Goal: Task Accomplishment & Management: Manage account settings

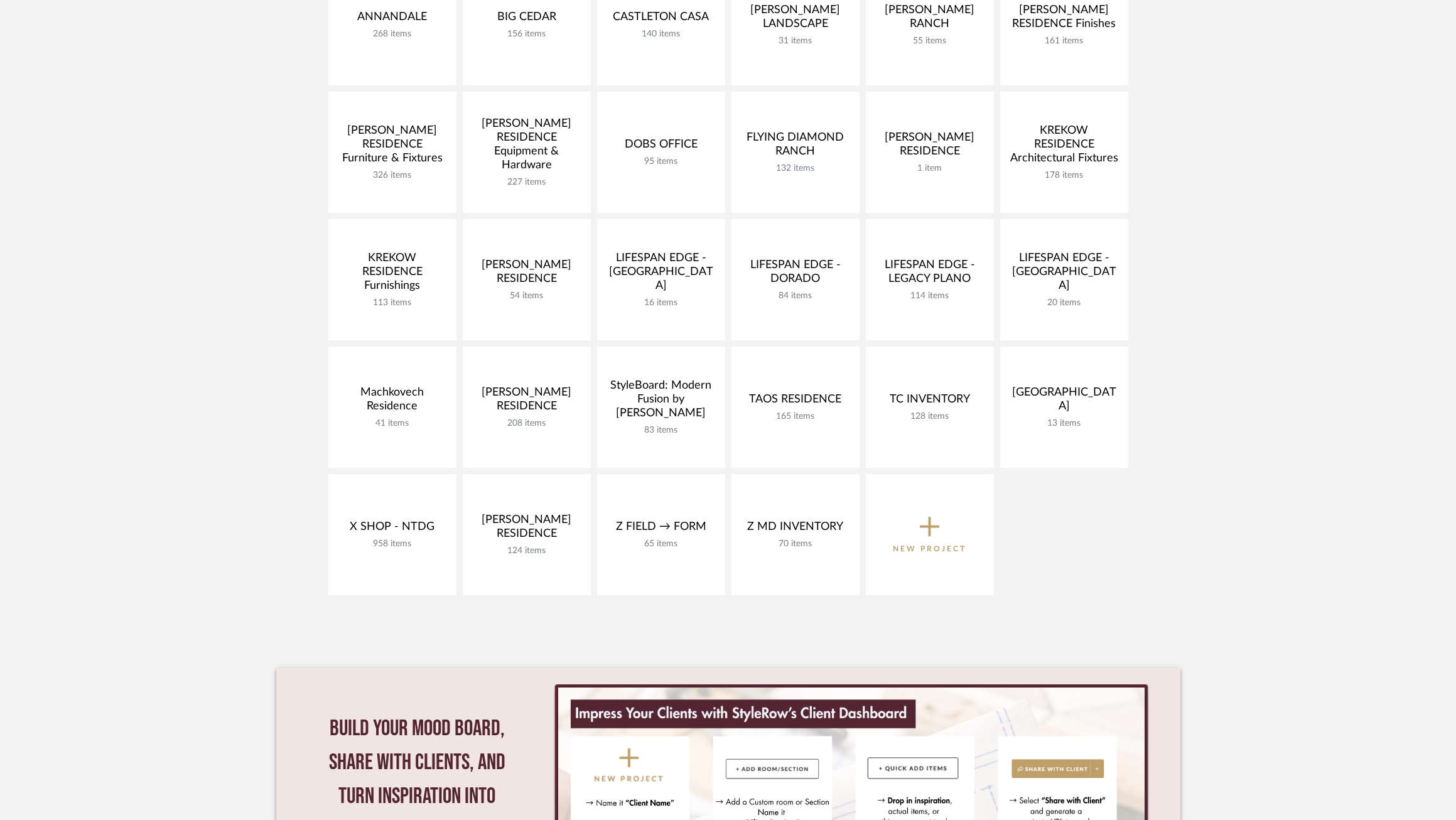
scroll to position [527, 0]
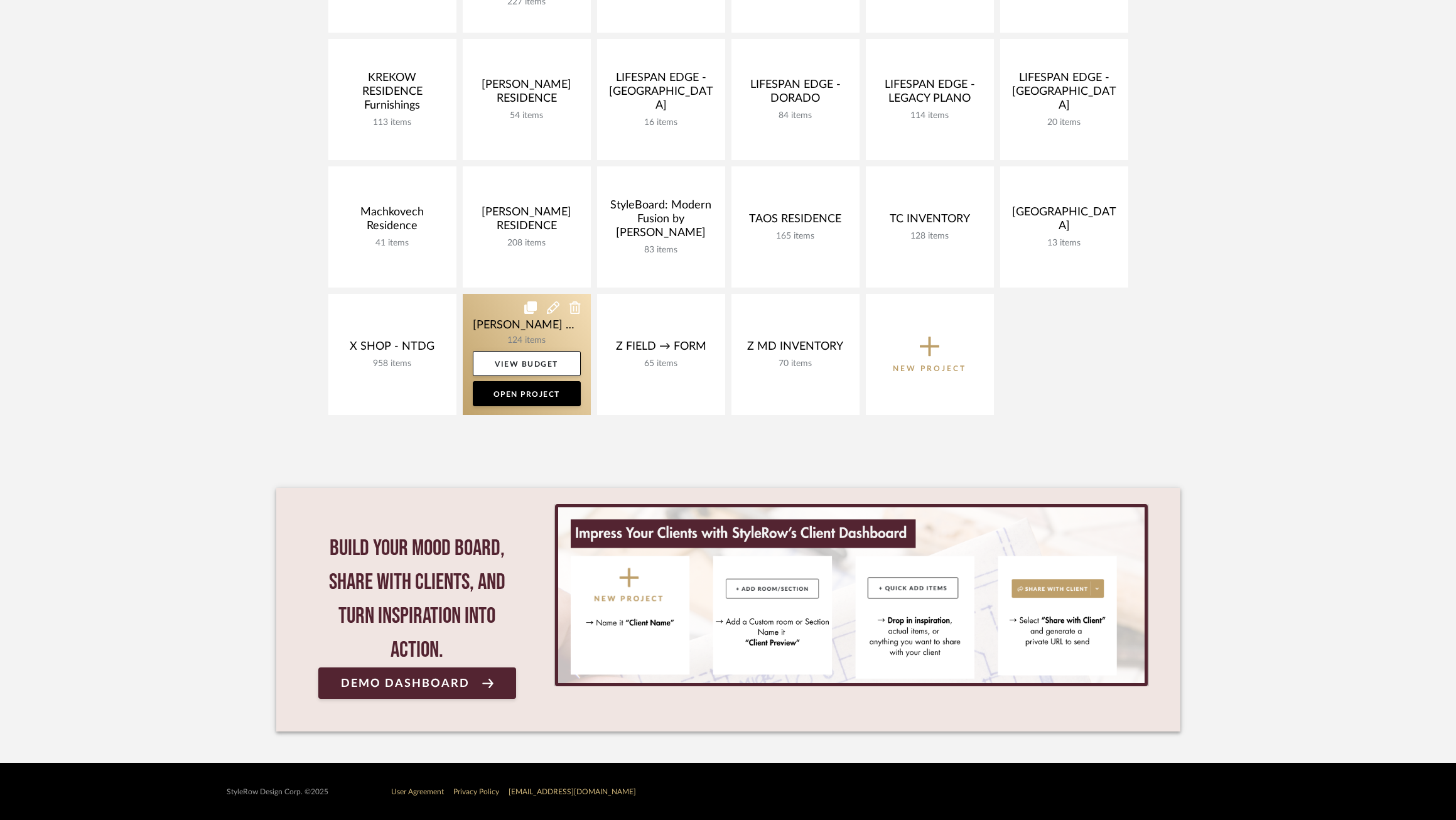
click at [491, 316] on link at bounding box center [527, 354] width 128 height 121
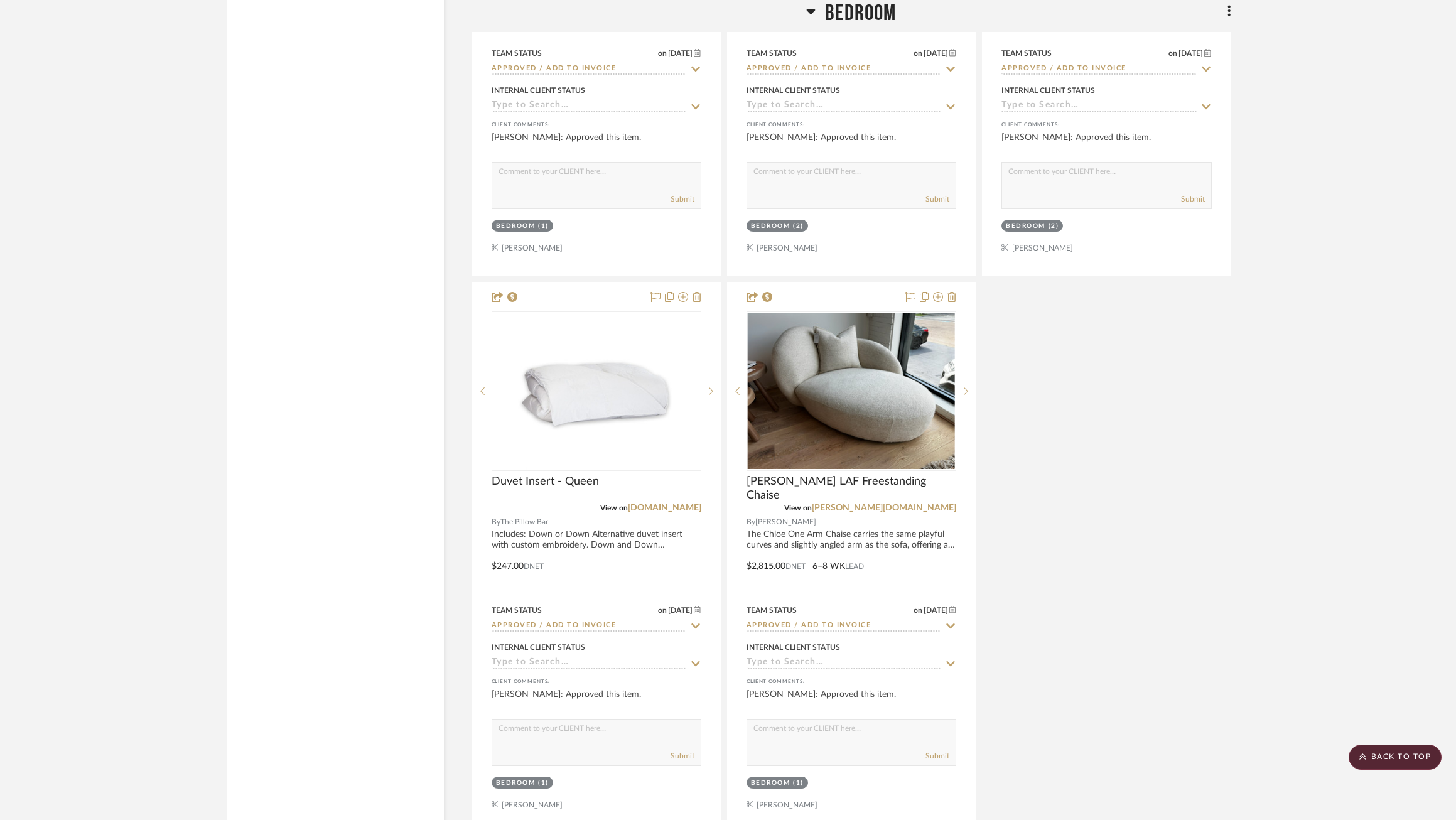
scroll to position [7710, 0]
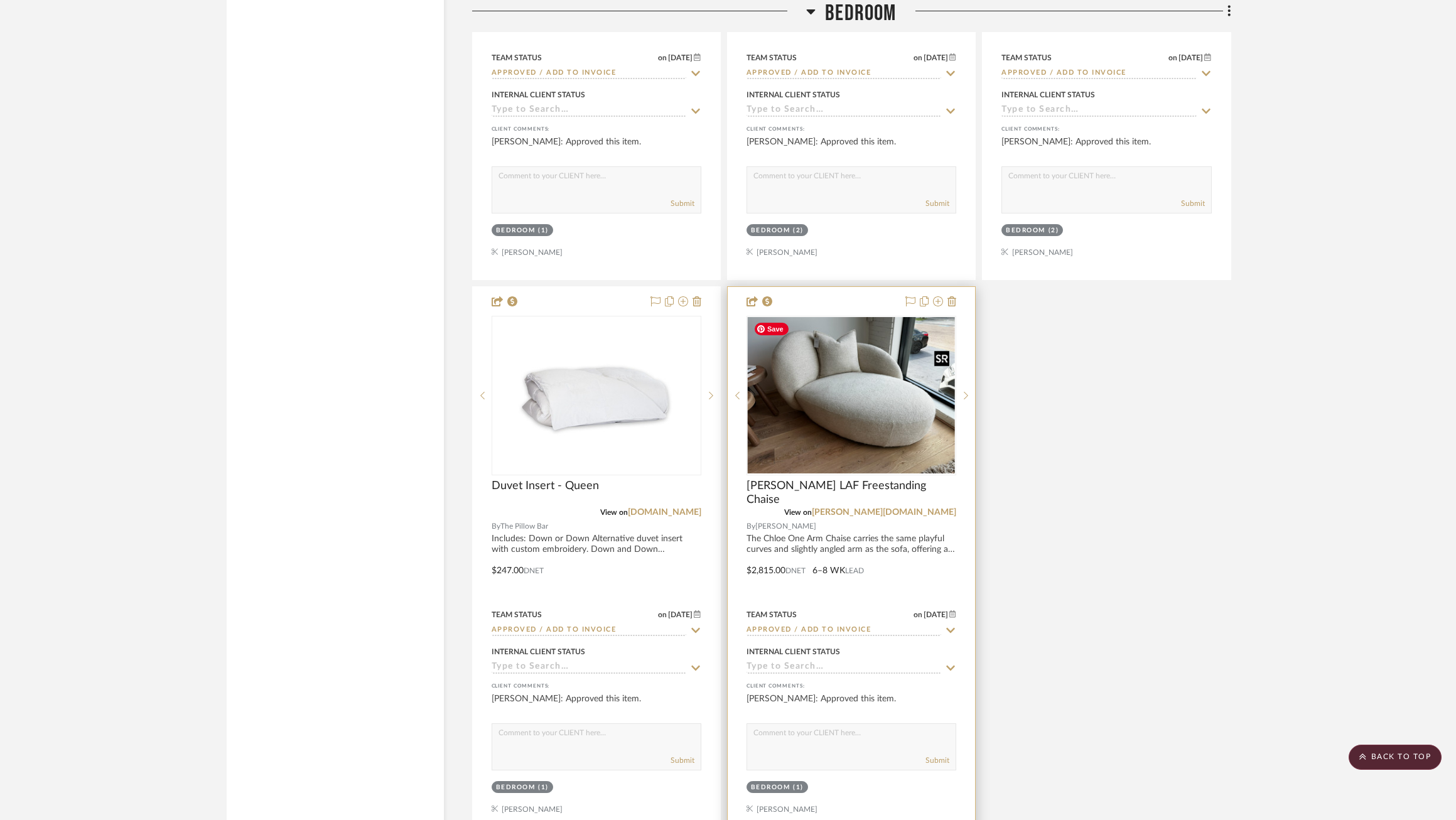
click at [850, 449] on img "0" at bounding box center [851, 395] width 207 height 156
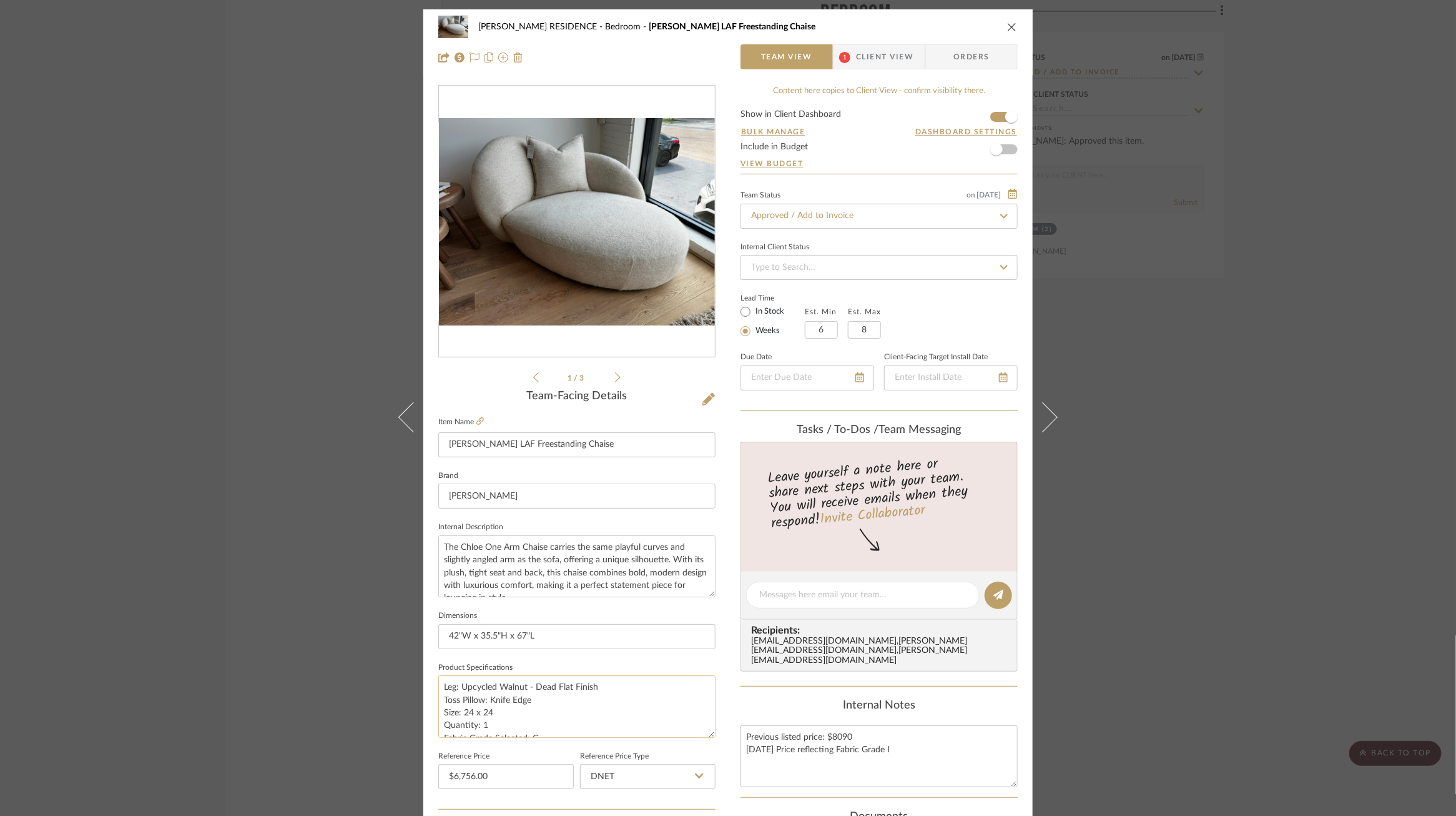
scroll to position [25, 0]
click at [965, 58] on span "Orders" at bounding box center [971, 57] width 64 height 25
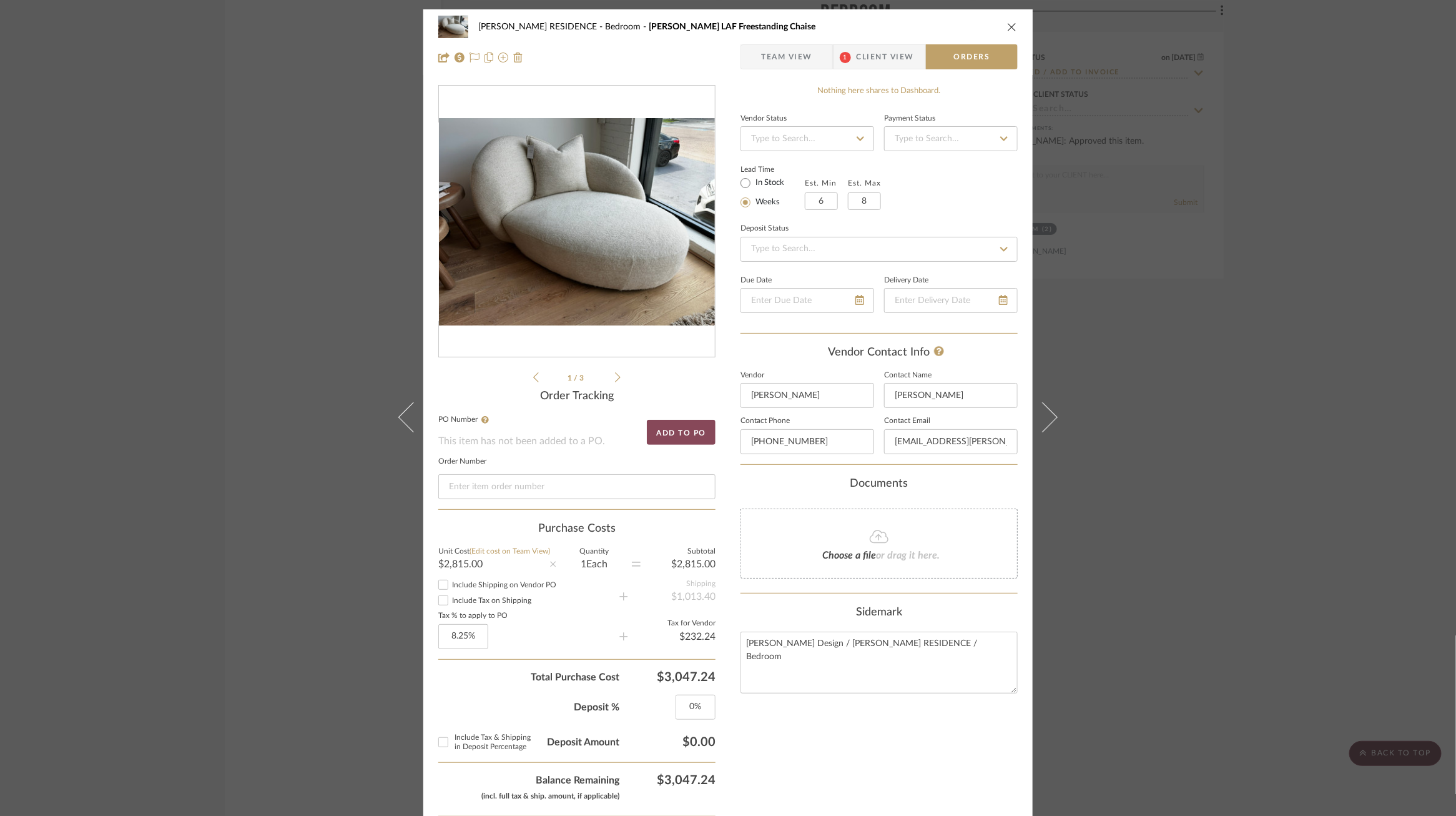
click at [671, 420] on button "Add to PO" at bounding box center [681, 432] width 69 height 25
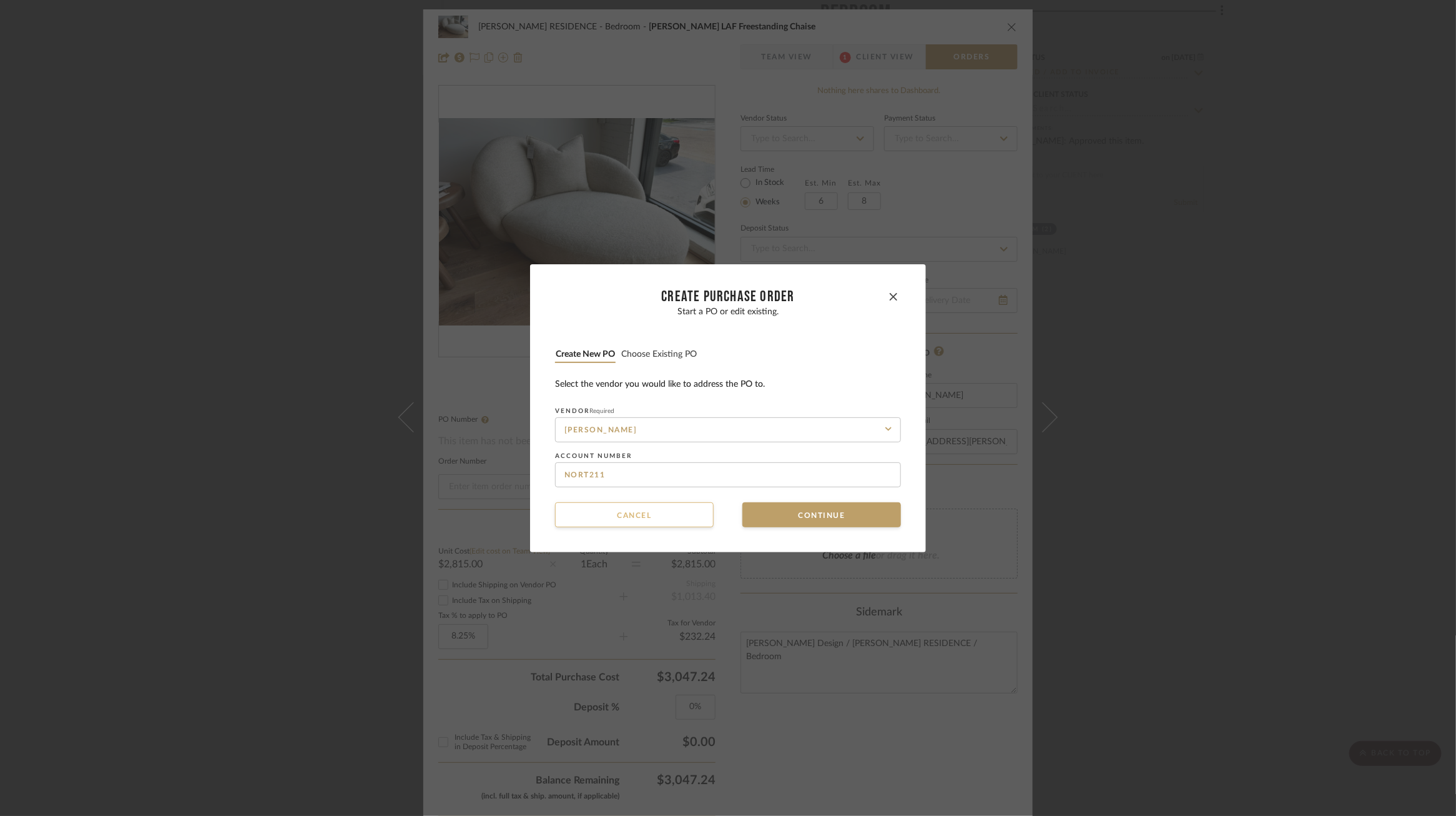
click at [636, 526] on button "Cancel" at bounding box center [634, 514] width 158 height 25
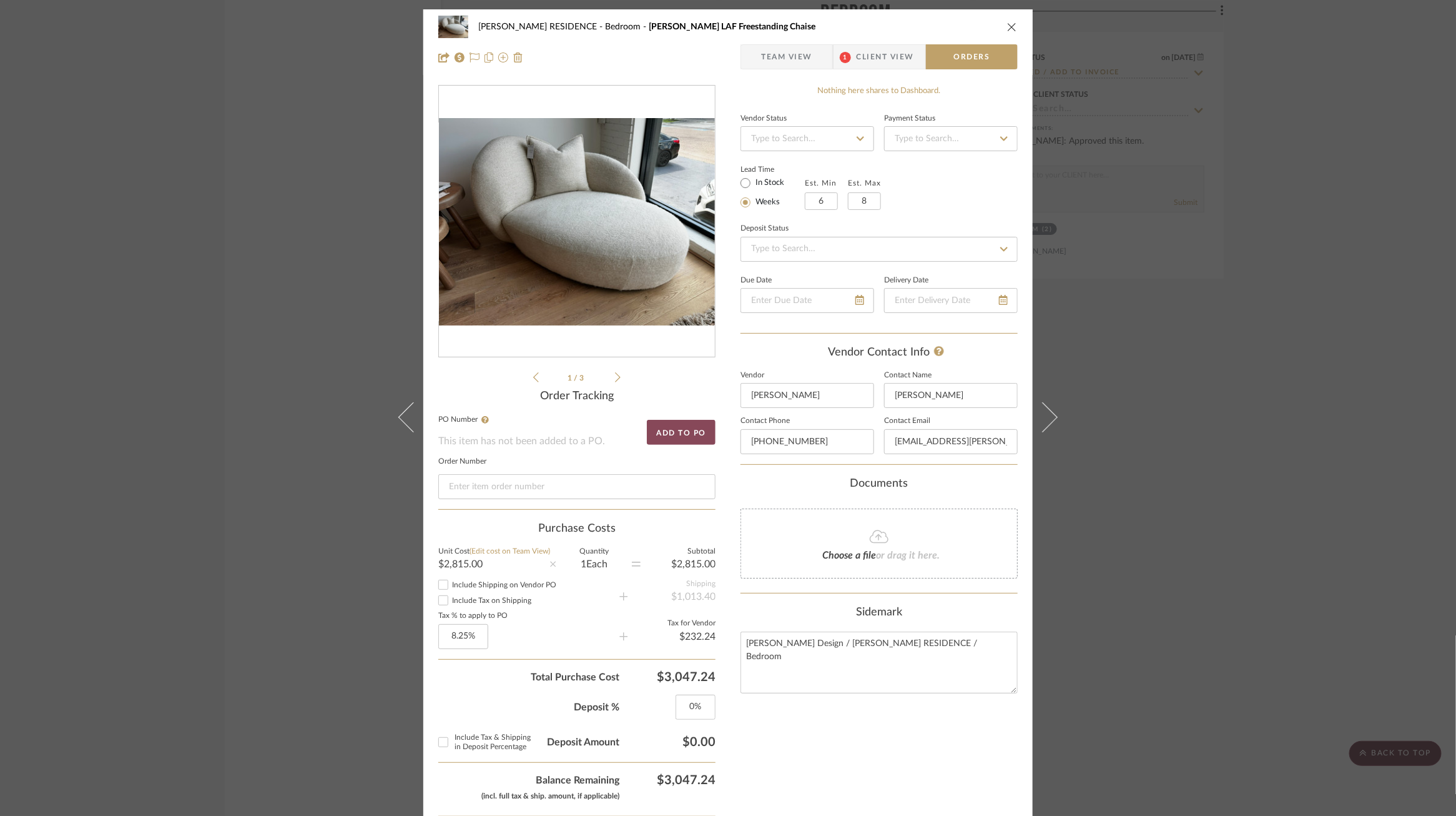
click at [686, 430] on button "Add to PO" at bounding box center [681, 432] width 69 height 25
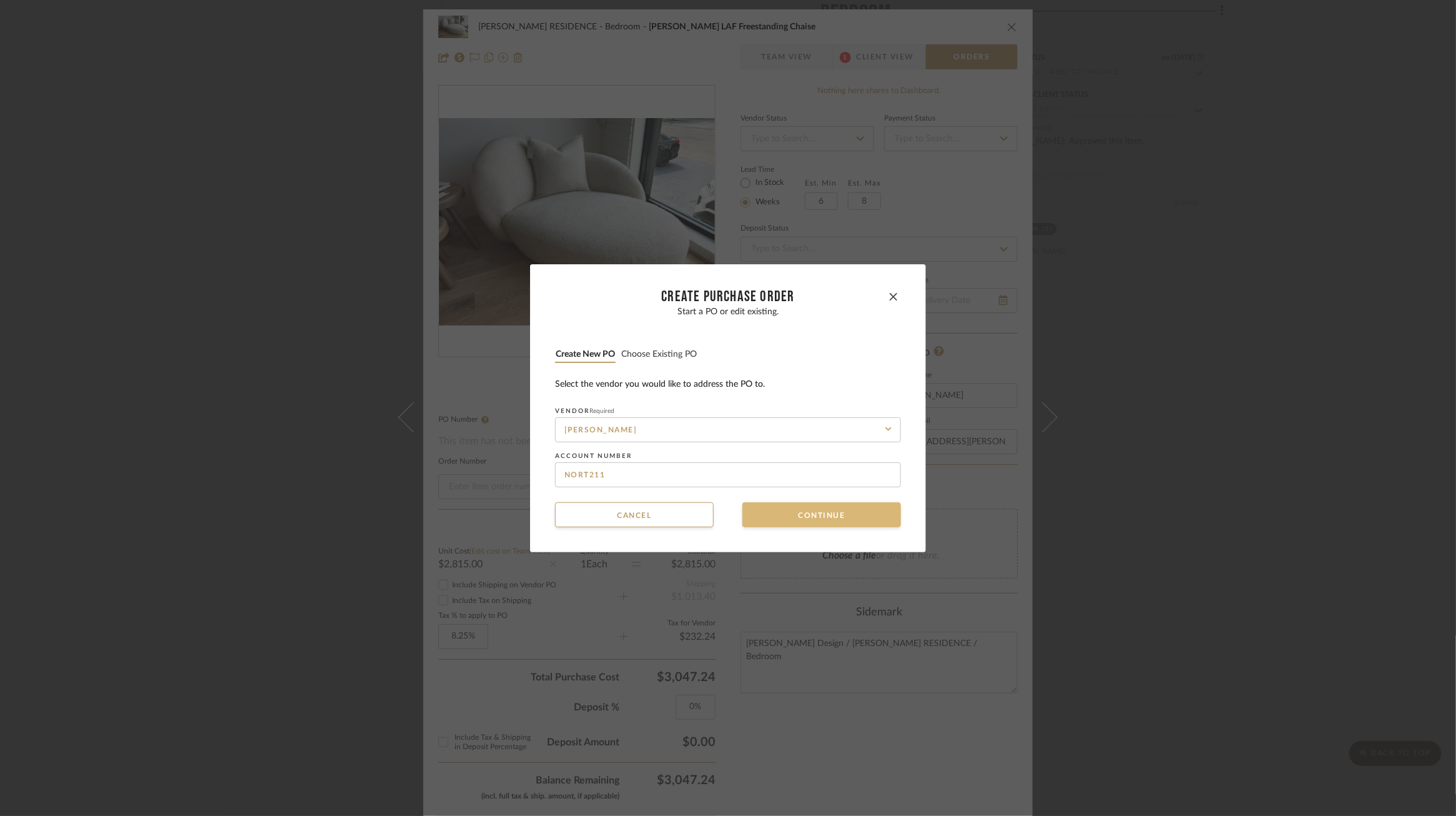
click at [753, 503] on button "Continue" at bounding box center [822, 514] width 158 height 25
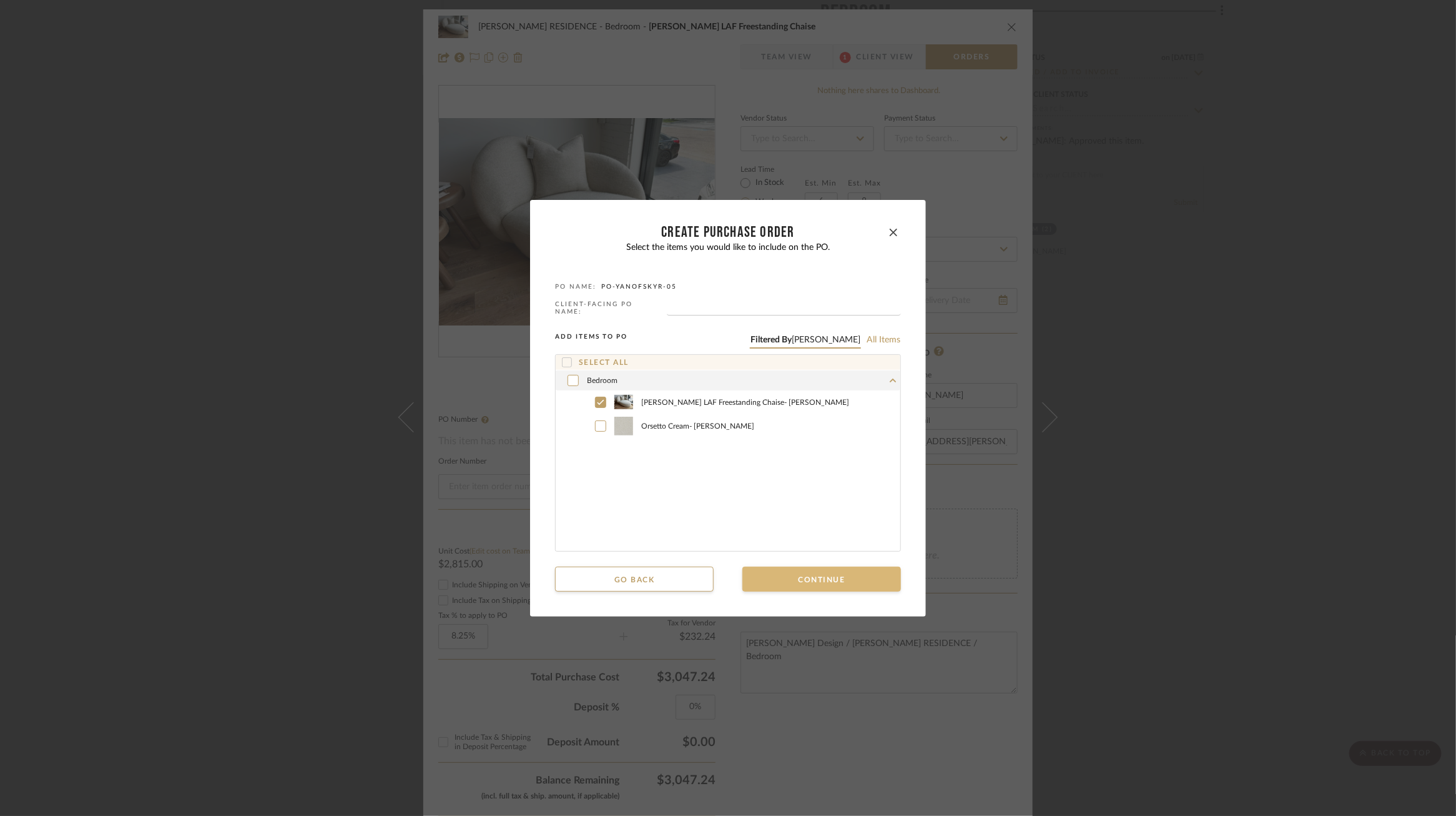
click at [786, 578] on button "Continue" at bounding box center [822, 579] width 158 height 25
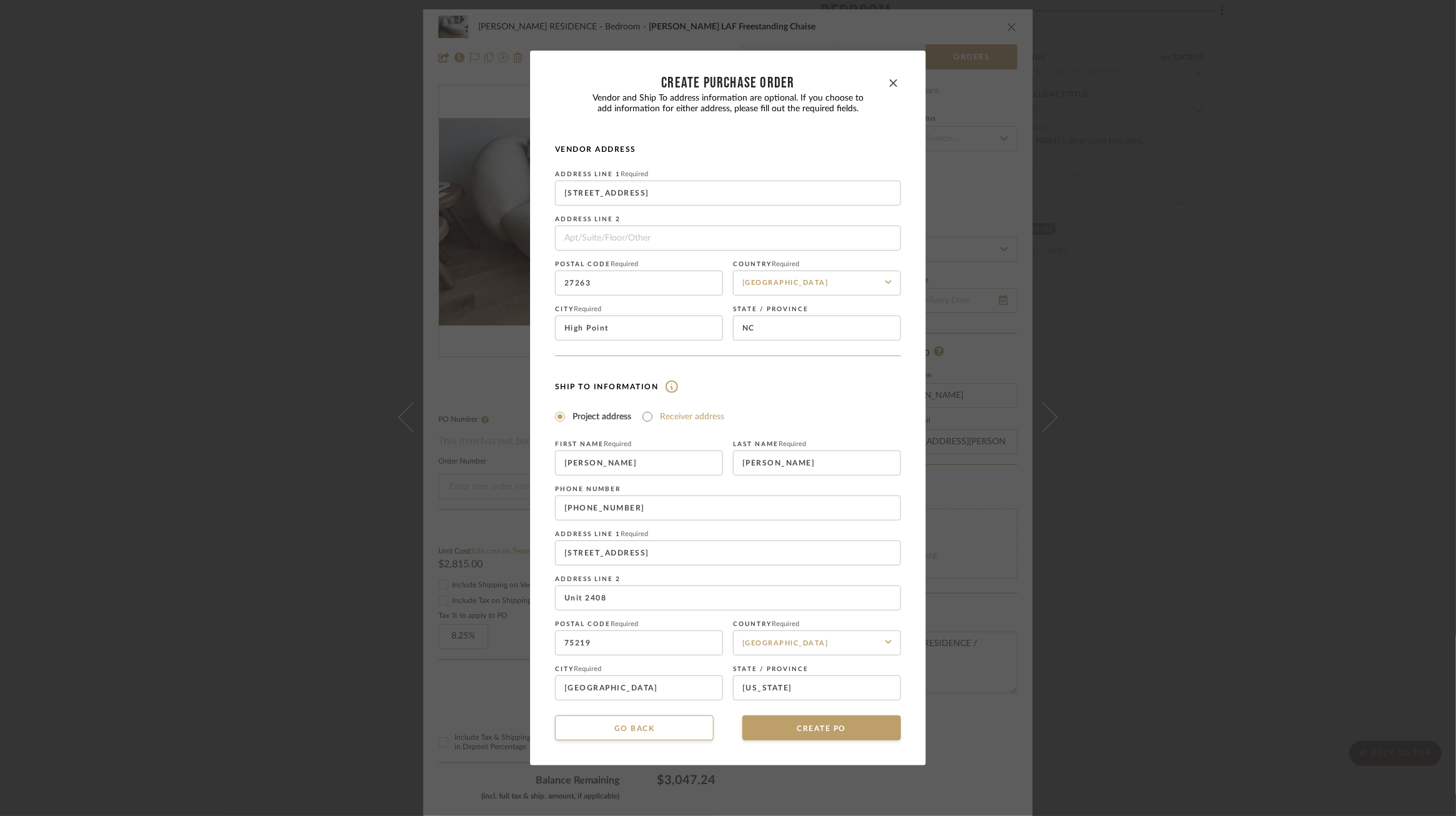
click at [686, 420] on label "Receiver address" at bounding box center [692, 416] width 65 height 12
click at [655, 420] on input "Receiver address" at bounding box center [648, 417] width 15 height 15
radio input "true"
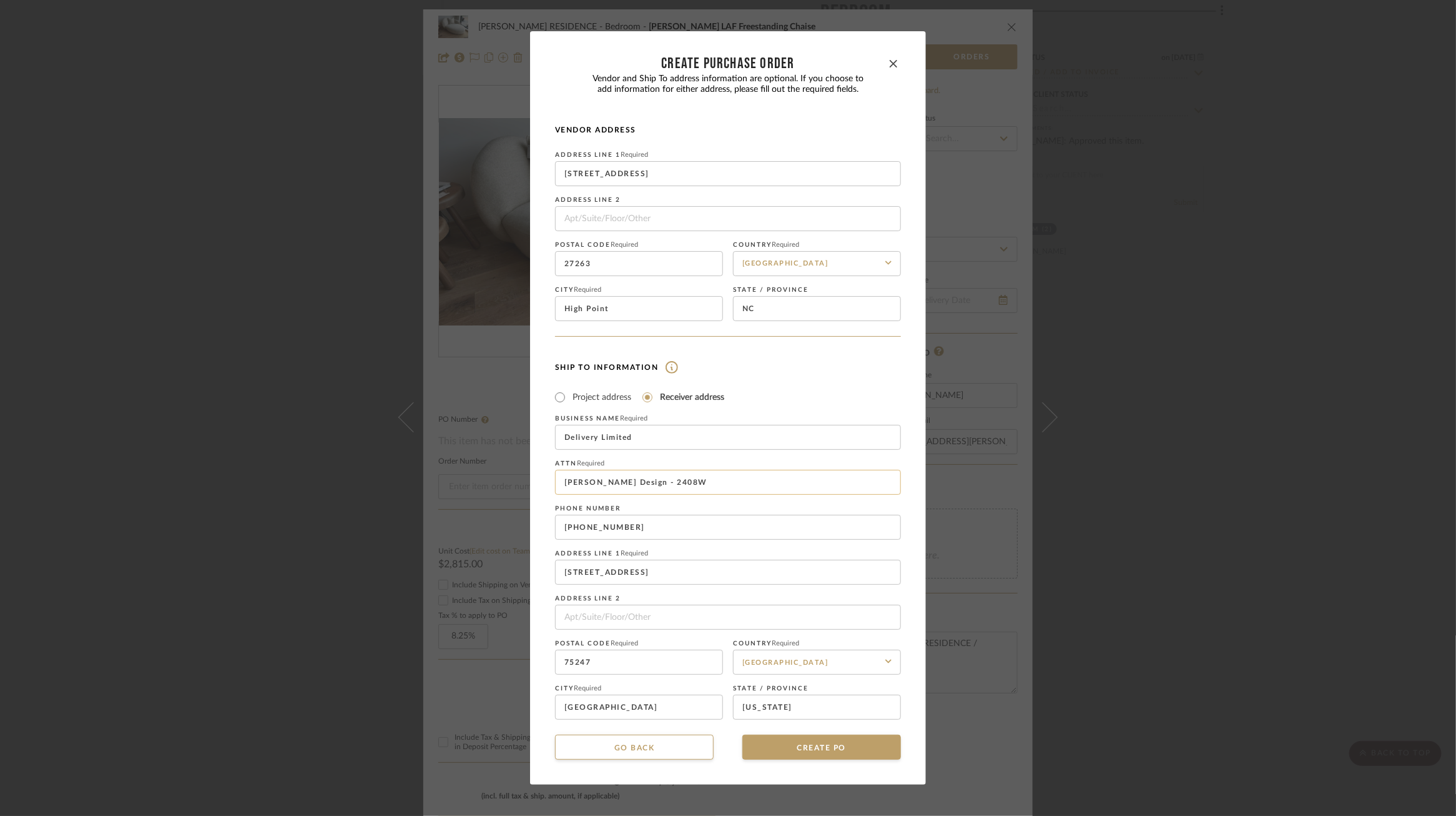
drag, startPoint x: 676, startPoint y: 487, endPoint x: 628, endPoint y: 485, distance: 48.0
click at [628, 485] on input "Mauldin Design - 2408W" at bounding box center [728, 482] width 346 height 25
click at [558, 486] on input "Mauldin Design" at bounding box center [728, 482] width 346 height 25
click at [645, 481] on input "[PERSON_NAME] Design" at bounding box center [728, 482] width 346 height 25
type input "Jen Mauldin Design / Yanofsky"
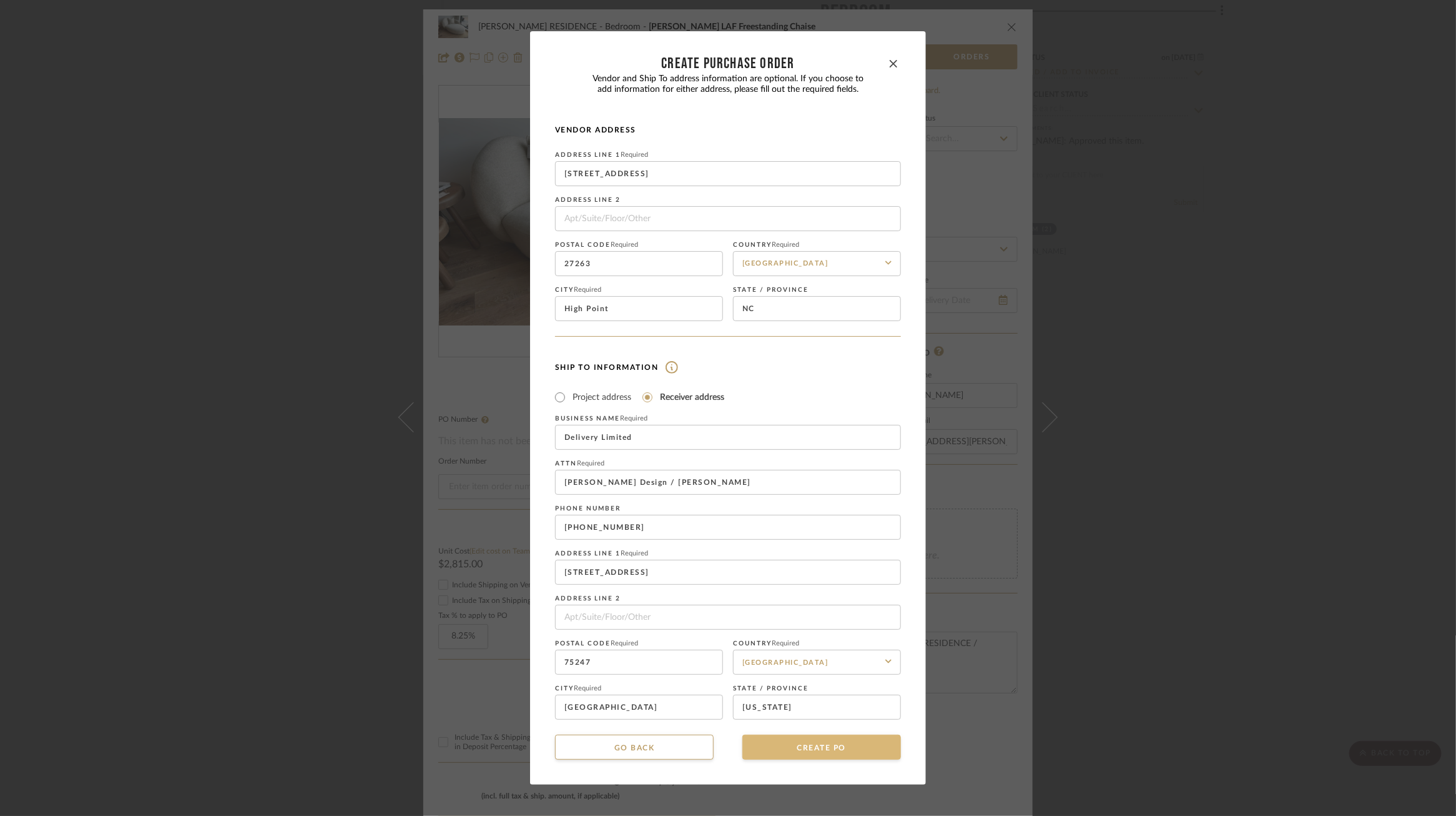
click at [788, 754] on button "CREATE PO" at bounding box center [822, 747] width 158 height 25
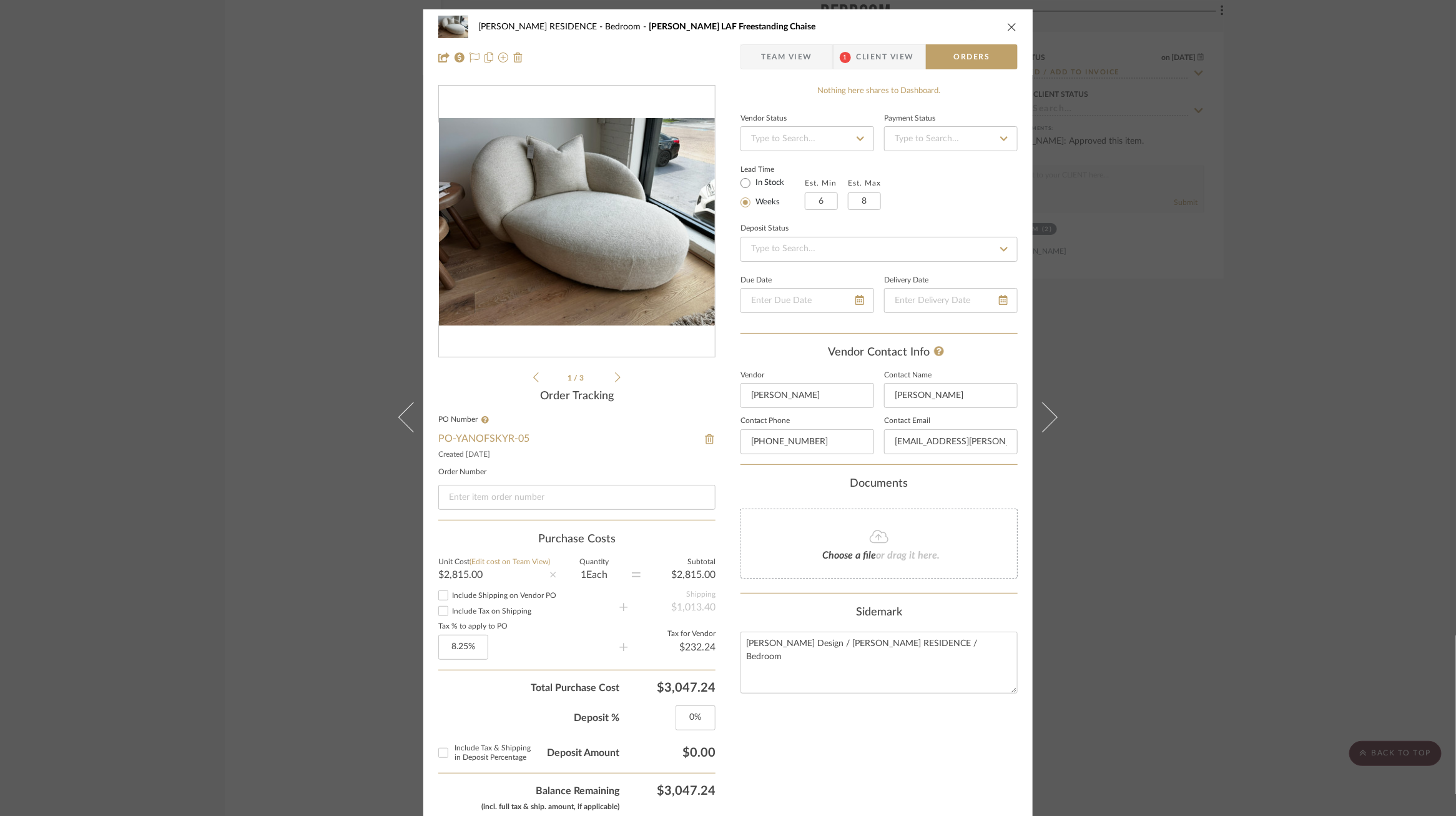
click at [770, 54] on span "Team View" at bounding box center [787, 57] width 51 height 25
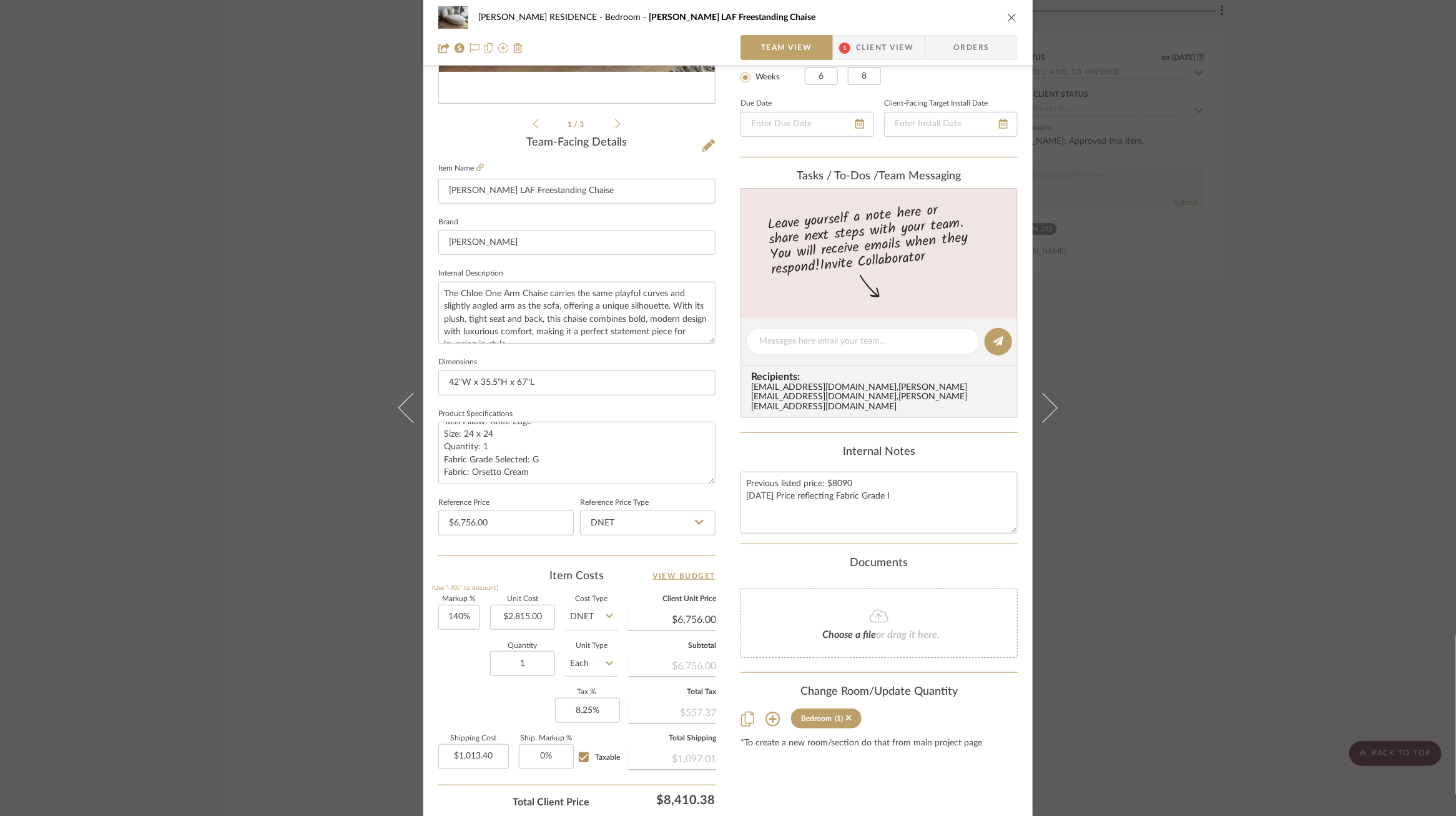
scroll to position [255, 0]
click at [263, 514] on div "YANOFSKY RESIDENCE Bedroom Chloe LAF Freestanding Chaise Team View 1 Client Vie…" at bounding box center [728, 408] width 1456 height 816
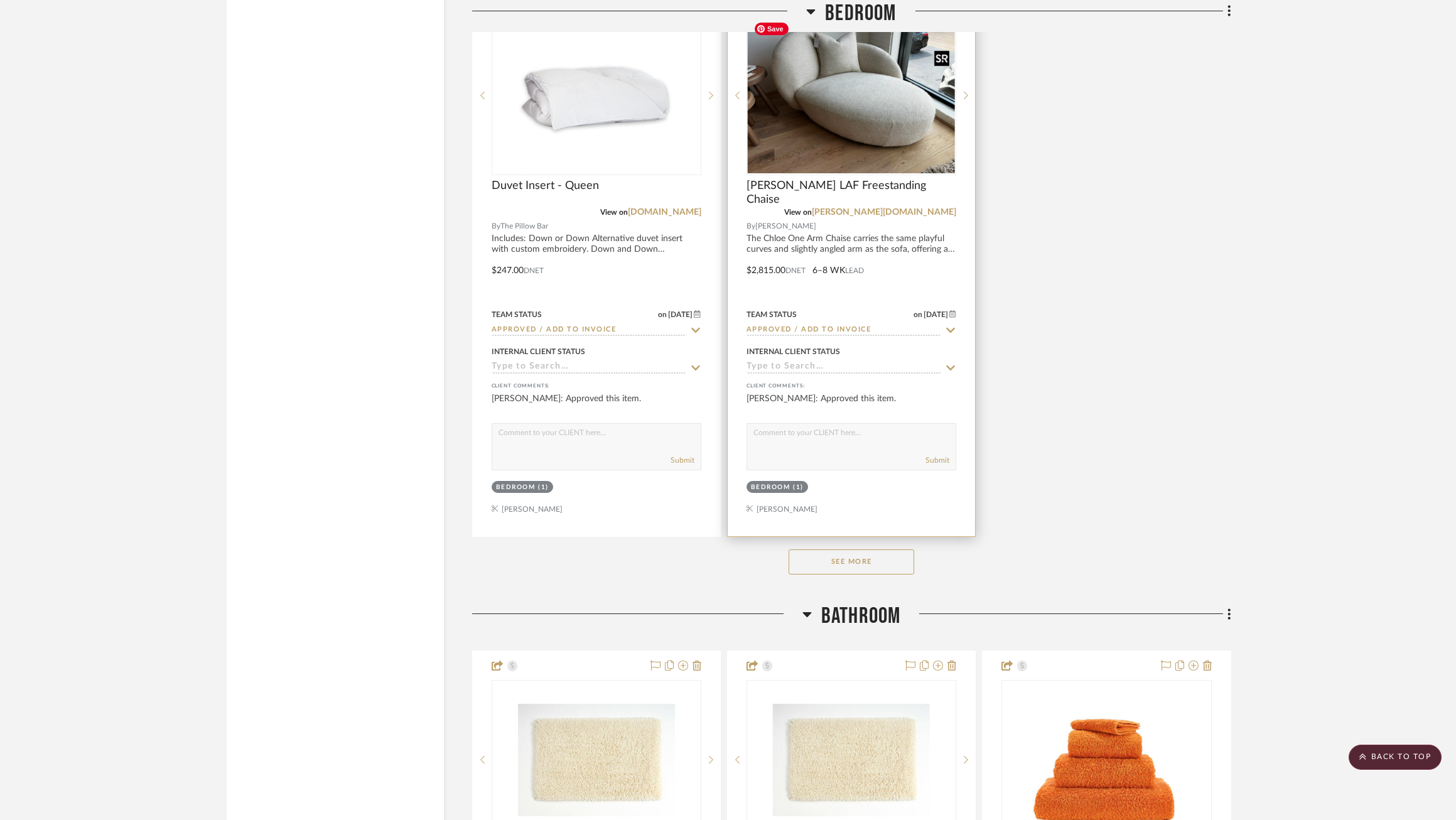
scroll to position [8014, 0]
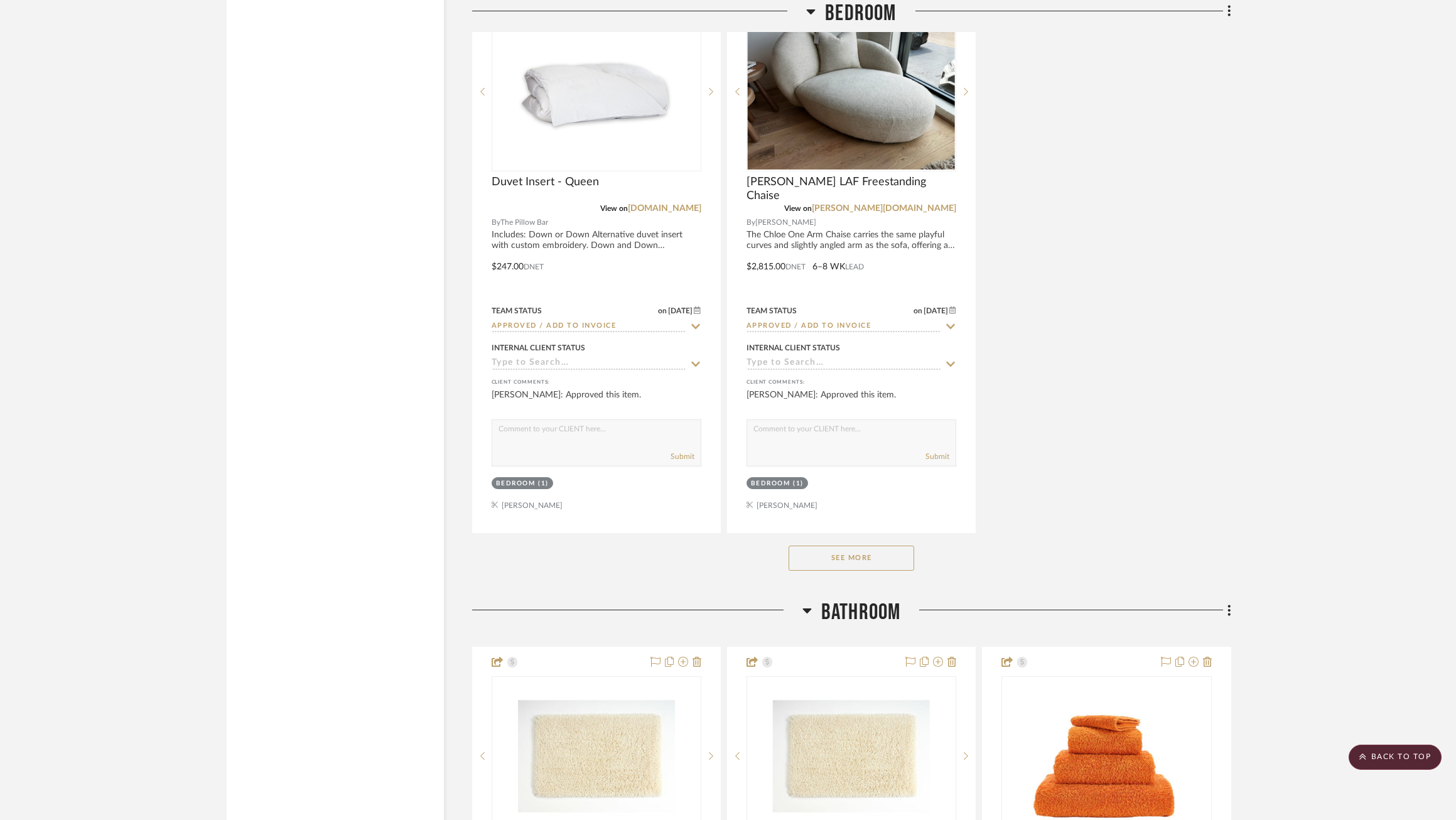
click at [842, 558] on button "See More" at bounding box center [851, 558] width 125 height 25
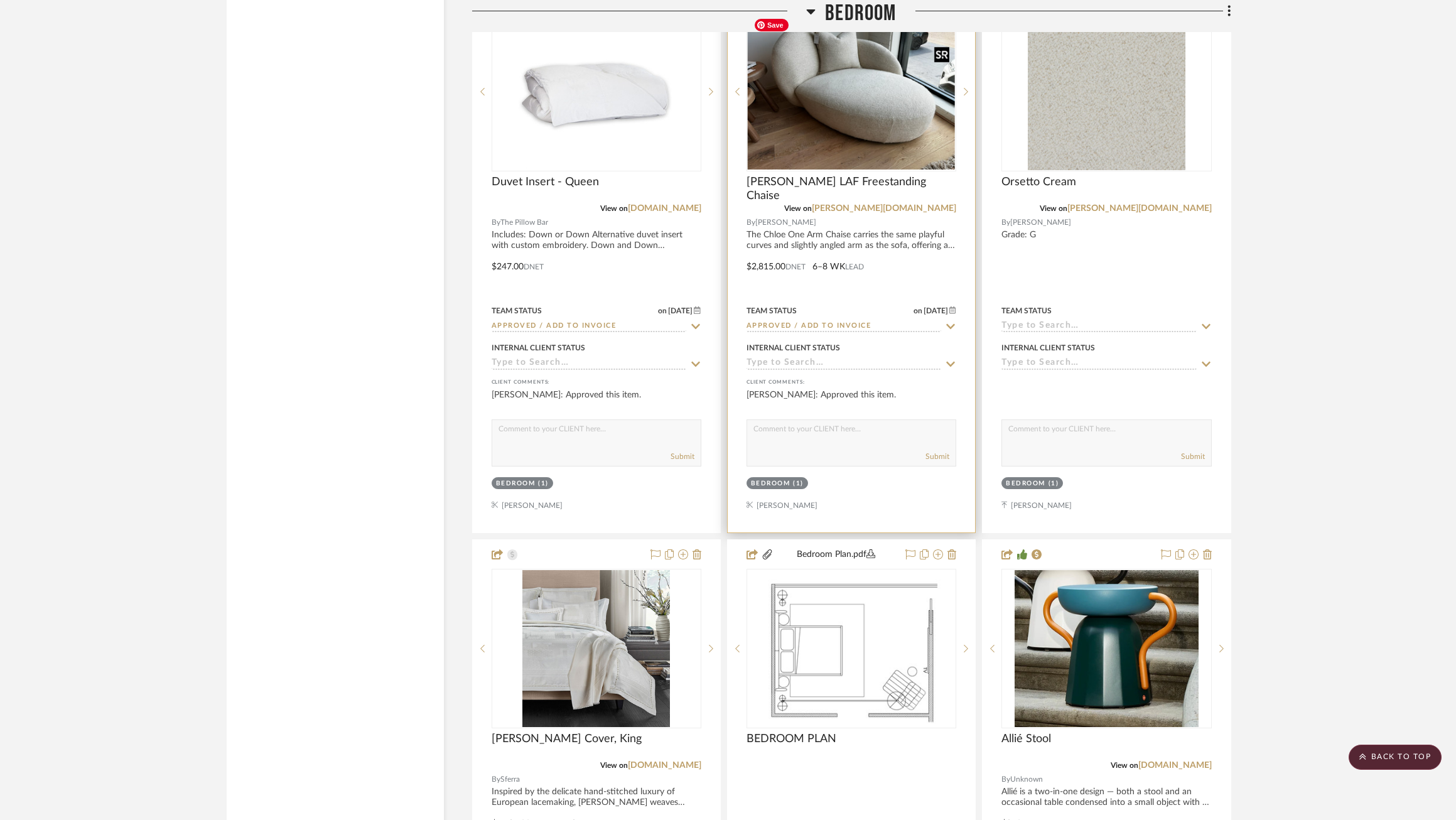
click at [850, 106] on img "0" at bounding box center [851, 91] width 207 height 156
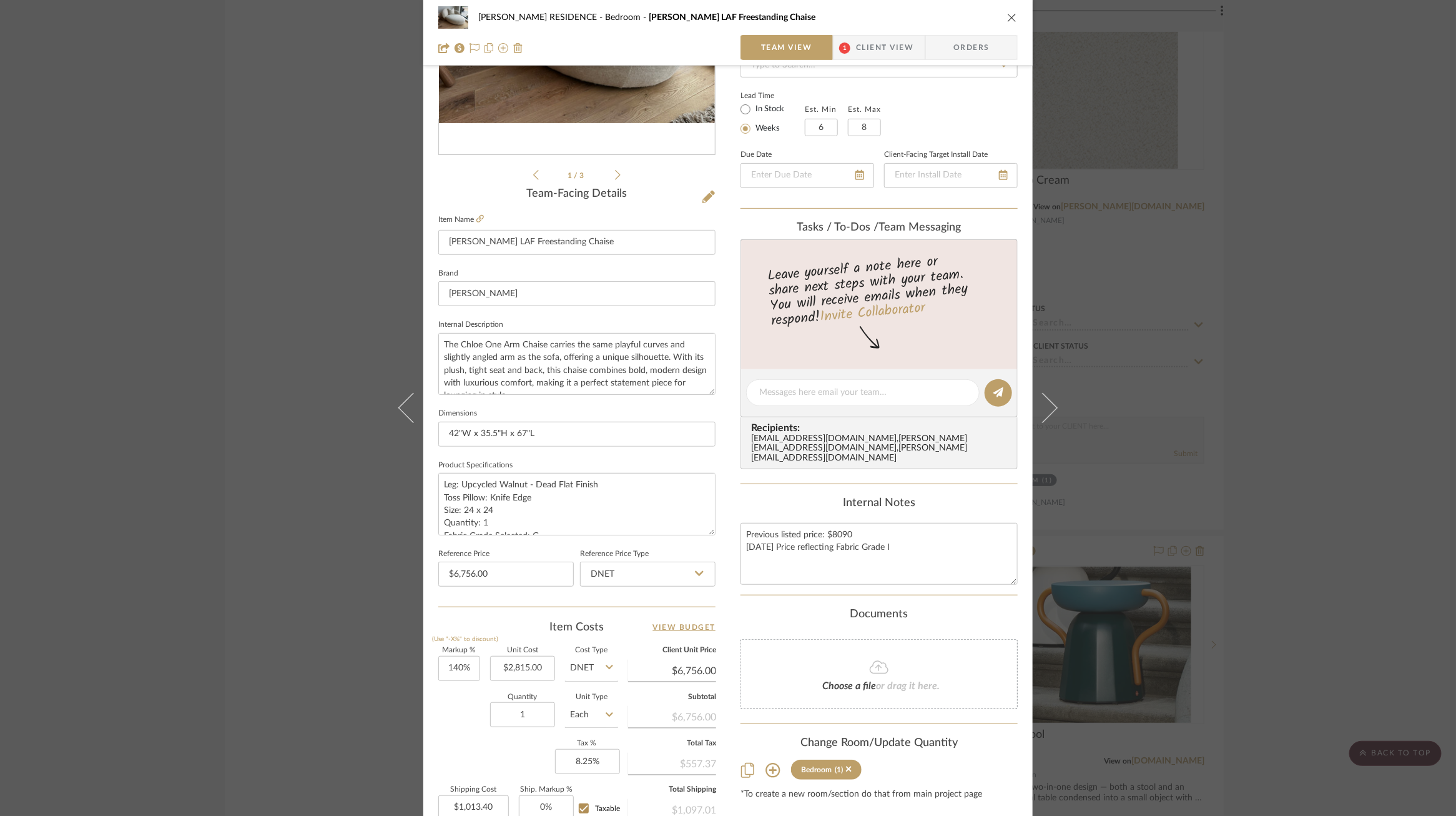
scroll to position [203, 0]
click at [897, 535] on textarea "Previous listed price: $8090 9/12/25 Price reflecting Fabric Grade I" at bounding box center [879, 553] width 277 height 62
click at [759, 538] on textarea "Previous listed price: $8090 9/12/25 Price reflecting Fabric Grade G" at bounding box center [879, 553] width 277 height 62
type textarea "Previous listed price: $8090 9/24/25 Price reflecting Fabric Grade G"
click at [750, 608] on div "Documents" at bounding box center [879, 613] width 277 height 14
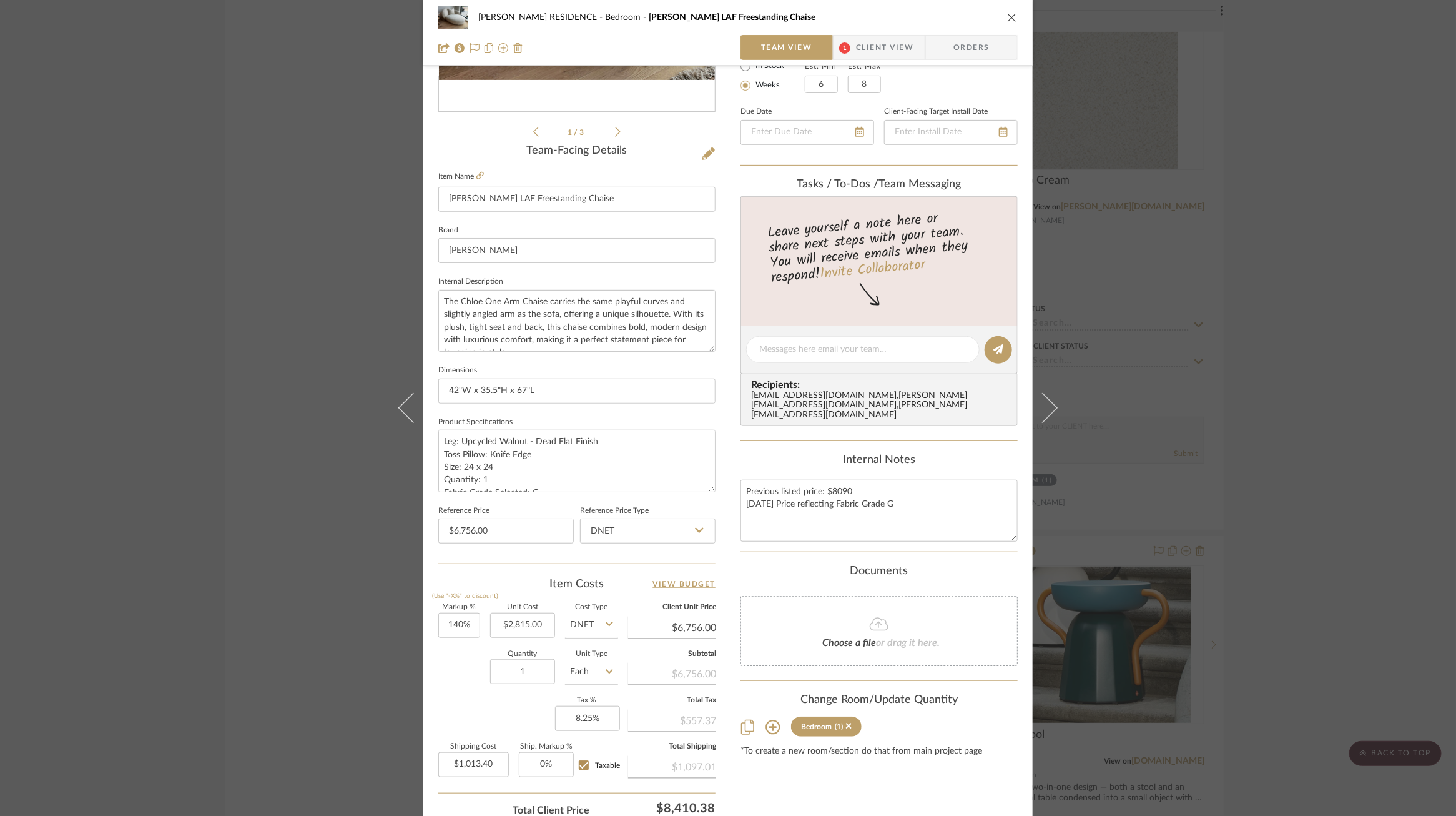
scroll to position [249, 0]
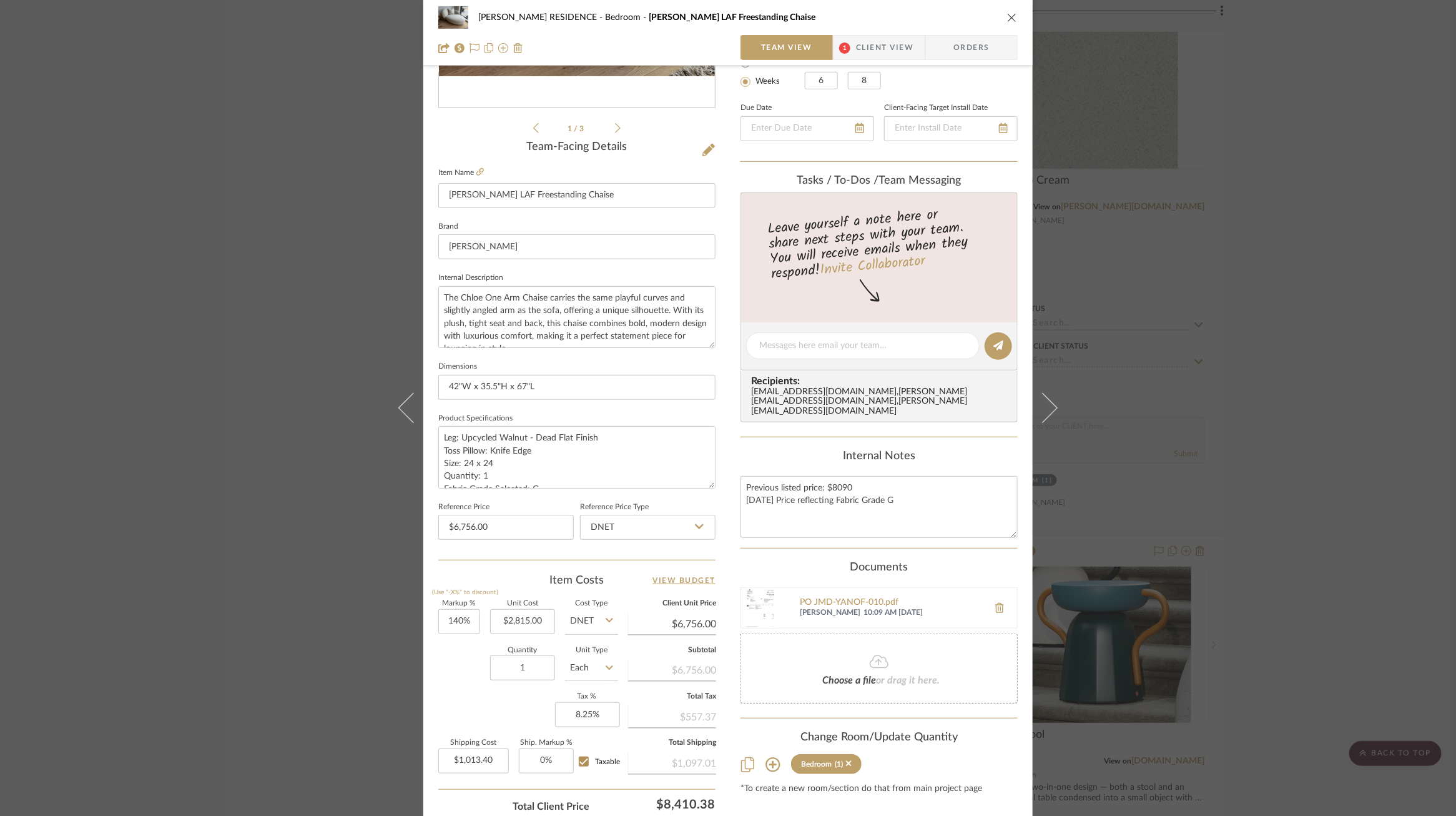
click at [1146, 371] on div "YANOFSKY RESIDENCE Bedroom Chloe LAF Freestanding Chaise Team View 1 Client Vie…" at bounding box center [728, 408] width 1456 height 816
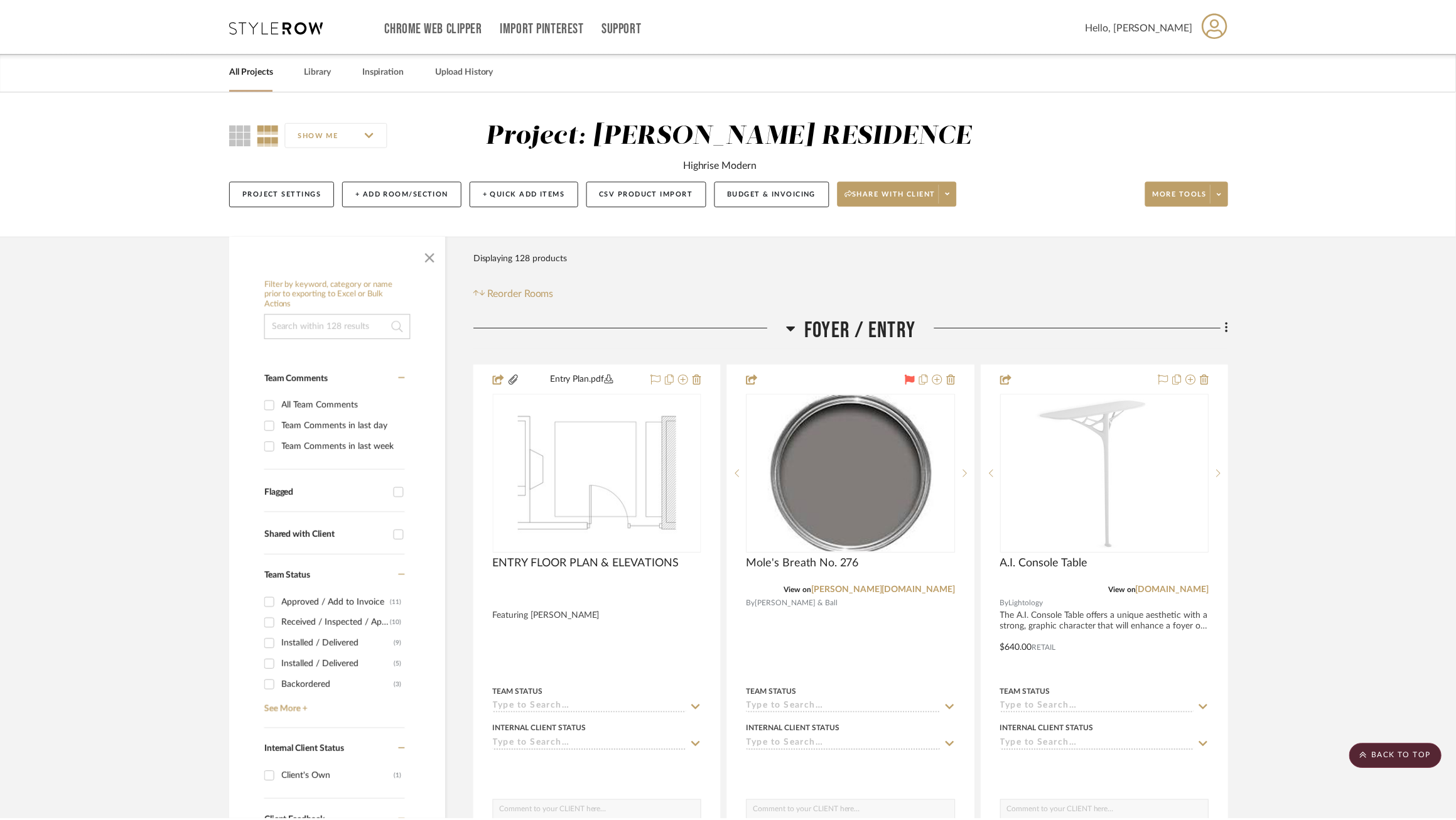
scroll to position [8014, 0]
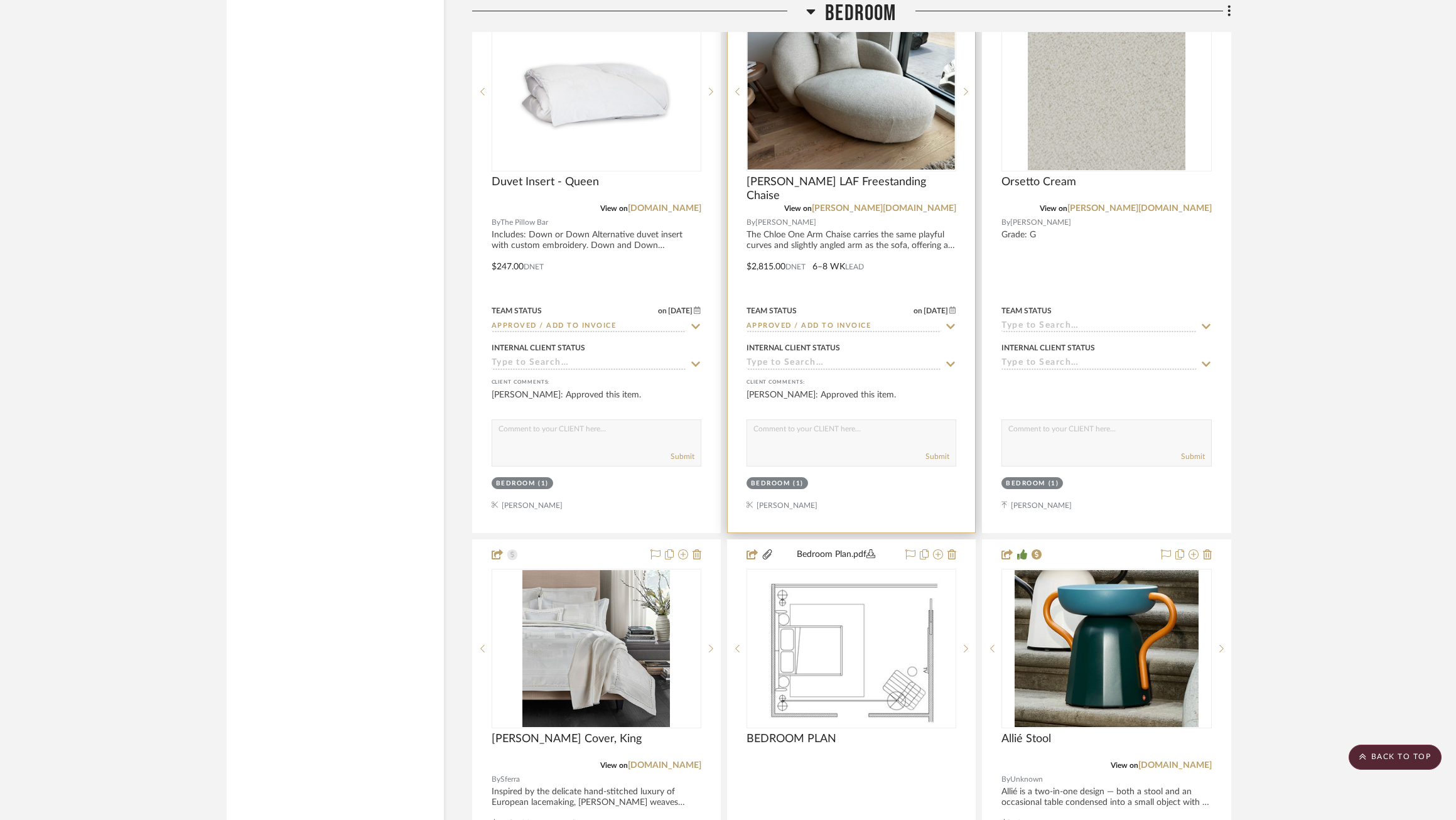
click at [951, 327] on icon at bounding box center [950, 327] width 11 height 10
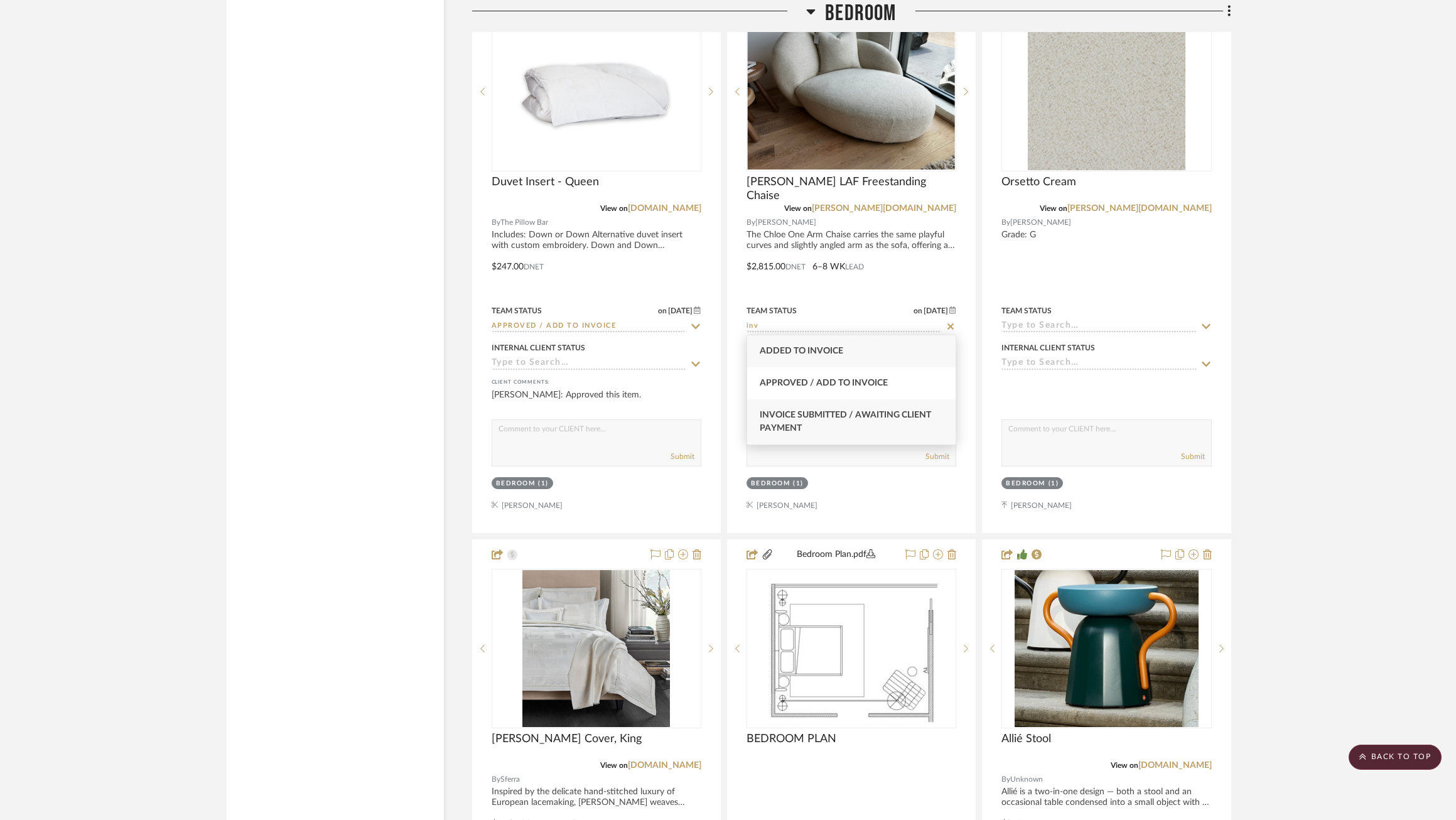
type input "inv"
click at [893, 415] on span "Invoice Submitted / Awaiting Client Payment" at bounding box center [845, 422] width 171 height 22
type input "9/24/2025"
type input "Invoice Submitted / Awaiting Client Payment"
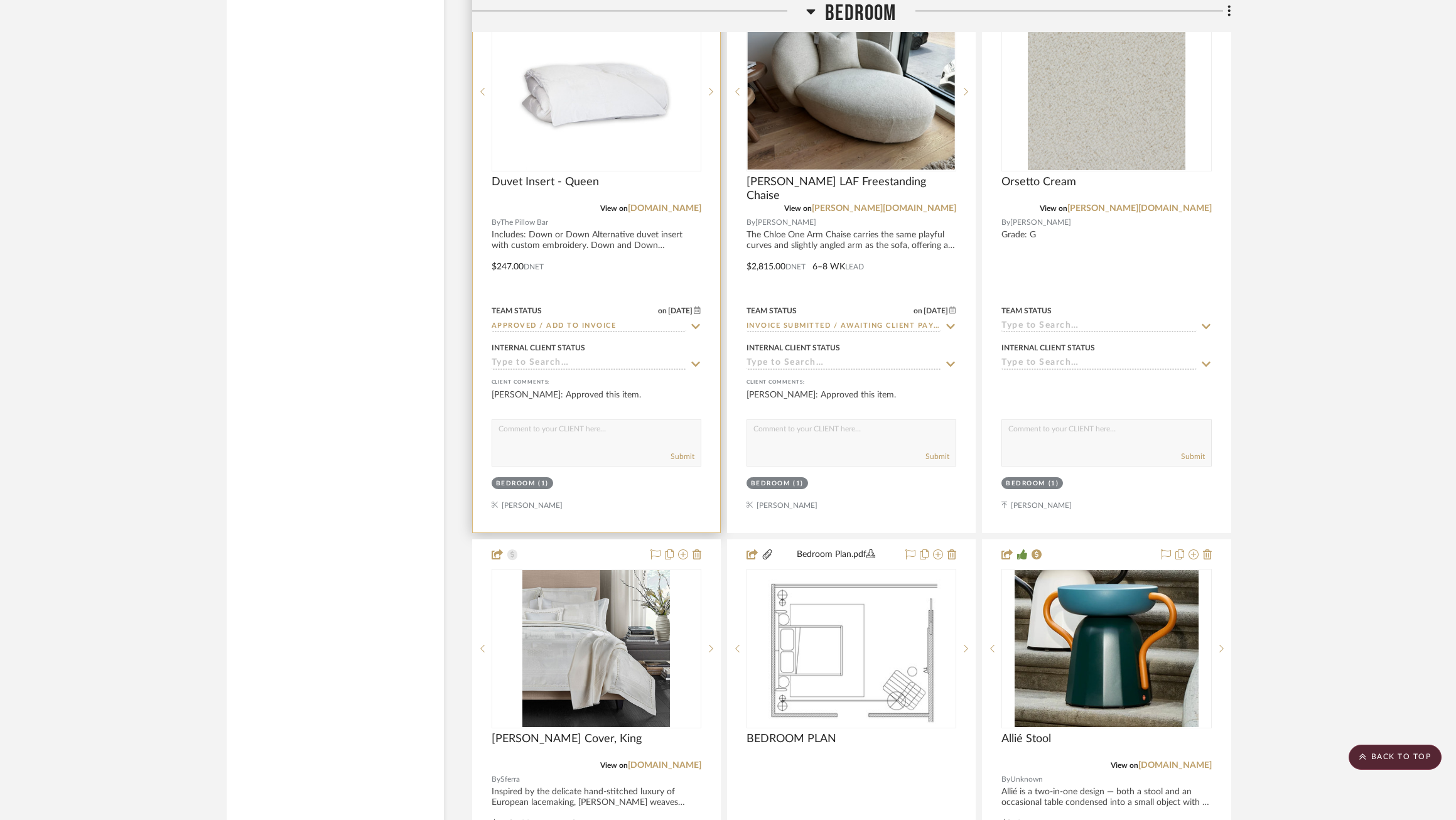
click at [699, 325] on icon at bounding box center [696, 327] width 11 height 10
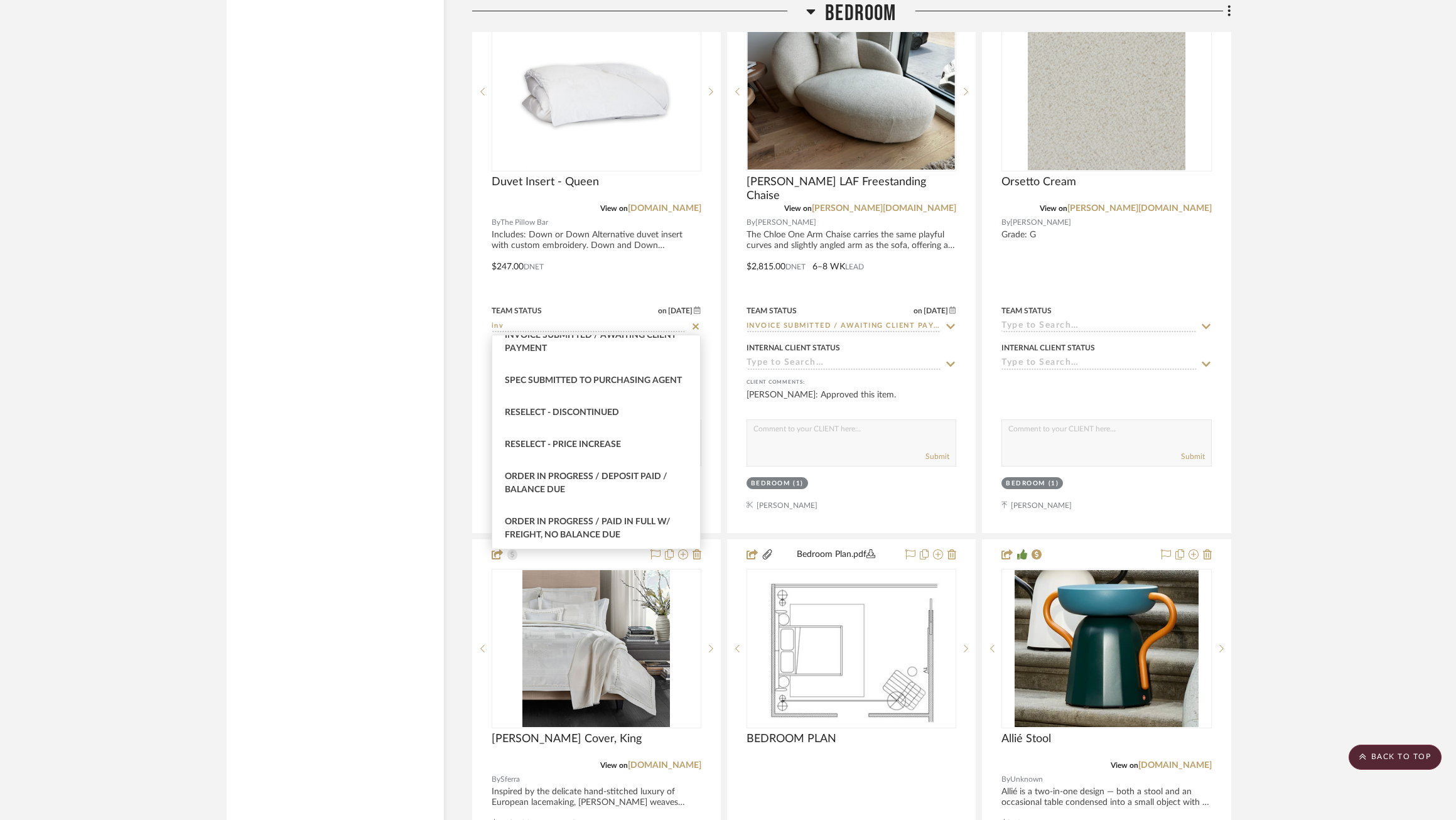
scroll to position [0, 0]
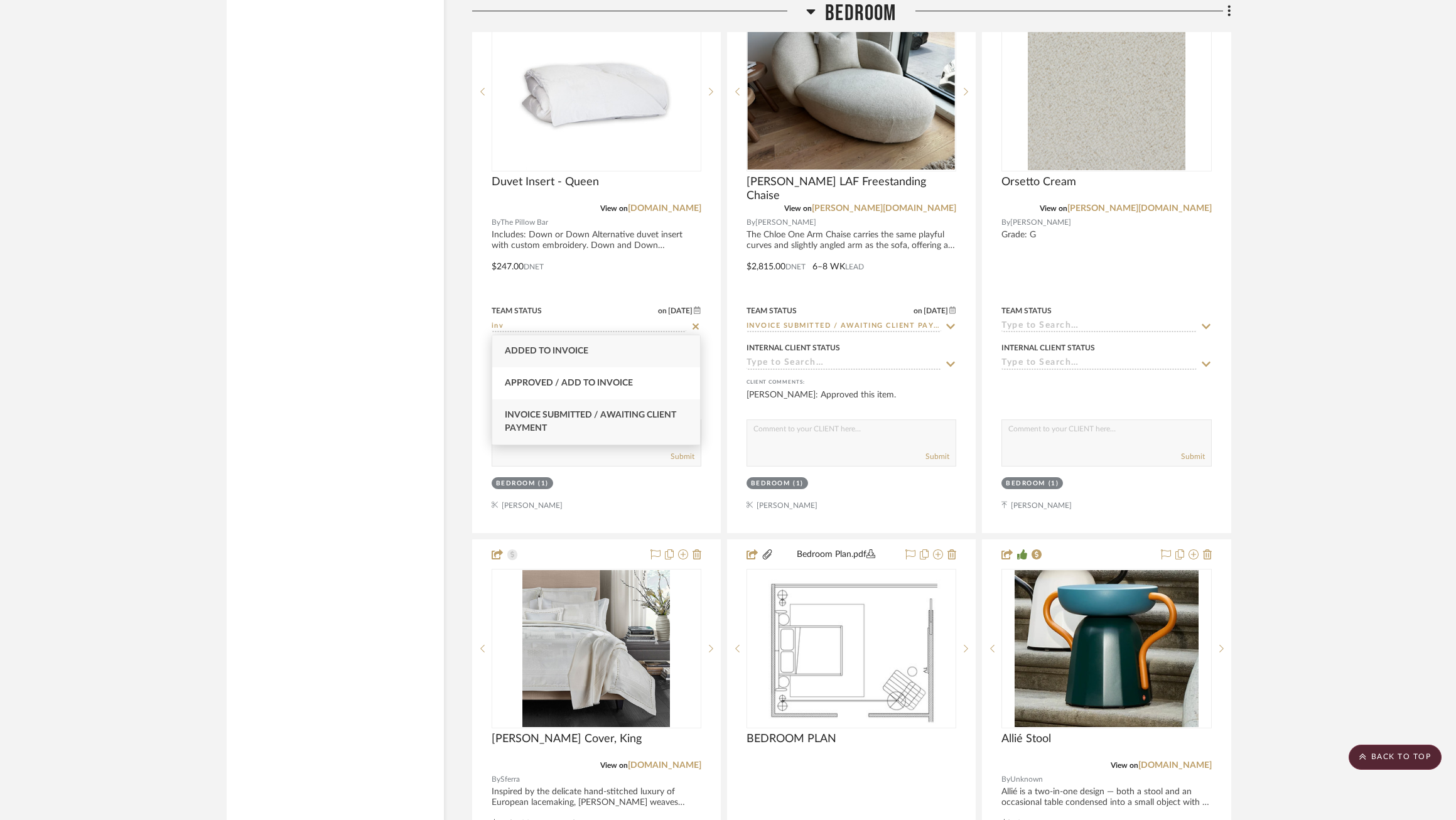
type input "inv"
click at [593, 411] on span "Invoice Submitted / Awaiting Client Payment" at bounding box center [590, 422] width 171 height 22
type input "9/24/2025"
type input "Invoice Submitted / Awaiting Client Payment"
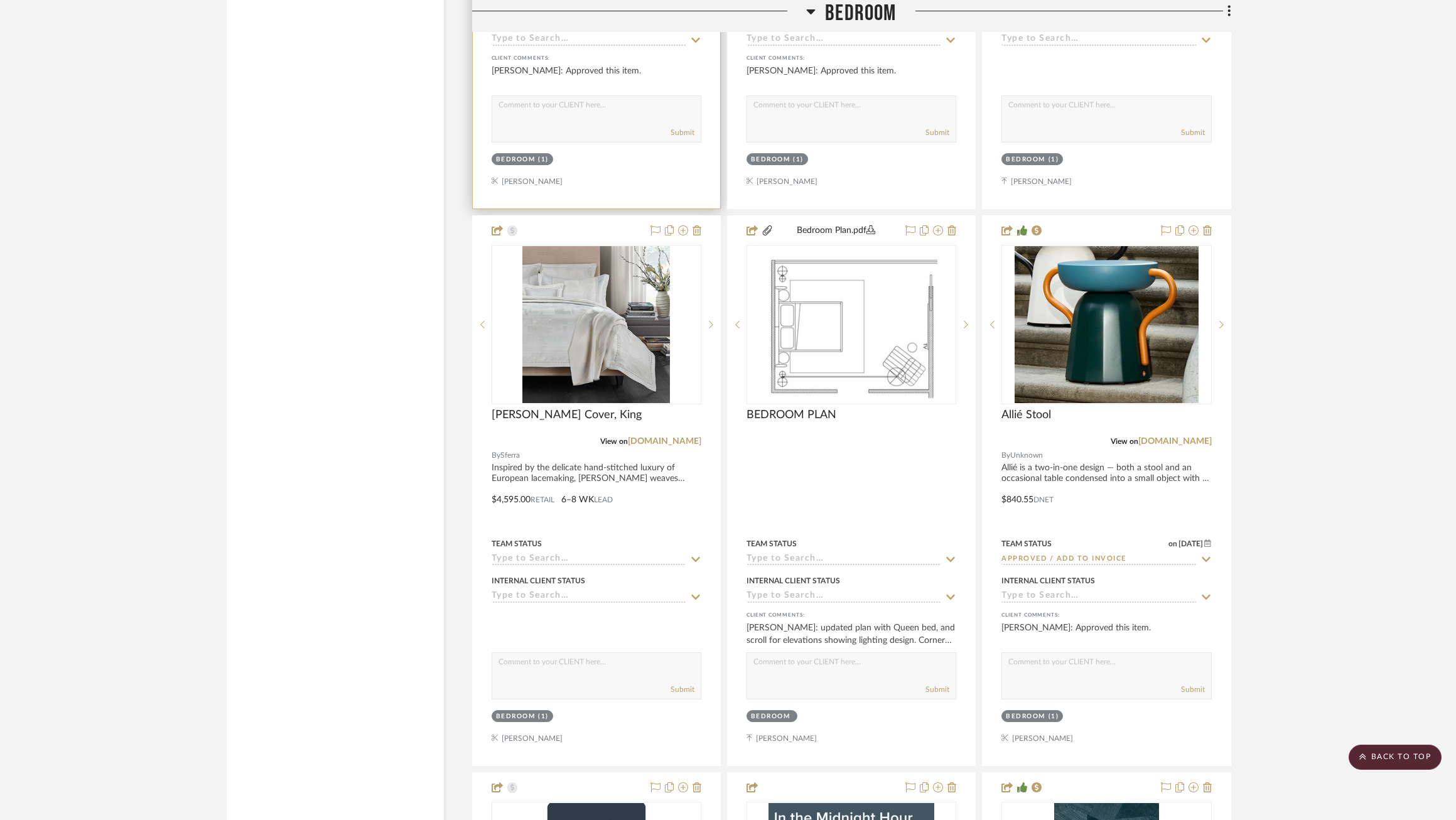
scroll to position [8340, 0]
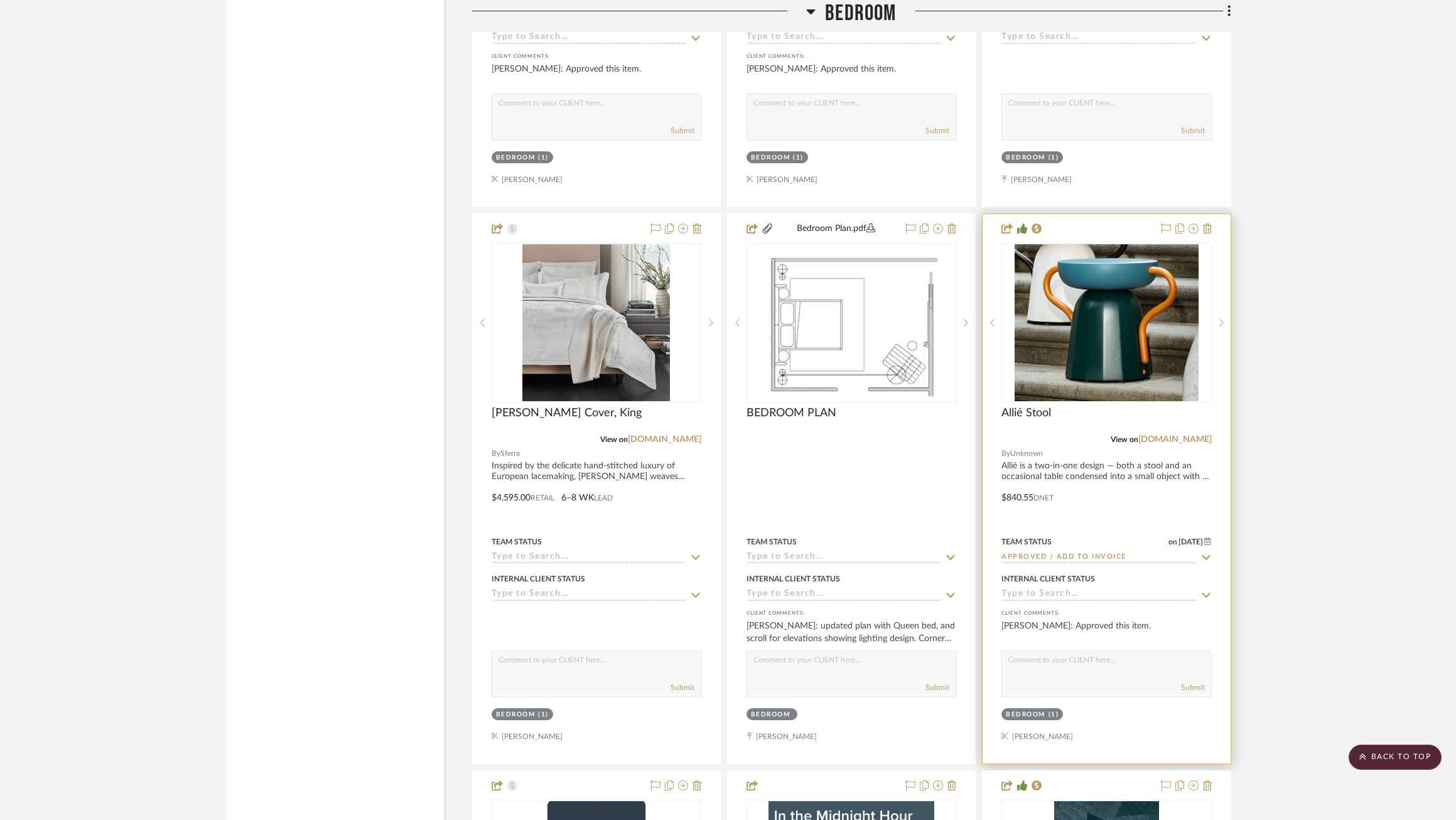
click at [1199, 555] on sr-typeahead "Approved / Add to Invoice" at bounding box center [1106, 557] width 209 height 12
click at [1207, 557] on icon at bounding box center [1206, 557] width 11 height 10
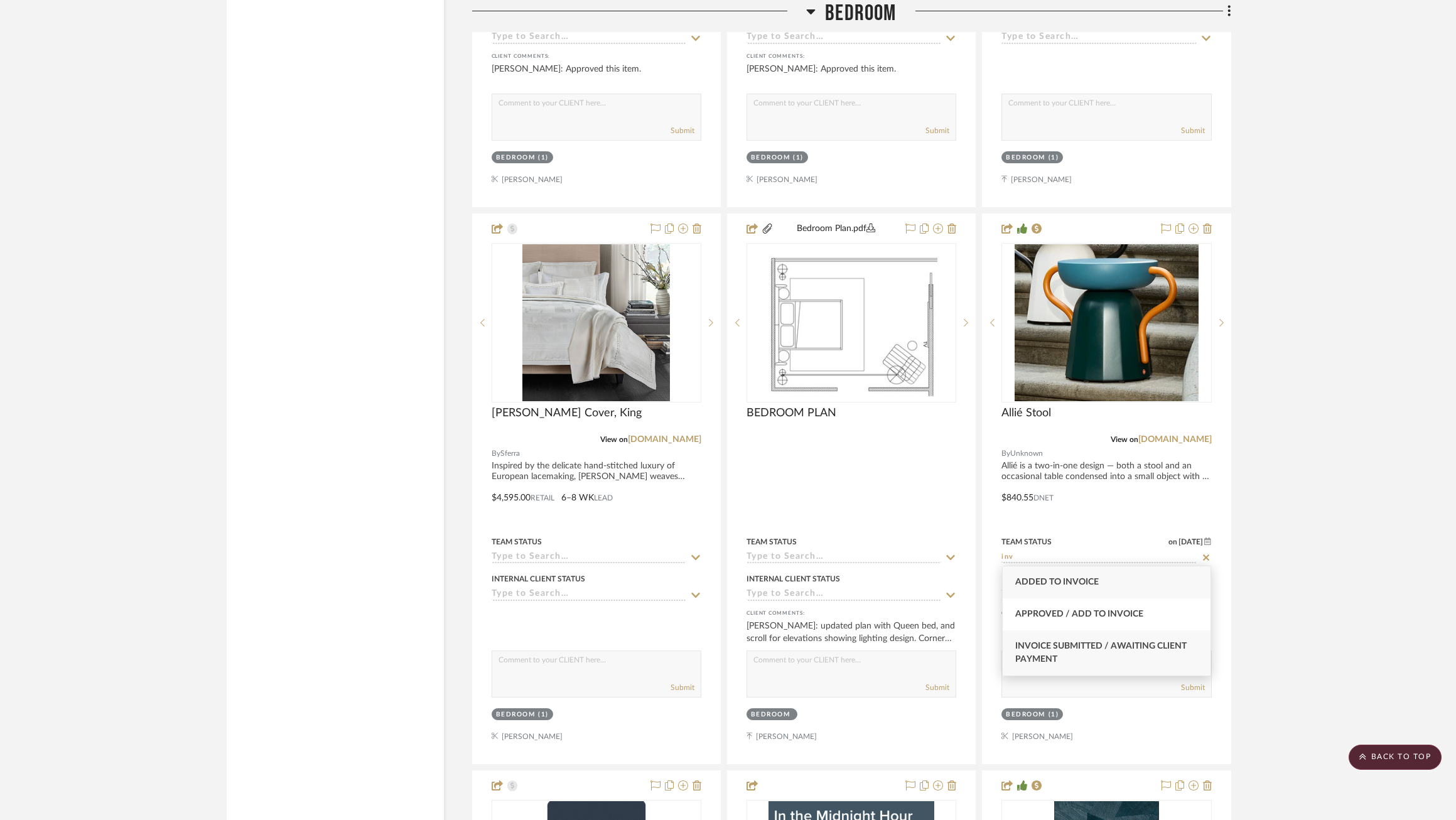
type input "inv"
click at [1140, 635] on div "Invoice Submitted / Awaiting Client Payment" at bounding box center [1107, 653] width 208 height 45
type input "9/24/2025"
type input "Invoice Submitted / Awaiting Client Payment"
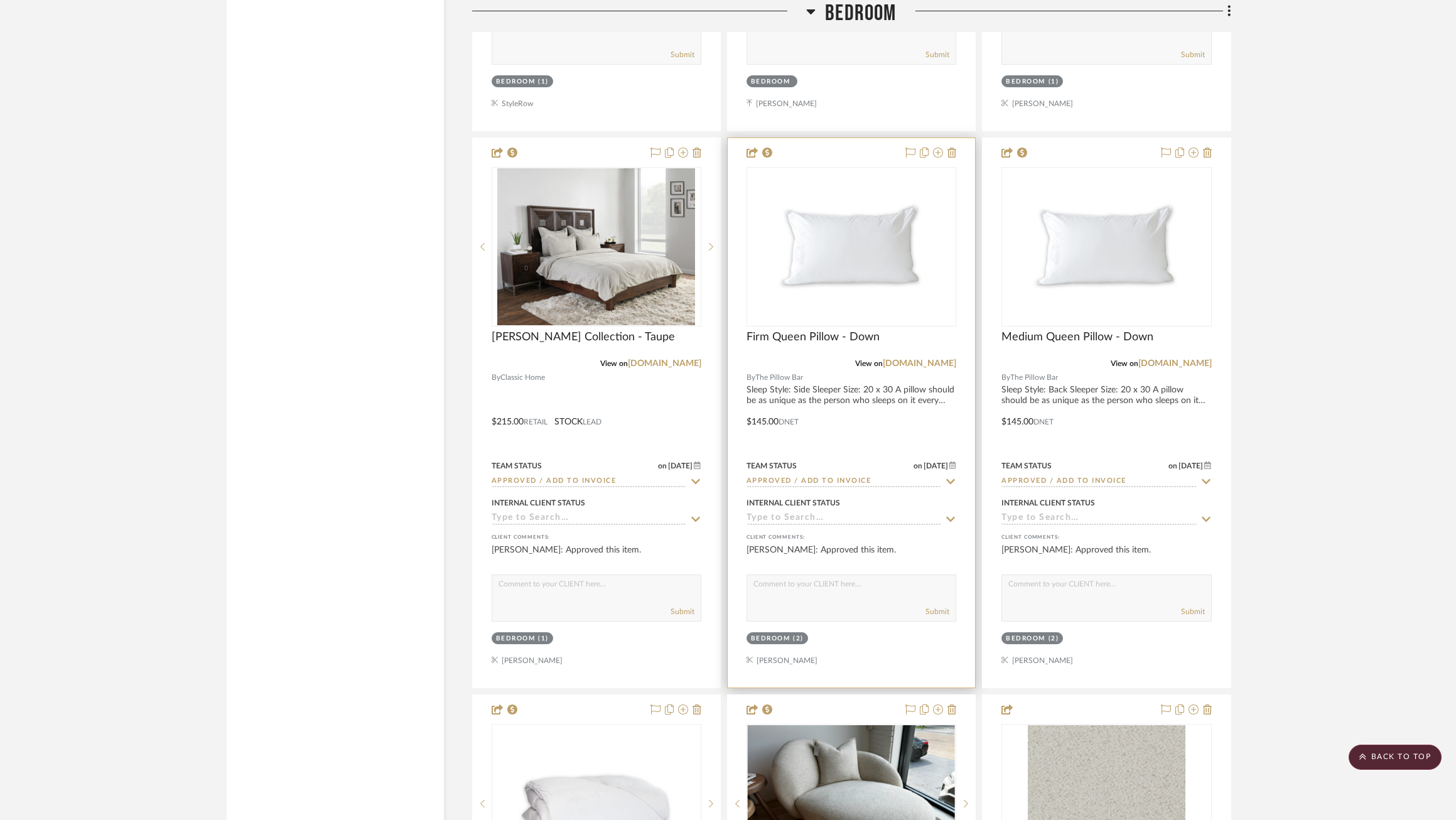
scroll to position [7294, 0]
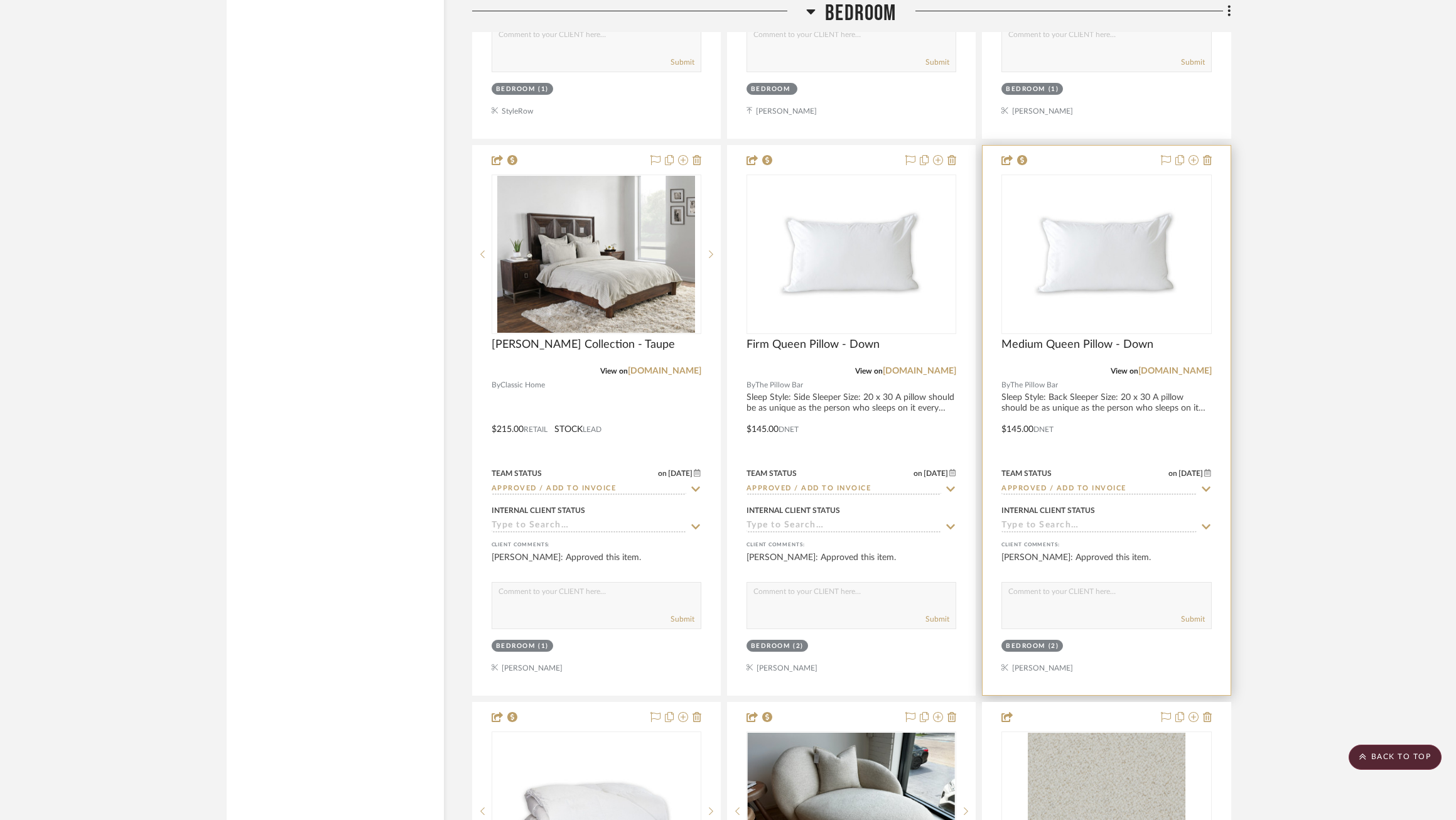
click at [1206, 487] on icon at bounding box center [1206, 489] width 11 height 10
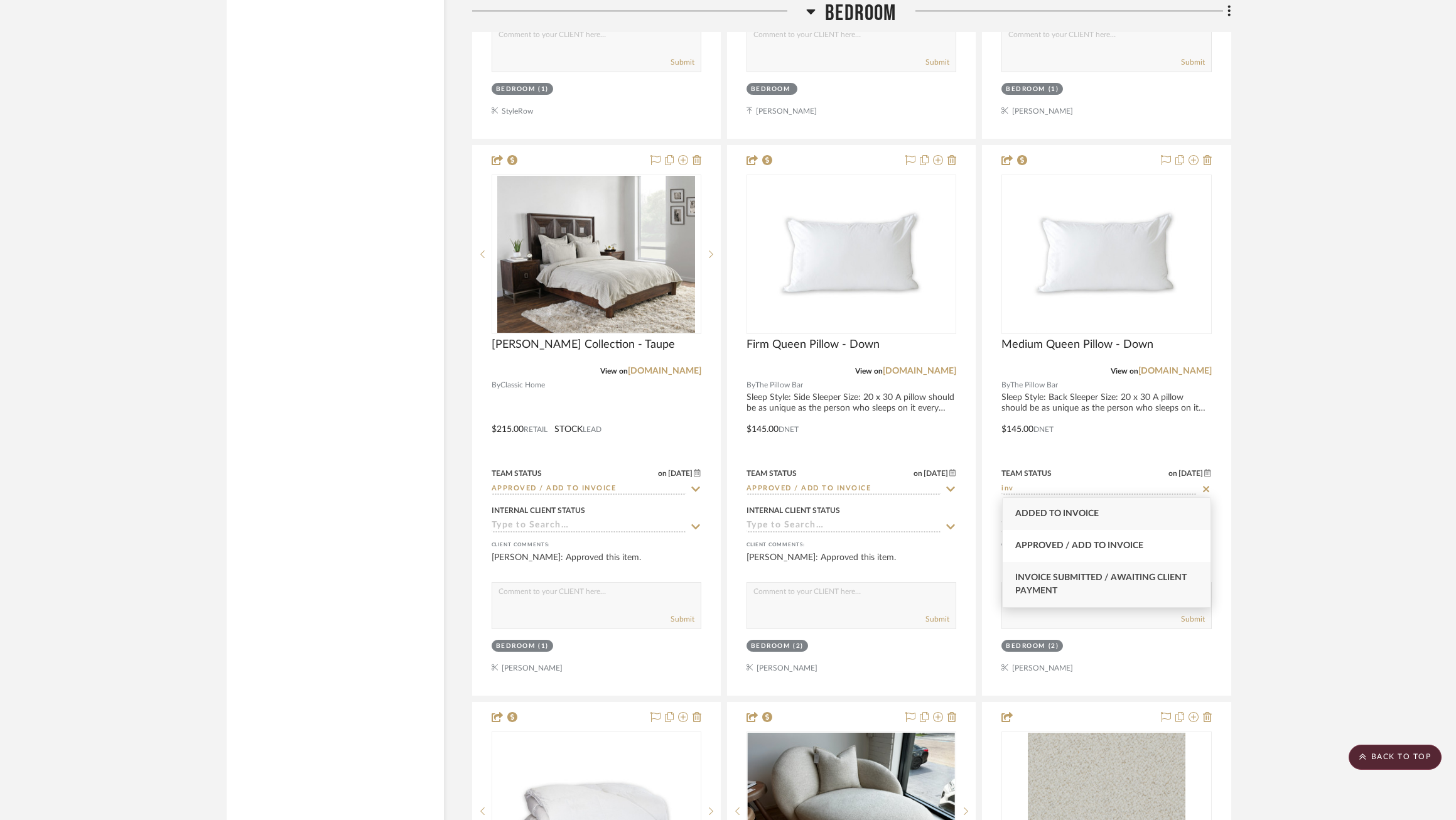
type input "inv"
click at [1139, 593] on div "Invoice Submitted / Awaiting Client Payment" at bounding box center [1107, 584] width 208 height 45
type input "9/24/2025"
type input "Invoice Submitted / Awaiting Client Payment"
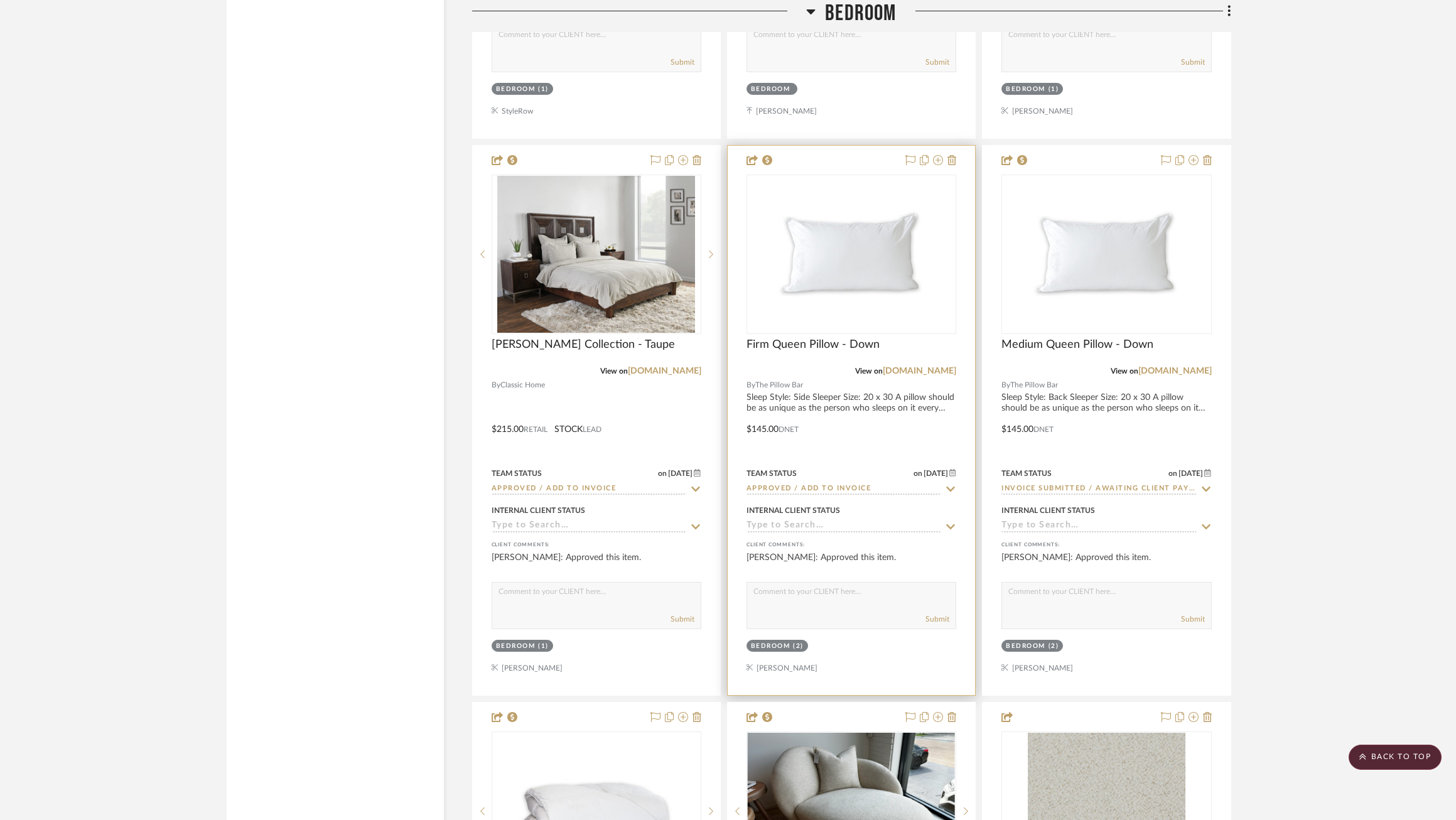
click at [952, 487] on icon at bounding box center [951, 489] width 9 height 5
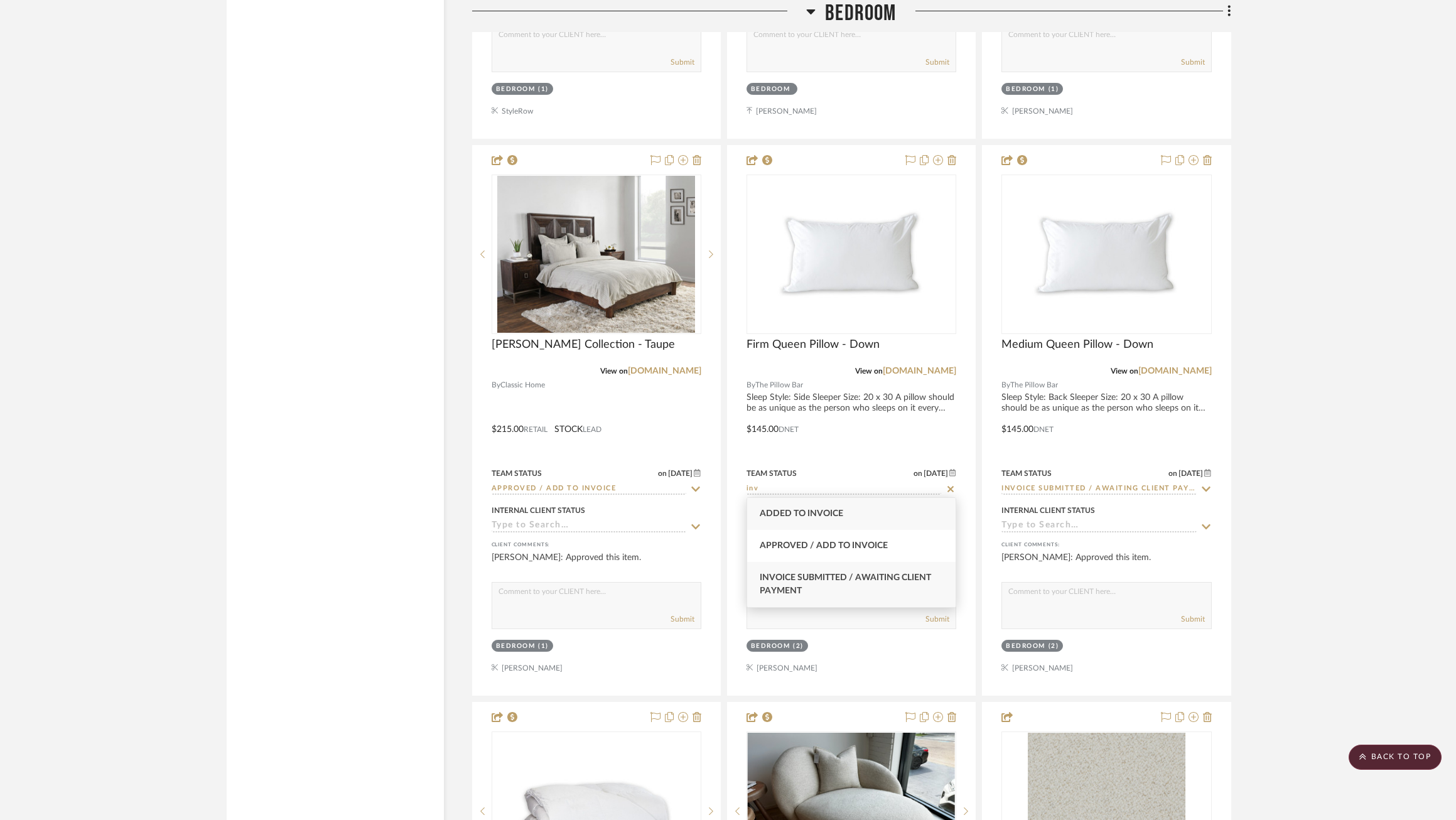
type input "inv"
click at [897, 591] on div "Invoice Submitted / Awaiting Client Payment" at bounding box center [851, 584] width 208 height 45
type input "9/24/2025"
type input "Invoice Submitted / Awaiting Client Payment"
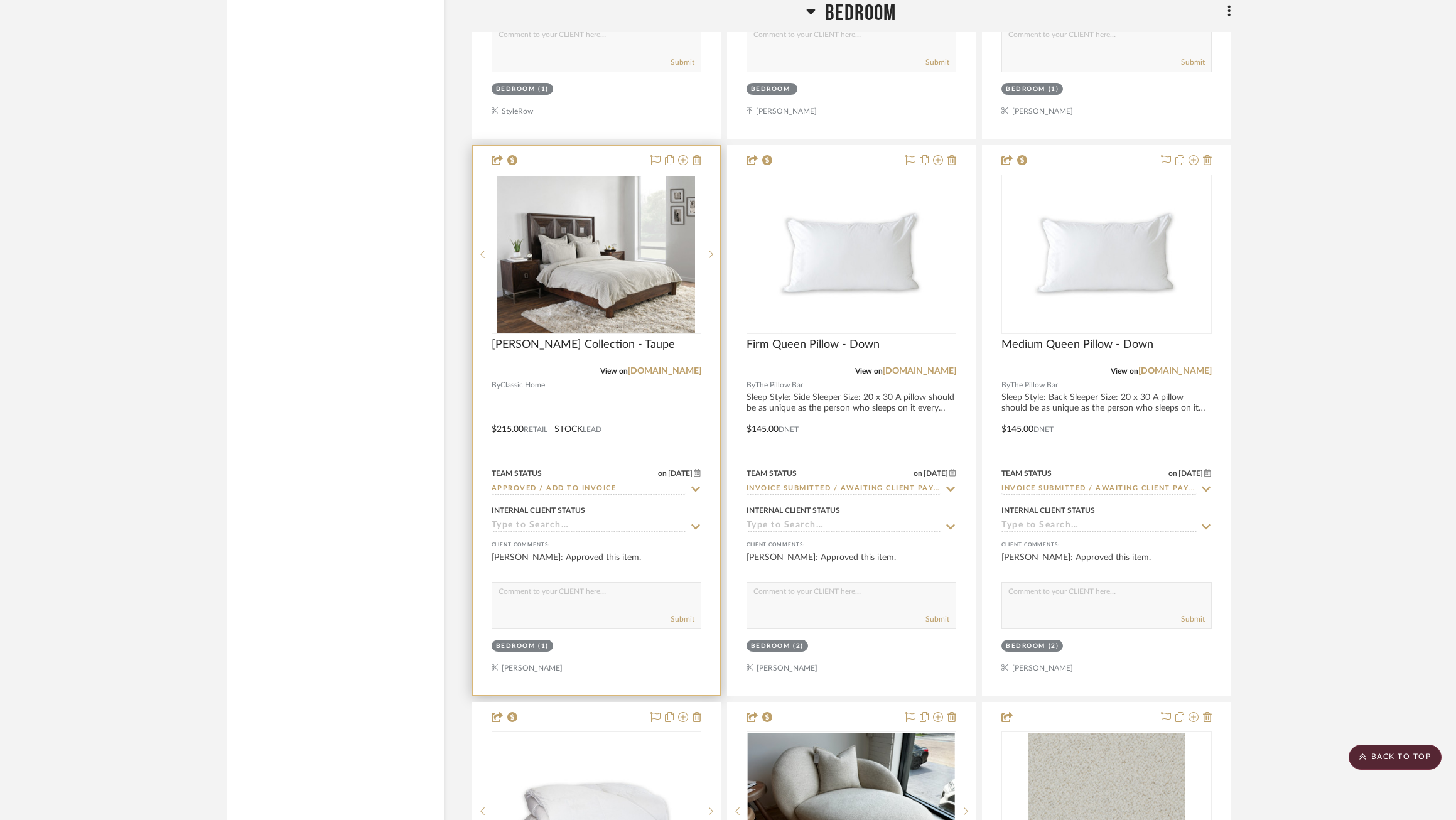
click at [691, 487] on icon at bounding box center [696, 489] width 11 height 10
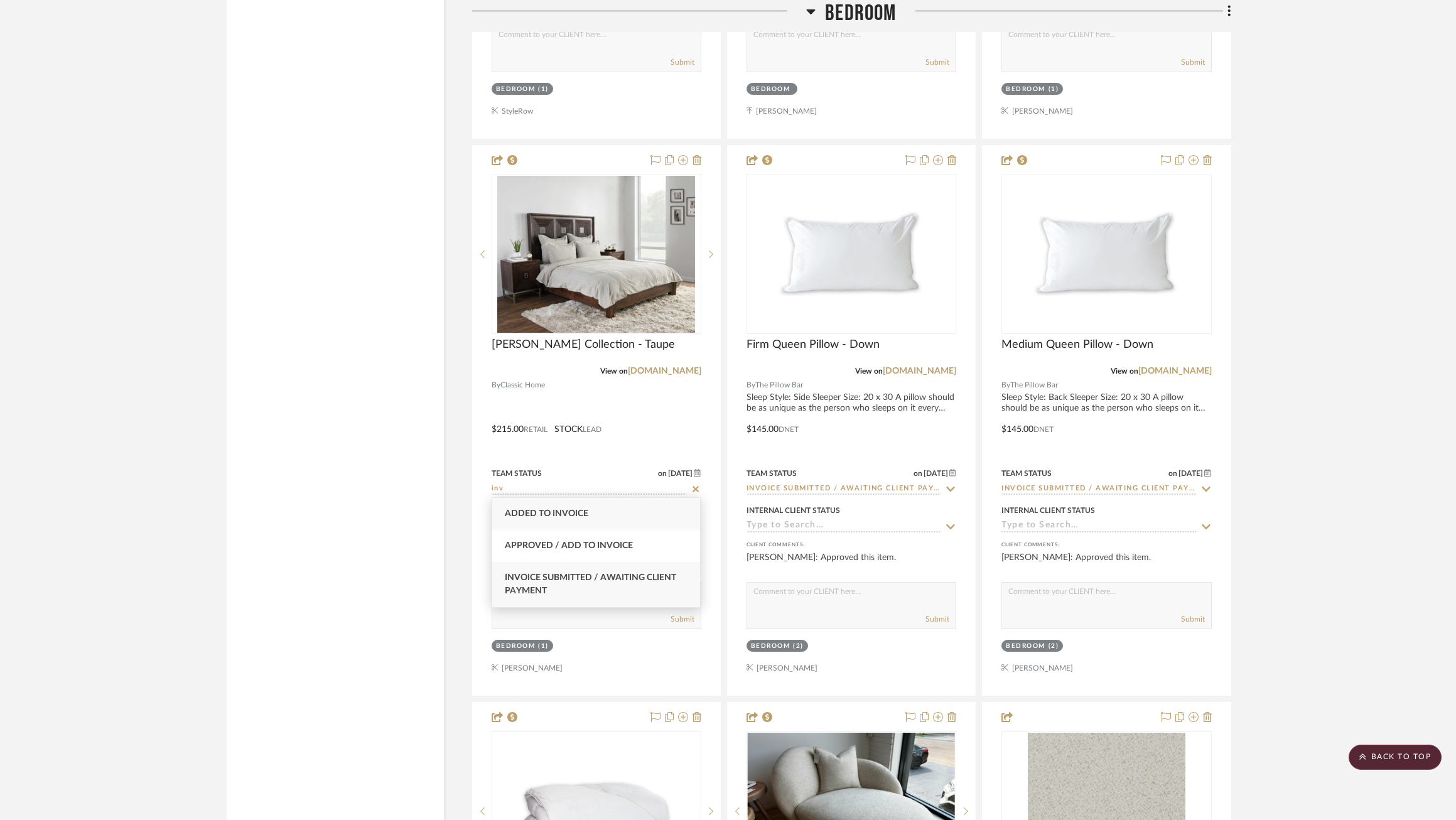
type input "inv"
click at [637, 580] on span "Invoice Submitted / Awaiting Client Payment" at bounding box center [590, 584] width 171 height 22
type input "9/24/2025"
type input "Invoice Submitted / Awaiting Client Payment"
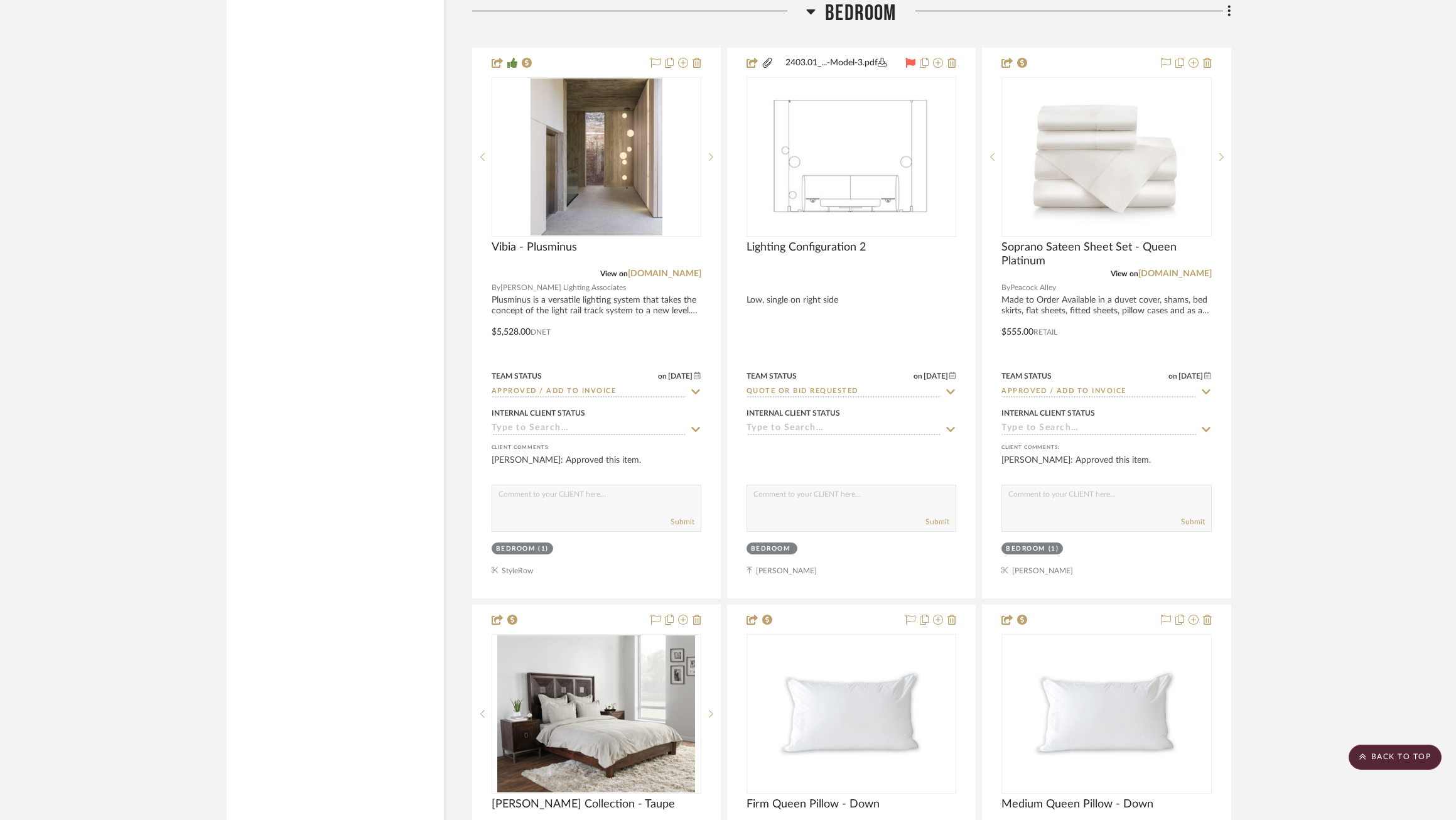
scroll to position [6824, 0]
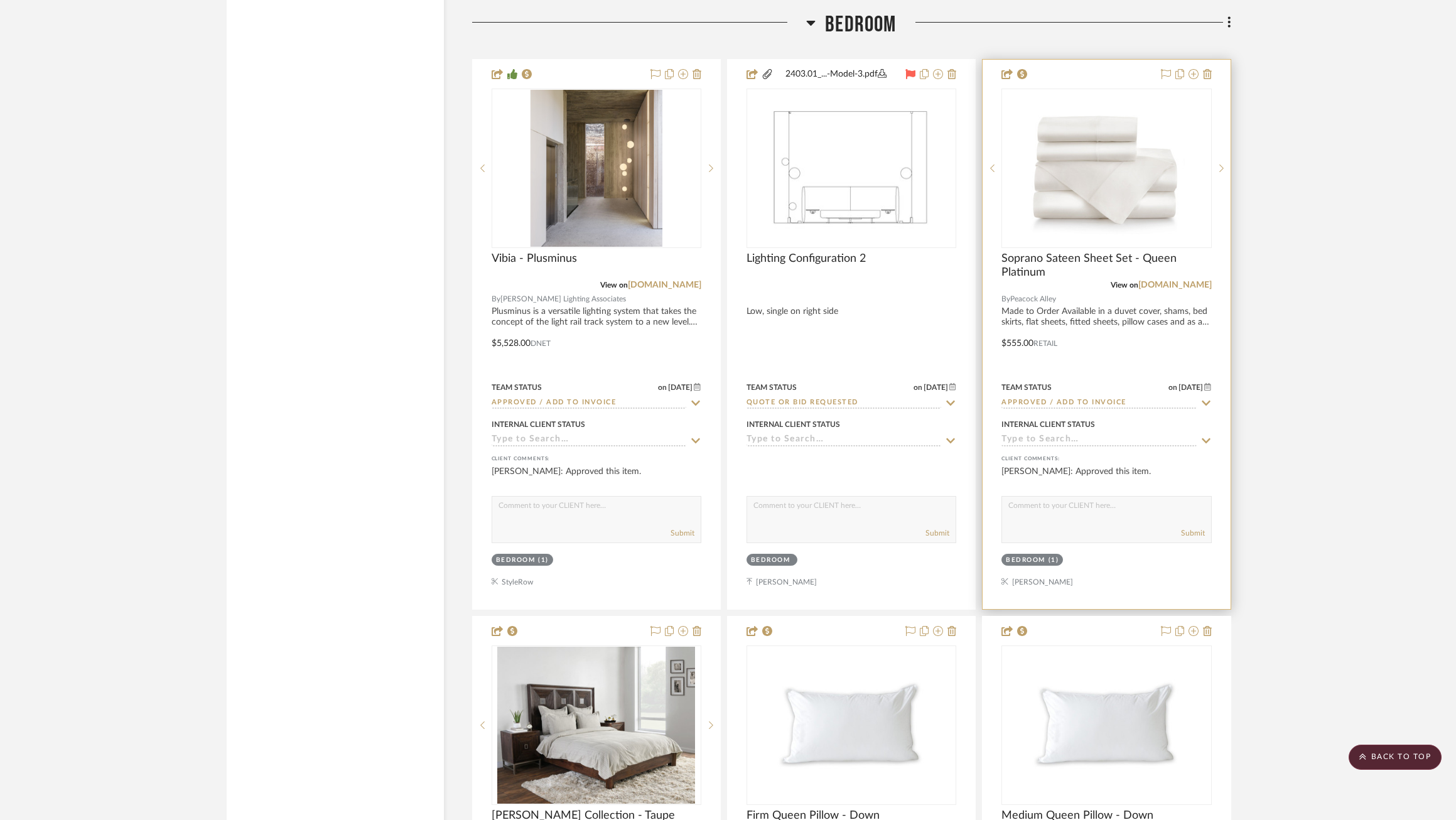
click at [1205, 403] on icon at bounding box center [1206, 403] width 9 height 5
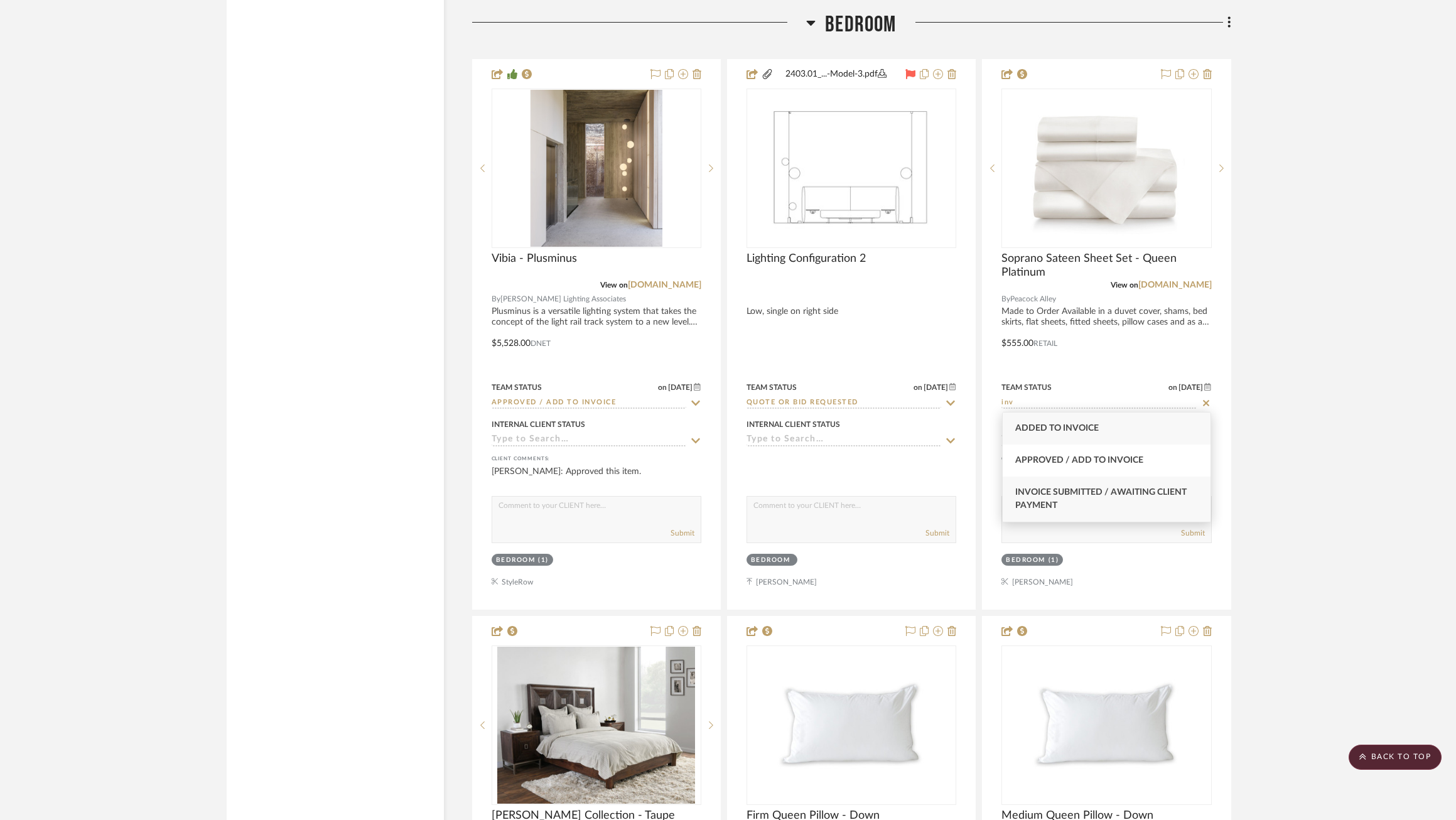
type input "inv"
click at [1128, 487] on span "Invoice Submitted / Awaiting Client Payment" at bounding box center [1101, 498] width 171 height 22
type input "9/24/2025"
type input "Invoice Submitted / Awaiting Client Payment"
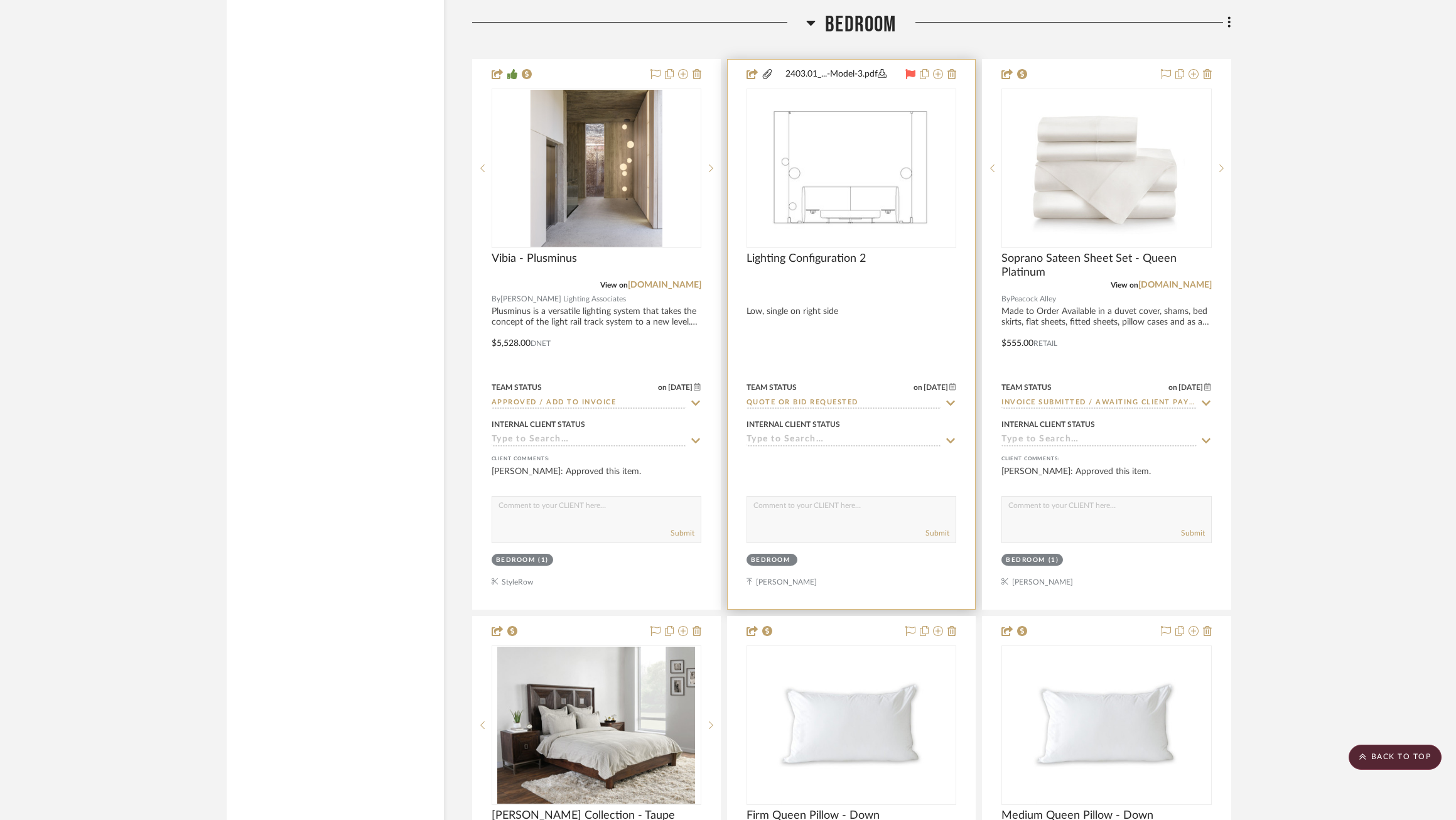
scroll to position [6814, 0]
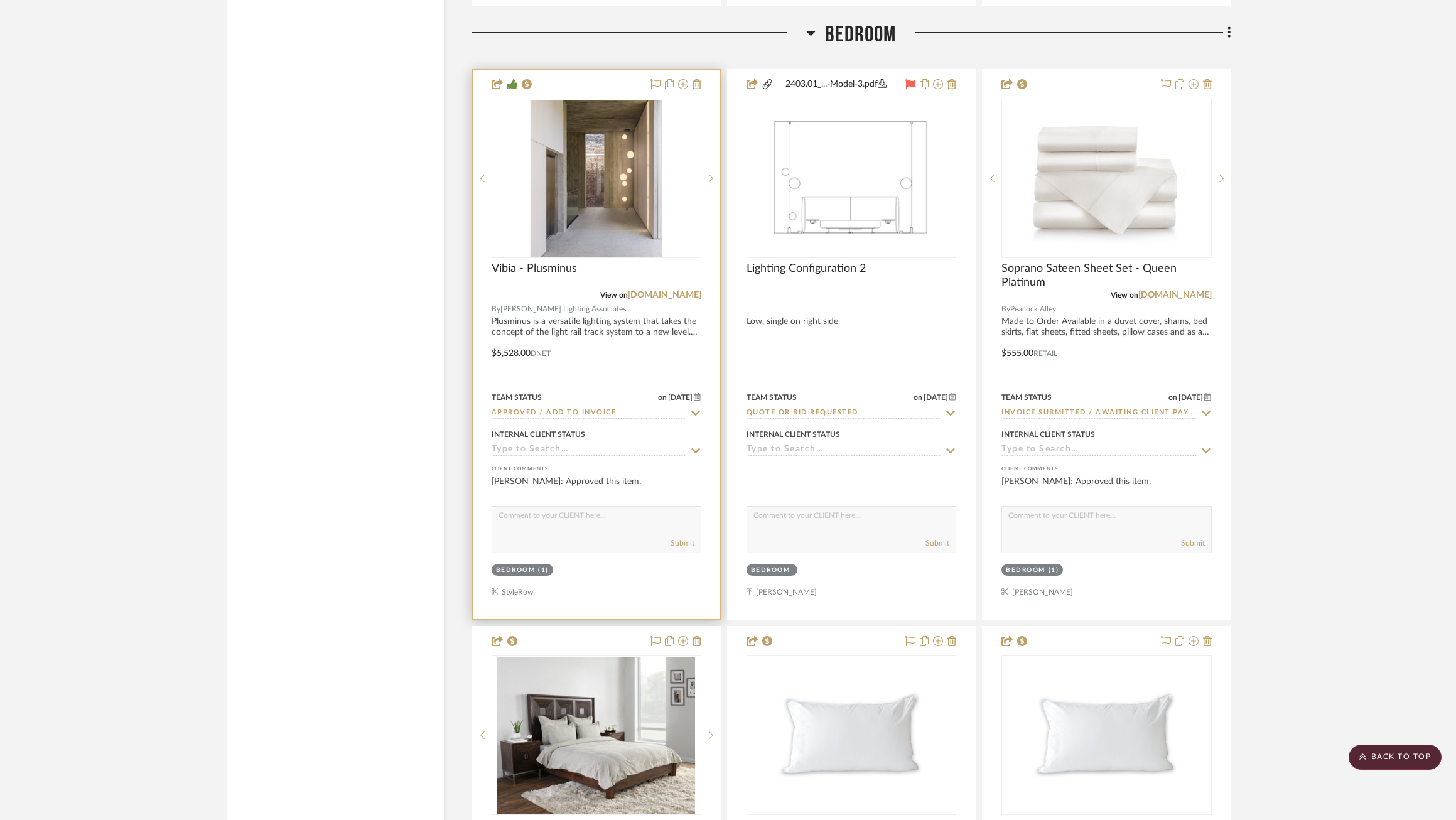
click at [695, 411] on icon at bounding box center [696, 413] width 11 height 10
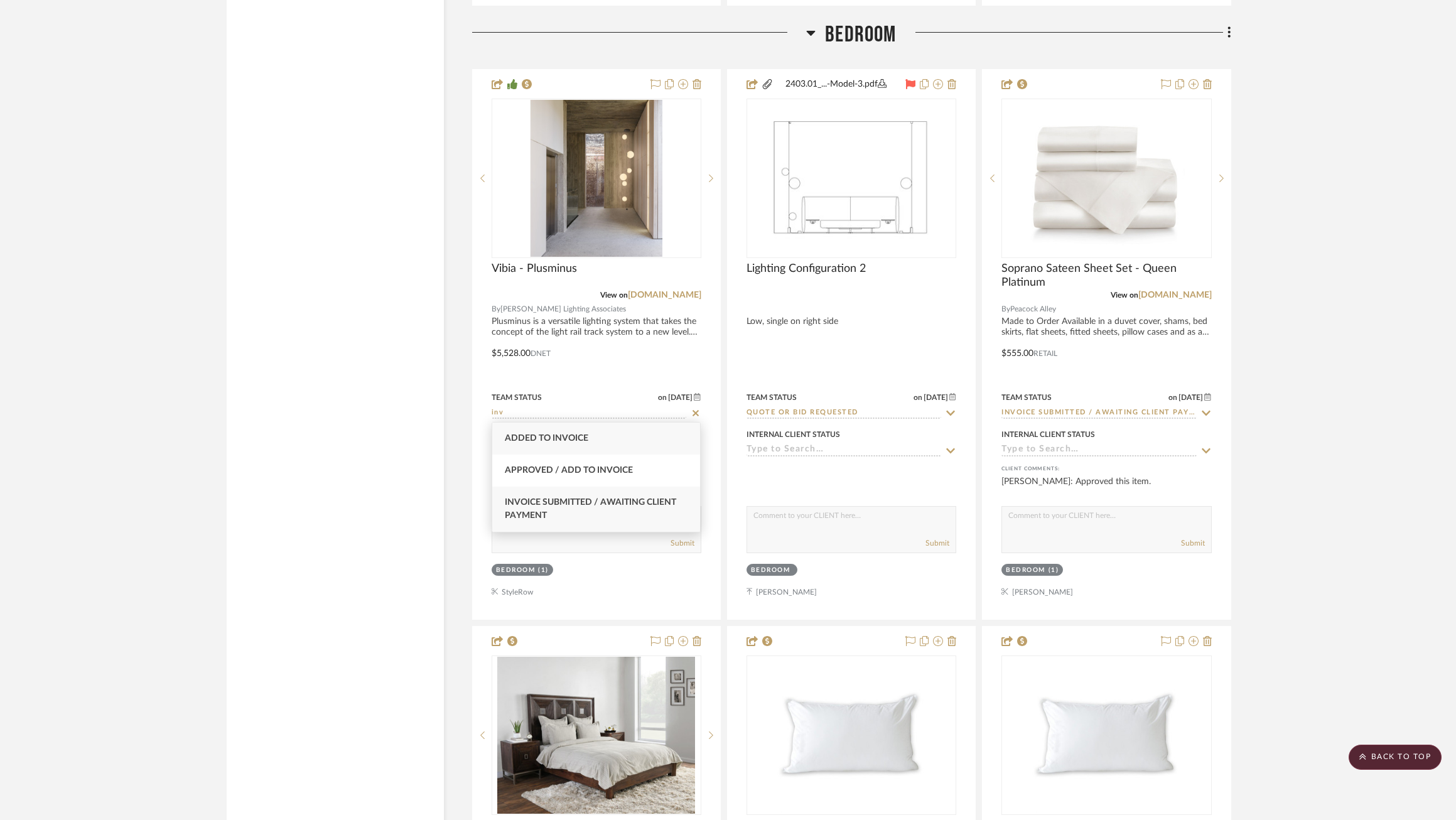
type input "inv"
click at [645, 509] on div "Invoice Submitted / Awaiting Client Payment" at bounding box center [596, 509] width 208 height 45
type input "9/24/2025"
type input "Invoice Submitted / Awaiting Client Payment"
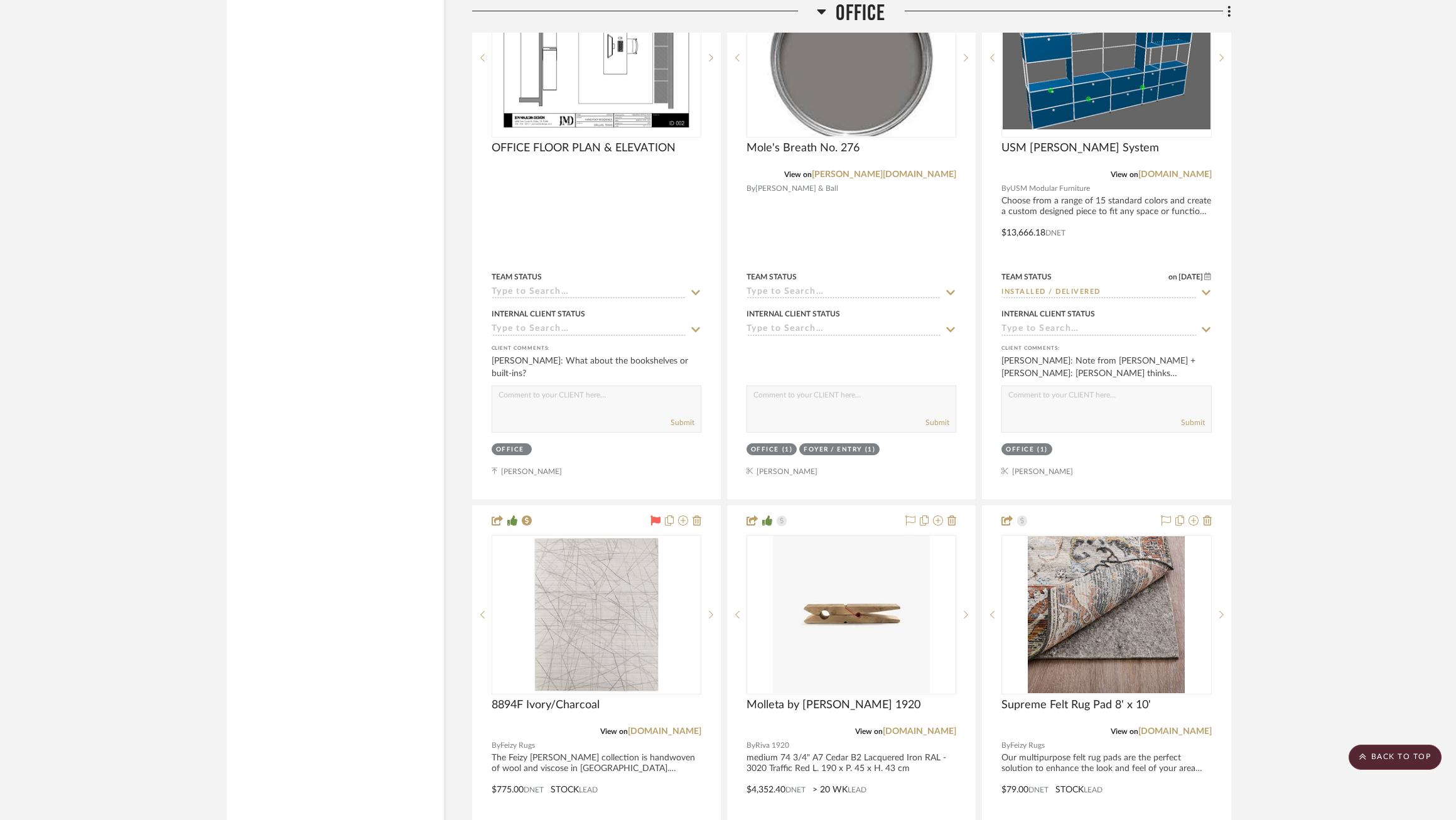
scroll to position [5765, 0]
click at [1373, 762] on scroll-to-top-button "BACK TO TOP" at bounding box center [1396, 757] width 93 height 25
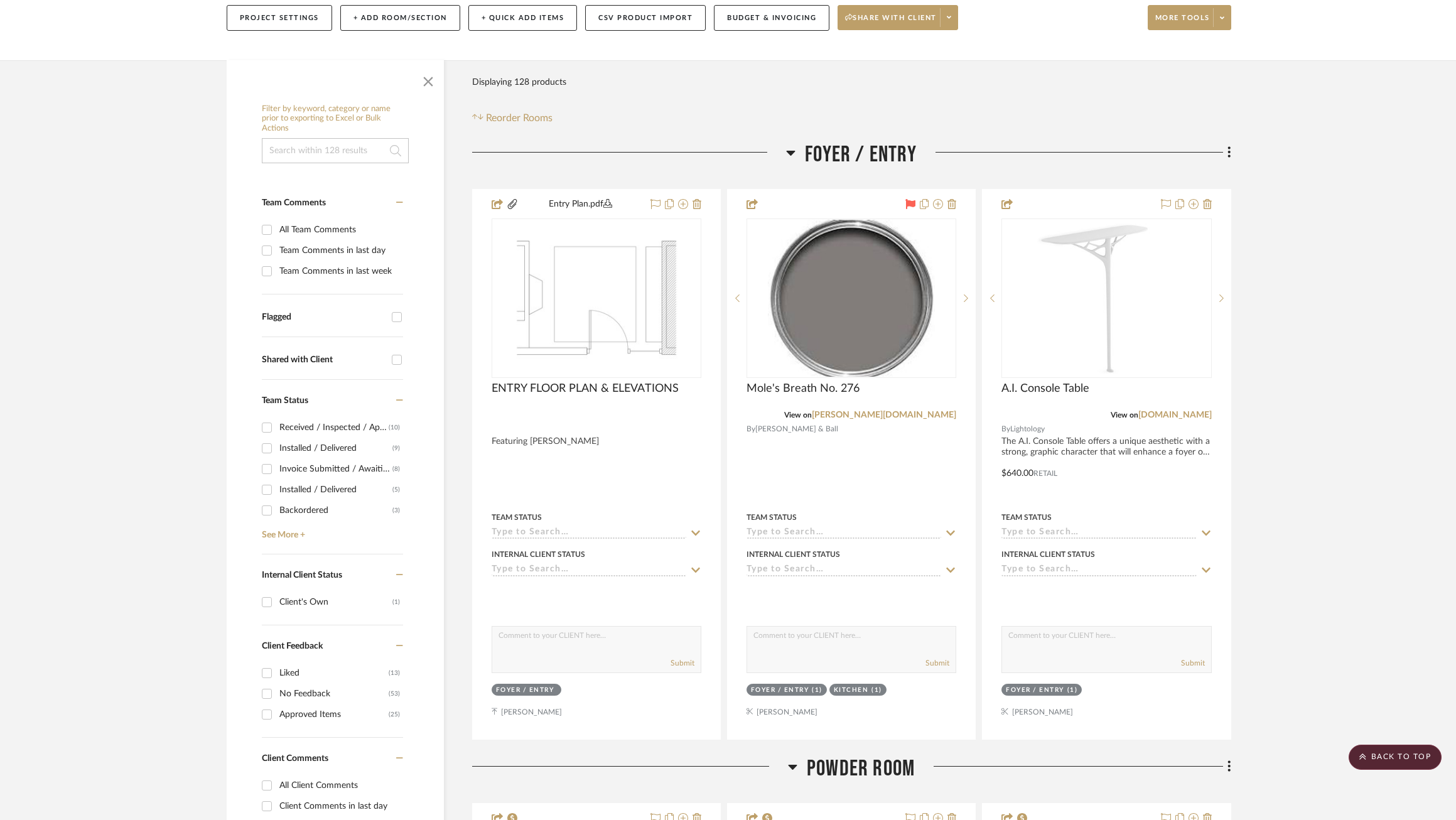
scroll to position [134, 0]
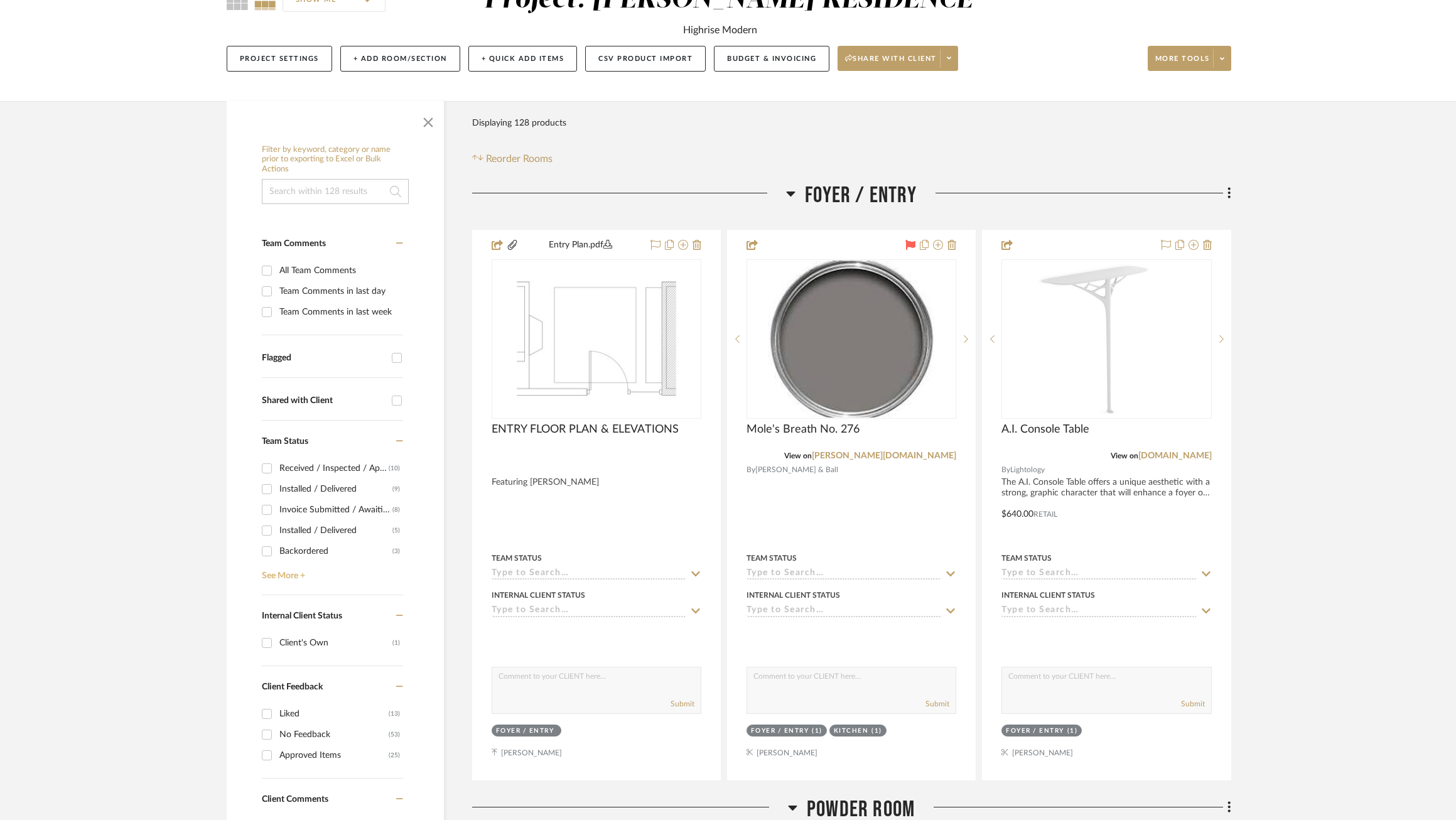
click at [294, 563] on link "See More +" at bounding box center [331, 571] width 145 height 20
click at [306, 563] on div "Approved / Add to Invoice" at bounding box center [336, 571] width 113 height 20
click at [277, 563] on input "Approved / Add to Invoice (3)" at bounding box center [266, 571] width 20 height 20
checkbox input "true"
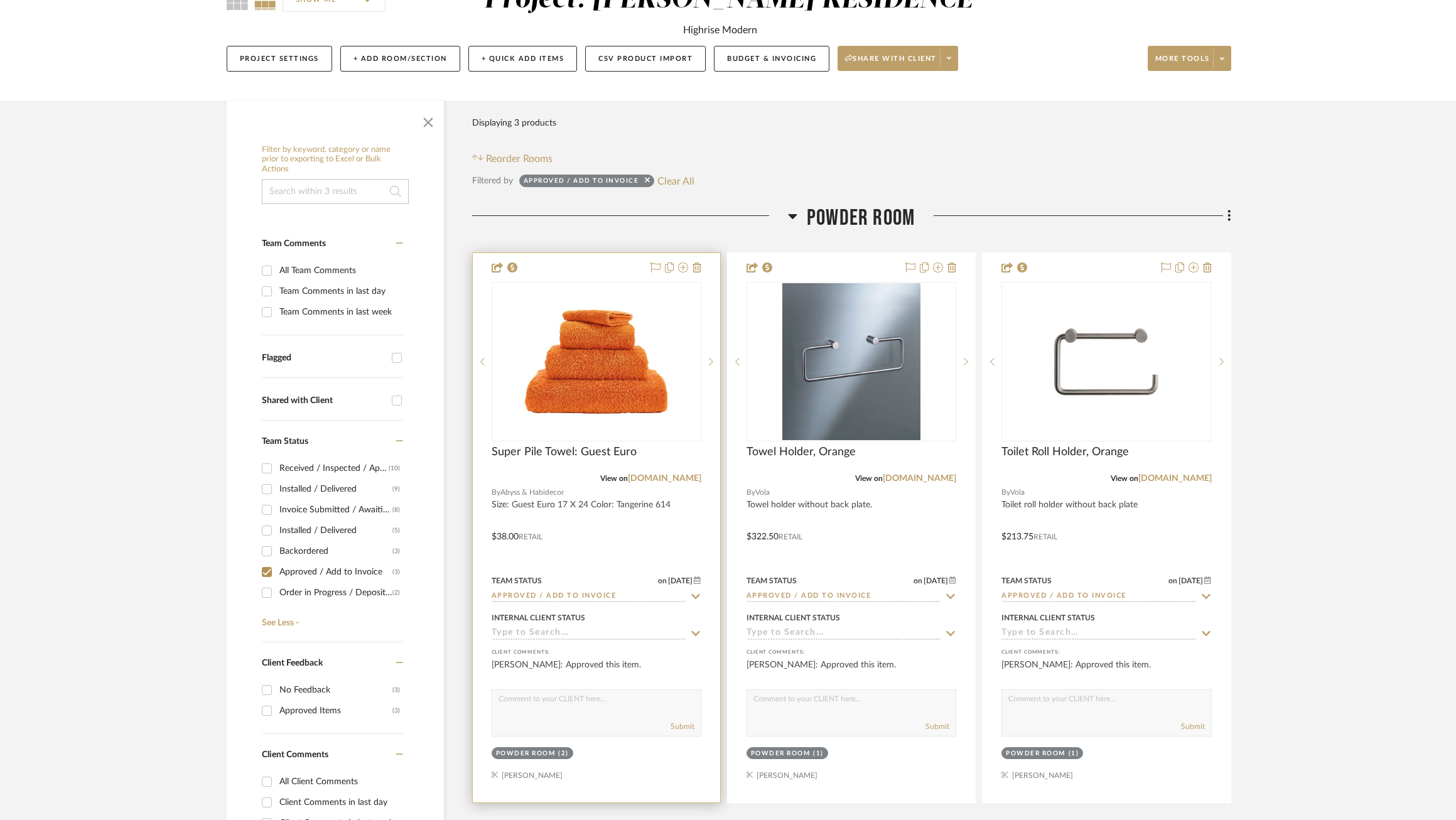
click at [696, 597] on icon at bounding box center [696, 596] width 9 height 5
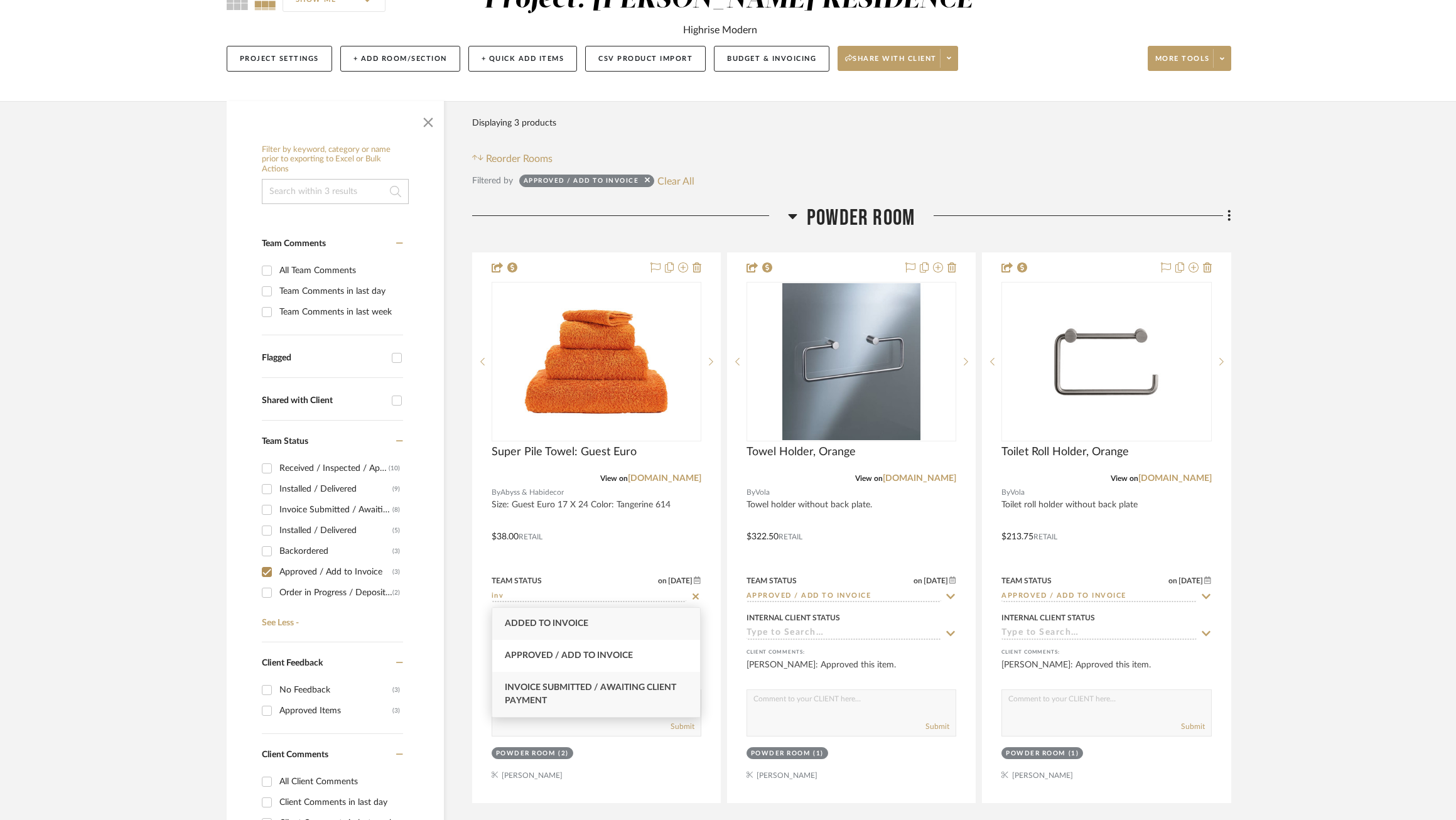
type input "inv"
click at [637, 683] on span "Invoice Submitted / Awaiting Client Payment" at bounding box center [590, 694] width 171 height 22
type input "9/24/2025"
type input "Invoice Submitted / Awaiting Client Payment"
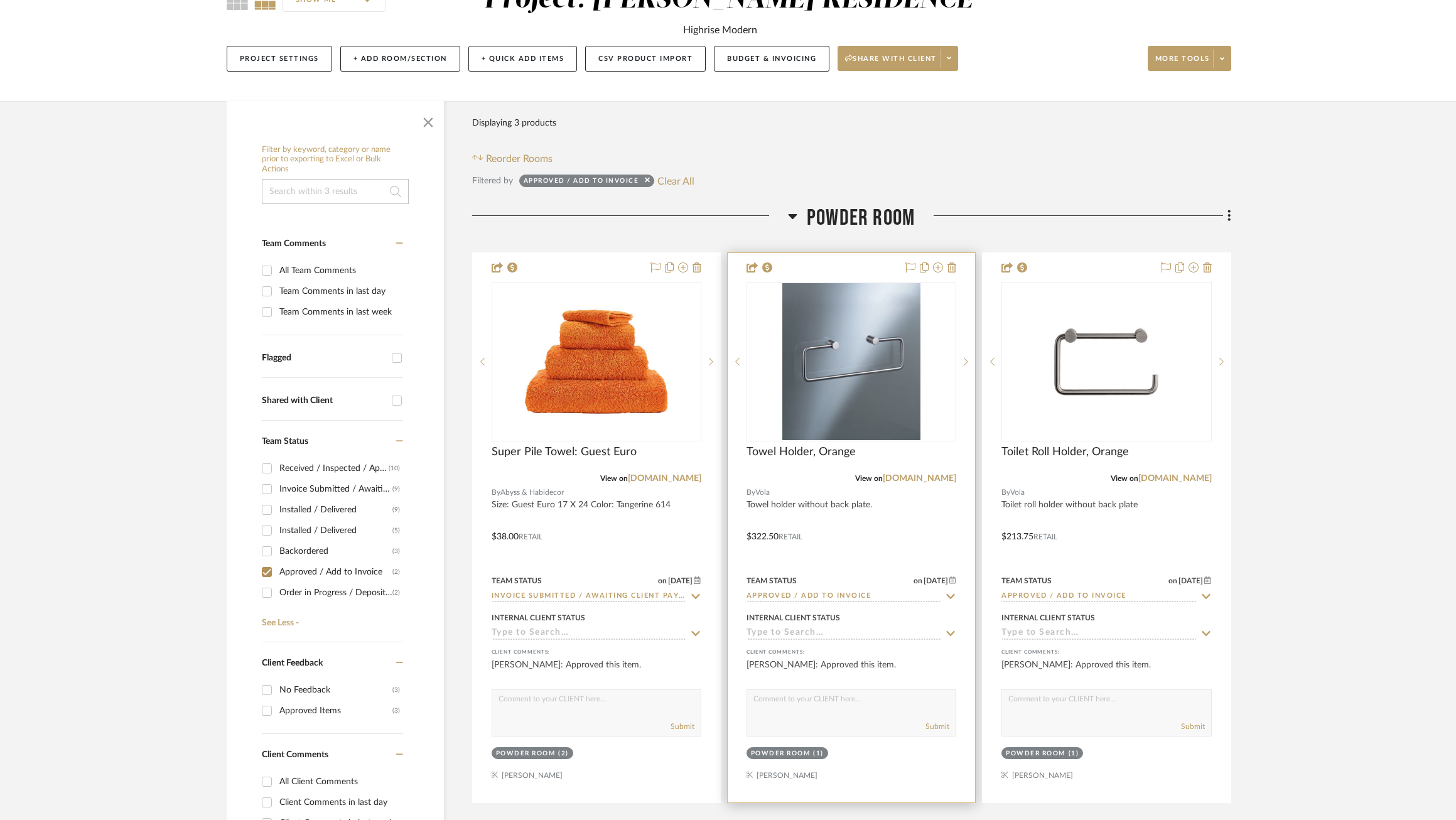
click at [952, 597] on icon at bounding box center [951, 596] width 9 height 5
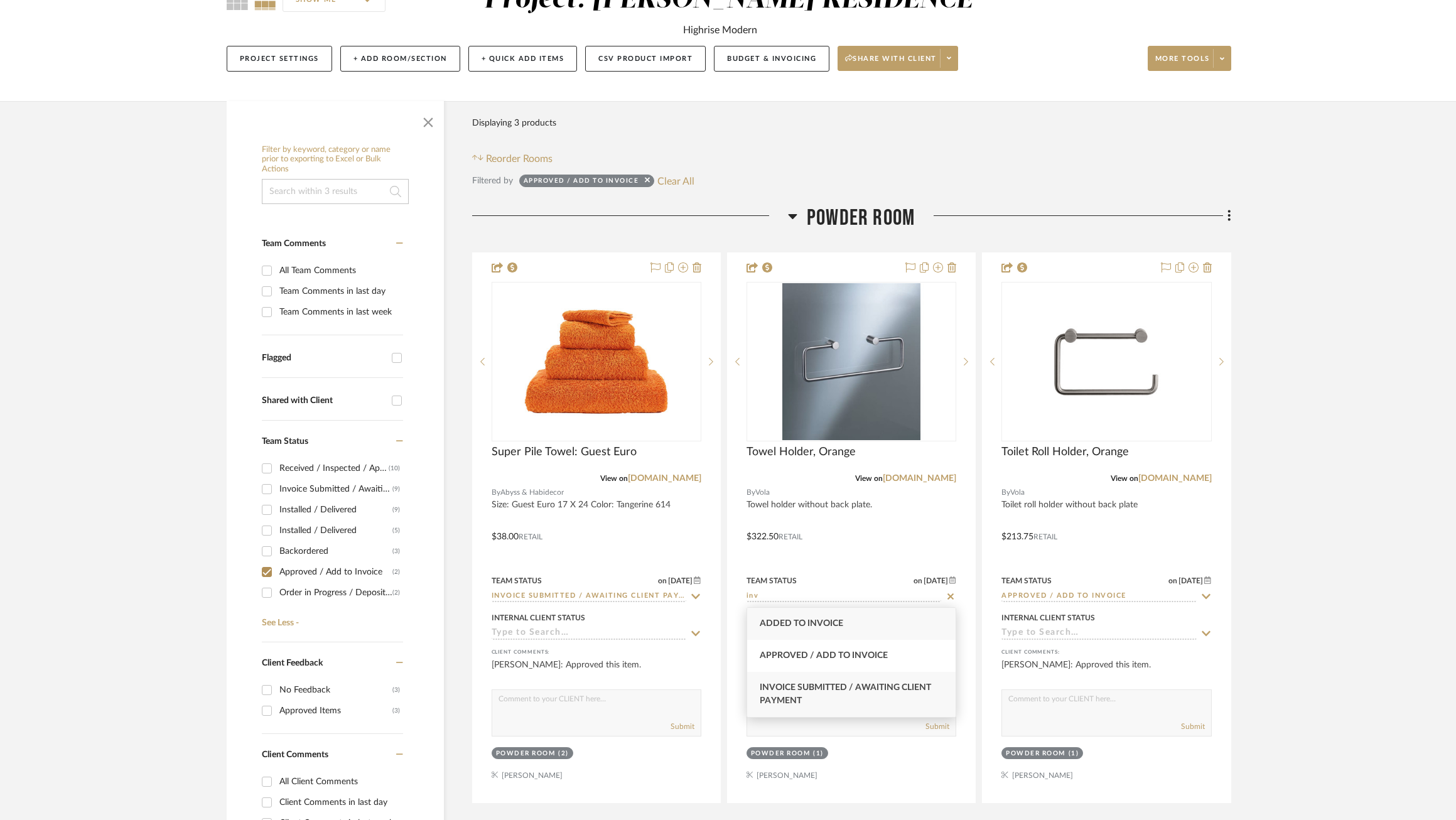
type input "inv"
click at [885, 680] on div "Invoice Submitted / Awaiting Client Payment" at bounding box center [851, 694] width 208 height 45
type input "9/24/2025"
type input "Invoice Submitted / Awaiting Client Payment"
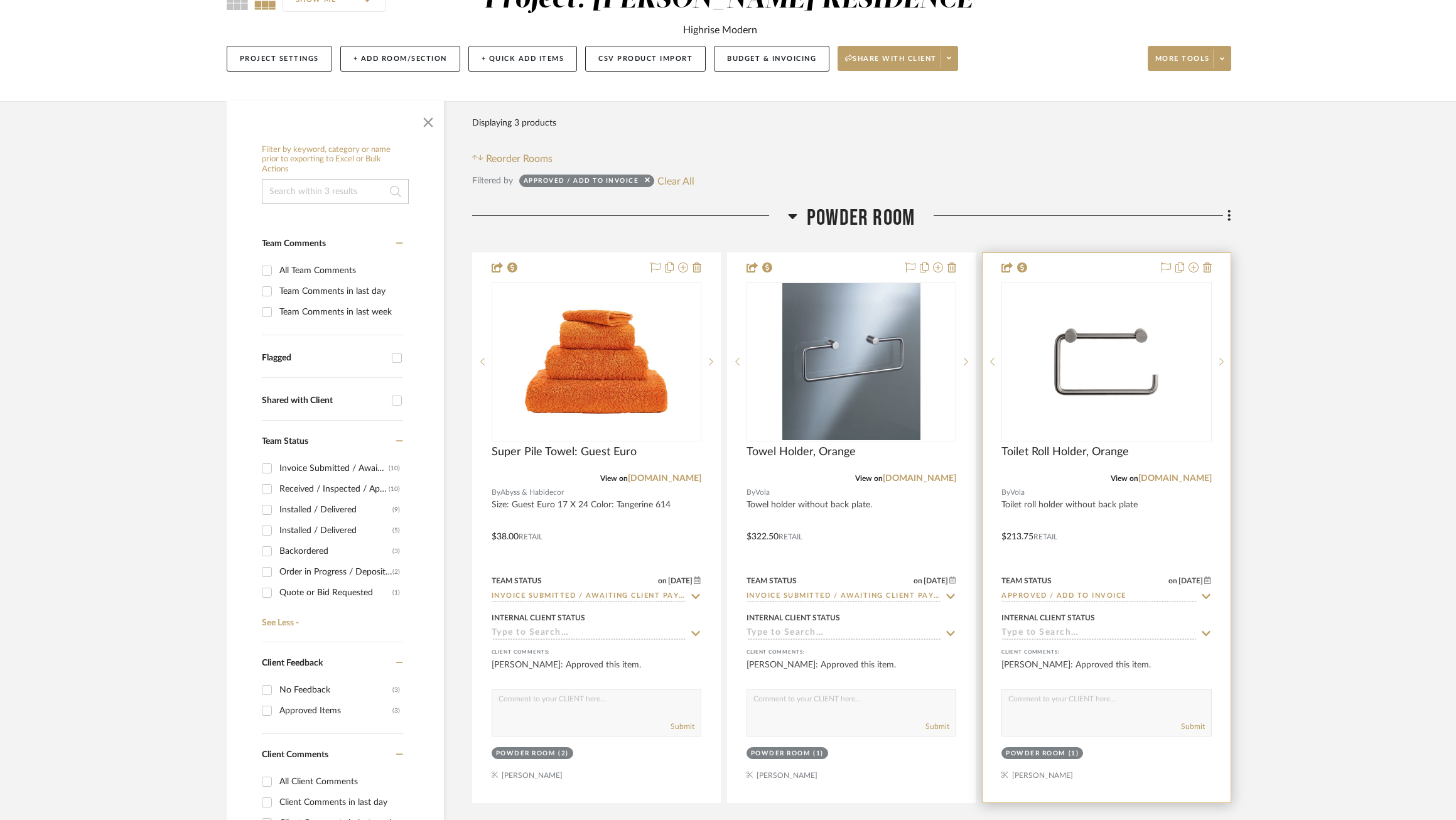
click at [1204, 597] on icon at bounding box center [1206, 596] width 9 height 5
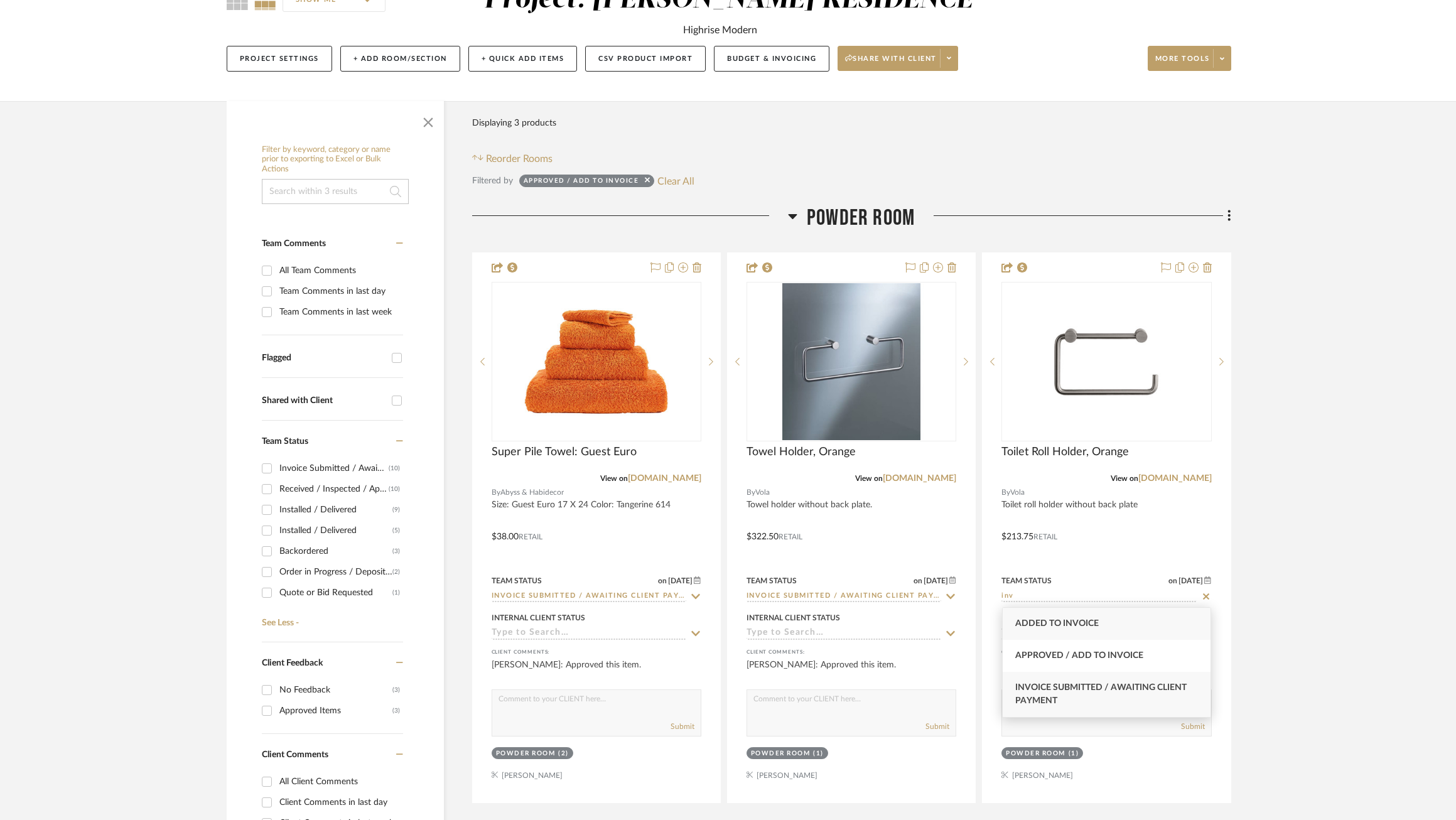
type input "inv"
click at [1137, 683] on span "Invoice Submitted / Awaiting Client Payment" at bounding box center [1101, 694] width 171 height 22
type input "9/24/2025"
type input "Invoice Submitted / Awaiting Client Payment"
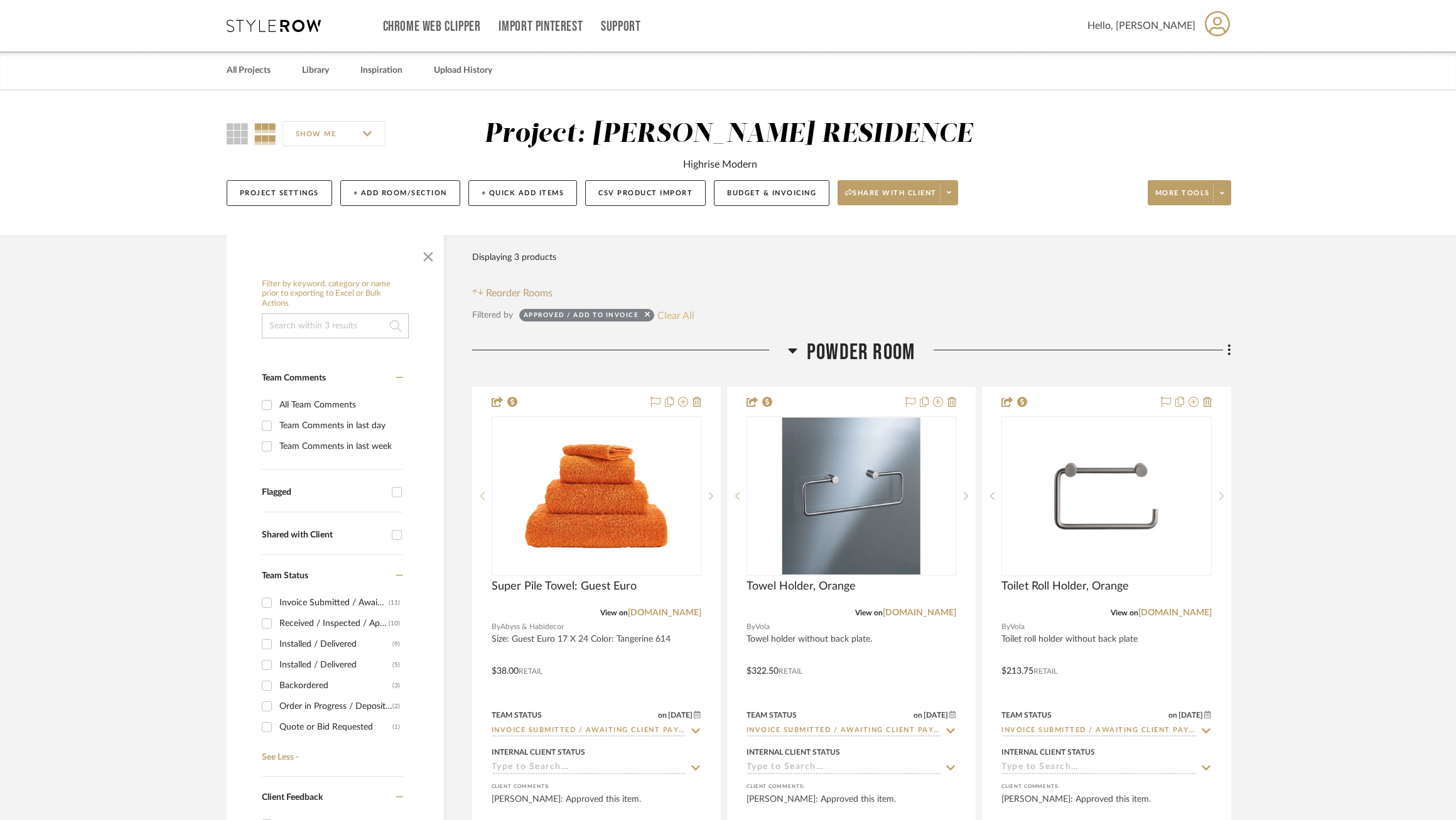
click at [674, 311] on button "Clear All" at bounding box center [676, 315] width 37 height 16
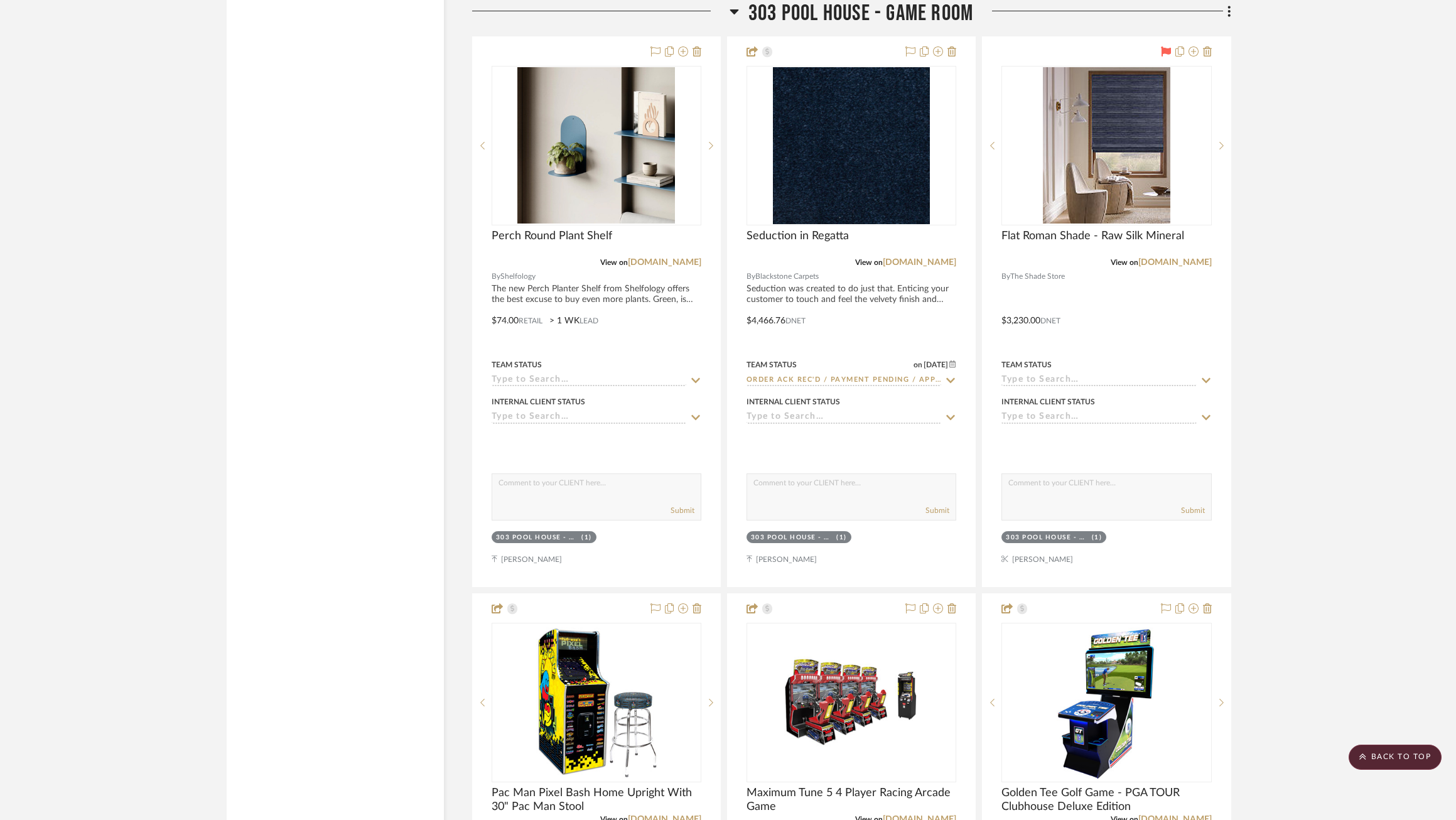
scroll to position [42015, 0]
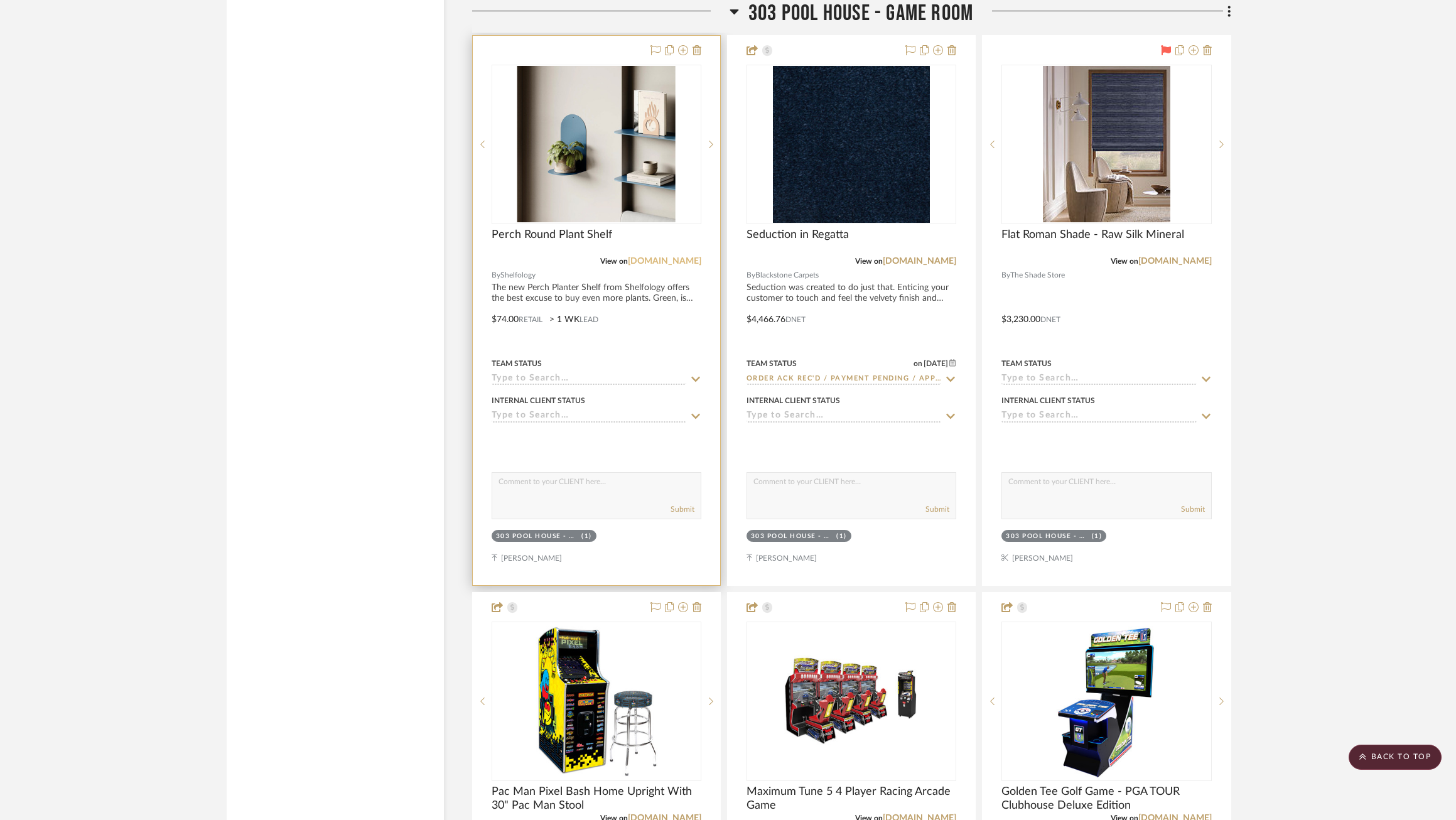
click at [662, 257] on link "shelfology.com" at bounding box center [665, 261] width 74 height 9
click at [614, 128] on img "0" at bounding box center [596, 144] width 158 height 157
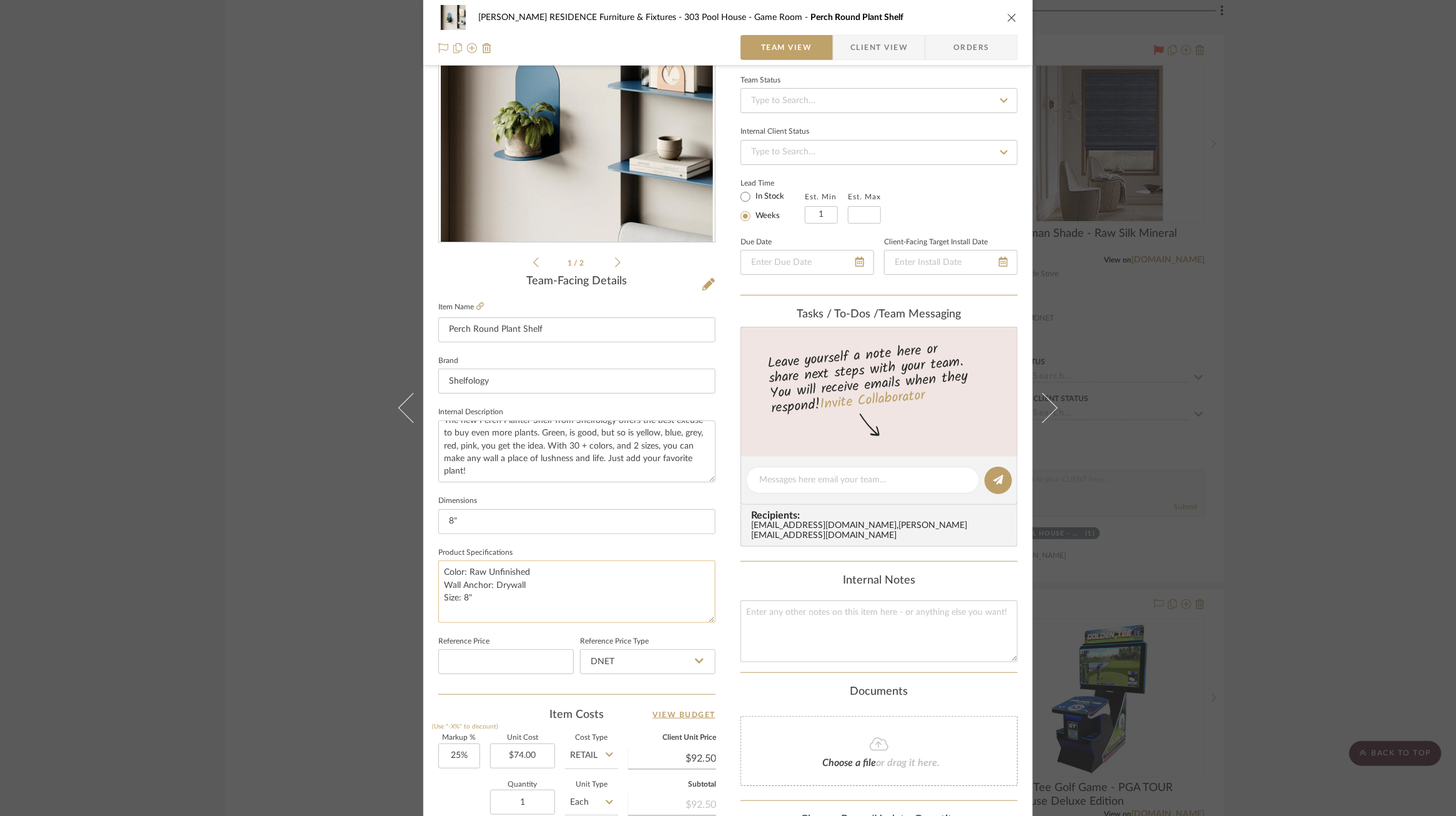
scroll to position [349, 0]
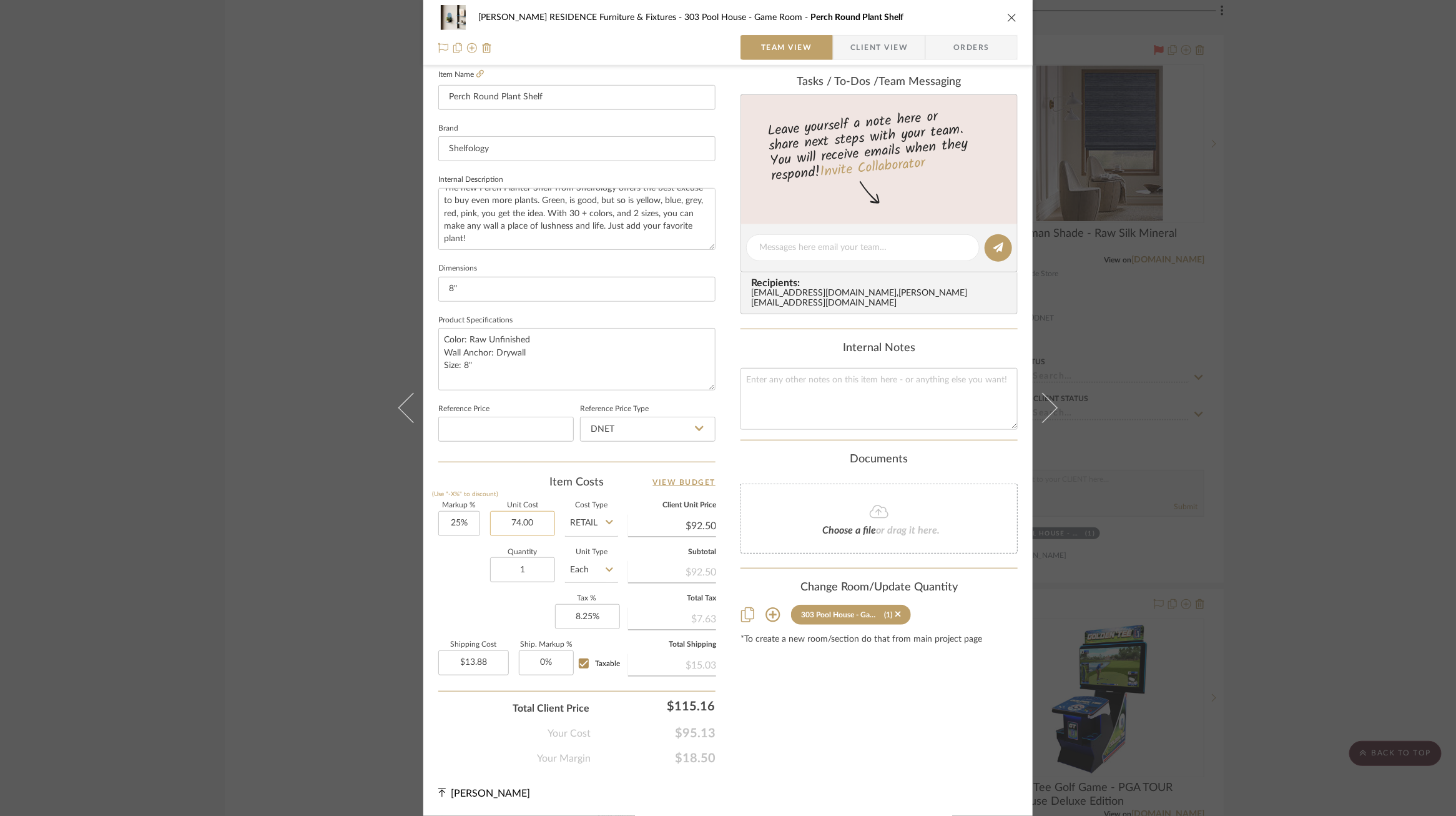
click at [522, 521] on input "74.00" at bounding box center [522, 523] width 65 height 25
type input "$62.90"
click at [423, 634] on div "COBLE RESIDENCE Furniture & Fixtures 303 Pool House - Game Room Perch Round Pla…" at bounding box center [728, 238] width 610 height 1154
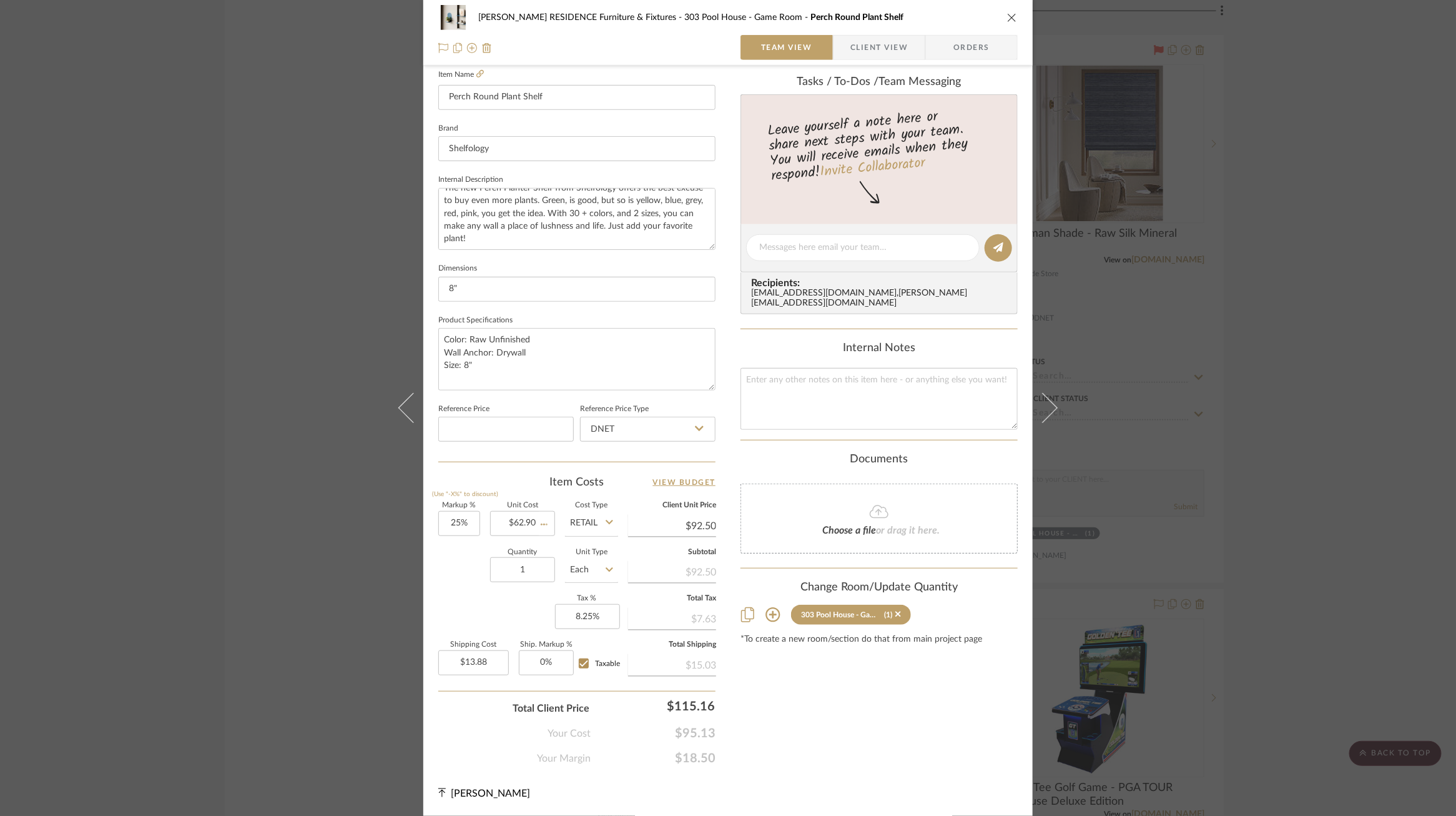
type input "$78.63"
type input "$11.79"
click at [590, 523] on input "Retail" at bounding box center [591, 523] width 53 height 25
click at [591, 554] on span "DNET" at bounding box center [585, 555] width 23 height 9
type input "DNET"
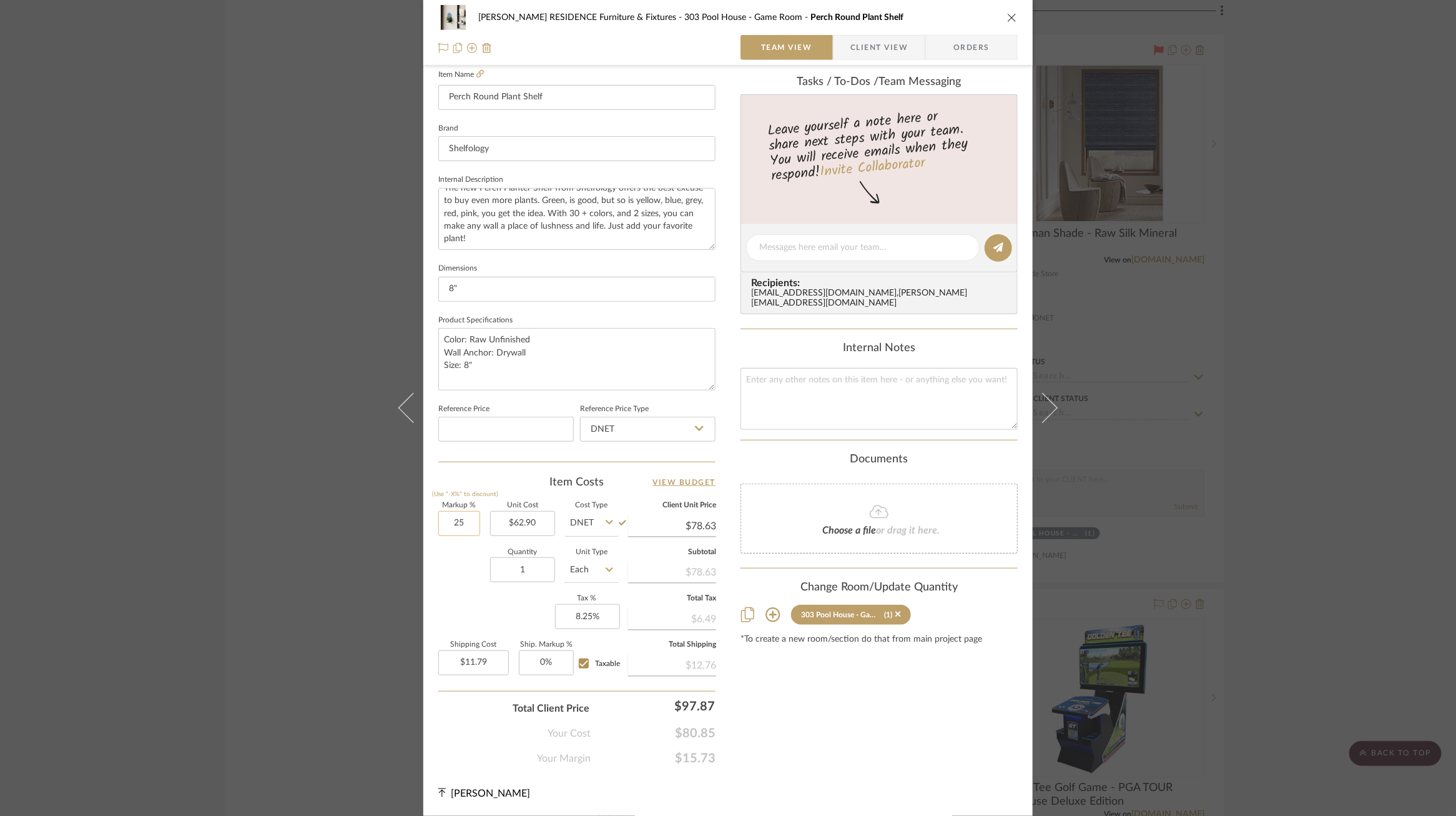
click at [456, 525] on input "25" at bounding box center [459, 523] width 42 height 25
type input "20%"
click at [468, 566] on div "Quantity 1 Unit Type Each" at bounding box center [528, 571] width 180 height 44
type input "$75.48"
type input "$11.32"
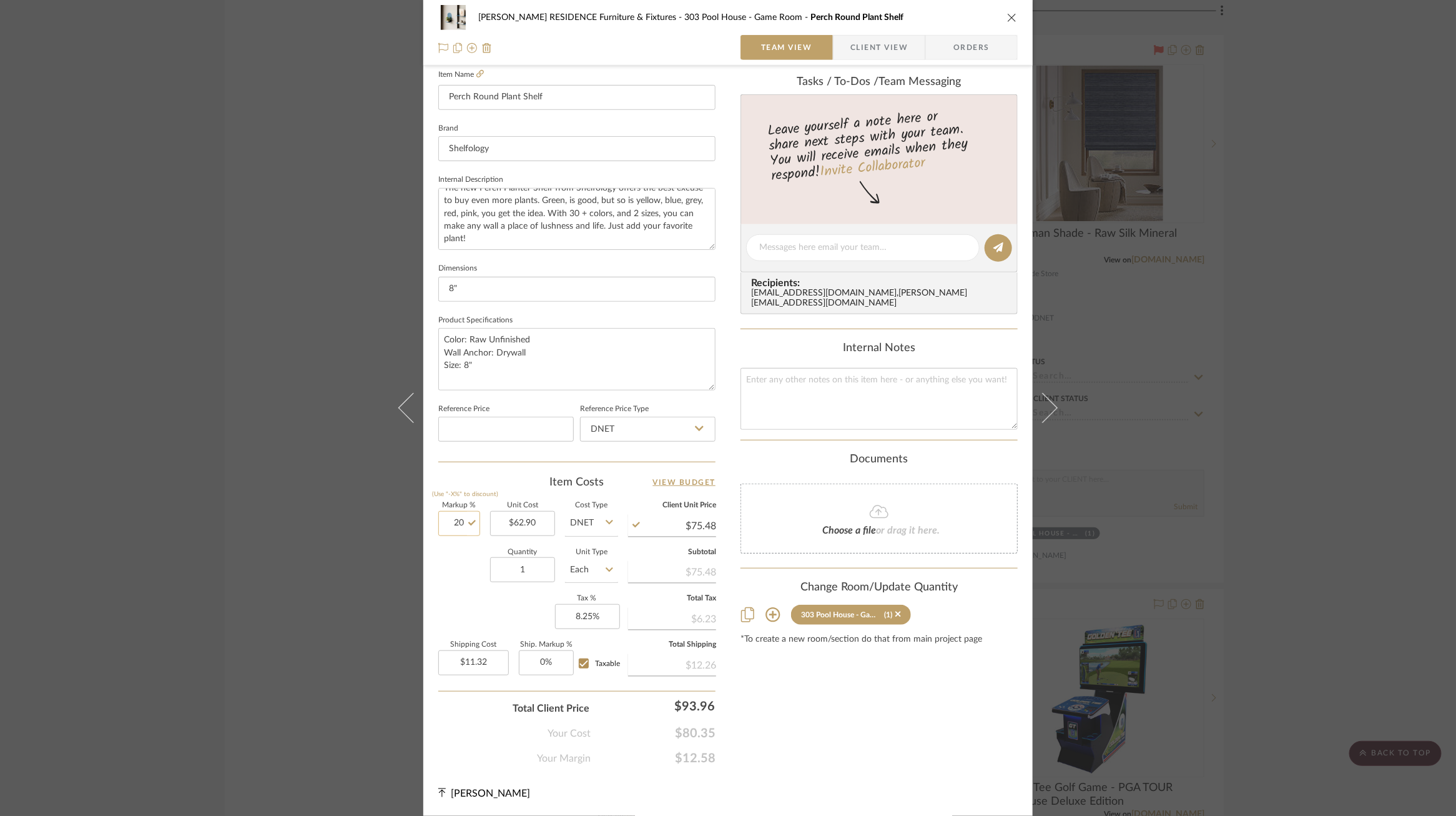
click at [455, 525] on input "20" at bounding box center [459, 523] width 42 height 25
type input "18%"
click at [443, 622] on div "Markup % (Use "-X%" to discount) 18% Unit Cost $62.90 Cost Type DNET Client Uni…" at bounding box center [577, 593] width 277 height 183
type input "$74.22"
type input "$11.13"
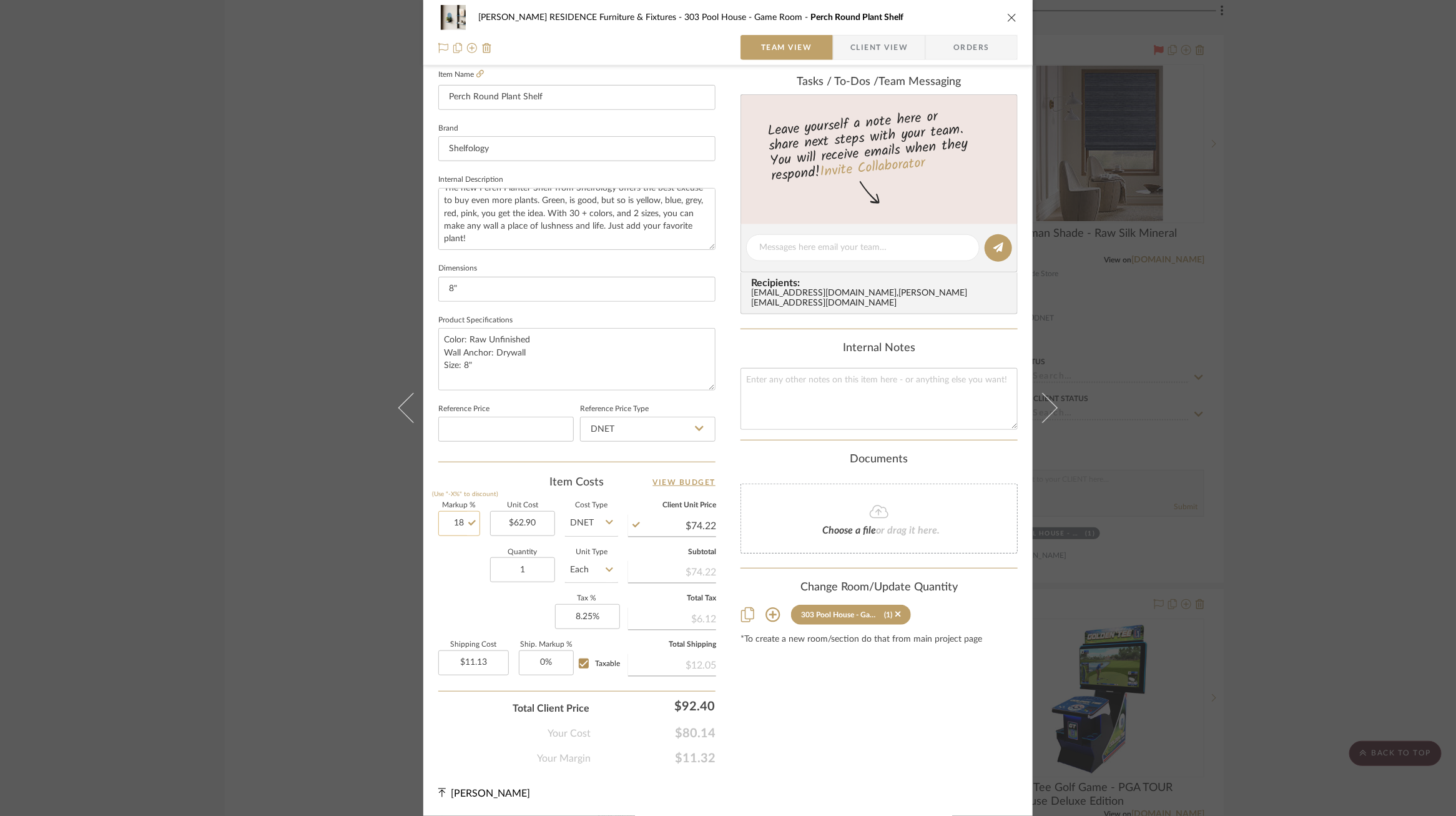
click at [456, 528] on input "18" at bounding box center [459, 523] width 42 height 25
type input "17%"
click at [461, 553] on div "Quantity 1 Unit Type Each" at bounding box center [528, 571] width 180 height 44
type input "$73.59"
type input "$11.04"
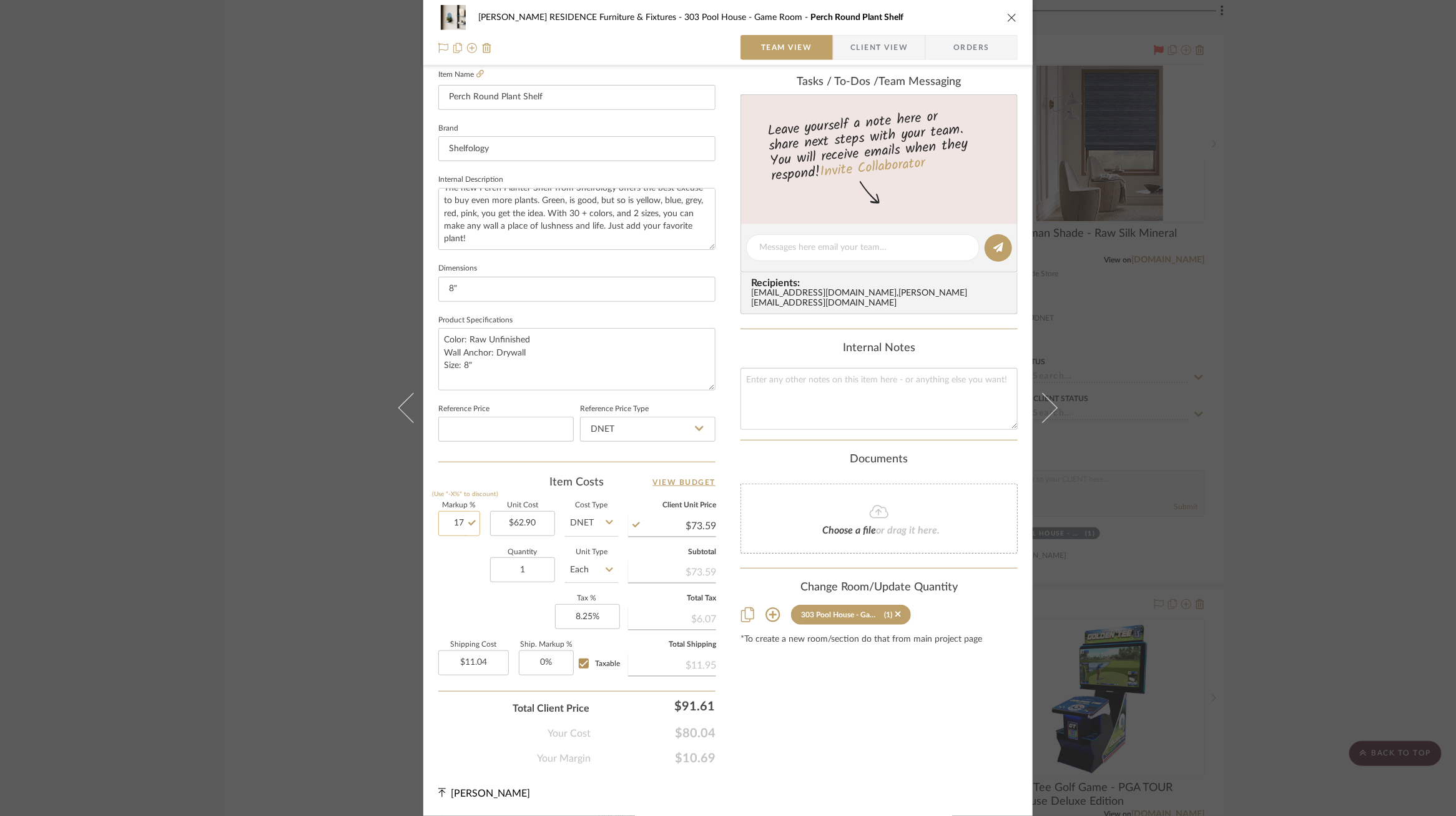
click at [455, 524] on input "17" at bounding box center [459, 523] width 42 height 25
type input "17.5%"
click at [465, 591] on div "Quantity 1 Unit Type Each" at bounding box center [528, 571] width 180 height 44
type input "$73.91"
type input "$11.09"
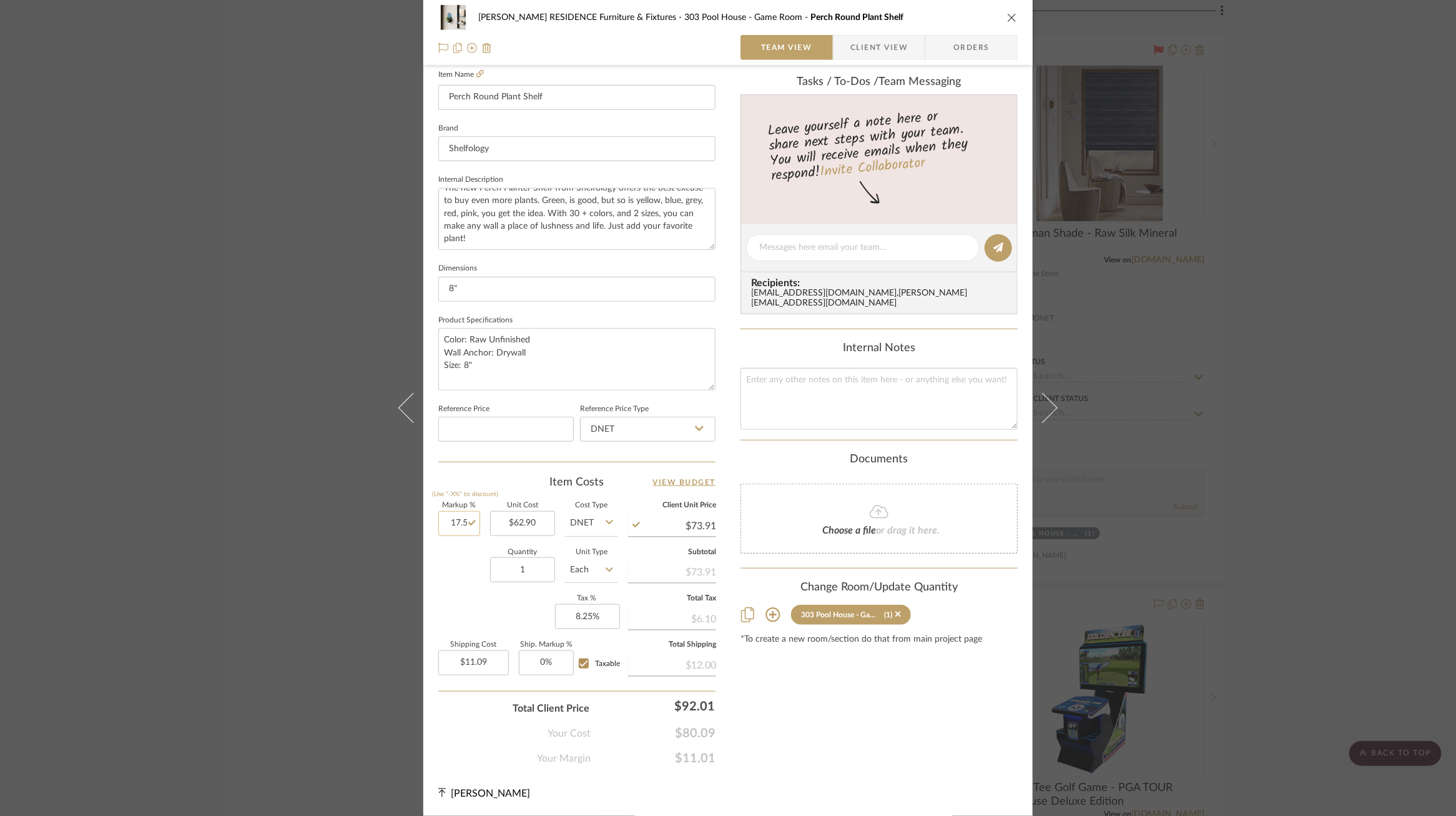
click at [453, 520] on input "17.5" at bounding box center [459, 523] width 42 height 25
drag, startPoint x: 461, startPoint y: 523, endPoint x: 468, endPoint y: 524, distance: 7.1
click at [468, 524] on input "17.5" at bounding box center [459, 523] width 42 height 25
type input "17.6%"
click at [460, 553] on div "Quantity 1 Unit Type Each" at bounding box center [528, 571] width 180 height 44
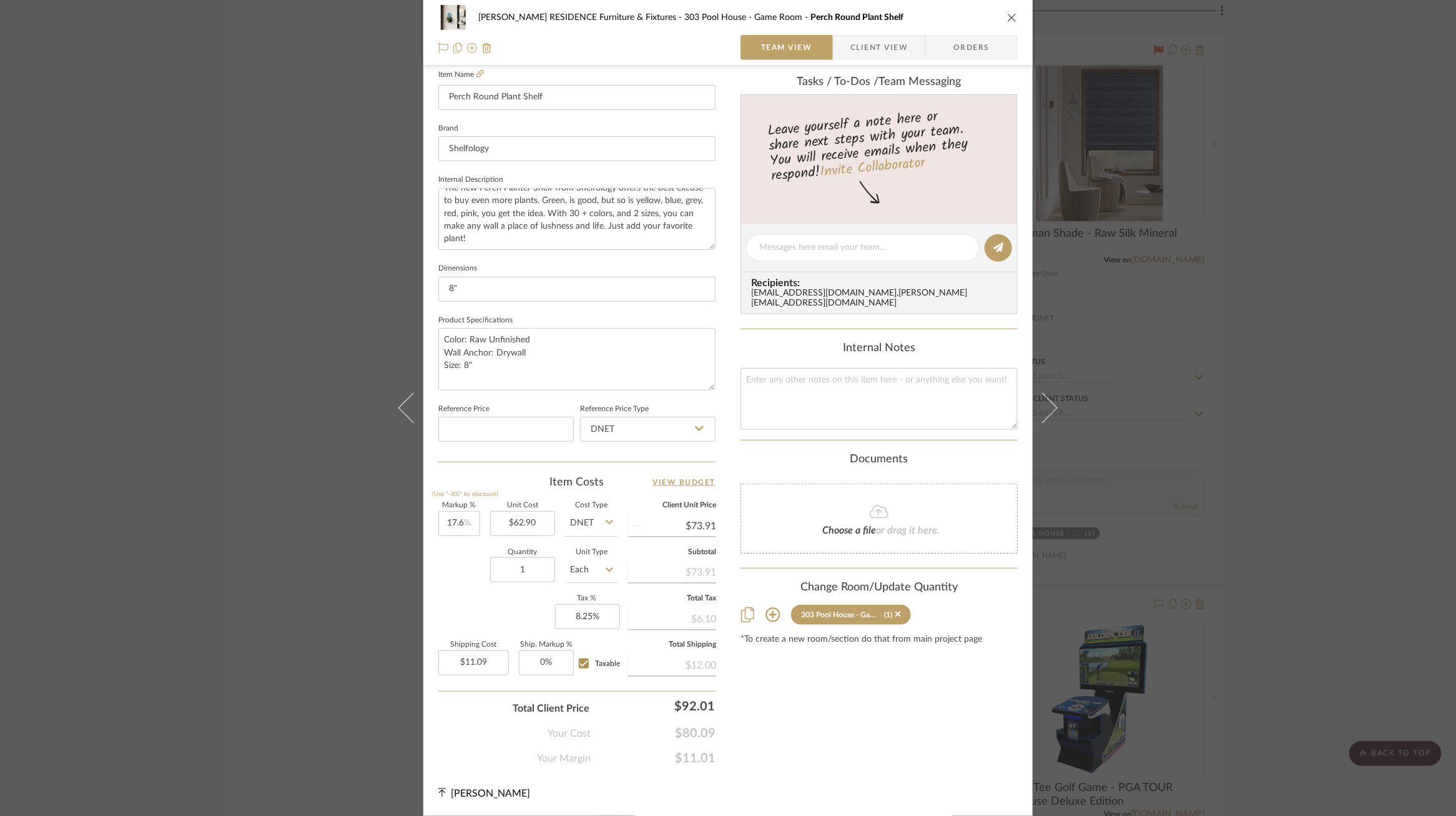
type input "$73.97"
type input "$11.10"
click at [456, 523] on input "17.6" at bounding box center [459, 523] width 42 height 25
click at [463, 524] on input "17.6" at bounding box center [459, 523] width 42 height 25
type input "17.65%"
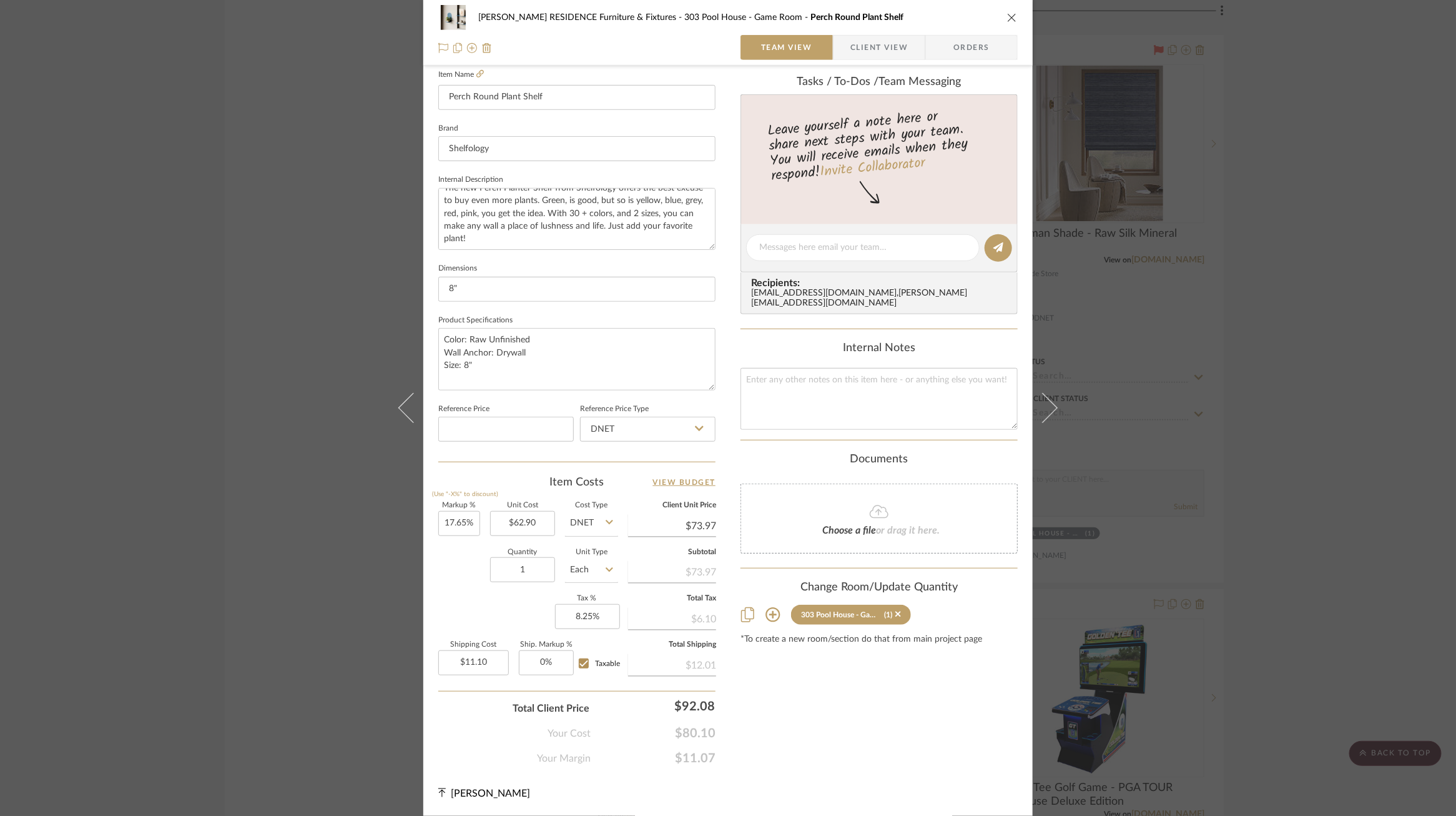
click at [450, 572] on div "Quantity 1 Unit Type Each" at bounding box center [528, 571] width 180 height 44
type input "$74.00"
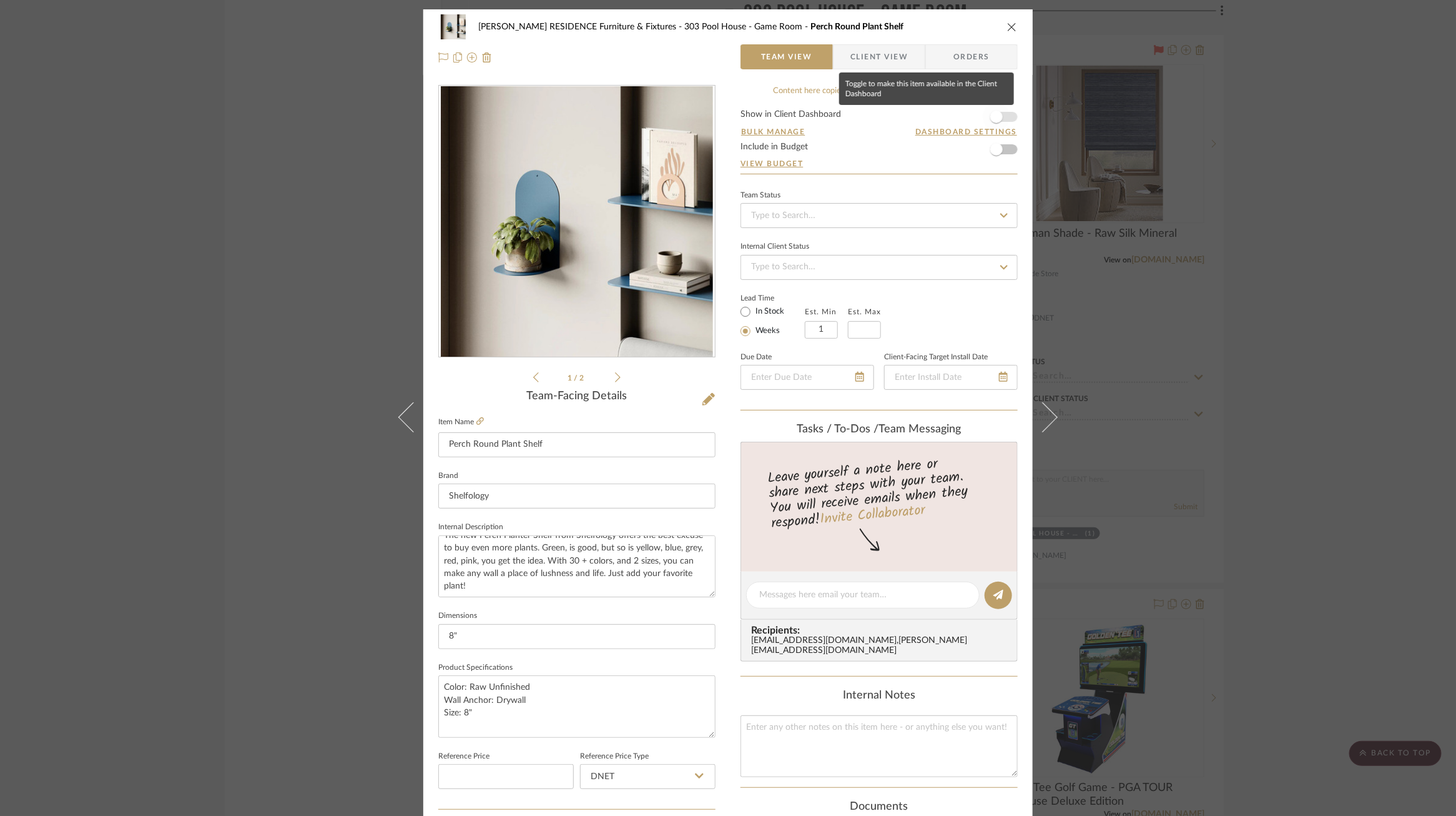
click at [998, 120] on span "button" at bounding box center [996, 116] width 27 height 27
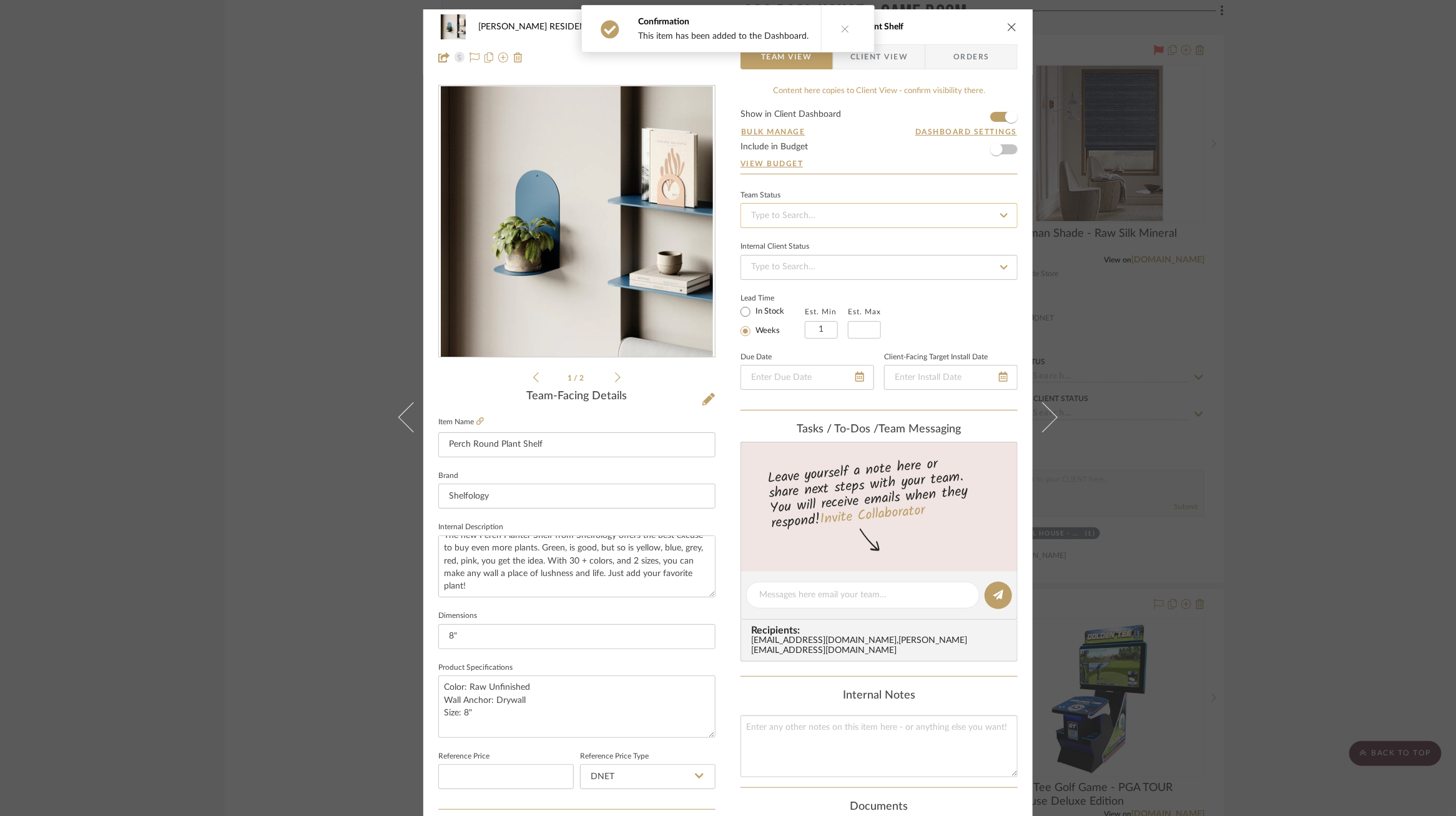
click at [957, 220] on input at bounding box center [879, 216] width 277 height 25
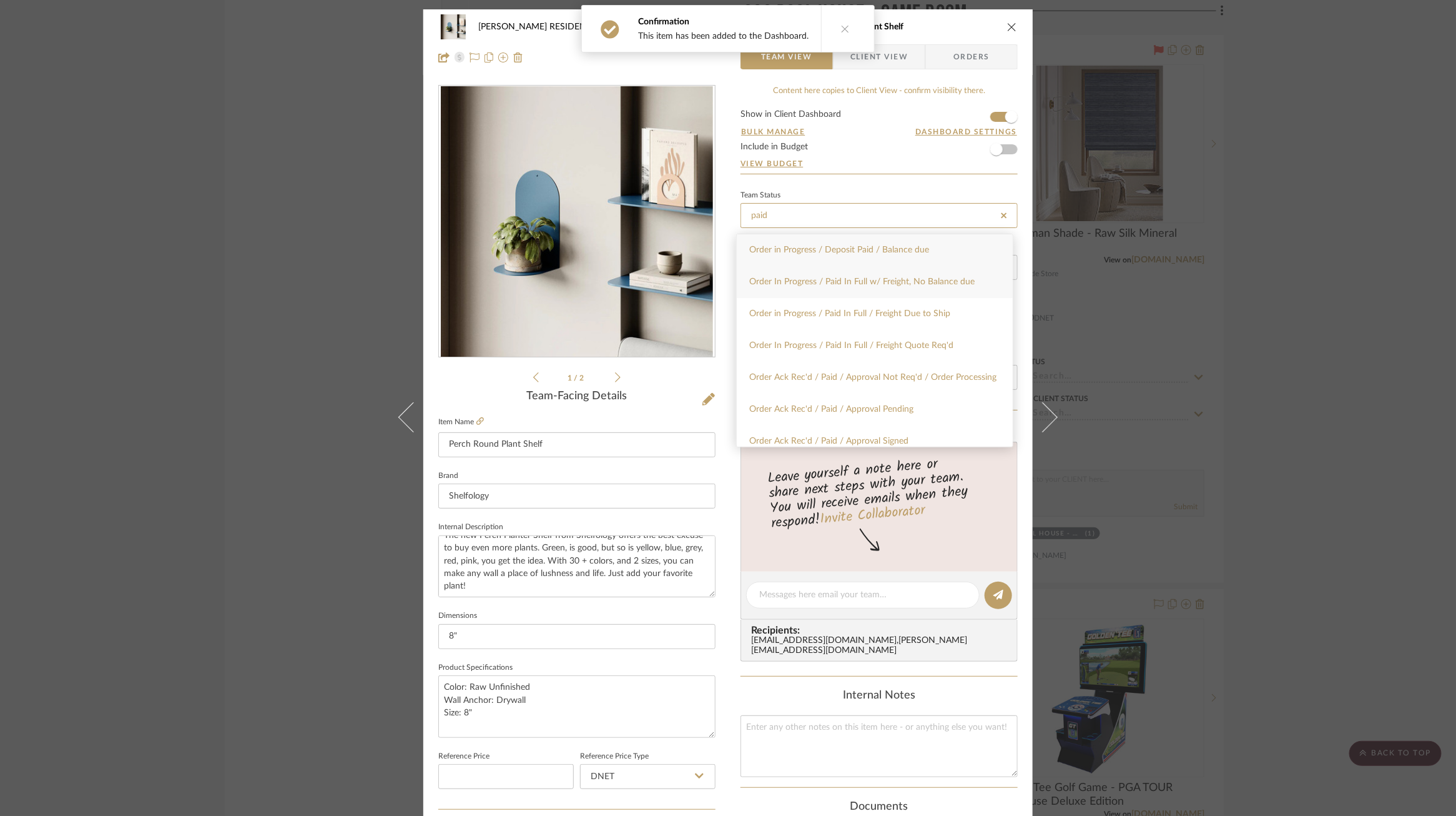
type input "paid"
click at [923, 290] on div "Order In Progress / Paid In Full w/ Freight, No Balance due" at bounding box center [875, 282] width 276 height 32
type input "9/24/2025"
type input "Order In Progress / Paid In Full w/ Freight, No Balance due"
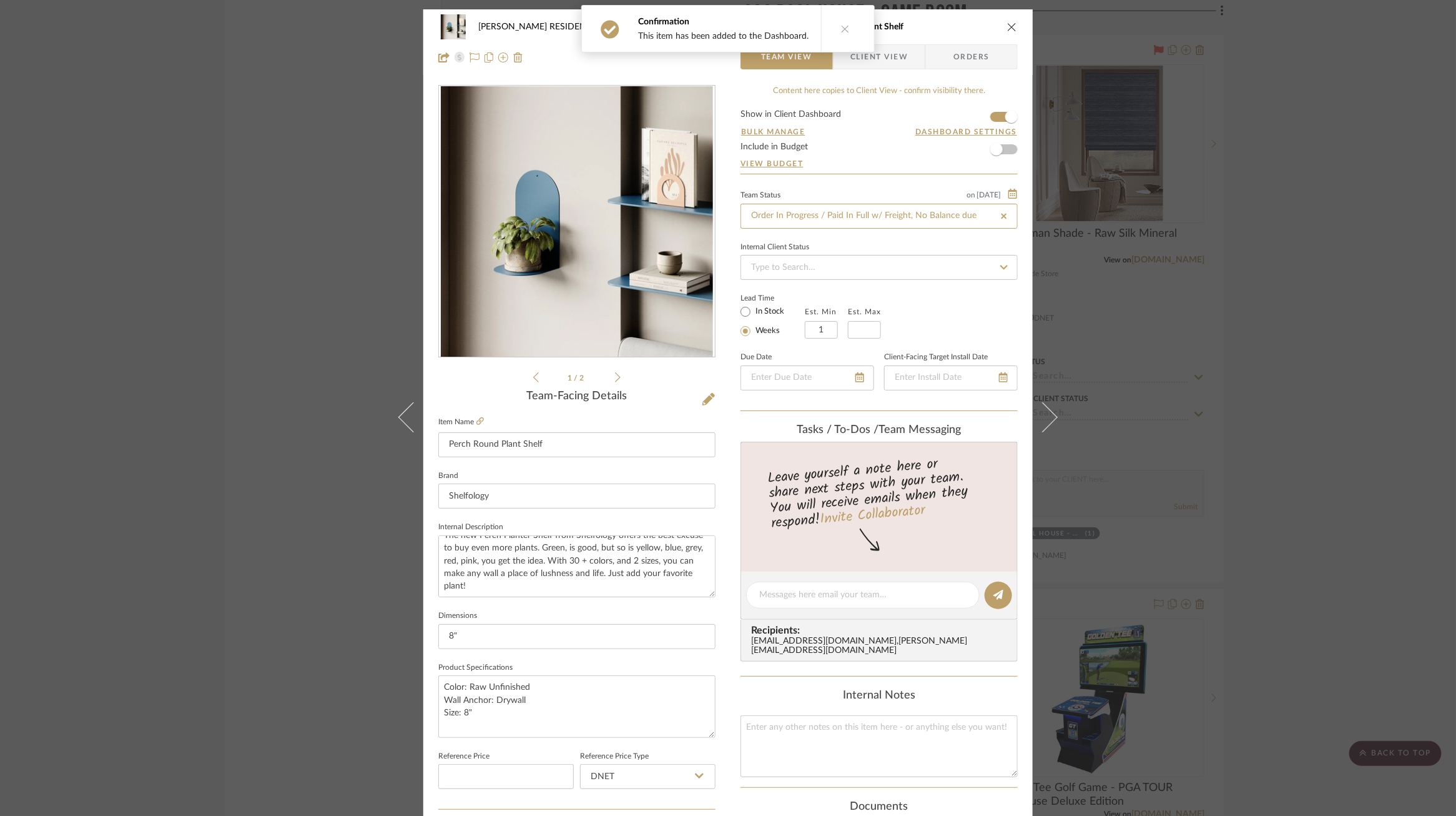
type input "9/24/2025"
type input "Order In Progress / Paid In Full w/ Freight, No Balance due"
click at [968, 333] on div "Lead Time In Stock Weeks Est. Min 1 Est. Max" at bounding box center [879, 314] width 277 height 48
click at [1171, 310] on div "COBLE RESIDENCE Furniture & Fixtures 303 Pool House - Game Room Perch Round Pla…" at bounding box center [728, 408] width 1456 height 816
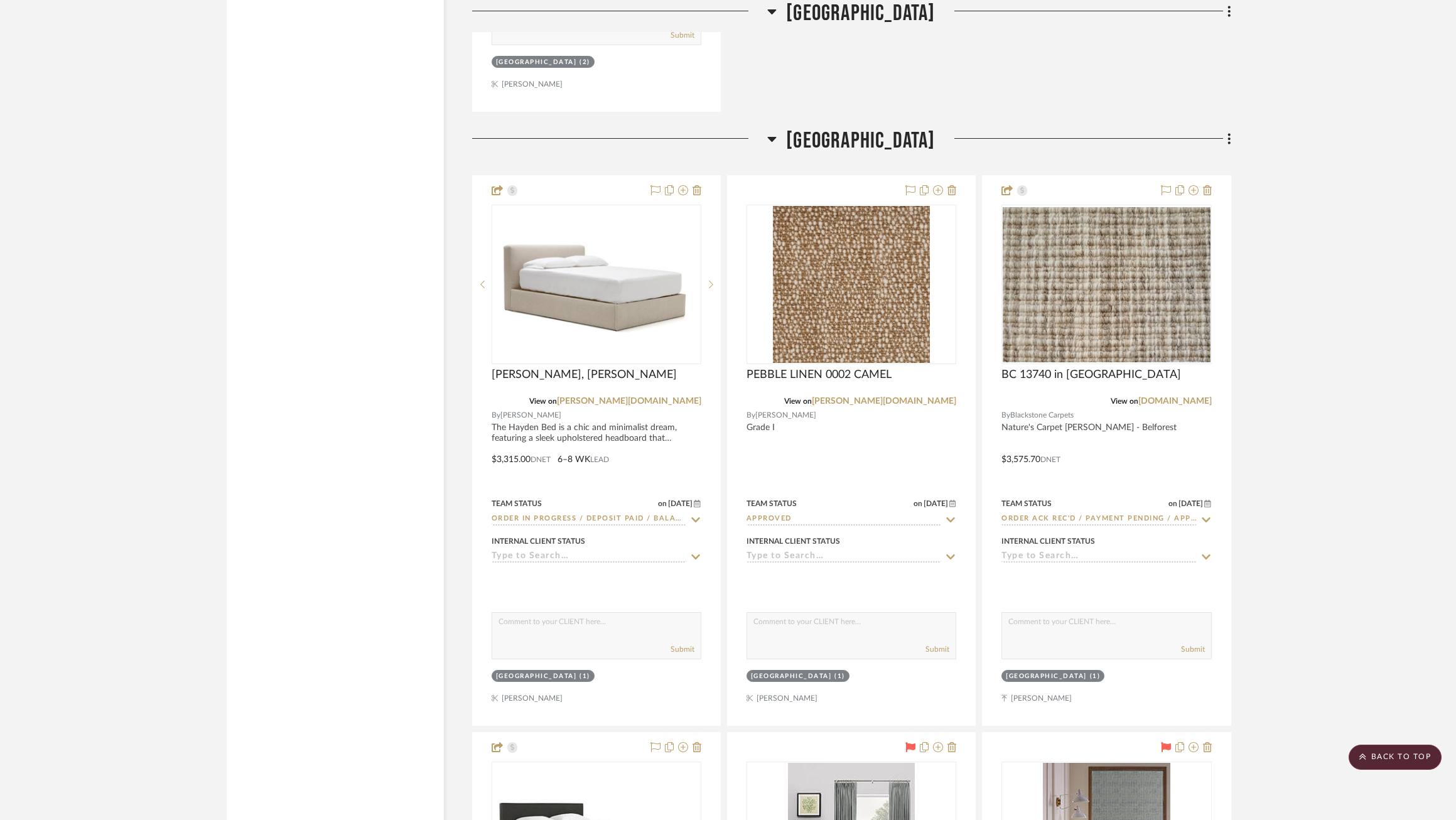
scroll to position [48367, 0]
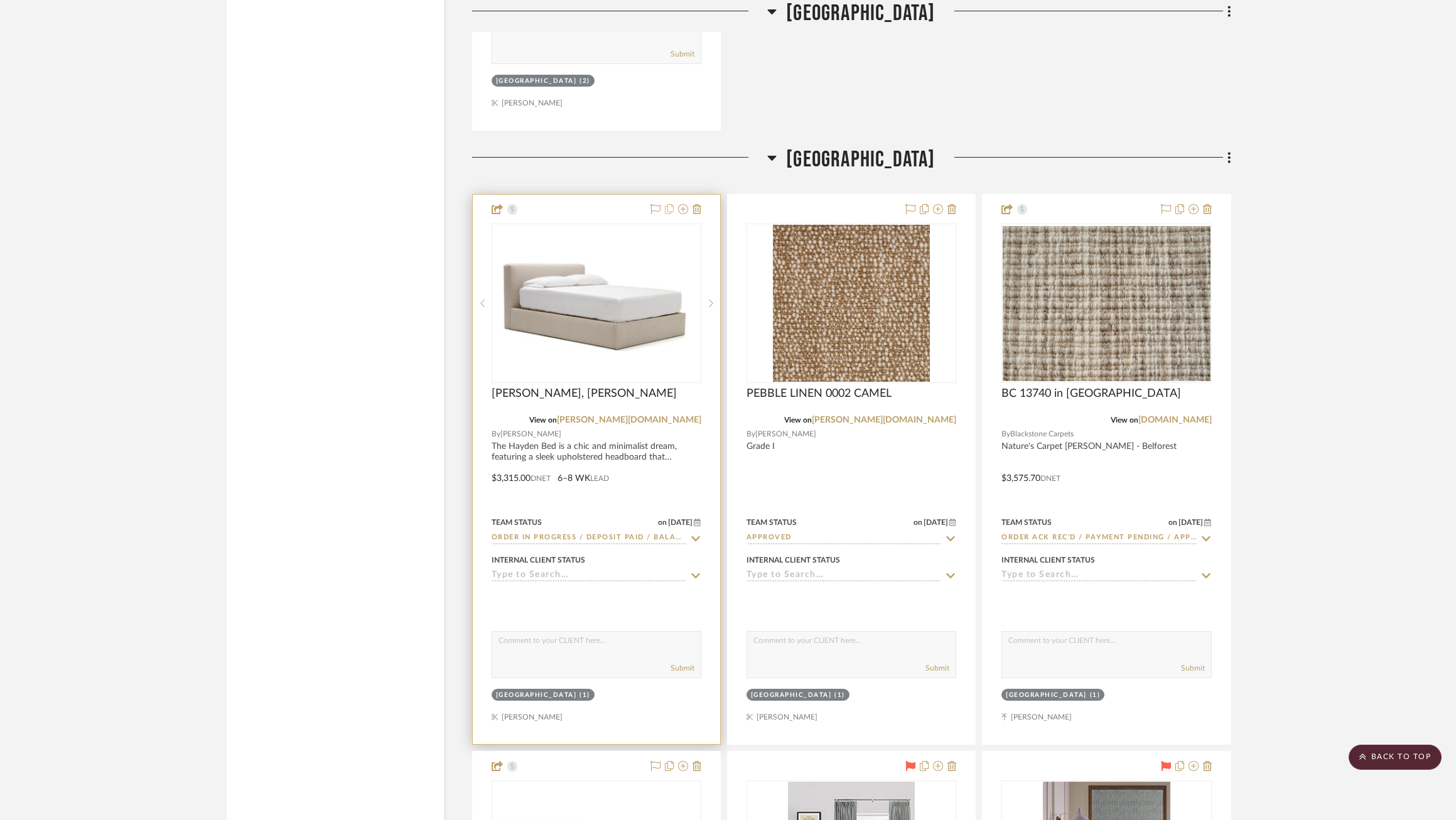
click at [669, 204] on icon at bounding box center [670, 209] width 9 height 10
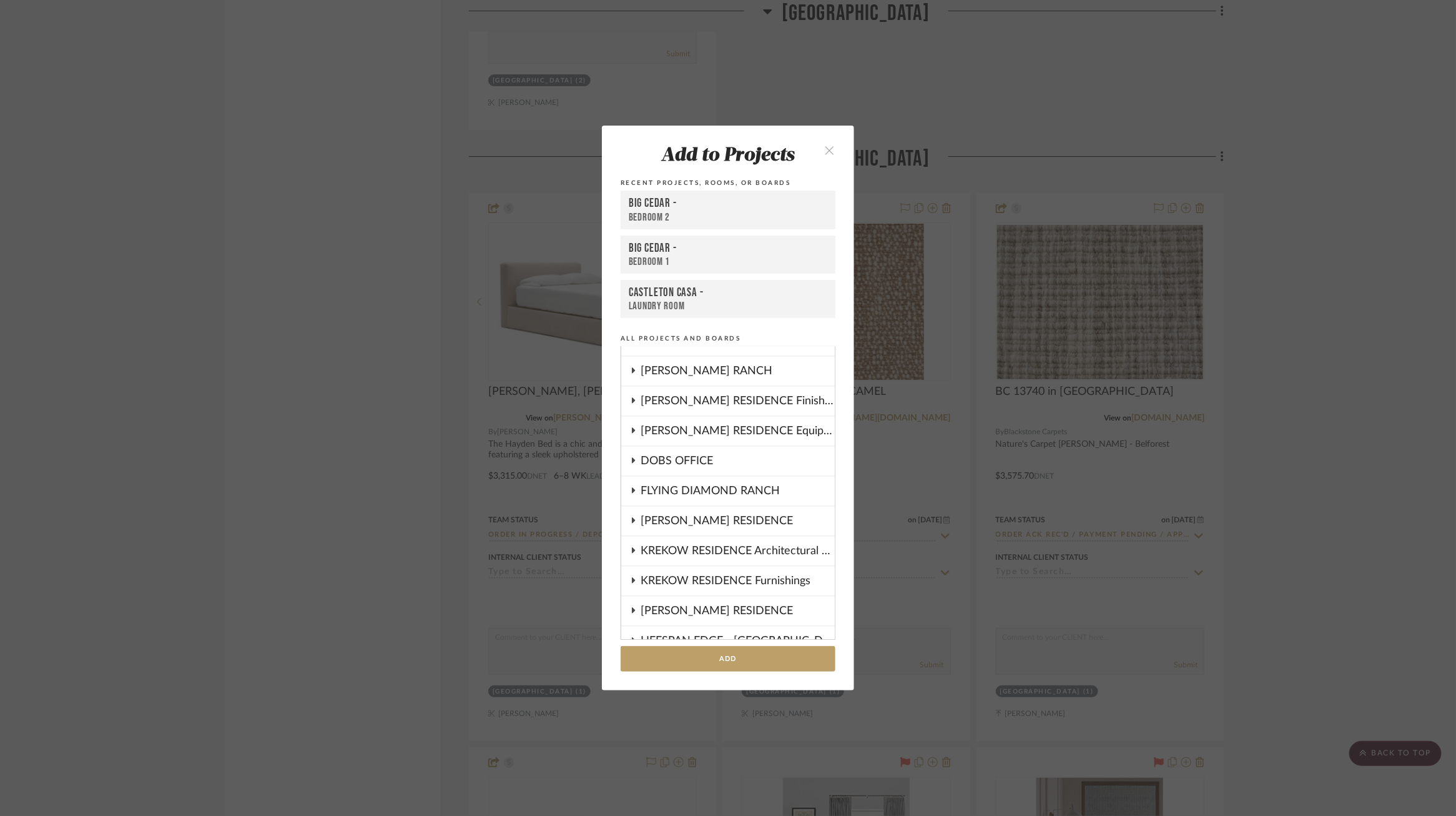
scroll to position [521, 0]
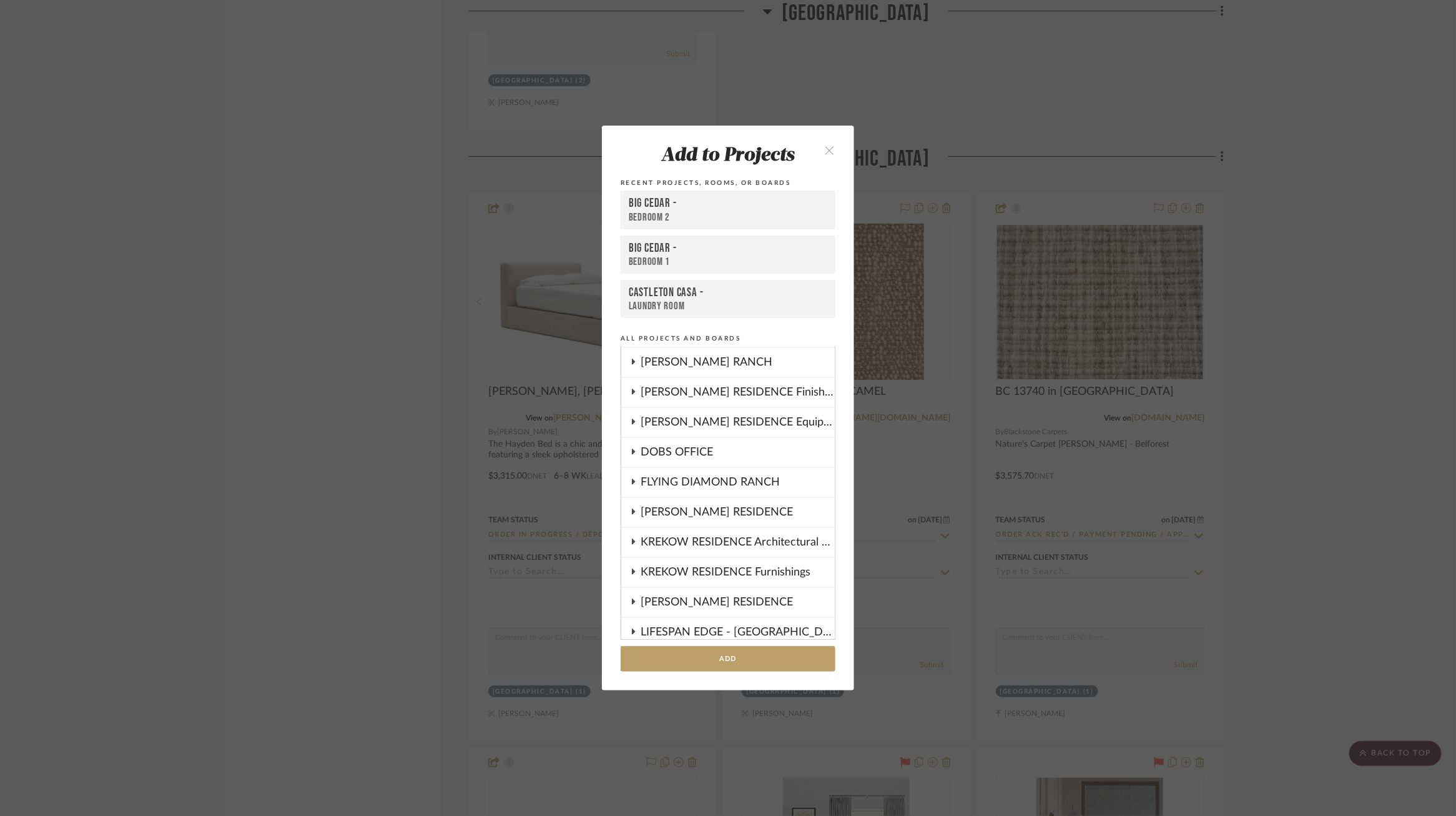
click at [703, 566] on div "KREKOW RESIDENCE Furnishings" at bounding box center [737, 572] width 194 height 29
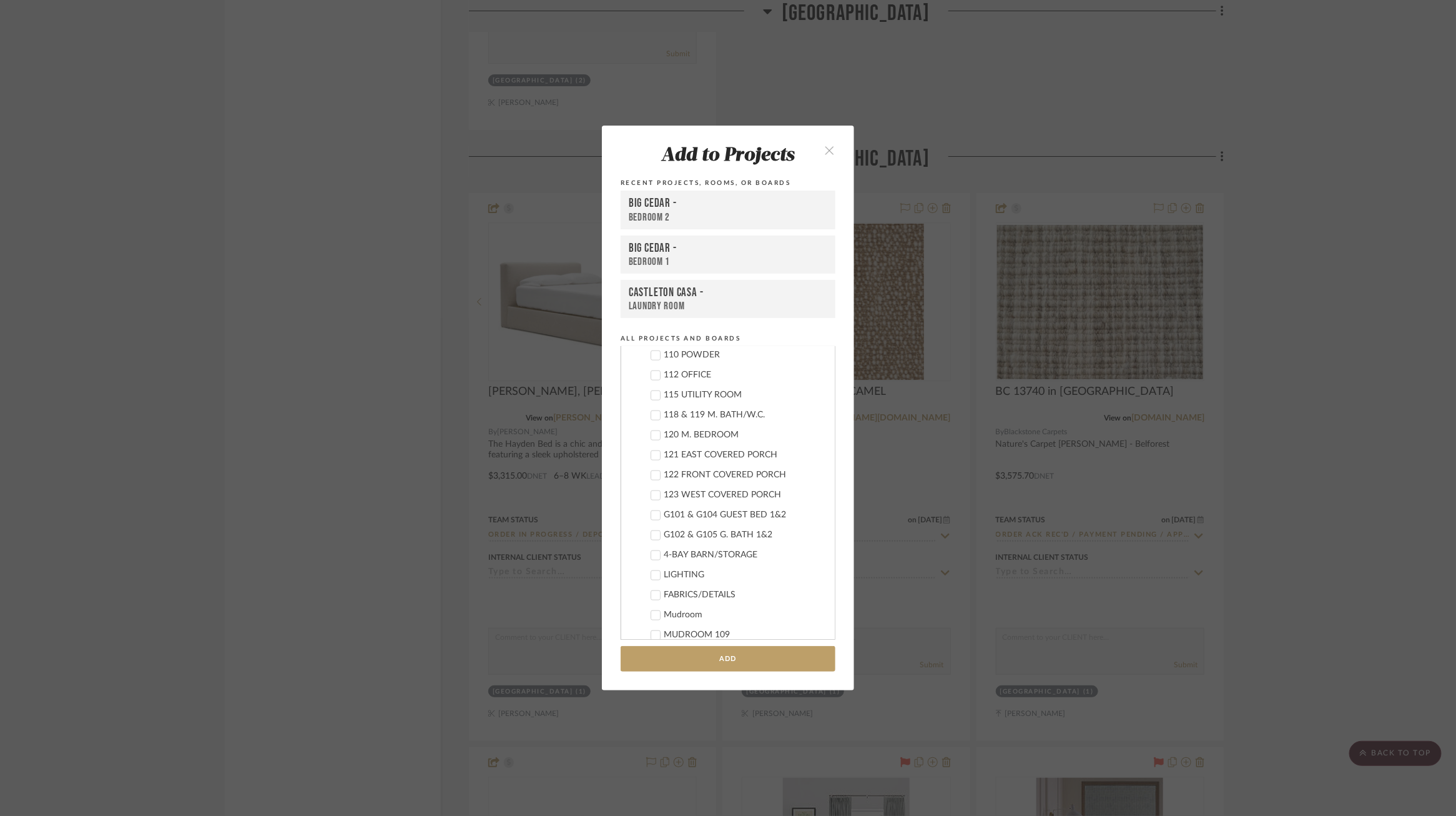
scroll to position [895, 0]
click at [703, 506] on cdk-nested-tree-node "G101 & G104 GUEST BED 1&2" at bounding box center [723, 516] width 204 height 20
click at [703, 511] on div "G101 & G104 GUEST BED 1&2" at bounding box center [745, 517] width 161 height 10
type input "2"
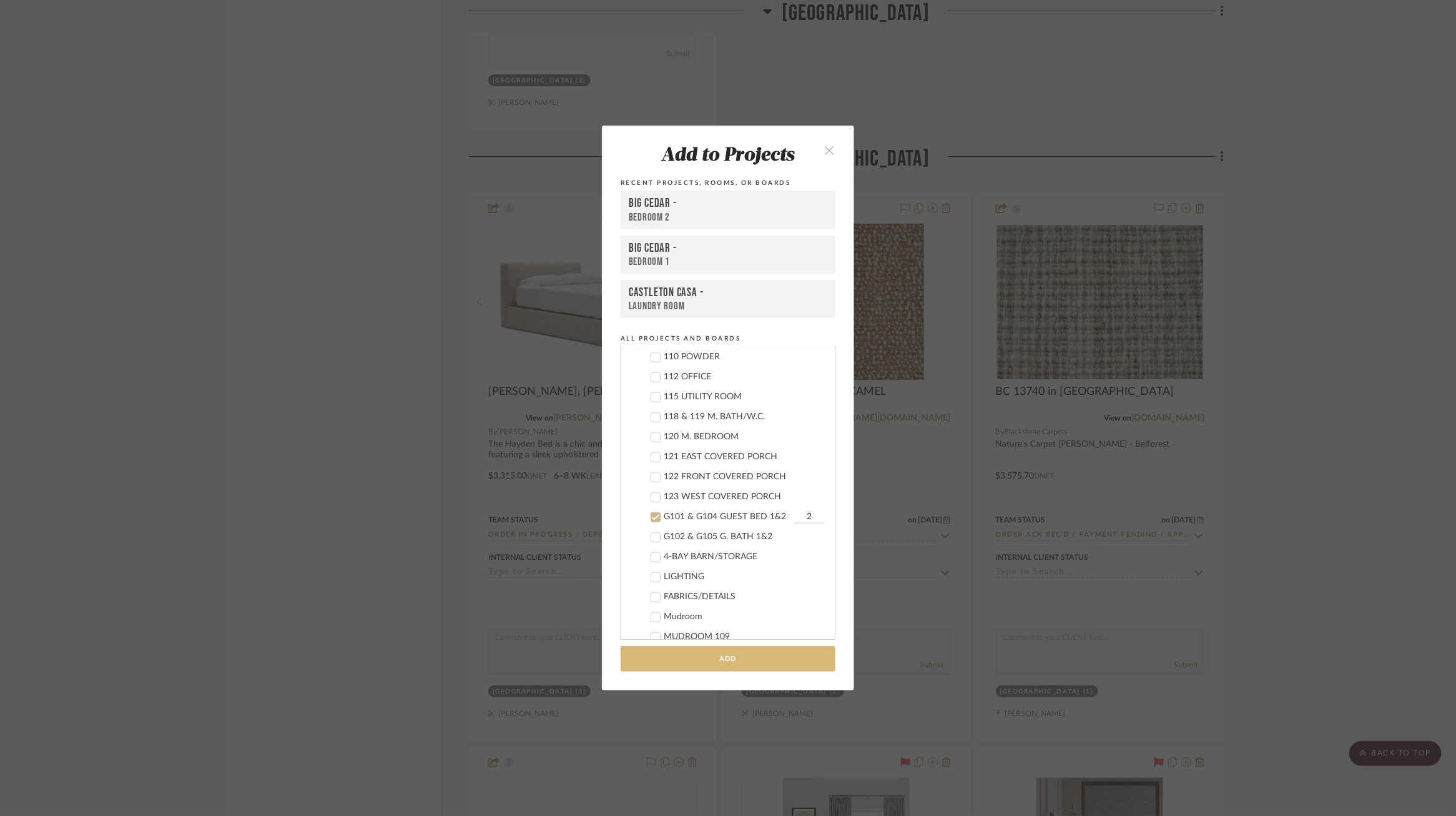
click at [778, 661] on button "Add" at bounding box center [728, 658] width 215 height 26
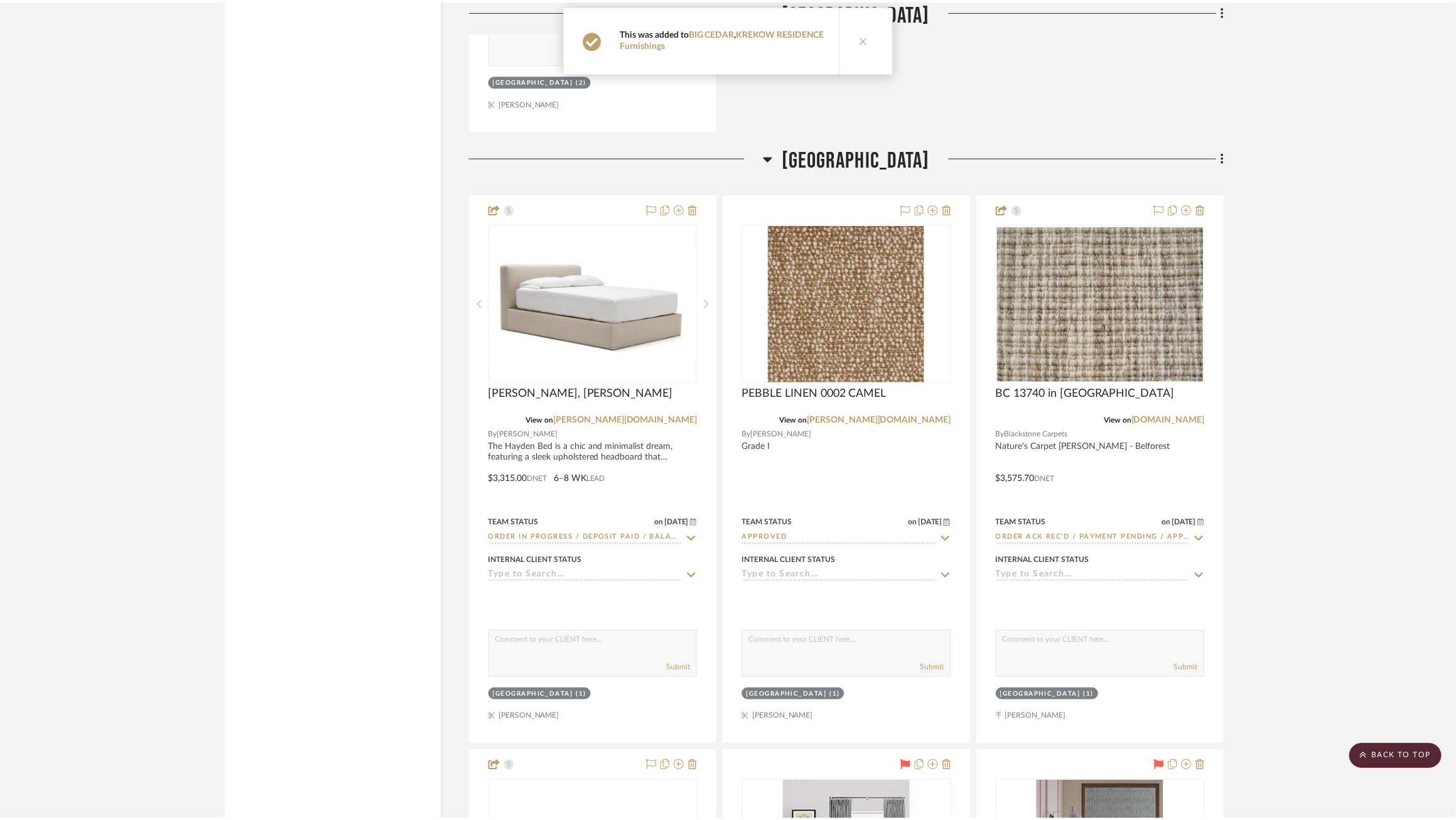
scroll to position [48367, 0]
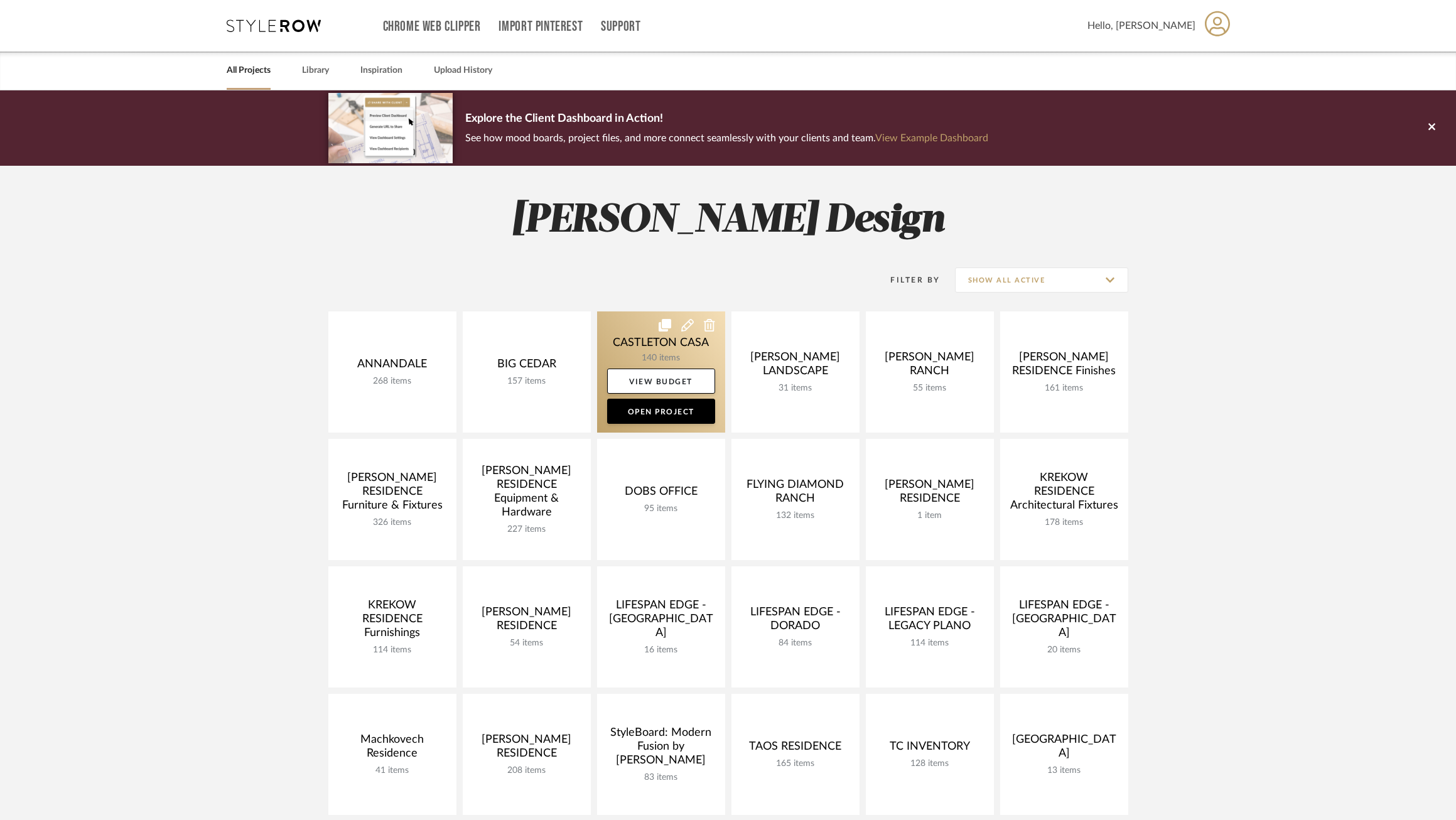
click at [648, 348] on link at bounding box center [662, 372] width 128 height 121
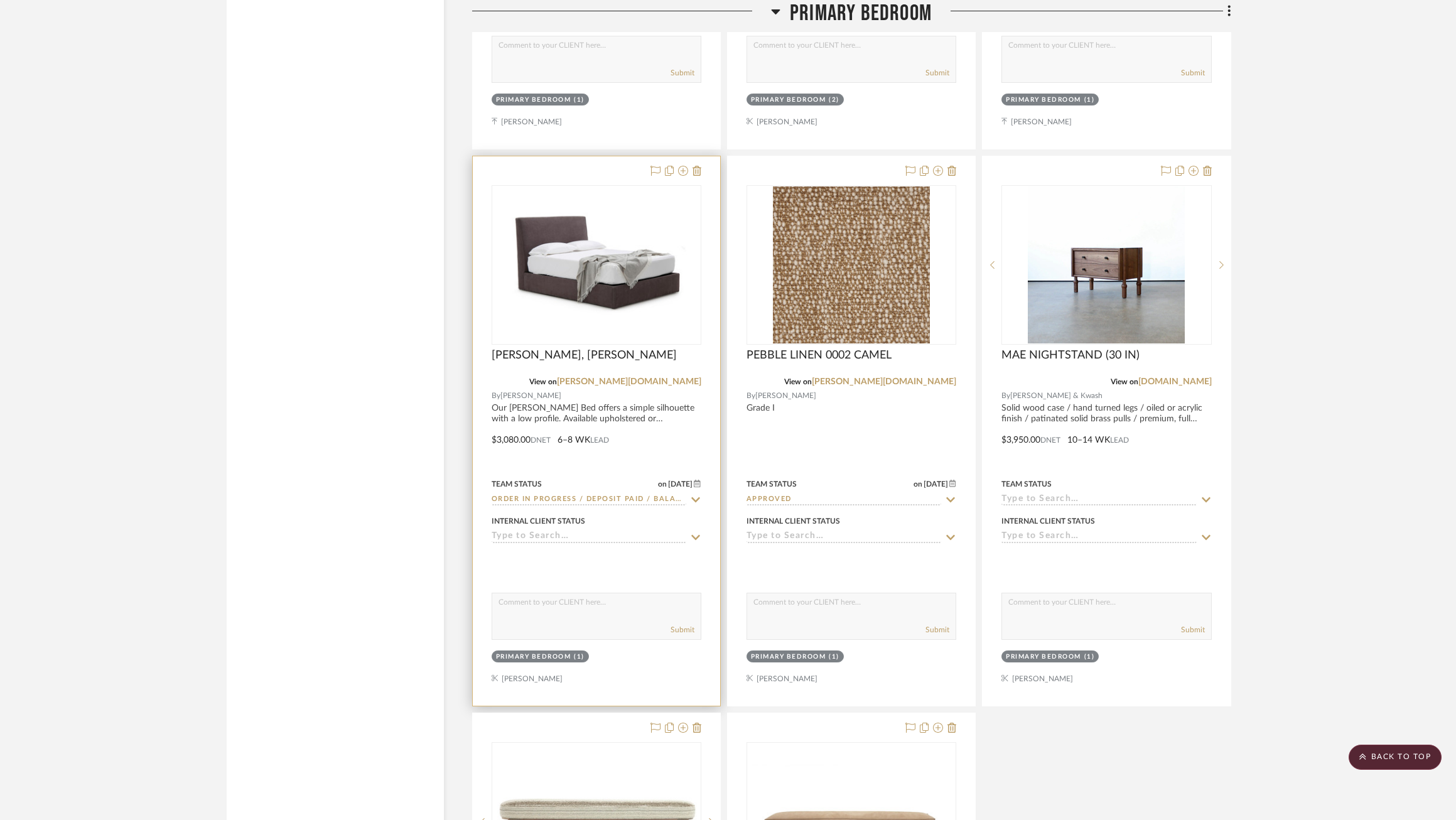
scroll to position [11828, 0]
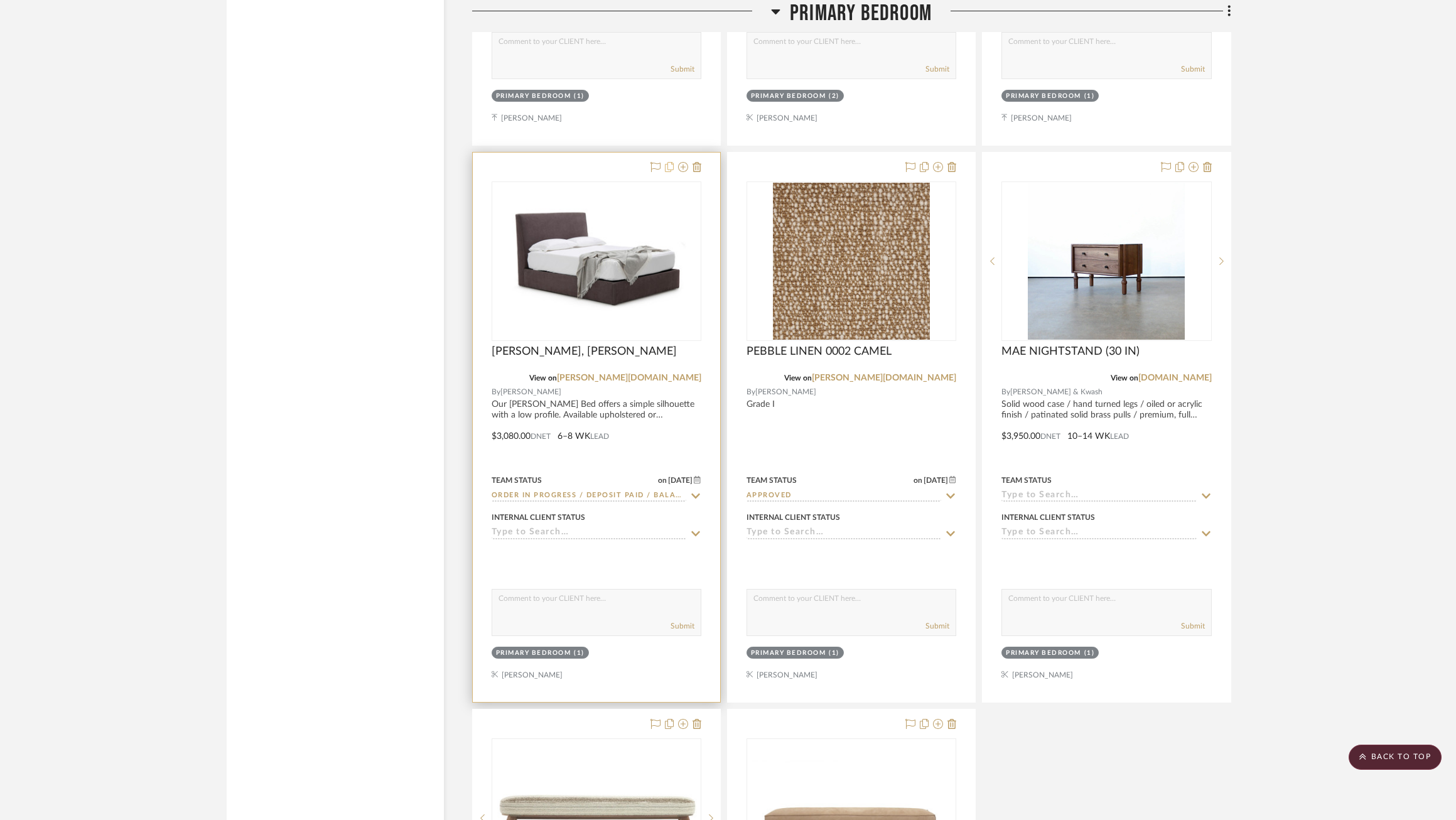
click at [668, 164] on icon at bounding box center [670, 167] width 9 height 10
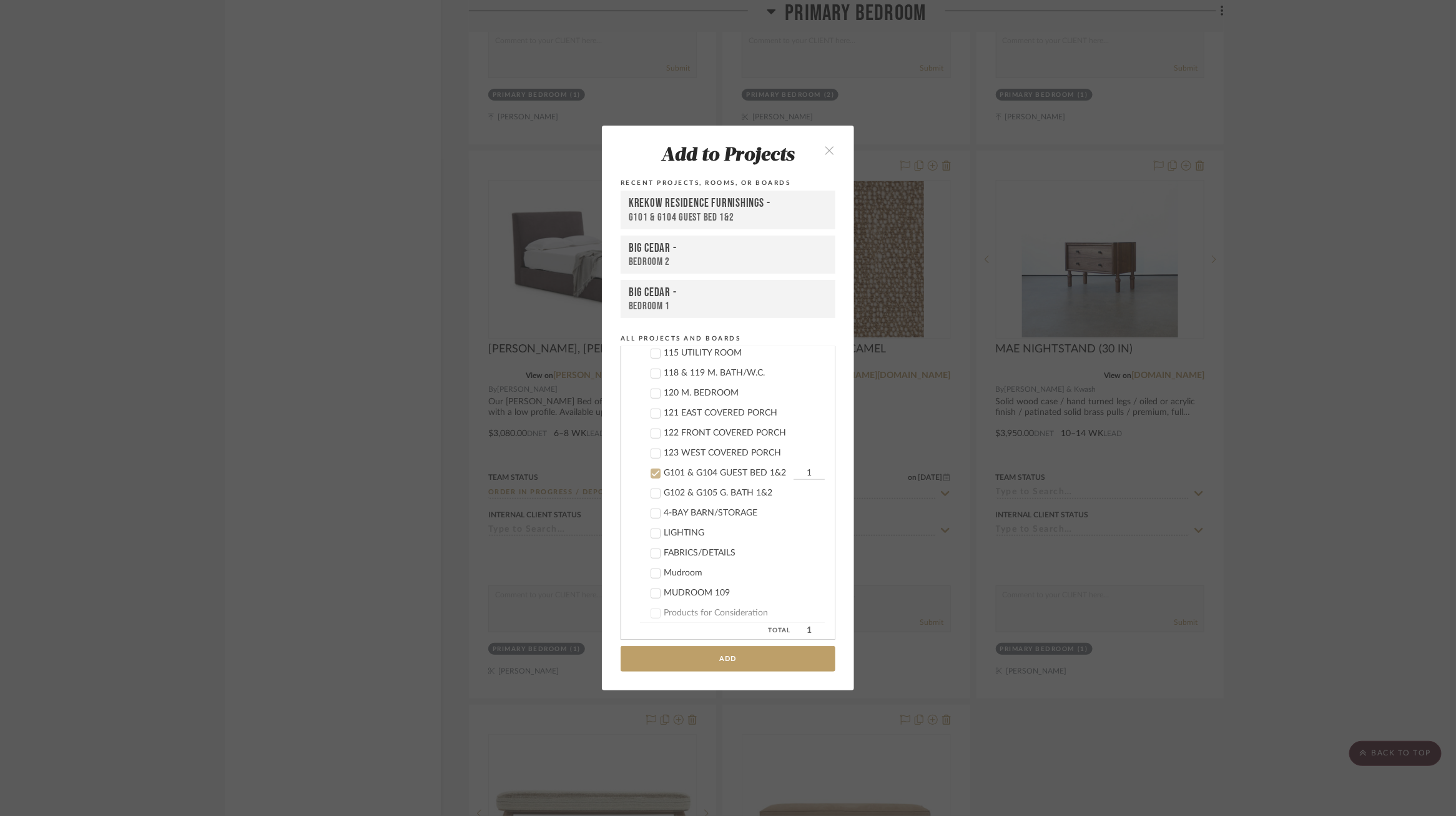
scroll to position [569, 0]
type input "2"
click at [772, 649] on button "Add" at bounding box center [728, 658] width 215 height 26
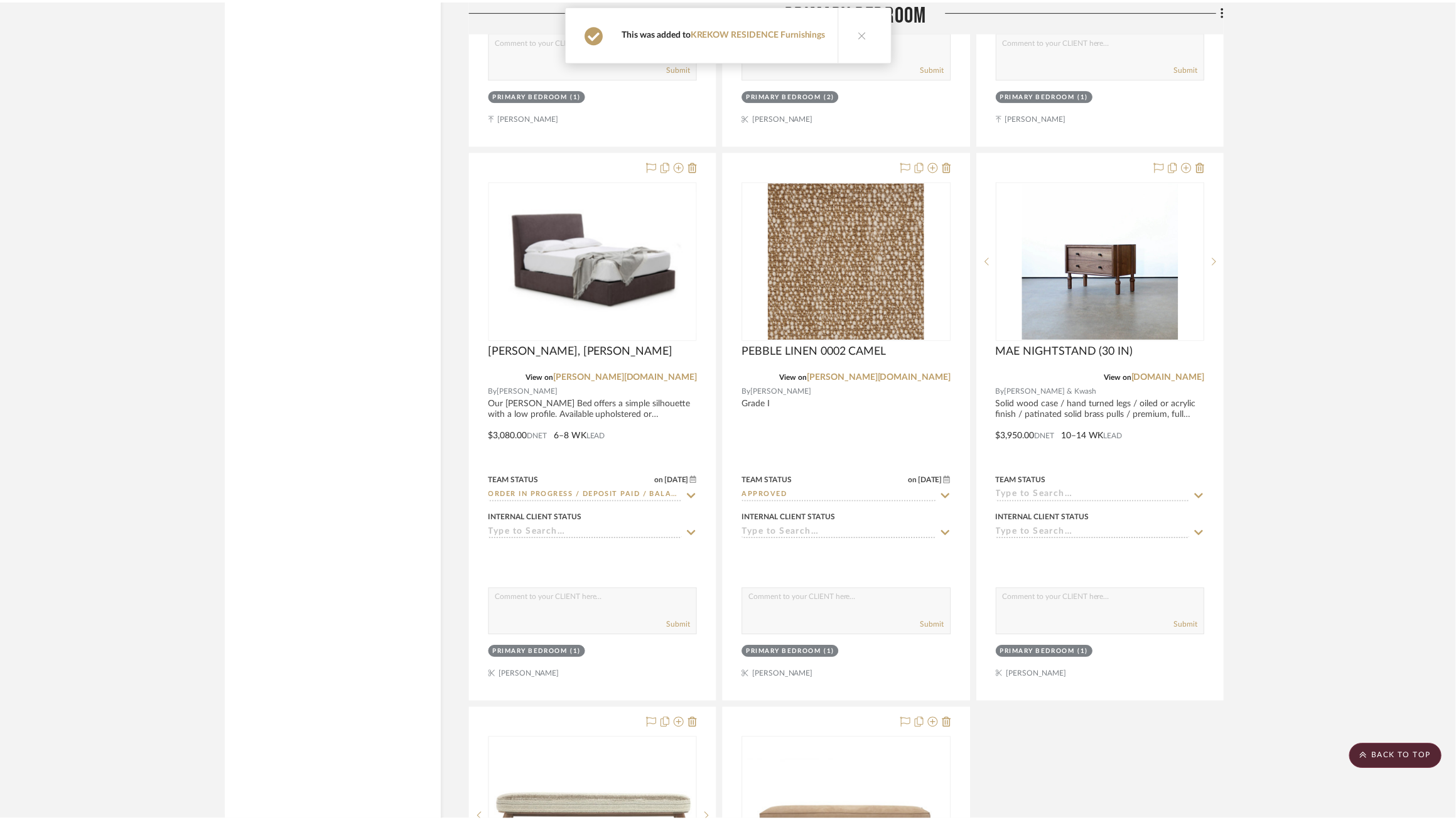
scroll to position [11828, 0]
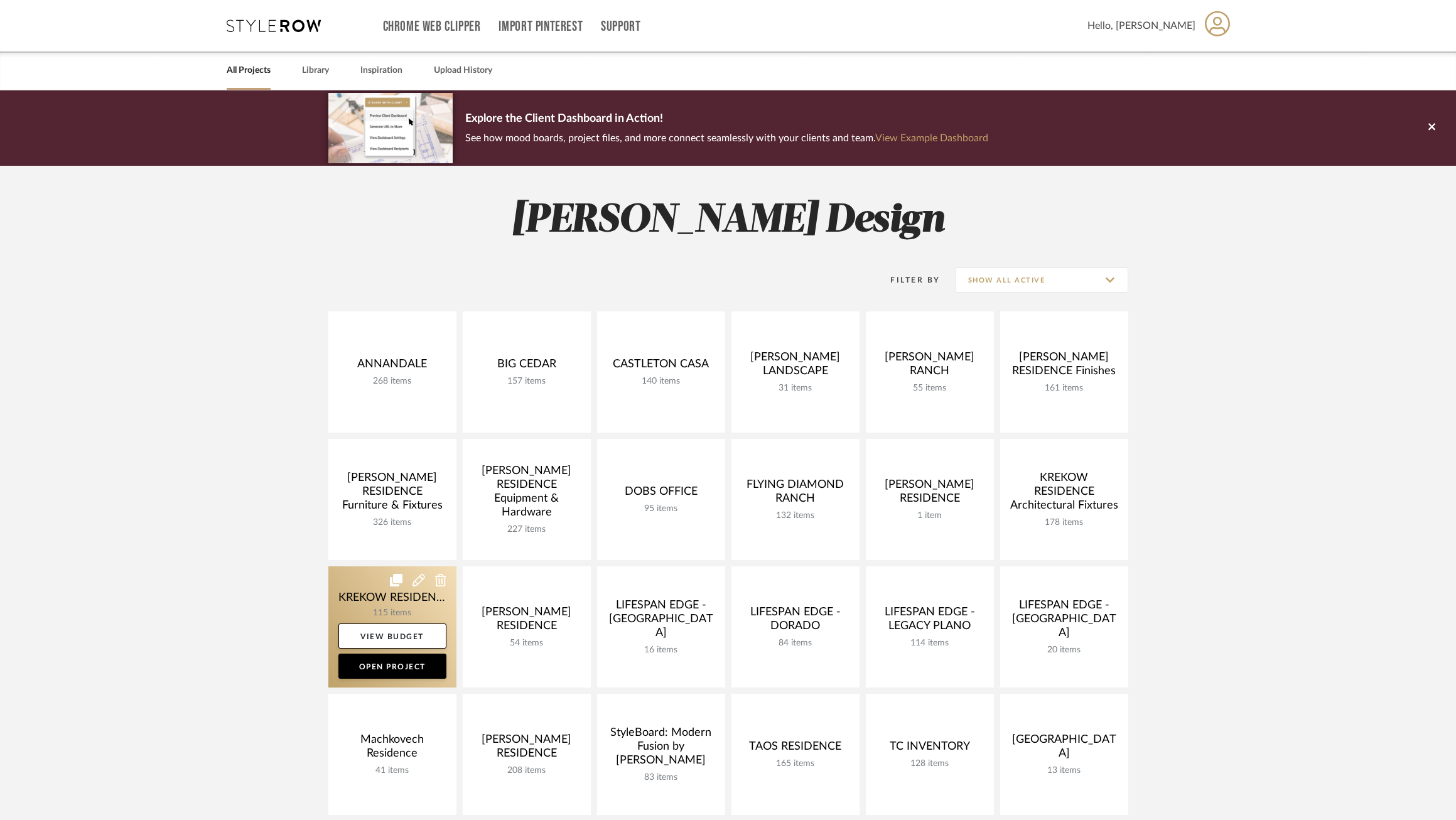
click at [356, 599] on link at bounding box center [392, 627] width 128 height 121
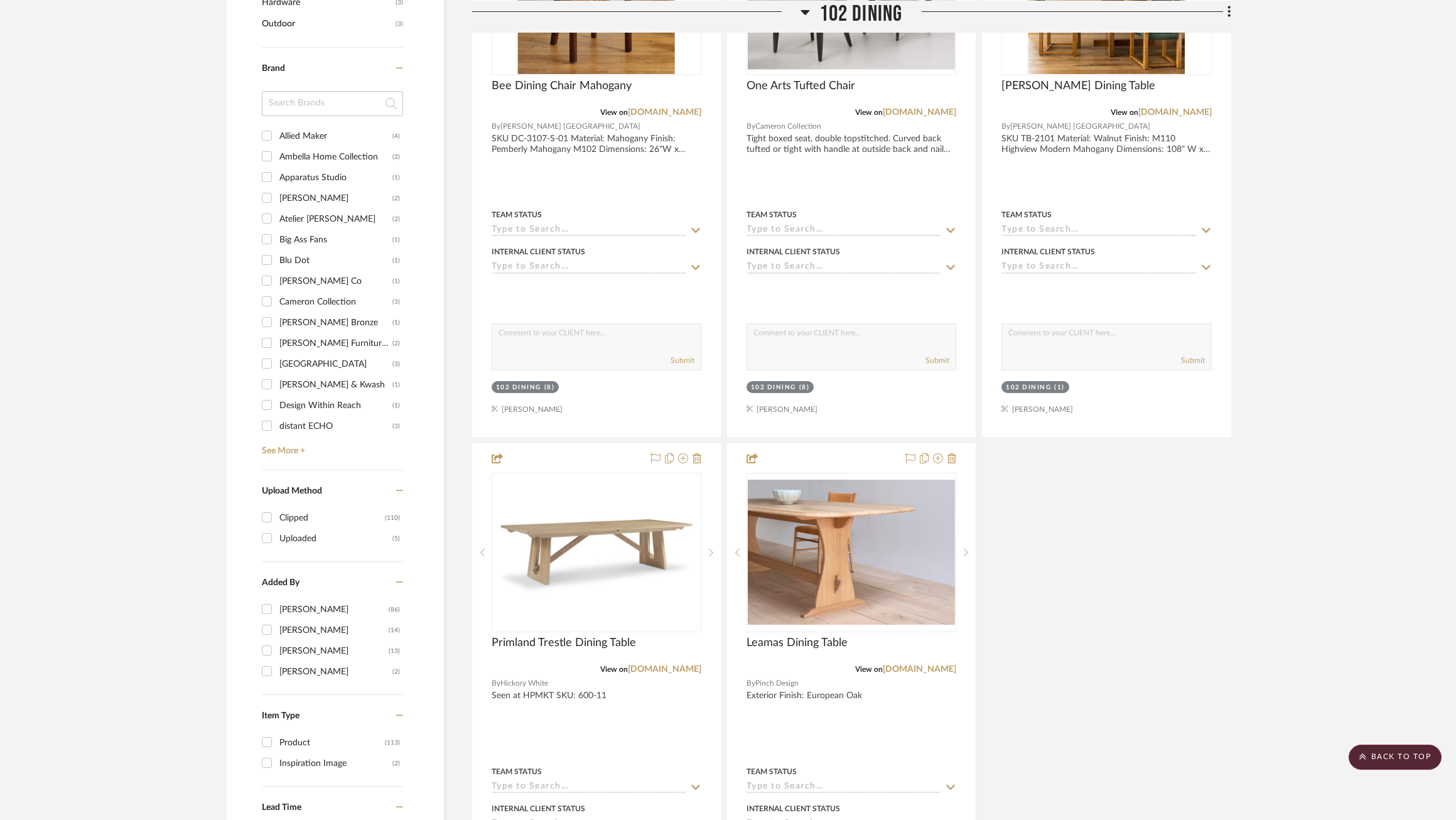
scroll to position [1052, 0]
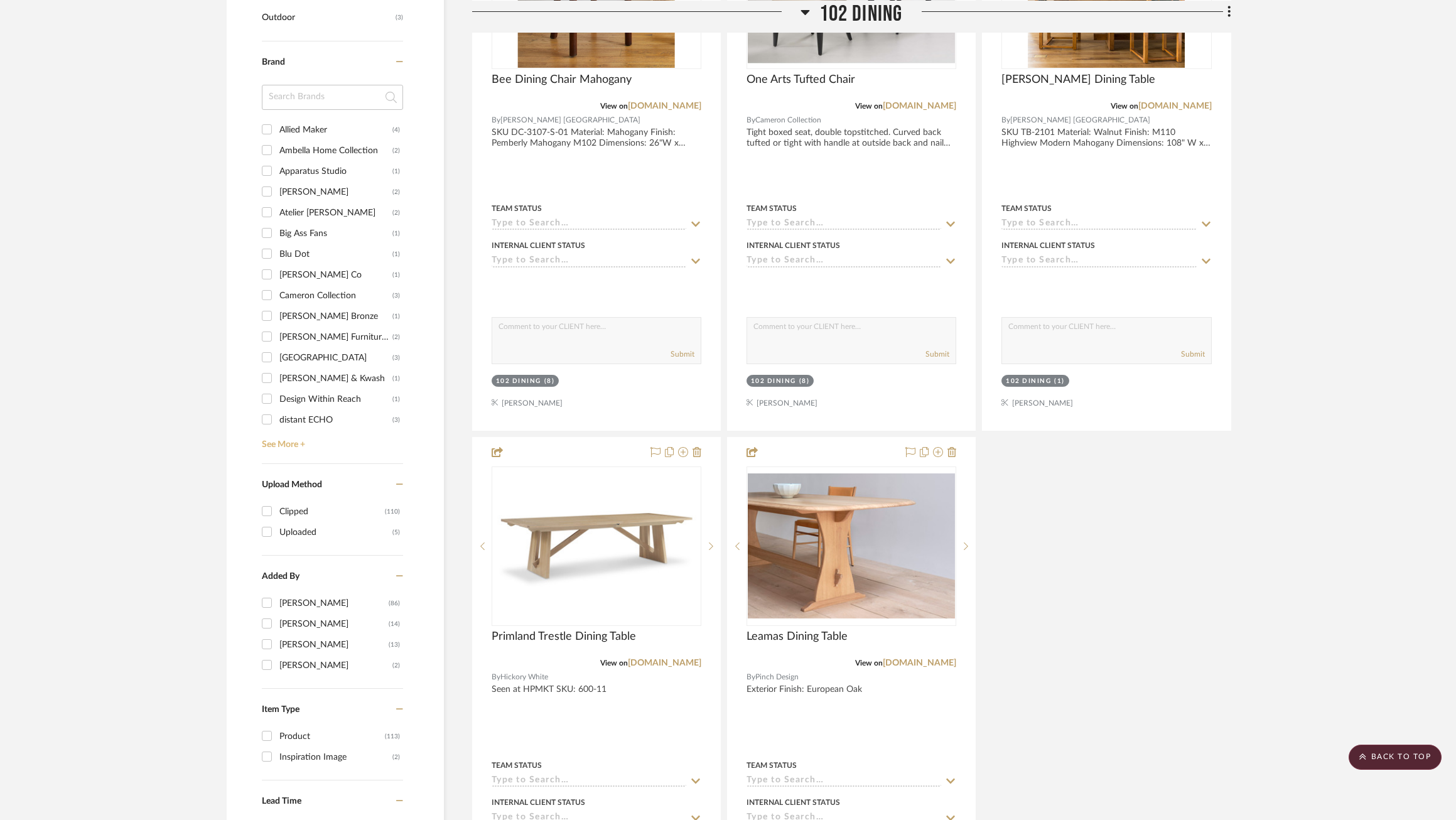
click at [284, 430] on link "See More +" at bounding box center [331, 439] width 145 height 20
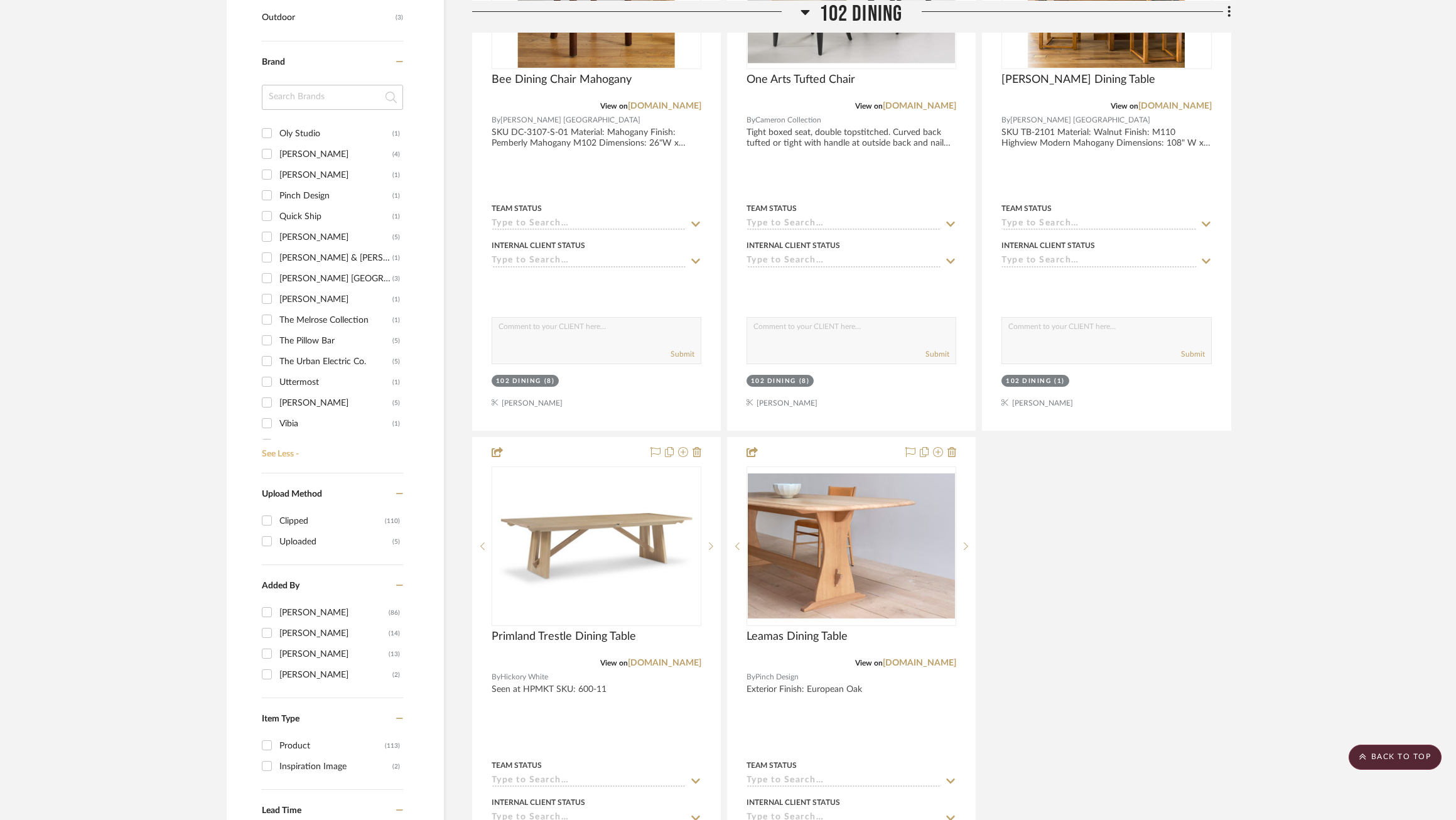
scroll to position [797, 0]
click at [294, 299] on div "[PERSON_NAME]" at bounding box center [336, 306] width 113 height 20
click at [277, 299] on input "[PERSON_NAME] (5)" at bounding box center [266, 305] width 20 height 20
checkbox input "true"
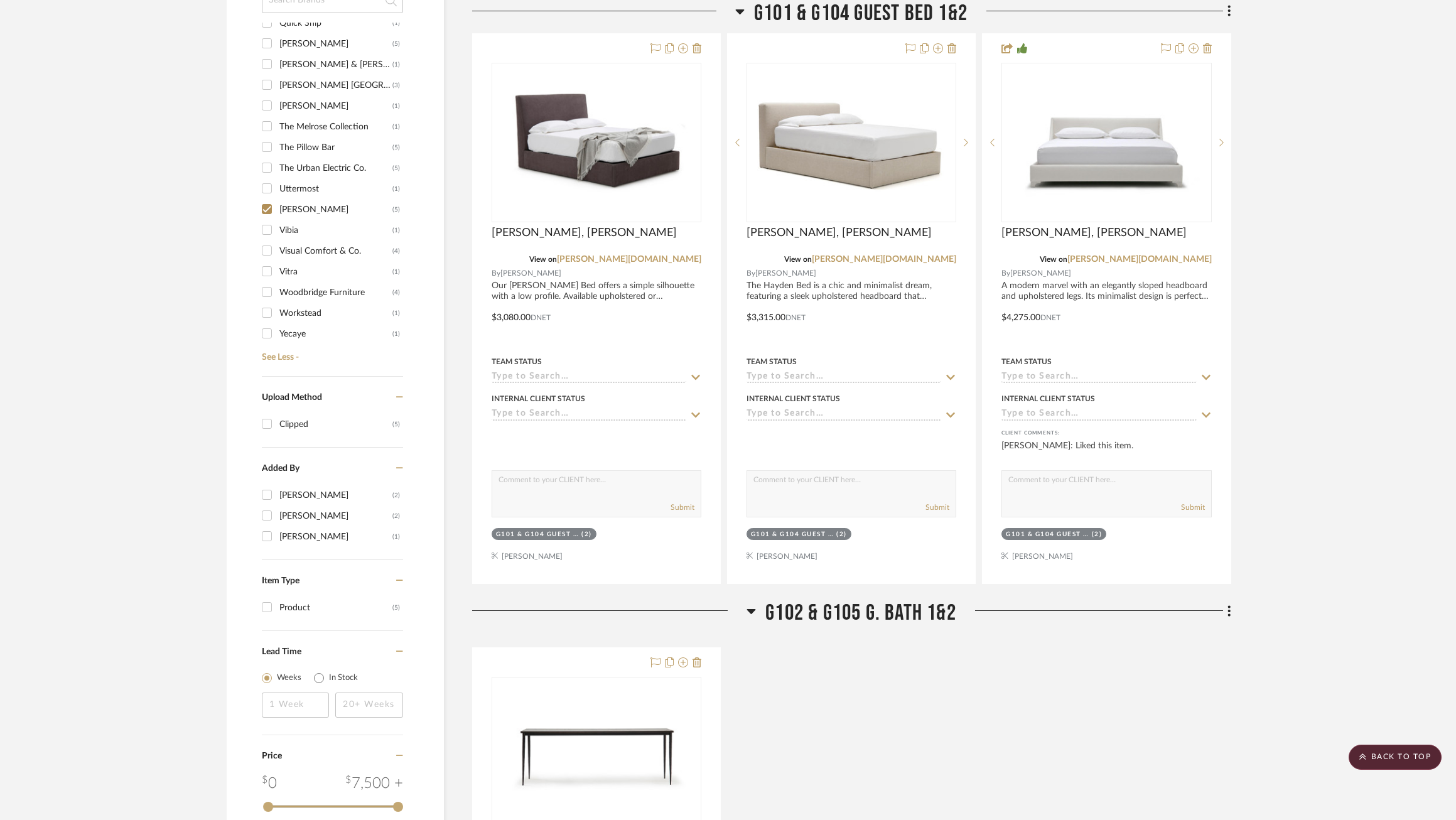
scroll to position [956, 0]
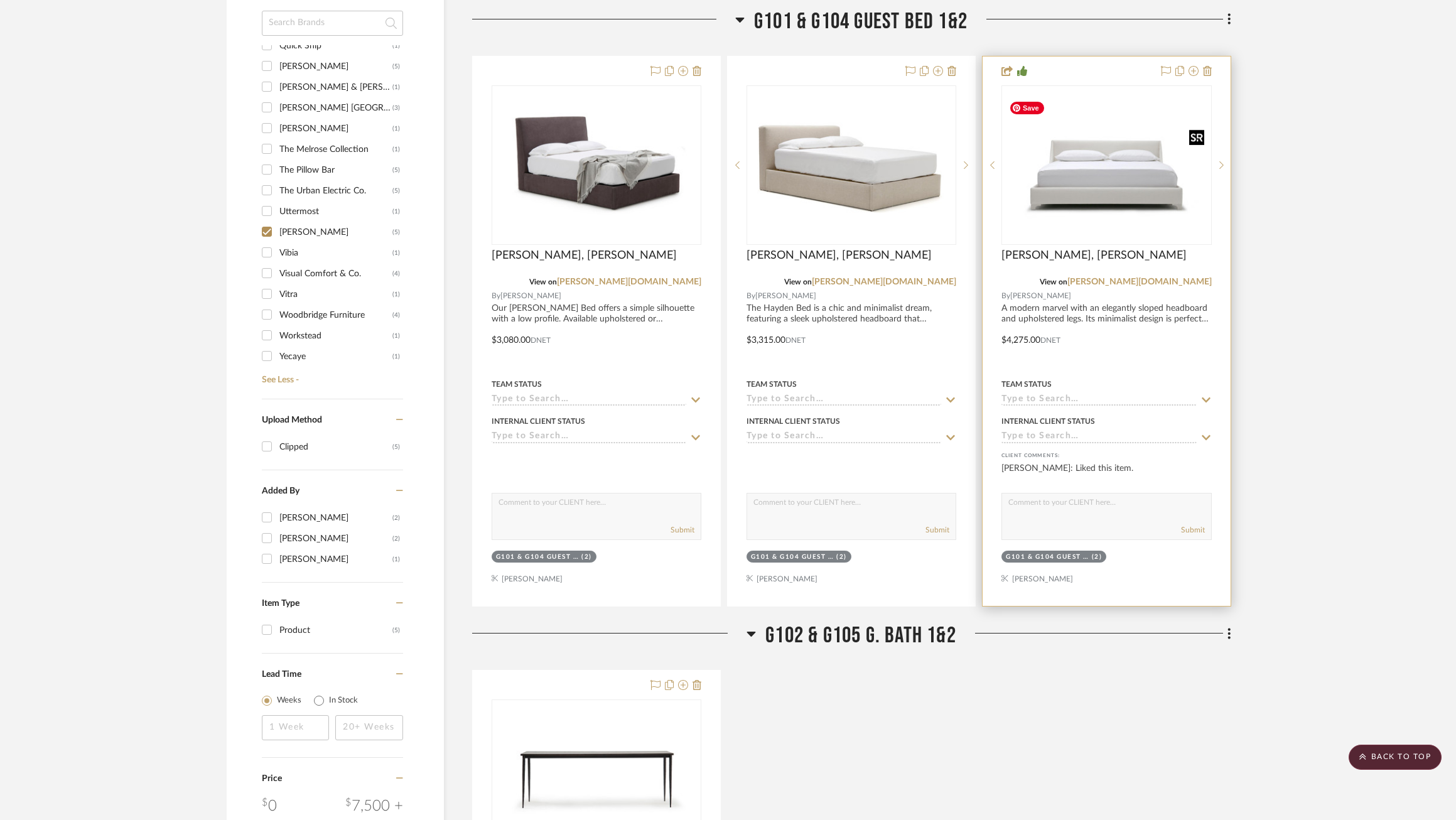
click at [0, 0] on img at bounding box center [0, 0] width 0 height 0
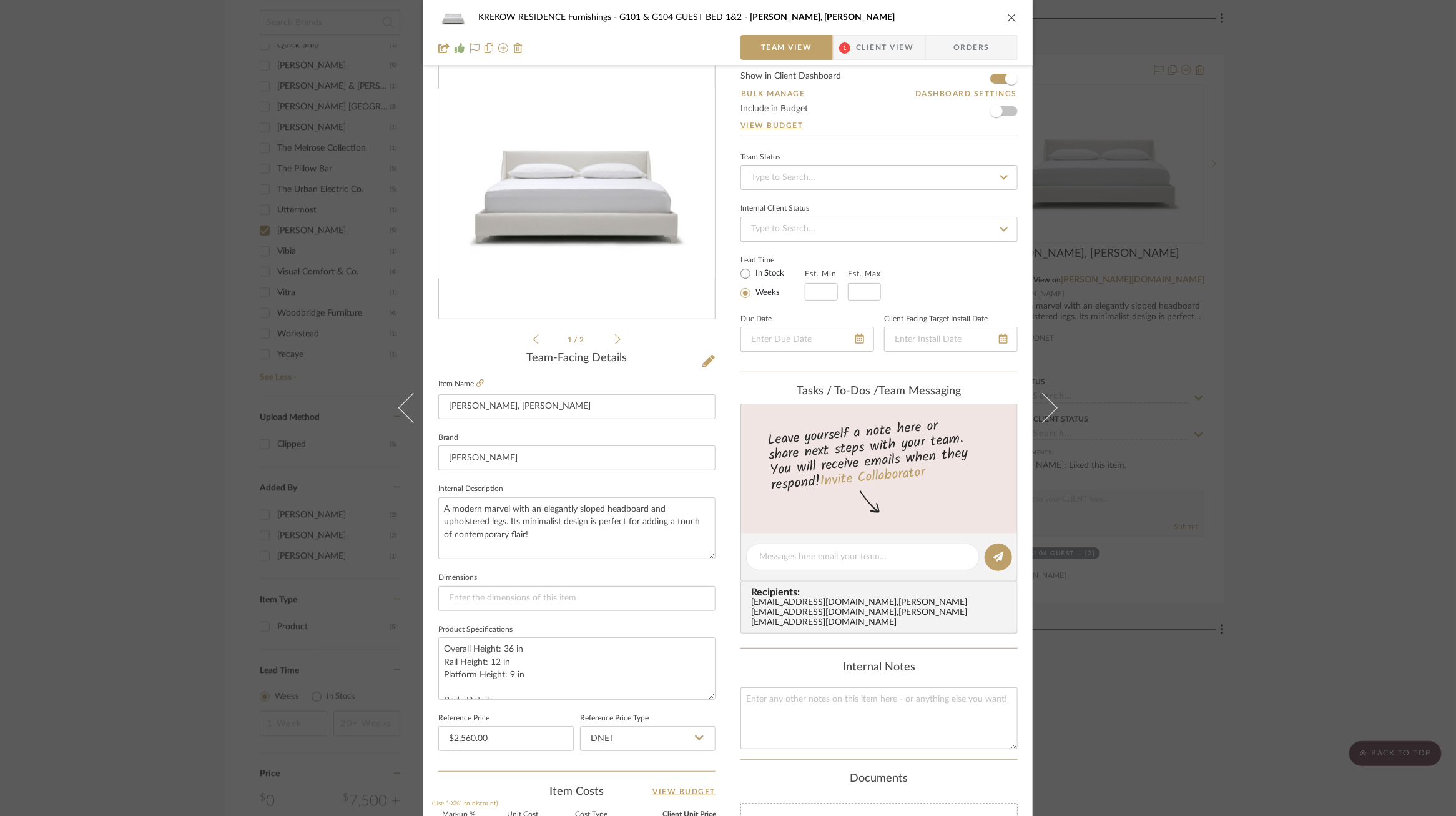
scroll to position [349, 0]
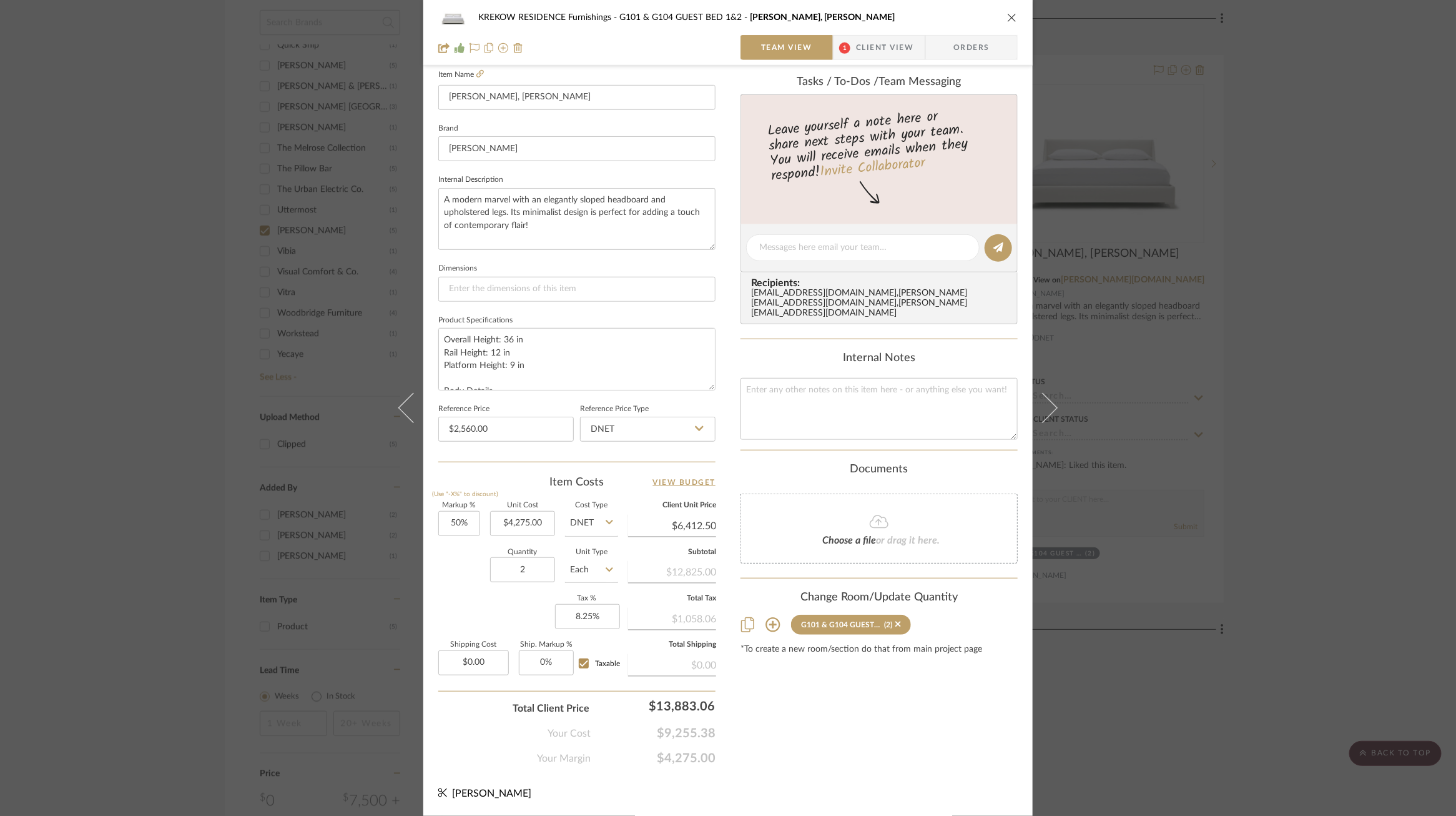
click at [867, 44] on span "Client View" at bounding box center [885, 48] width 57 height 25
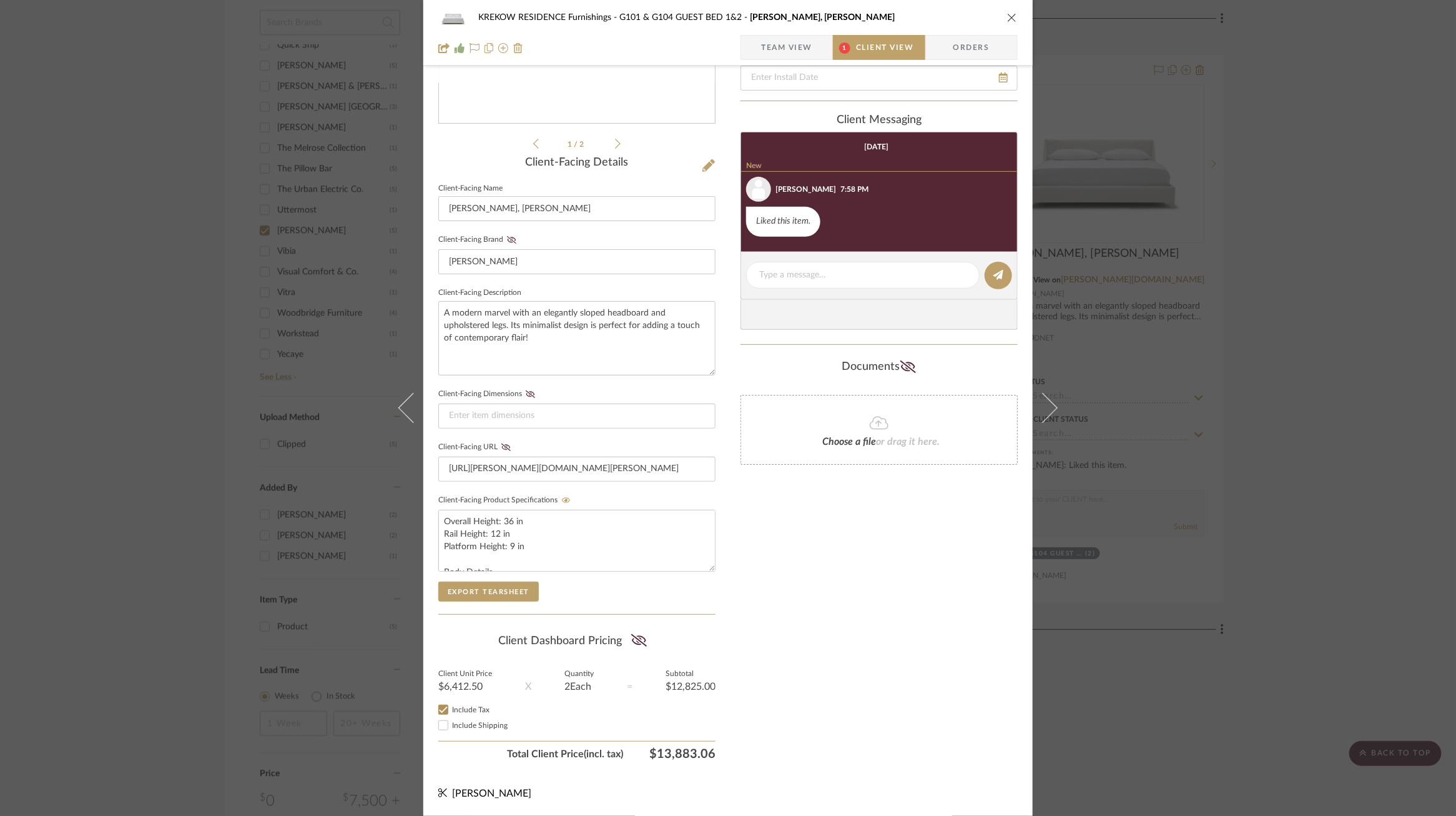
click at [797, 51] on span "Team View" at bounding box center [787, 48] width 51 height 25
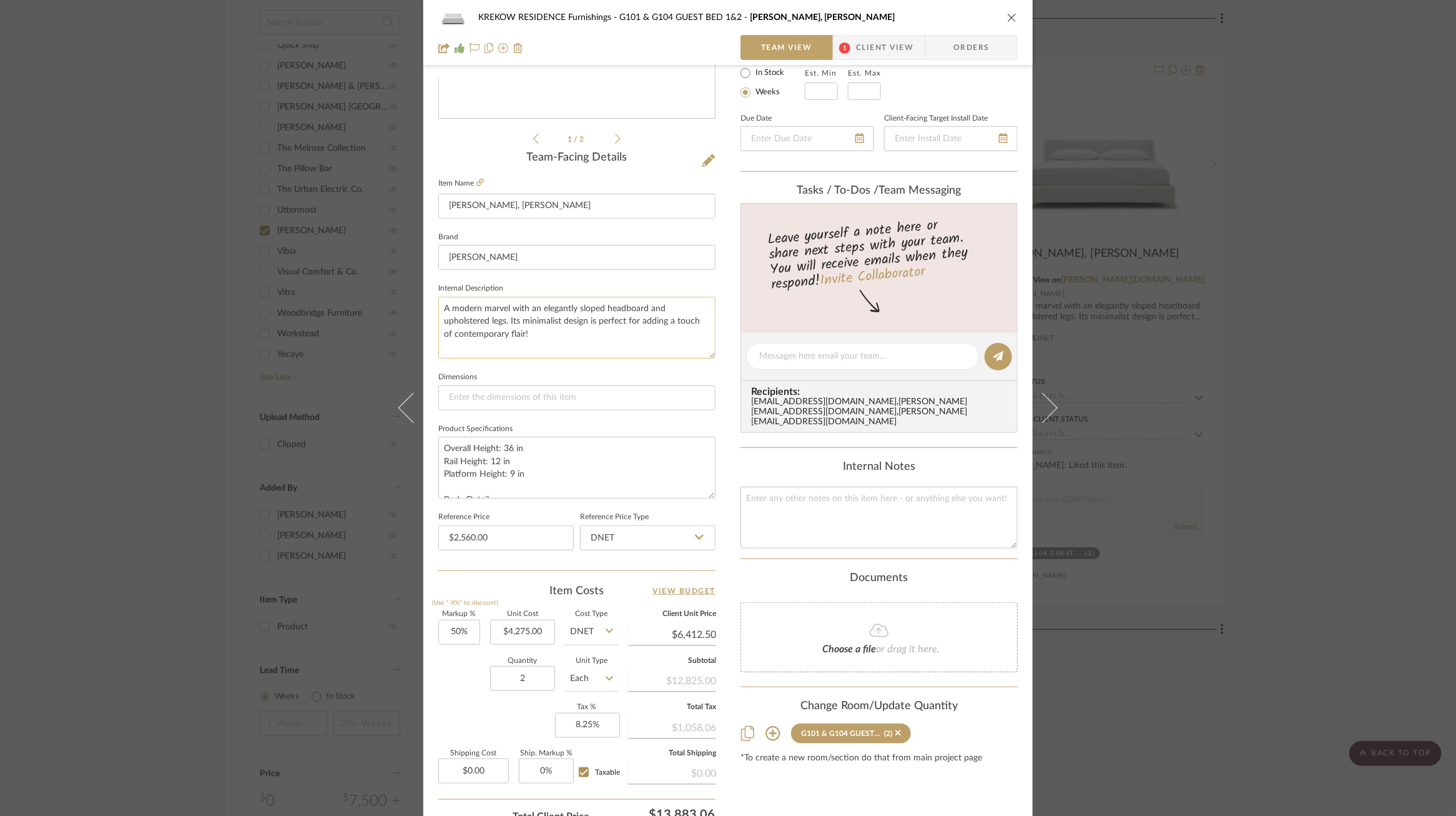
drag, startPoint x: 707, startPoint y: 495, endPoint x: 663, endPoint y: 307, distance: 193.1
click at [663, 307] on div "Team-Facing Details Item Name [PERSON_NAME], [PERSON_NAME] Brand [PERSON_NAME] …" at bounding box center [577, 360] width 277 height 419
click at [1193, 278] on div "KREKOW RESIDENCE Furnishings G101 & G104 GUEST BED 1&2 [PERSON_NAME] Bed, [PERS…" at bounding box center [728, 408] width 1456 height 816
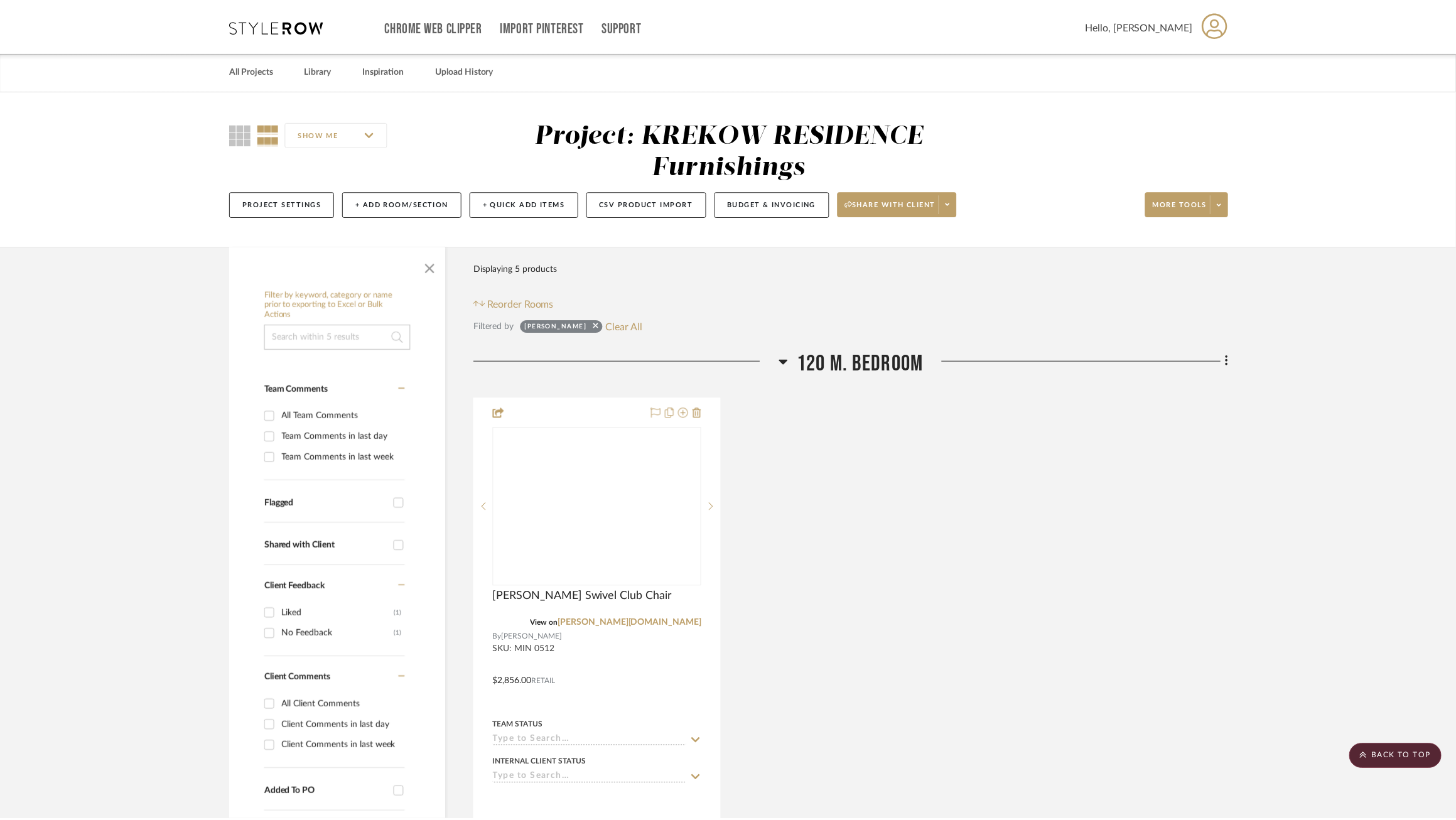
scroll to position [956, 0]
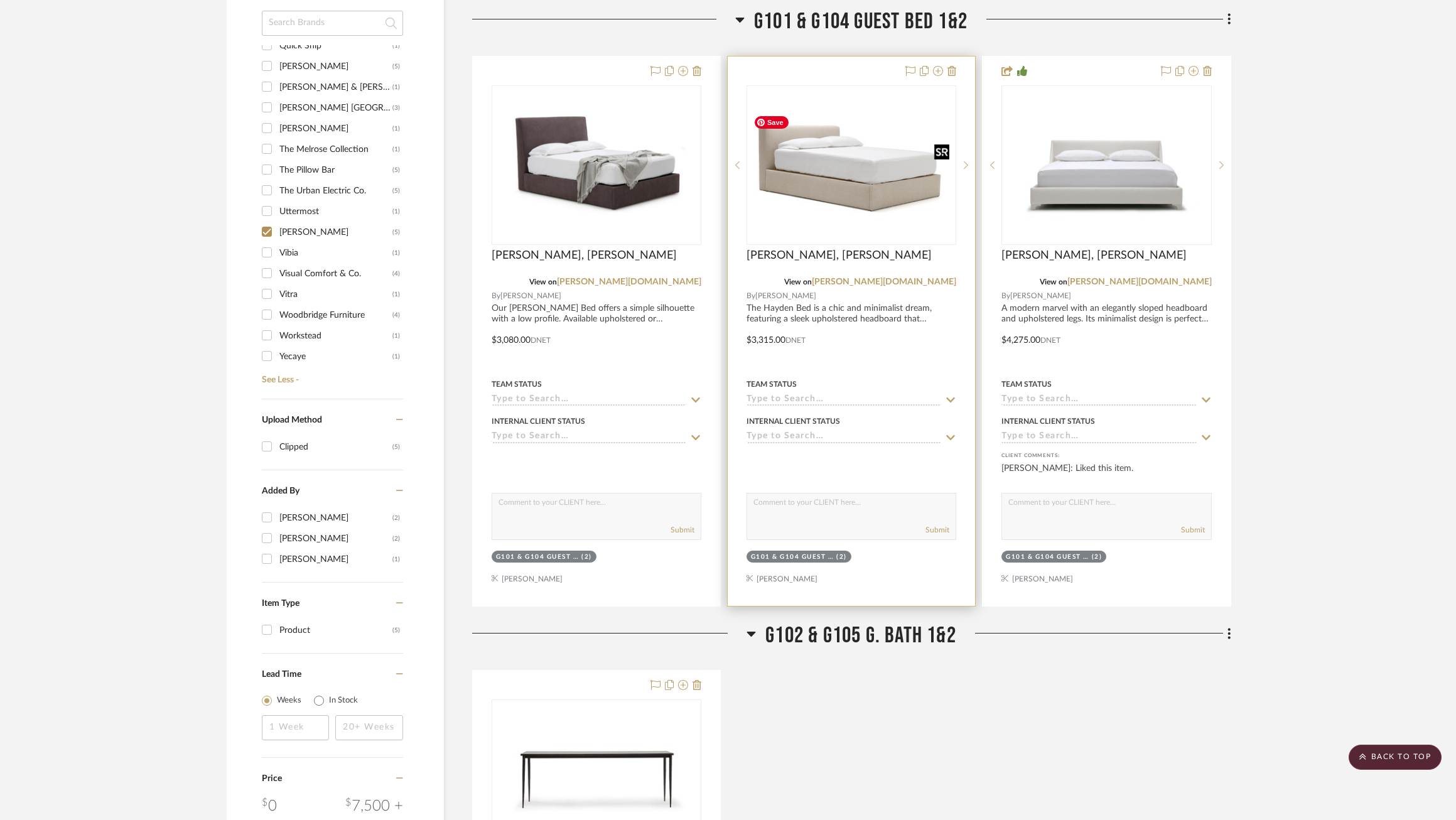
click at [873, 218] on img "0" at bounding box center [851, 164] width 207 height 113
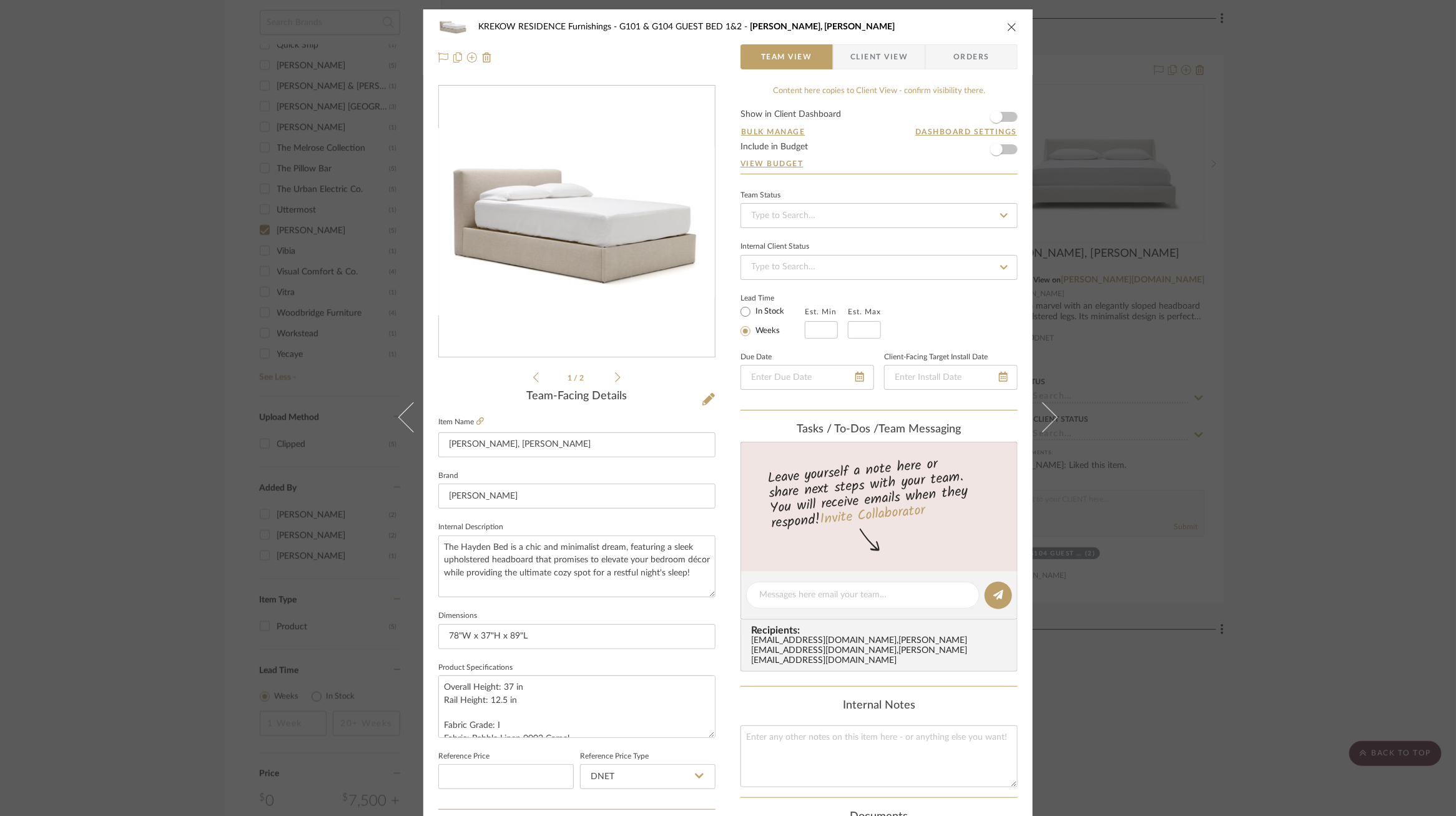
scroll to position [364, 0]
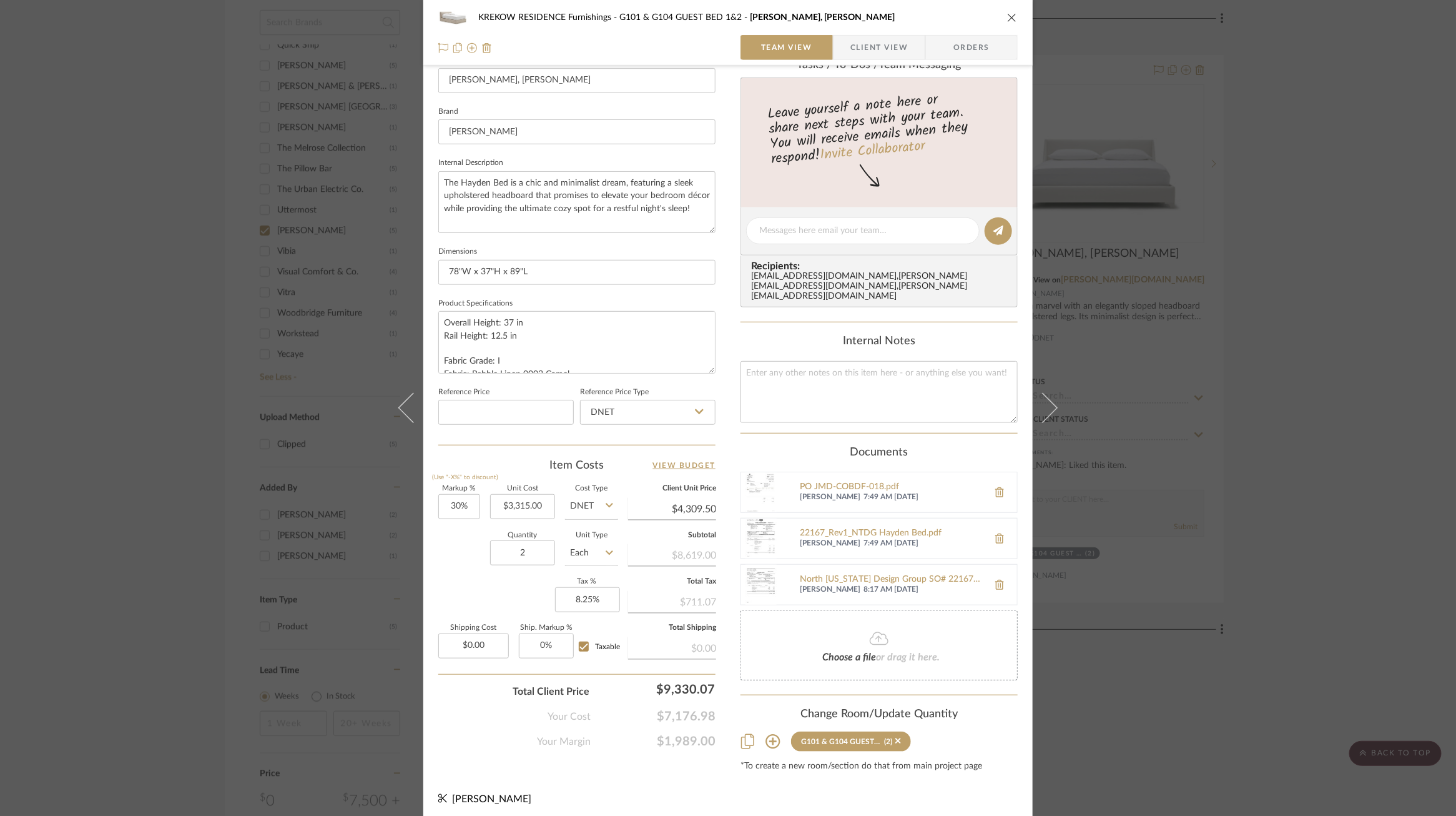
click at [1173, 317] on div "KREKOW RESIDENCE Furnishings G101 & G104 GUEST BED 1&2 Hayden Bed, King Team Vi…" at bounding box center [728, 408] width 1456 height 816
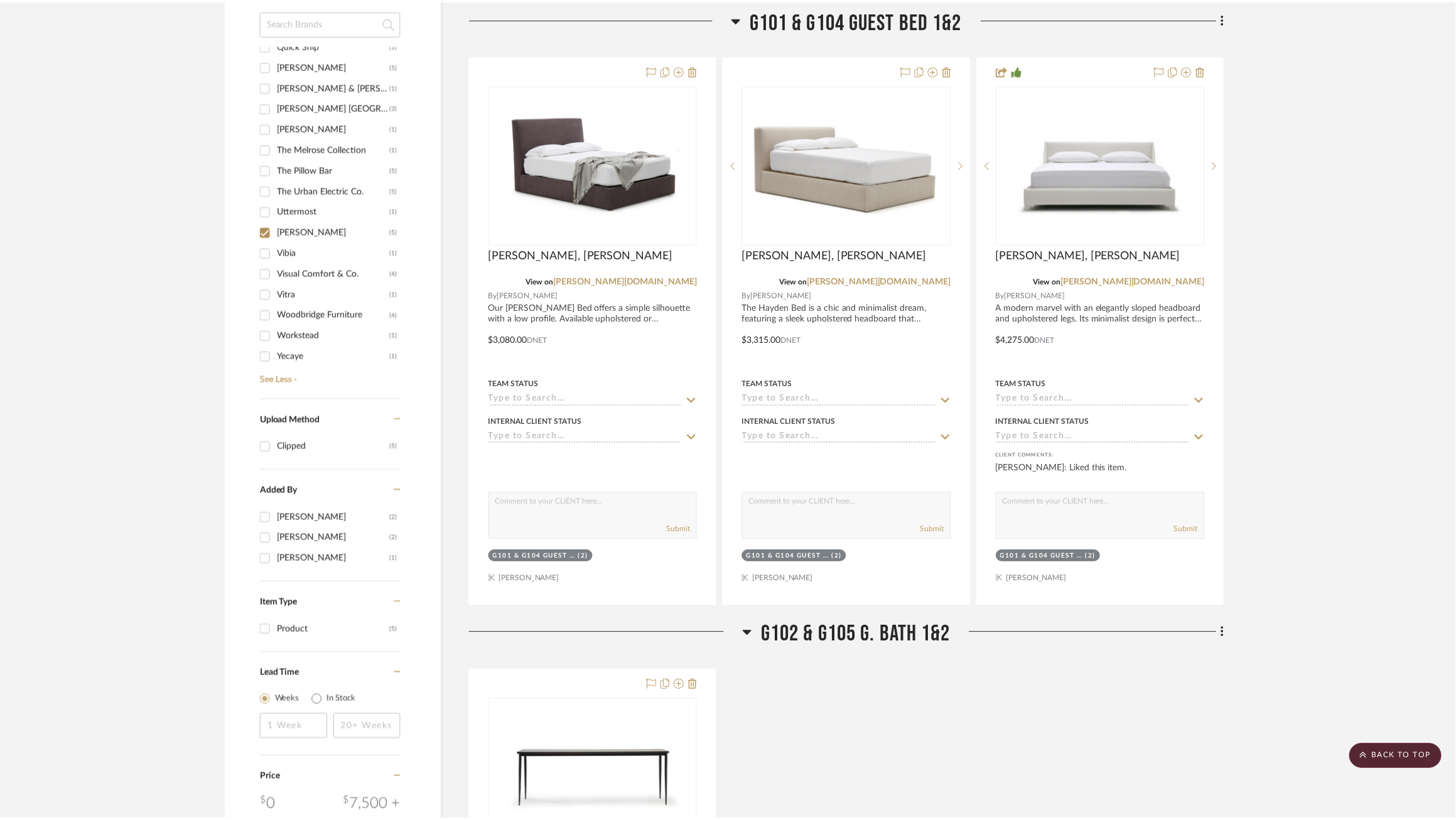
scroll to position [956, 0]
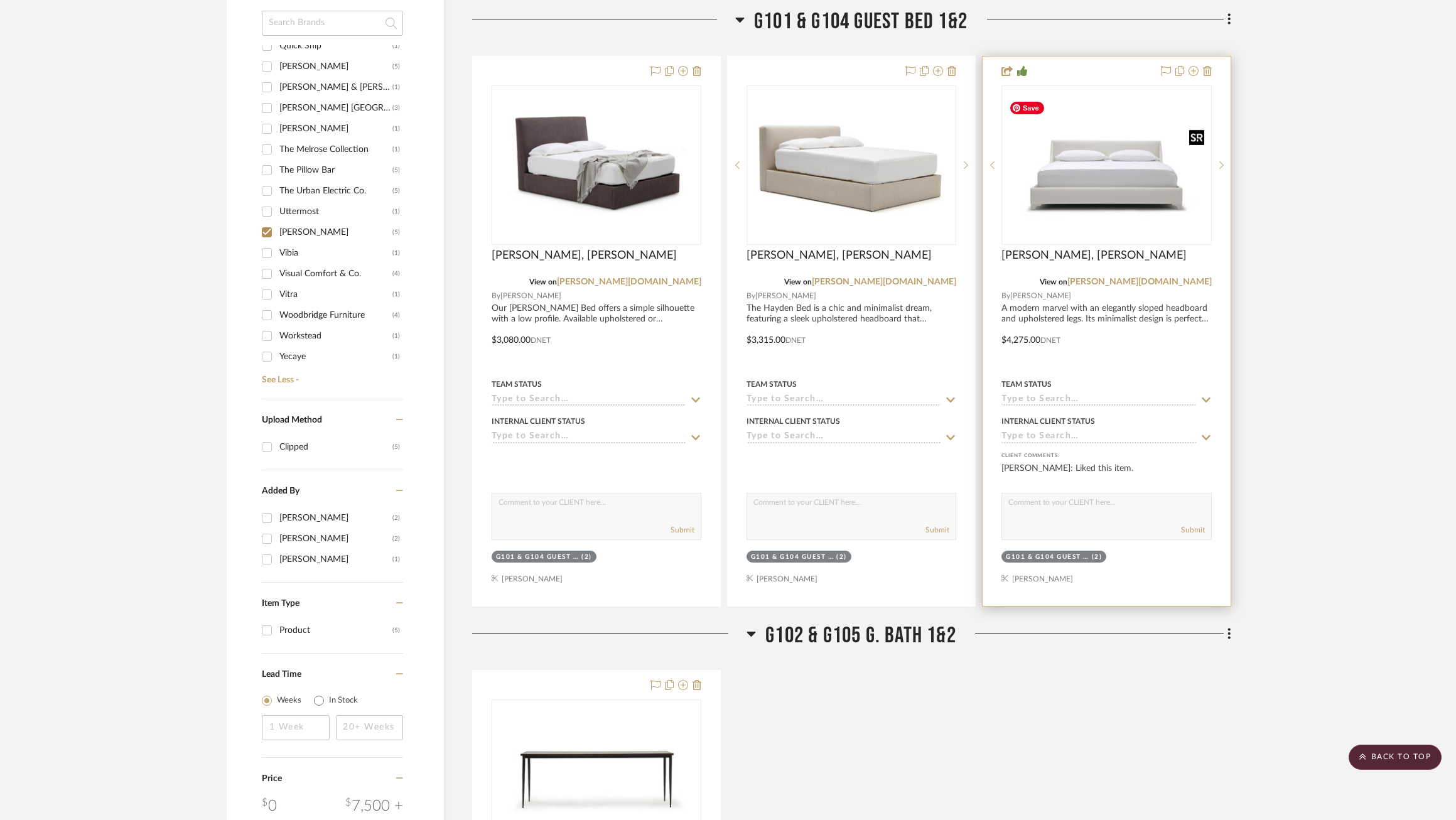
click at [1124, 199] on img "0" at bounding box center [1106, 164] width 207 height 142
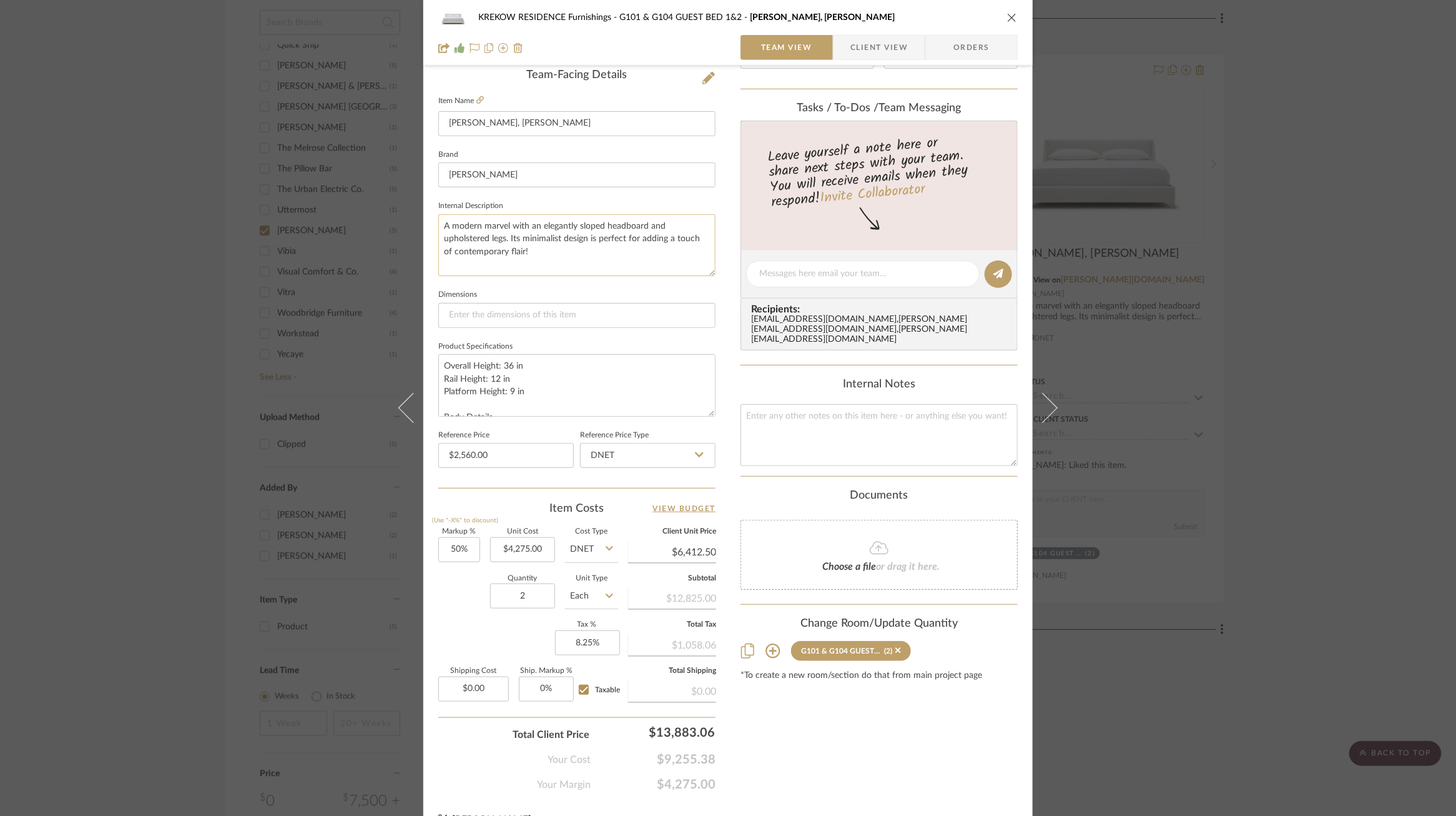
scroll to position [0, 0]
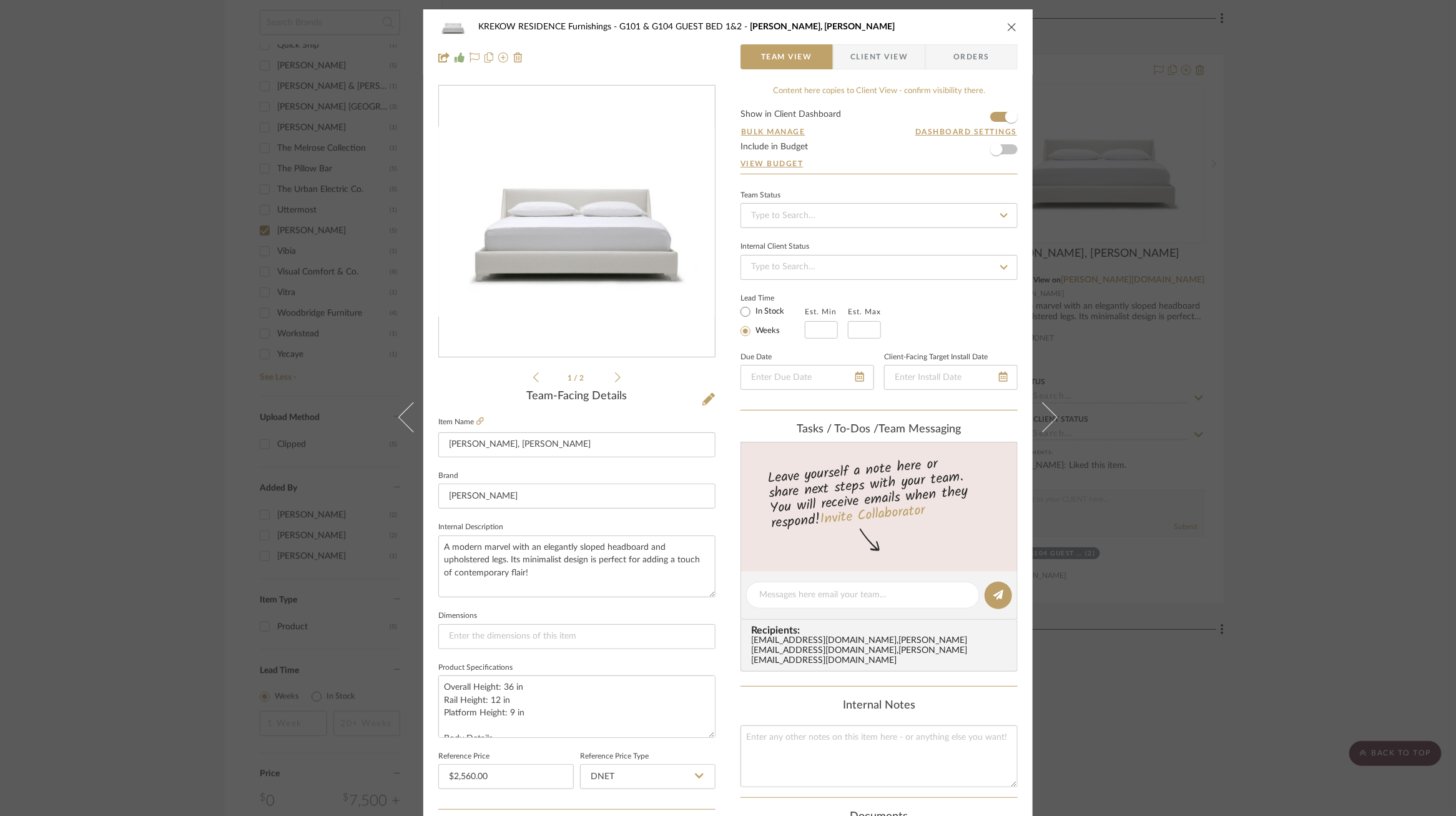
click at [1169, 476] on div "KREKOW RESIDENCE Furnishings G101 & G104 GUEST BED 1&2 Mabel Bed, King Team Vie…" at bounding box center [728, 408] width 1456 height 816
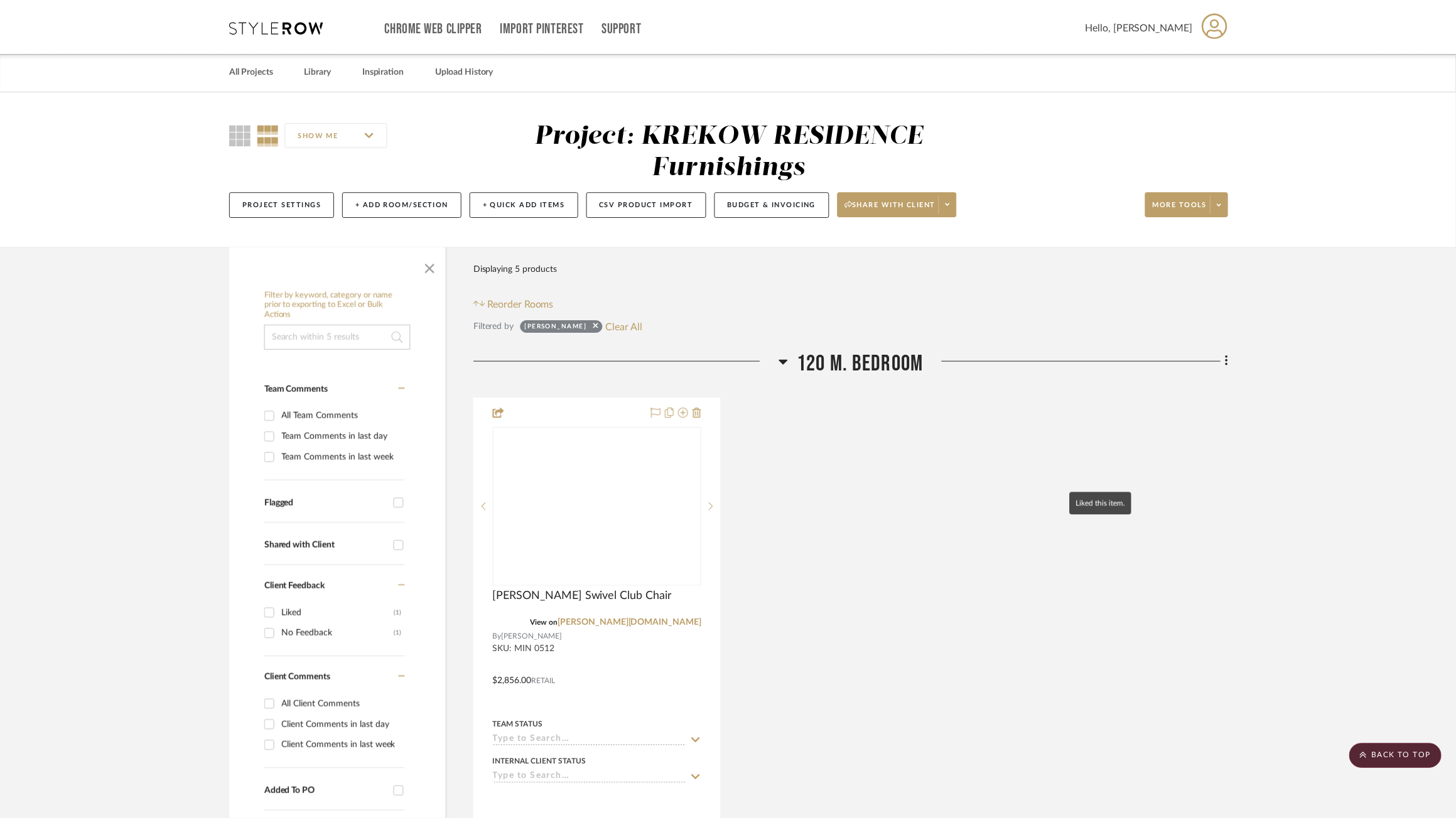
scroll to position [956, 0]
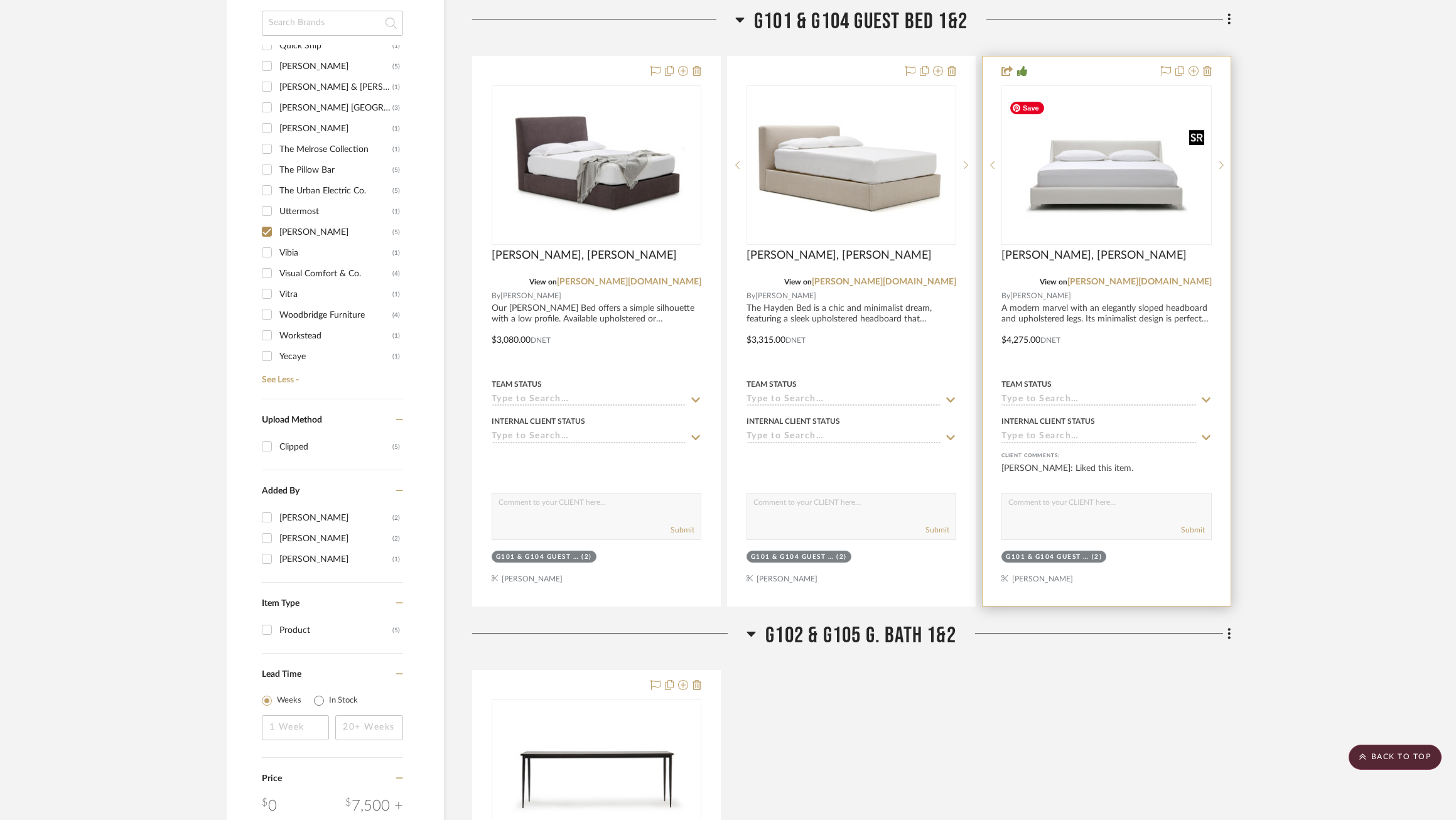
click at [1120, 174] on img "0" at bounding box center [1106, 164] width 207 height 142
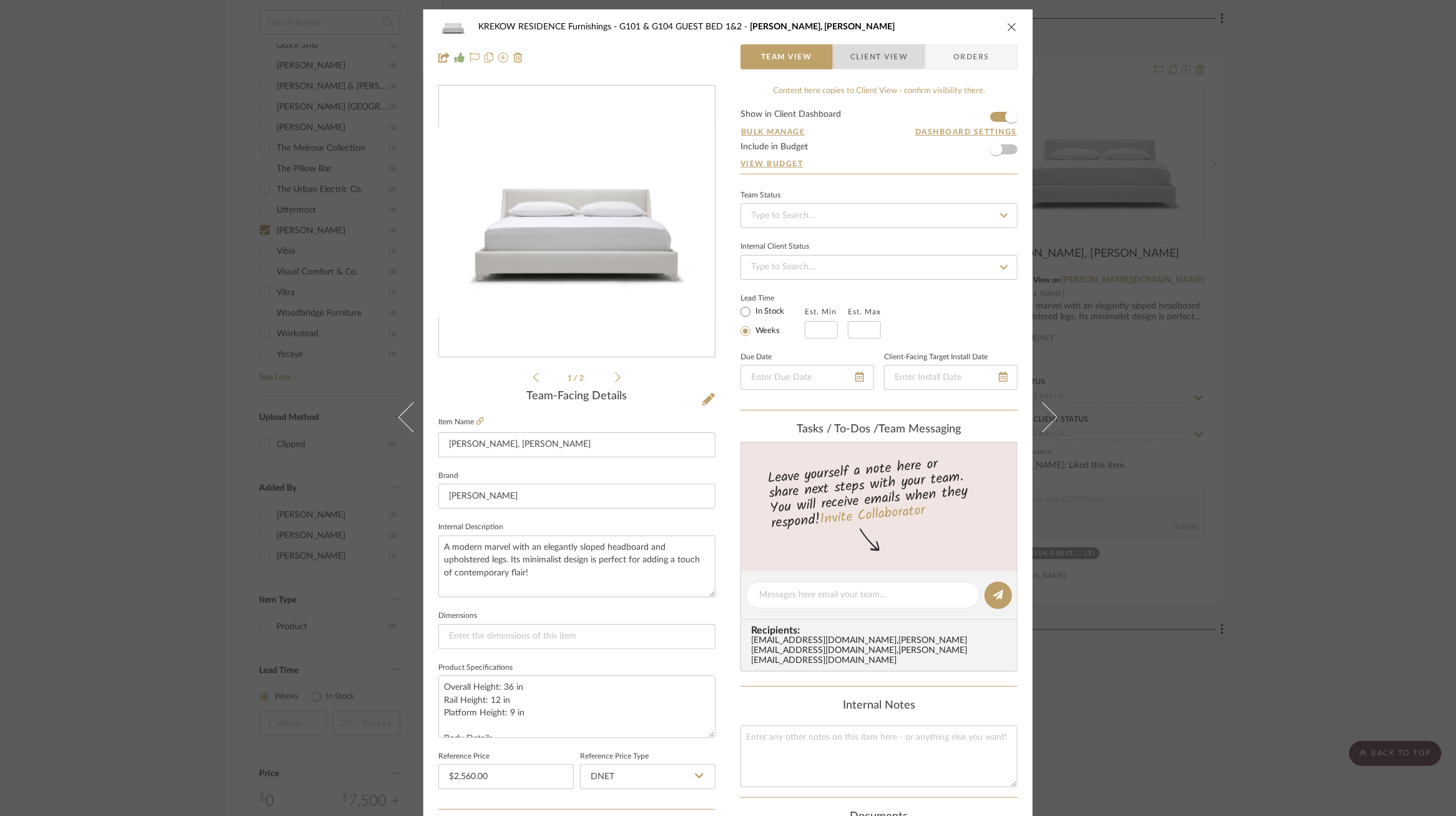
click at [861, 48] on span "Client View" at bounding box center [879, 57] width 57 height 25
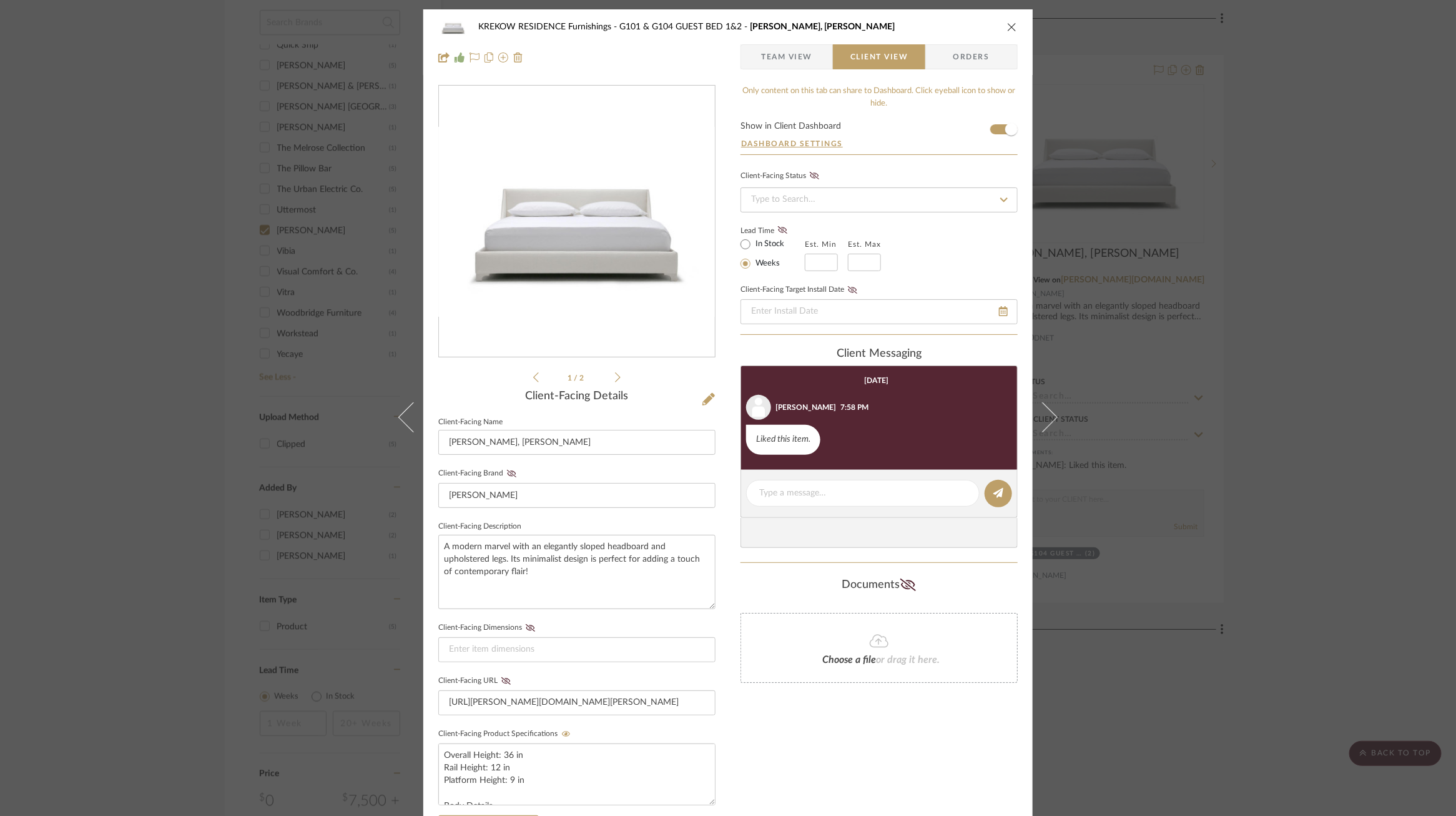
scroll to position [238, 0]
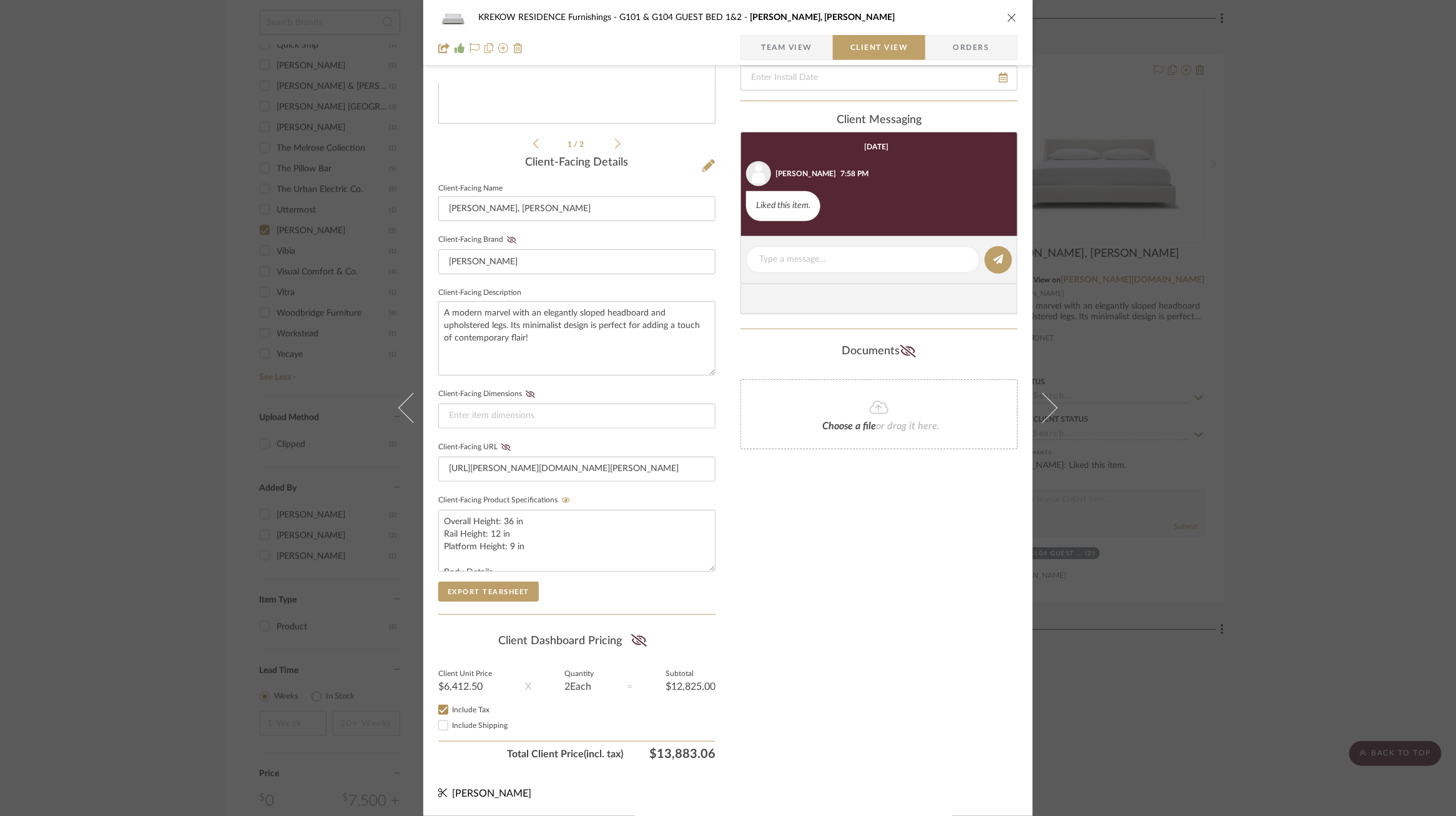
click at [1232, 321] on div "KREKOW RESIDENCE Furnishings G101 & G104 GUEST BED 1&2 Mabel Bed, King Team Vie…" at bounding box center [728, 408] width 1456 height 816
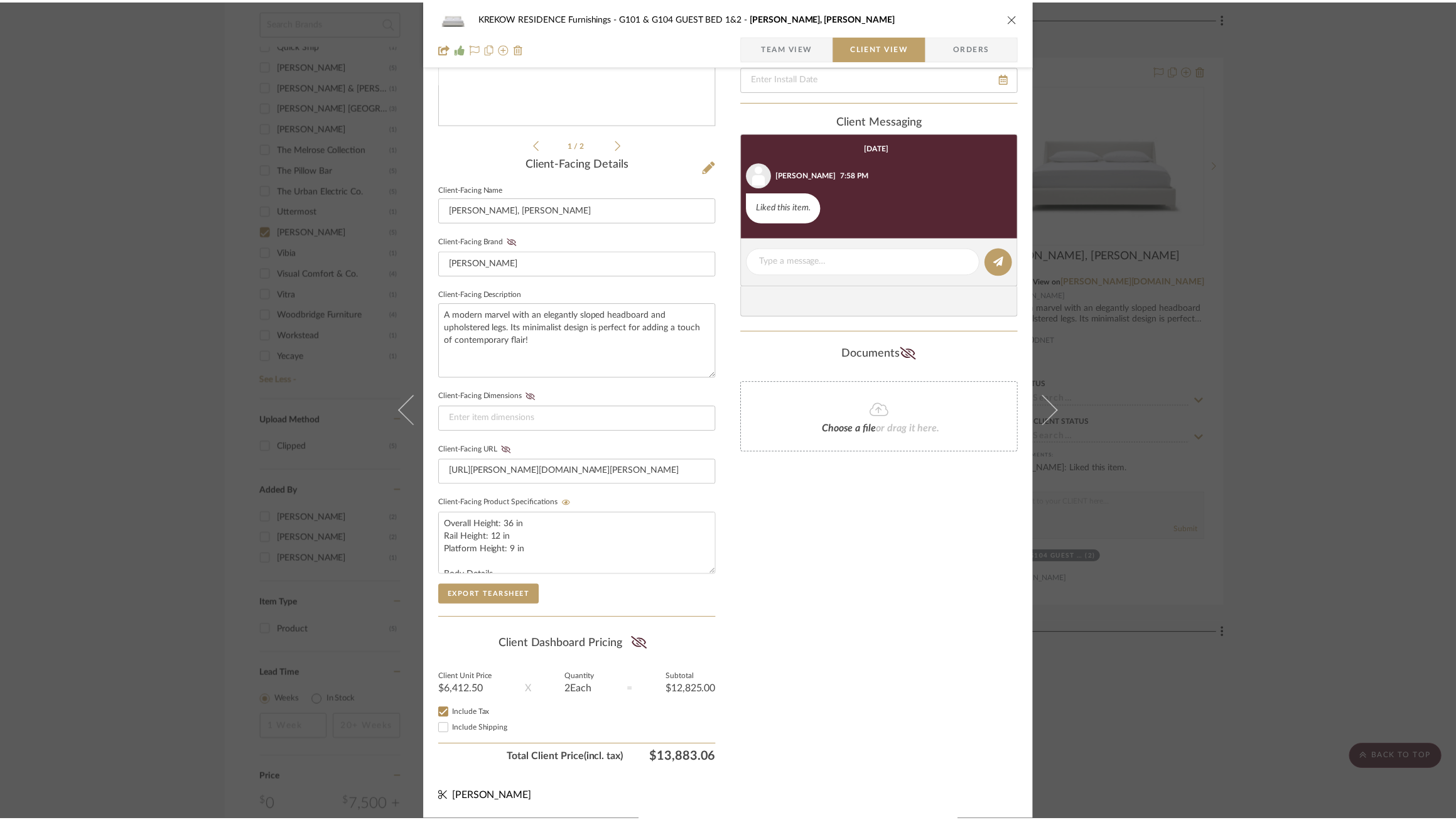
scroll to position [956, 0]
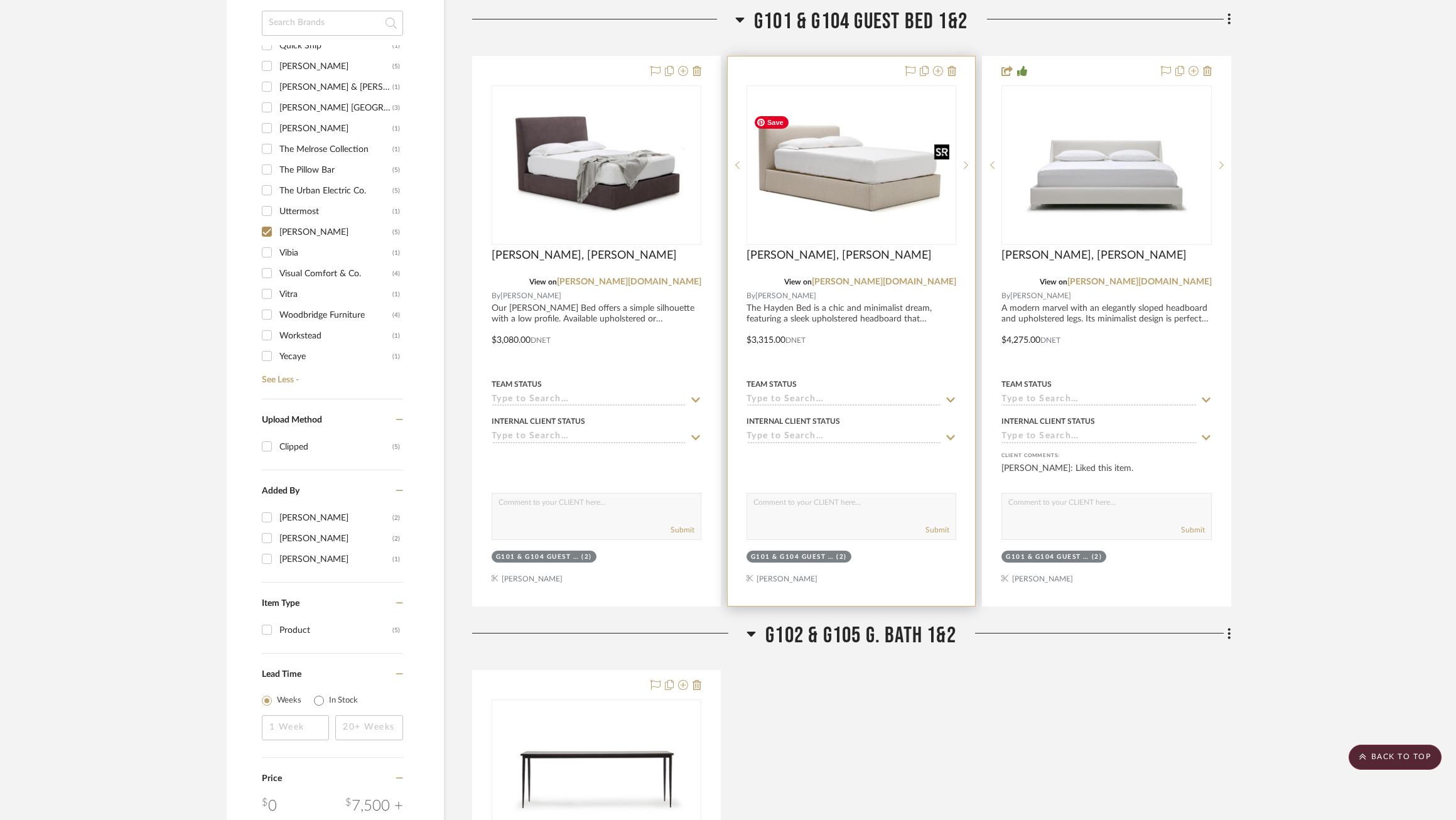
click at [862, 192] on img "0" at bounding box center [851, 164] width 207 height 113
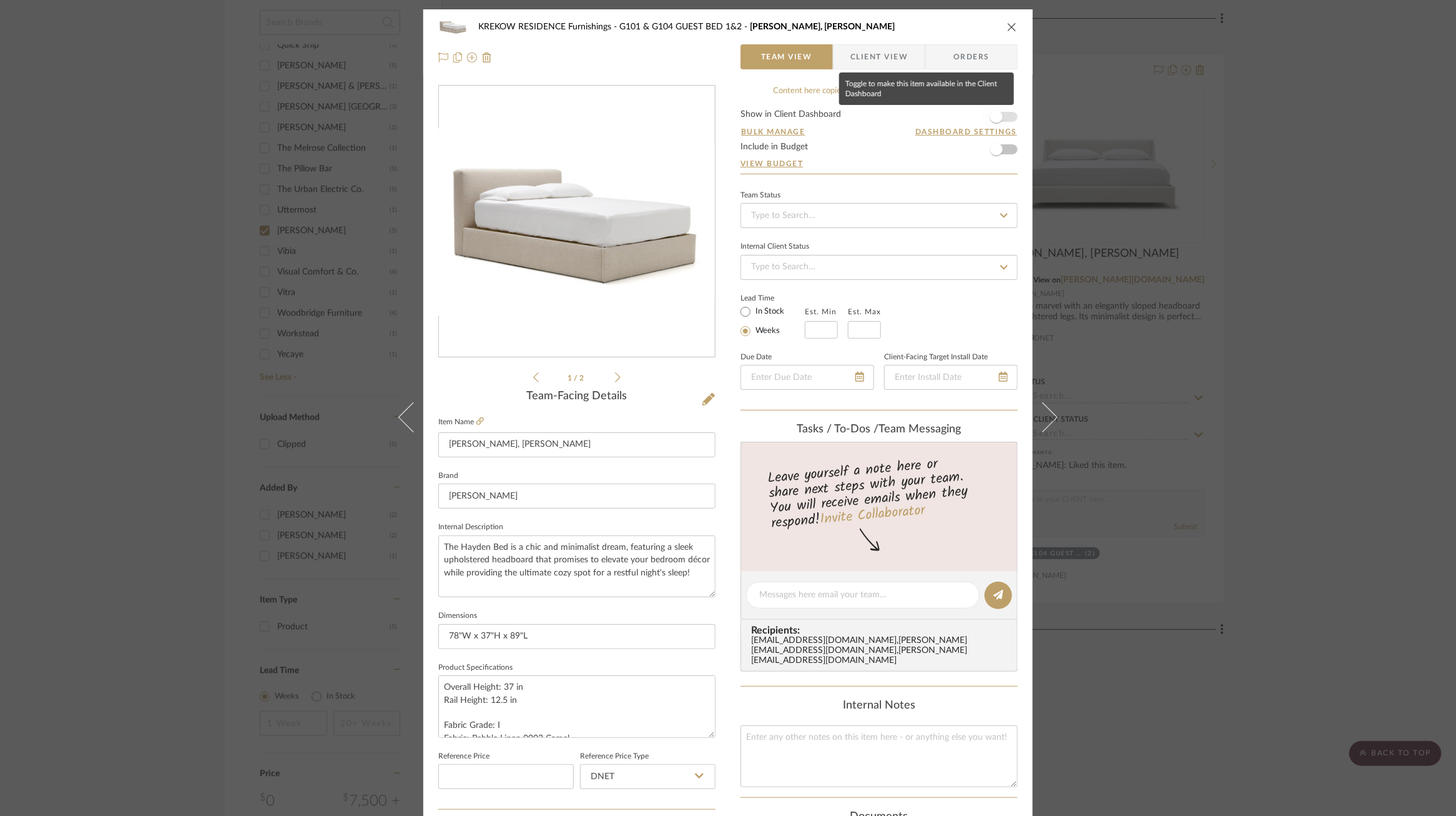
click at [1002, 112] on span "button" at bounding box center [996, 116] width 27 height 27
click at [905, 61] on span "Client View" at bounding box center [879, 57] width 91 height 25
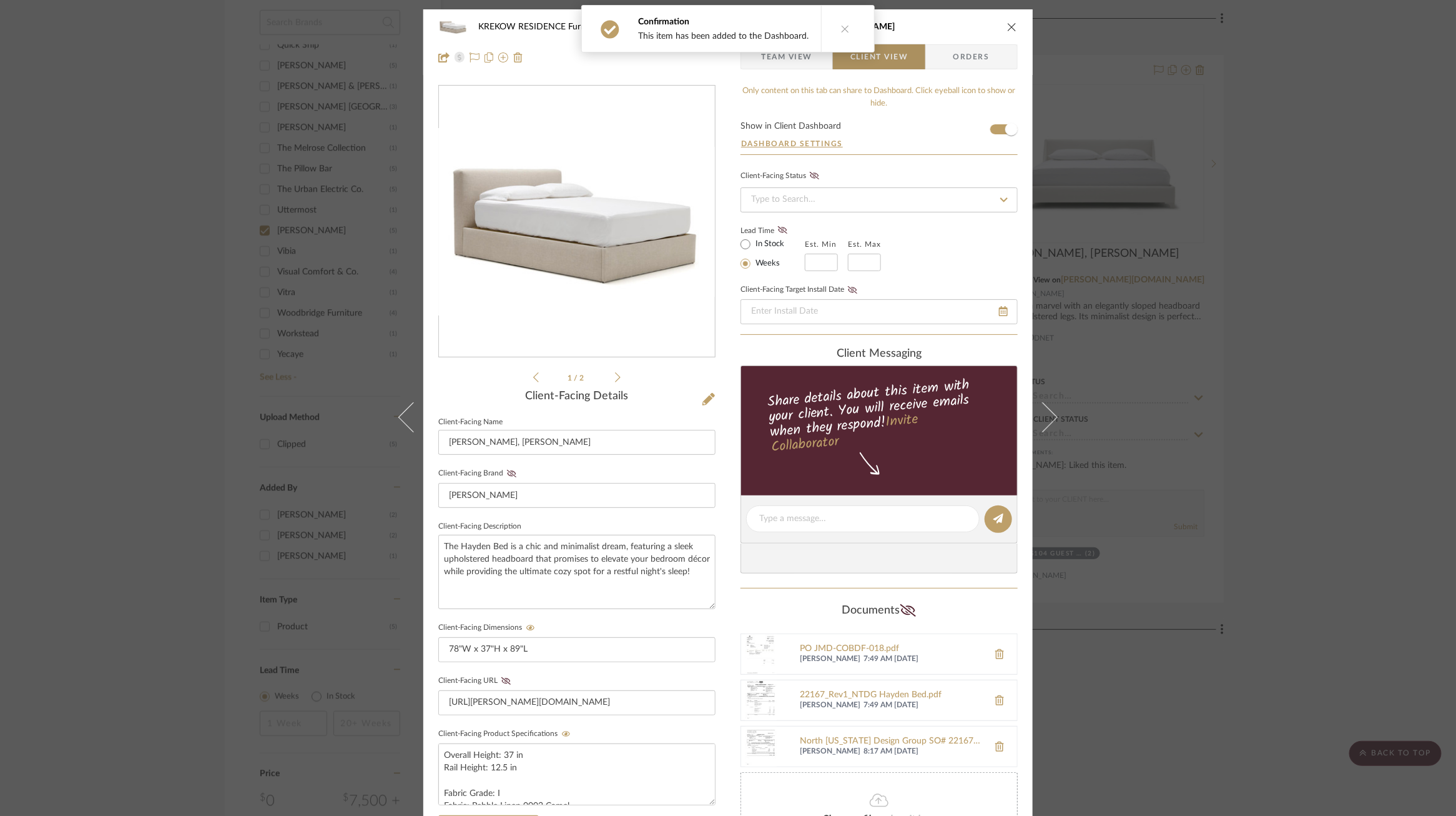
scroll to position [238, 0]
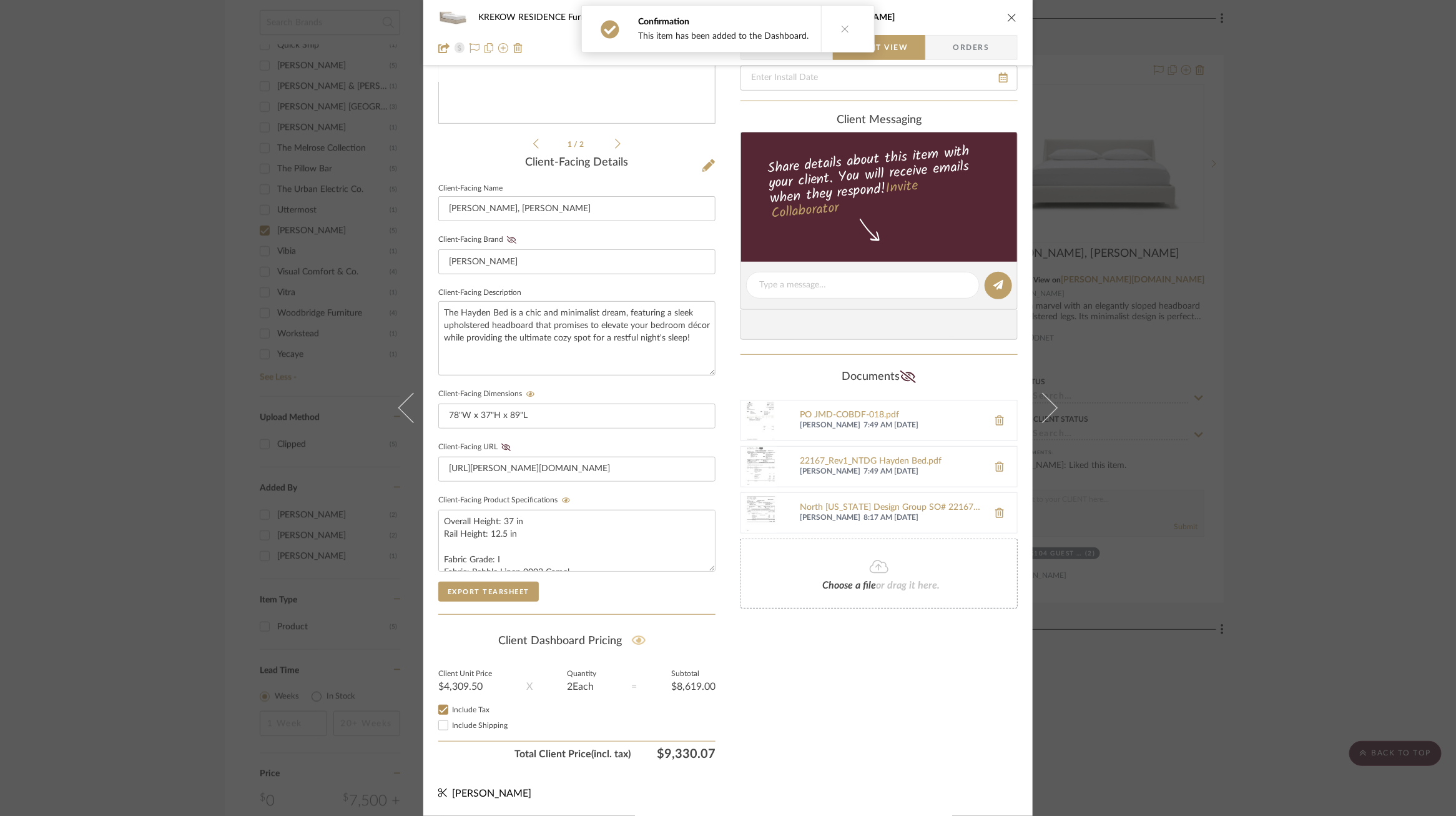
click at [636, 641] on icon at bounding box center [640, 640] width 15 height 12
click at [1224, 566] on div "KREKOW RESIDENCE Furnishings G101 & G104 GUEST BED 1&2 Hayden Bed, King Team Vi…" at bounding box center [728, 408] width 1456 height 816
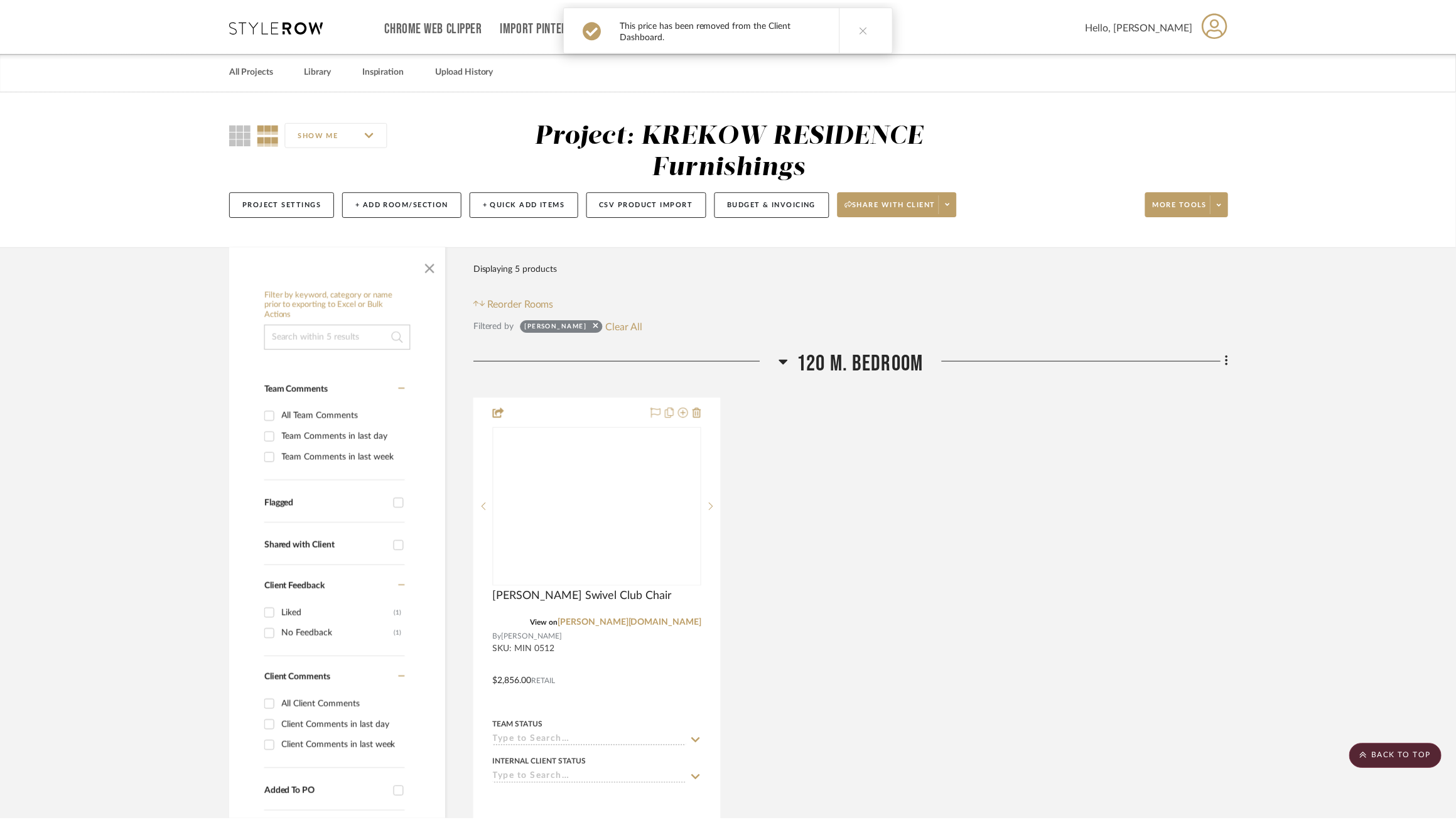
scroll to position [956, 0]
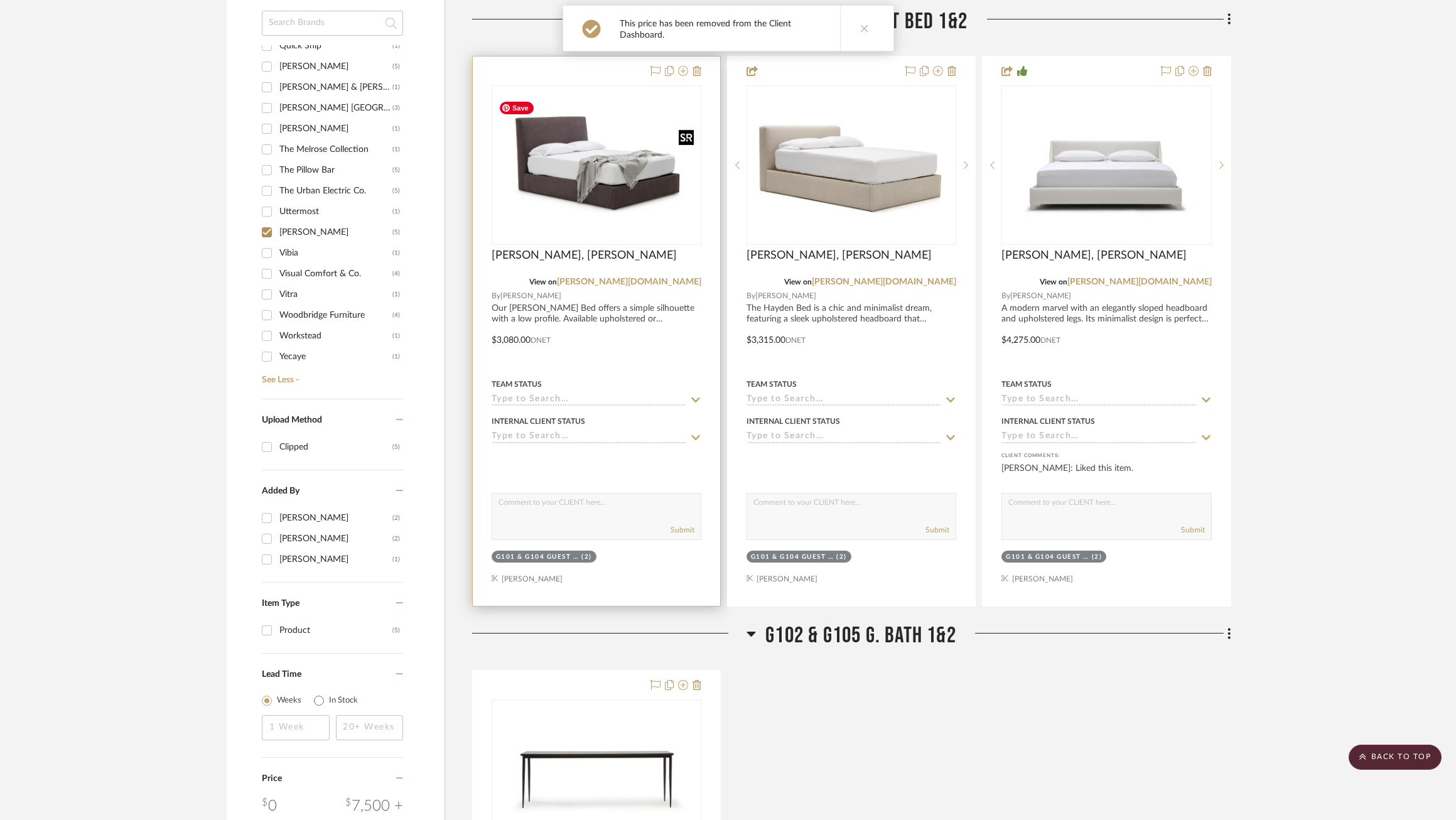
click at [0, 0] on img at bounding box center [0, 0] width 0 height 0
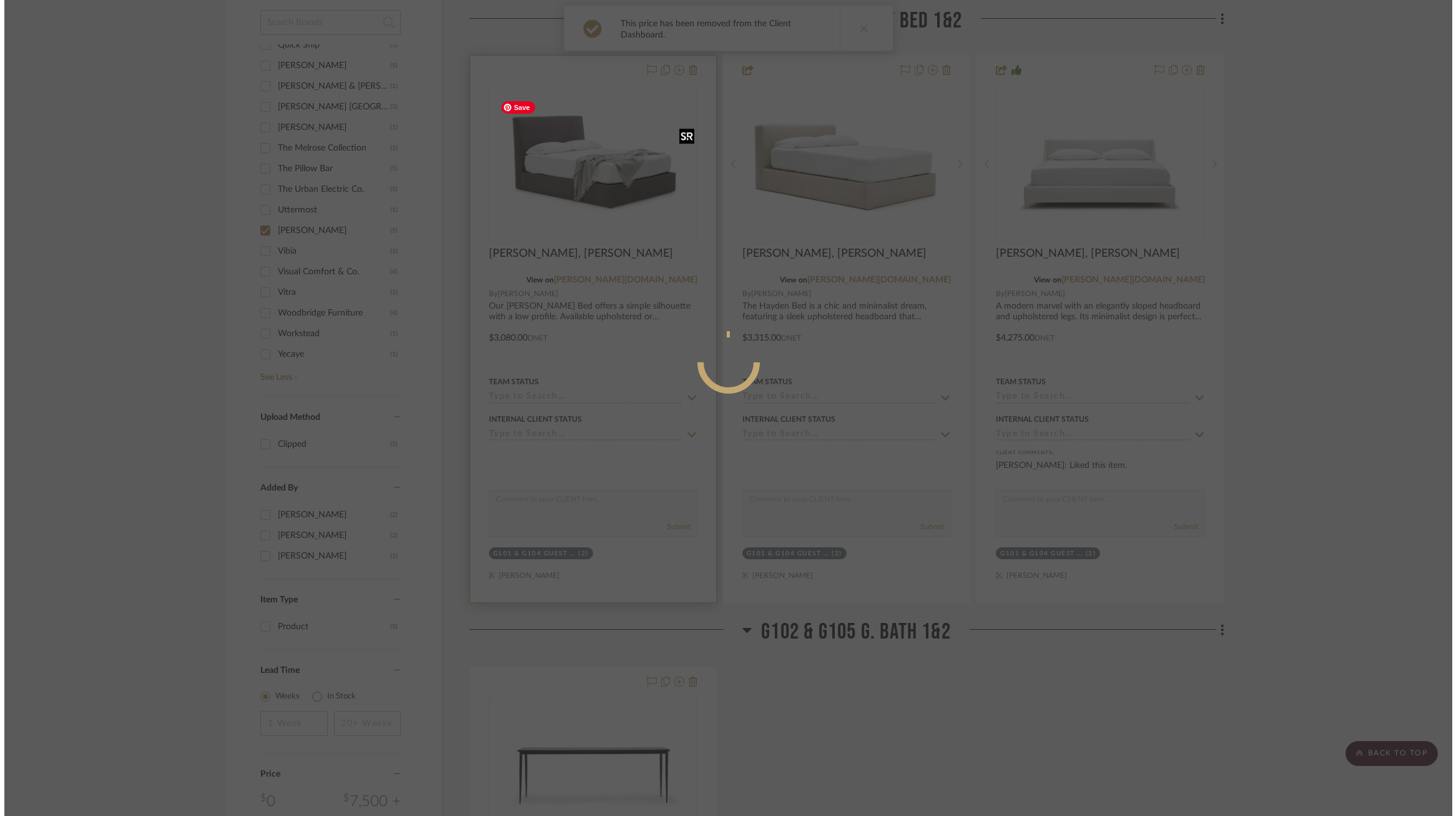
scroll to position [0, 0]
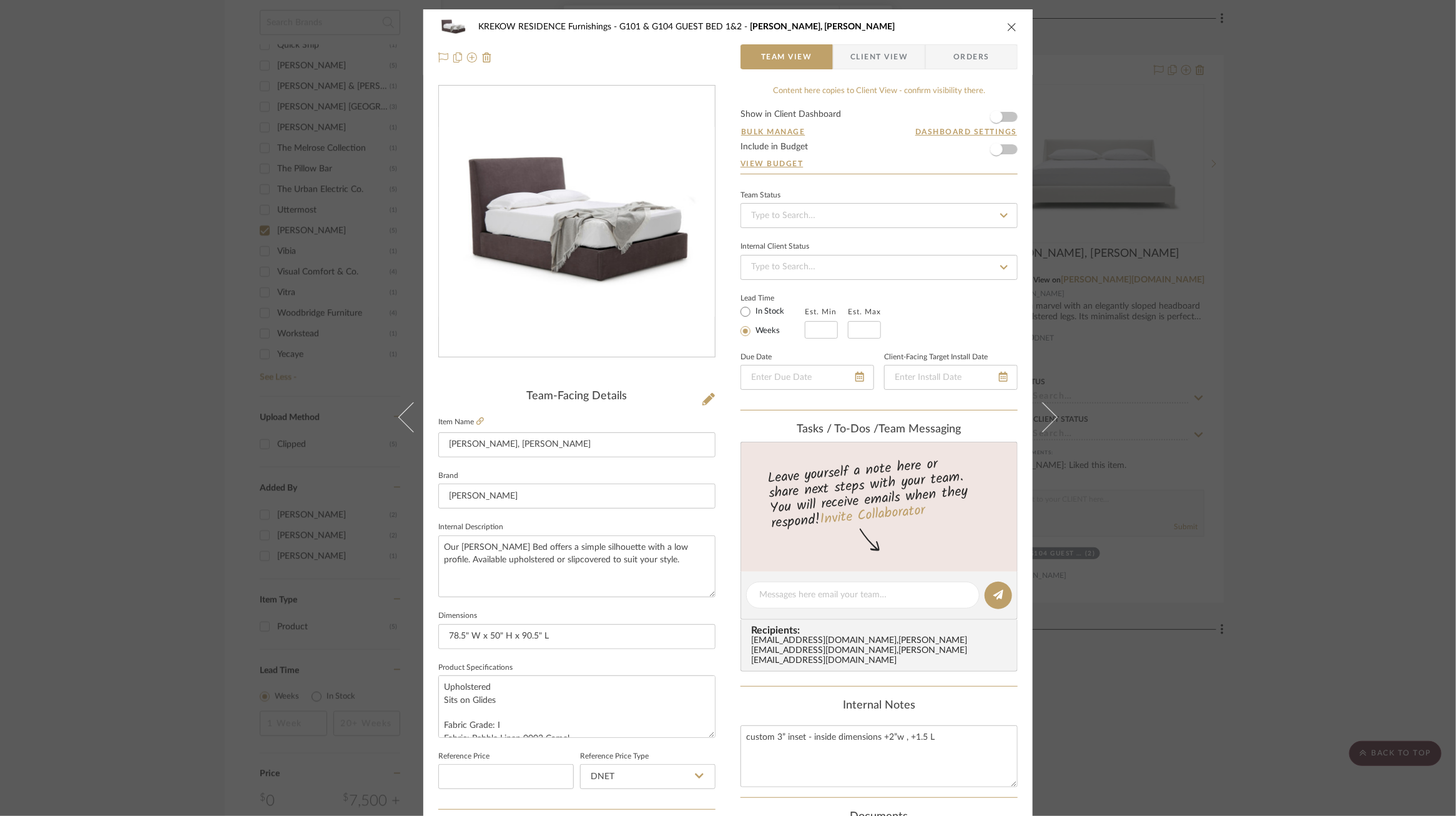
click at [910, 62] on span "Client View" at bounding box center [879, 57] width 91 height 25
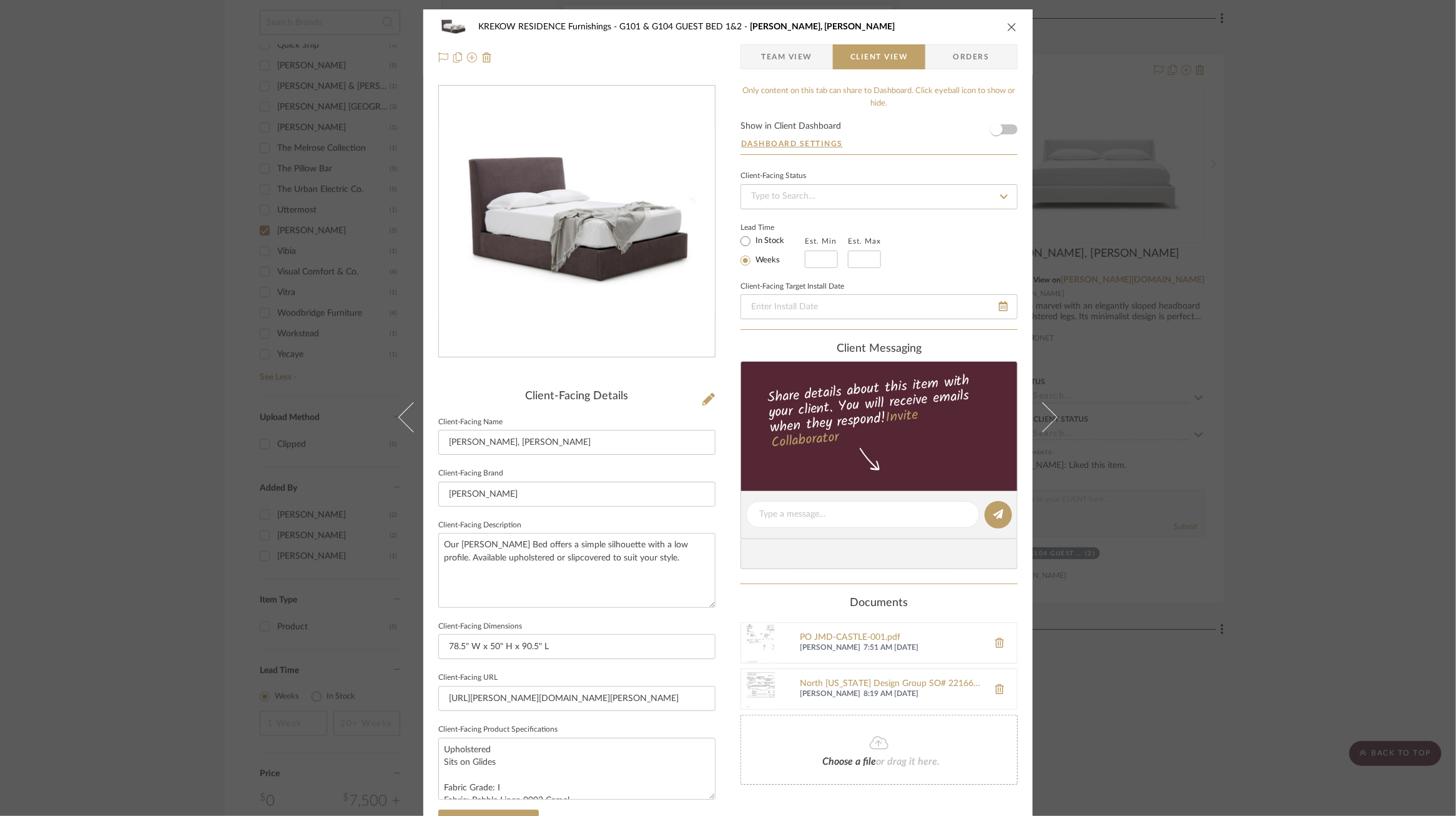
click at [794, 45] on span "Team View" at bounding box center [787, 57] width 51 height 25
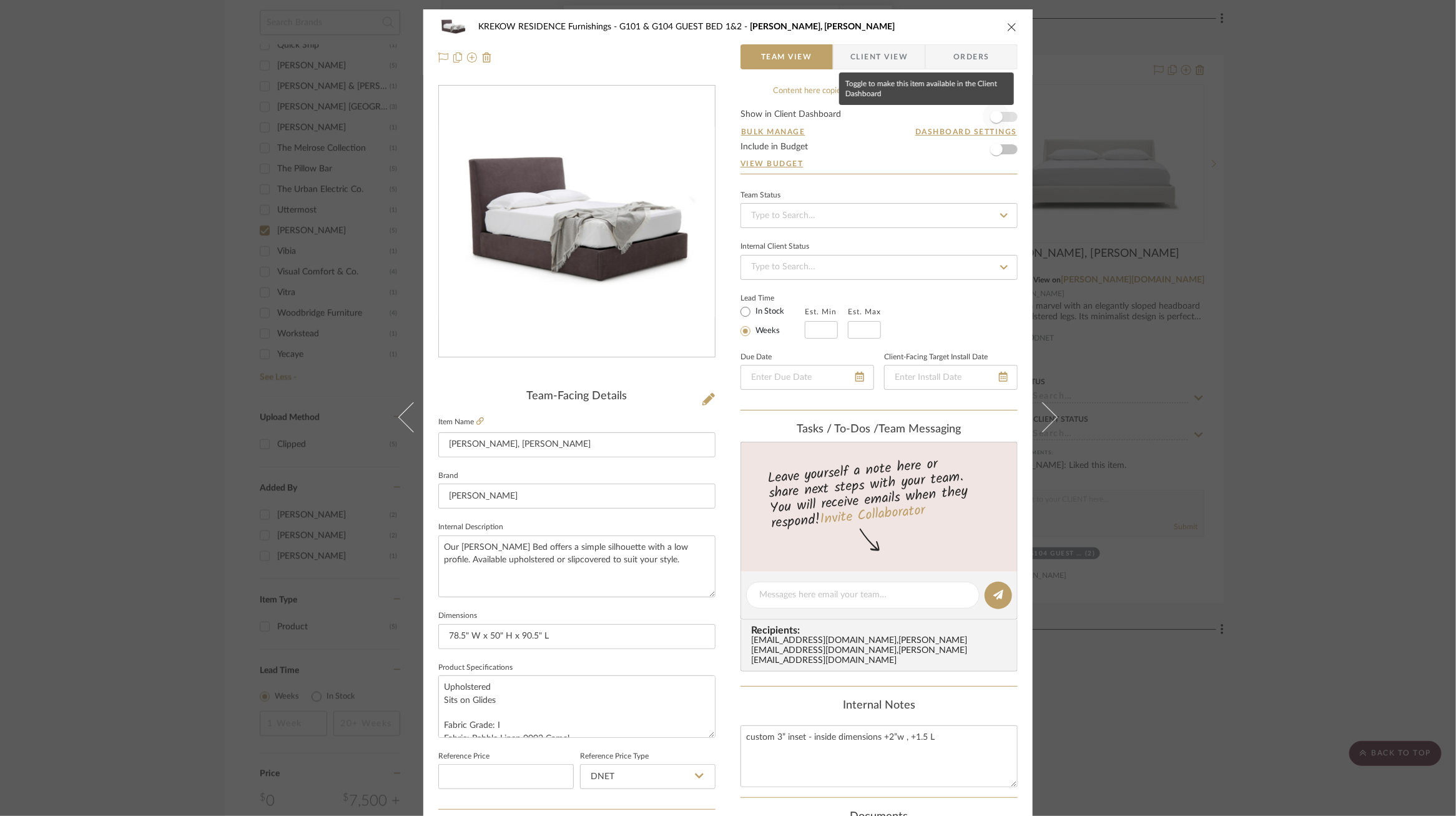
click at [998, 112] on span "button" at bounding box center [996, 116] width 27 height 27
click at [869, 54] on div "This price has been removed from the Client Dashboard. KREKOW RESIDENCE Furnish…" at bounding box center [728, 408] width 1456 height 816
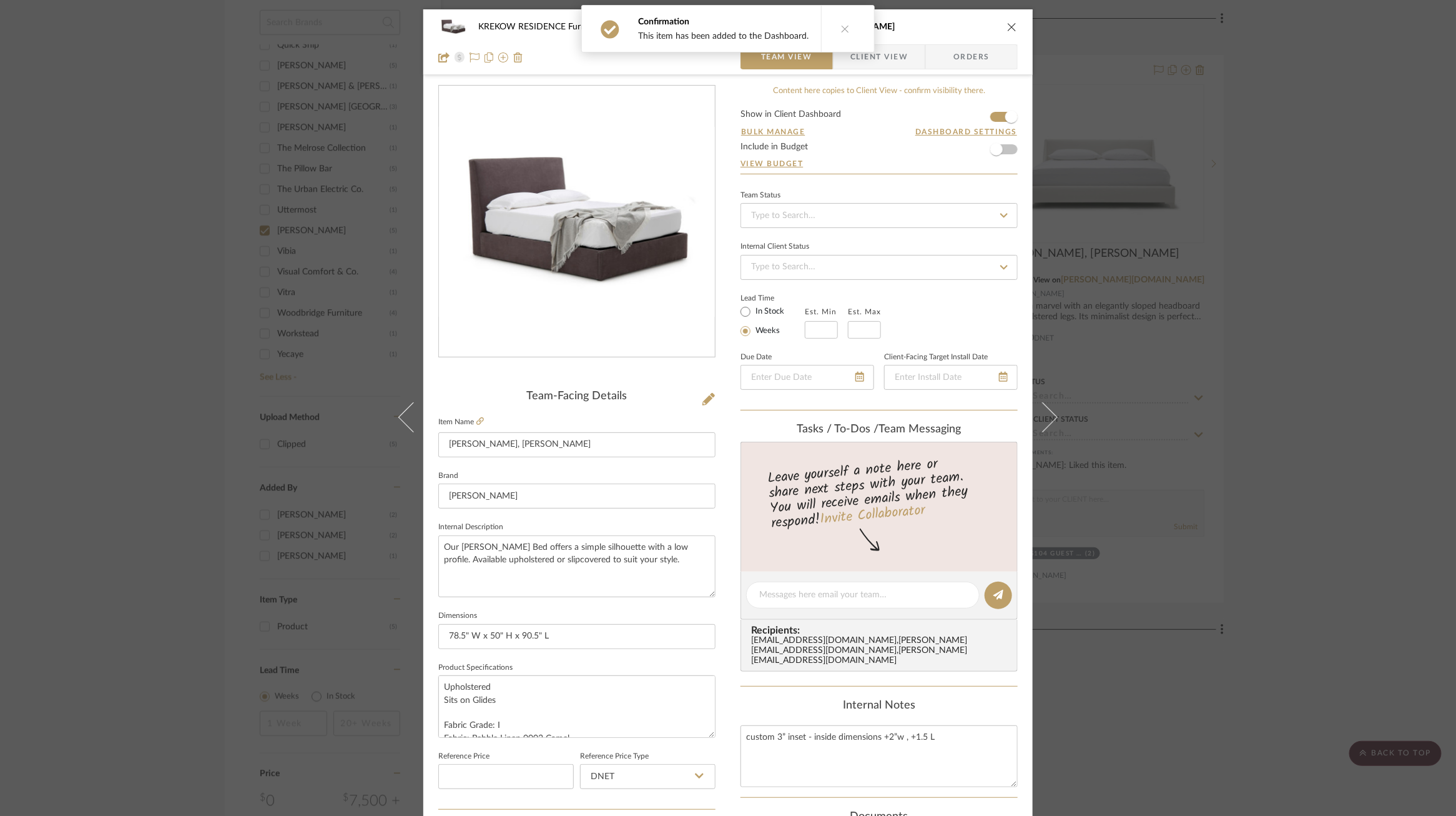
scroll to position [349, 0]
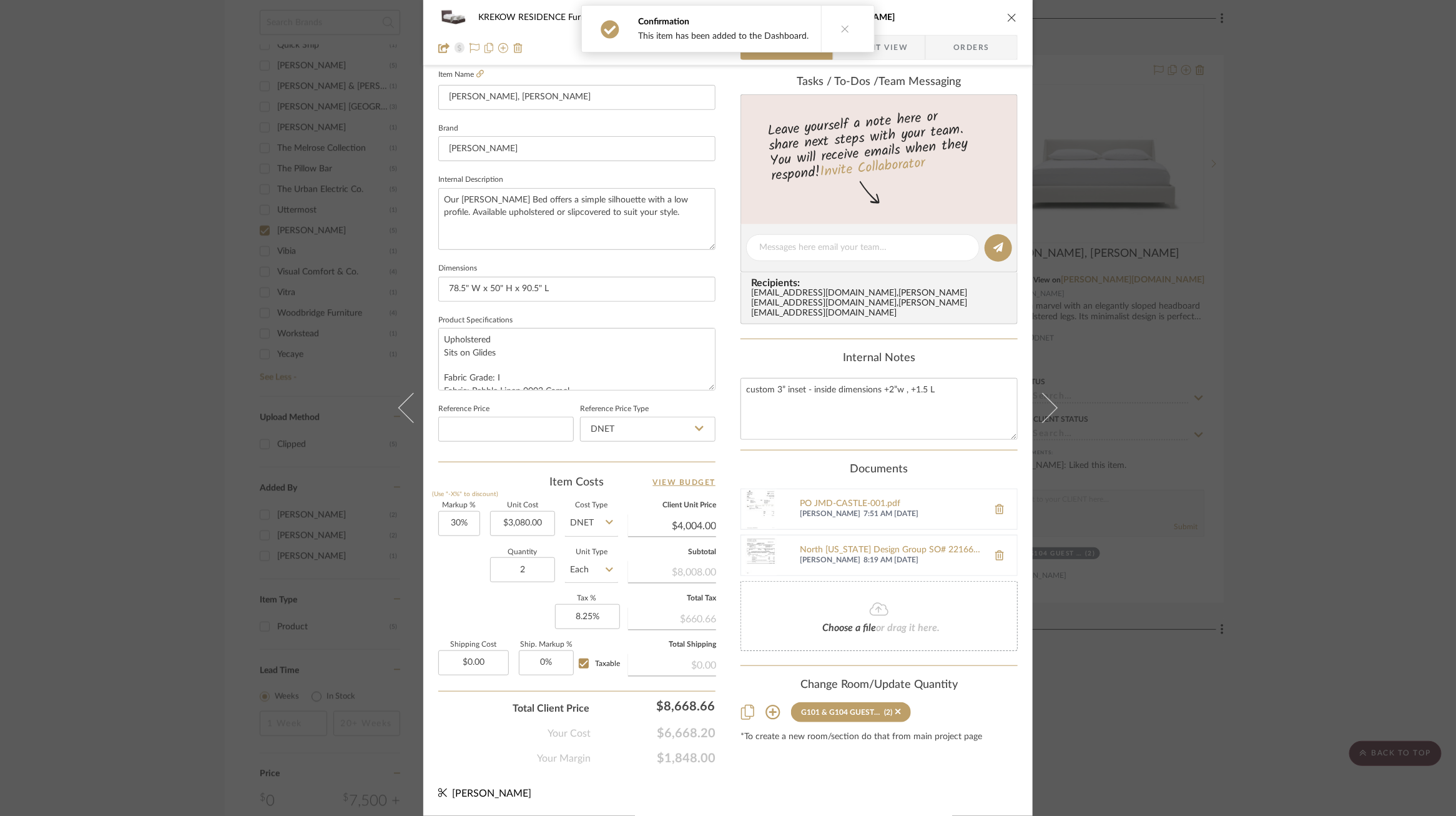
click at [890, 54] on span "Client View" at bounding box center [879, 48] width 57 height 25
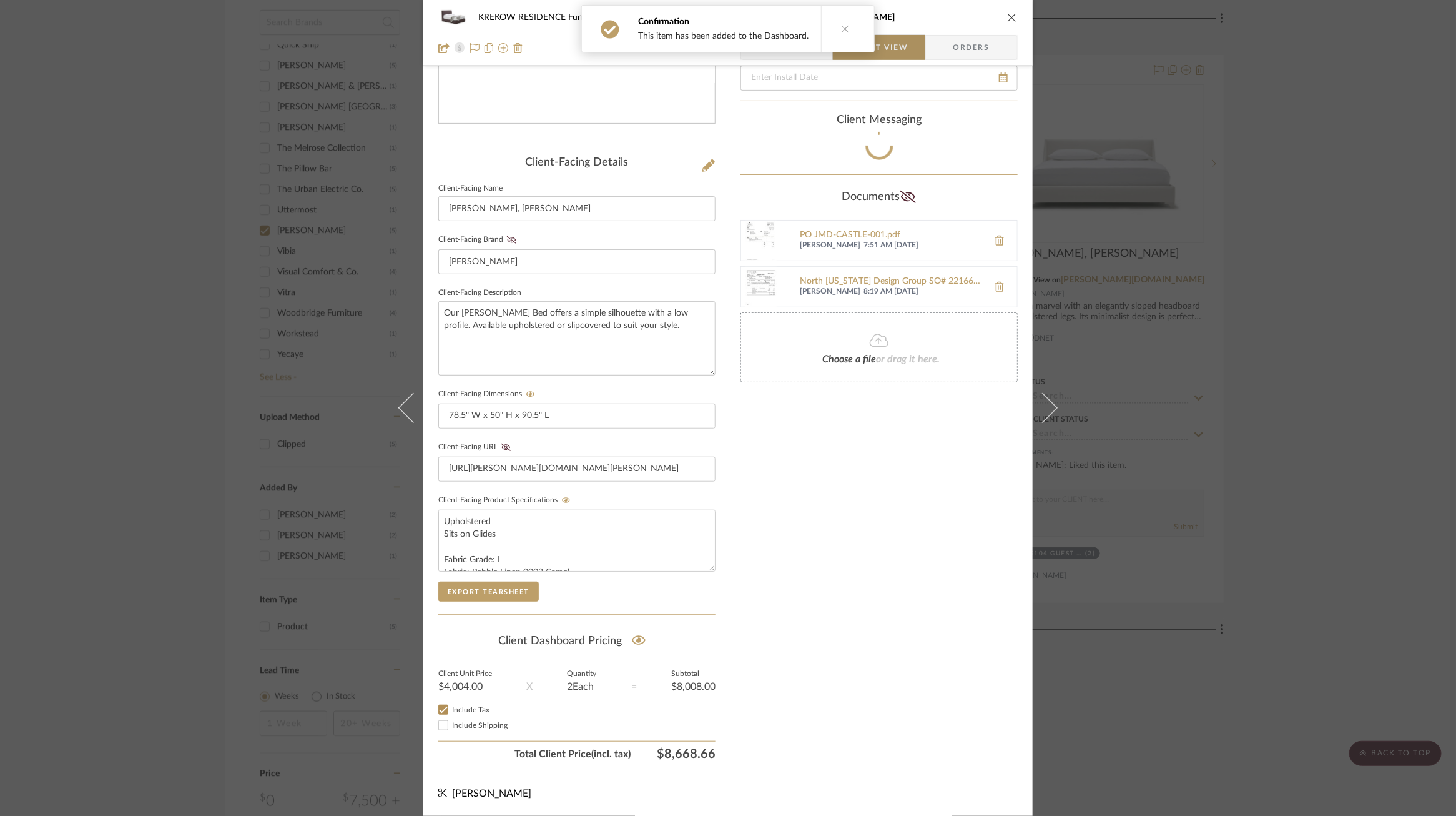
scroll to position [238, 0]
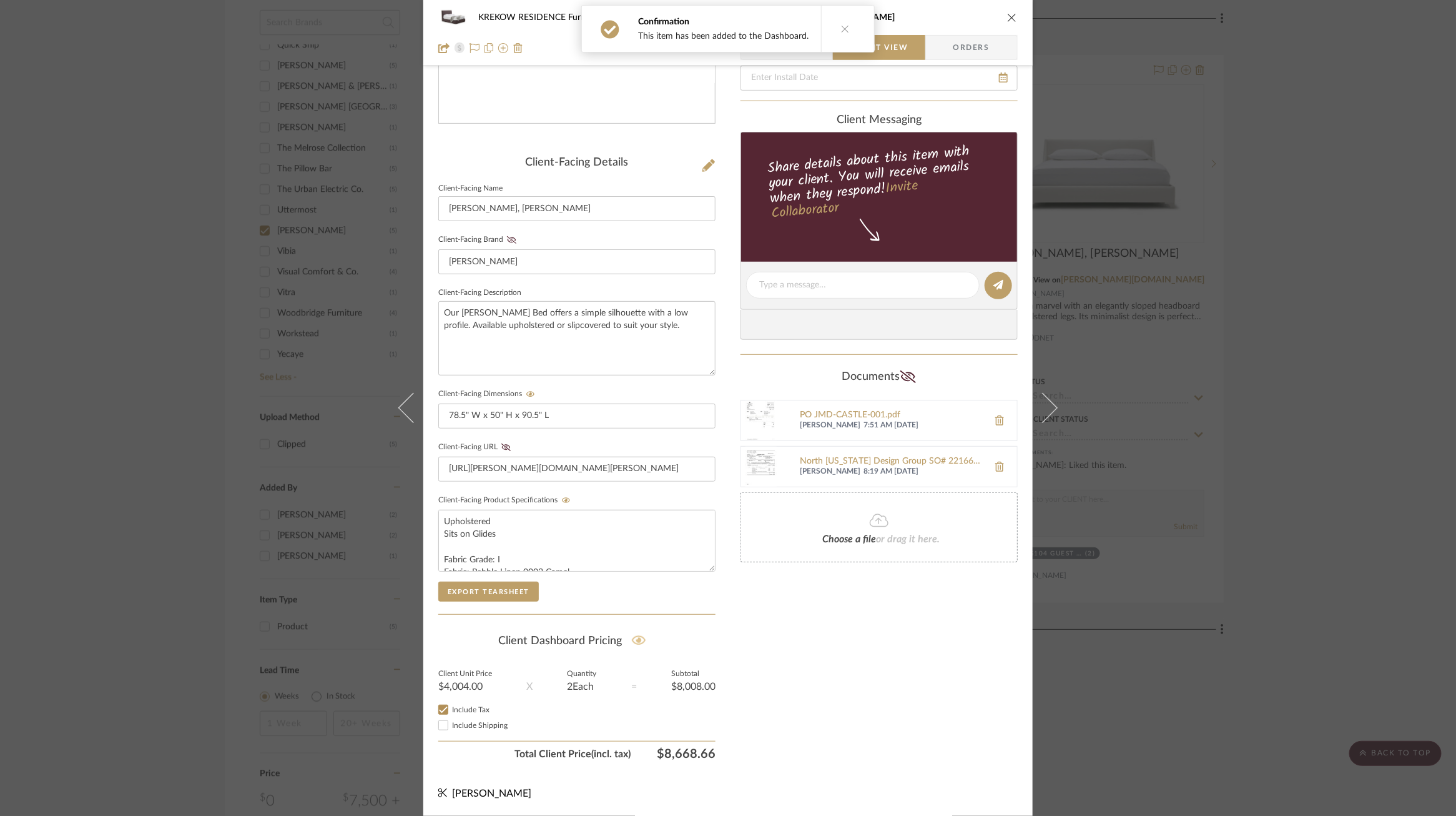
click at [637, 643] on icon at bounding box center [640, 640] width 15 height 12
click at [562, 497] on icon at bounding box center [566, 500] width 9 height 7
click at [1249, 303] on div "KREKOW RESIDENCE Furnishings G101 & G104 GUEST BED 1&2 Aimee Bed, King Team Vie…" at bounding box center [728, 408] width 1456 height 816
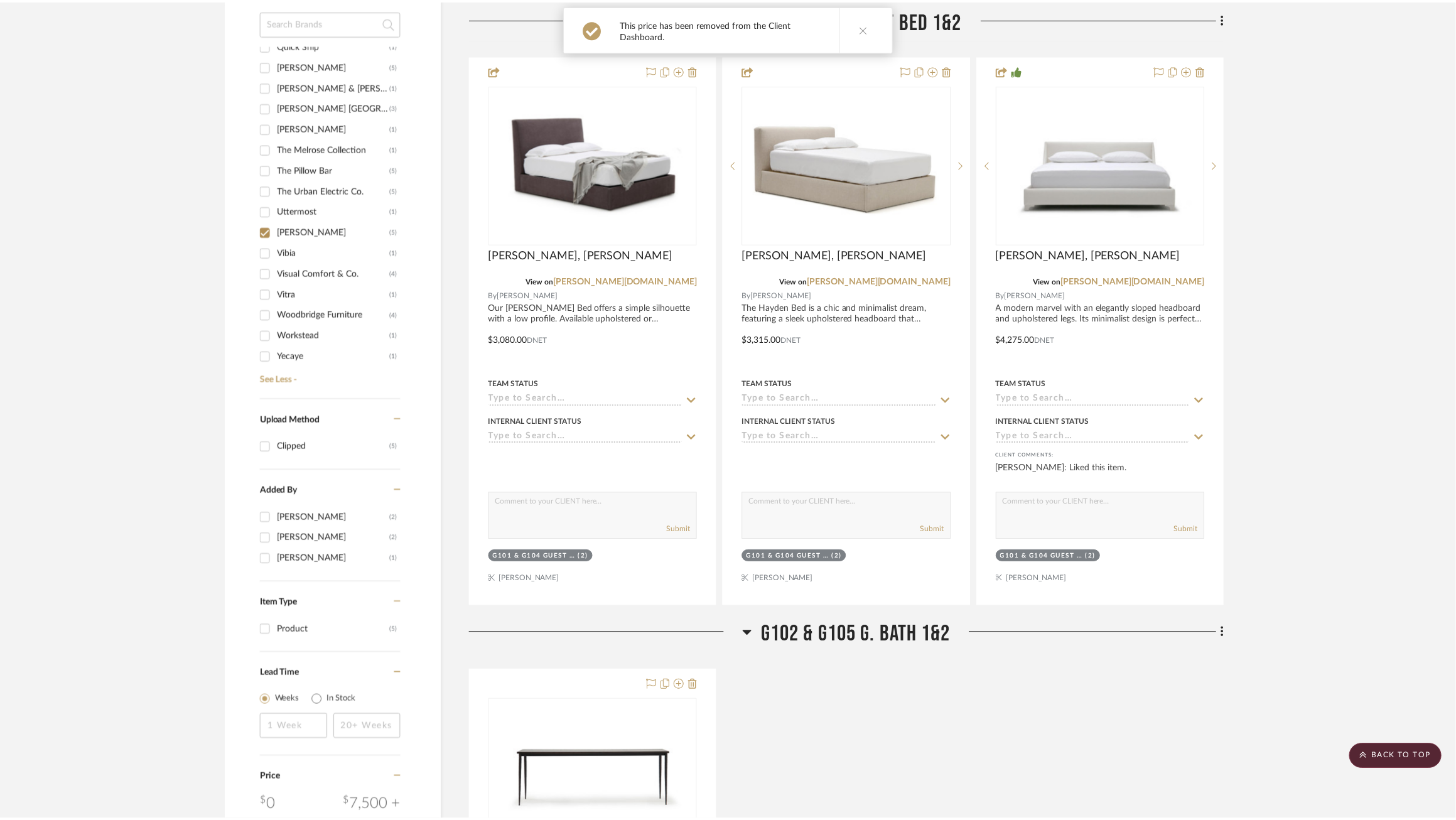
scroll to position [956, 0]
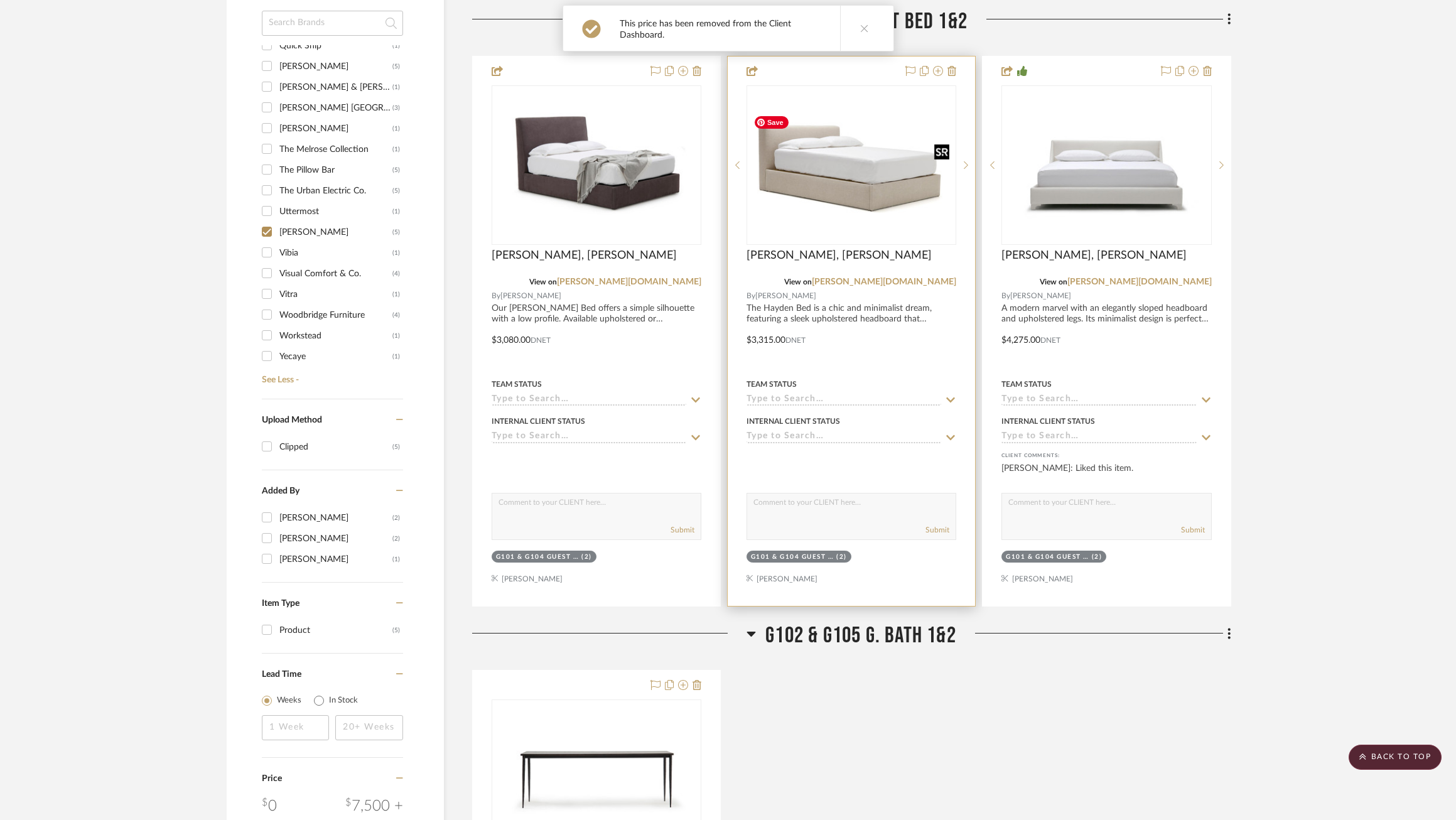
click at [859, 209] on img "0" at bounding box center [851, 164] width 207 height 113
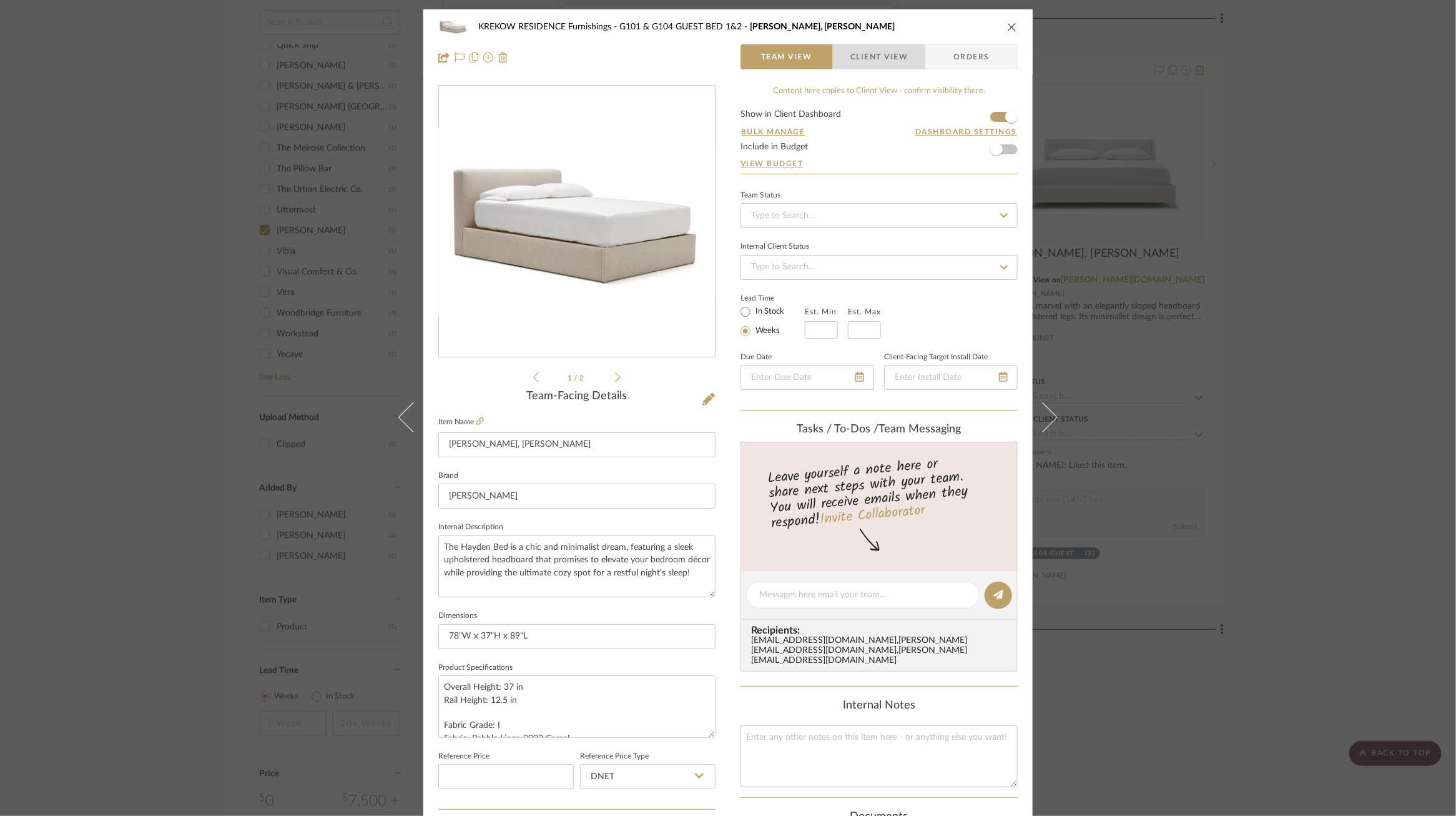
click at [894, 54] on span "Client View" at bounding box center [879, 57] width 57 height 25
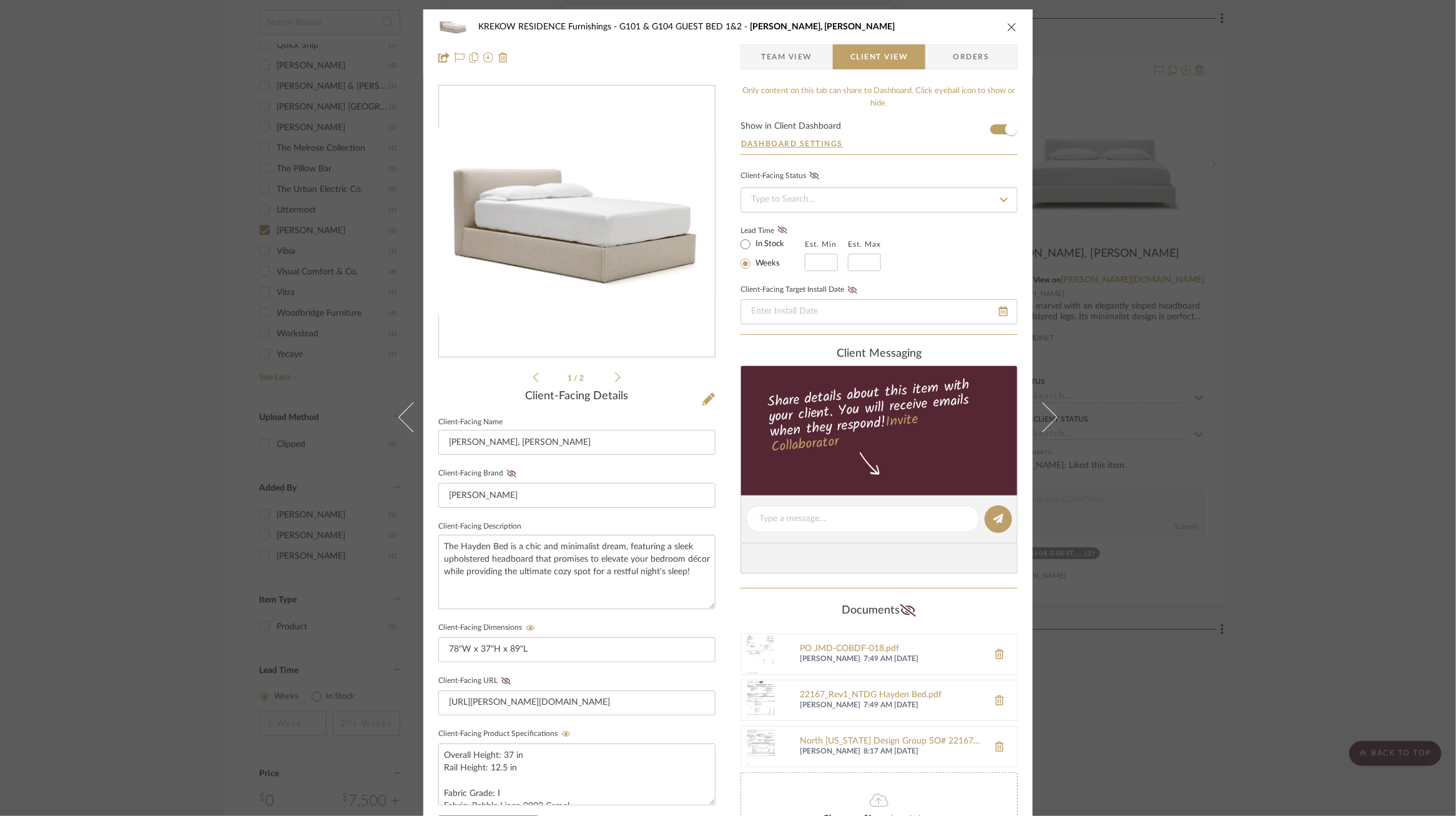
scroll to position [238, 0]
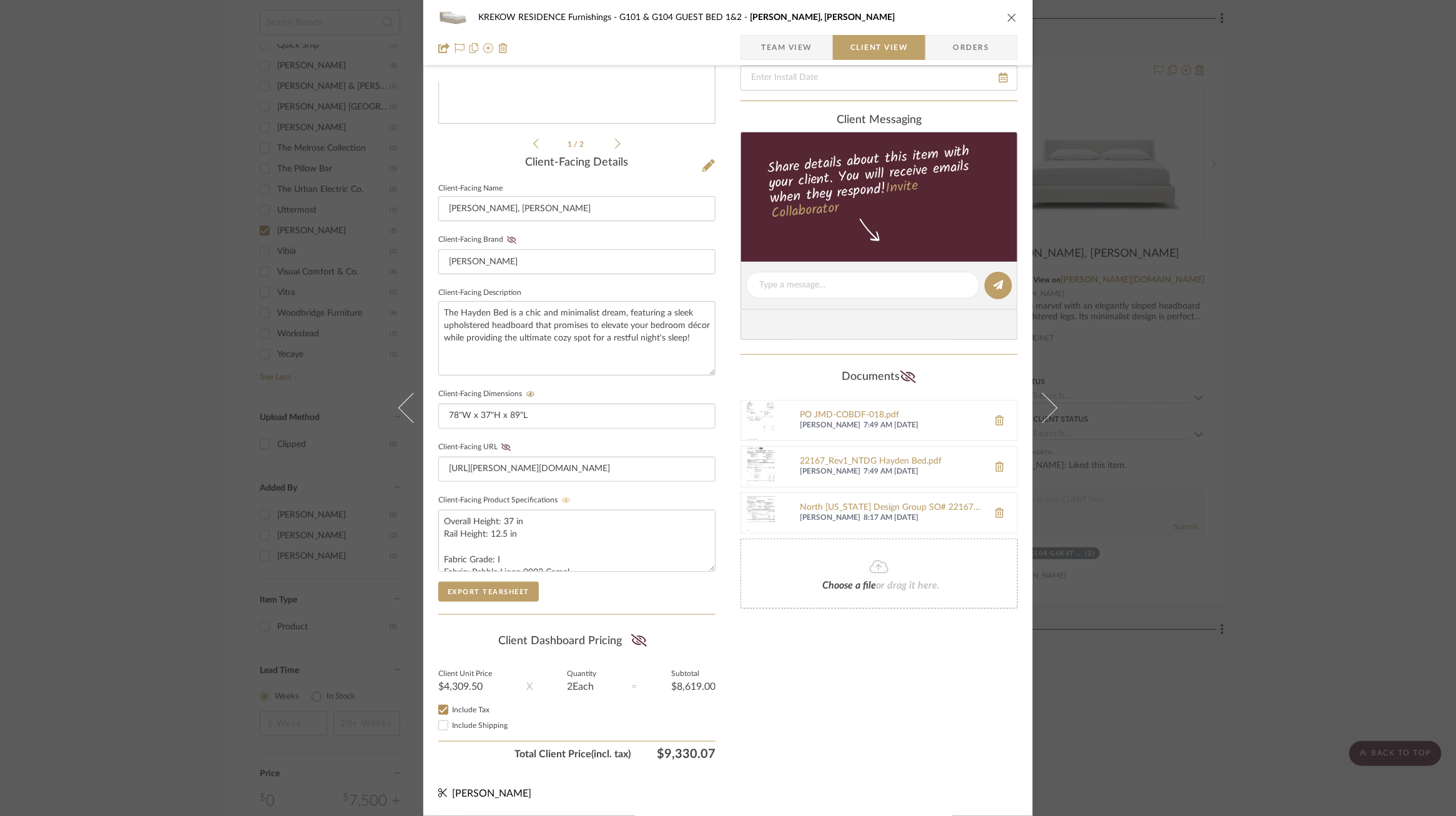
click at [563, 497] on icon at bounding box center [566, 500] width 9 height 7
click at [1138, 499] on div "KREKOW RESIDENCE Furnishings G101 & G104 GUEST BED 1&2 Hayden Bed, King Team Vi…" at bounding box center [728, 408] width 1456 height 816
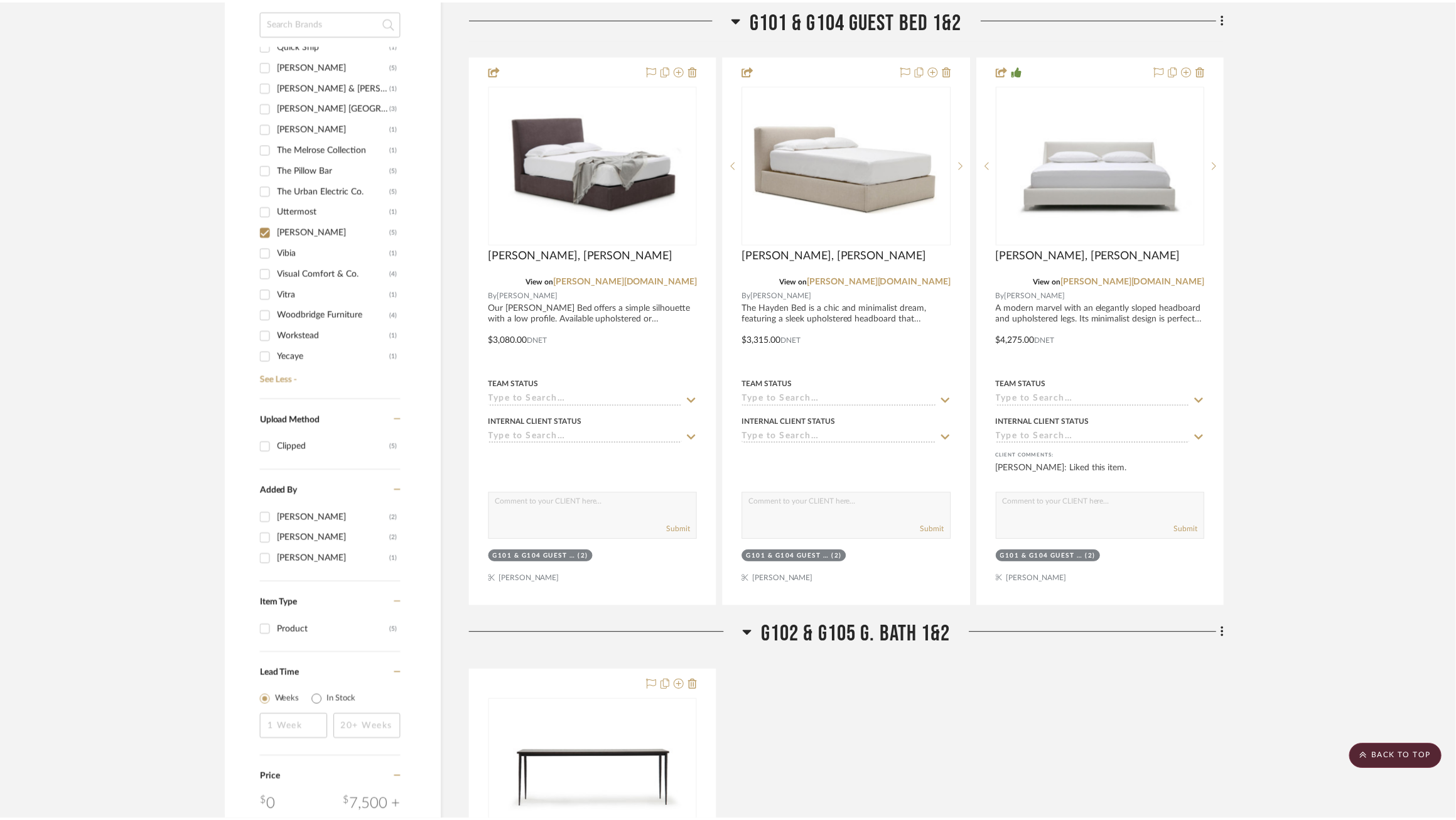
scroll to position [956, 0]
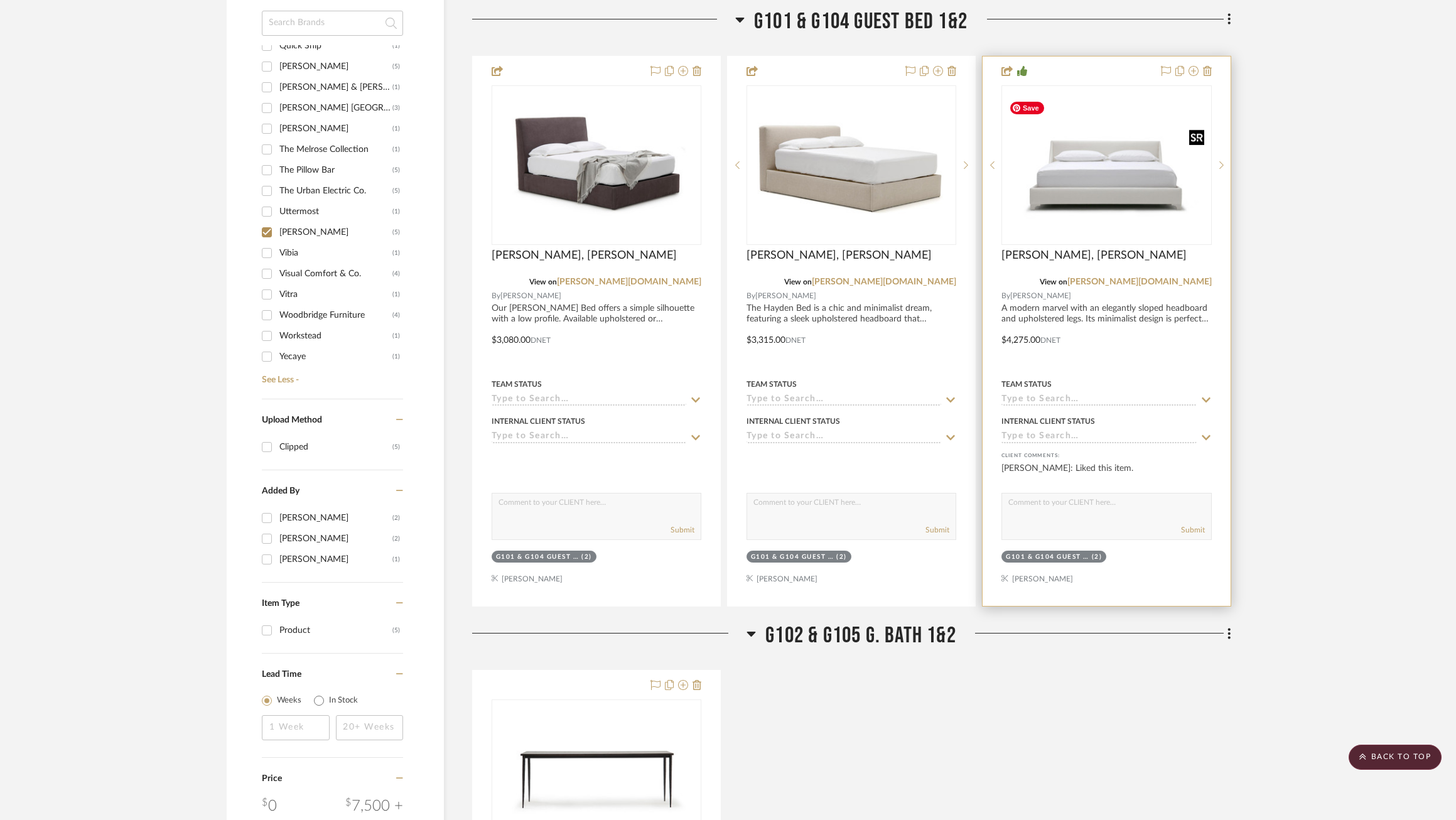
click at [1155, 154] on img "0" at bounding box center [1106, 164] width 207 height 142
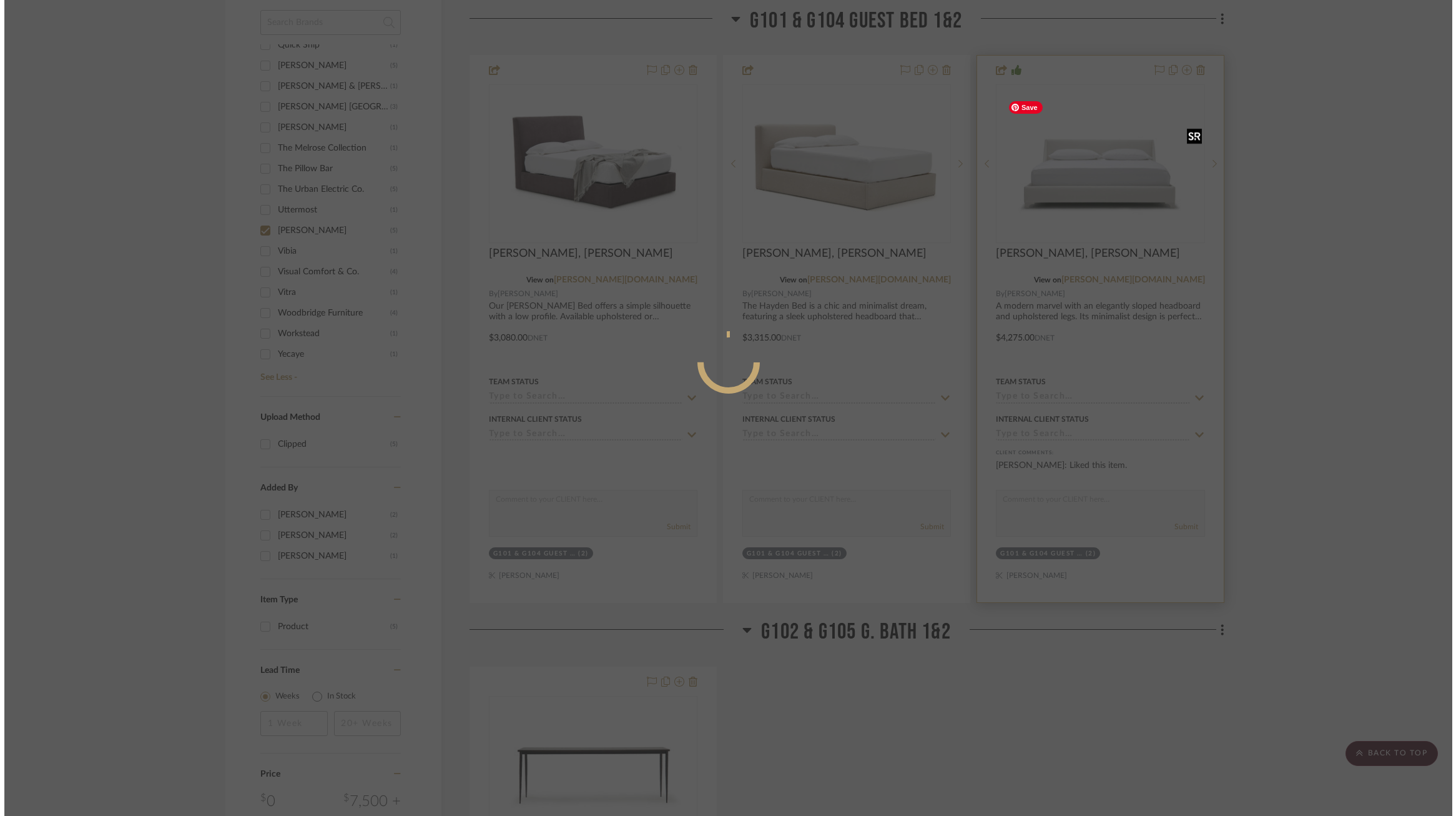
scroll to position [0, 0]
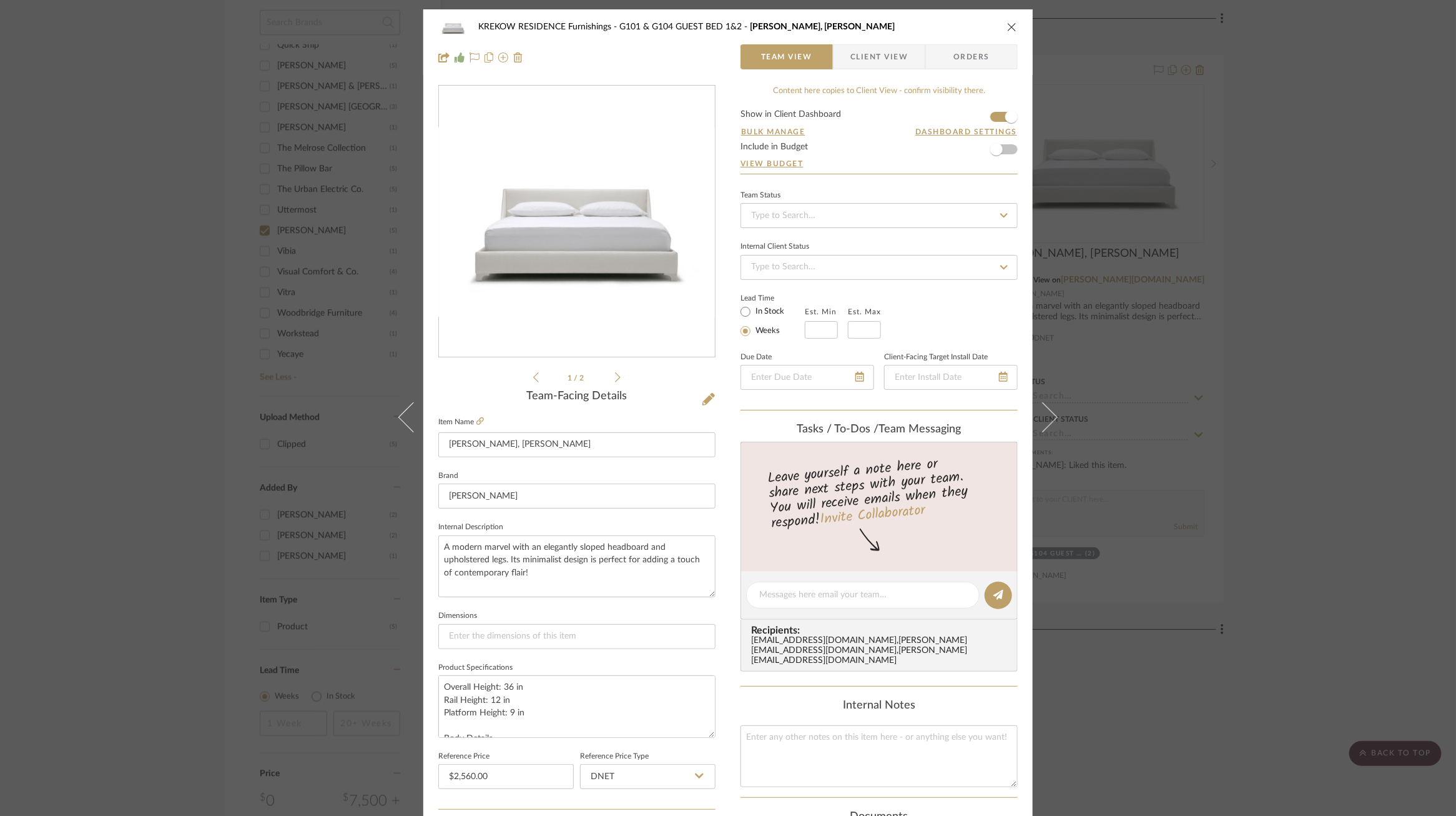
drag, startPoint x: 955, startPoint y: 43, endPoint x: 900, endPoint y: 44, distance: 55.0
click at [953, 43] on div "KREKOW RESIDENCE Furnishings G101 & G104 GUEST BED 1&2 Mabel Bed, King Team Vie…" at bounding box center [728, 42] width 610 height 65
click at [899, 44] on span "Client View" at bounding box center [879, 57] width 57 height 25
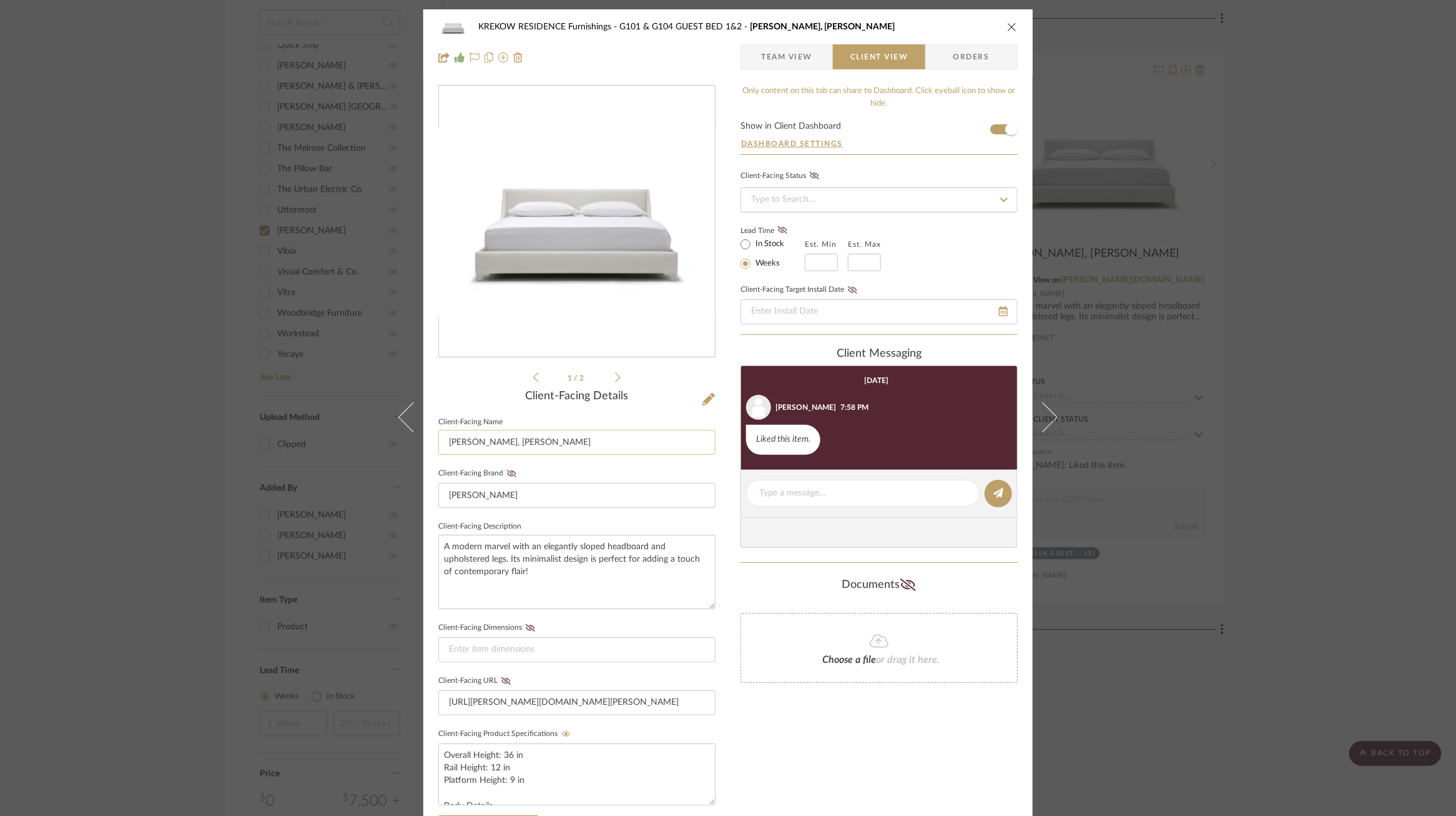
scroll to position [238, 0]
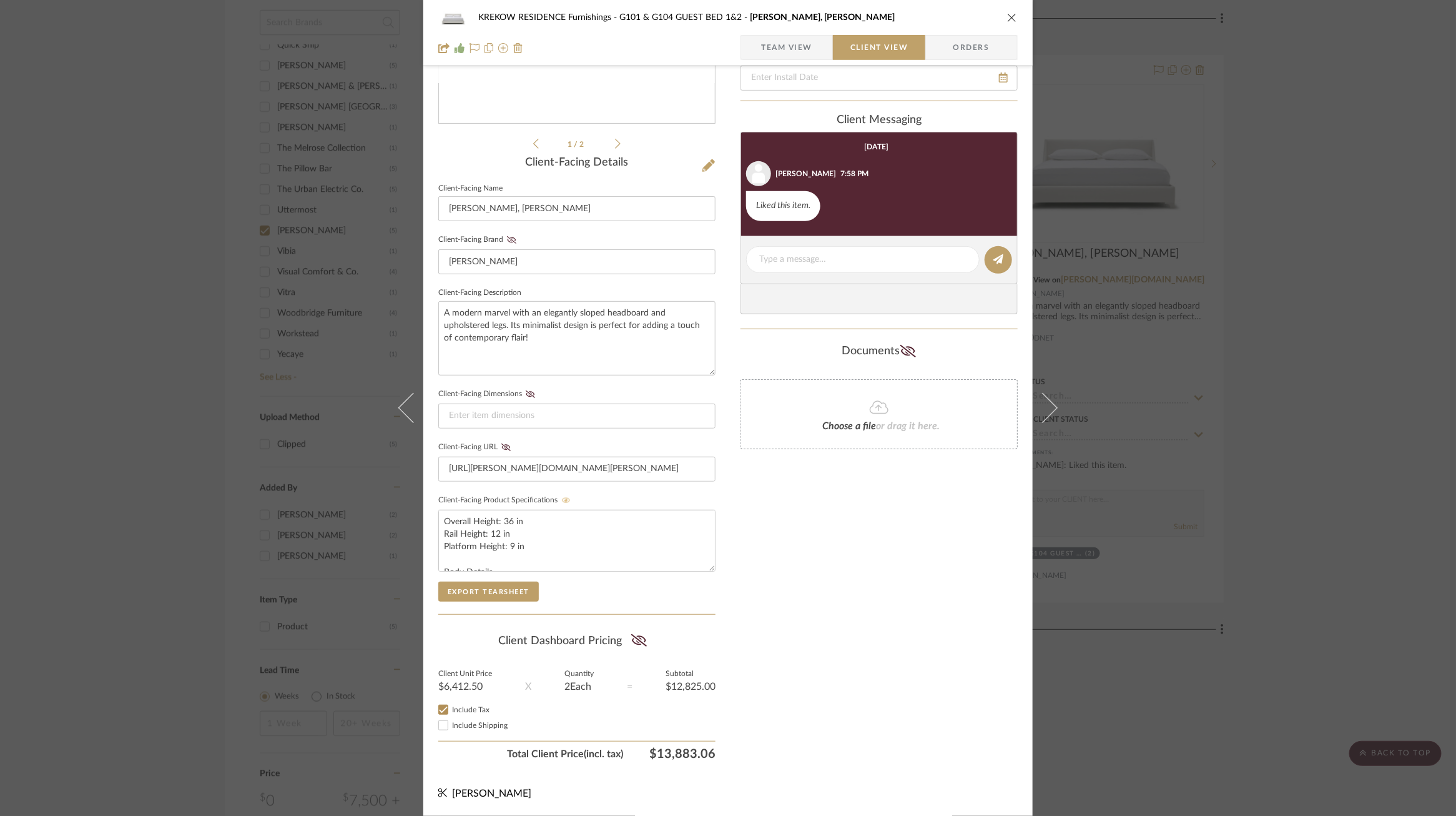
click at [562, 498] on icon at bounding box center [566, 500] width 9 height 6
click at [1152, 548] on div "KREKOW RESIDENCE Furnishings G101 & G104 GUEST BED 1&2 Mabel Bed, King Team Vie…" at bounding box center [728, 408] width 1456 height 816
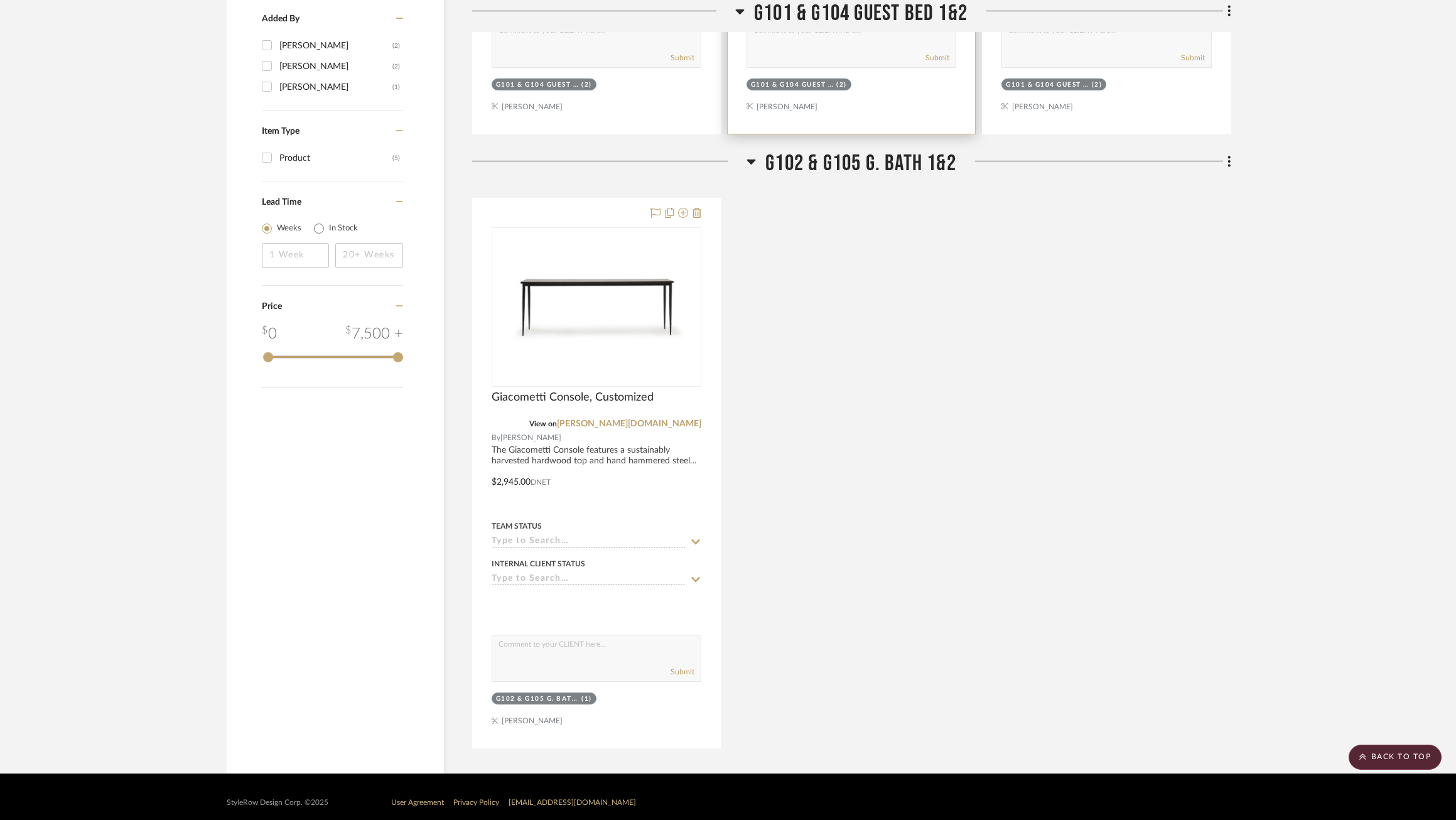
scroll to position [1429, 0]
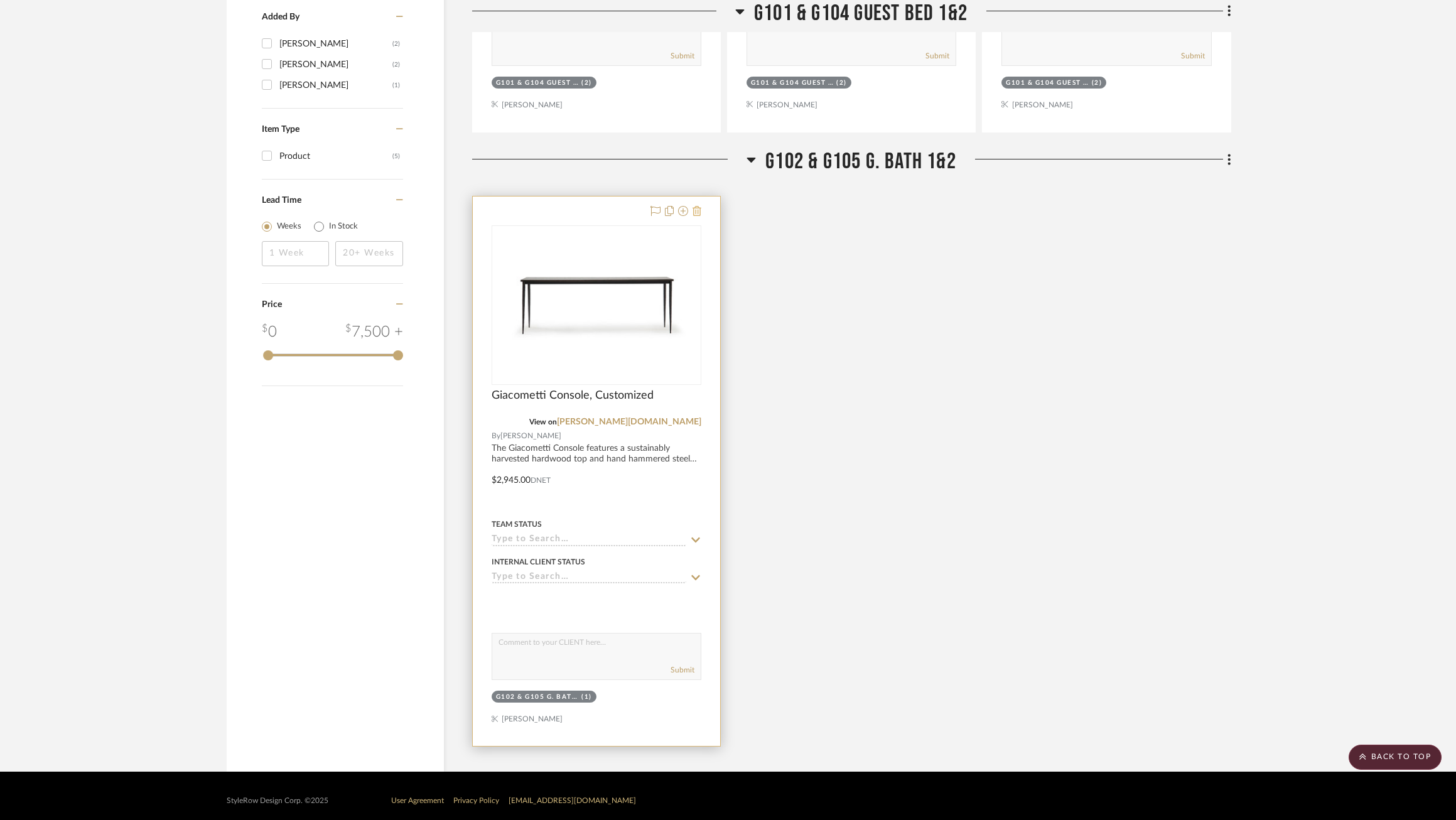
click at [698, 207] on icon at bounding box center [697, 211] width 9 height 10
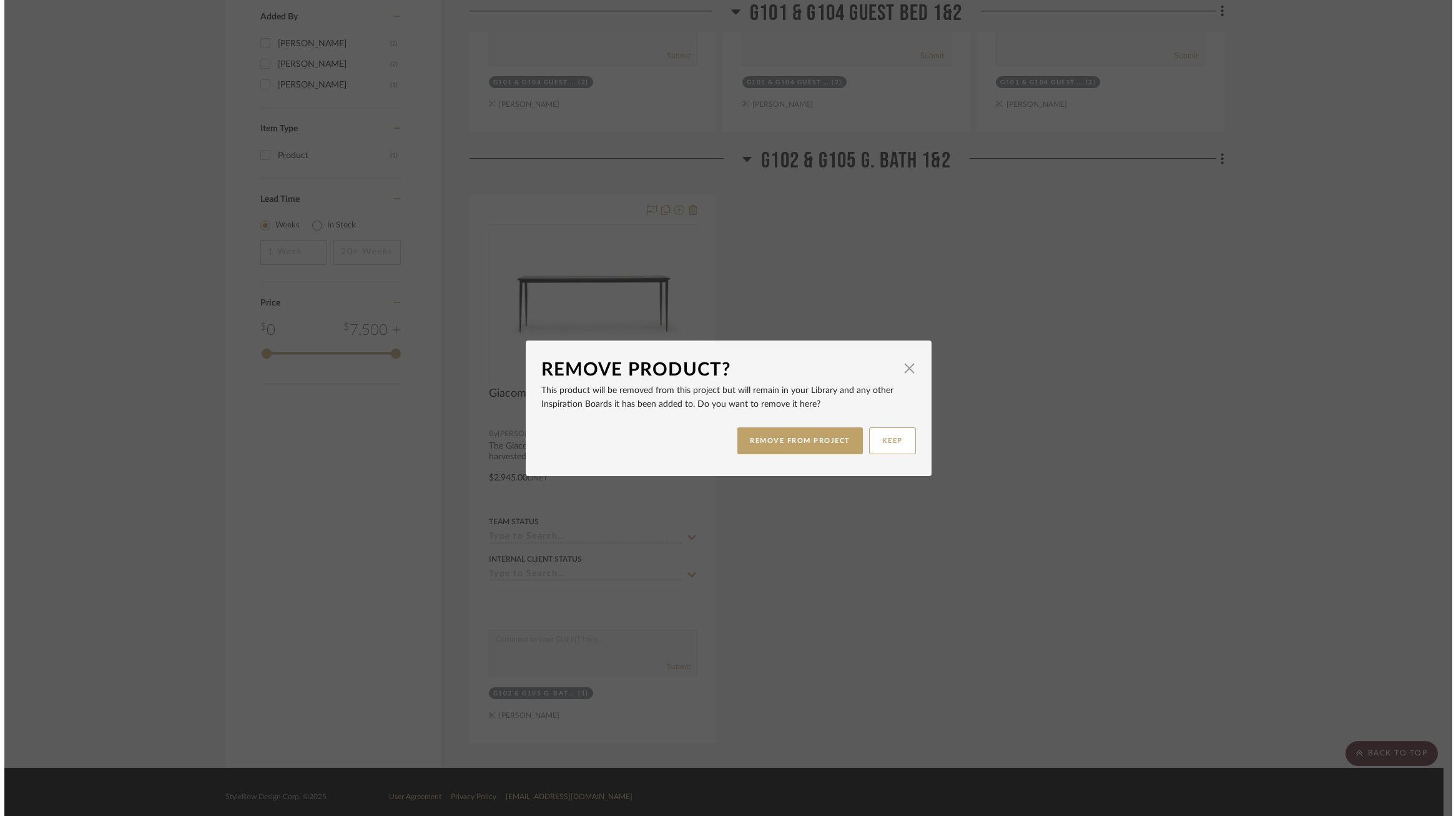
scroll to position [0, 0]
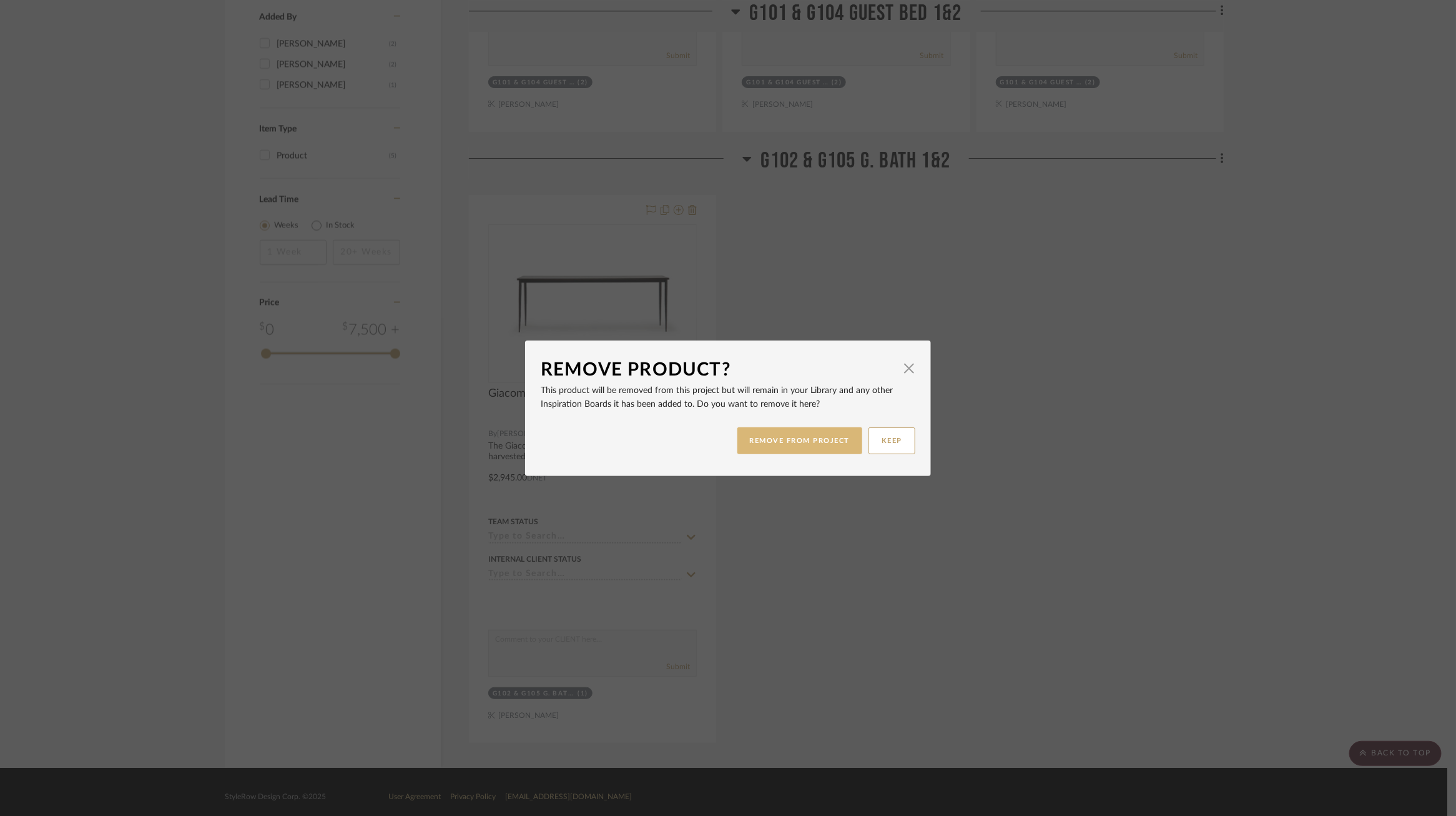
click at [774, 444] on button "REMOVE FROM PROJECT" at bounding box center [800, 440] width 125 height 27
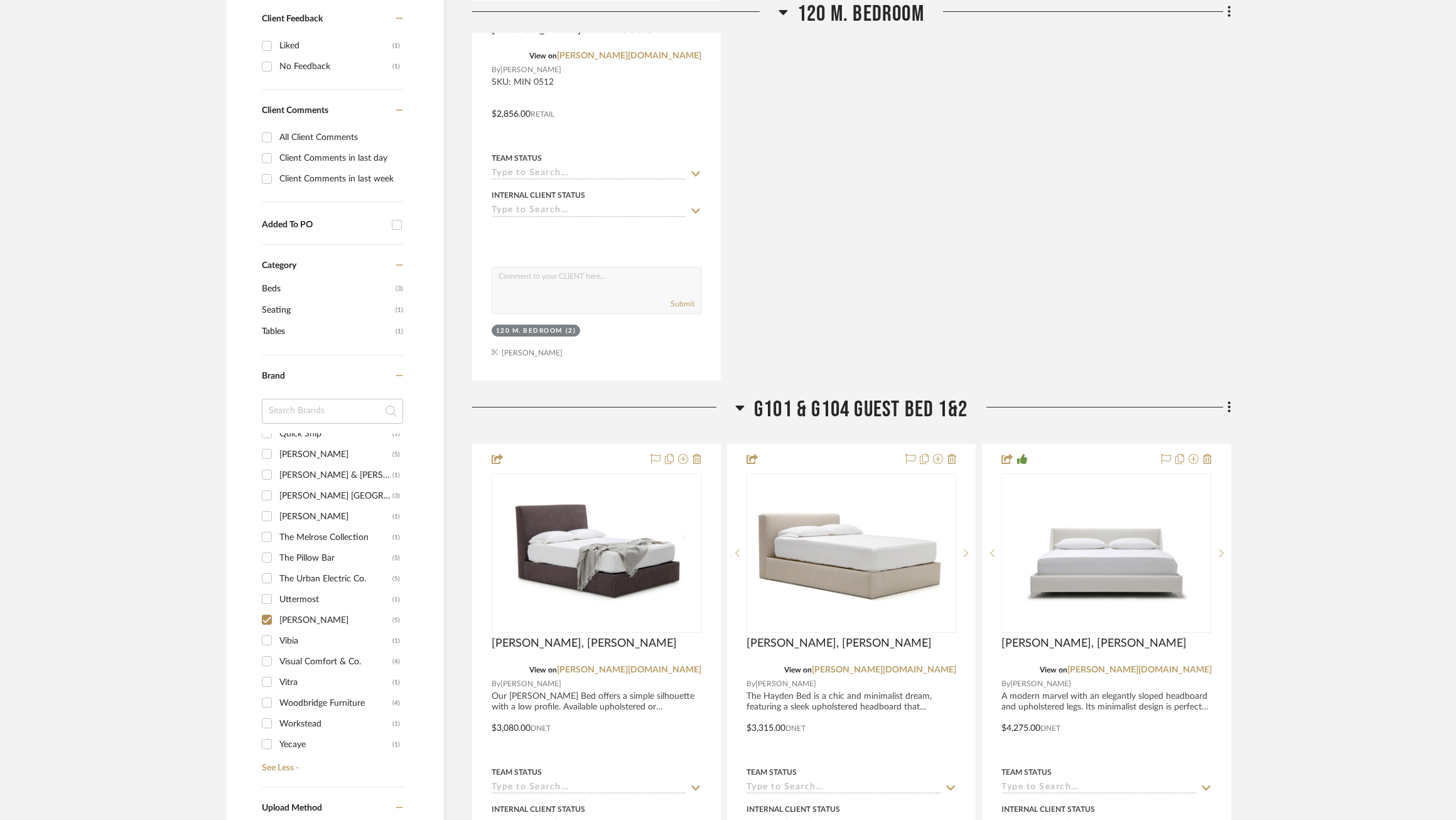
scroll to position [577, 0]
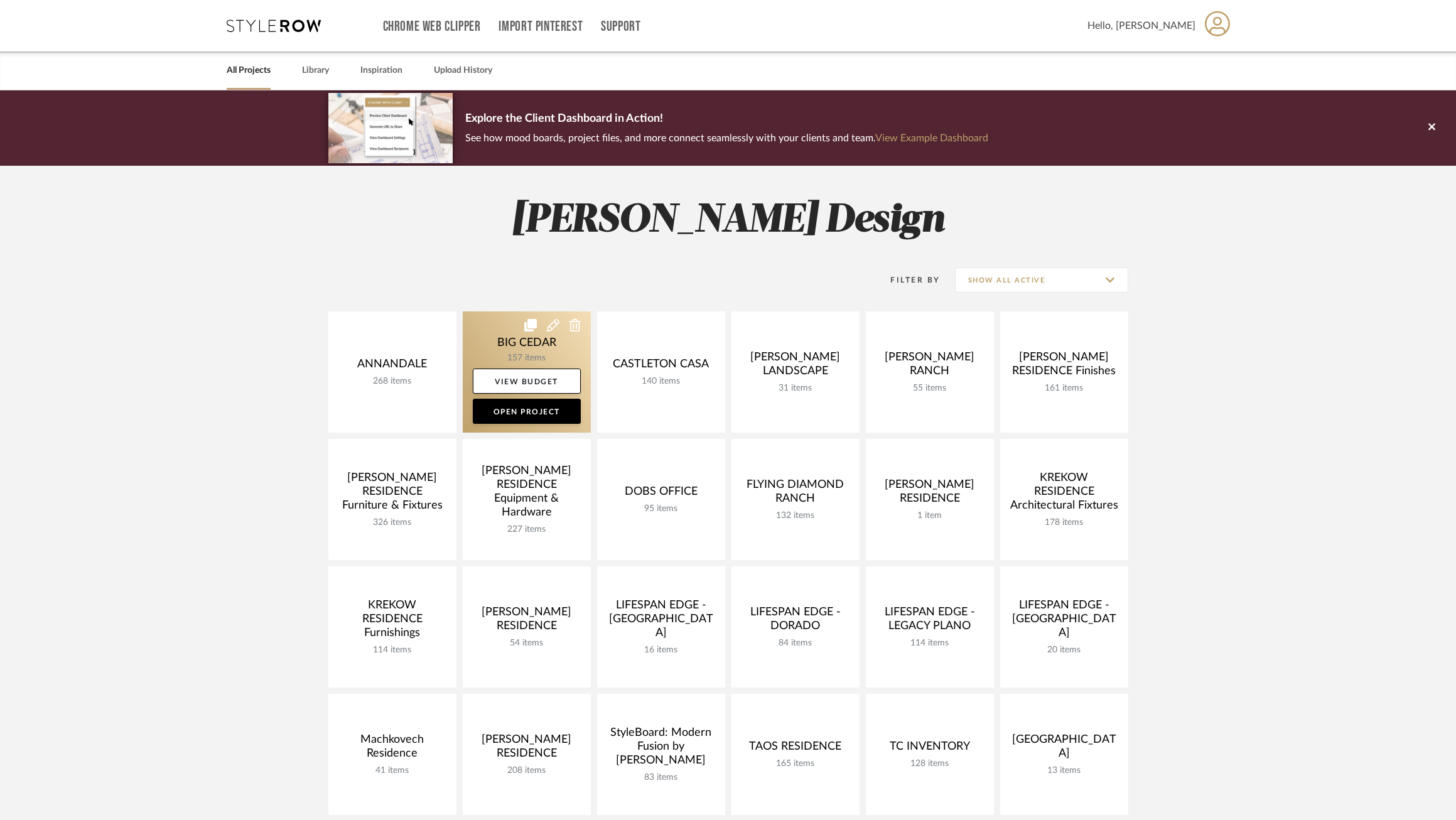
click at [505, 337] on link at bounding box center [527, 372] width 128 height 121
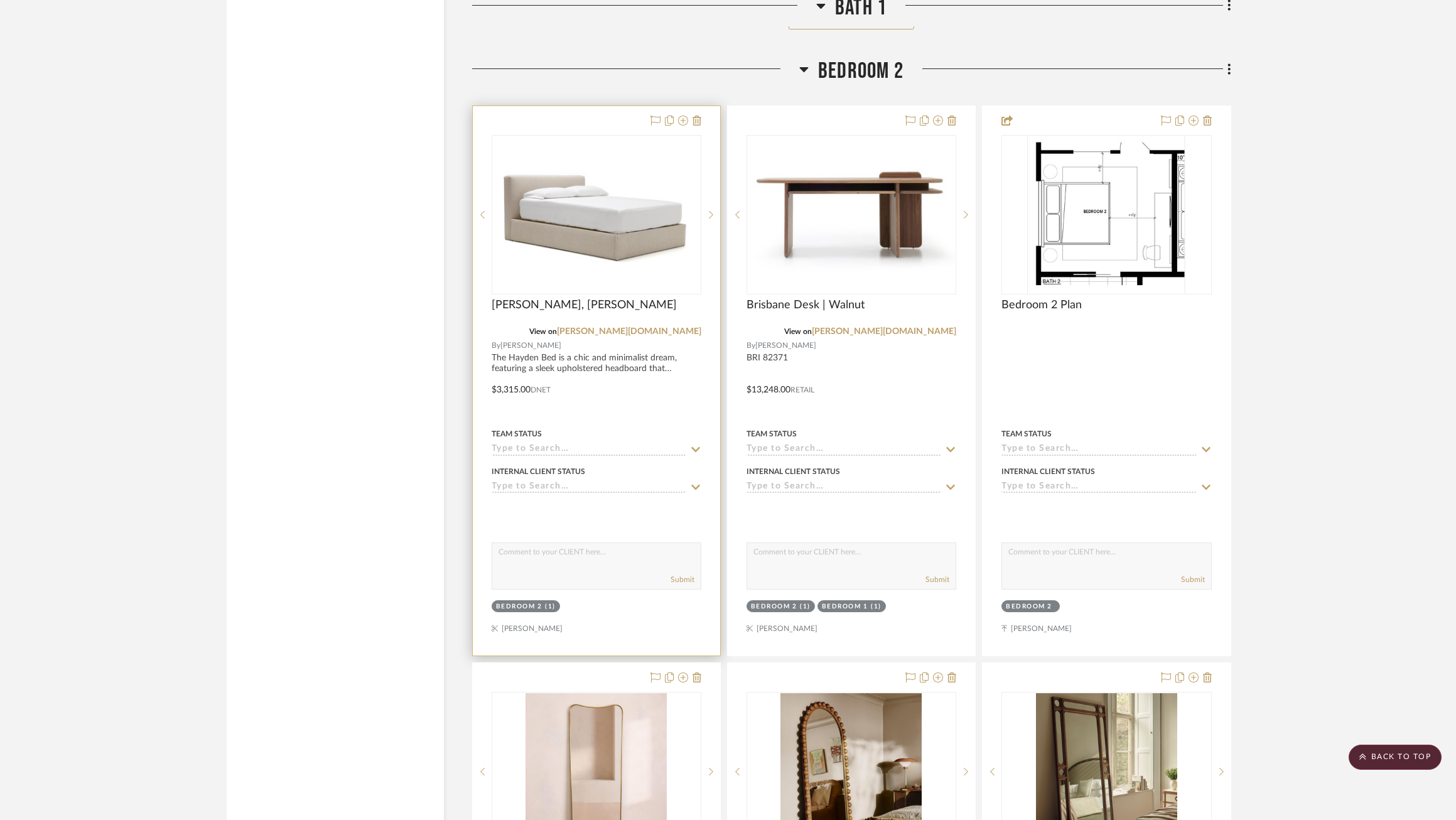
scroll to position [11488, 0]
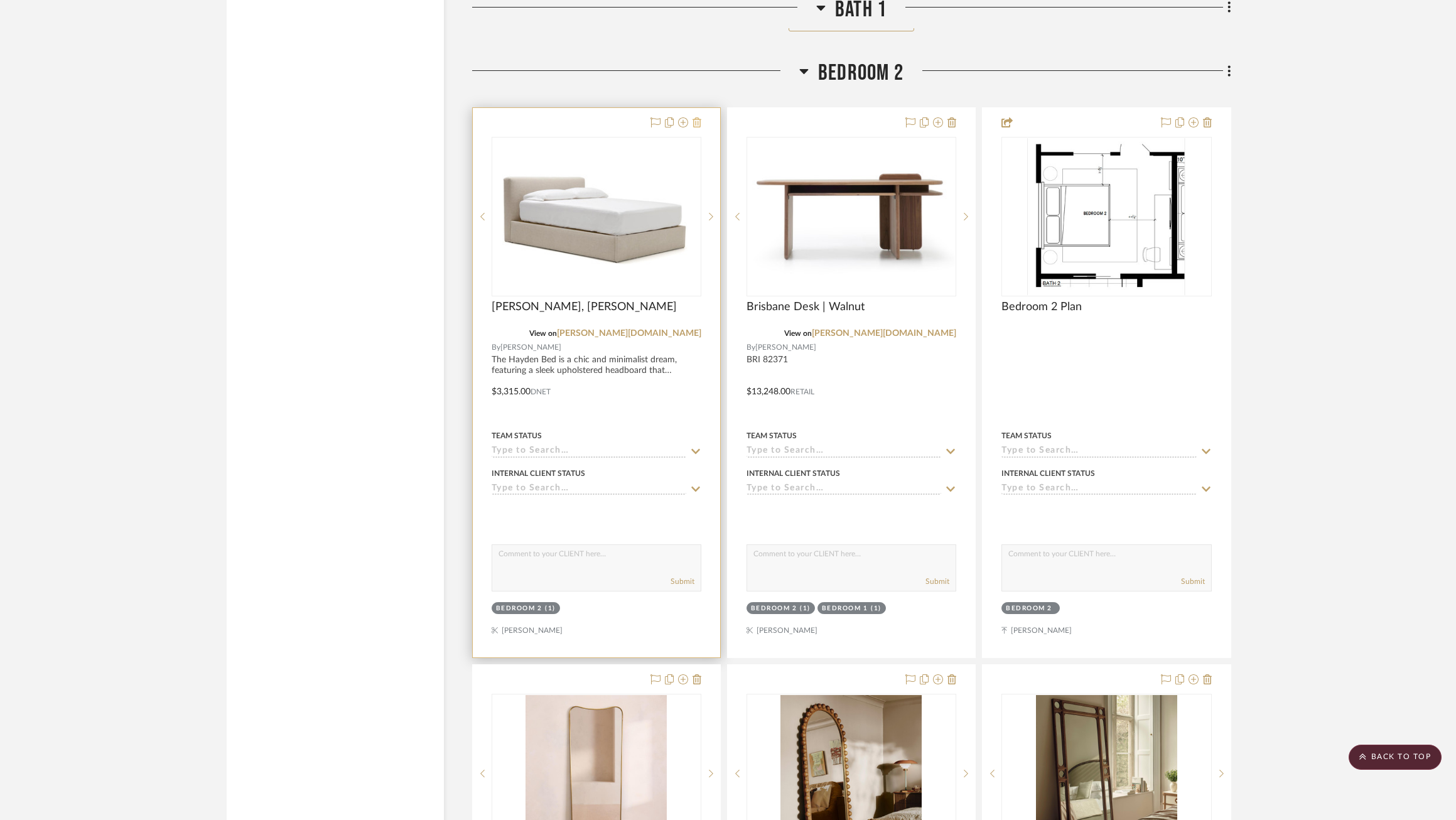
click at [699, 117] on icon at bounding box center [697, 122] width 9 height 10
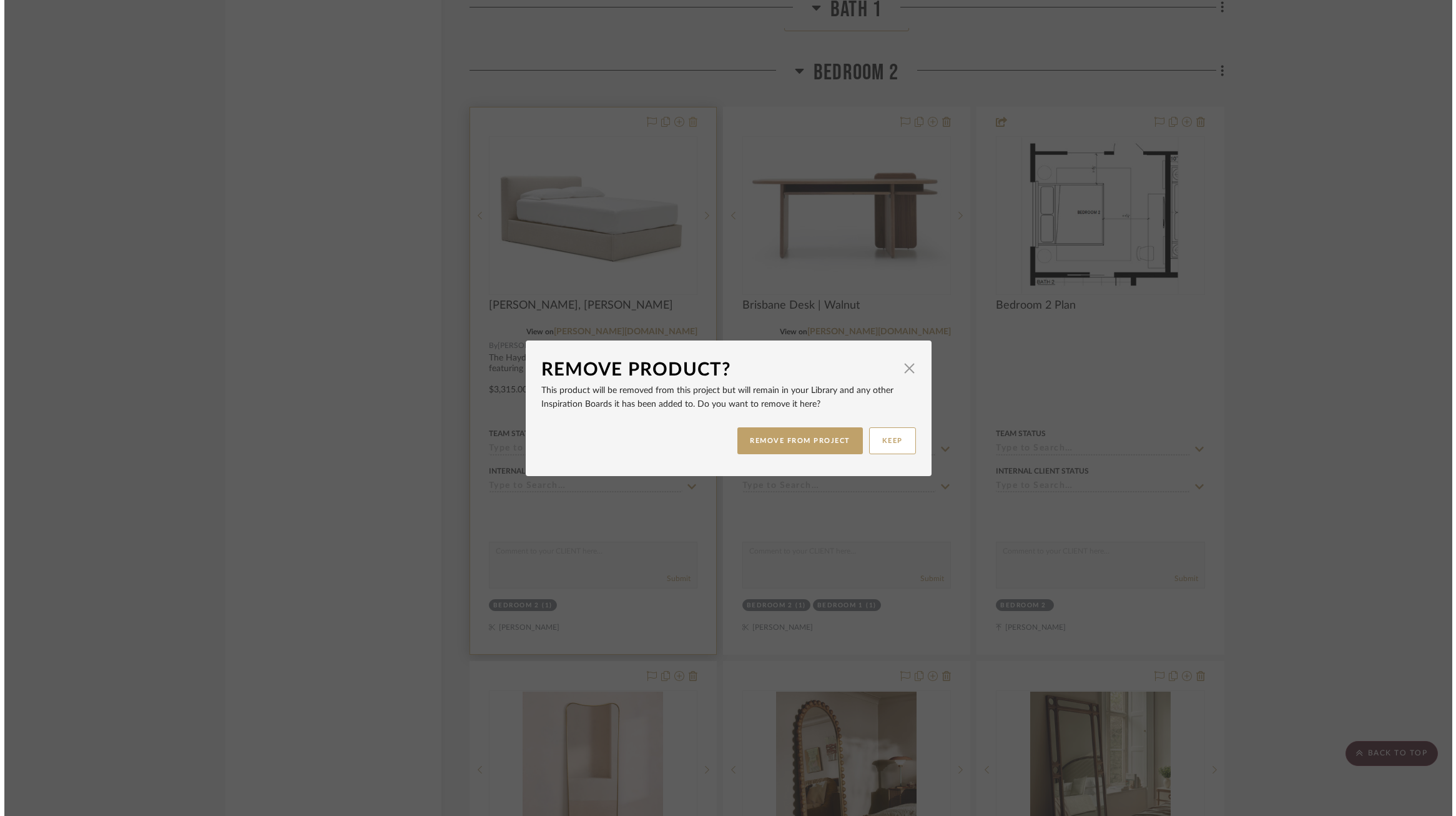
scroll to position [0, 0]
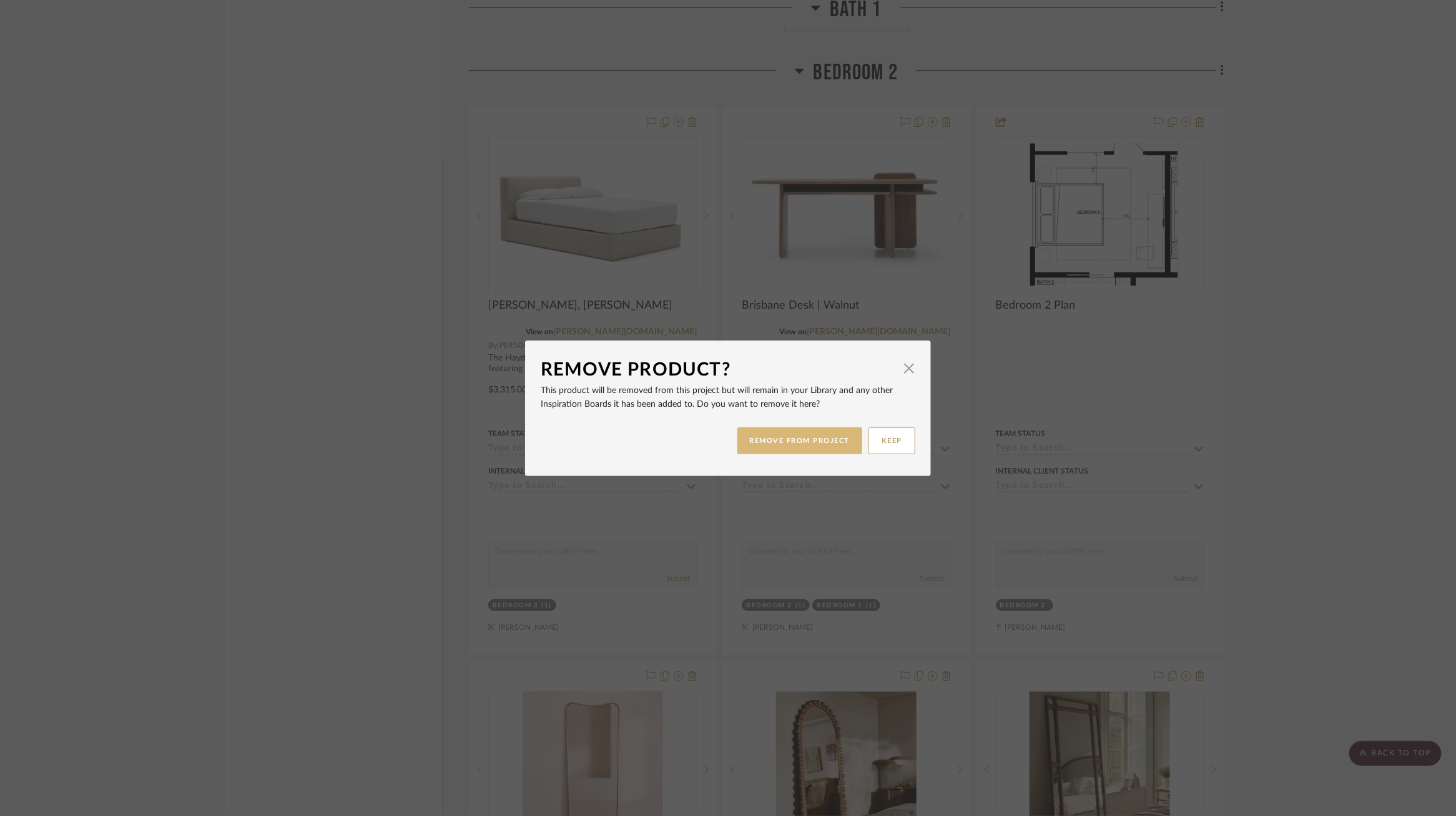
click at [783, 448] on button "REMOVE FROM PROJECT" at bounding box center [800, 440] width 125 height 27
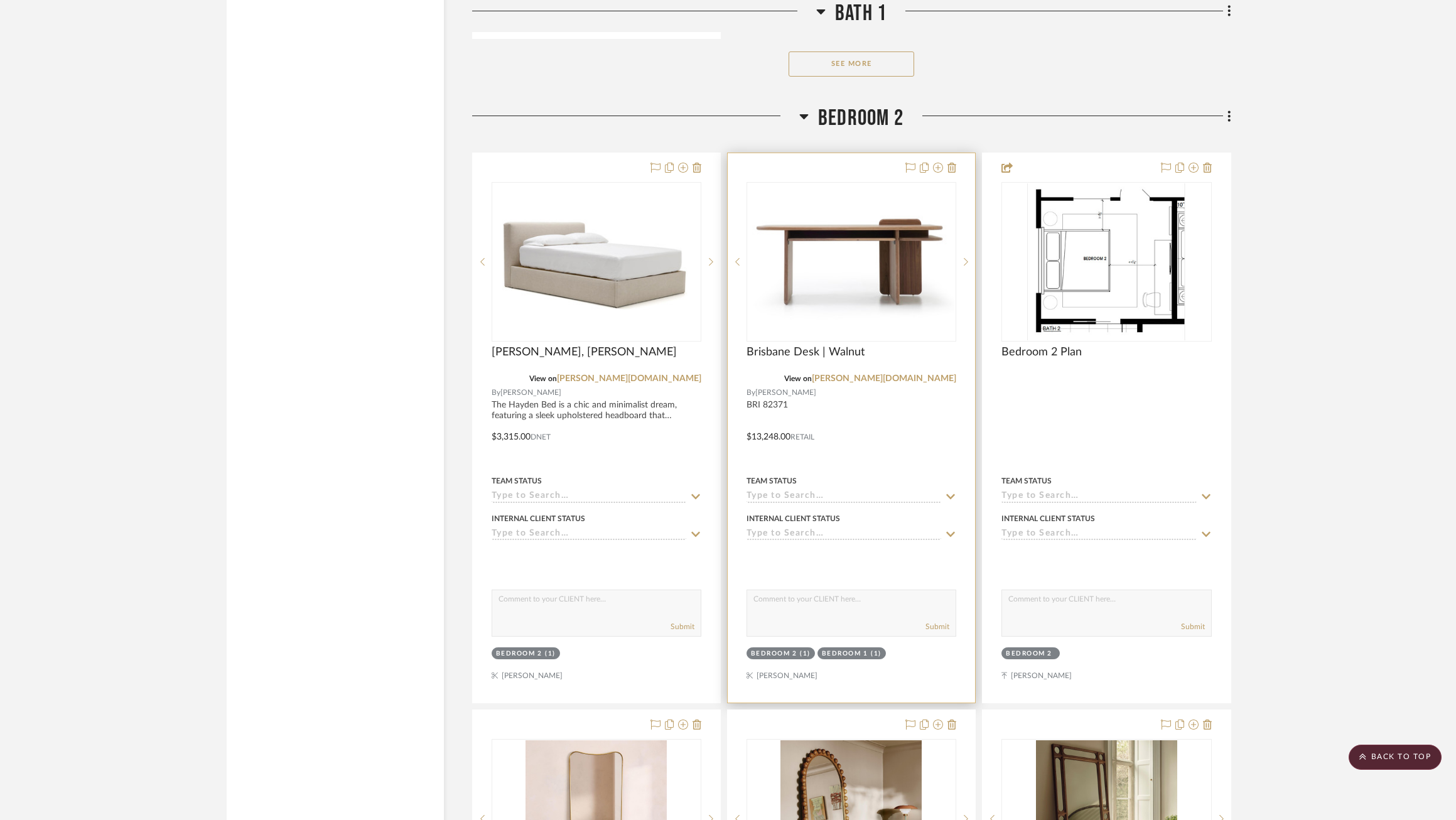
scroll to position [11445, 0]
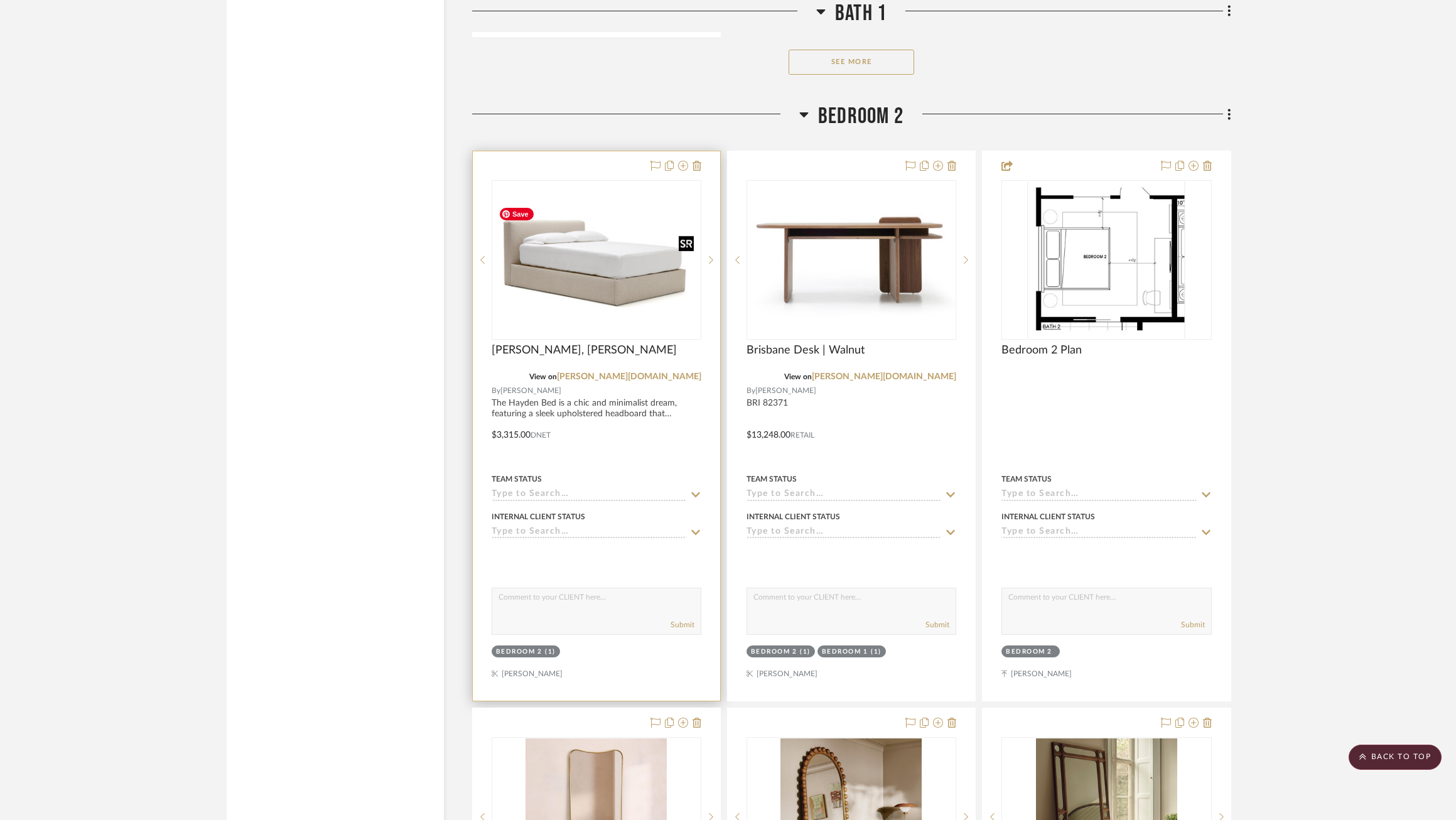
click at [529, 286] on img "0" at bounding box center [596, 260] width 207 height 113
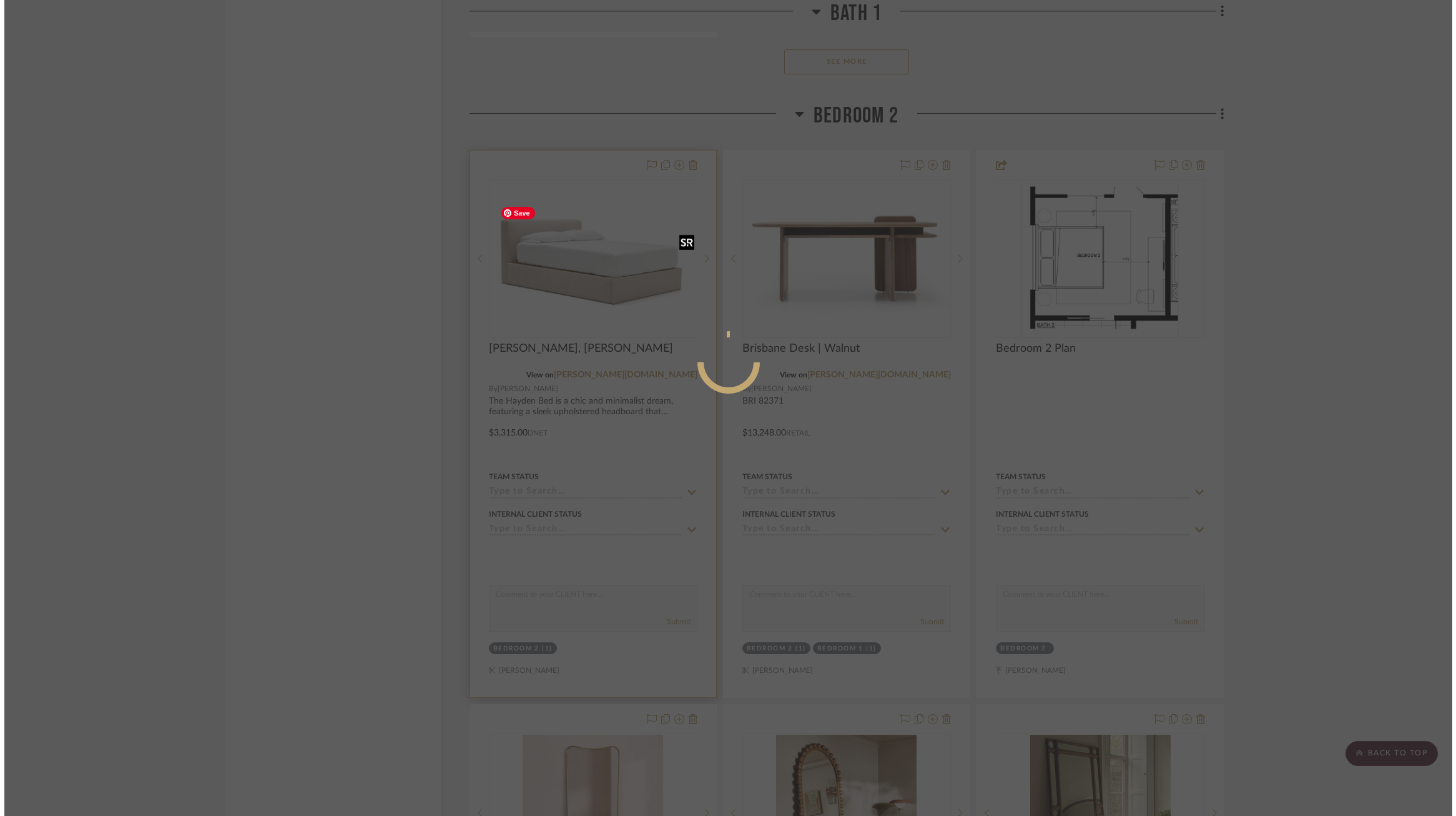
scroll to position [0, 0]
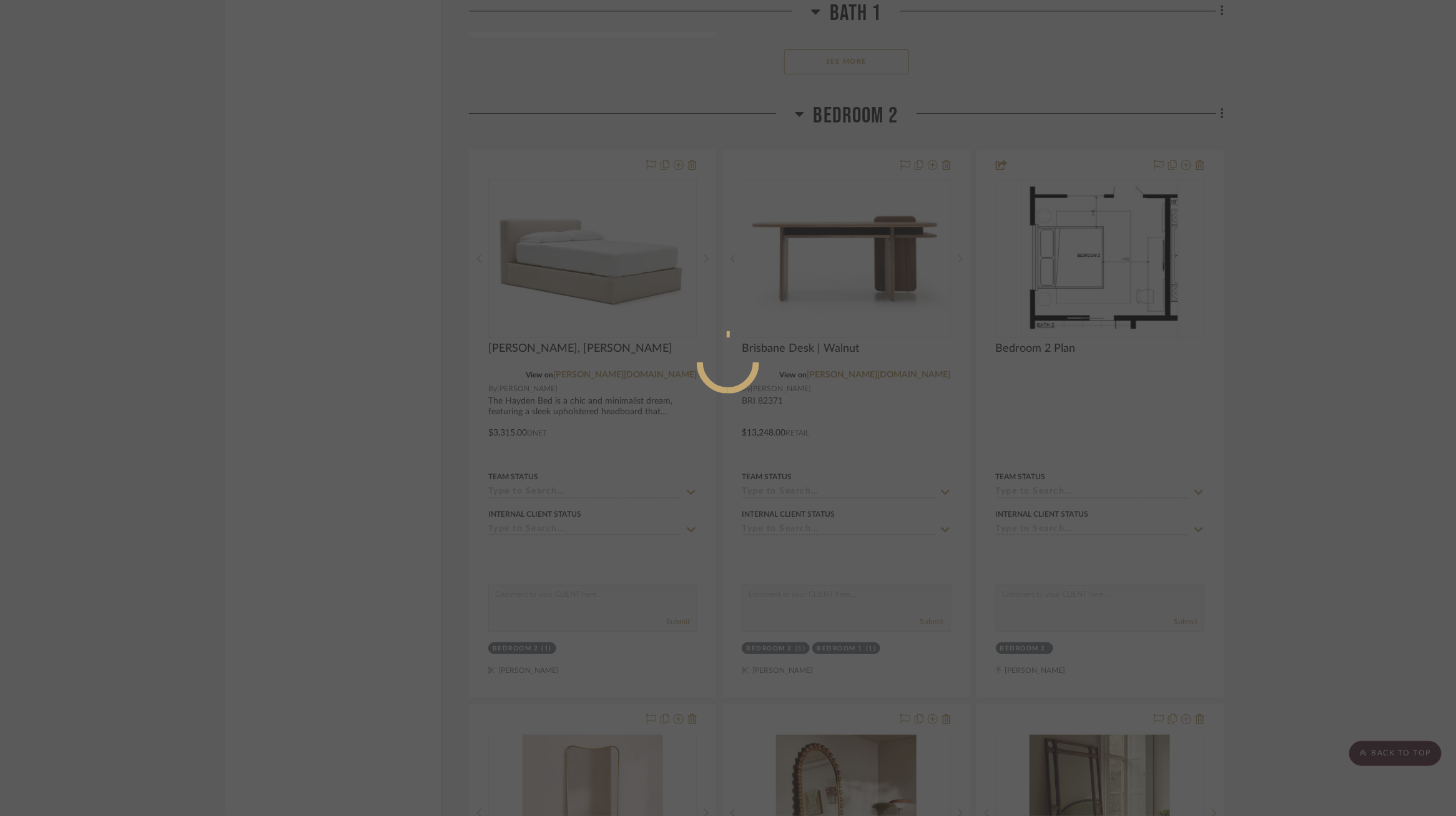
click at [417, 476] on div at bounding box center [728, 408] width 1456 height 816
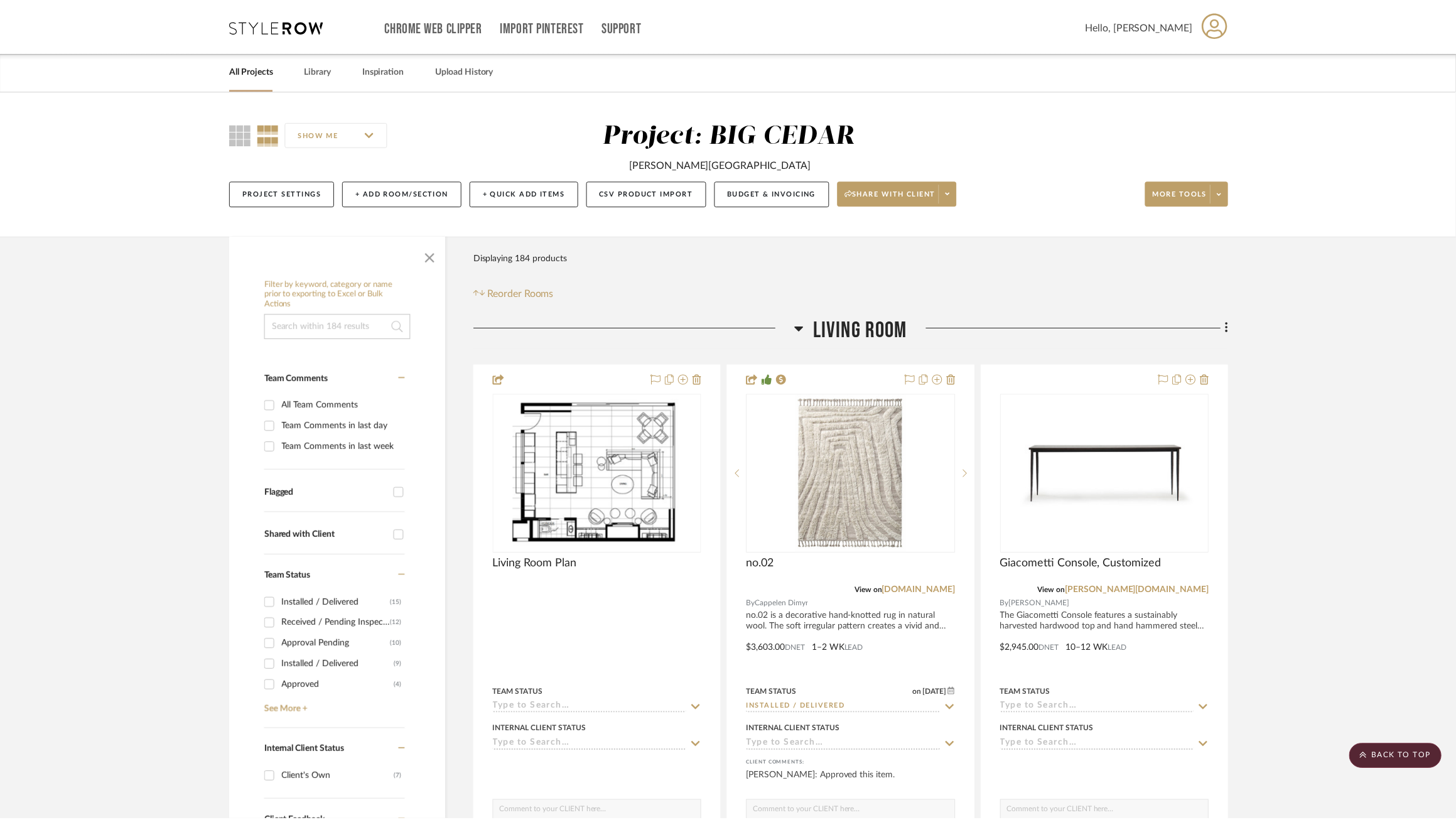
scroll to position [11445, 0]
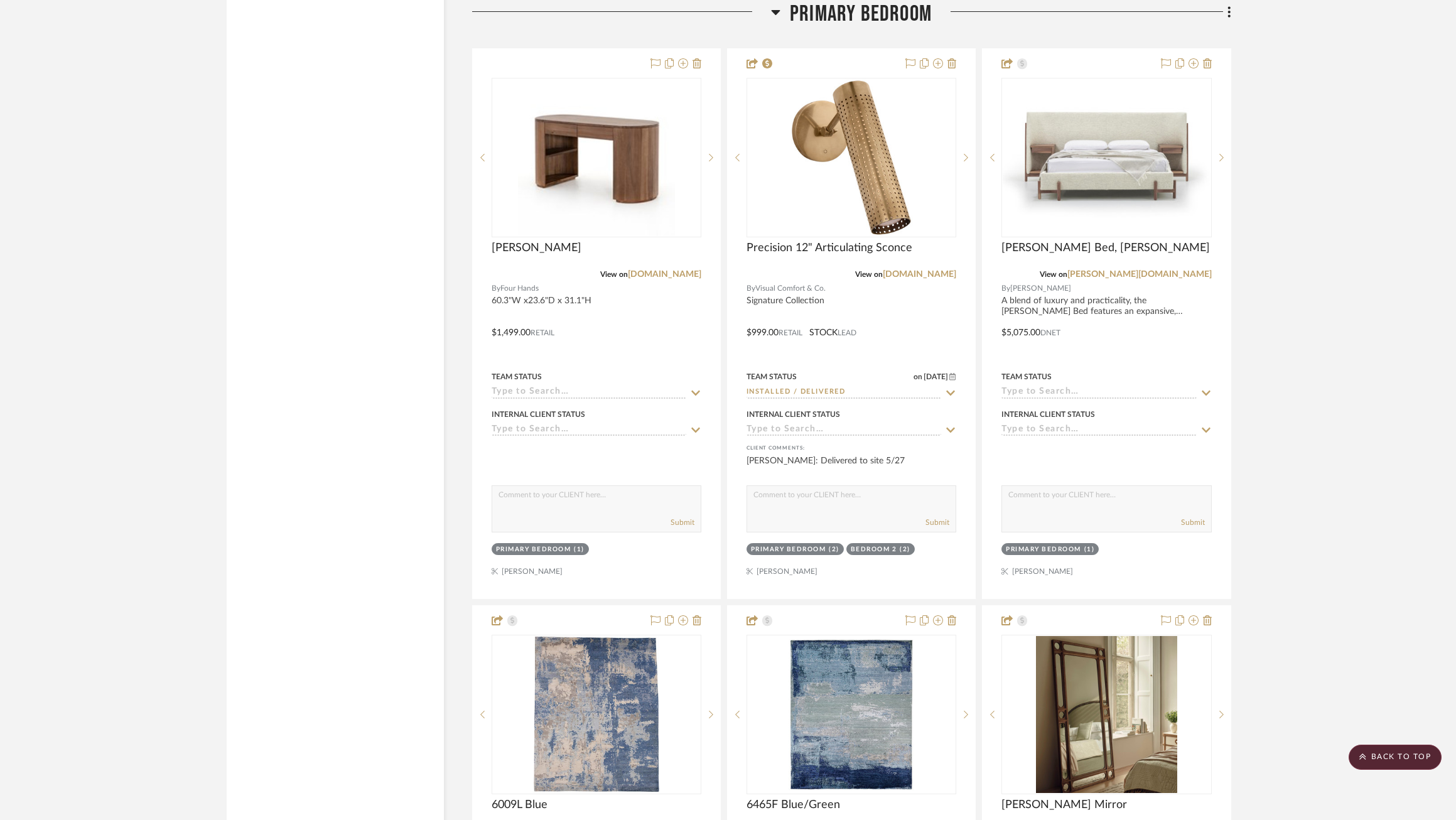
scroll to position [6267, 0]
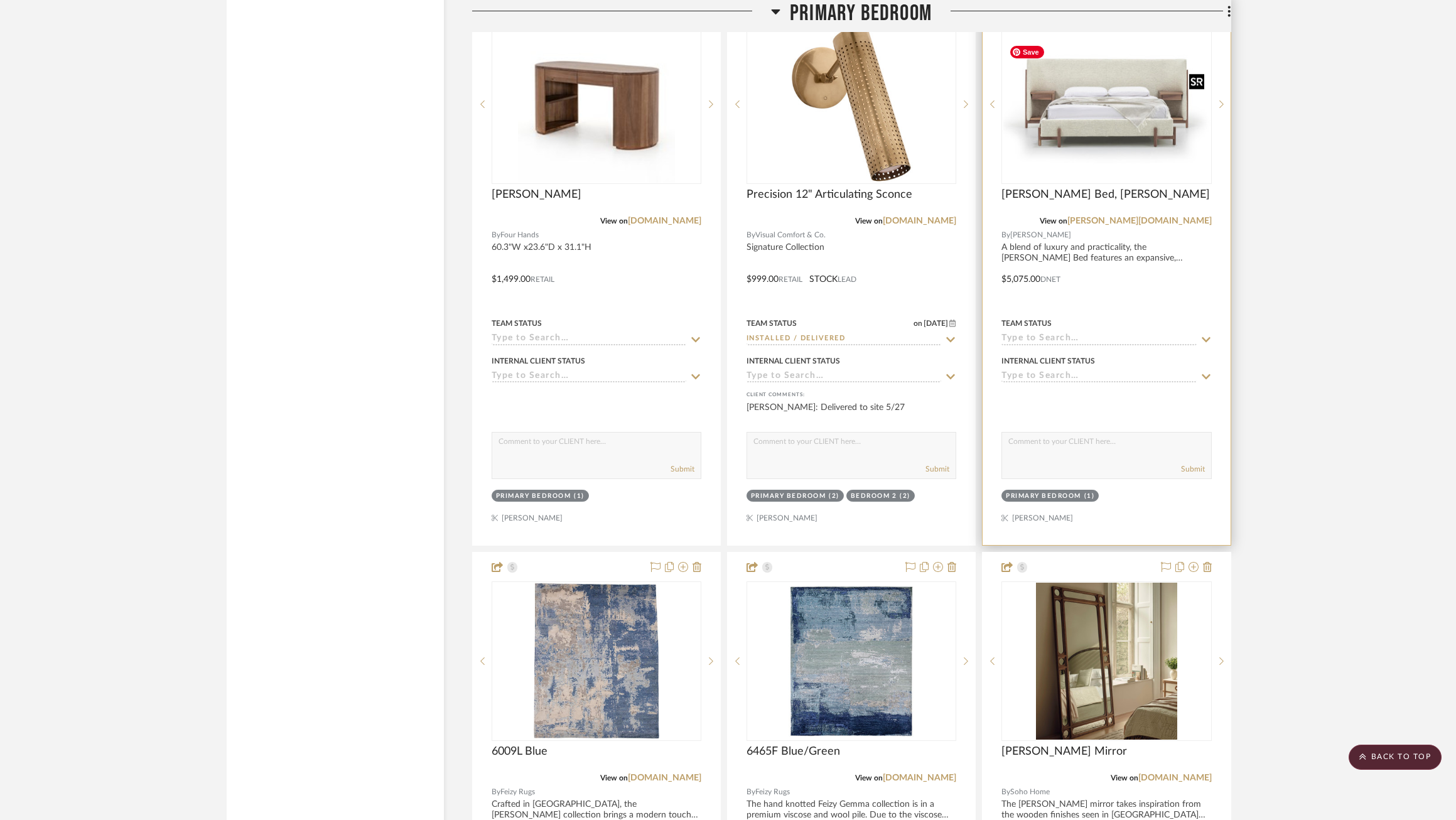
click at [0, 0] on img at bounding box center [0, 0] width 0 height 0
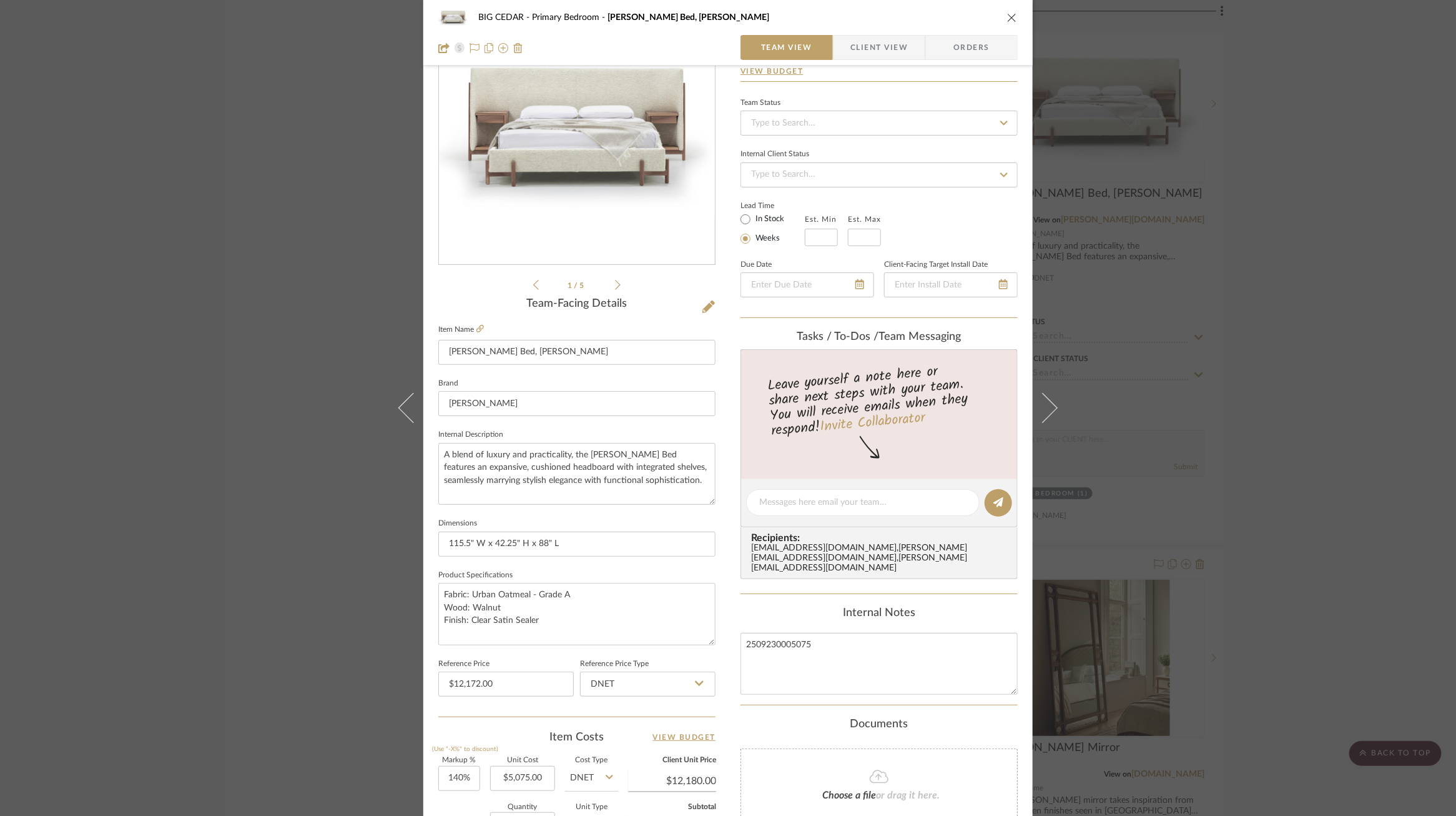
scroll to position [349, 0]
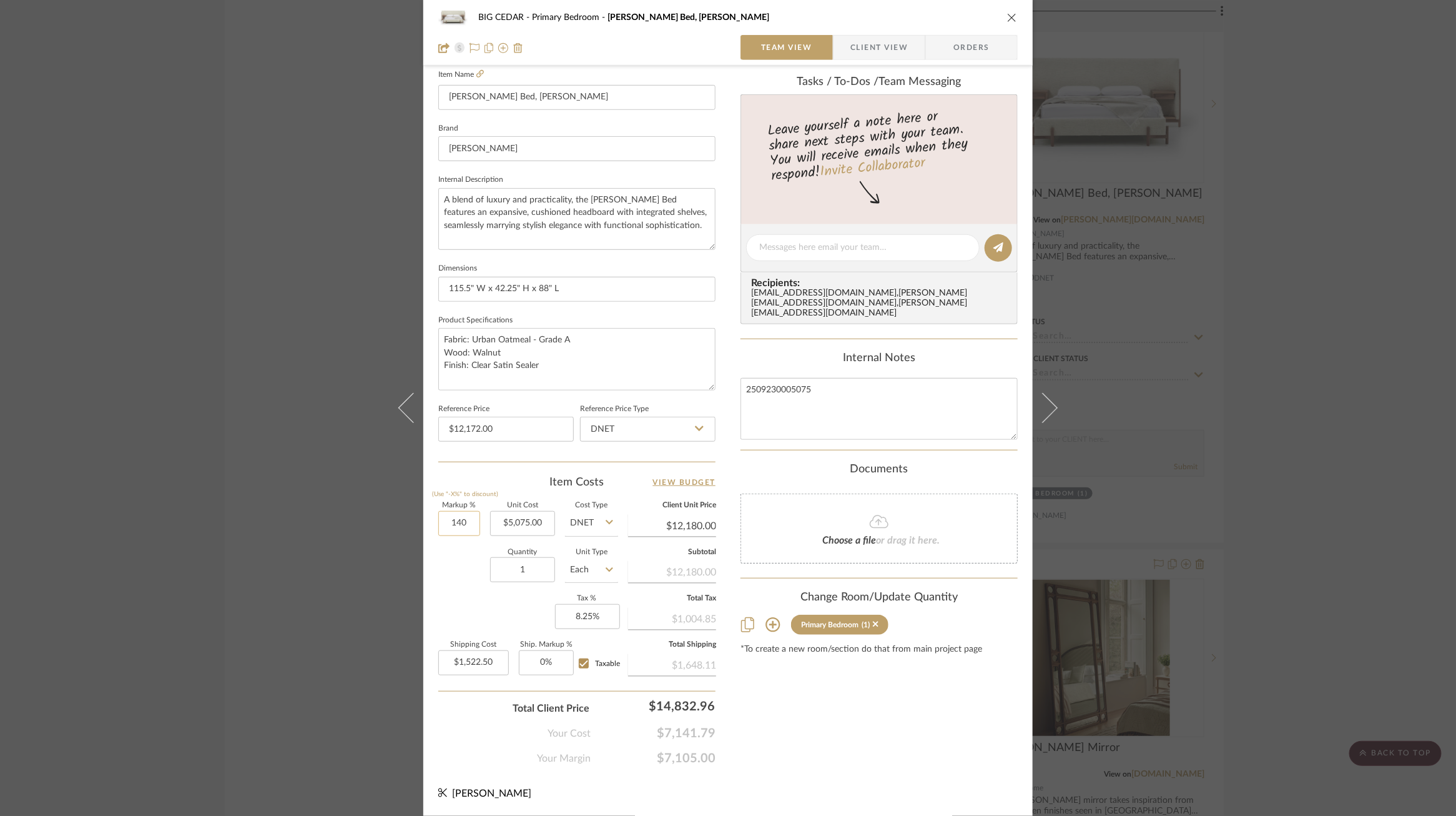
click at [449, 516] on input "140" at bounding box center [459, 523] width 42 height 25
type input "139.5%"
click at [439, 565] on div "Quantity 1 Unit Type Each" at bounding box center [528, 571] width 180 height 44
type input "$12,154.63"
type input "$1,519.33"
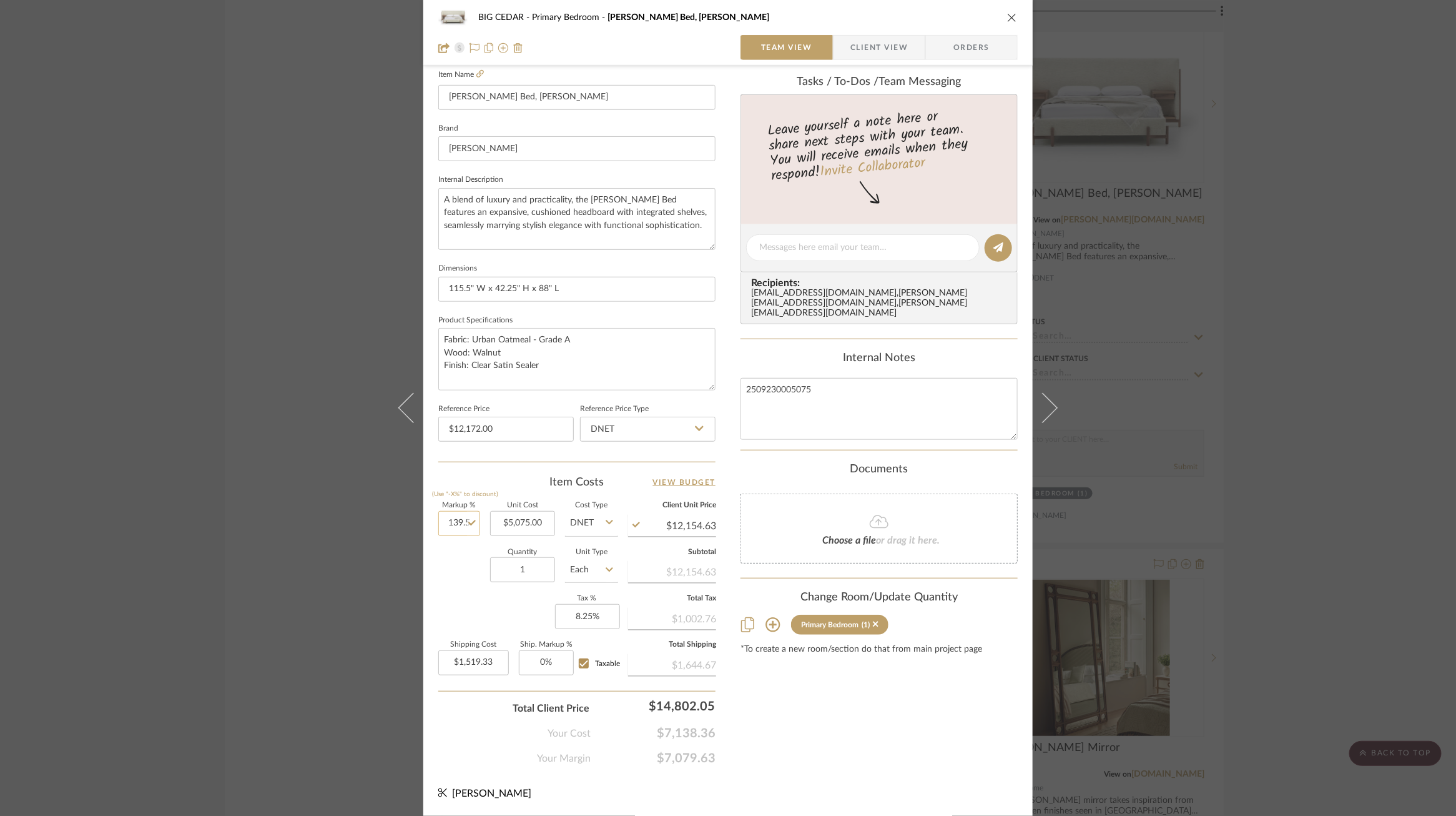
click at [458, 525] on input "139.5" at bounding box center [459, 523] width 42 height 25
click at [462, 520] on input "139.5" at bounding box center [459, 523] width 42 height 25
drag, startPoint x: 461, startPoint y: 522, endPoint x: 491, endPoint y: 522, distance: 30.0
click at [491, 522] on div "Markup % (Use "-X%" to discount) 139.5 Unit Cost $5,075.00 Cost Type DNET Clien…" at bounding box center [577, 593] width 277 height 183
type input "139.9%"
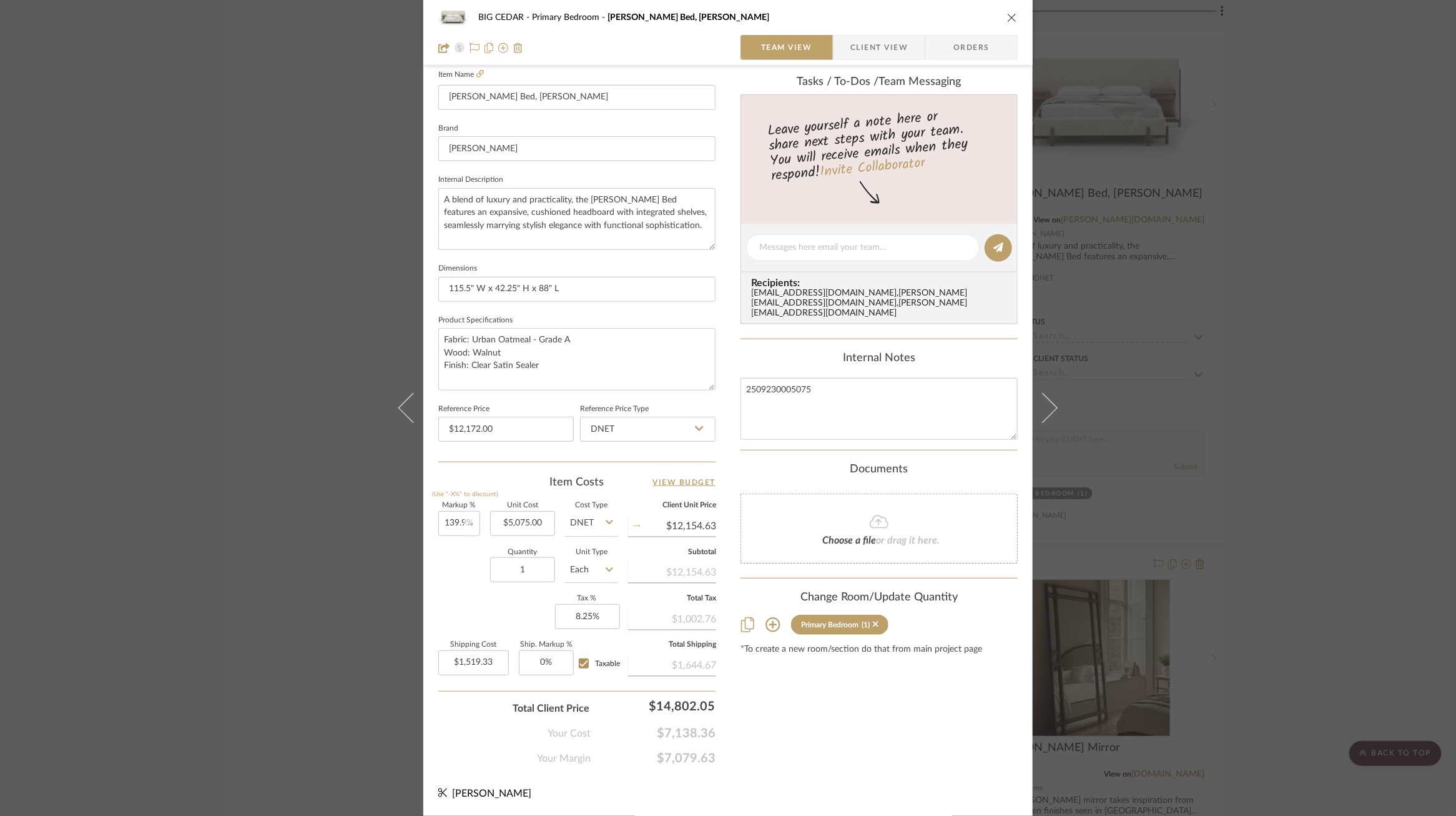
click at [468, 553] on div "Quantity 1 Unit Type Each" at bounding box center [528, 571] width 180 height 44
type input "$12,174.93"
type input "$1,521.87"
click at [460, 521] on input "139.9" at bounding box center [459, 523] width 42 height 25
click at [461, 521] on input "139.9" at bounding box center [459, 523] width 42 height 25
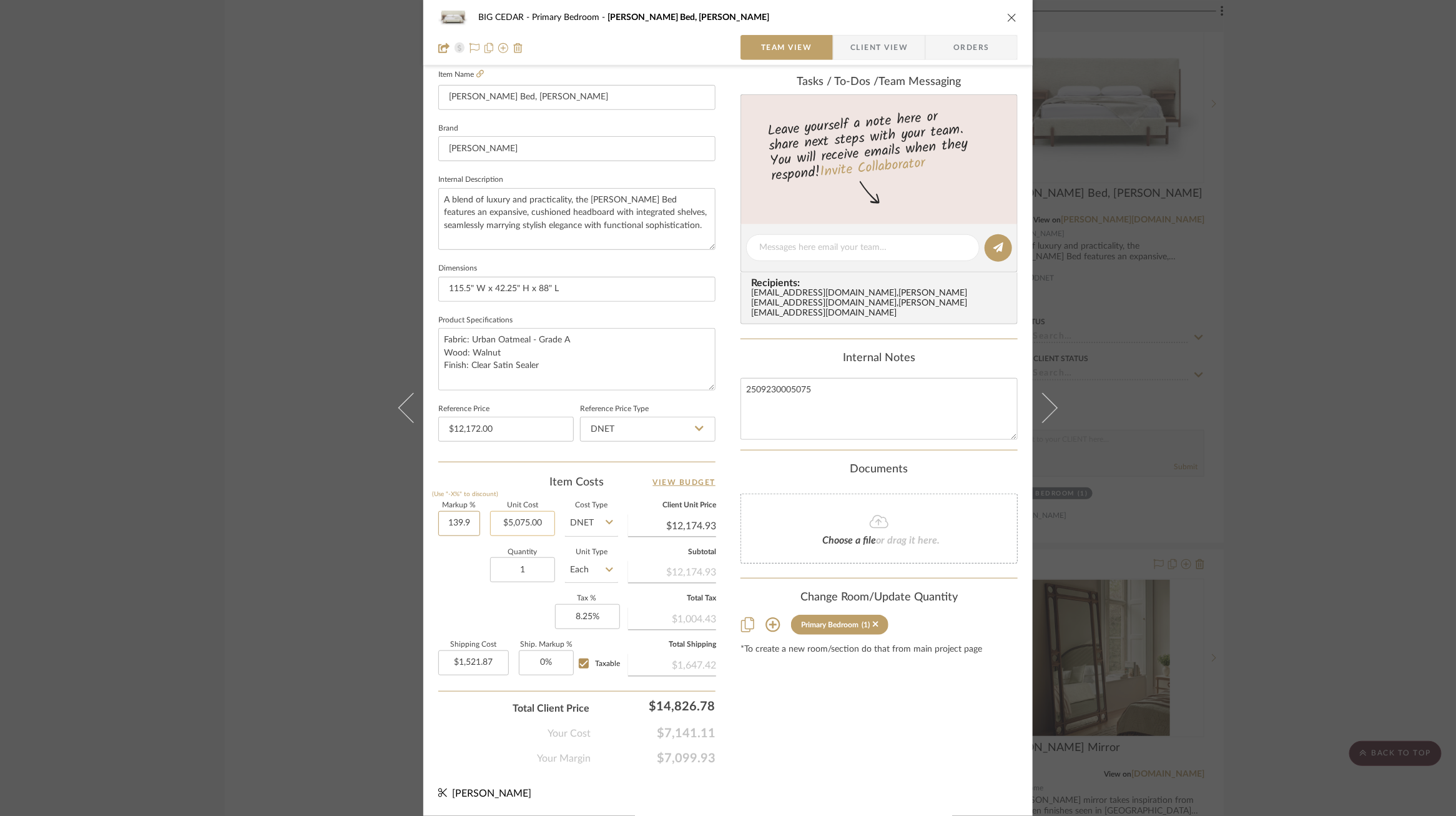
drag, startPoint x: 461, startPoint y: 522, endPoint x: 486, endPoint y: 522, distance: 25.0
click at [486, 522] on div "Markup % (Use "-X%" to discount) 139.9 Unit Cost $5,075.00 Cost Type DNET Clien…" at bounding box center [577, 593] width 277 height 183
type input "139.89%"
click at [470, 552] on div "Quantity 1 Unit Type Each" at bounding box center [528, 571] width 180 height 44
type input "$12,174.42"
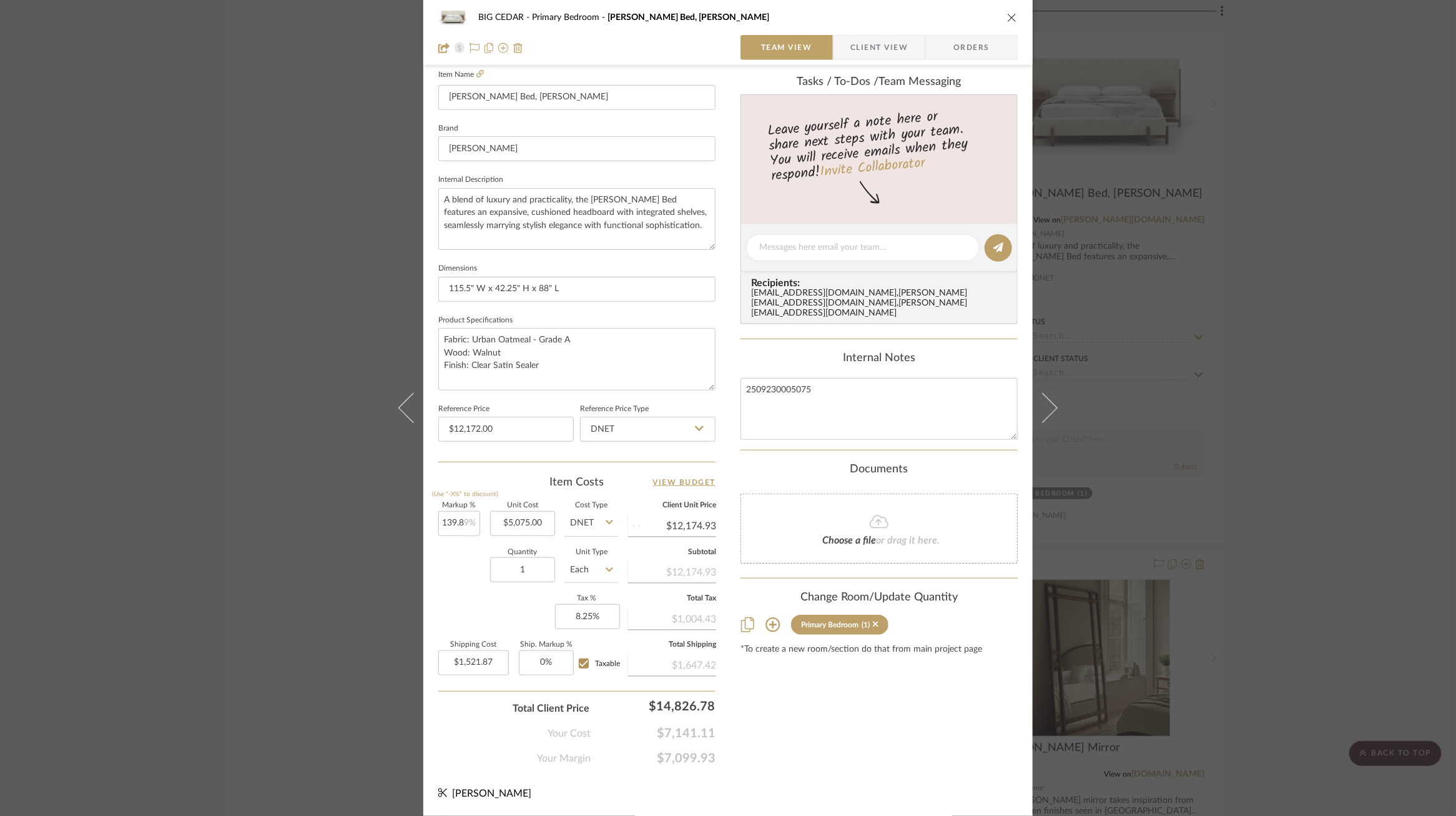
type input "$1,521.80"
click at [456, 522] on input "139.89" at bounding box center [459, 523] width 42 height 25
click at [458, 521] on input "139.89" at bounding box center [459, 523] width 42 height 25
drag, startPoint x: 464, startPoint y: 522, endPoint x: 489, endPoint y: 522, distance: 25.0
click at [489, 522] on div "Markup % (Use "-X%" to discount) 139.89 Unit Cost $5,075.00 Cost Type DNET Clie…" at bounding box center [577, 593] width 277 height 183
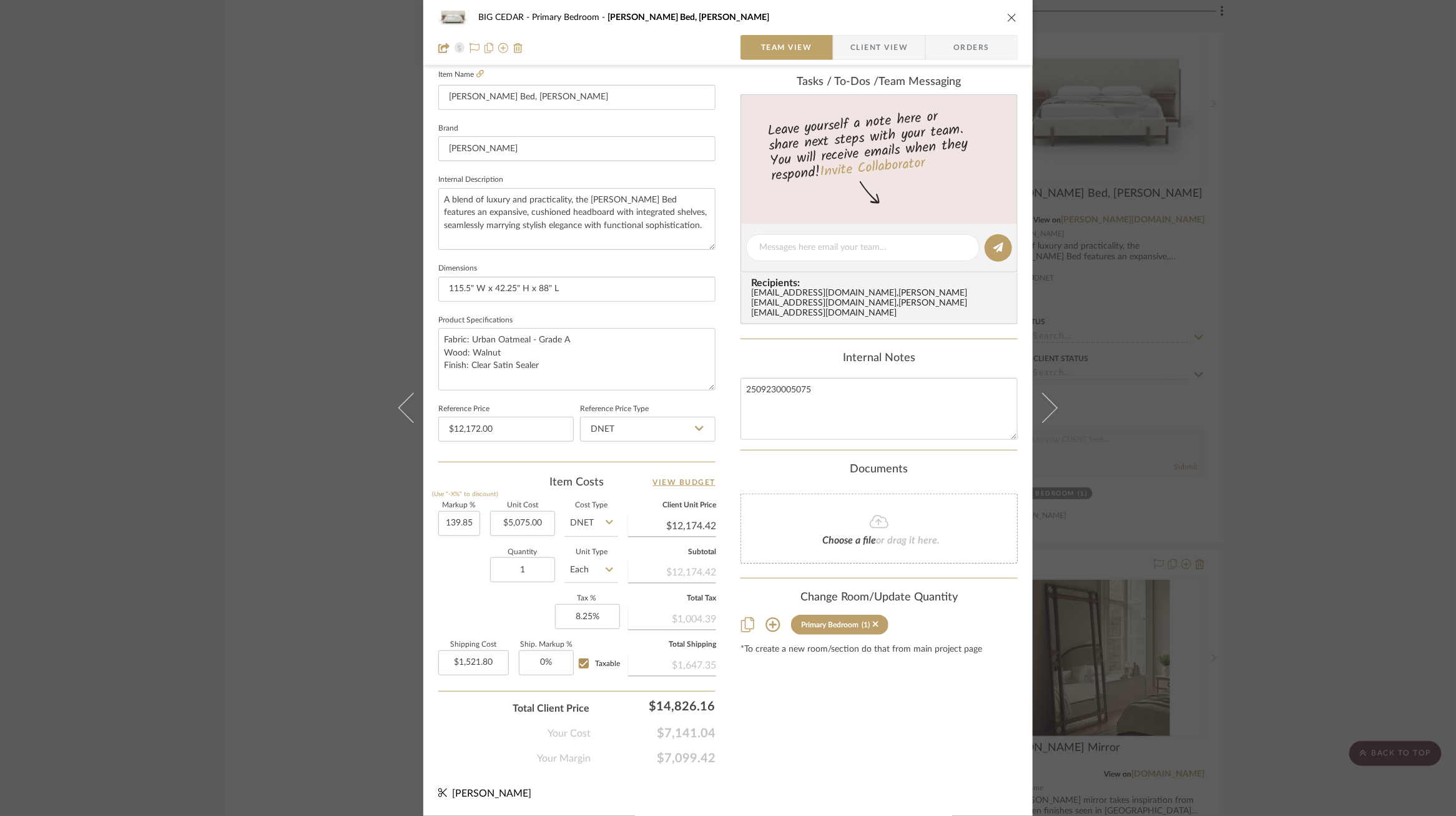
type input "139.85%"
click at [475, 574] on div "Quantity 1 Unit Type Each" at bounding box center [528, 571] width 180 height 44
type input "$12,172.39"
type input "$1,521.55"
click at [467, 527] on input "139.85" at bounding box center [459, 523] width 42 height 25
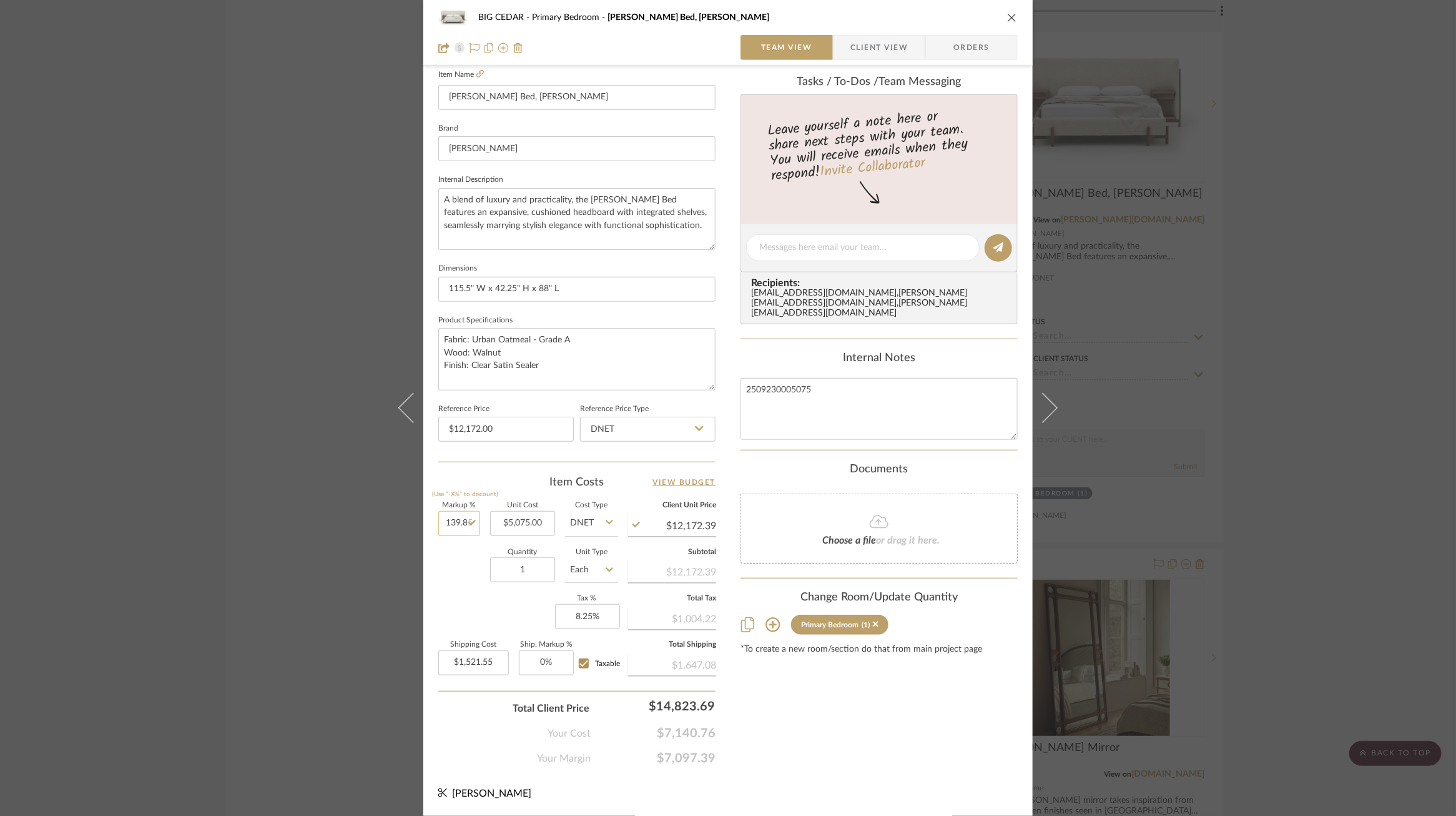
click at [466, 524] on input "139.85" at bounding box center [459, 523] width 42 height 25
drag, startPoint x: 466, startPoint y: 523, endPoint x: 485, endPoint y: 523, distance: 19.0
click at [485, 523] on div "Markup % (Use "-X%" to discount) 139.85 Unit Cost $5,075.00 Cost Type DNET Clie…" at bounding box center [577, 593] width 277 height 183
type input "139.84%"
click at [454, 597] on div "Markup % (Use "-X%" to discount) 139.84% Unit Cost $5,075.00 Cost Type DNET Cli…" at bounding box center [577, 593] width 277 height 183
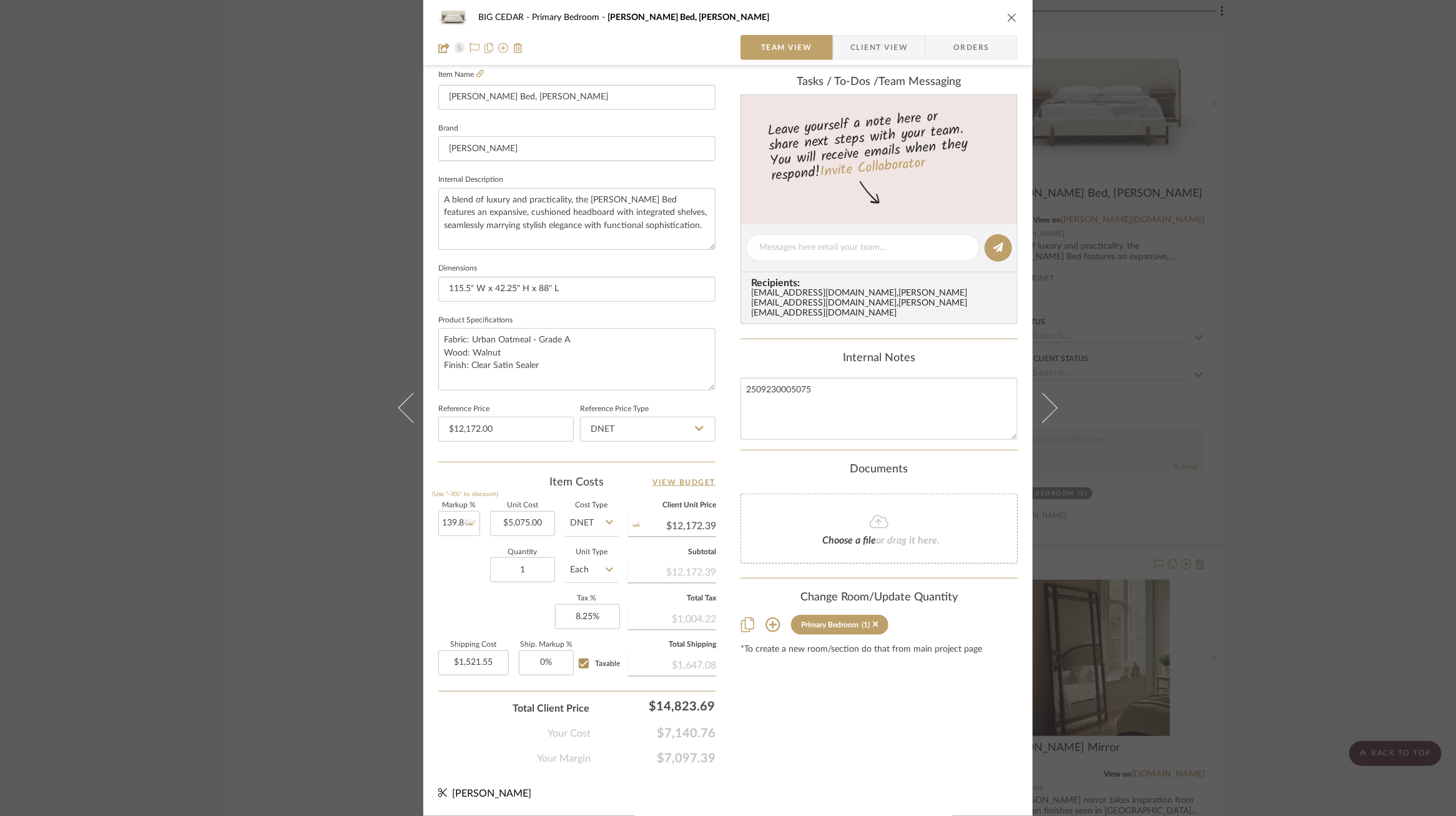
type input "$12,171.88"
type input "$1,521.49"
click at [461, 522] on input "139.84" at bounding box center [459, 523] width 42 height 25
click at [463, 525] on input "139.84" at bounding box center [459, 523] width 42 height 25
drag, startPoint x: 463, startPoint y: 523, endPoint x: 485, endPoint y: 523, distance: 22.0
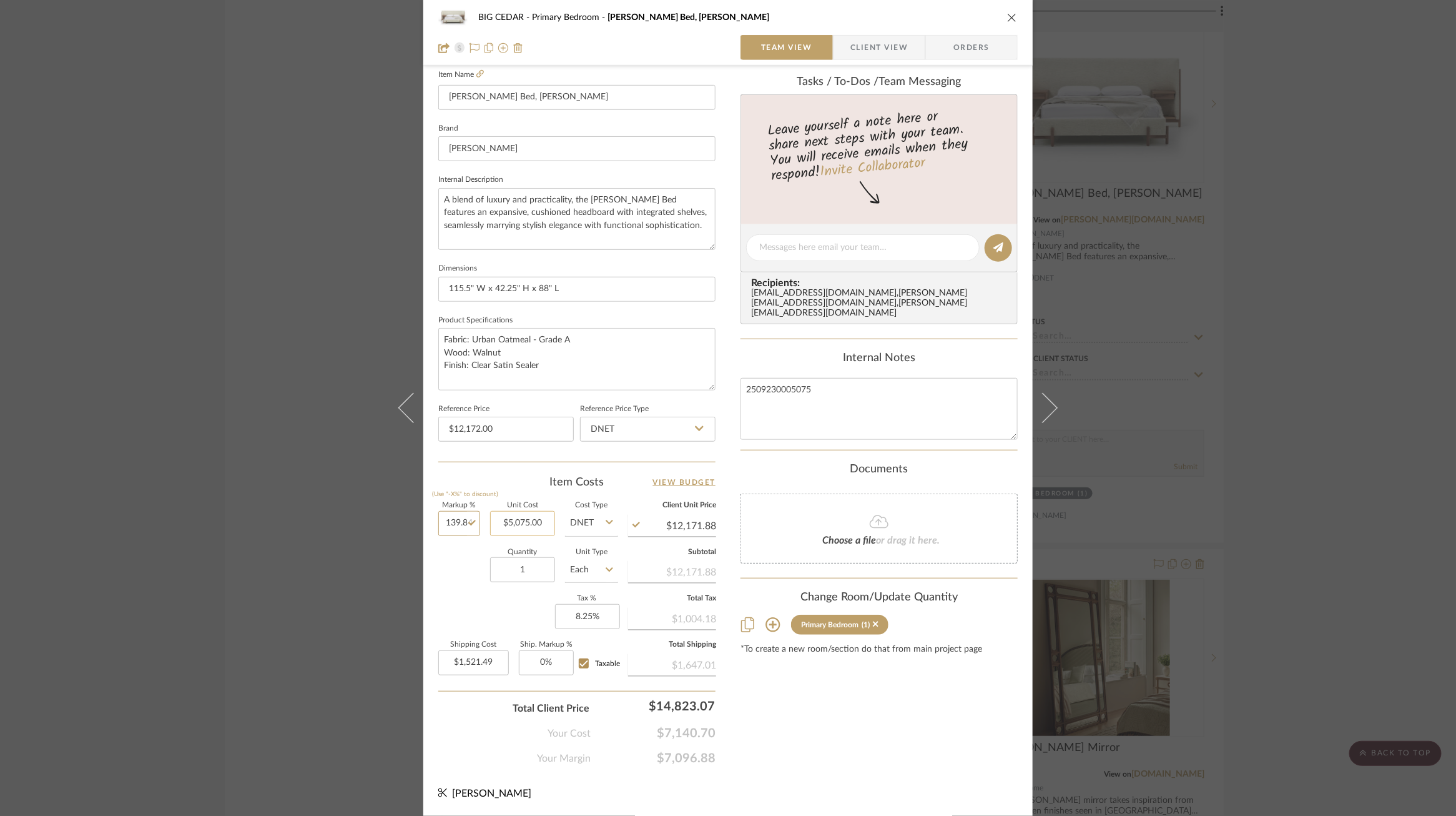
click at [485, 523] on div "Markup % (Use "-X%" to discount) 139.84 Unit Cost $5,075.00 Cost Type DNET Clie…" at bounding box center [577, 593] width 277 height 183
type input "139.84%"
click at [439, 564] on div "Quantity 1 Unit Type Each" at bounding box center [528, 571] width 180 height 44
click at [380, 555] on div "BIG CEDAR Primary Bedroom Sullivan Bed, King Team View Client View Orders 1 / 5…" at bounding box center [728, 408] width 1456 height 816
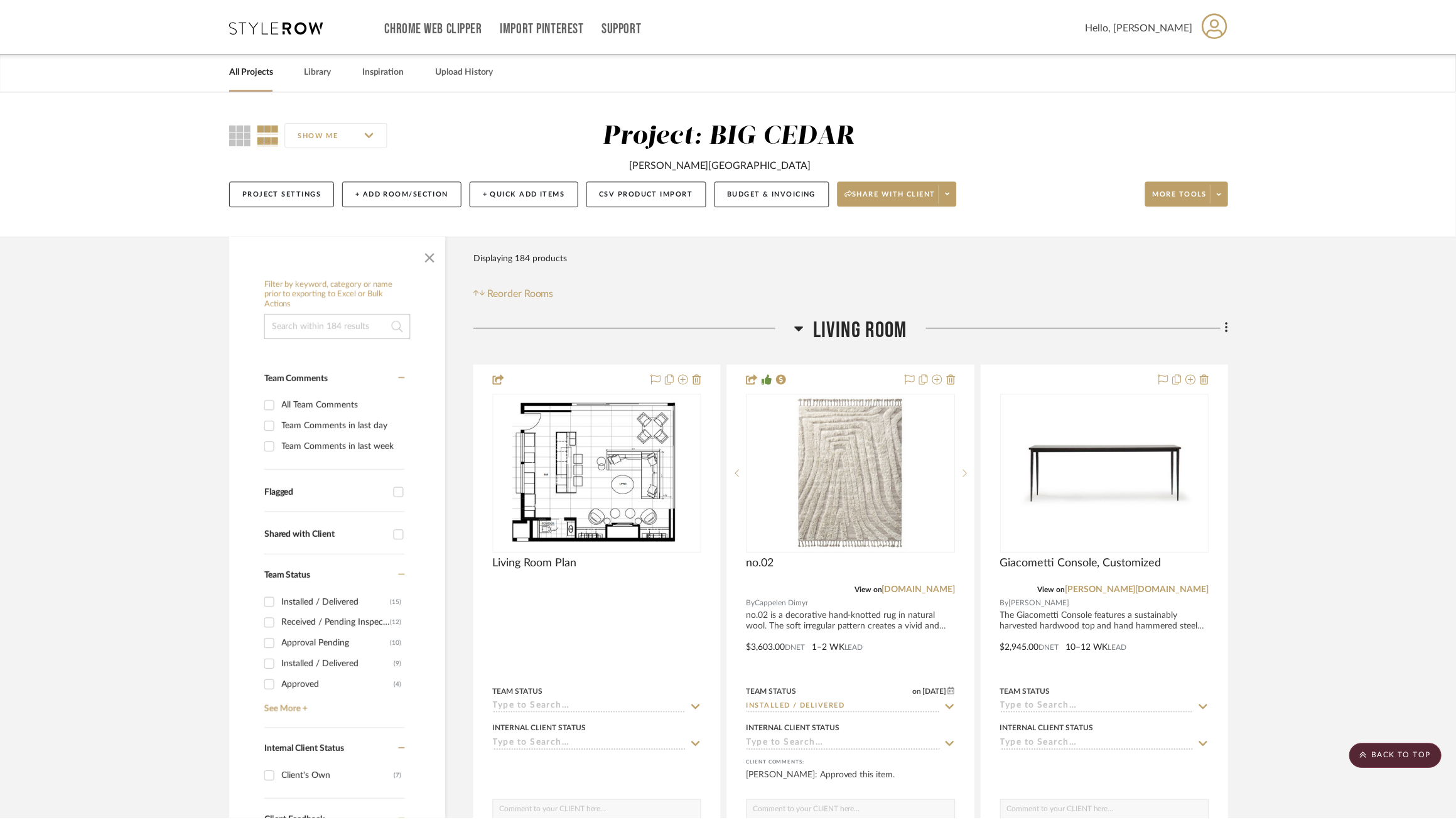
scroll to position [6267, 0]
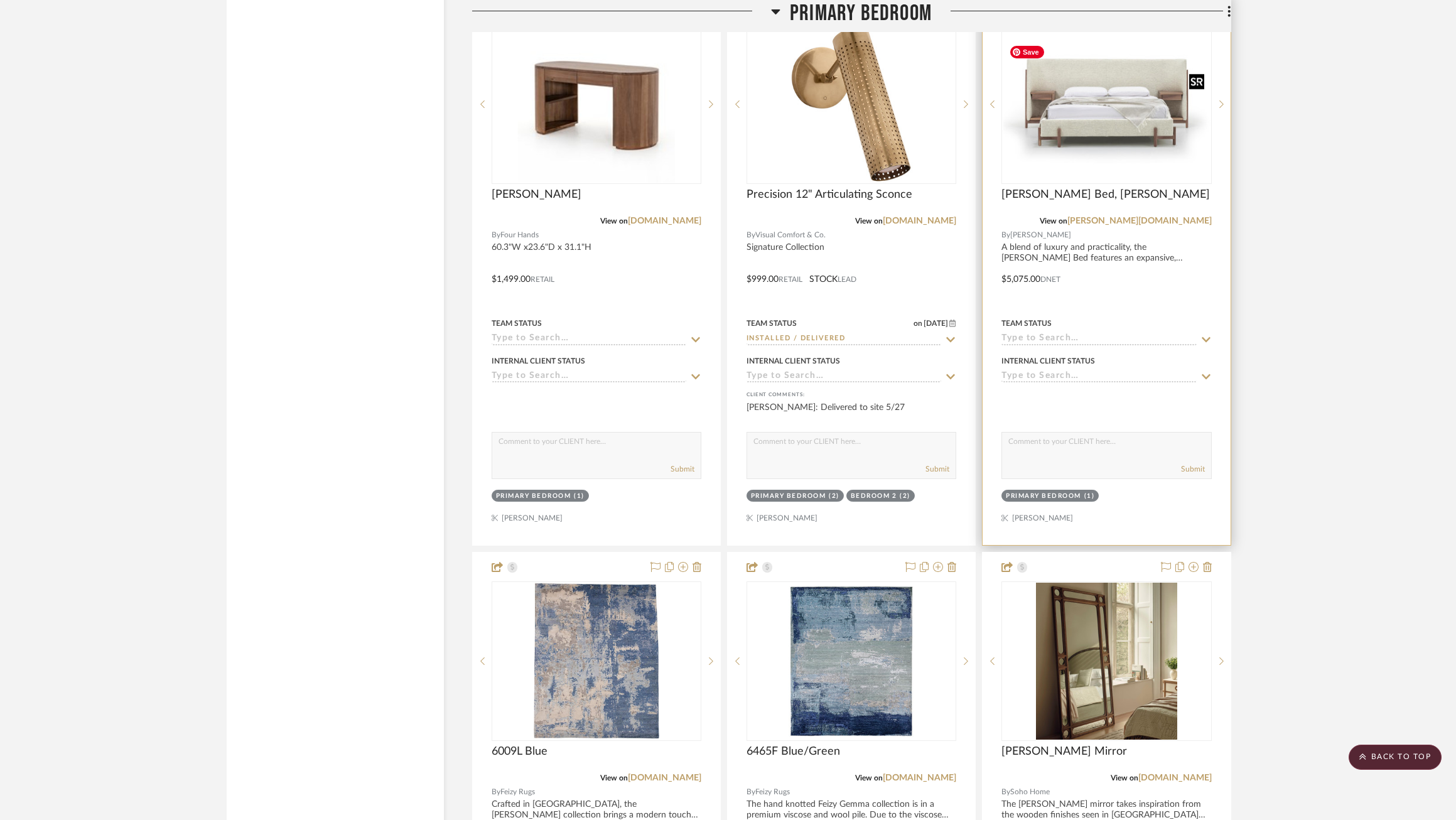
click at [1182, 117] on img "0" at bounding box center [1106, 104] width 207 height 129
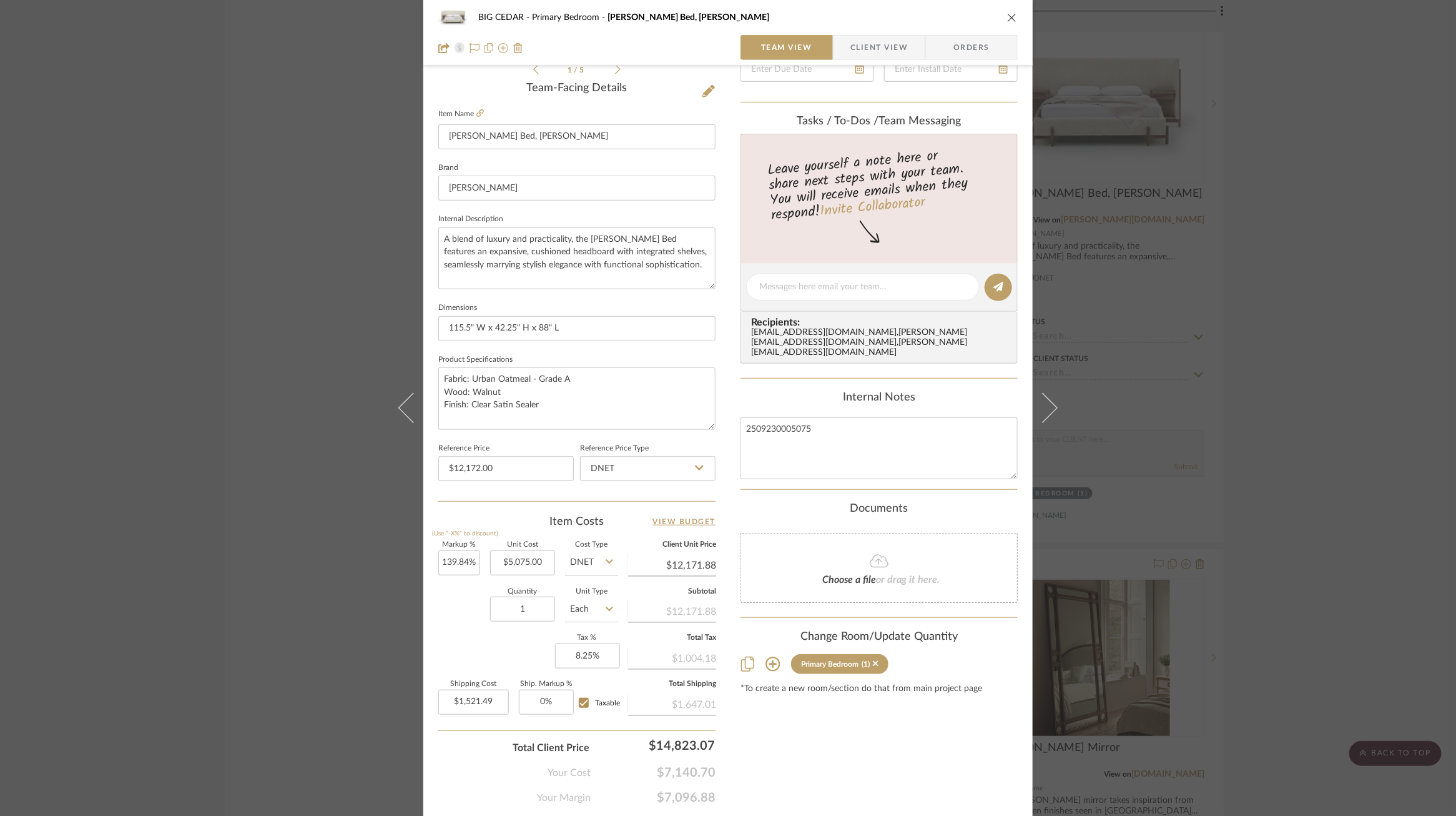
scroll to position [316, 0]
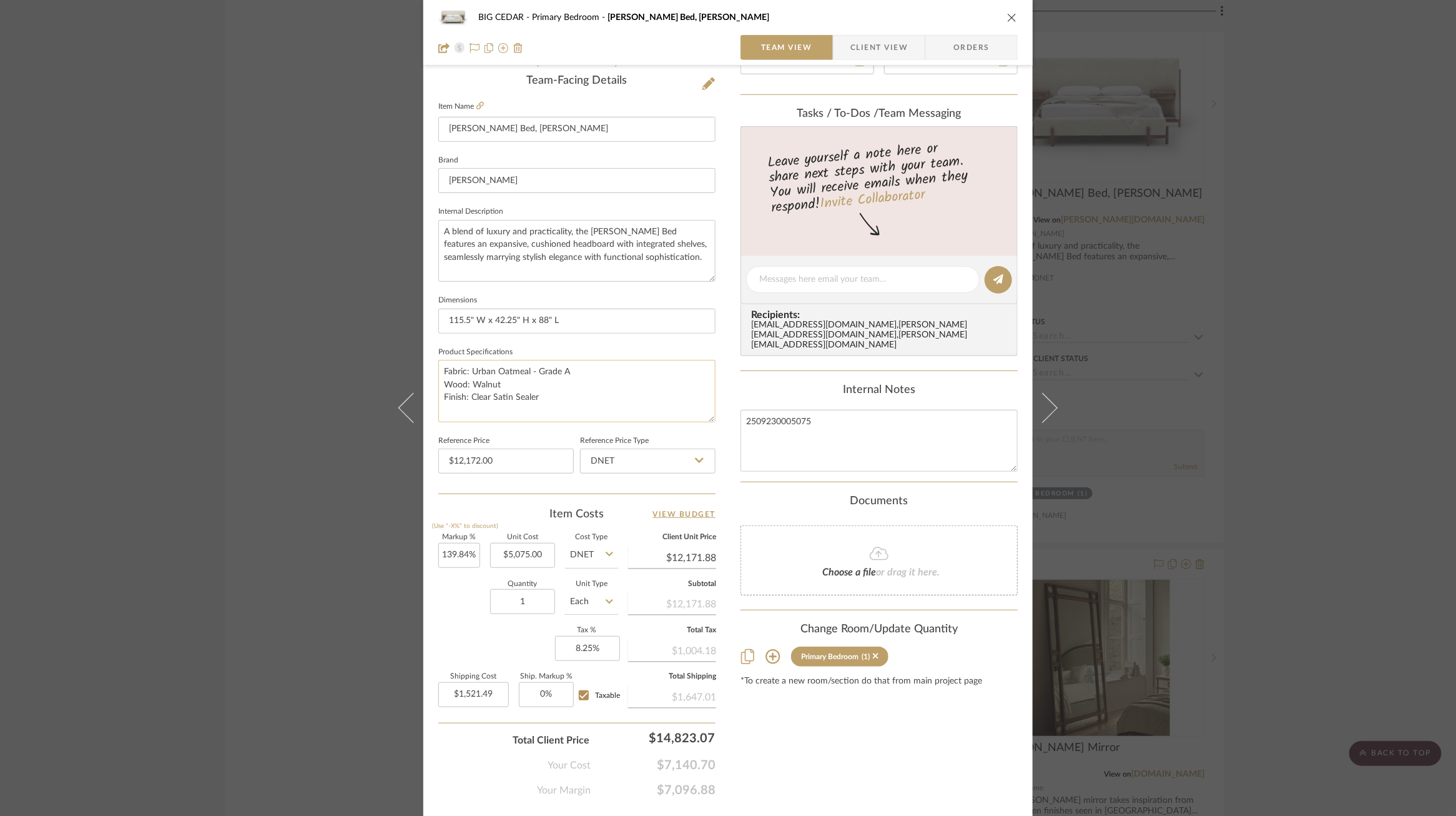
click at [549, 397] on textarea "Fabric: Urban Oatmeal - Grade A Wood: Walnut Finish: Clear Satin Sealer" at bounding box center [577, 390] width 277 height 62
click at [772, 415] on textarea "2509230005075" at bounding box center [879, 440] width 277 height 62
type textarea "2509240005075"
click at [745, 483] on div "Content here copies to Client View - confirm visibility there. Show in Client D…" at bounding box center [879, 283] width 277 height 1028
click at [725, 443] on div "BIG CEDAR Primary Bedroom Sullivan Bed, King Team View Client View Orders 1 / 5…" at bounding box center [728, 271] width 610 height 1154
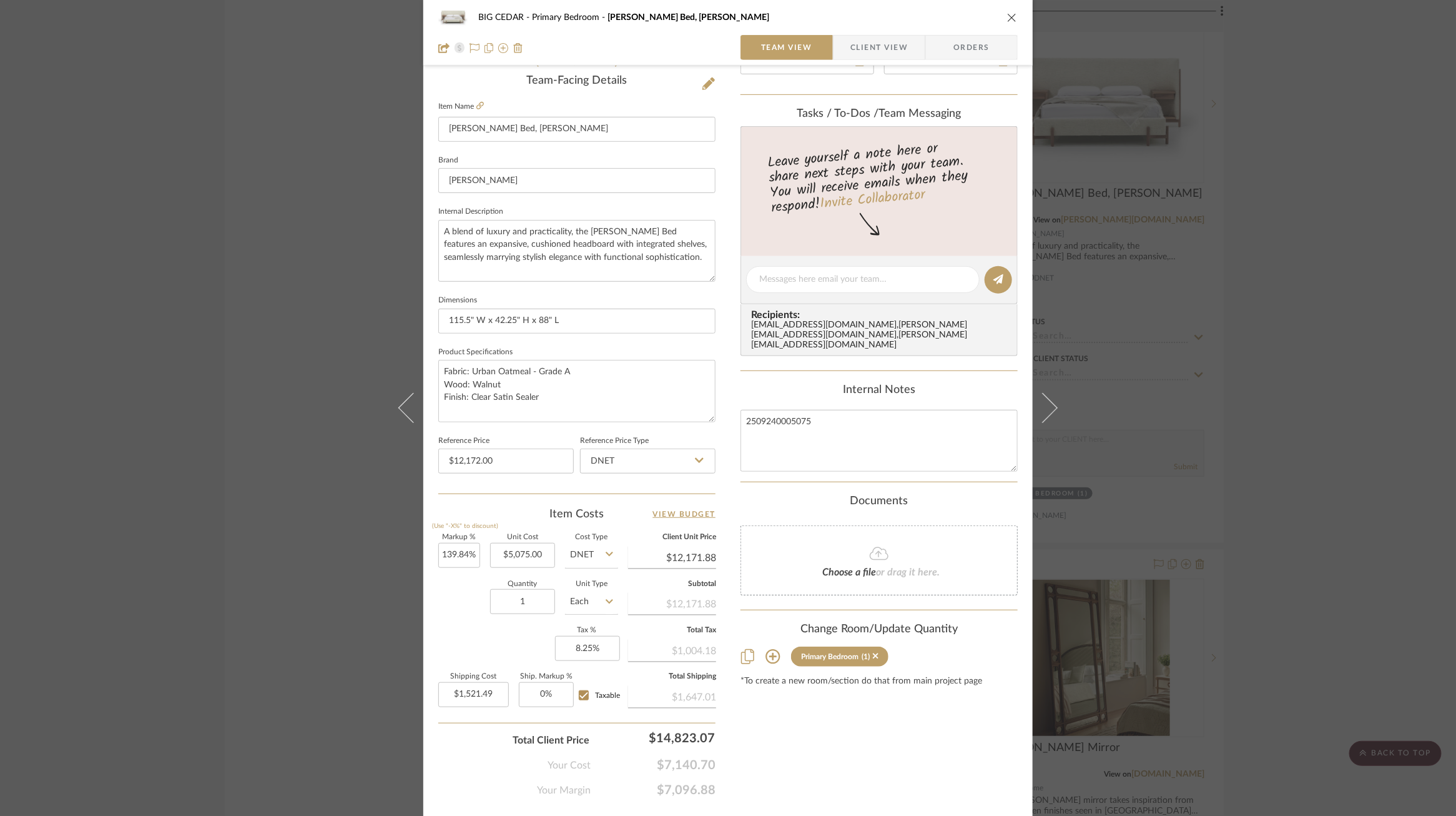
click at [213, 363] on div "BIG CEDAR Primary Bedroom Sullivan Bed, King Team View Client View Orders 1 / 5…" at bounding box center [728, 408] width 1456 height 816
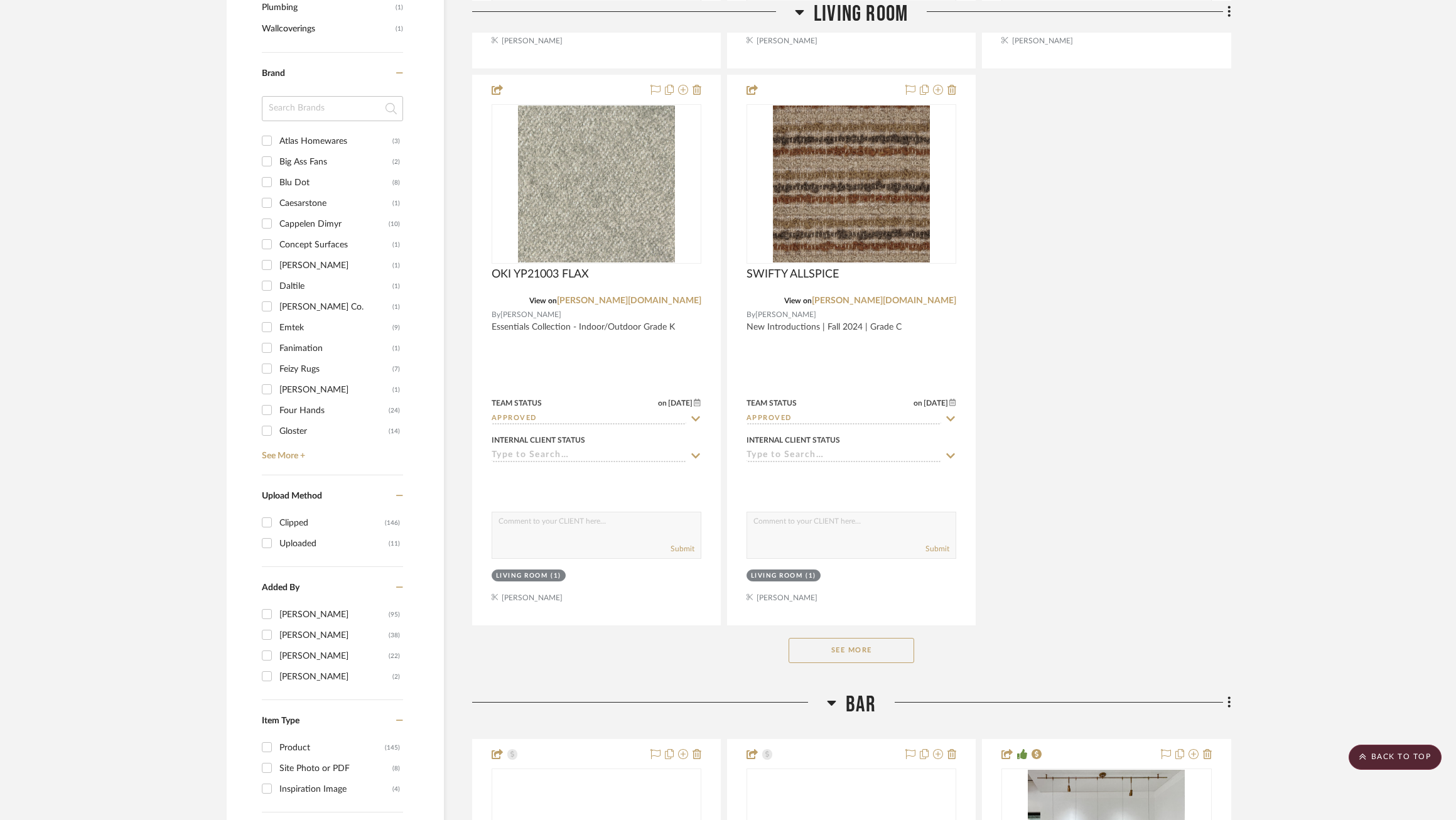
scroll to position [1414, 0]
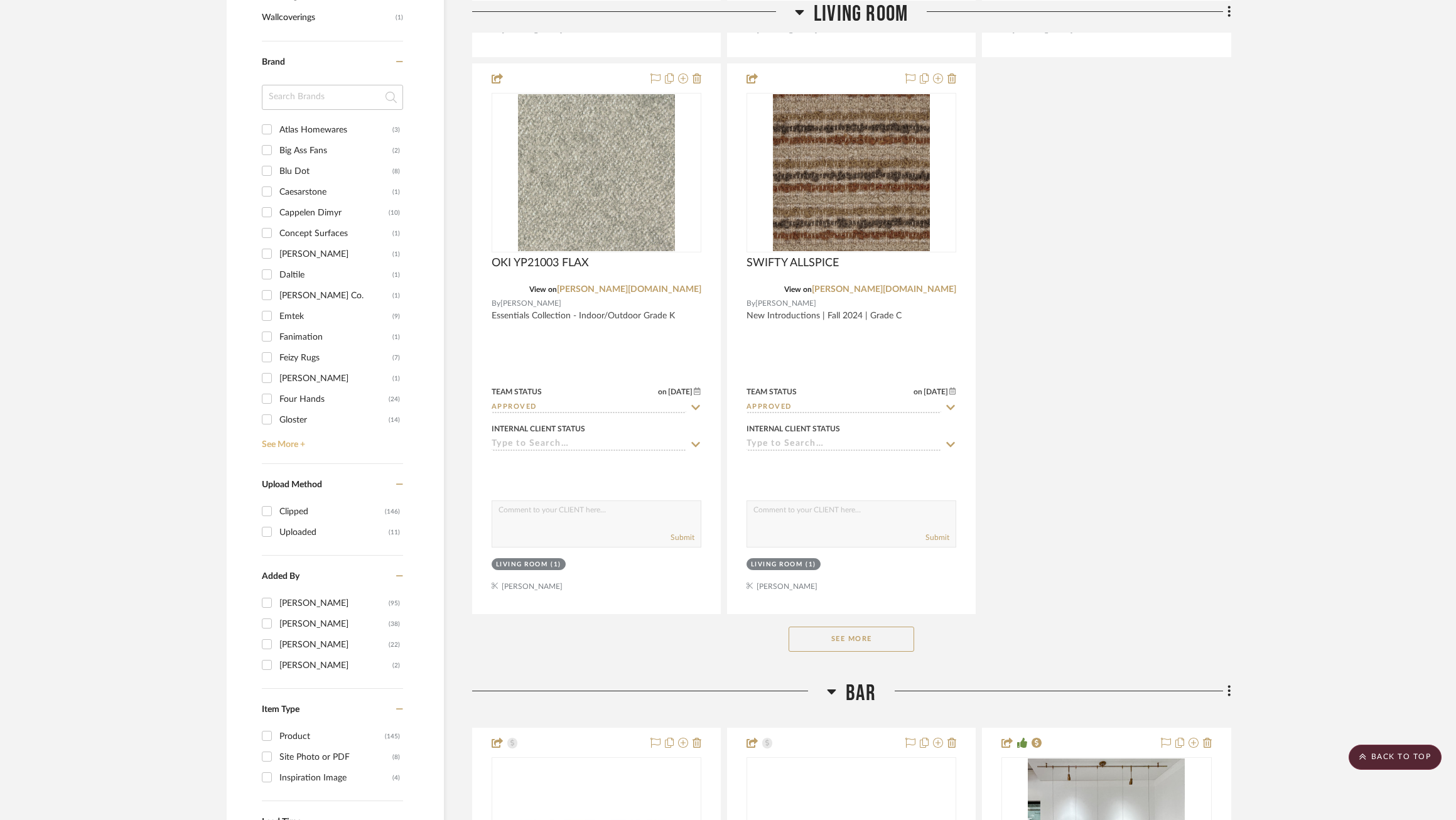
click at [273, 437] on link "See More +" at bounding box center [331, 439] width 145 height 20
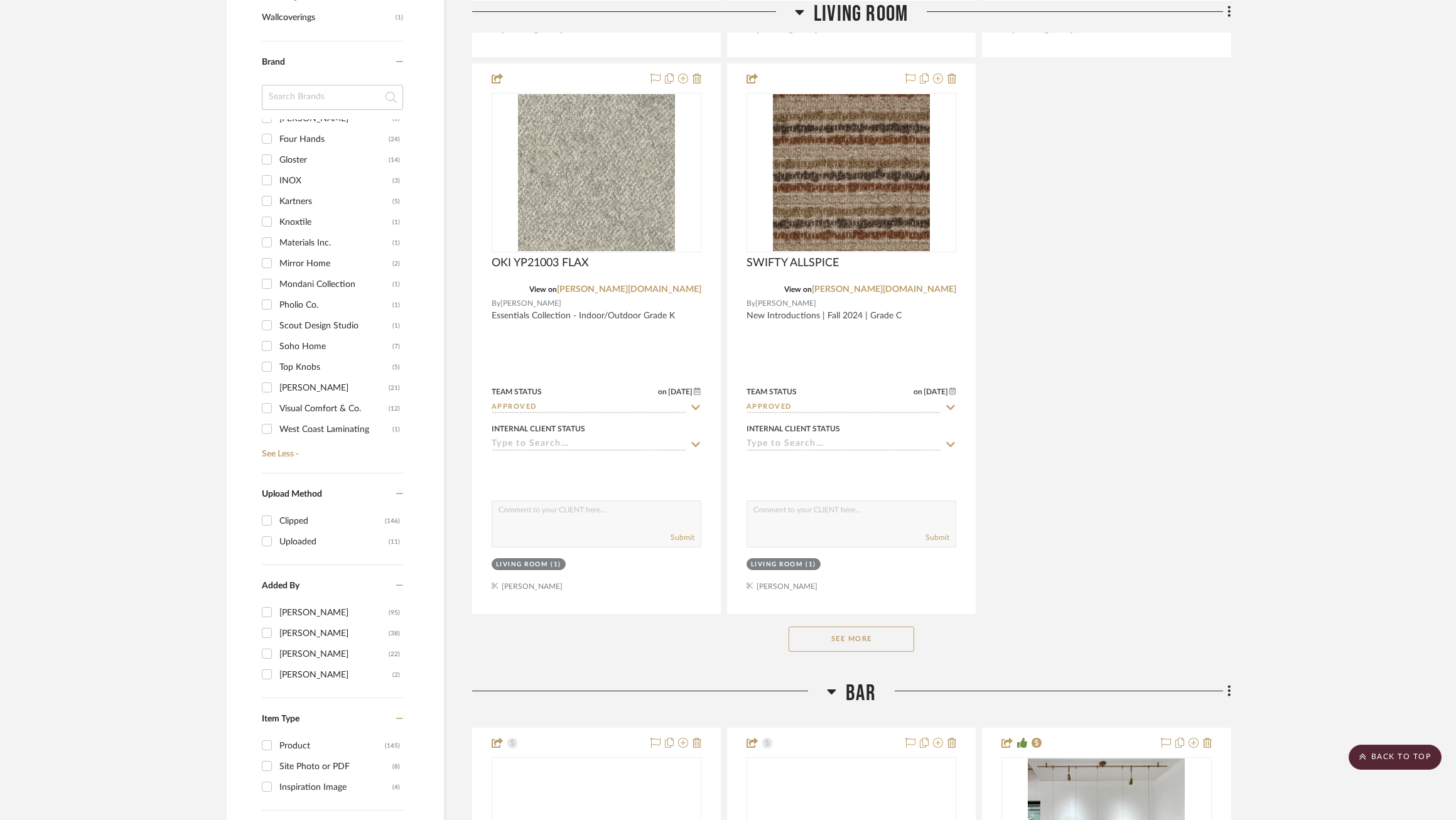
click at [299, 381] on div "[PERSON_NAME]" at bounding box center [334, 387] width 109 height 20
click at [277, 381] on input "Verellen (21)" at bounding box center [266, 387] width 20 height 20
checkbox input "true"
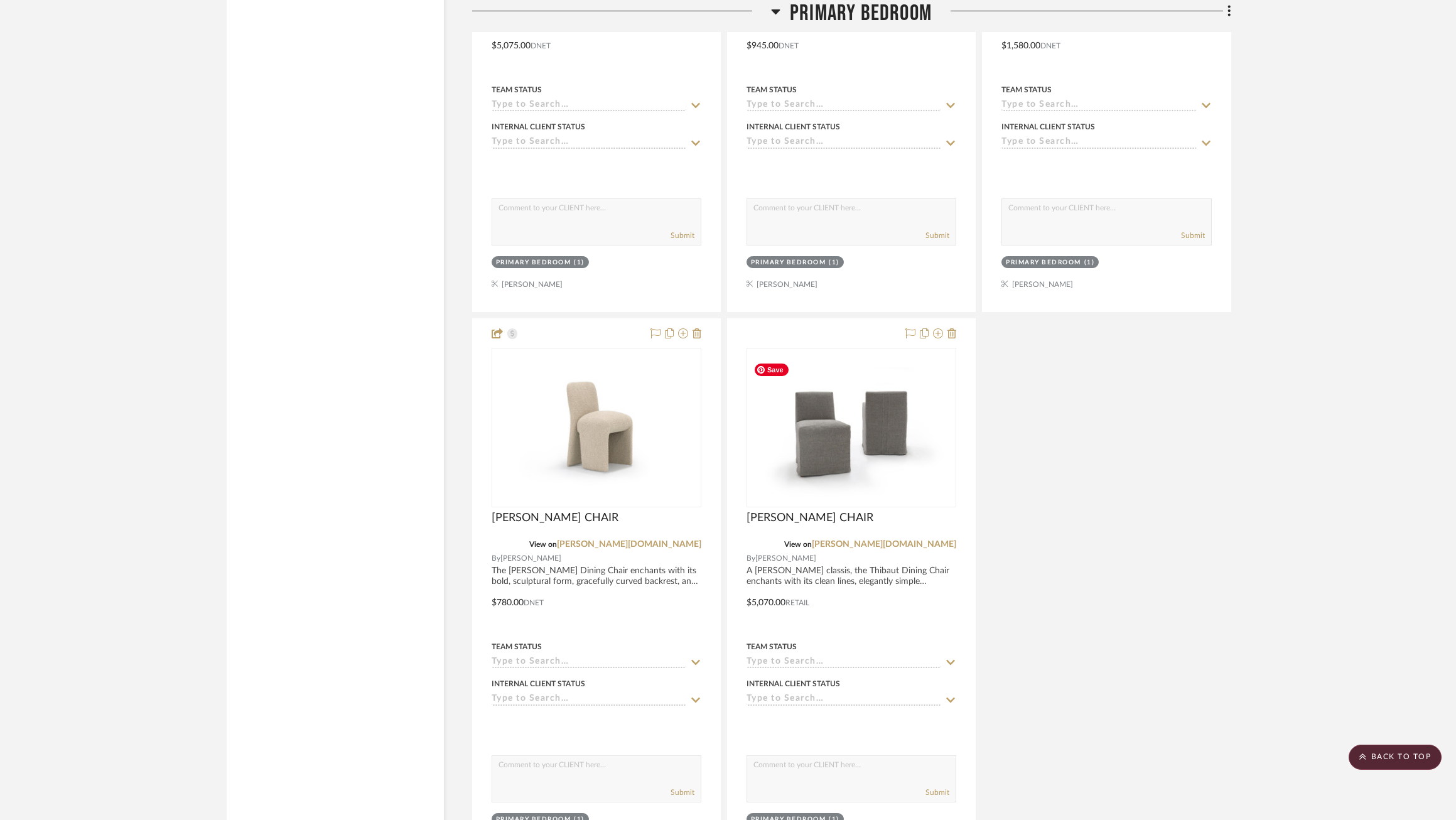
scroll to position [2520, 0]
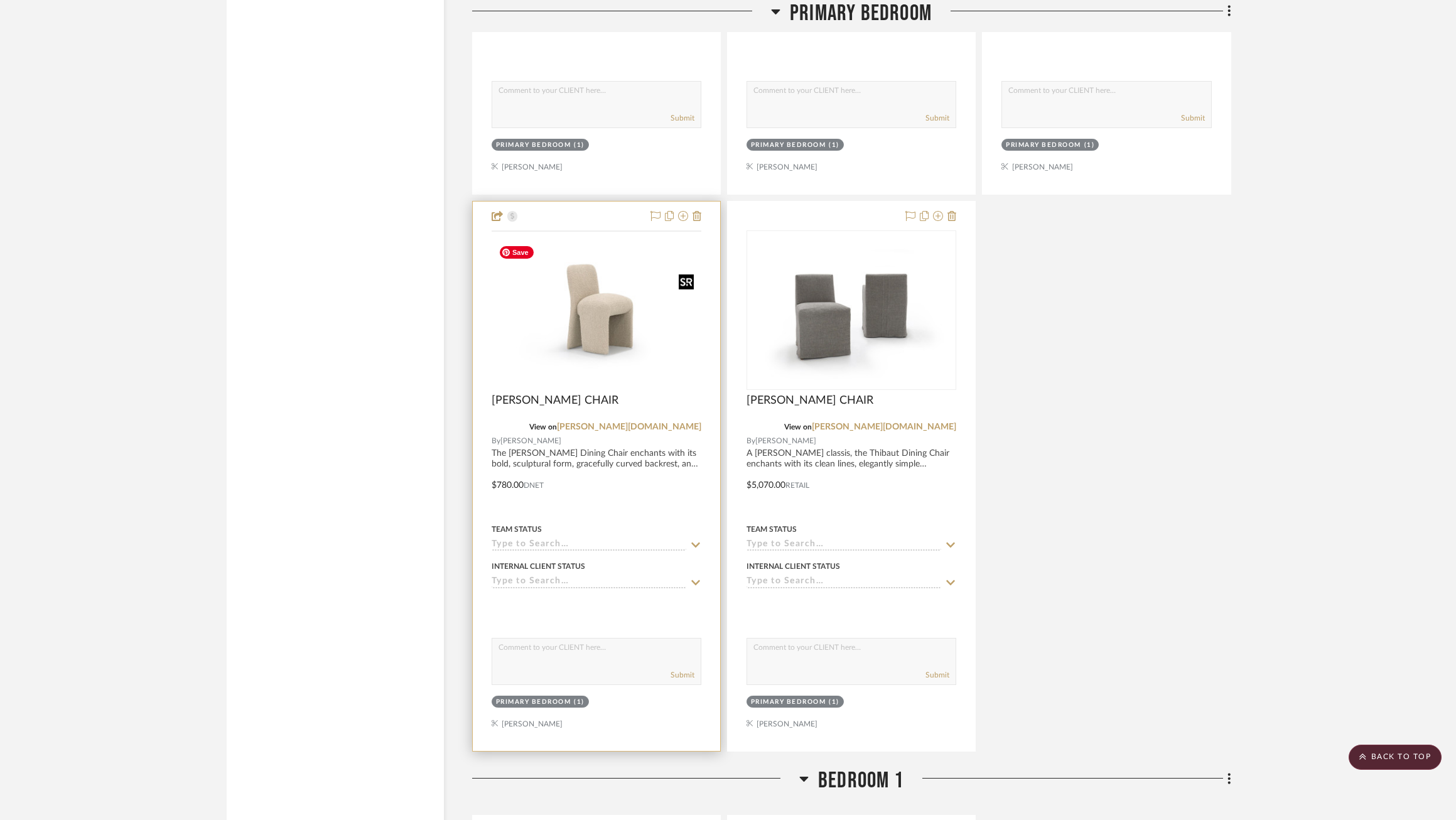
click at [0, 0] on img at bounding box center [0, 0] width 0 height 0
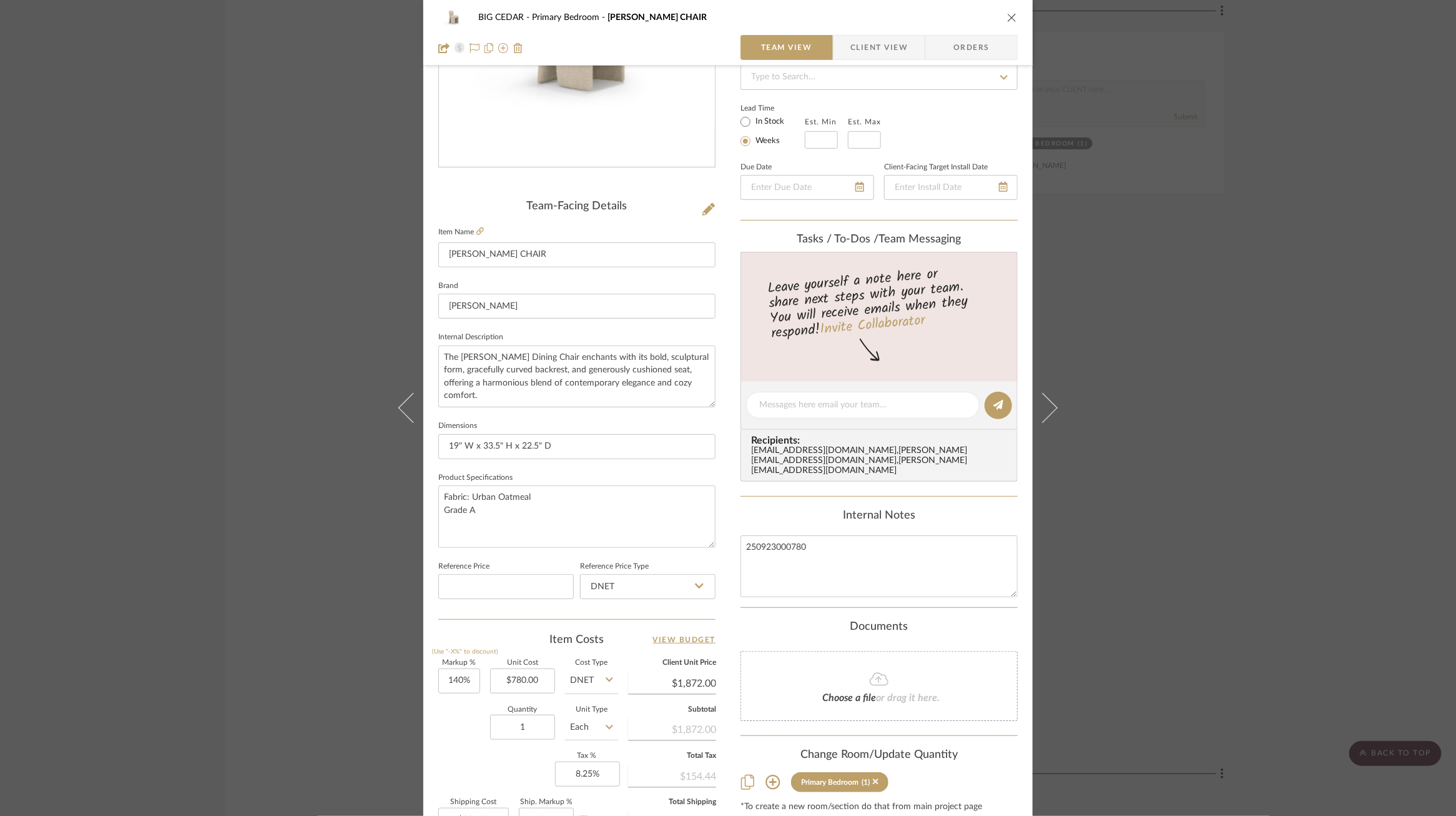
scroll to position [201, 0]
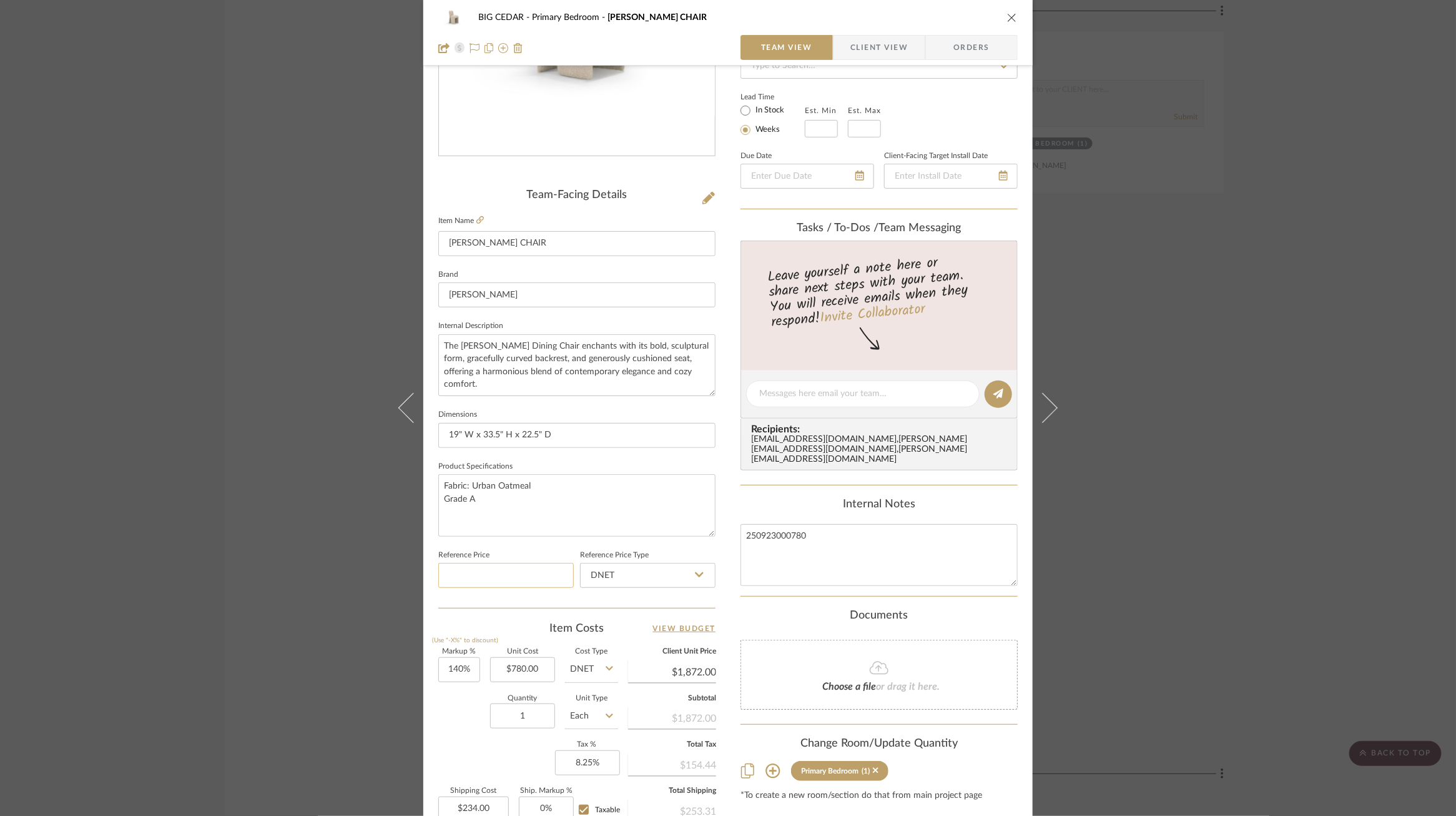
click at [485, 582] on input at bounding box center [506, 575] width 136 height 25
type input "$1,864.00"
click at [514, 610] on div "Team-Facing Details Item Name PERRIN DINING CHAIR Brand Verellen Internal Descr…" at bounding box center [577, 398] width 277 height 1028
click at [454, 669] on input "140" at bounding box center [459, 670] width 42 height 25
type input "139%"
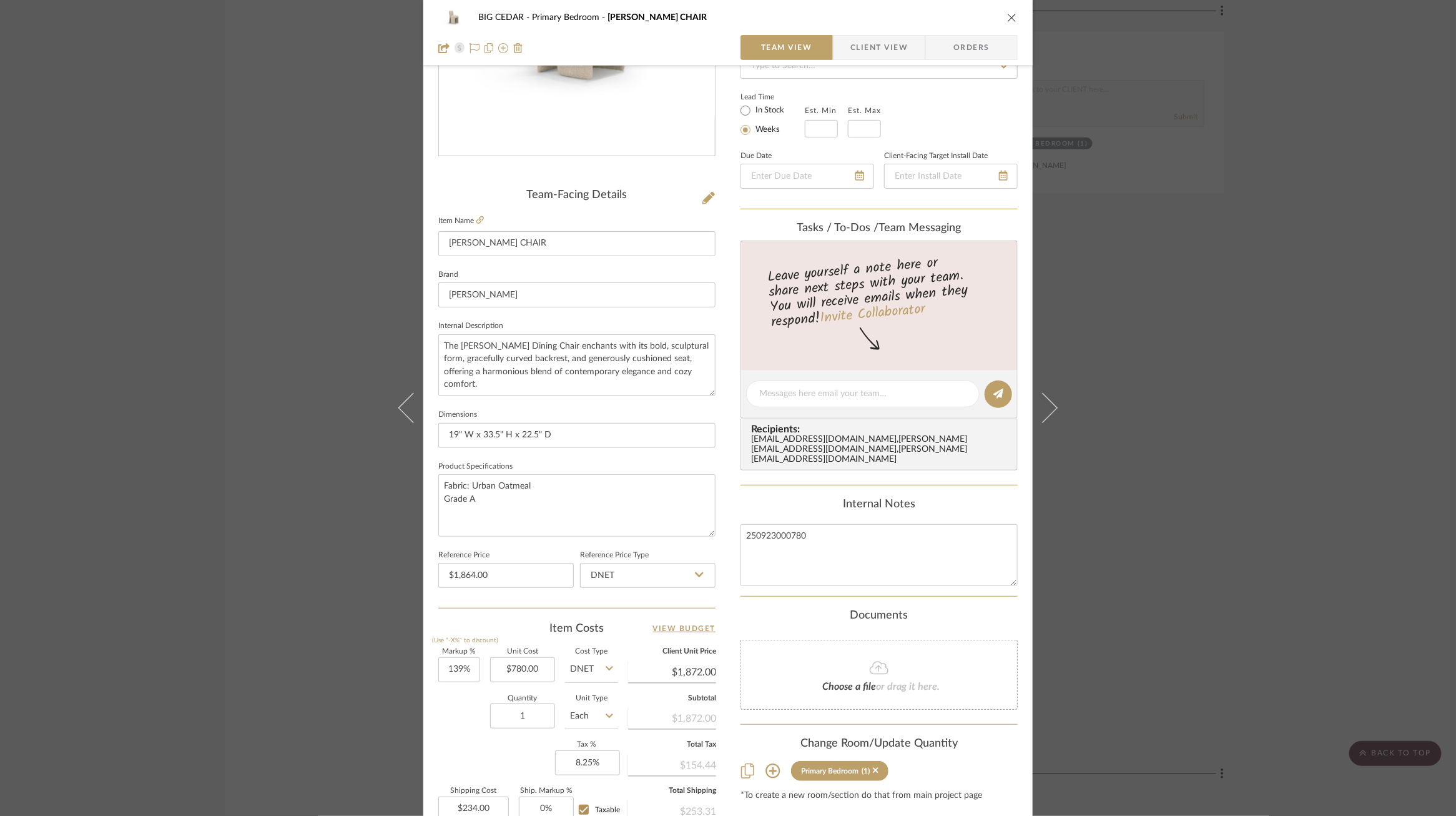
click at [455, 698] on div "Quantity 1 Unit Type Each" at bounding box center [528, 718] width 180 height 44
type input "$1,864.20"
type input "$233.03"
click at [720, 491] on div "BIG CEDAR Primary Bedroom PERRIN DINING CHAIR Team View Client View Orders Team…" at bounding box center [728, 385] width 610 height 1154
drag, startPoint x: 475, startPoint y: 242, endPoint x: 453, endPoint y: 242, distance: 22.0
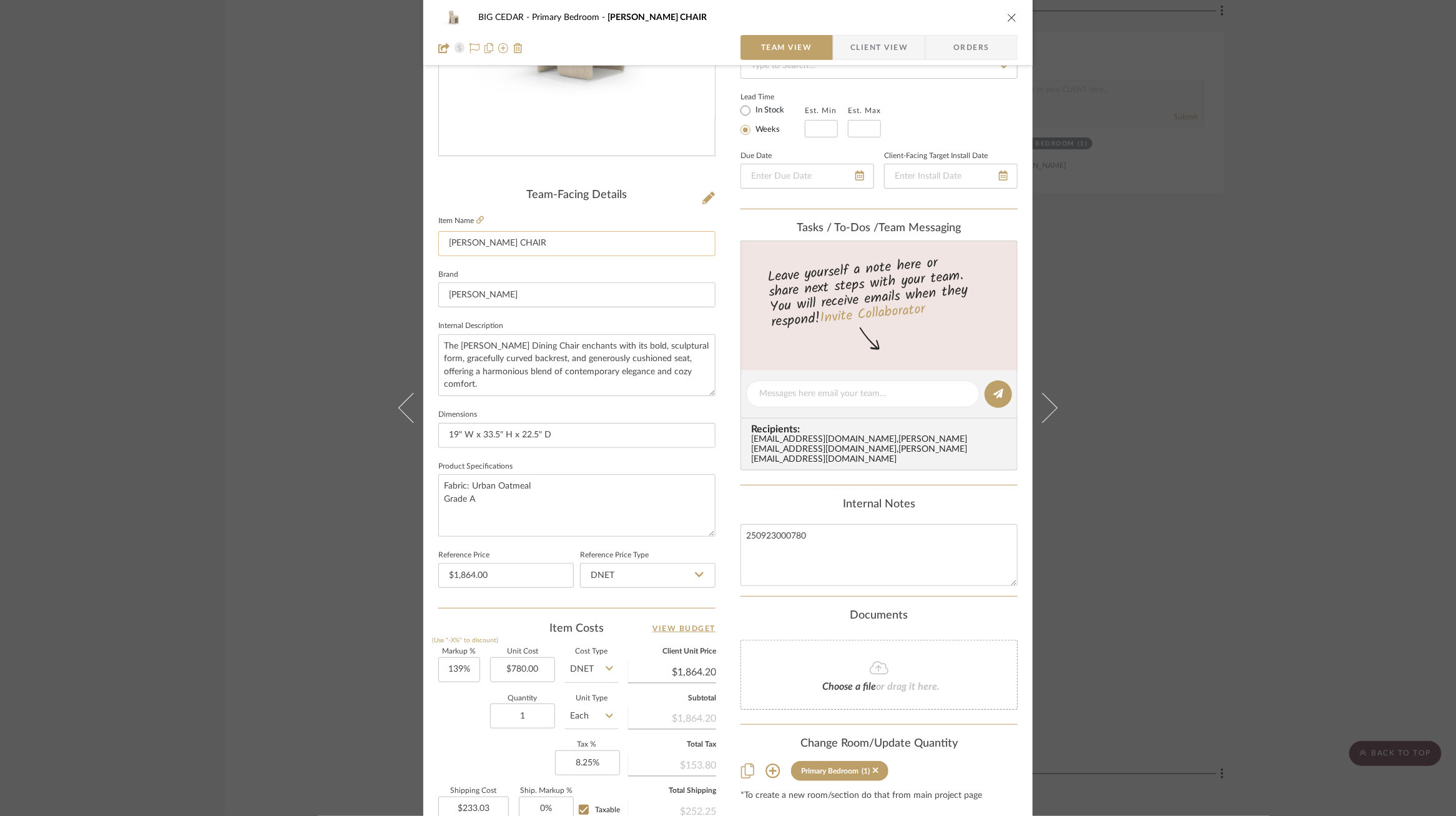
click at [453, 242] on input "PERRIN DINING CHAIR" at bounding box center [577, 244] width 277 height 25
click at [468, 279] on fieldset "Brand Verellen" at bounding box center [577, 287] width 277 height 42
drag, startPoint x: 477, startPoint y: 238, endPoint x: 455, endPoint y: 238, distance: 22.0
click at [455, 238] on input "PERRIN DINING CHAIR" at bounding box center [577, 244] width 277 height 25
drag, startPoint x: 473, startPoint y: 242, endPoint x: 452, endPoint y: 243, distance: 21.0
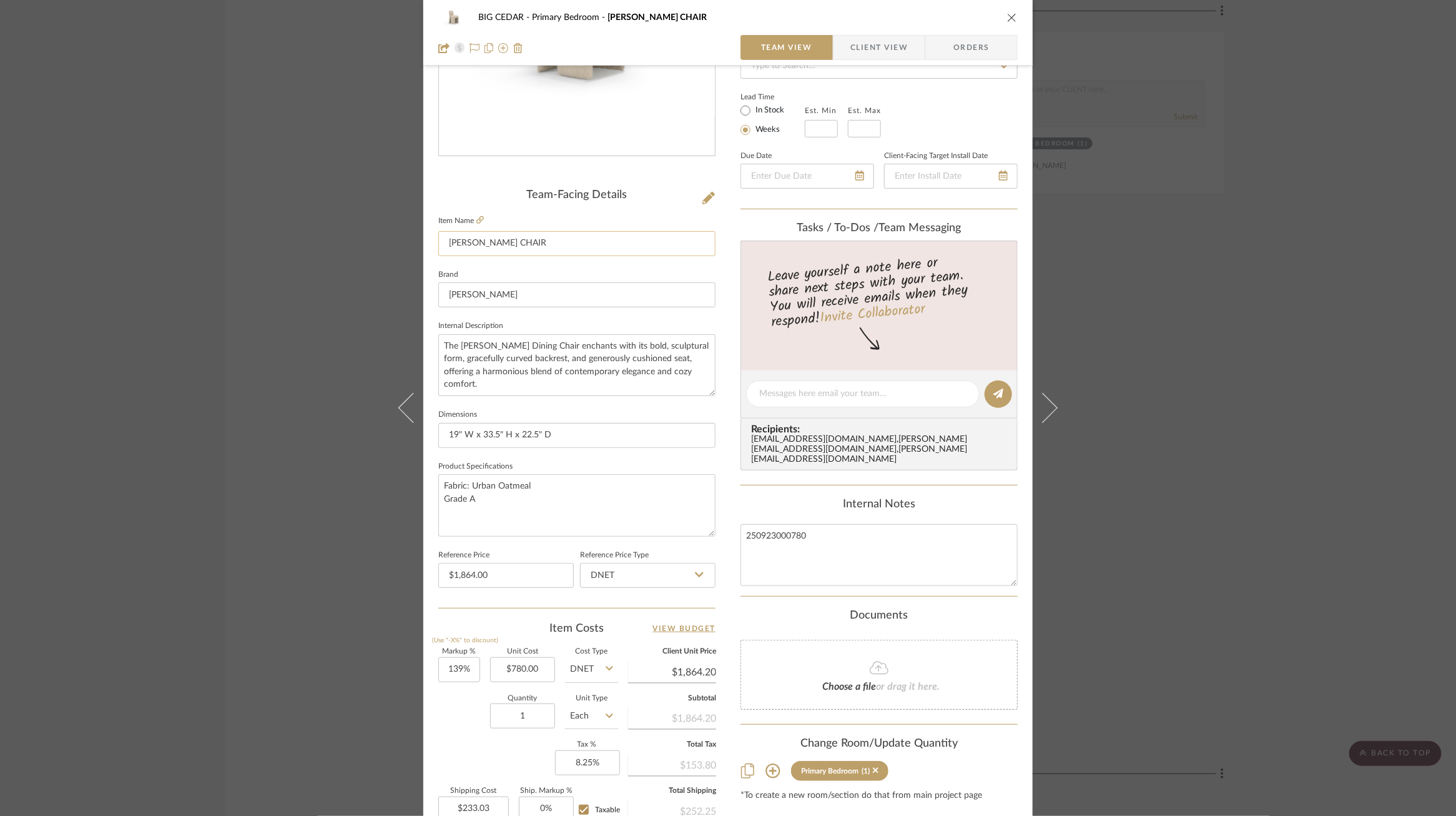
click at [452, 243] on input "PERRIN DINING CHAIR" at bounding box center [577, 244] width 277 height 25
drag, startPoint x: 501, startPoint y: 247, endPoint x: 478, endPoint y: 246, distance: 23.0
click at [478, 246] on input "Perrin DINING CHAIR" at bounding box center [577, 244] width 277 height 25
drag, startPoint x: 538, startPoint y: 245, endPoint x: 504, endPoint y: 245, distance: 34.0
click at [504, 245] on input "Perrin Dining CHAIR" at bounding box center [577, 244] width 277 height 25
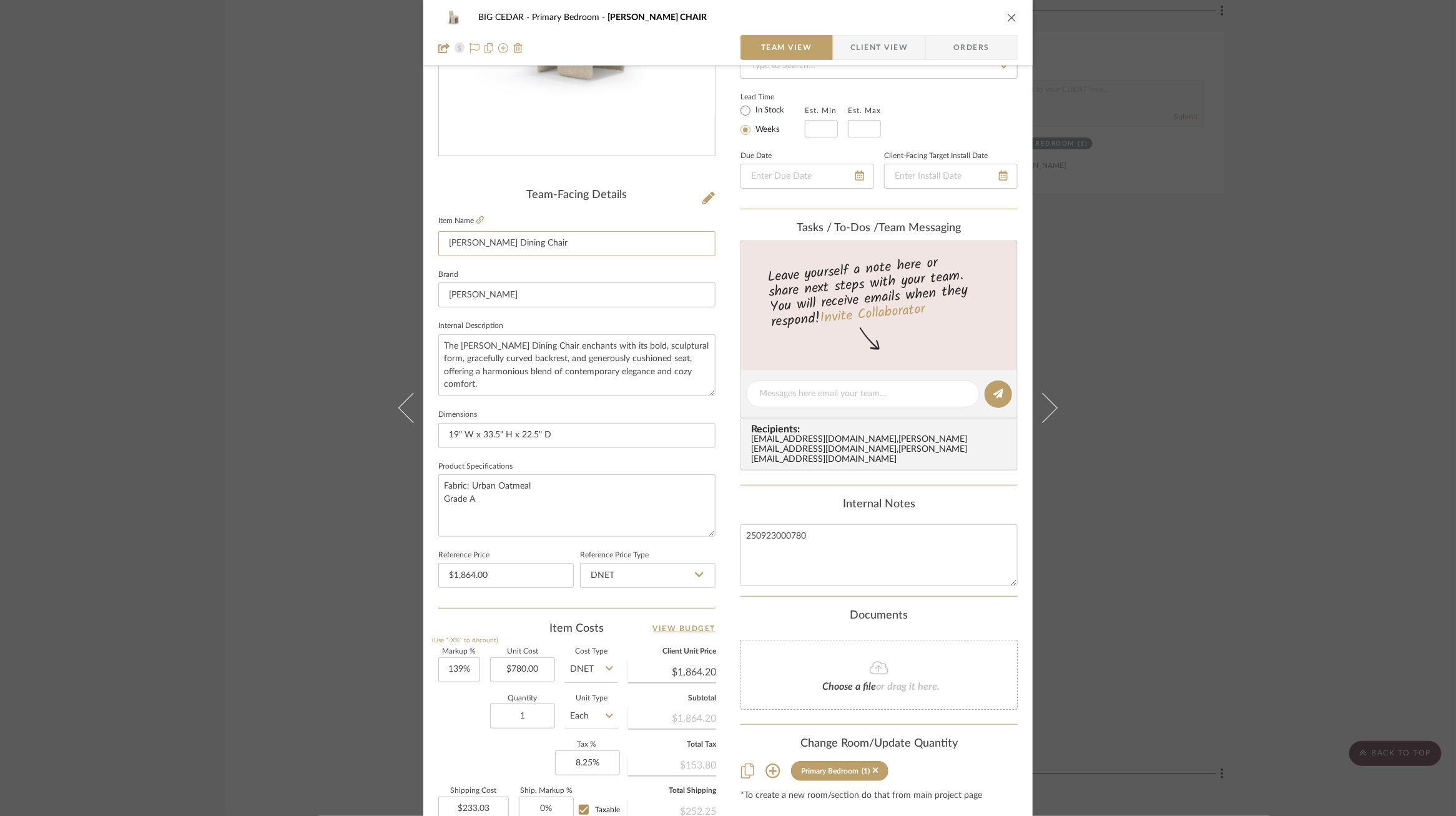
type input "Perrin Dining Chair"
click at [524, 280] on fieldset "Brand Verellen" at bounding box center [577, 287] width 277 height 42
click at [310, 378] on div "BIG CEDAR Primary Bedroom Perrin Dining Chair Team View Client View Orders Team…" at bounding box center [728, 408] width 1456 height 816
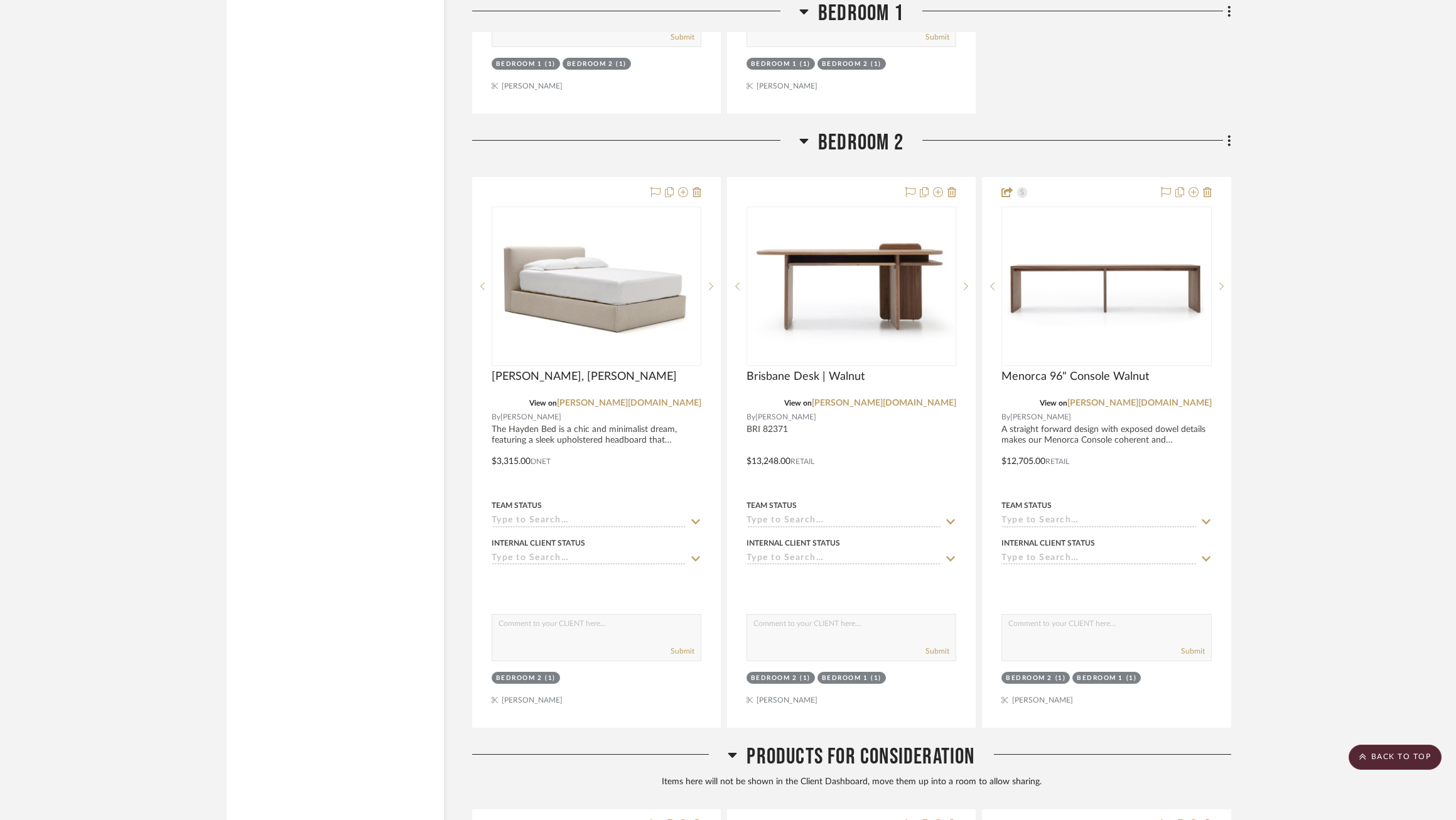
scroll to position [3773, 0]
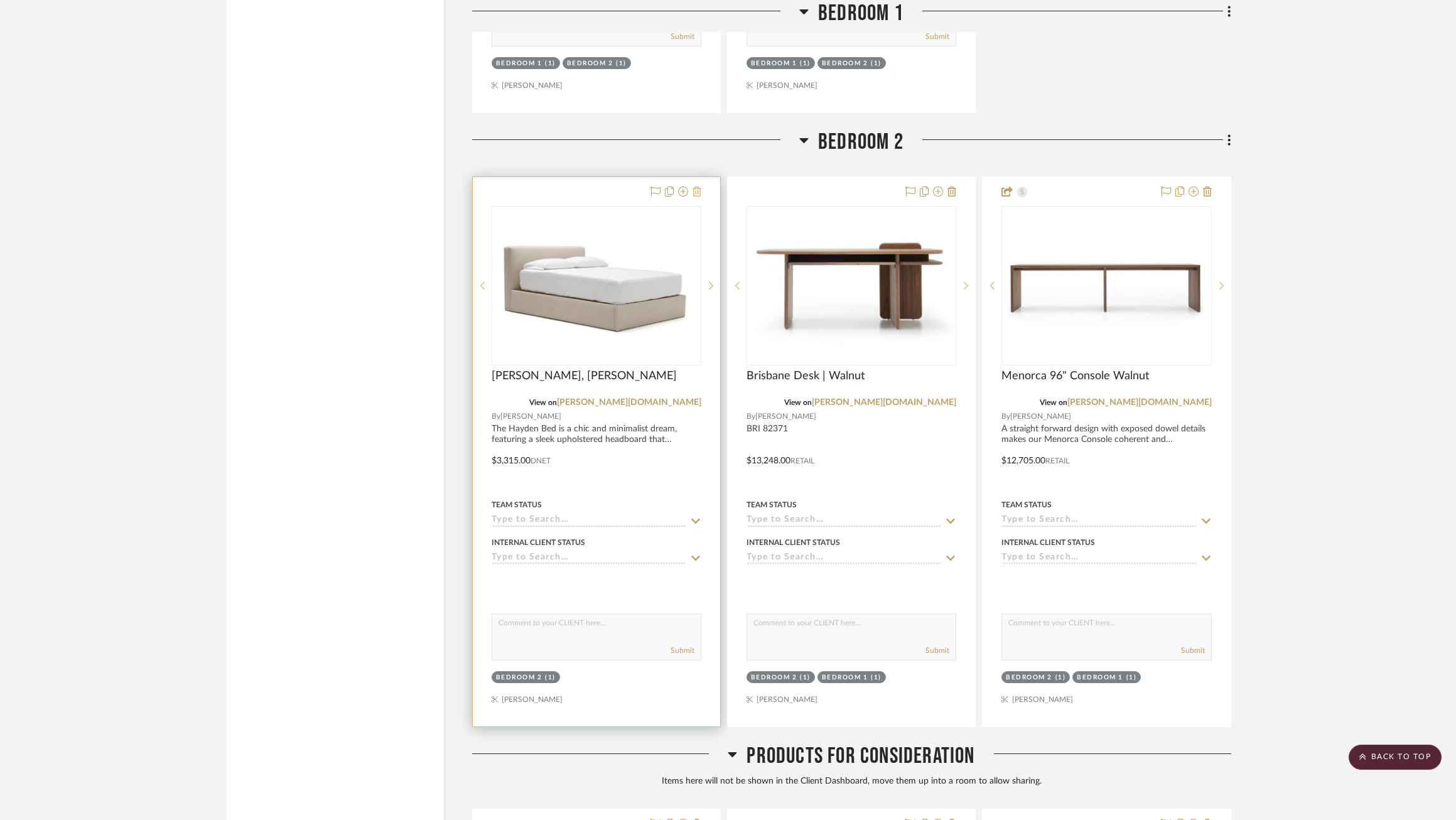
click at [698, 193] on icon at bounding box center [697, 192] width 9 height 10
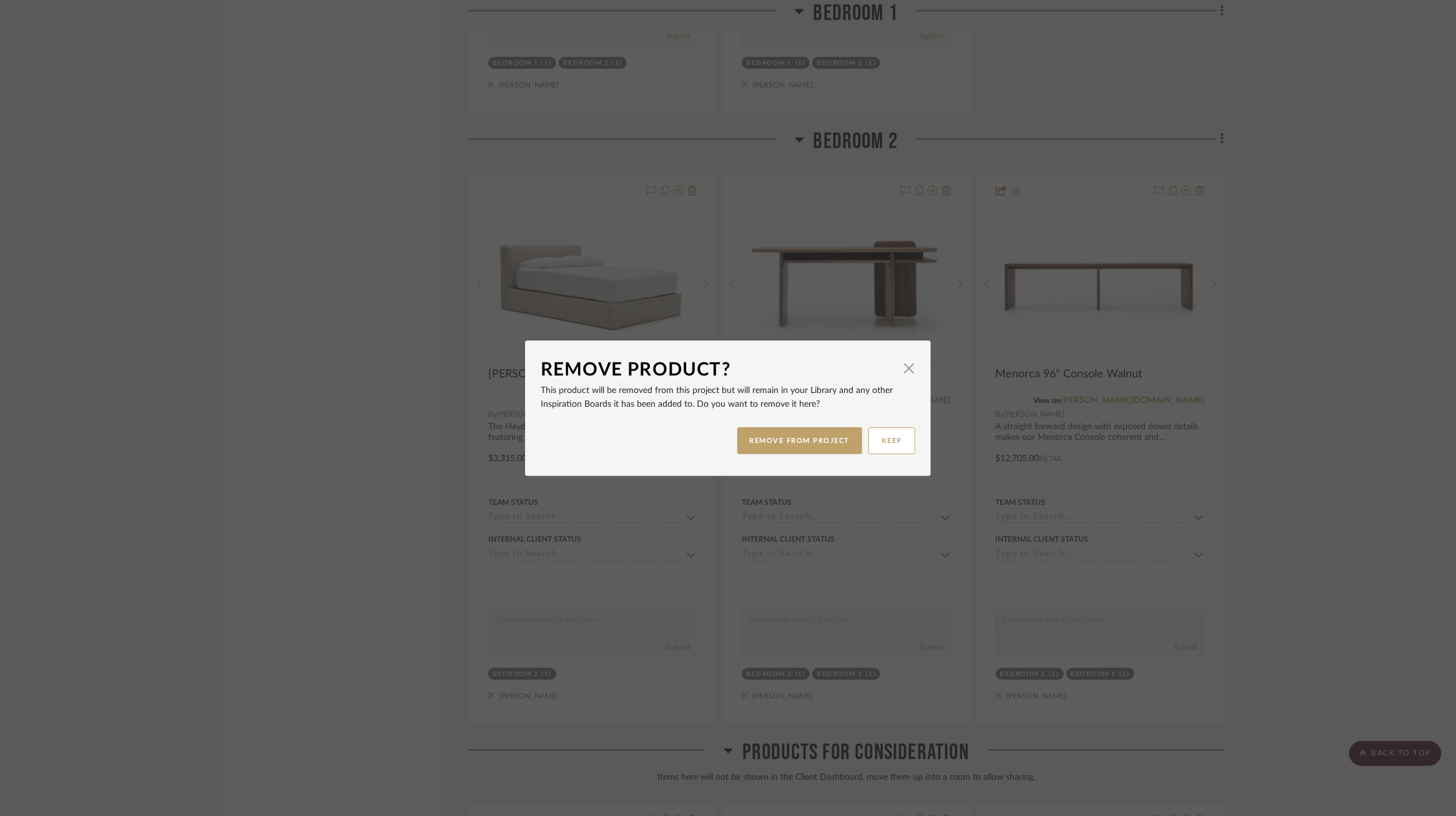
click at [808, 459] on div "REMOVE FROM PROJECT KEEP" at bounding box center [728, 441] width 375 height 40
click at [805, 439] on button "REMOVE FROM PROJECT" at bounding box center [800, 440] width 125 height 27
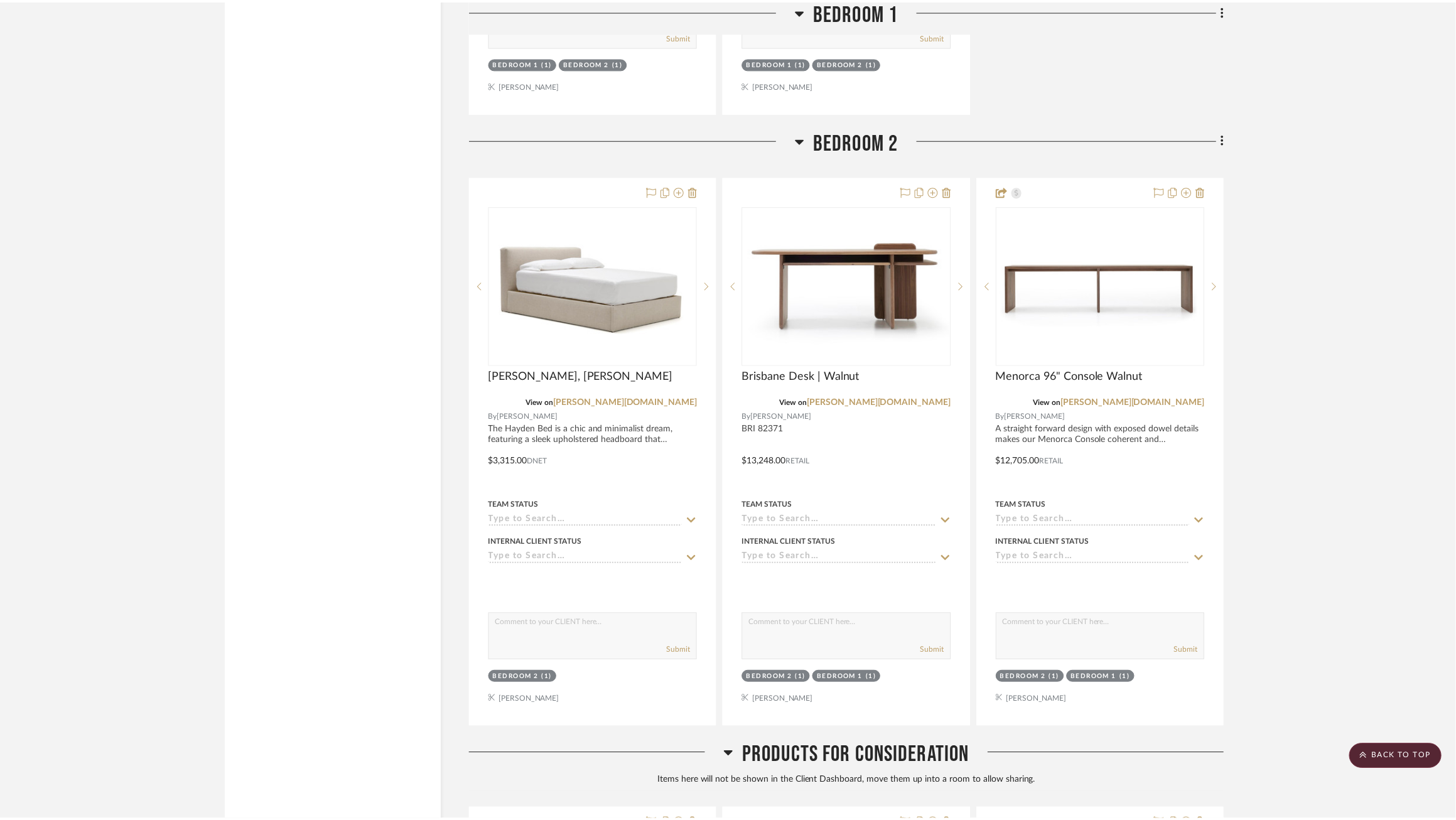
scroll to position [3773, 0]
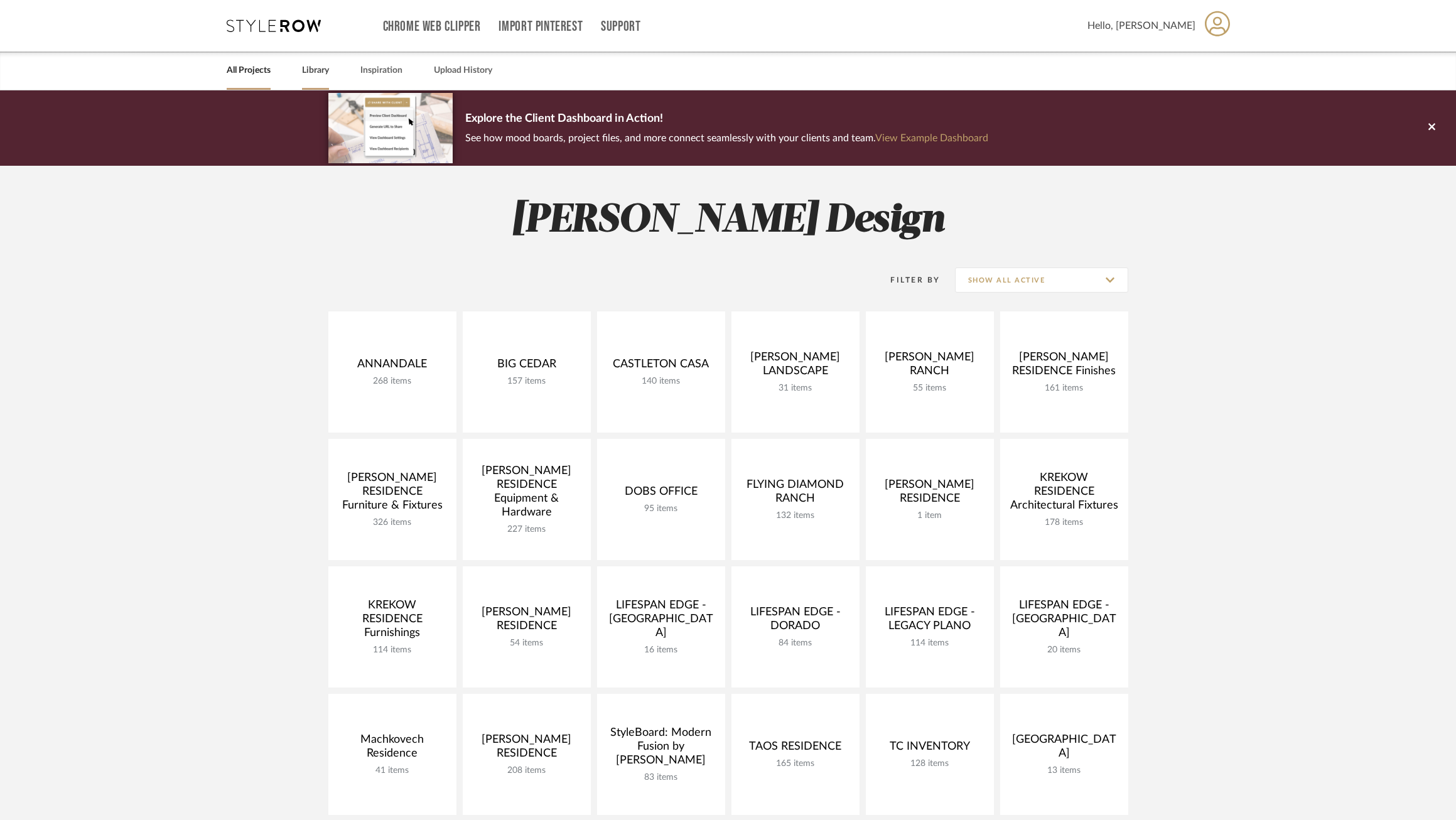
click at [315, 77] on link "Library" at bounding box center [315, 70] width 27 height 17
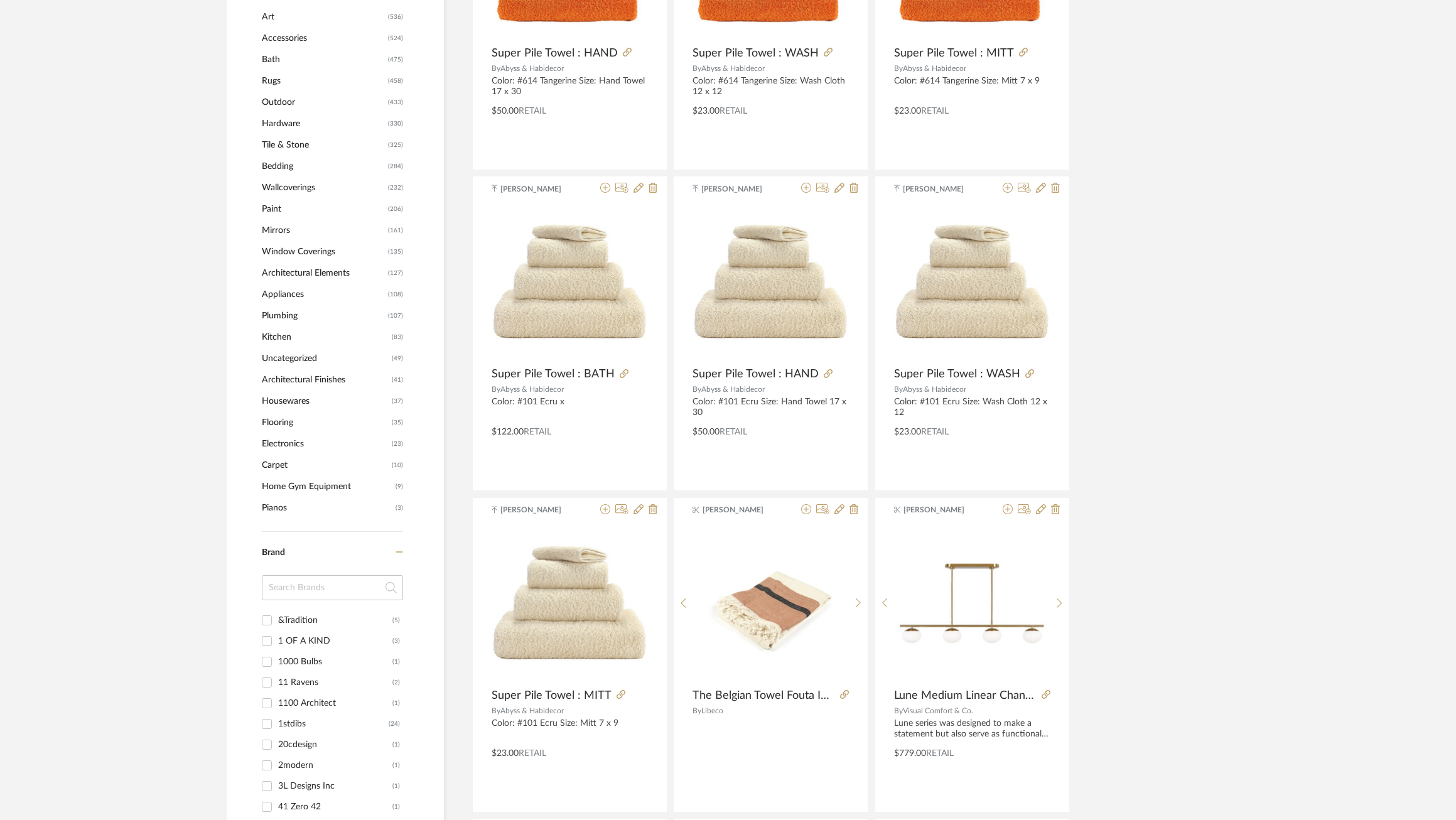
scroll to position [737, 0]
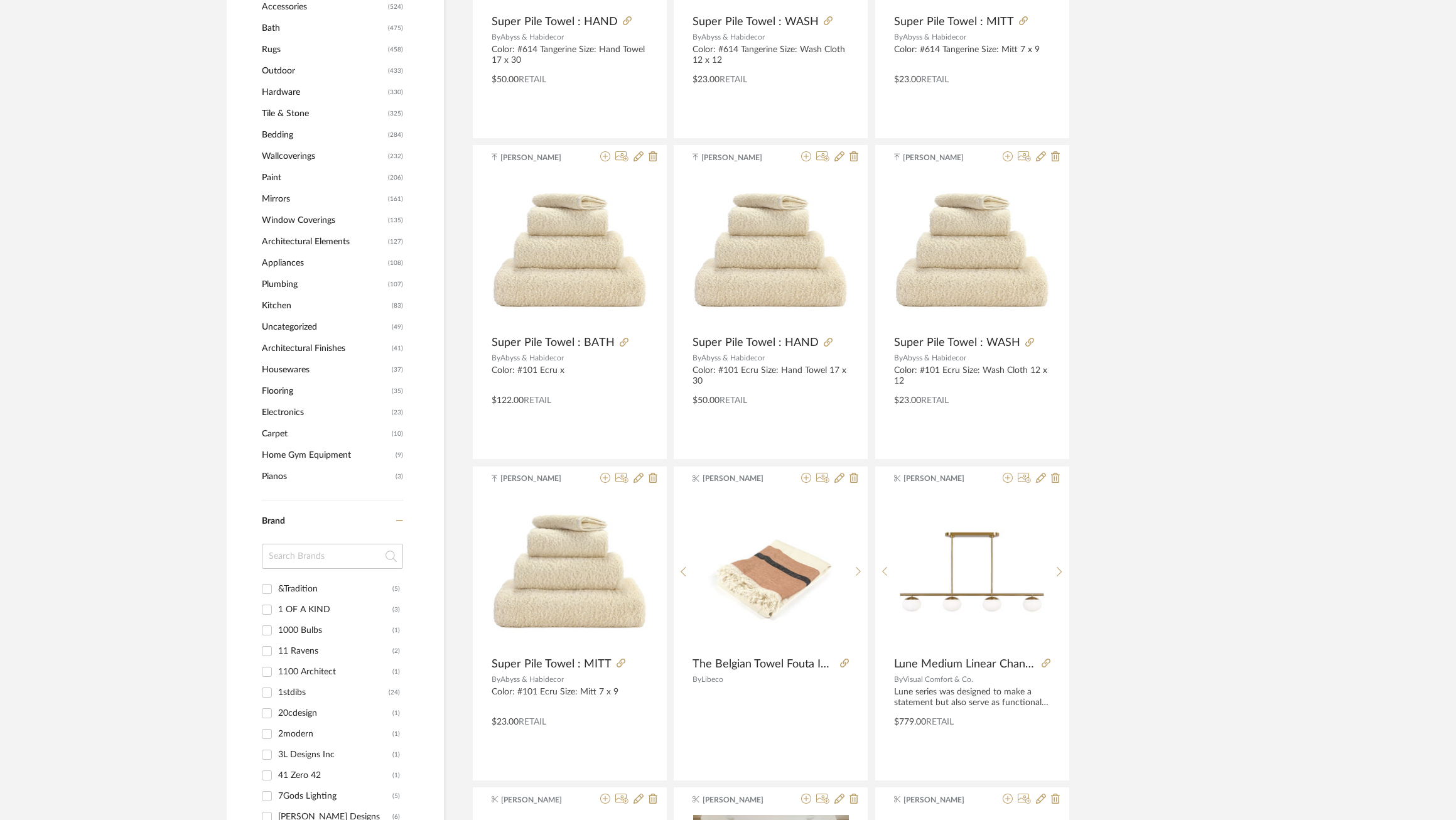
click at [322, 556] on input at bounding box center [333, 556] width 142 height 25
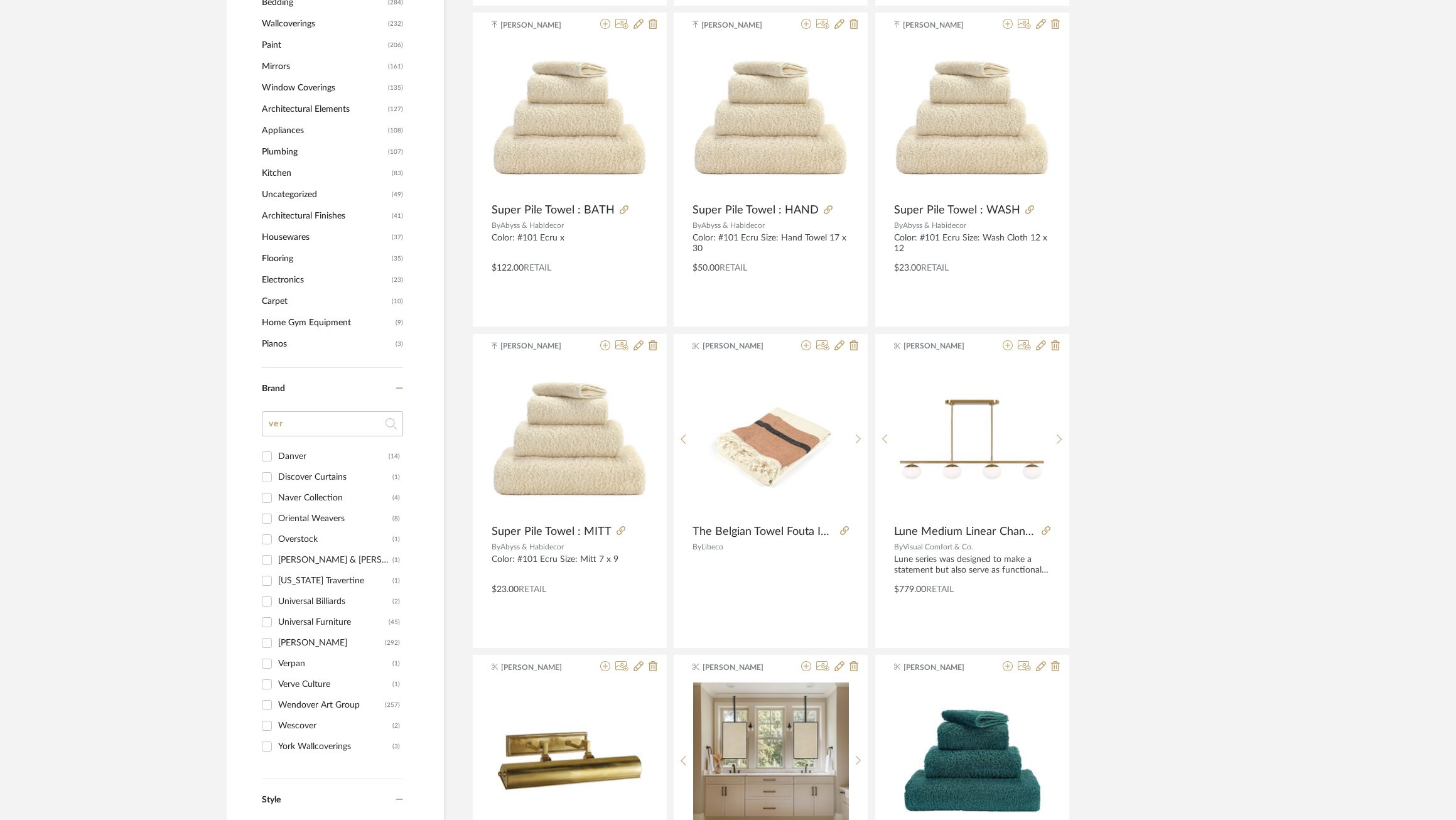
scroll to position [870, 0]
type input "ver"
click at [294, 647] on div "[PERSON_NAME]" at bounding box center [331, 641] width 107 height 20
click at [277, 647] on input "[PERSON_NAME] (292)" at bounding box center [266, 641] width 20 height 20
checkbox input "true"
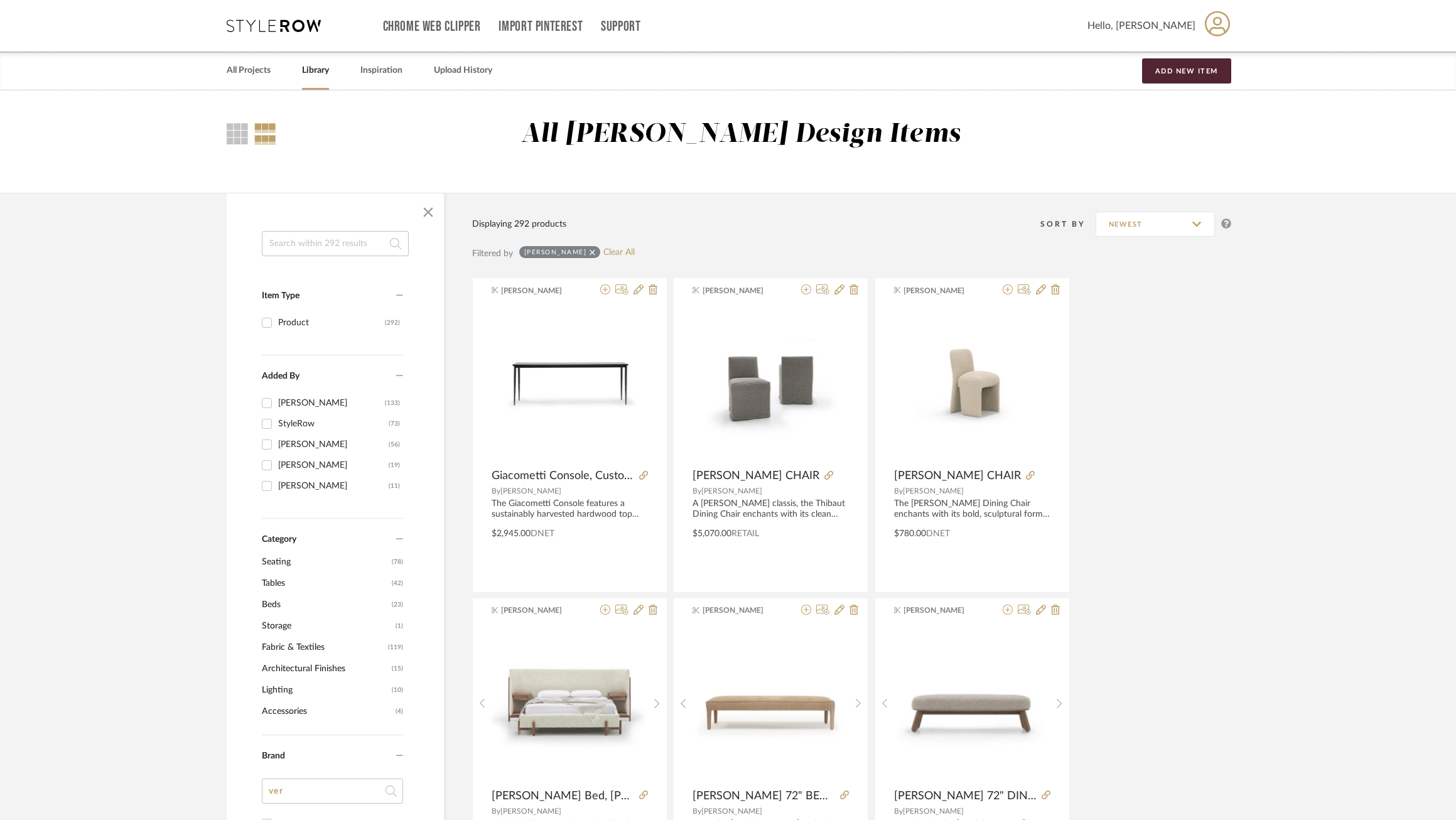
click at [327, 237] on input at bounding box center [335, 243] width 147 height 25
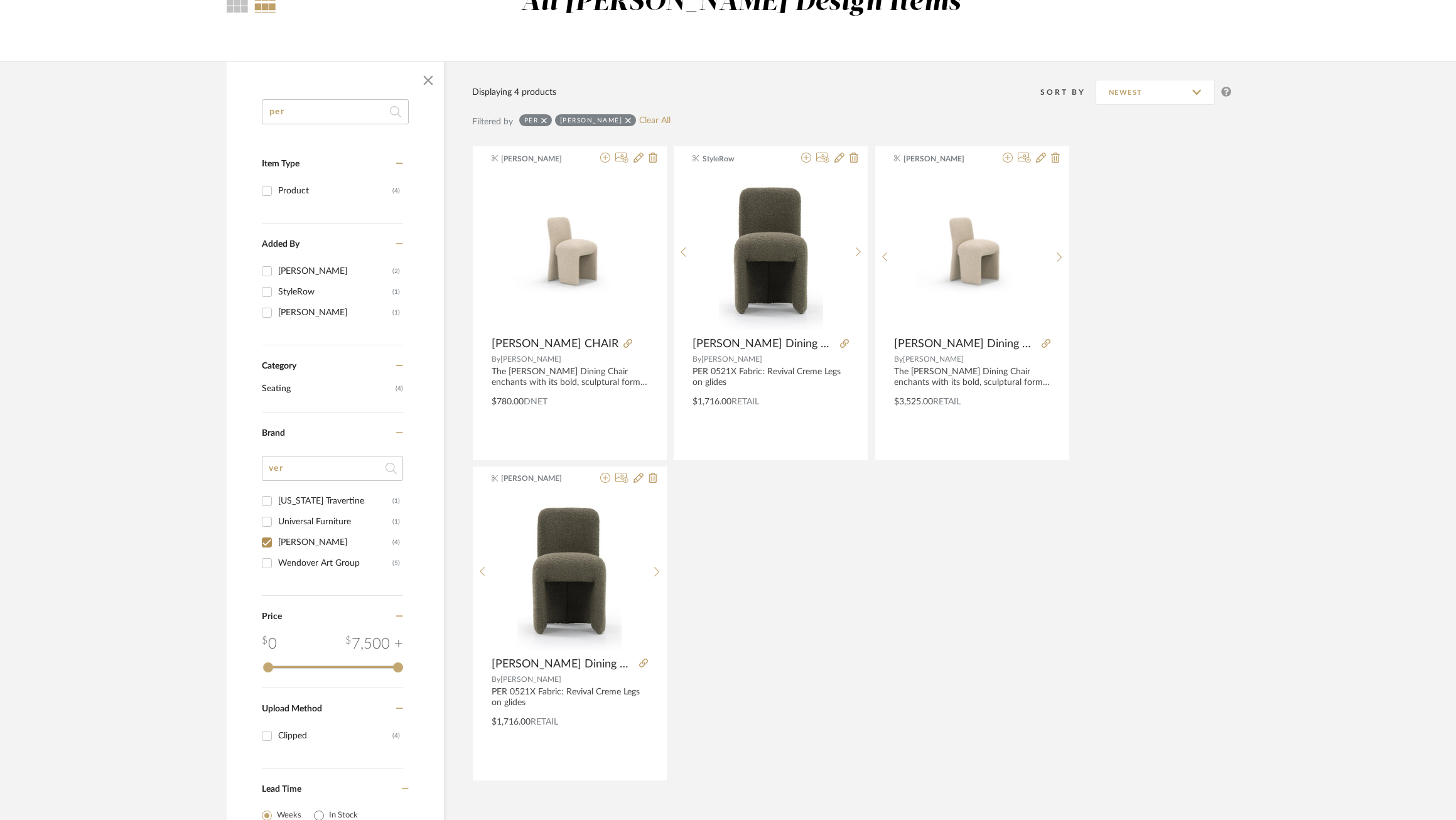
scroll to position [133, 0]
type input "per"
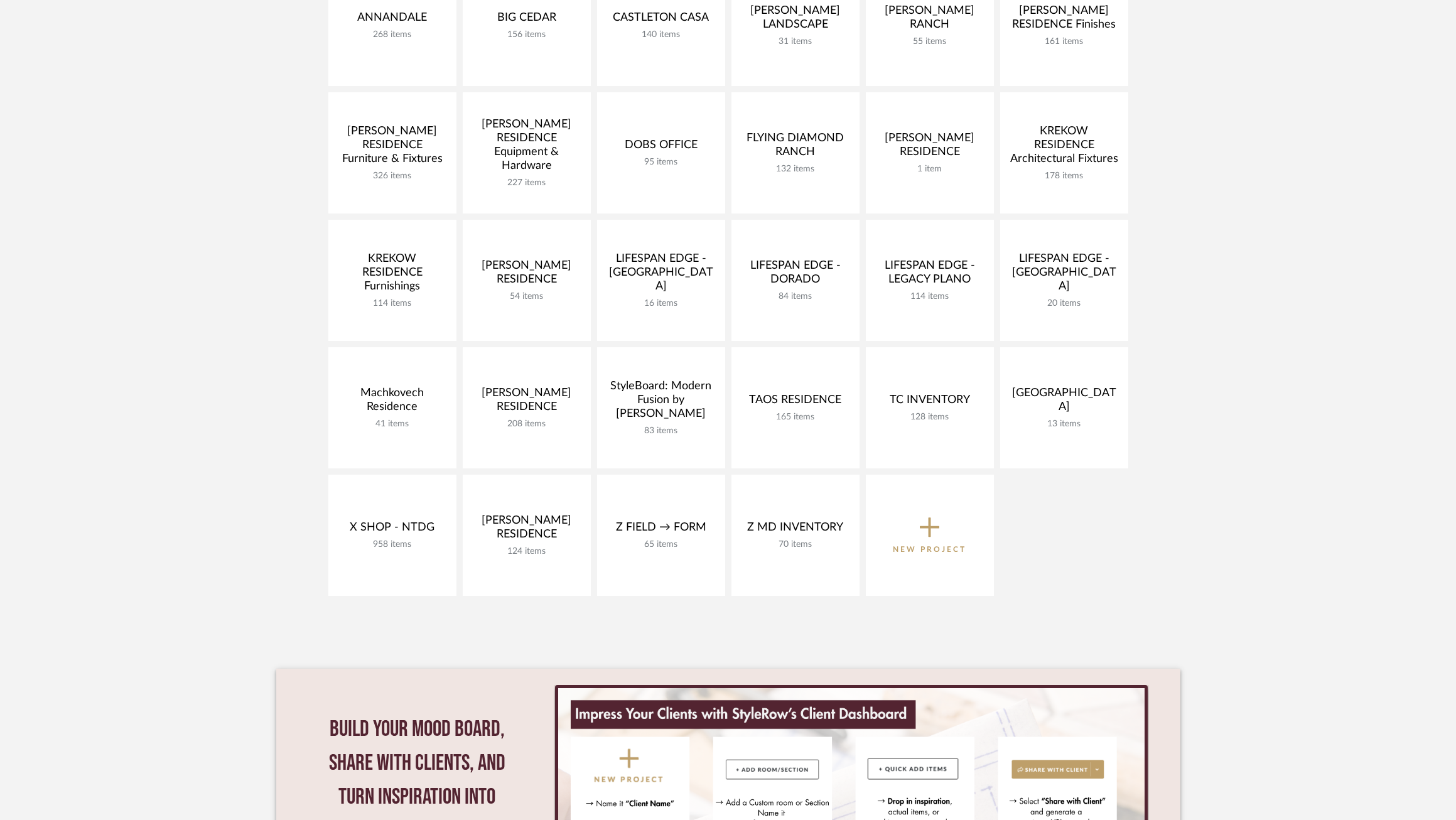
scroll to position [354, 0]
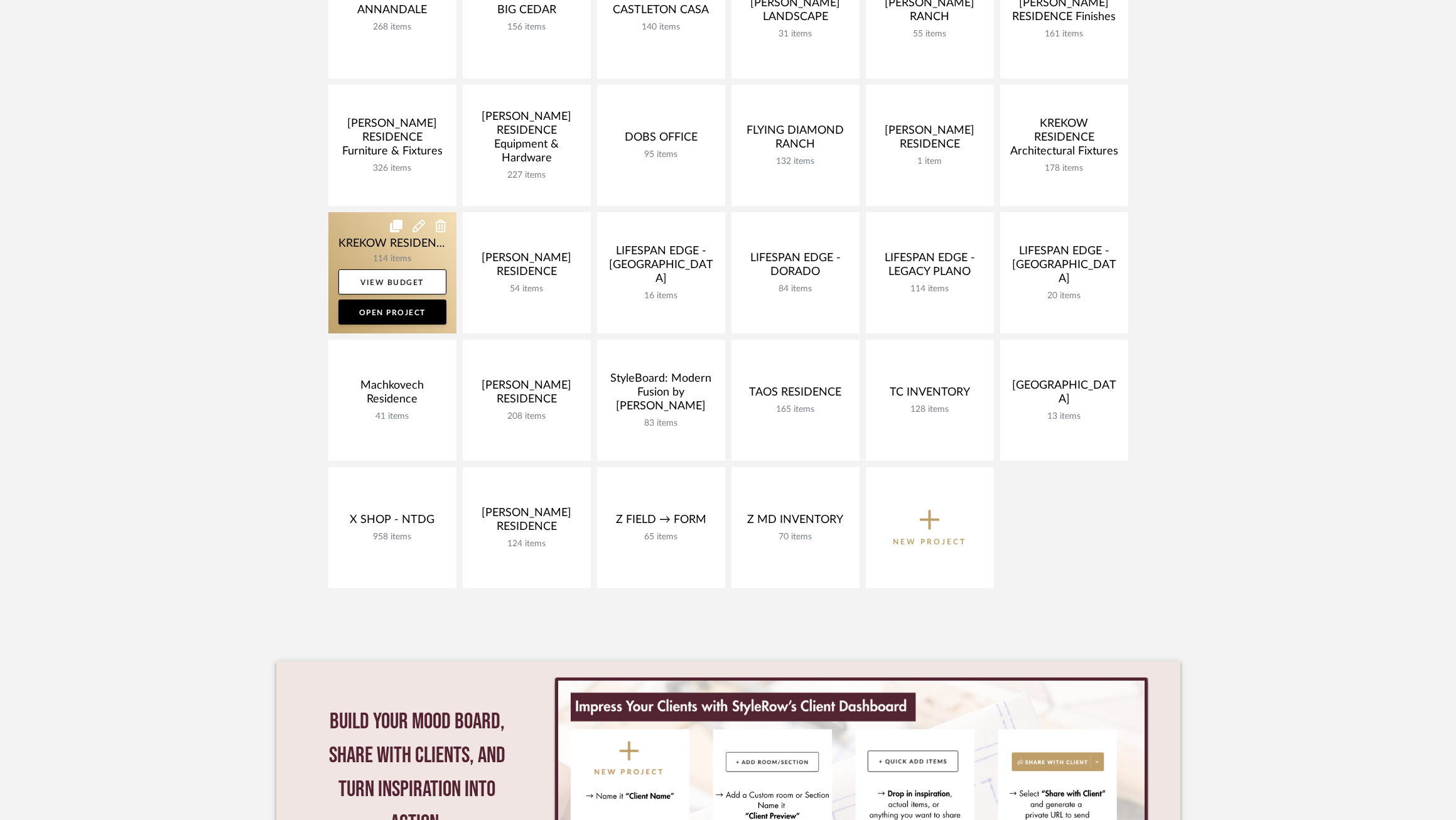
click at [374, 234] on link at bounding box center [392, 273] width 128 height 121
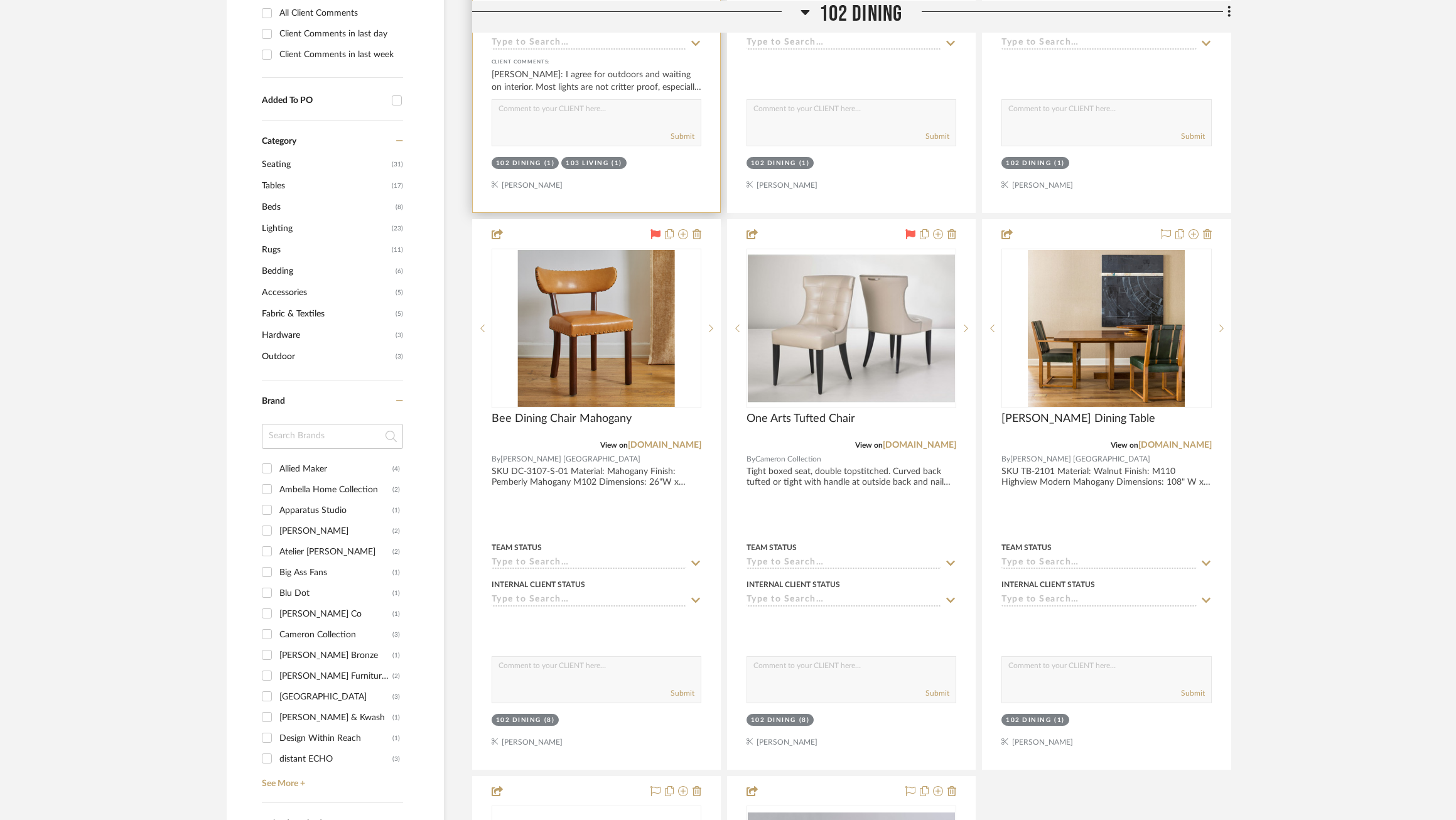
scroll to position [714, 0]
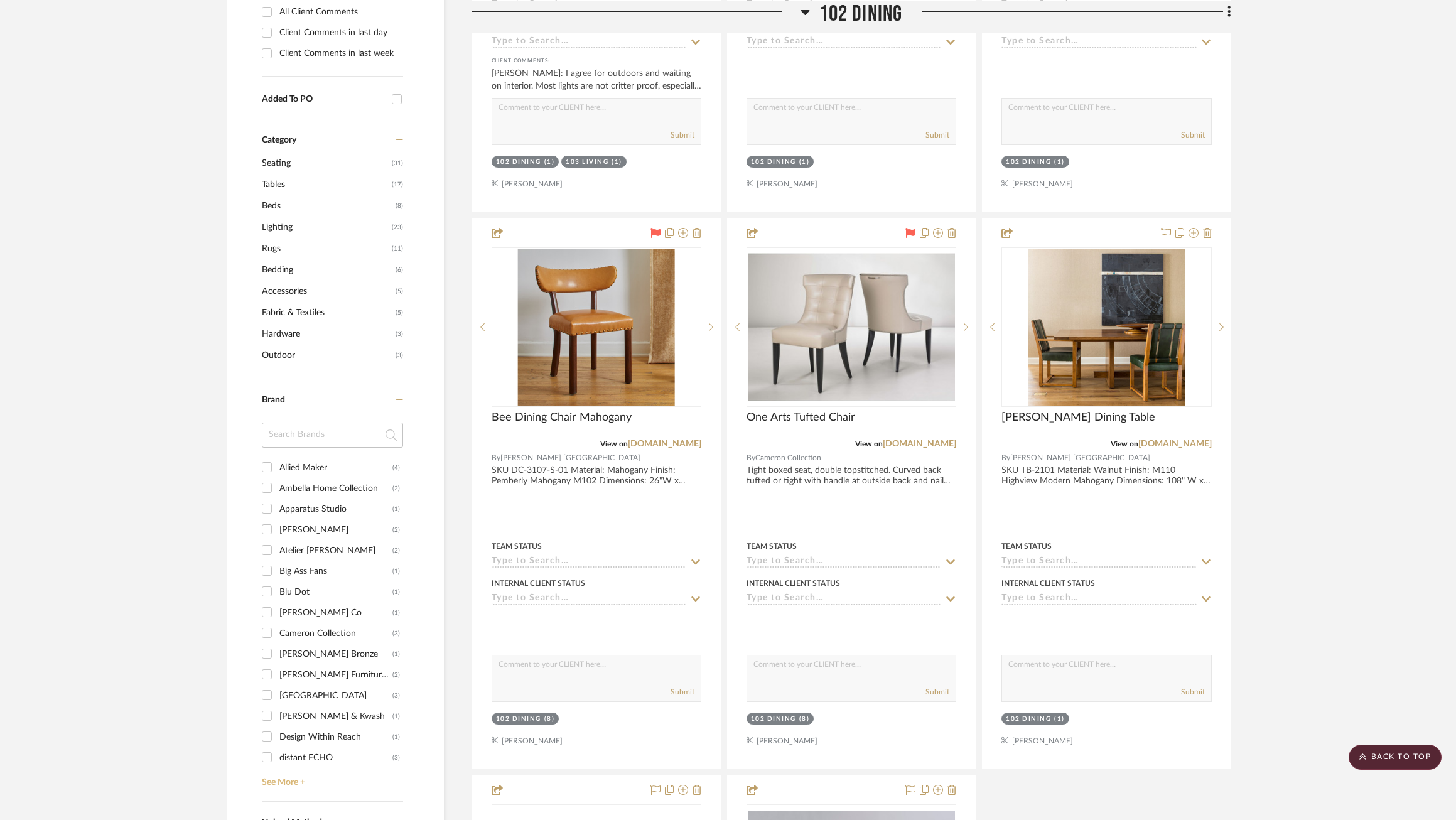
click at [285, 774] on link "See More +" at bounding box center [331, 777] width 145 height 20
click at [311, 682] on div "In Common With" at bounding box center [336, 683] width 113 height 20
click at [277, 682] on input "In Common With (1)" at bounding box center [266, 683] width 20 height 20
checkbox input "true"
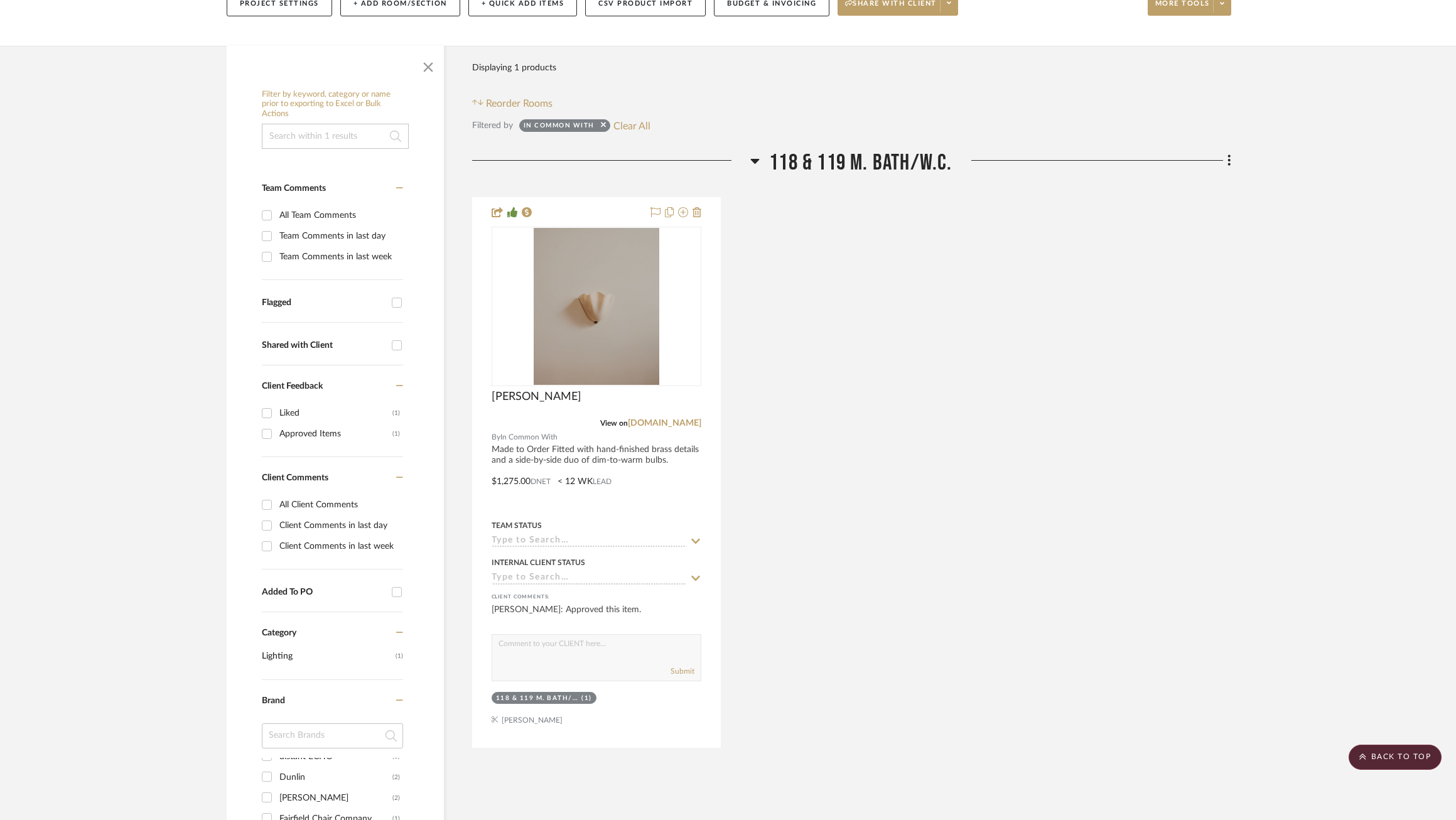
scroll to position [204, 0]
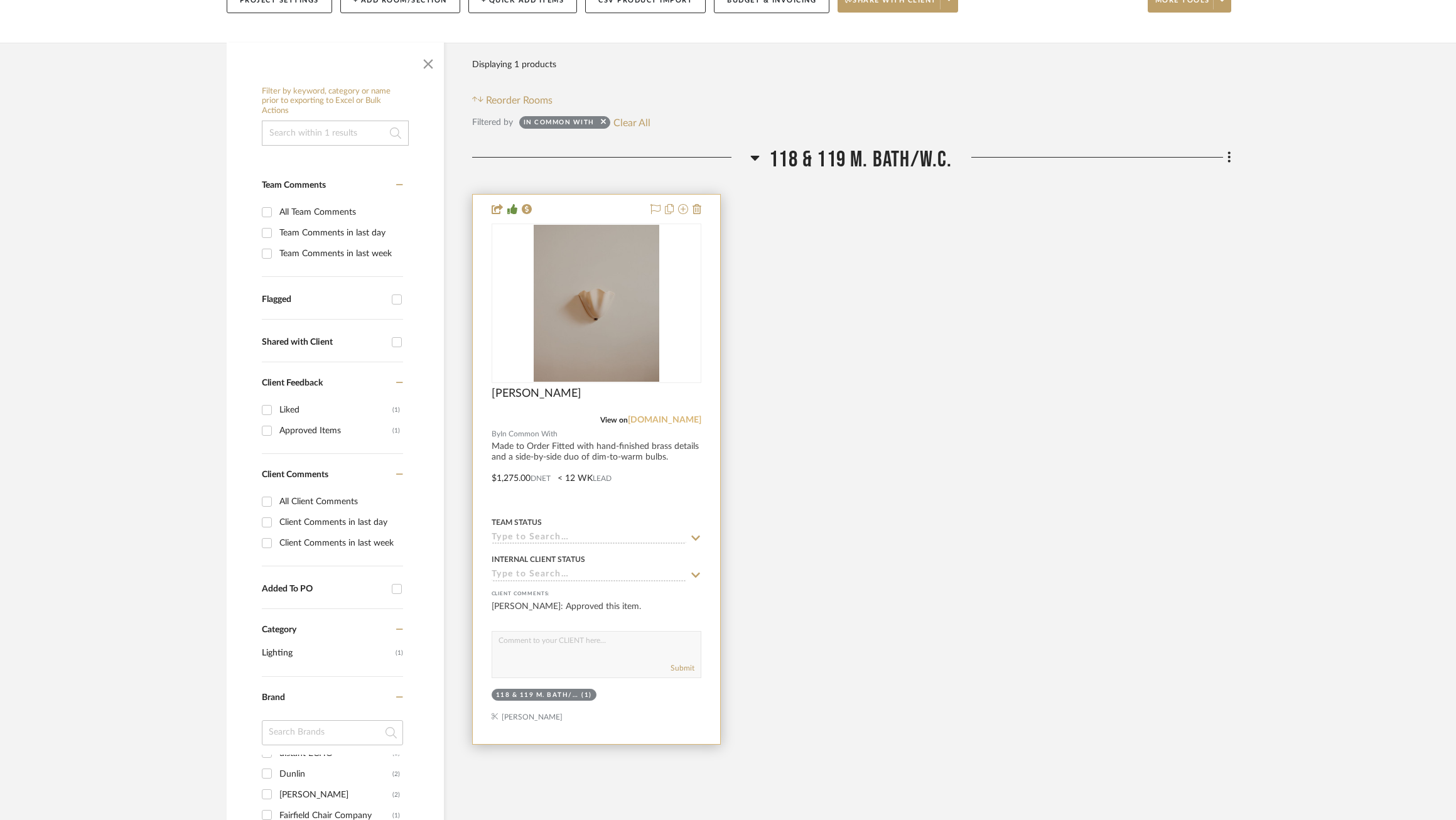
click at [687, 420] on link "[DOMAIN_NAME]" at bounding box center [665, 420] width 74 height 9
click at [0, 0] on img at bounding box center [0, 0] width 0 height 0
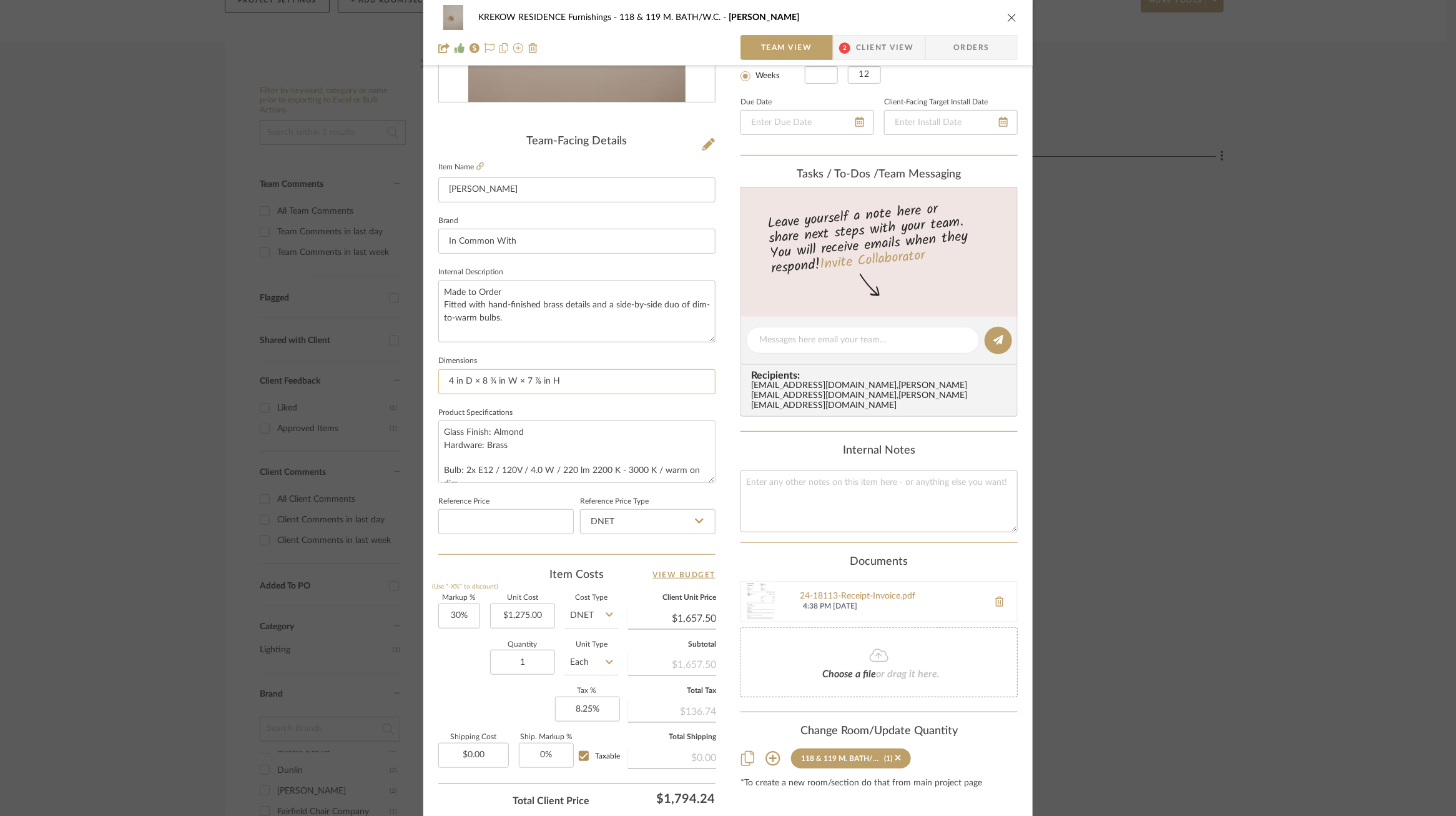
scroll to position [255, 0]
click at [846, 346] on textarea at bounding box center [863, 340] width 208 height 13
type textarea "Price is still accurate"
click at [995, 336] on icon at bounding box center [998, 339] width 10 height 10
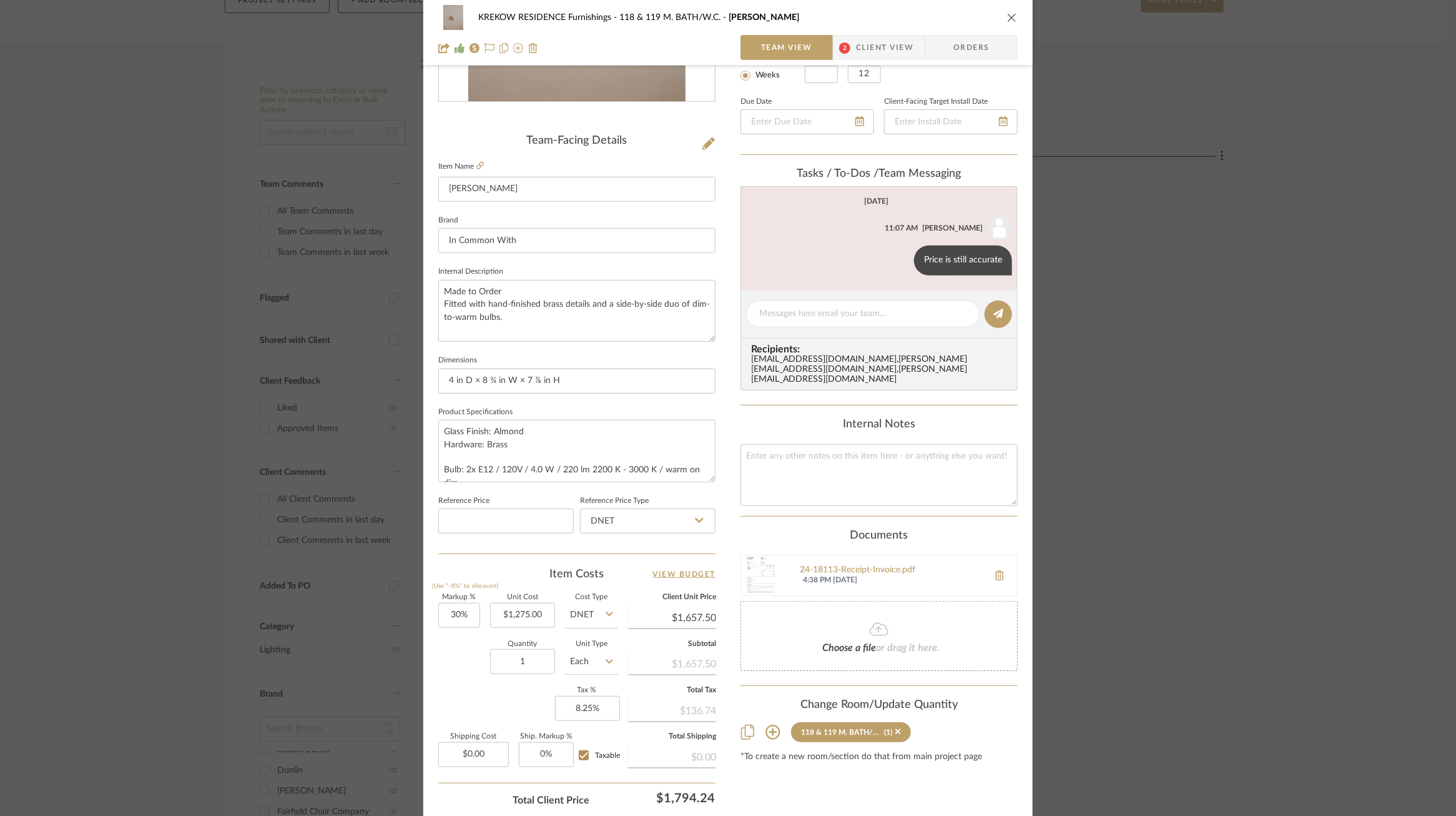
click at [1215, 305] on div "KREKOW RESIDENCE Furnishings 118 & 119 M. BATH/W.C. Vera Sconce Team View 2 Cli…" at bounding box center [728, 408] width 1456 height 816
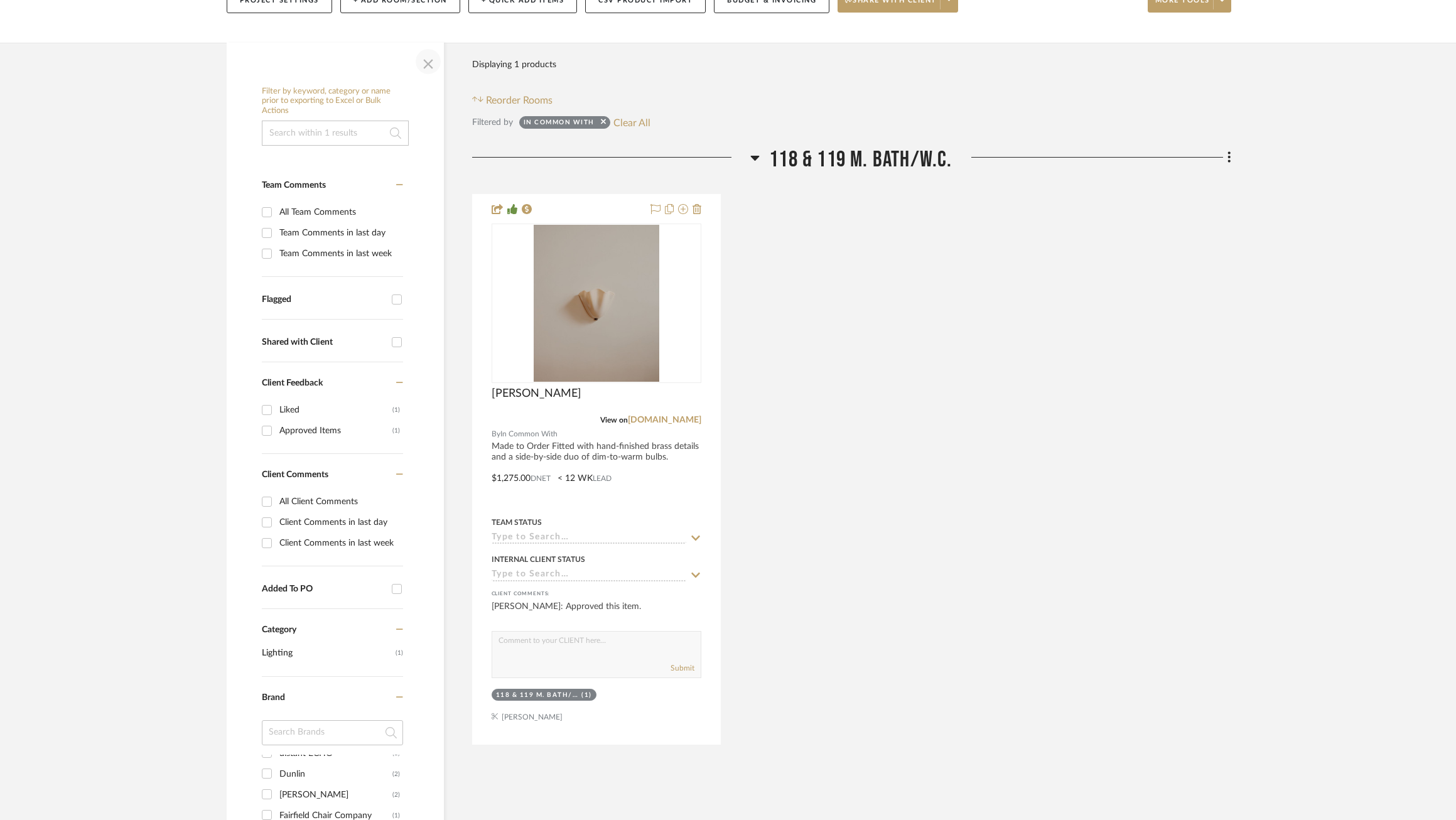
scroll to position [0, 0]
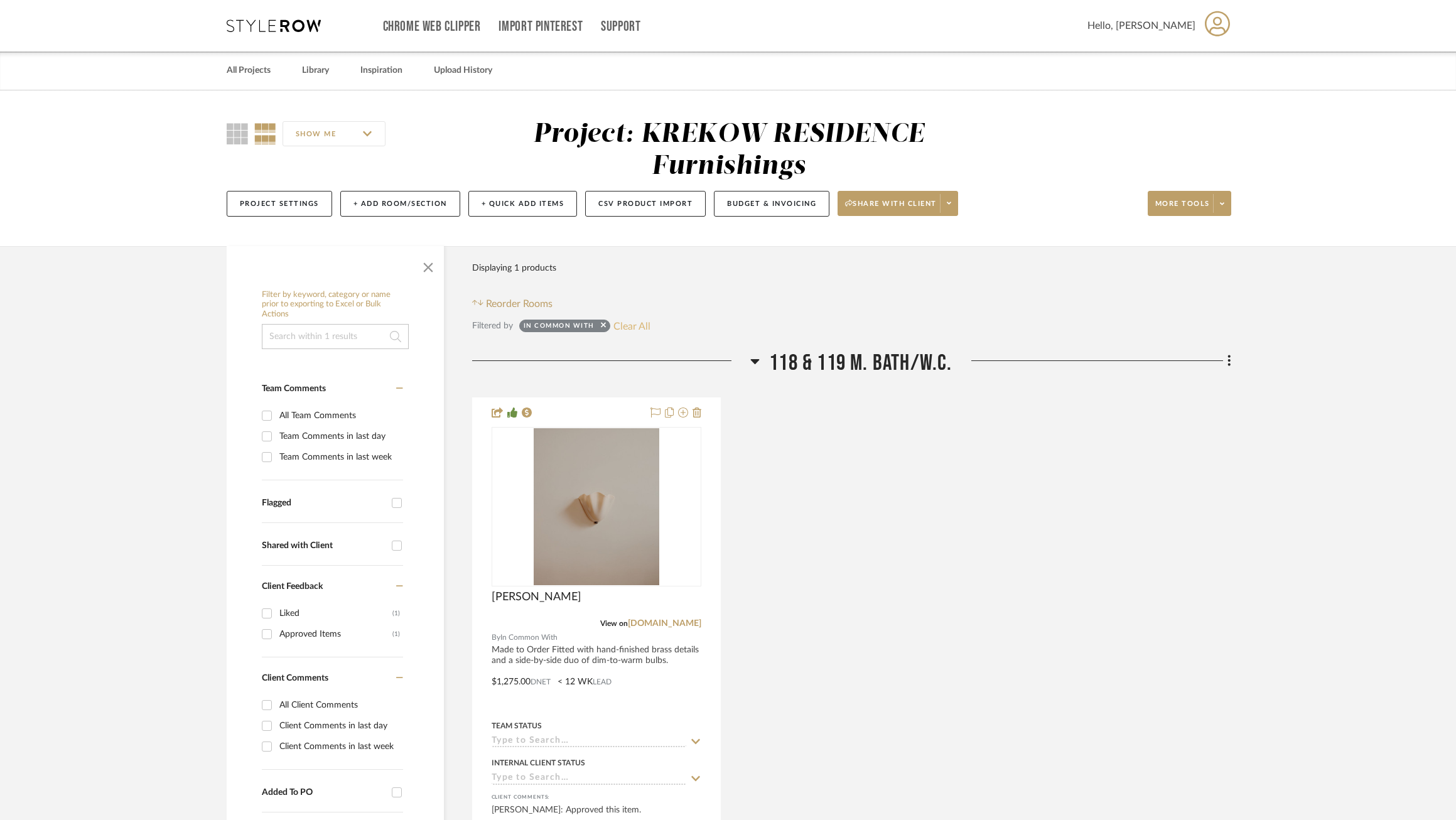
click at [634, 327] on button "Clear All" at bounding box center [632, 326] width 37 height 16
checkbox input "false"
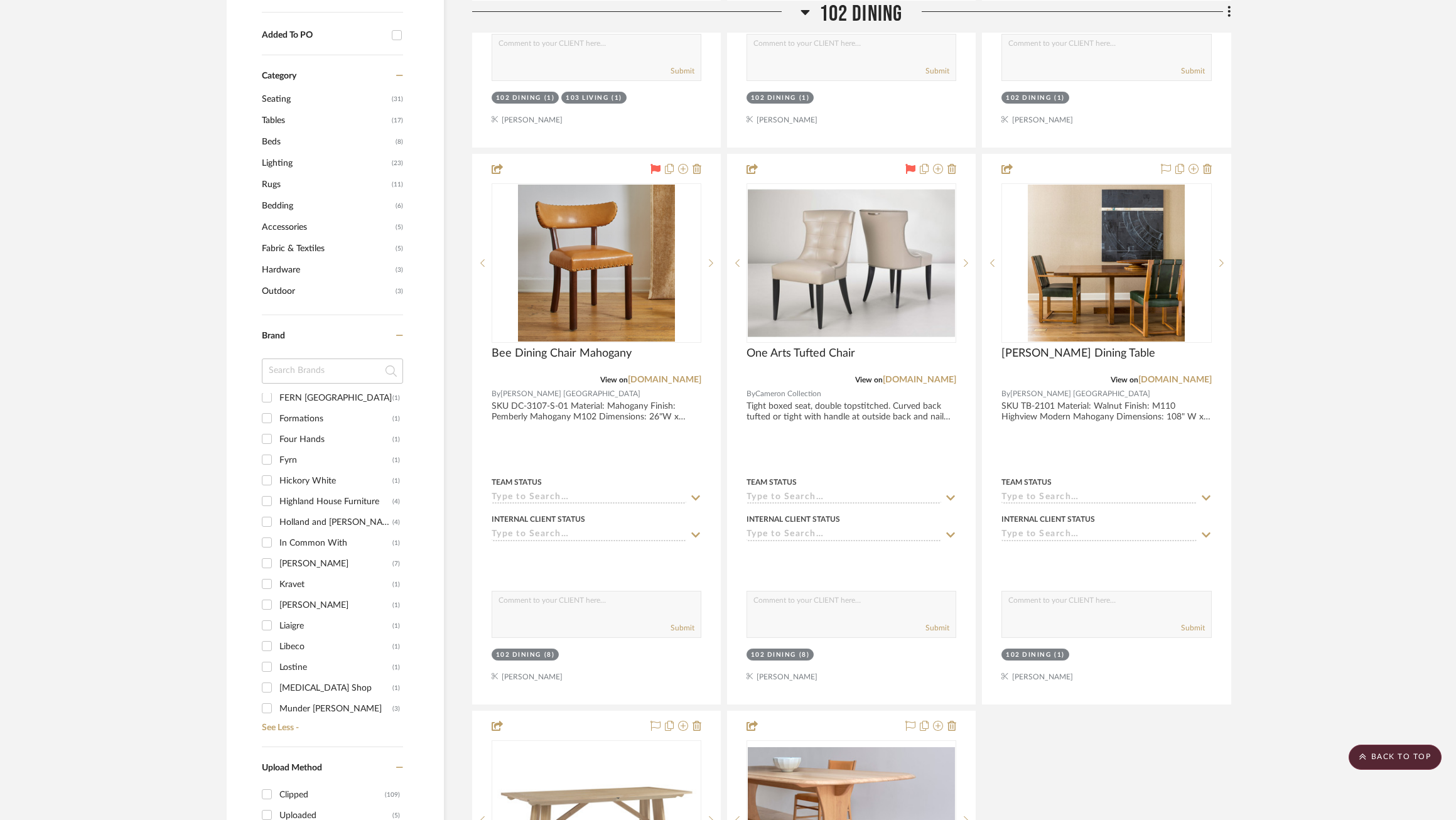
scroll to position [797, 0]
click at [305, 611] on div "Visual Comfort & Co." at bounding box center [336, 621] width 113 height 20
click at [277, 611] on input "Visual Comfort & Co. (4)" at bounding box center [266, 620] width 20 height 20
checkbox input "true"
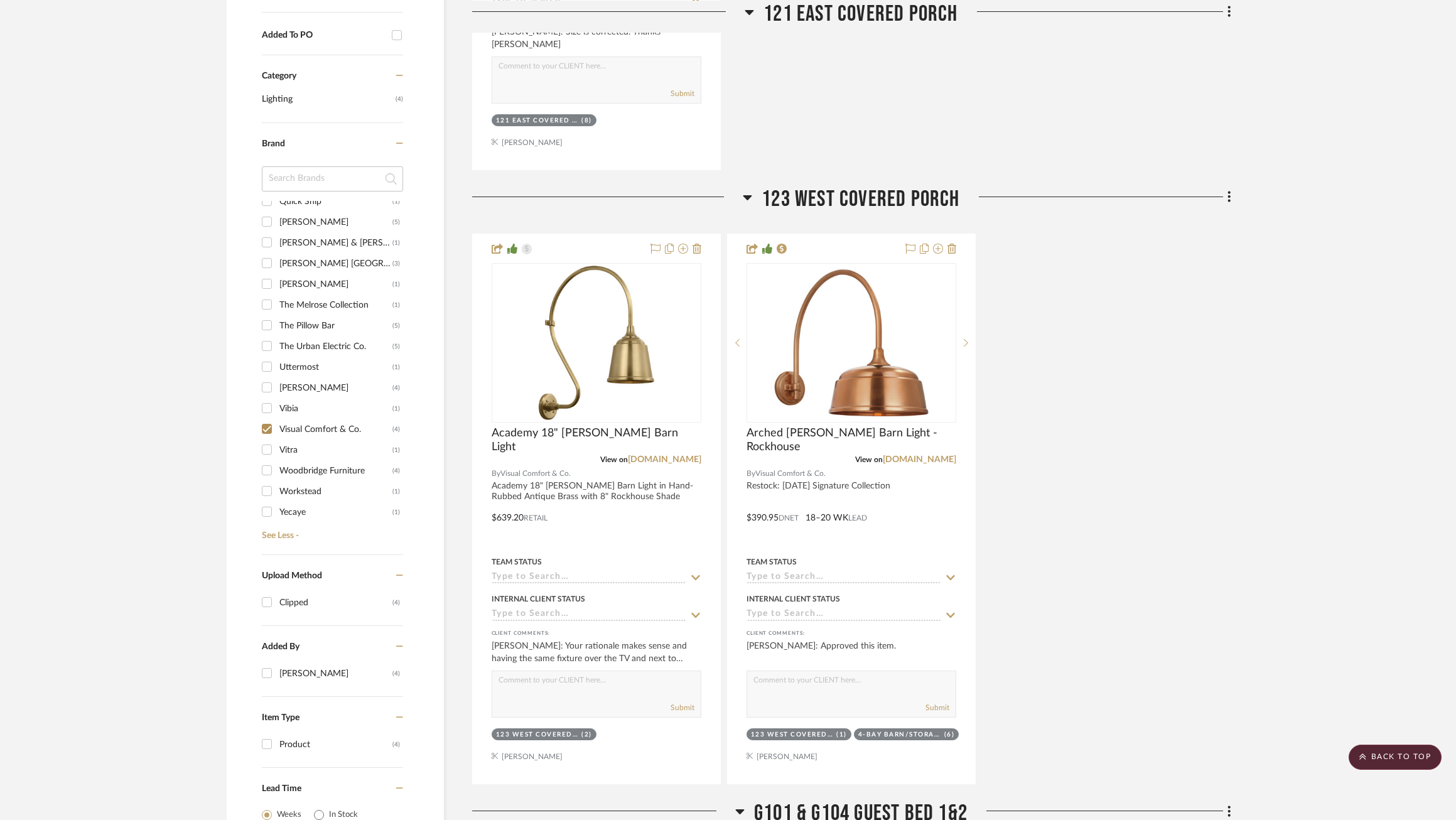
scroll to position [0, 0]
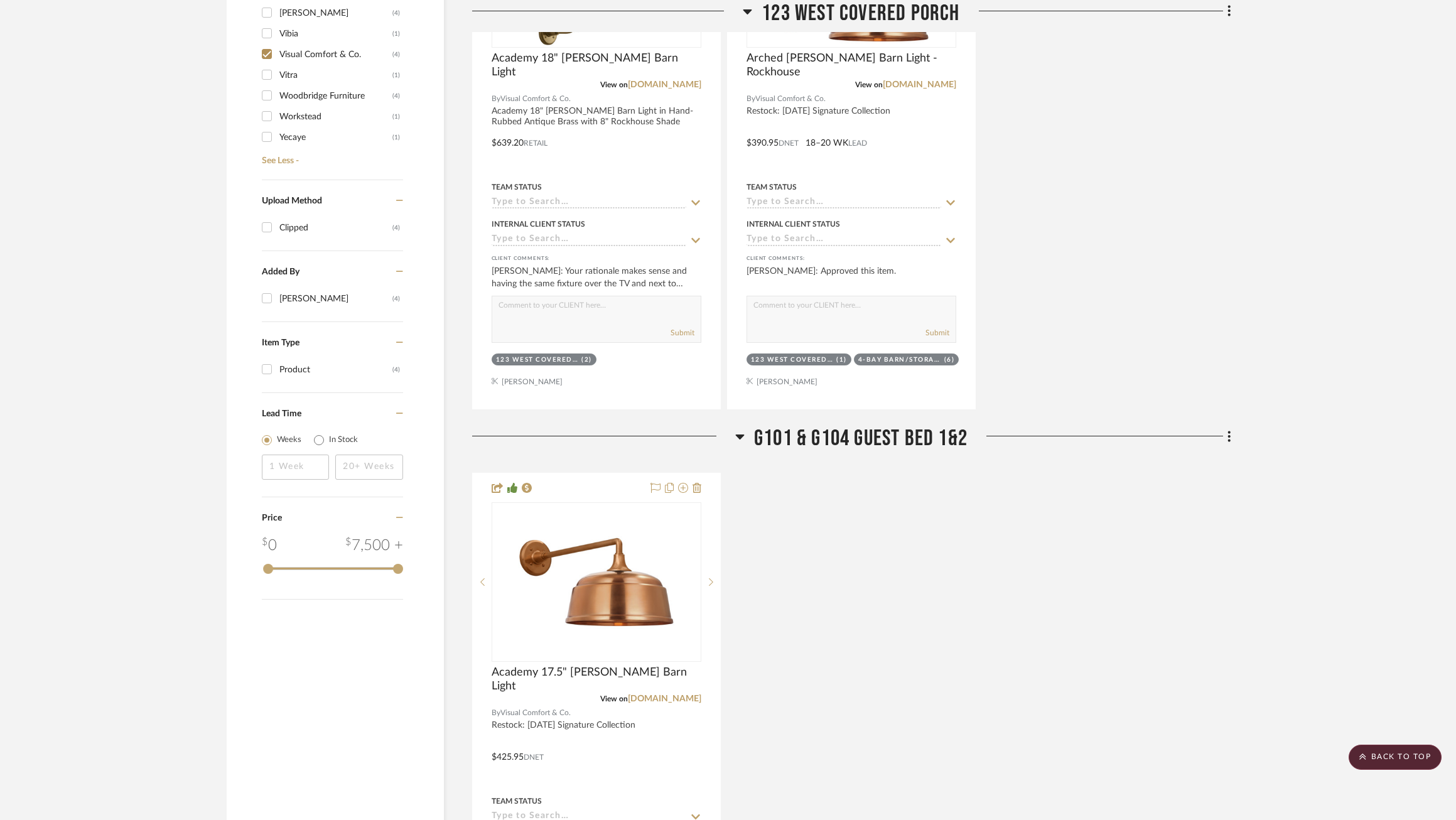
scroll to position [993, 0]
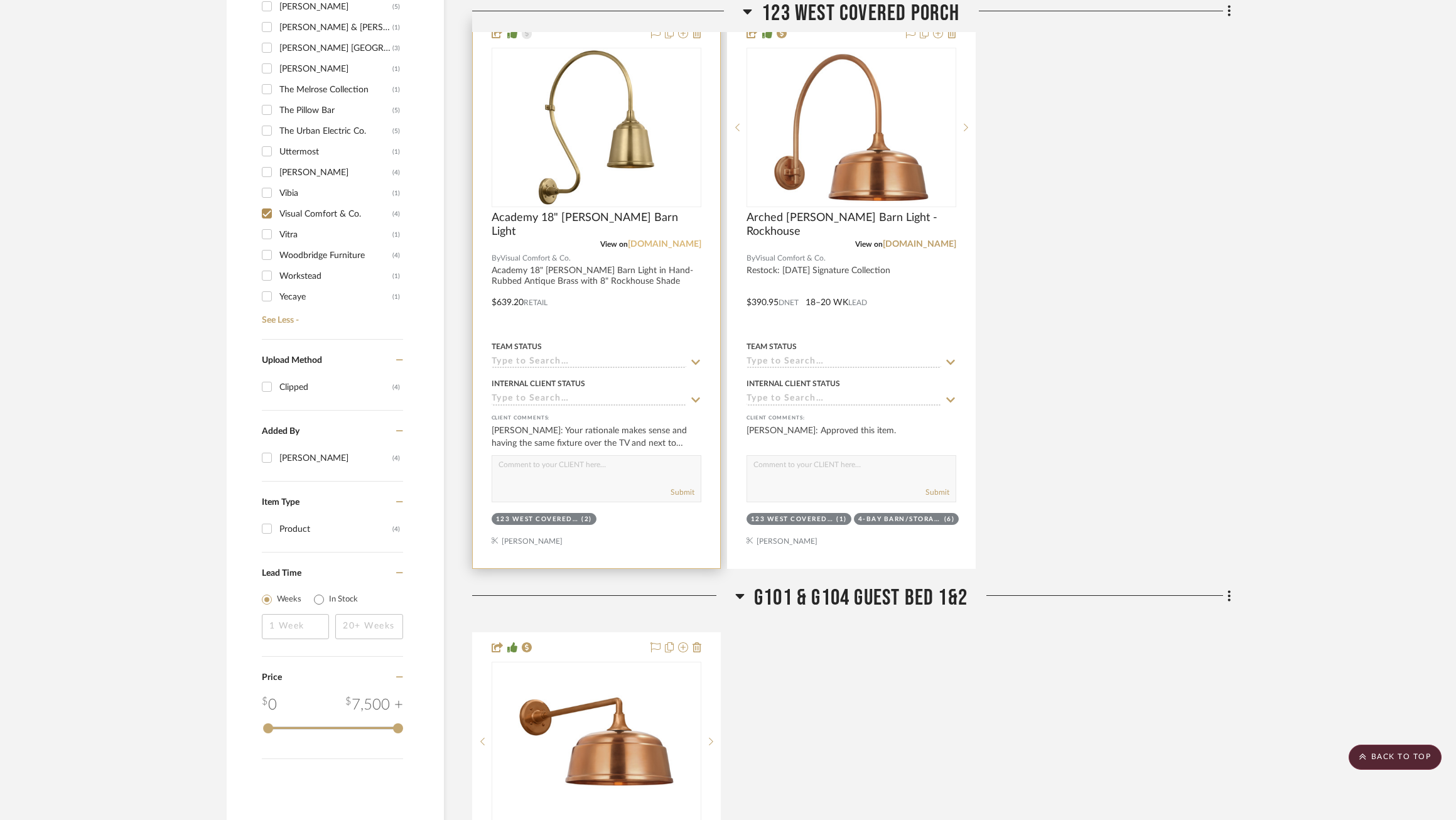
click at [669, 243] on link "[DOMAIN_NAME]" at bounding box center [665, 244] width 74 height 9
click at [595, 137] on img "0" at bounding box center [596, 127] width 157 height 157
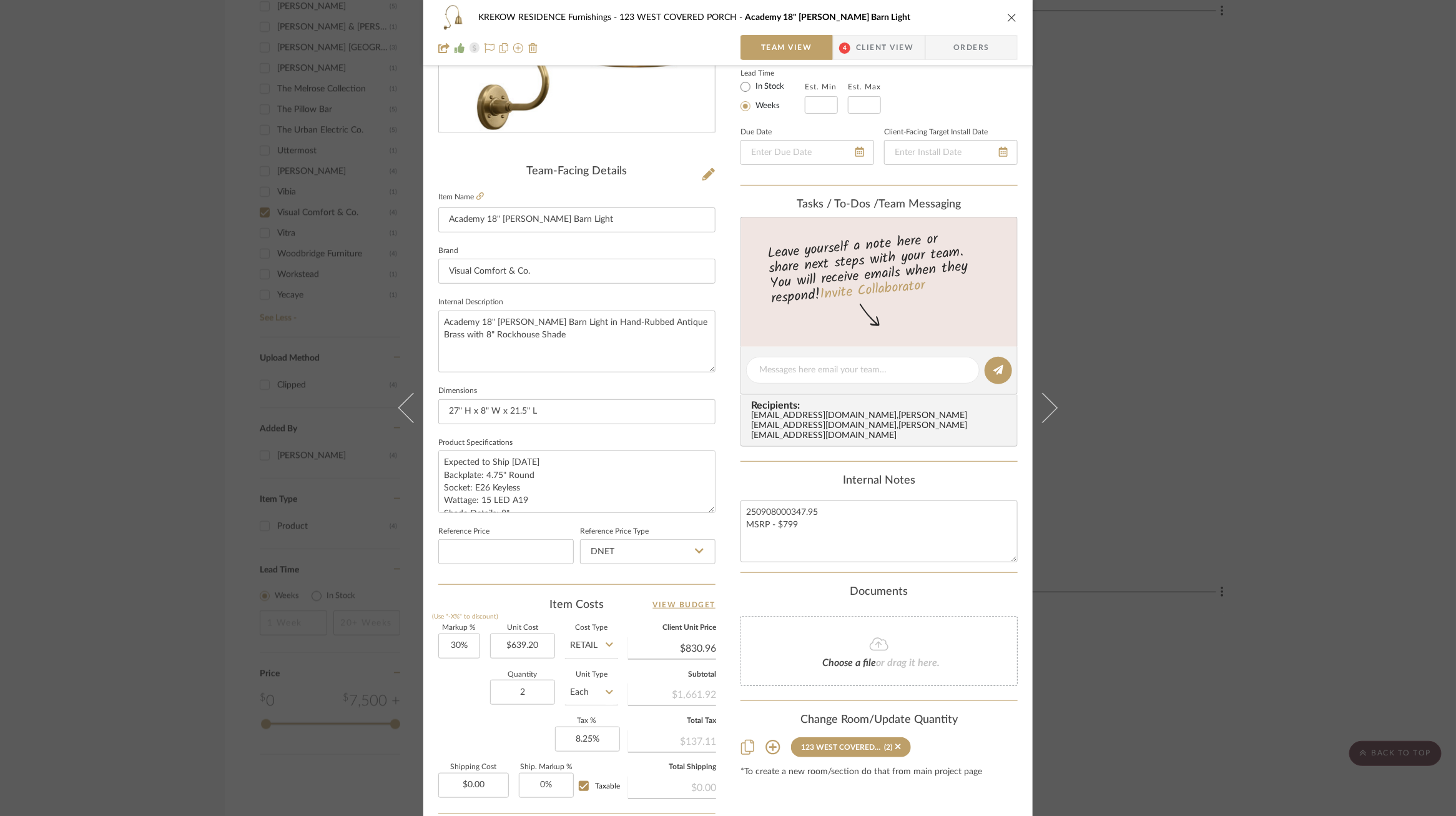
scroll to position [236, 0]
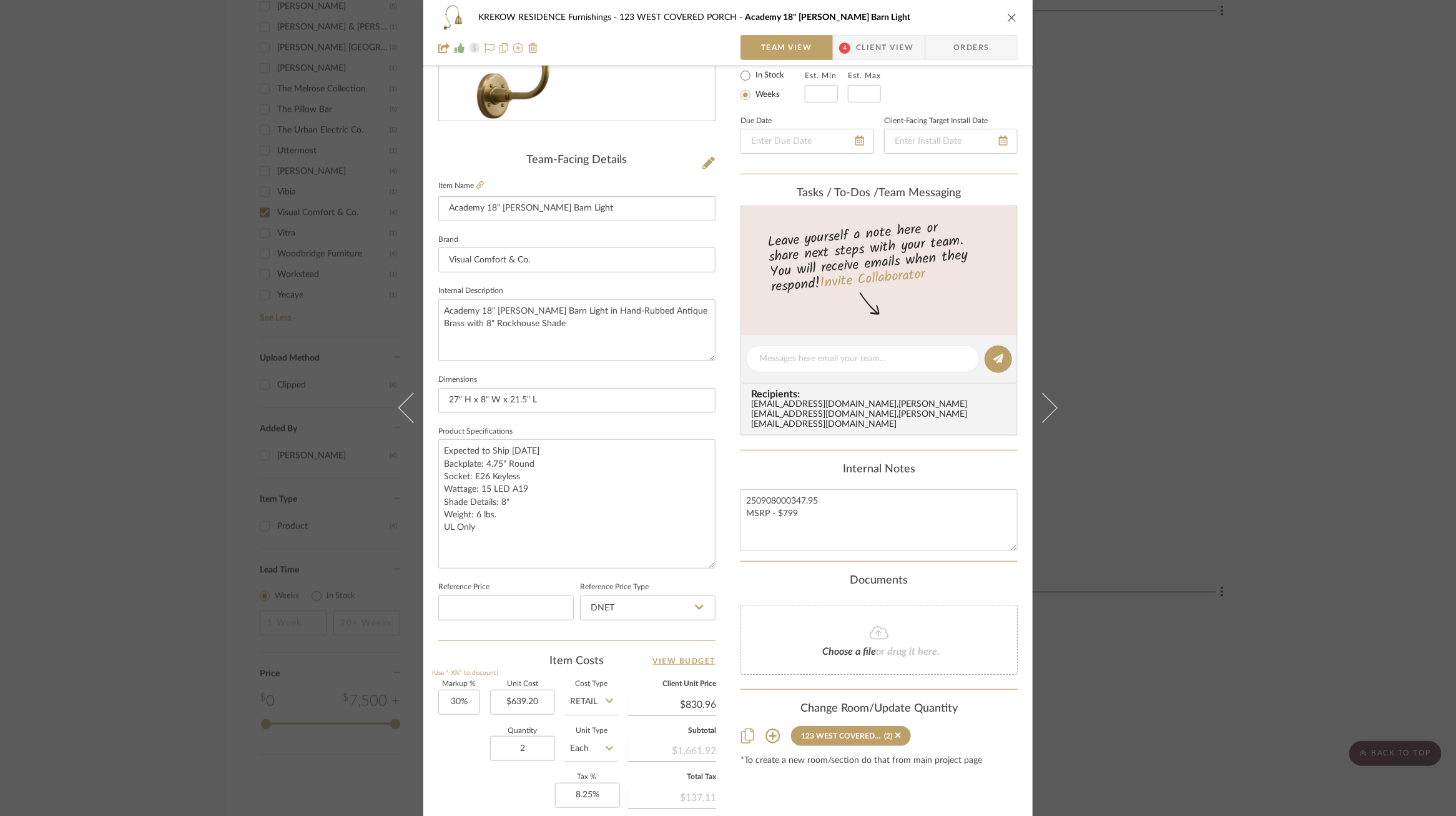
drag, startPoint x: 708, startPoint y: 498, endPoint x: 722, endPoint y: 544, distance: 48.1
click at [724, 544] on div "KREKOW RESIDENCE Furnishings 123 WEST COVERED PORCH Academy 18" Larrabee Barn L…" at bounding box center [728, 383] width 610 height 1220
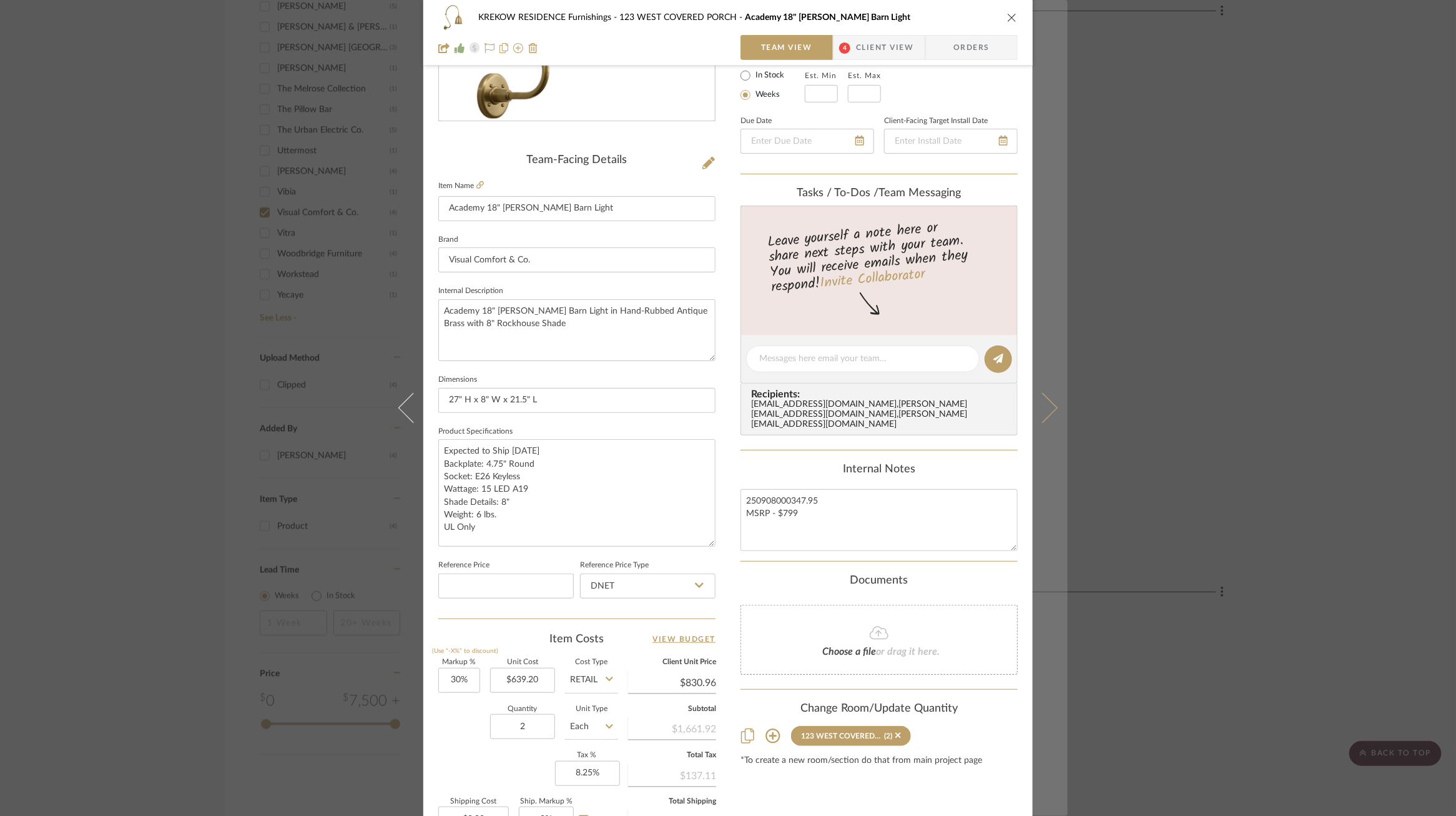
click at [1043, 405] on icon at bounding box center [1042, 407] width 30 height 30
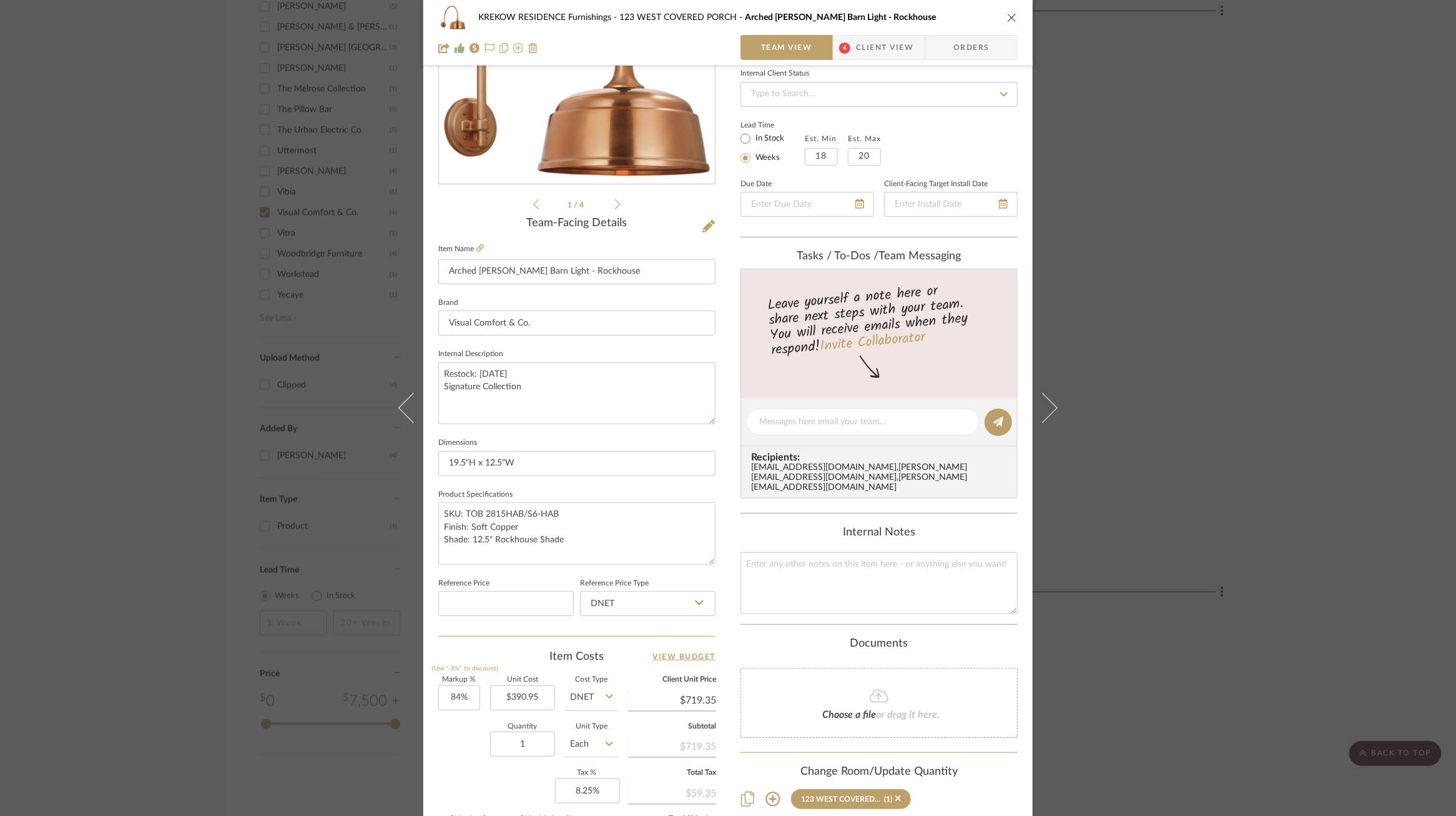
scroll to position [158, 0]
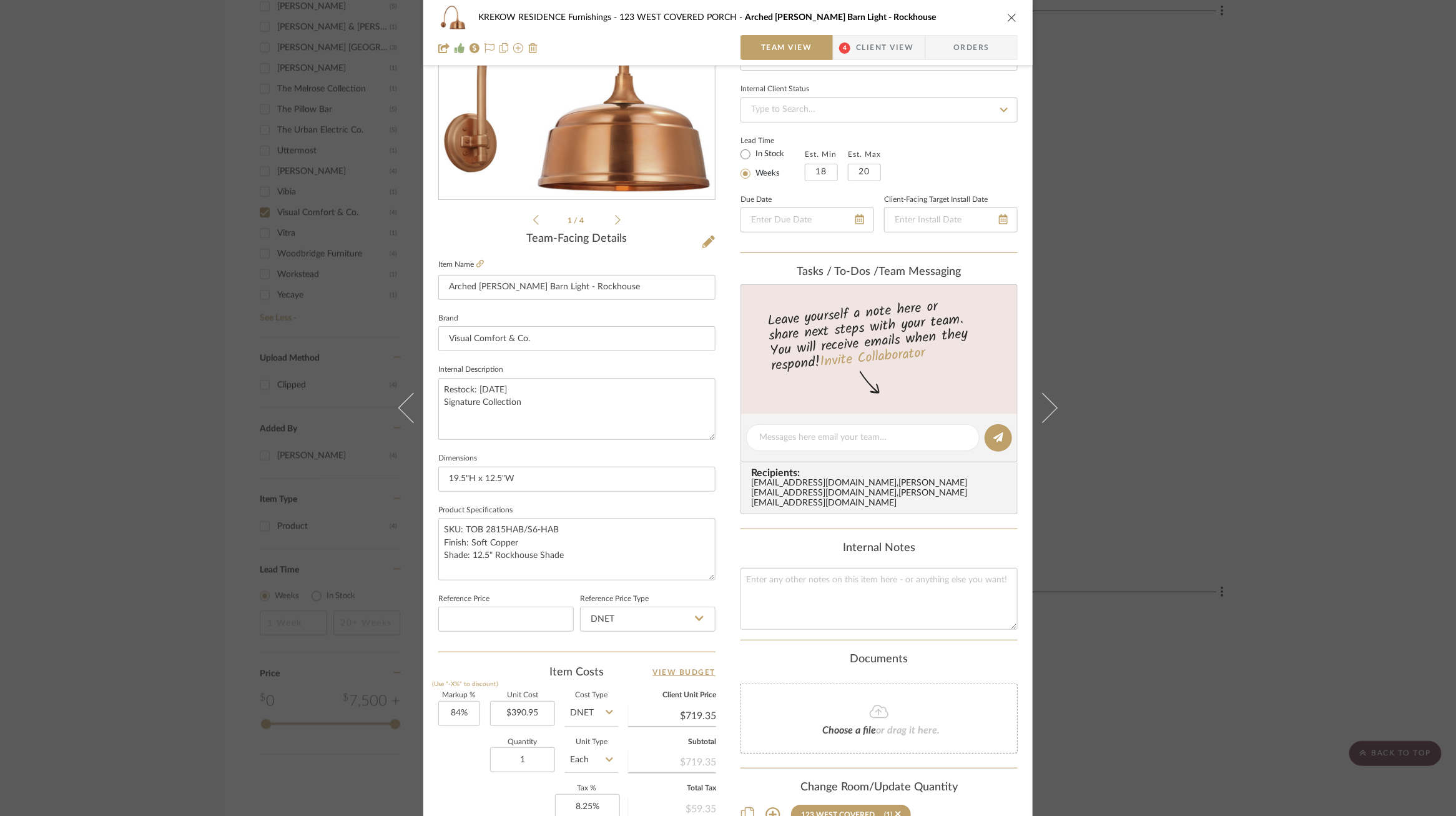
click at [284, 425] on div "KREKOW RESIDENCE Furnishings 123 WEST COVERED PORCH Arched Mack Barn Light - Ro…" at bounding box center [728, 408] width 1456 height 816
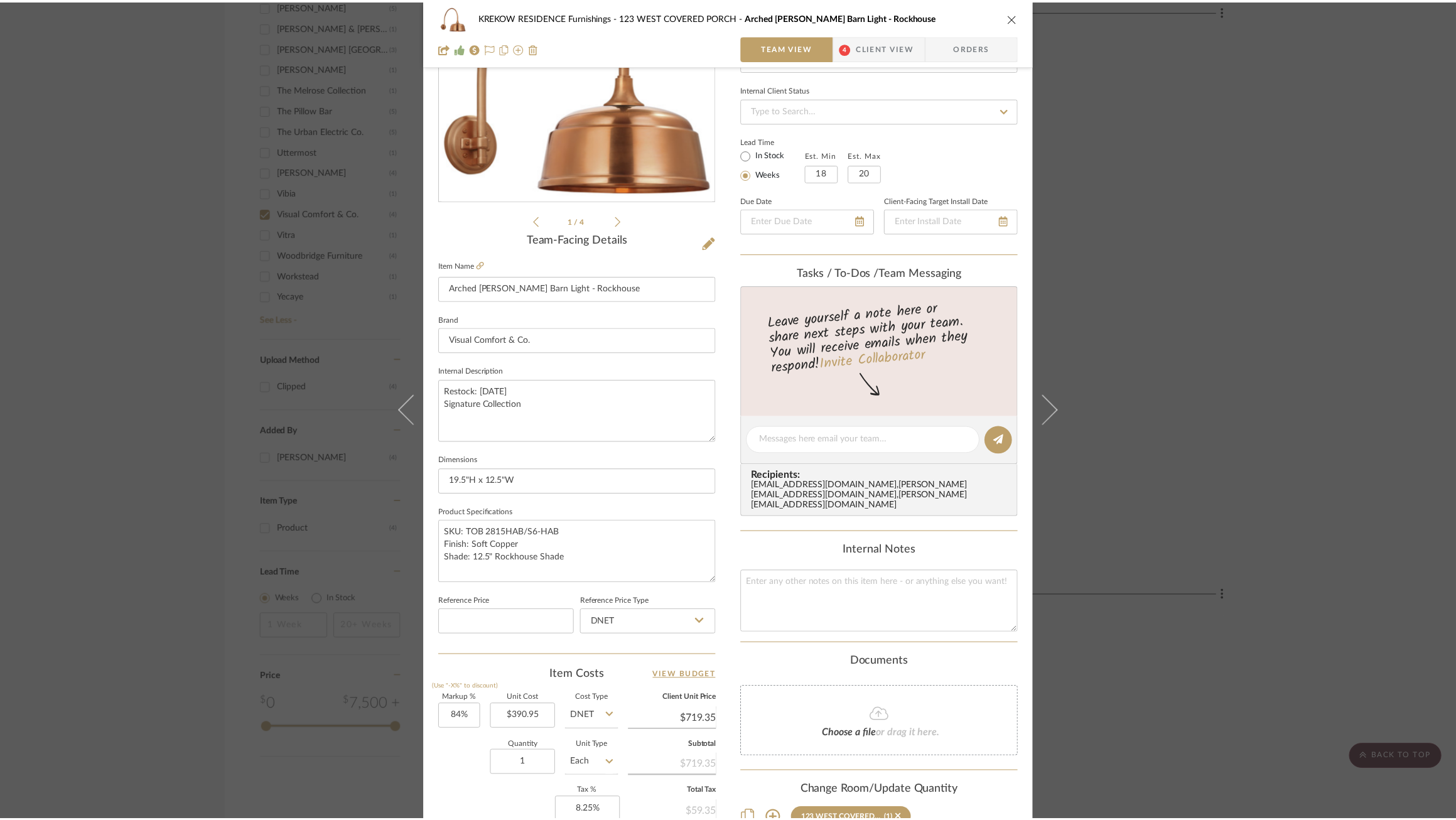
scroll to position [993, 0]
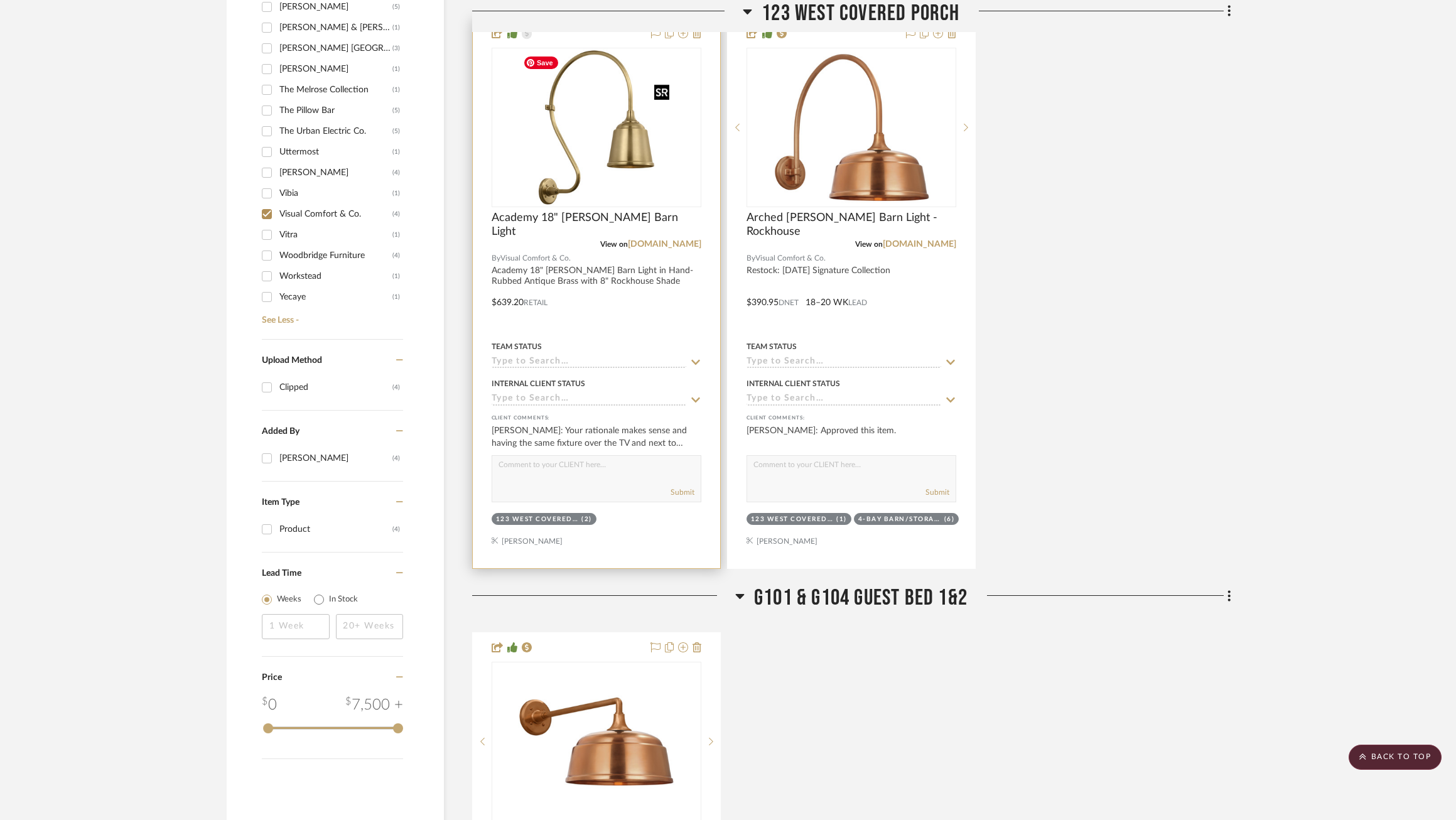
click at [578, 120] on img "0" at bounding box center [596, 127] width 157 height 157
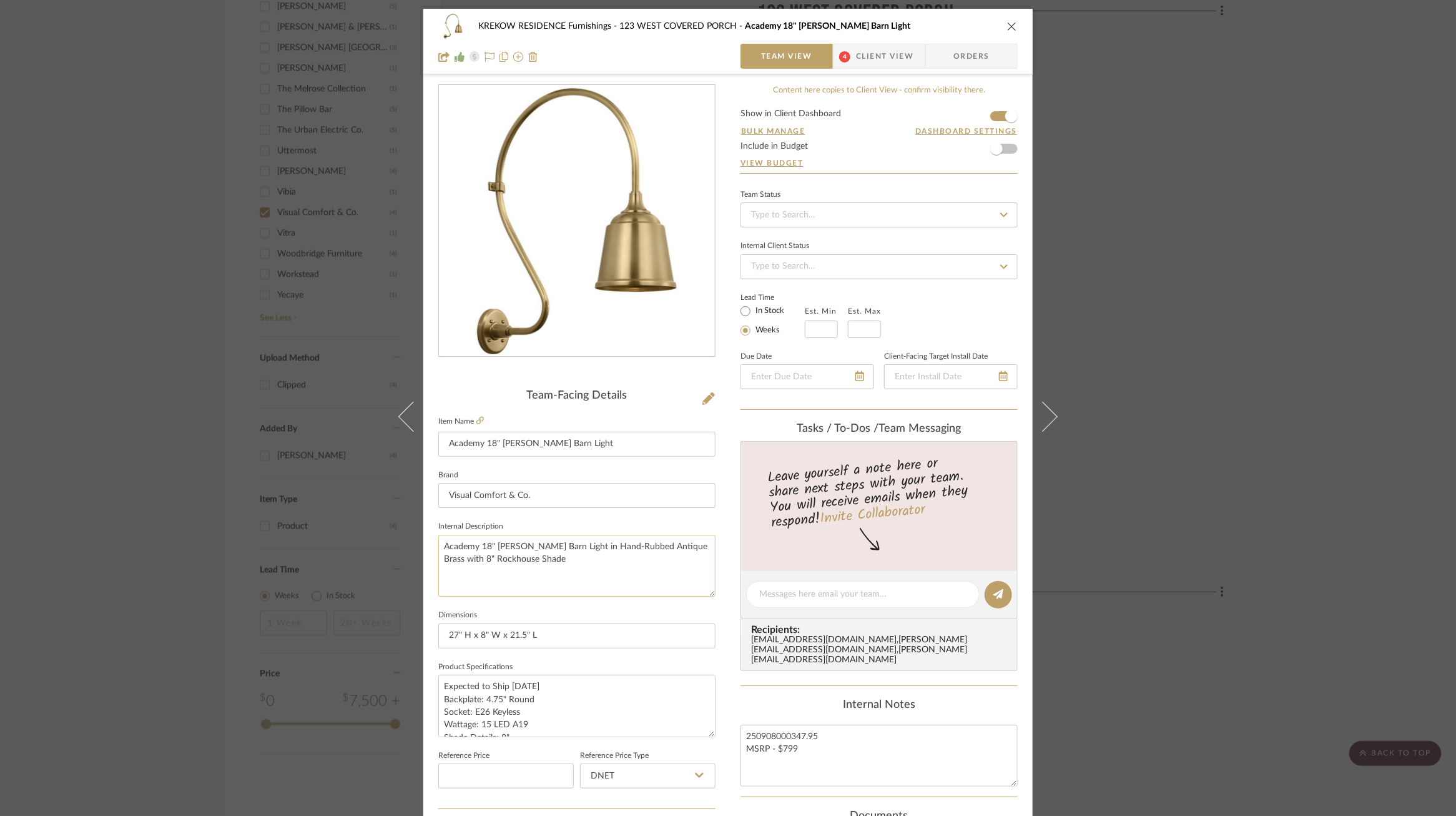
scroll to position [0, 0]
click at [703, 399] on icon at bounding box center [709, 398] width 12 height 12
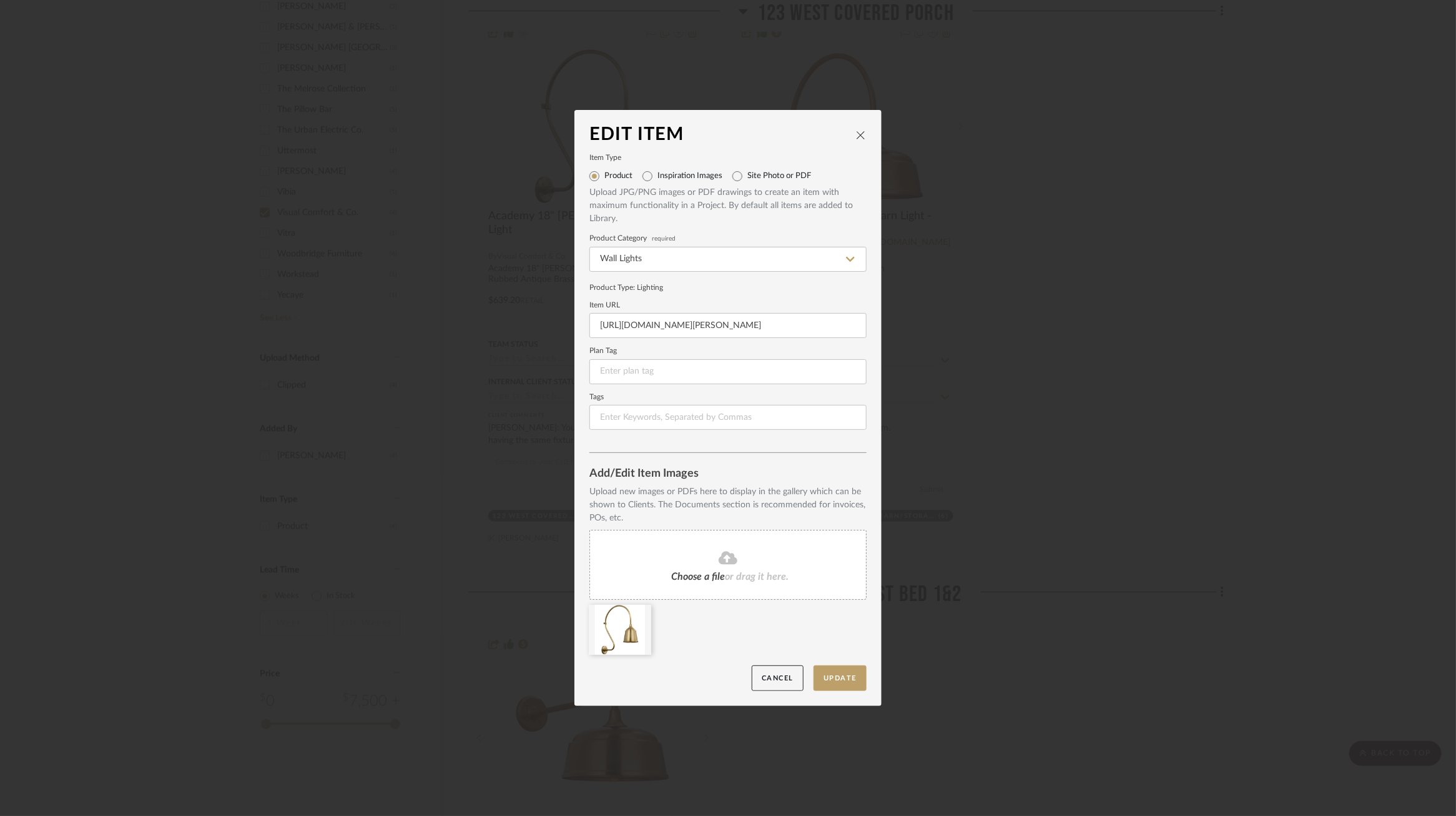
click at [703, 574] on span "Choose a file" at bounding box center [698, 577] width 54 height 10
click at [660, 324] on input "https://www.visualcomfort.com/academy-18-larrabee-barn-light/?selected_product=…" at bounding box center [728, 326] width 277 height 25
paste input "-tob2805/#2461=41651&1651=103050"
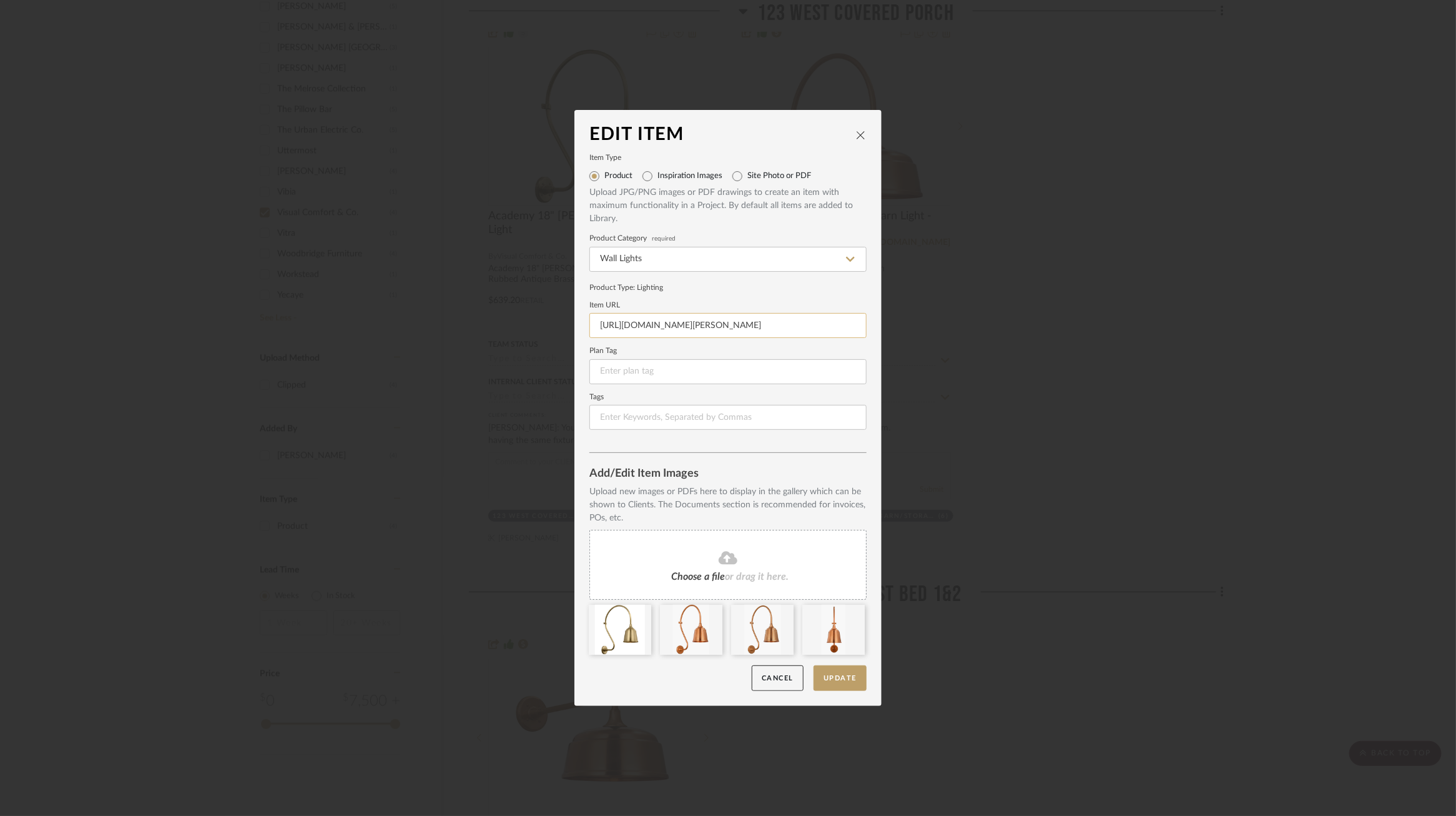
scroll to position [0, 148]
click at [639, 616] on icon at bounding box center [642, 613] width 9 height 10
type input "https://www.visualcomfort.com/academy-18-larrabee-barn-light-tob2805/#2461=4165…"
click at [849, 680] on button "Update" at bounding box center [840, 678] width 53 height 26
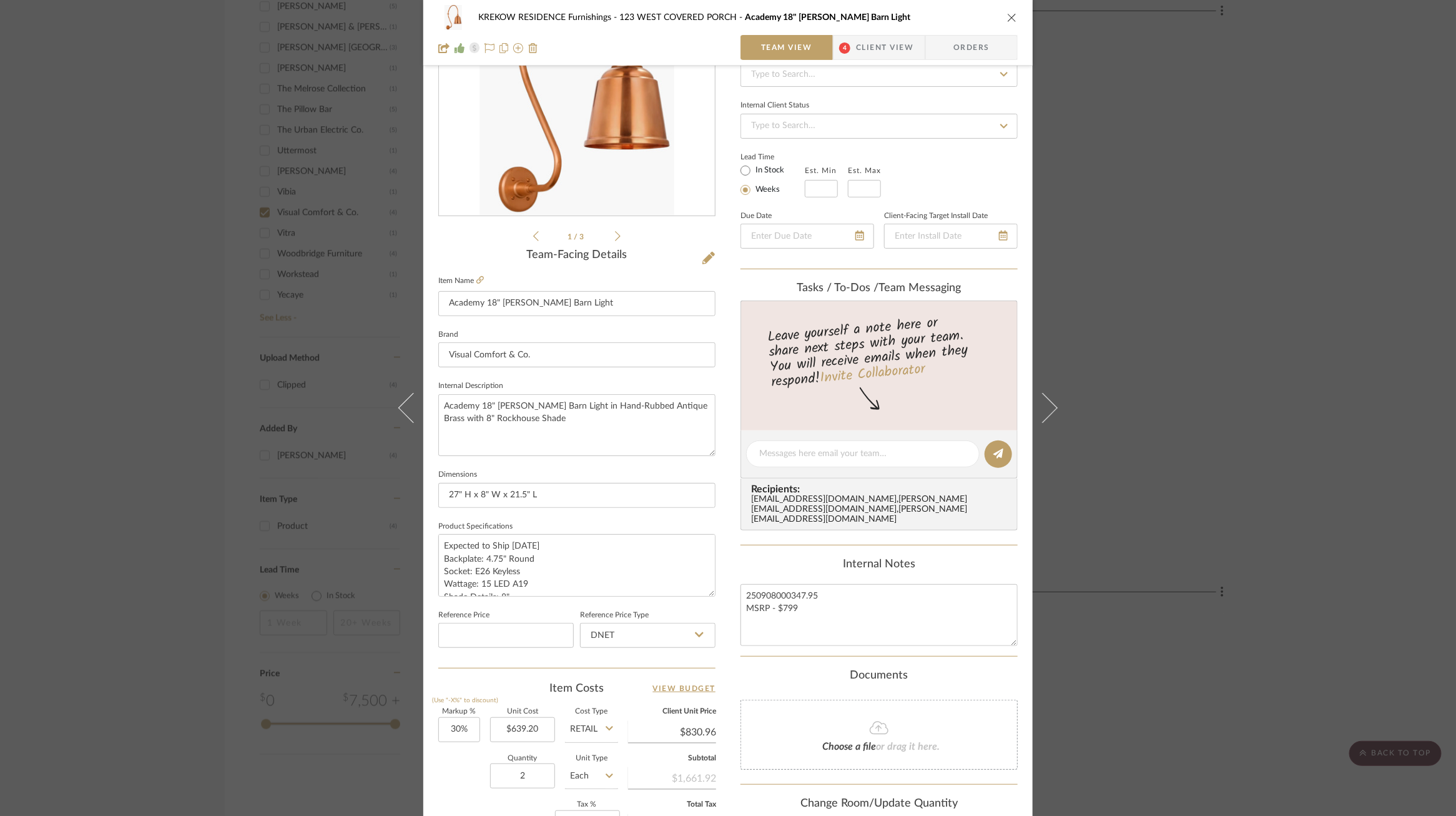
scroll to position [145, 0]
click at [519, 727] on input "639.20" at bounding box center [522, 726] width 65 height 25
type input "$434.95"
click at [451, 761] on div "Quantity 2 Unit Type Each" at bounding box center [528, 773] width 180 height 44
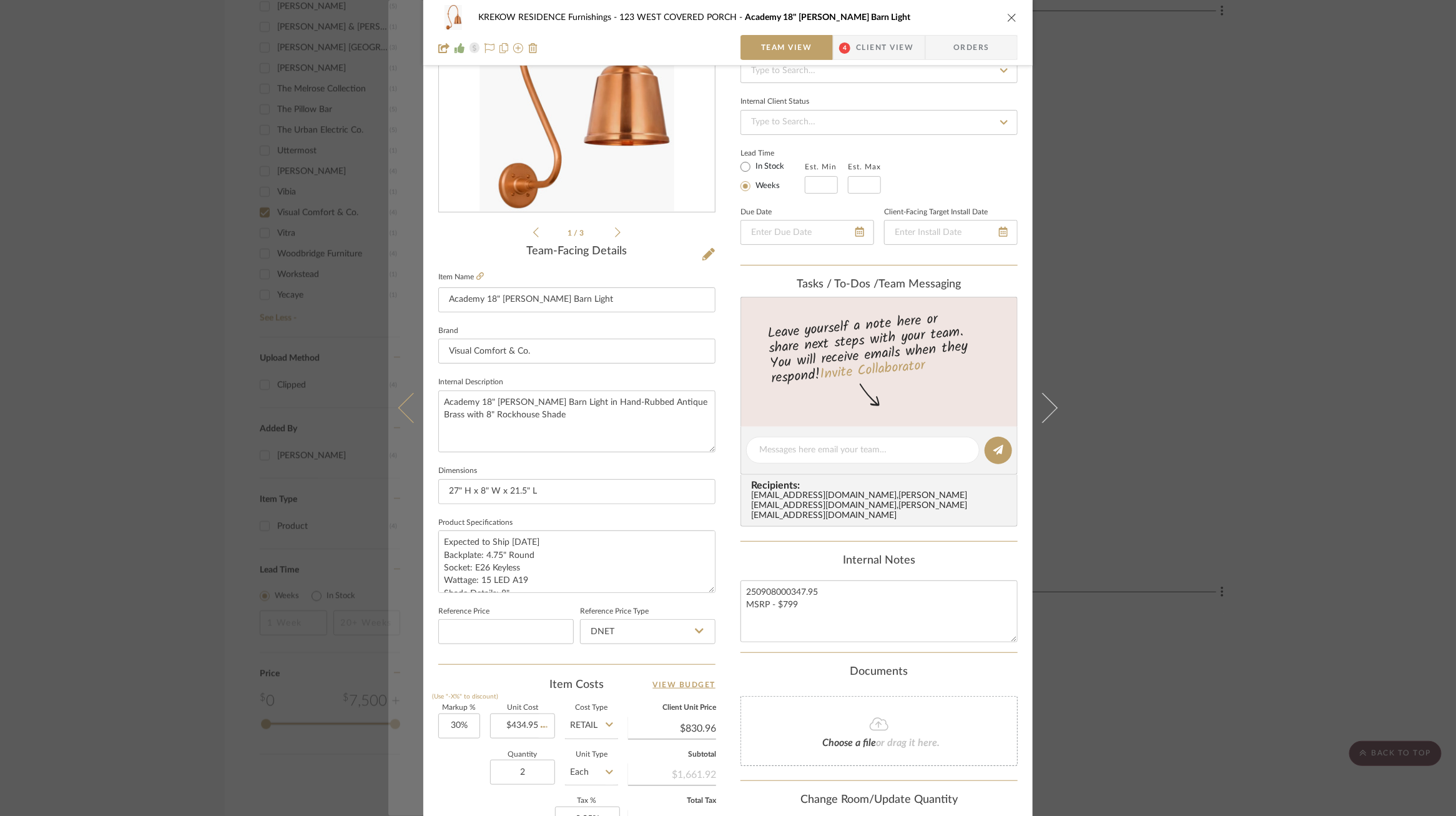
type input "$565.44"
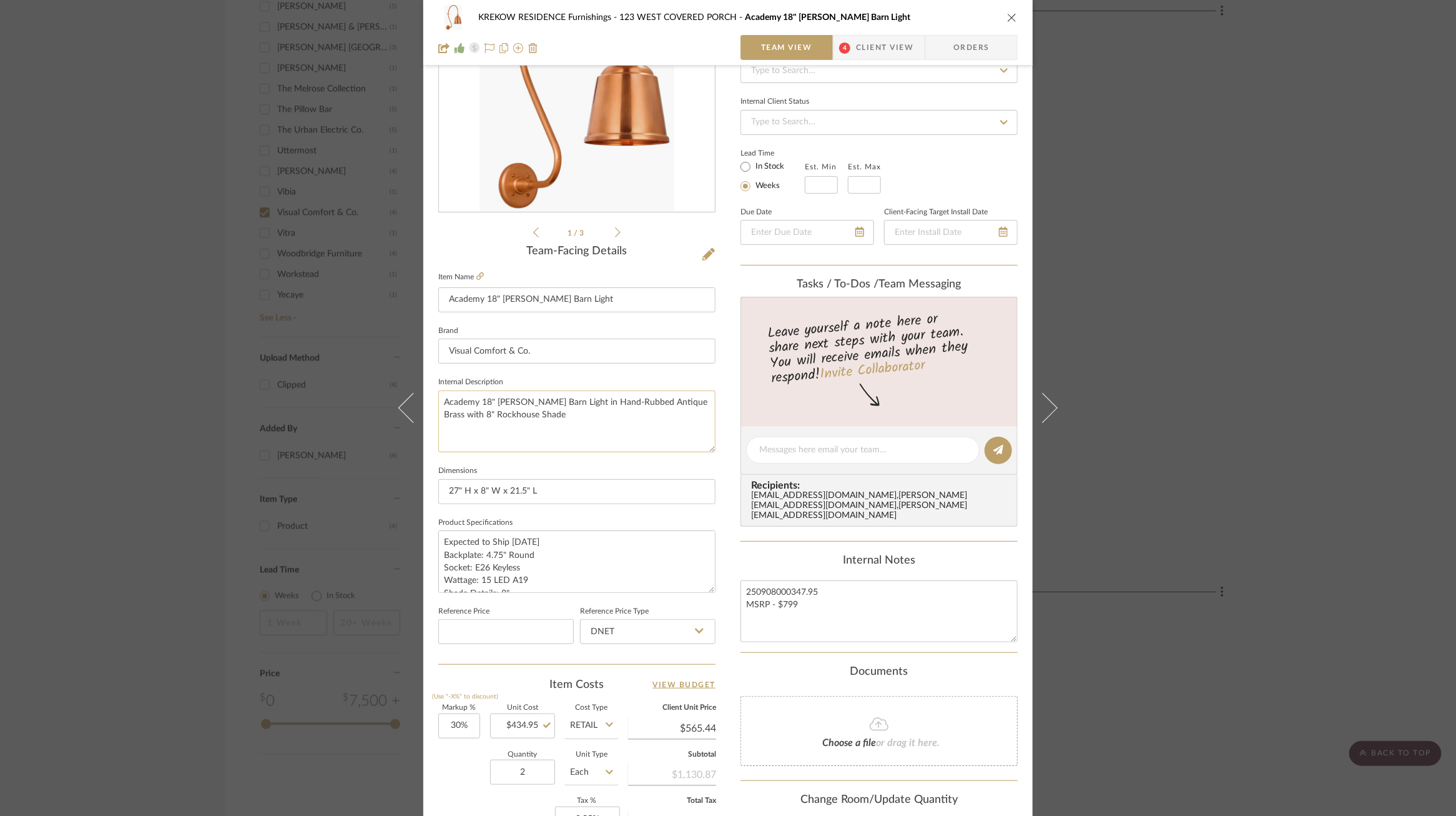
click at [558, 431] on textarea "Academy 18" Larrabee Barn Light in Hand-Rubbed Antique Brass with 8" Rockhouse …" at bounding box center [577, 421] width 277 height 62
drag, startPoint x: 555, startPoint y: 544, endPoint x: 372, endPoint y: 544, distance: 183.0
click at [372, 544] on div "KREKOW RESIDENCE Furnishings 123 WEST COVERED PORCH Academy 18" Larrabee Barn L…" at bounding box center [728, 408] width 1456 height 816
click at [500, 448] on textarea "Academy 18" Larrabee Barn Light in Hand-Rubbed Antique Brass with 8" Rockhouse …" at bounding box center [577, 421] width 277 height 62
paste textarea "Expected to Ship 11-09-25"
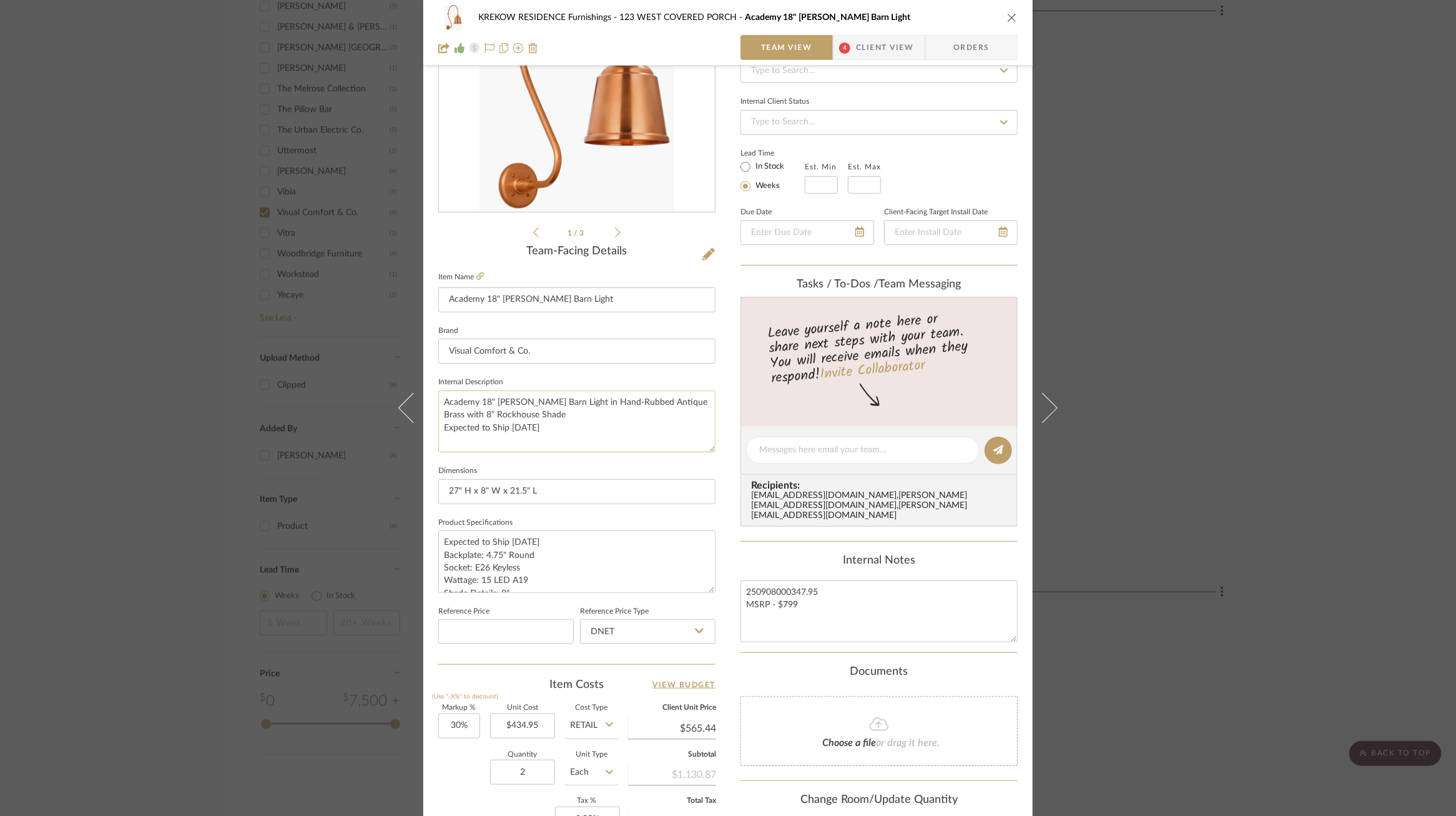
click at [531, 427] on textarea "Academy 18" Larrabee Barn Light in Hand-Rubbed Antique Brass with 8" Rockhouse …" at bounding box center [577, 421] width 277 height 62
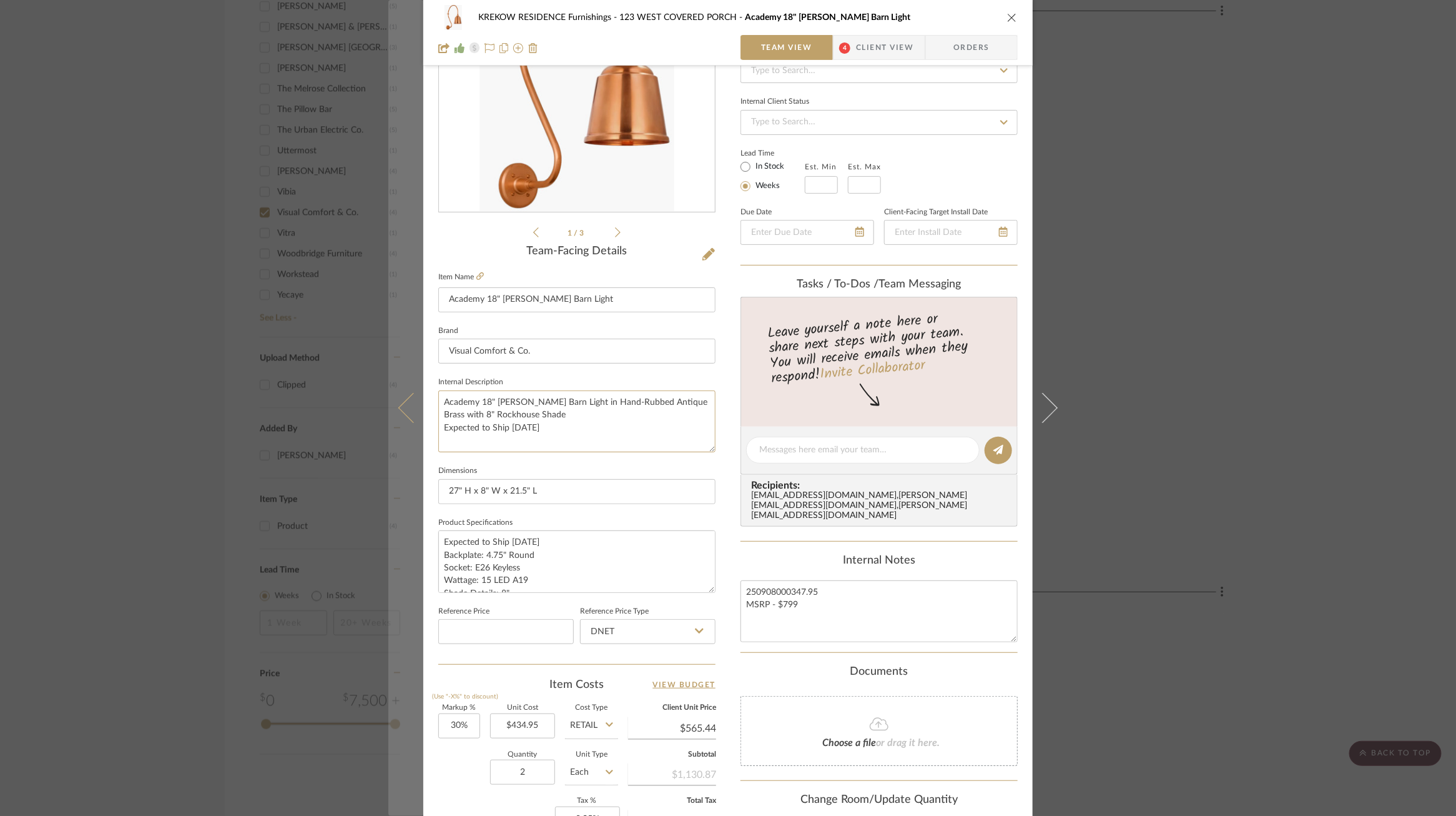
drag, startPoint x: 505, startPoint y: 427, endPoint x: 389, endPoint y: 427, distance: 116.0
click at [389, 427] on mat-dialog-content "KREKOW RESIDENCE Furnishings 123 WEST COVERED PORCH Academy 18" Larrabee Barn L…" at bounding box center [728, 441] width 679 height 1154
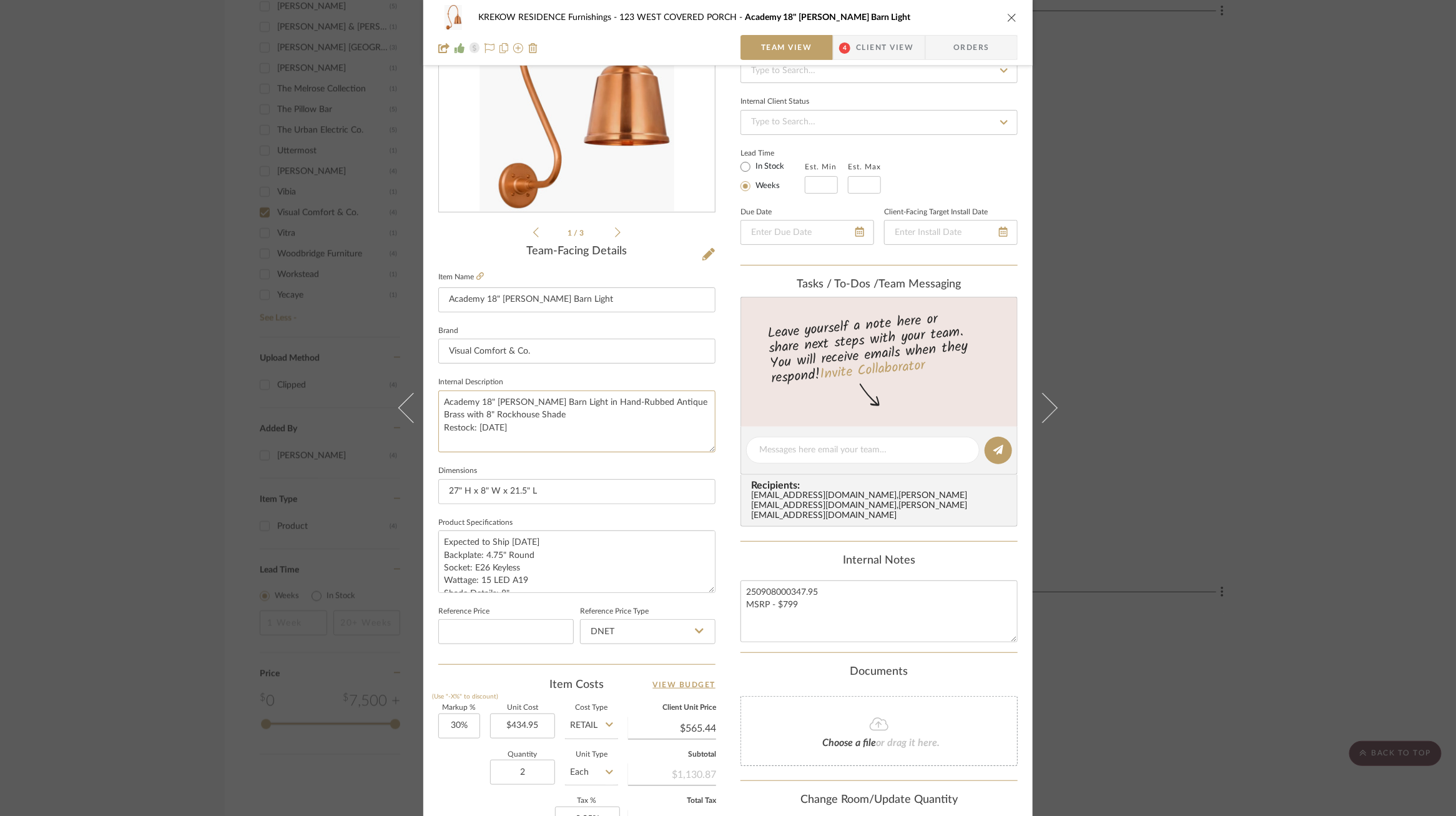
type textarea "Academy 18" Larrabee Barn Light in Hand-Rubbed Antique Brass with 8" Rockhouse …"
click at [477, 474] on fieldset "Dimensions 27" H x 8" W x 21.5" L" at bounding box center [577, 483] width 277 height 42
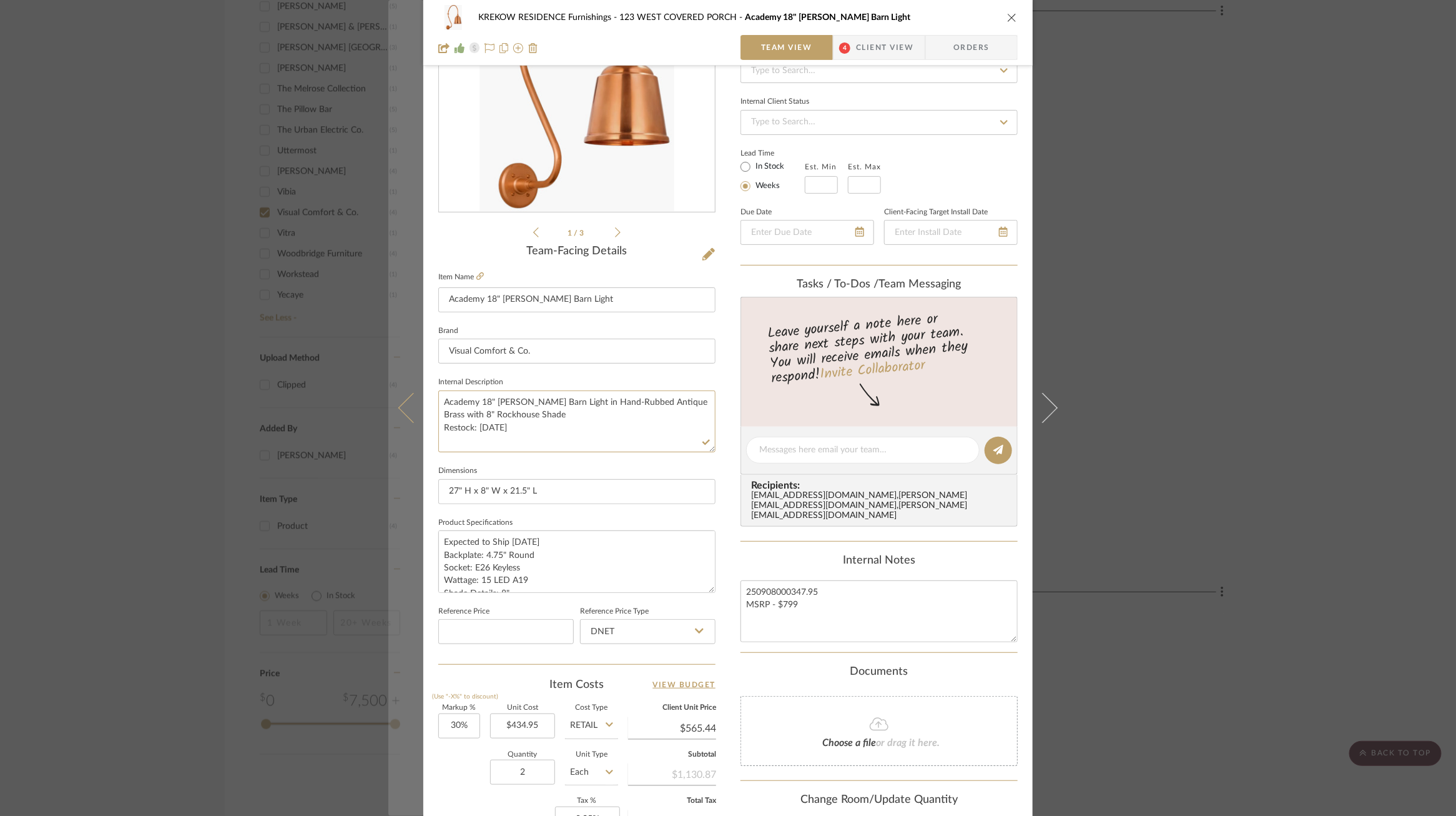
drag, startPoint x: 562, startPoint y: 414, endPoint x: 392, endPoint y: 387, distance: 172.1
click at [392, 387] on mat-dialog-content "KREKOW RESIDENCE Furnishings 123 WEST COVERED PORCH Academy 18" Larrabee Barn L…" at bounding box center [728, 441] width 679 height 1154
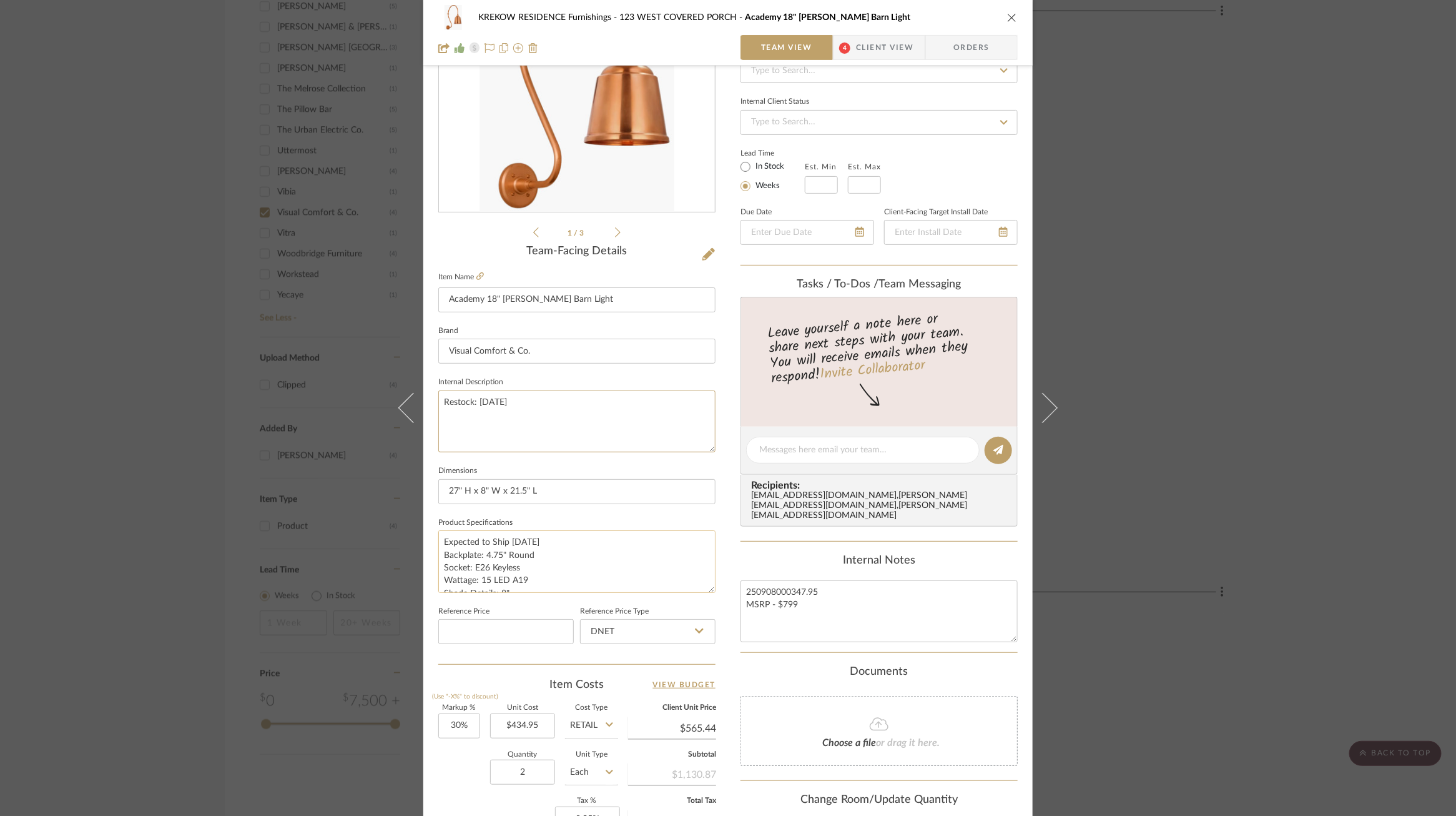
type textarea "Restock: 11/22/25"
drag, startPoint x: 555, startPoint y: 542, endPoint x: 327, endPoint y: 531, distance: 228.3
click at [327, 531] on div "KREKOW RESIDENCE Furnishings 123 WEST COVERED PORCH Academy 18" Larrabee Barn L…" at bounding box center [728, 408] width 1456 height 816
drag, startPoint x: 705, startPoint y: 591, endPoint x: 703, endPoint y: 622, distance: 31.1
click at [703, 622] on textarea "Backplate: 4.75" Round Socket: E26 Keyless Wattage: 15 LED A19 Shade Details: 8…" at bounding box center [577, 578] width 277 height 94
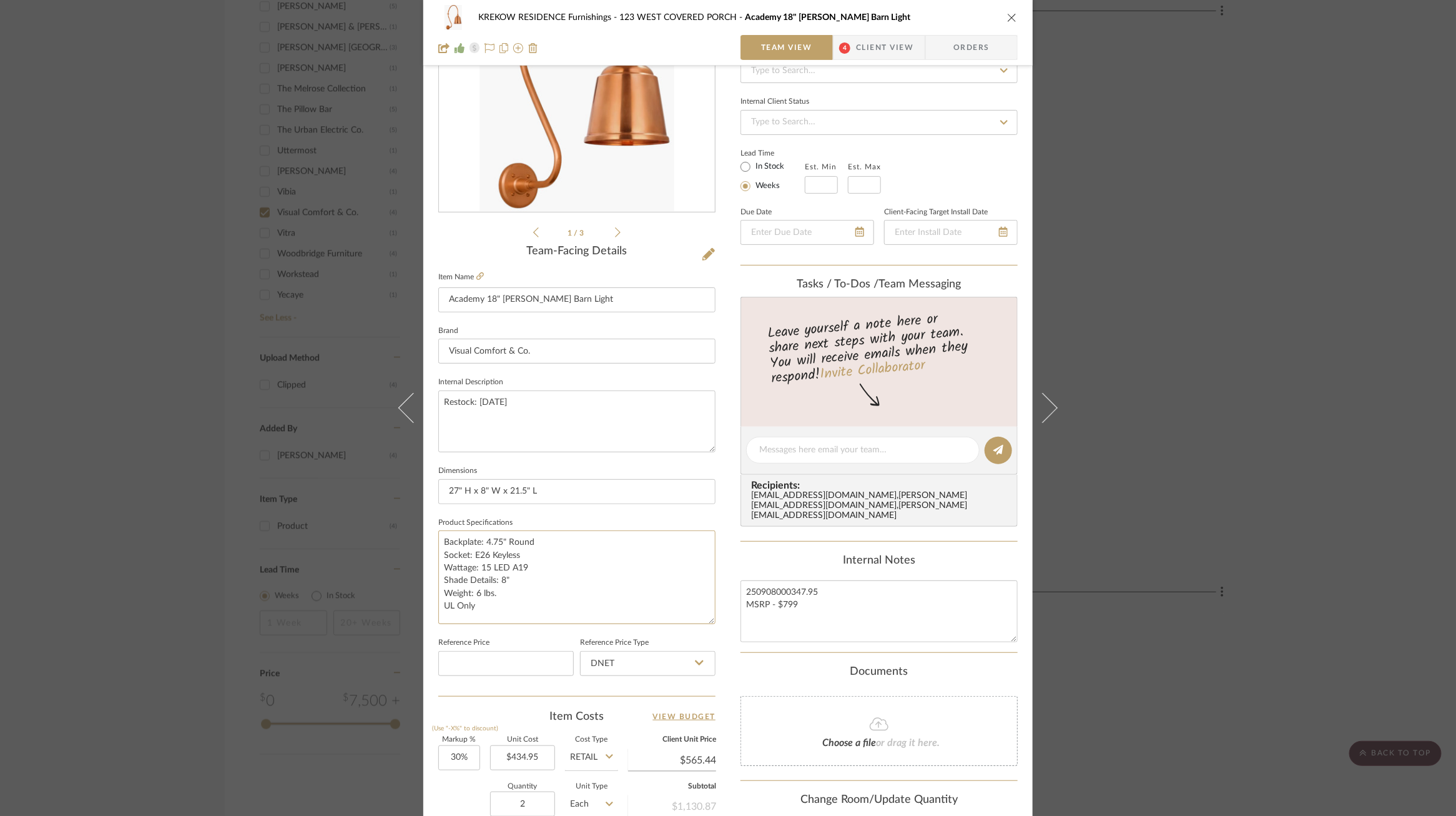
type textarea "Backplate: 4.75" Round Socket: E26 Keyless Wattage: 15 LED A19 Shade Details: 8…"
click at [720, 630] on div "KREKOW RESIDENCE Furnishings 123 WEST COVERED PORCH Academy 18" Larrabee Barn L…" at bounding box center [728, 456] width 610 height 1185
click at [441, 542] on textarea "Backplate: 4.75" Round Socket: E26 Keyless Wattage: 15 LED A19 Shade Details: 8…" at bounding box center [577, 578] width 277 height 94
paste textarea "TOB 2805SC/S5-SC"
type textarea "SKU: TOB 2805SC/S5-SC Backplate: 4.75" Round Socket: E26 Keyless Wattage: 15 LE…"
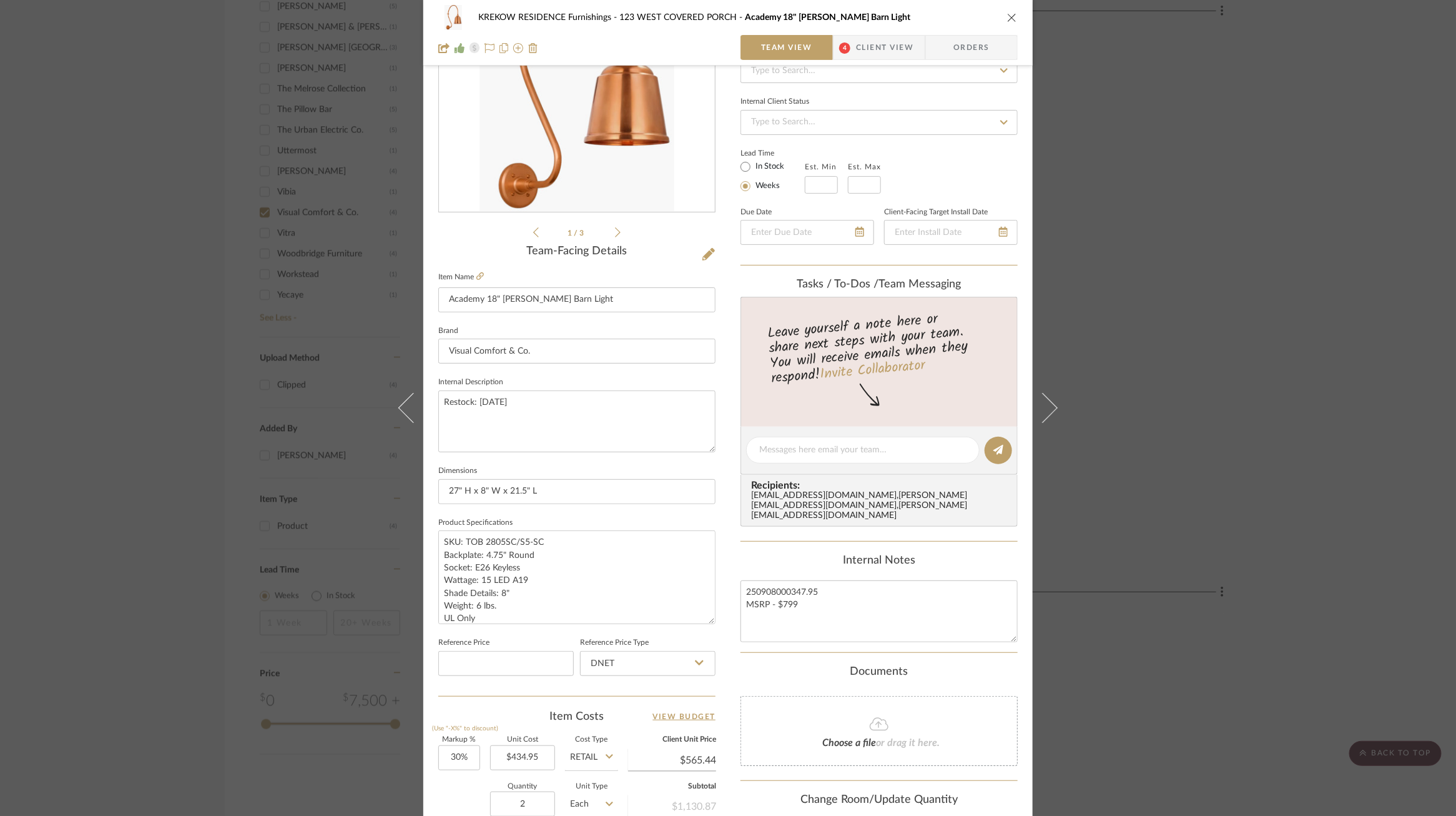
click at [741, 580] on sr-operation-status-container "250908000347.95 MSRP - $799" at bounding box center [879, 611] width 277 height 62
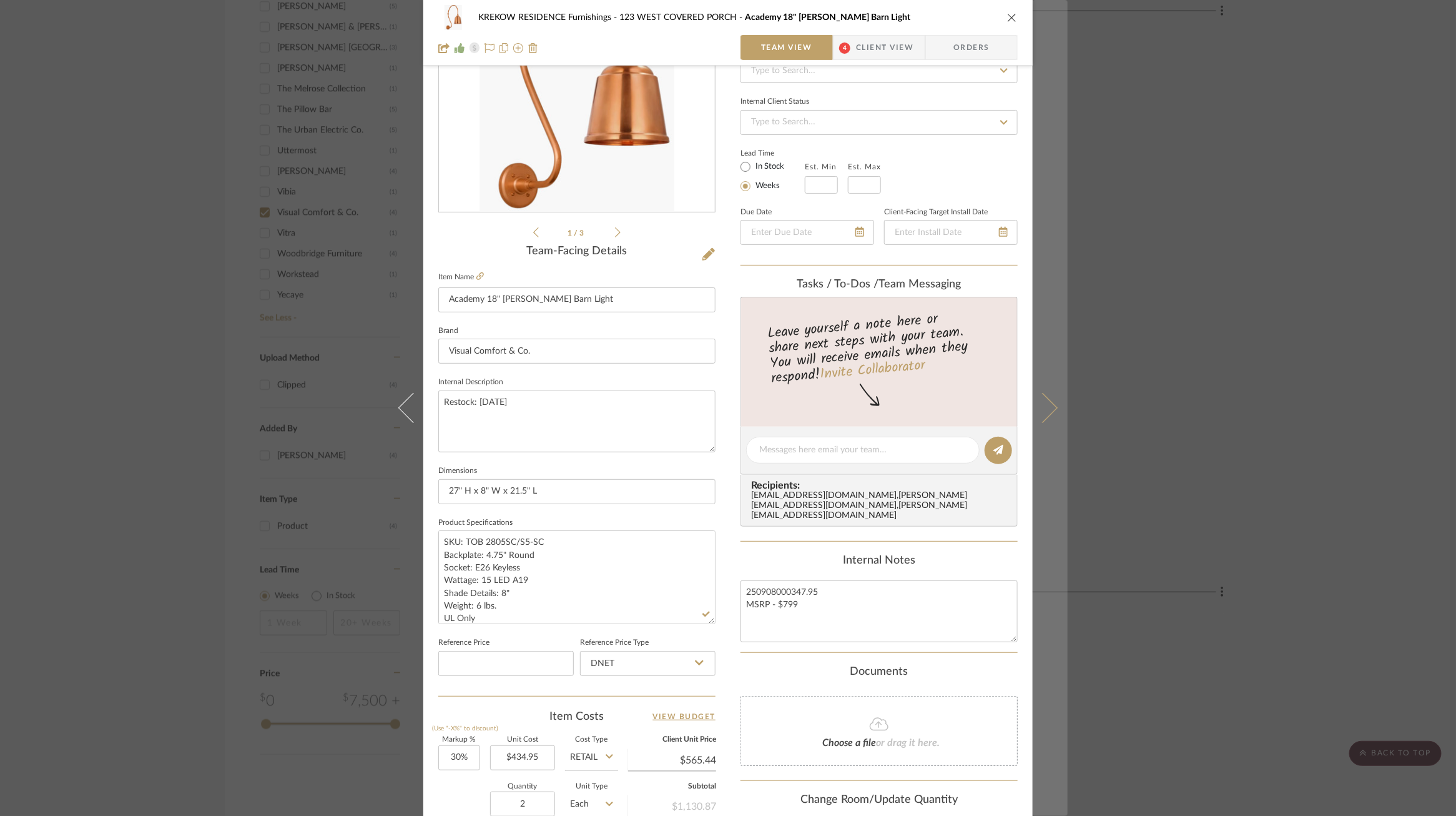
click at [1045, 401] on icon at bounding box center [1042, 407] width 30 height 30
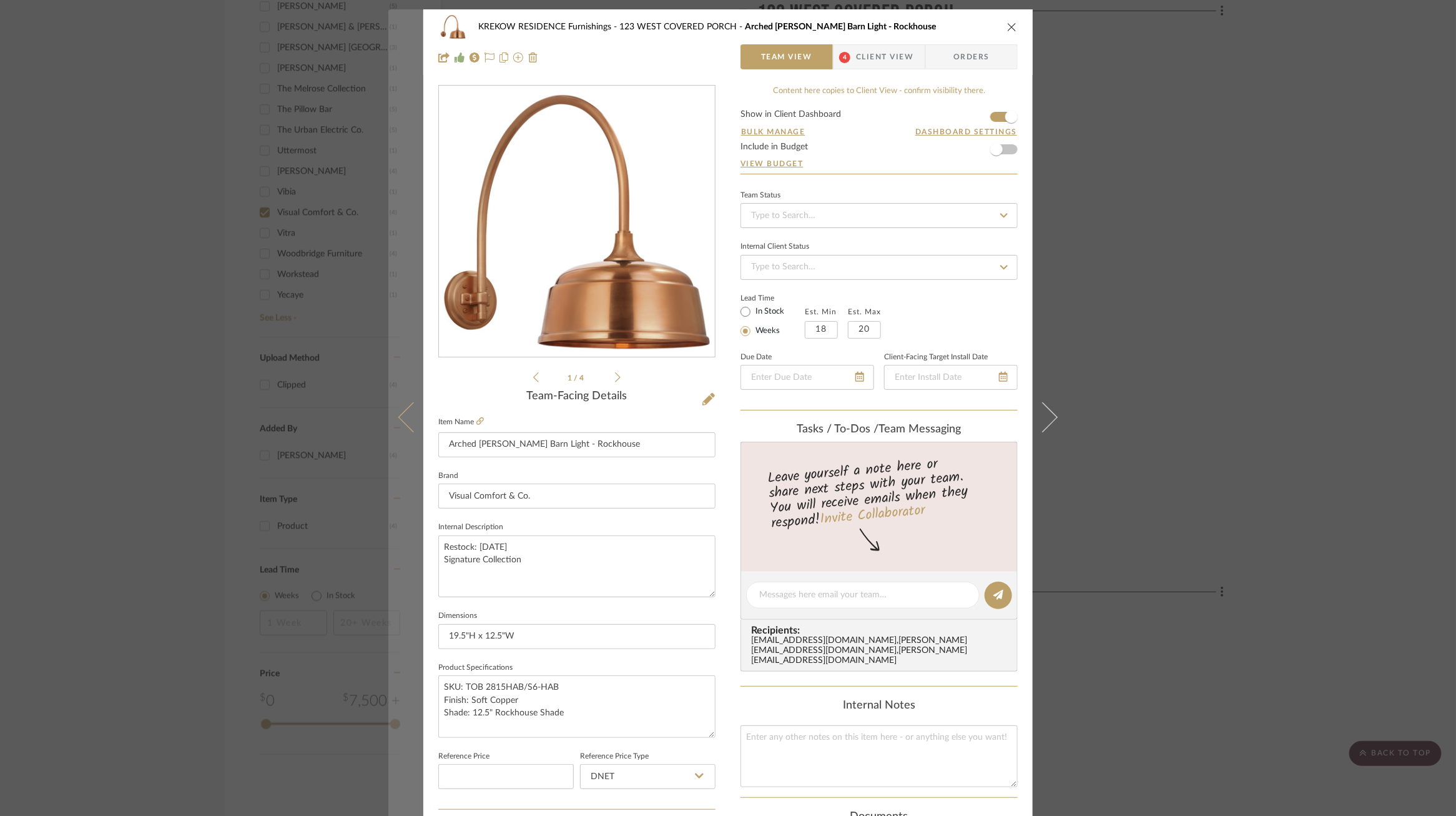
click at [406, 420] on icon at bounding box center [413, 417] width 30 height 30
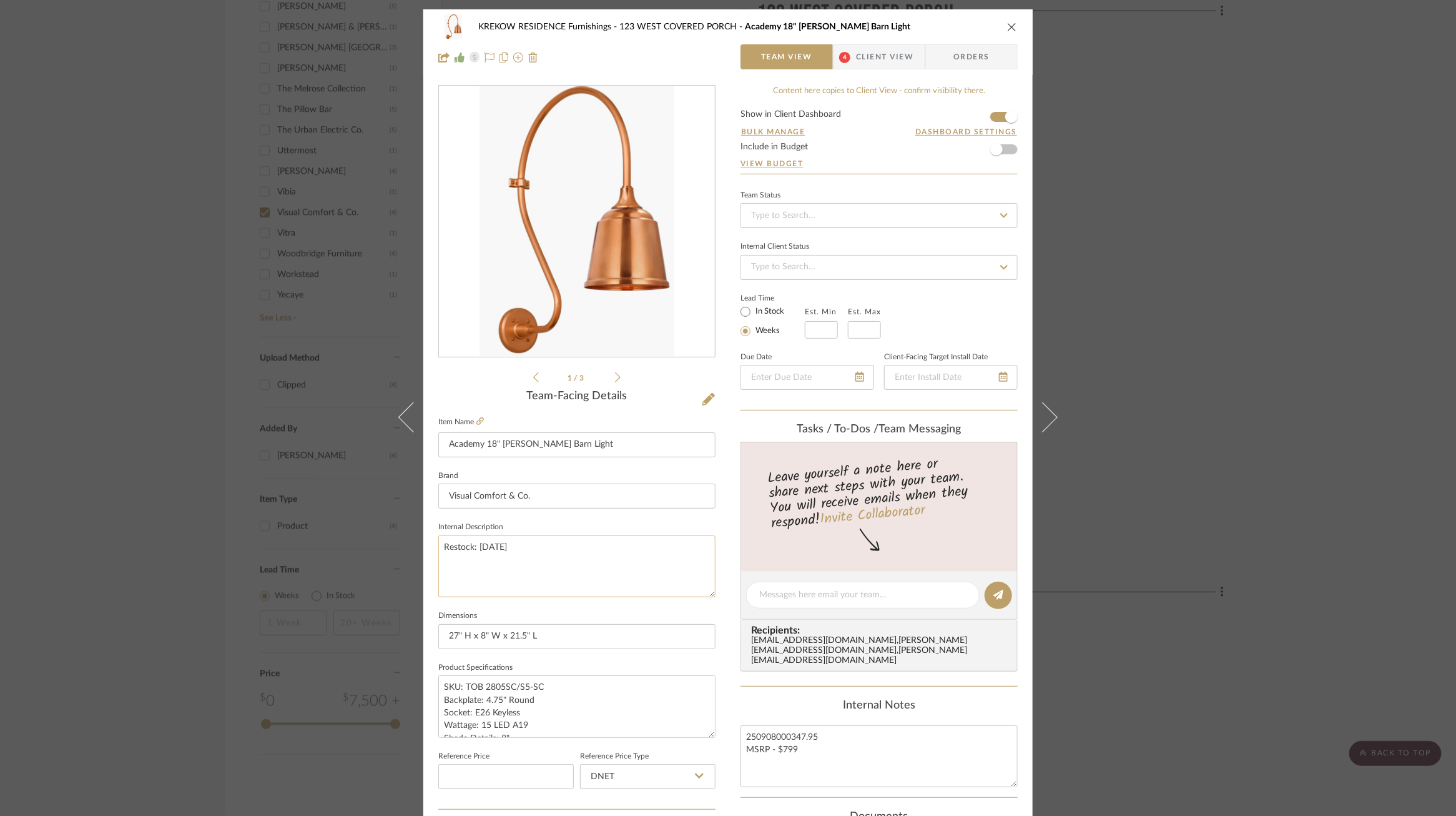
click at [528, 553] on textarea "Restock: 11/22/25" at bounding box center [577, 567] width 277 height 62
type textarea "Restock: 11/22/25 Signature Collection"
click at [540, 613] on fieldset "Dimensions 27" H x 8" W x 21.5" L" at bounding box center [577, 627] width 277 height 42
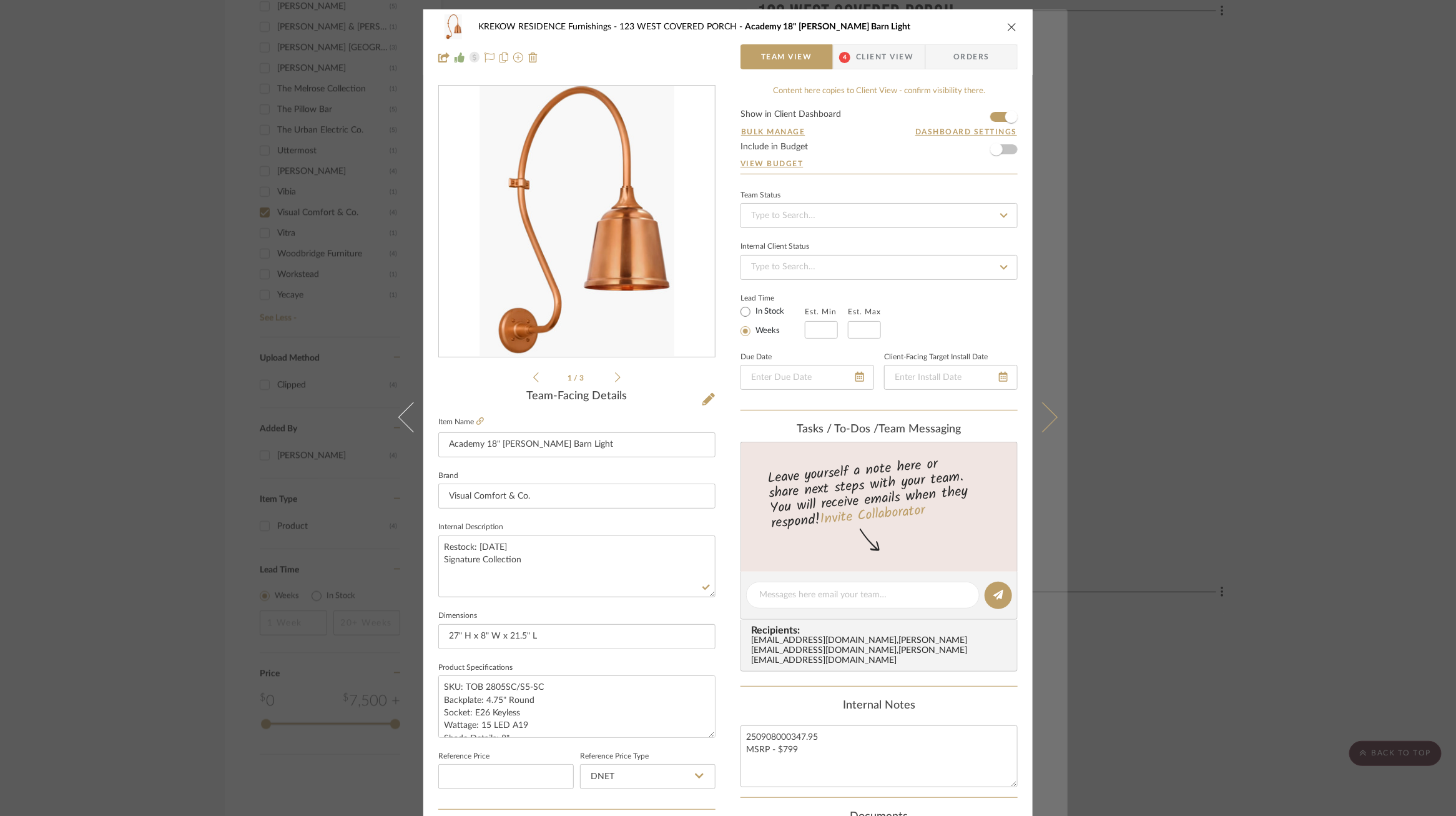
click at [1054, 414] on button at bounding box center [1050, 418] width 35 height 816
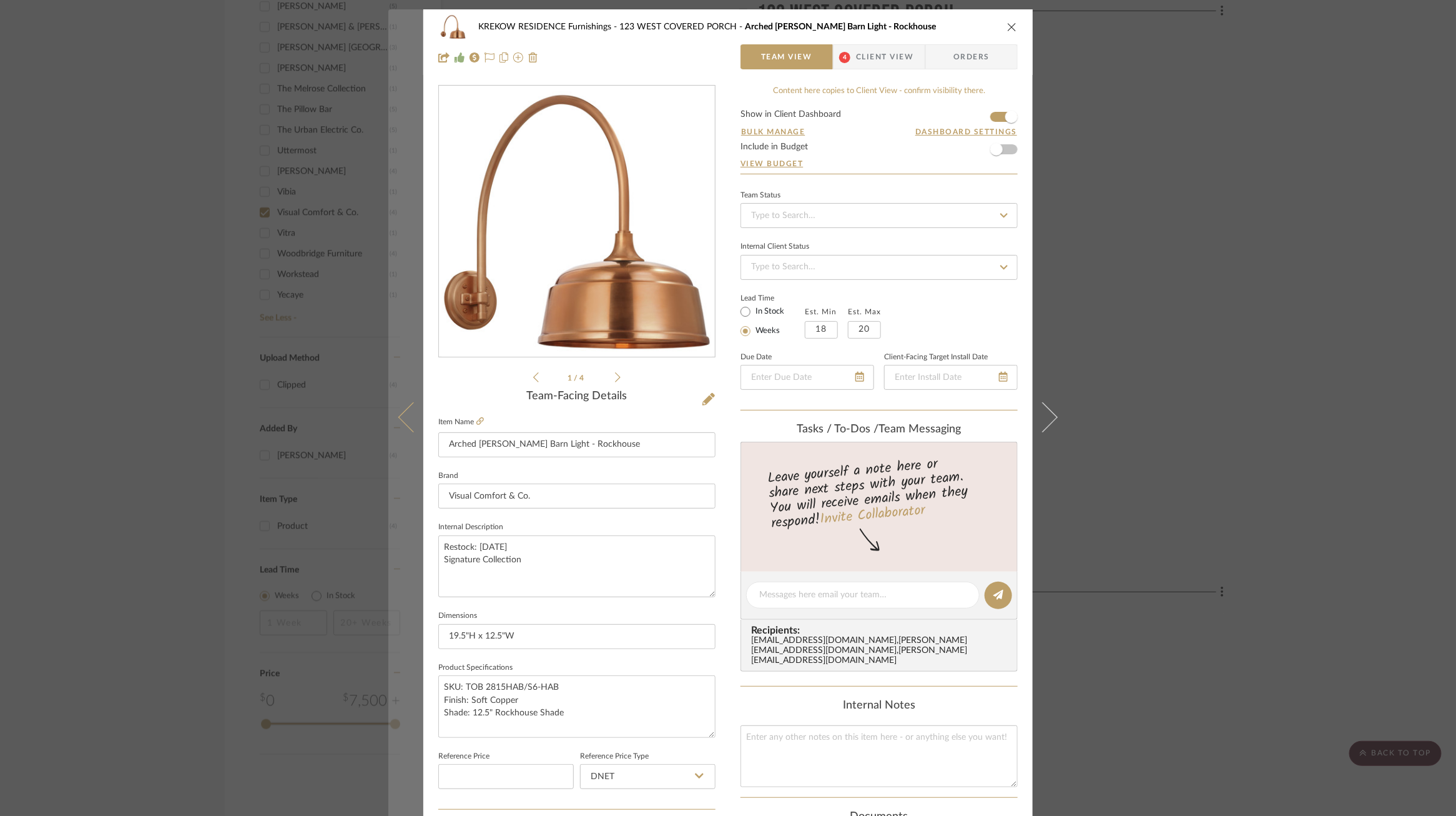
click at [406, 423] on icon at bounding box center [413, 417] width 30 height 30
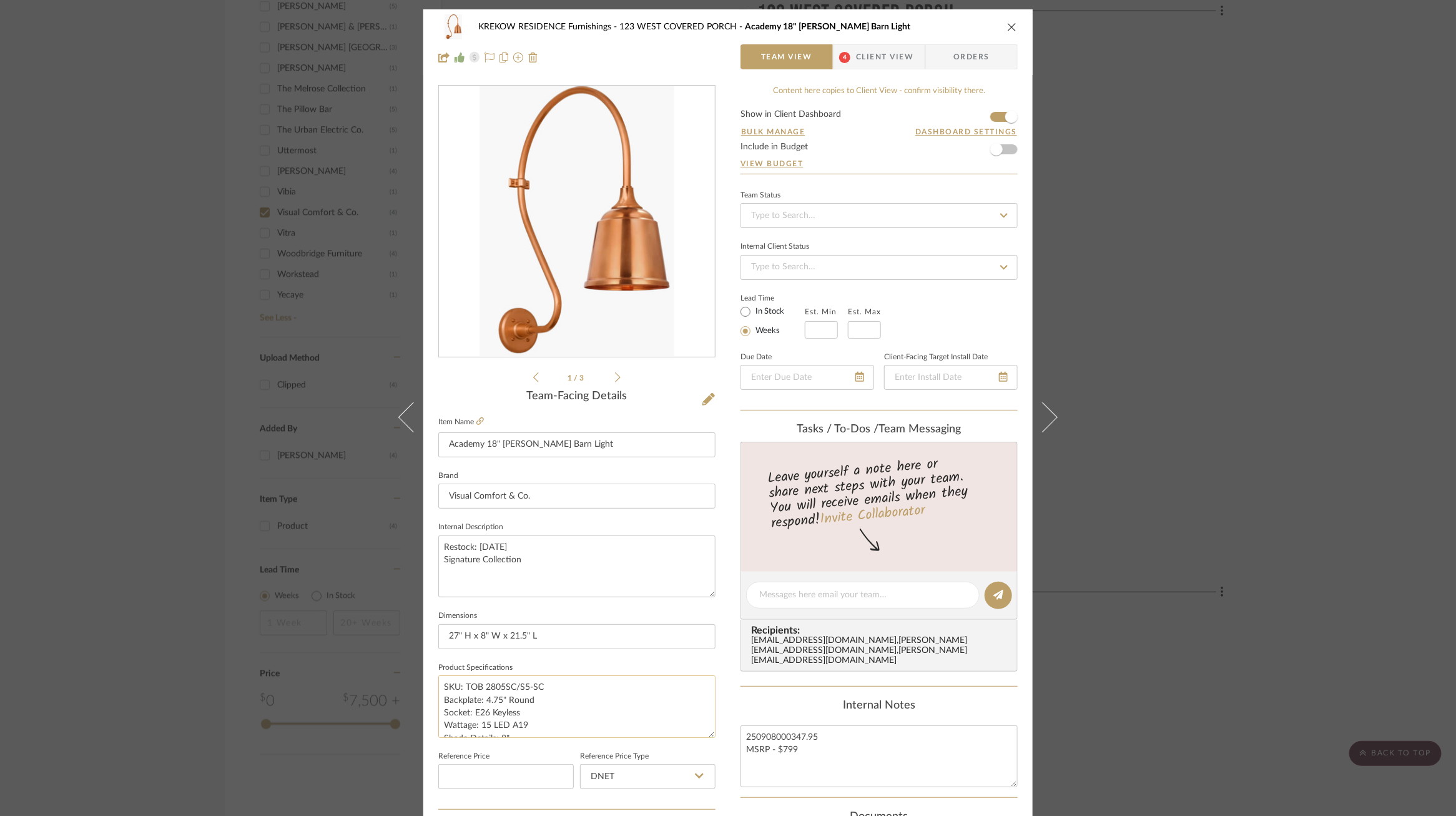
click at [551, 686] on textarea "SKU: TOB 2805SC/S5-SC Backplate: 4.75" Round Socket: E26 Keyless Wattage: 15 LE…" at bounding box center [577, 706] width 277 height 62
type textarea "SKU: TOB 2805SC/S5-SC Finish: Soft Copper Backplate: 4.75" Round Socket: E26 Ke…"
type textarea "SKU: TOB 2805SC/S5-SC Finish: Soft Copper Shade: 8" Backplate: 4.75" Round Sock…"
type textarea "SKU: TOB 2805SC/S5-SC Finish: Soft Copper Shade: 8" Soft Copper Rockhouse Shade…"
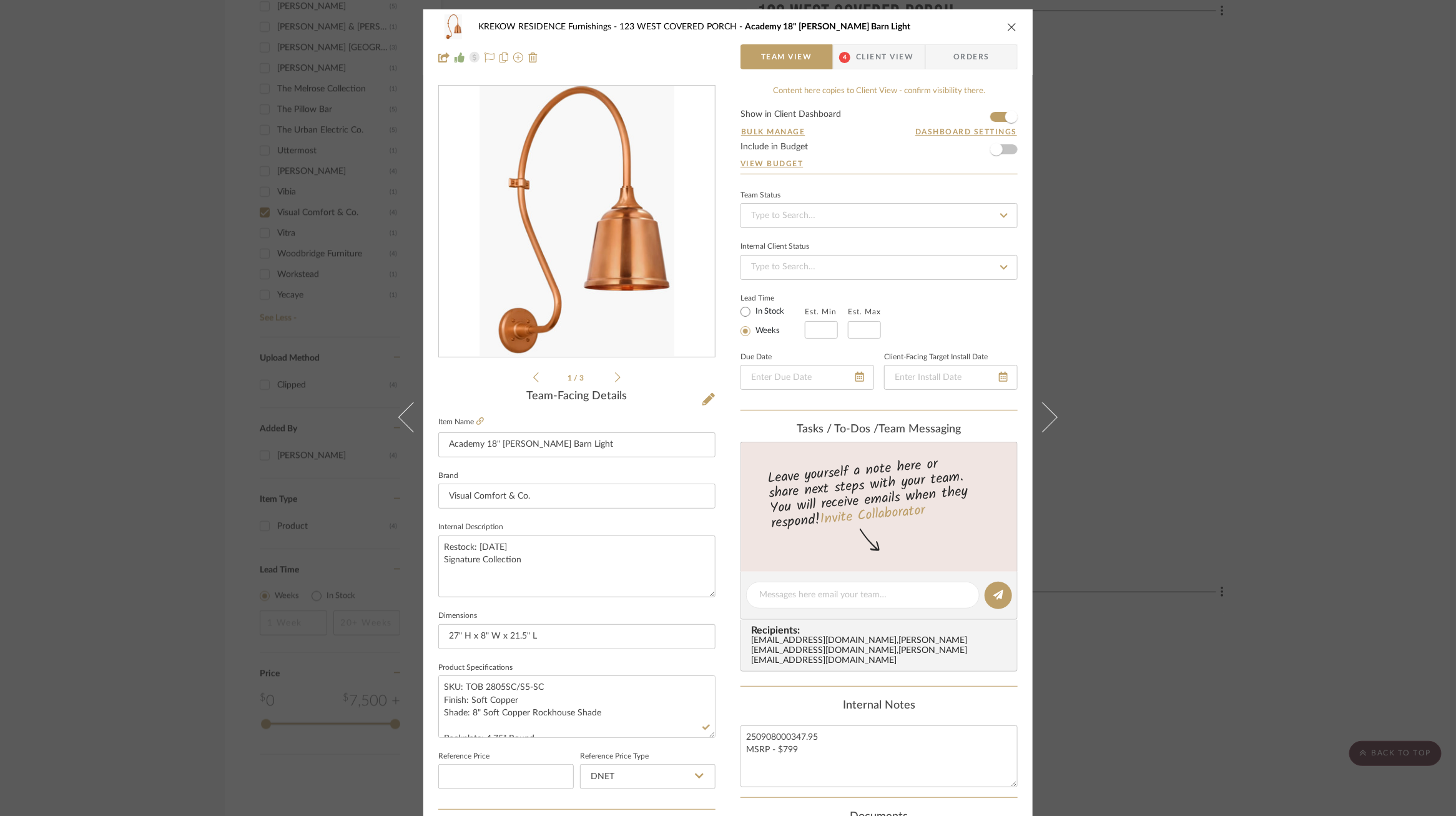
click at [716, 696] on div "KREKOW RESIDENCE Furnishings 123 WEST COVERED PORCH Academy 18" Larrabee Barn L…" at bounding box center [728, 586] width 610 height 1154
drag, startPoint x: 706, startPoint y: 735, endPoint x: 702, endPoint y: 822, distance: 87.1
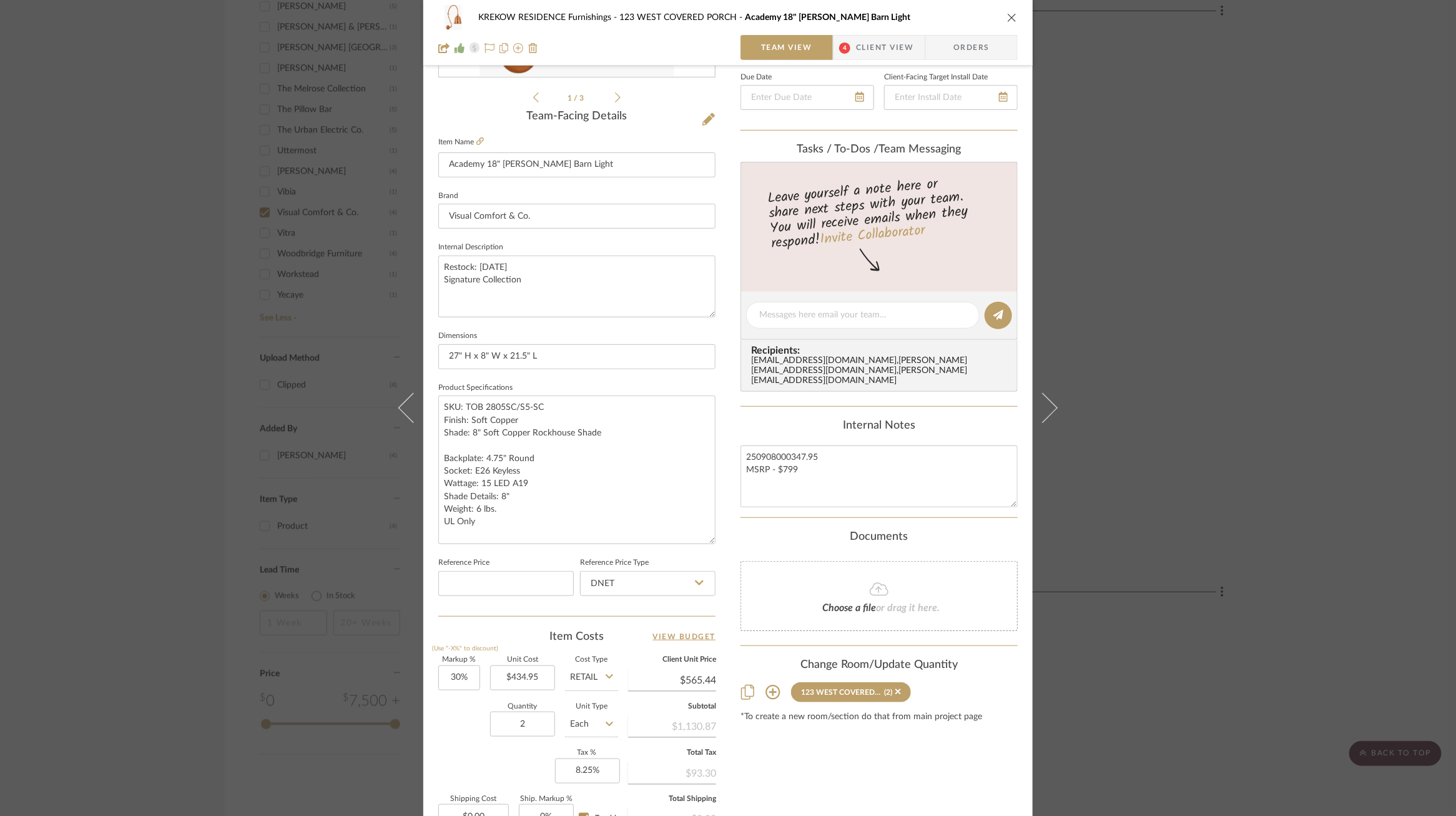
scroll to position [435, 0]
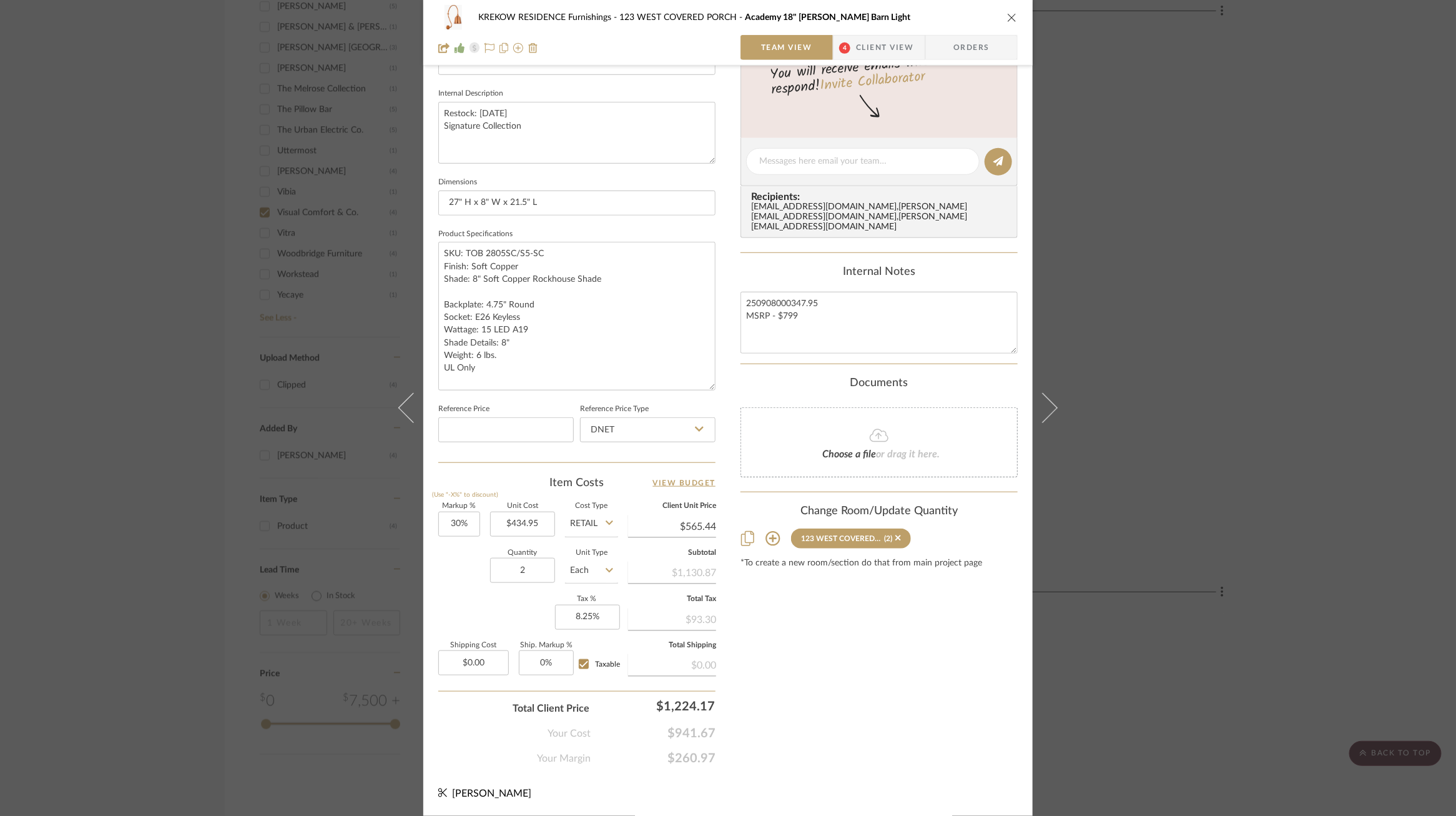
click at [581, 529] on input "Retail" at bounding box center [591, 524] width 53 height 25
click at [584, 557] on span "DNET" at bounding box center [585, 555] width 23 height 9
type input "DNET"
click at [795, 305] on textarea "250908000347.95 MSRP - $799" at bounding box center [879, 323] width 277 height 62
type textarea "250908000347.95 MSRP - $999"
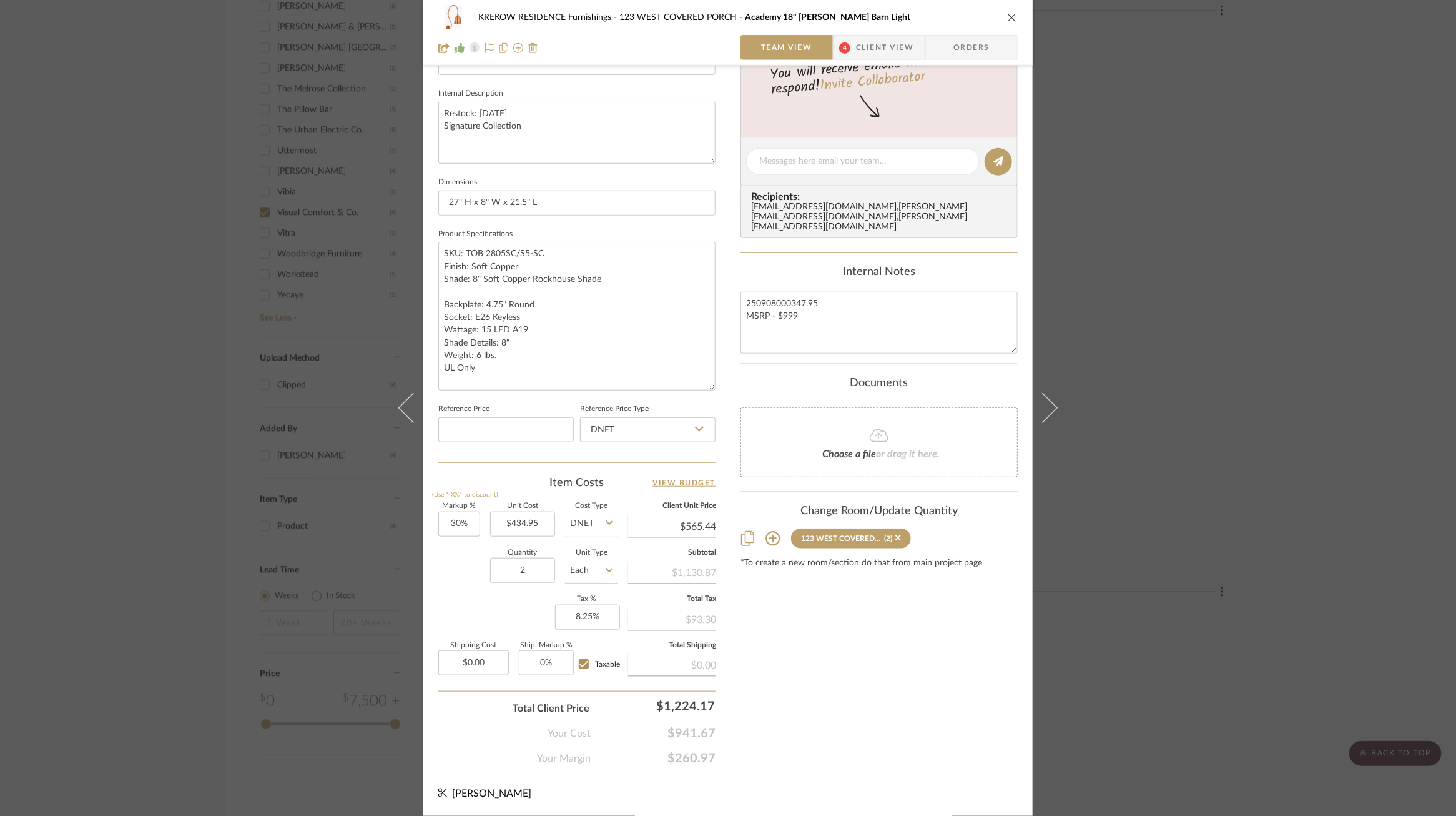
click at [949, 376] on div "Documents" at bounding box center [879, 383] width 277 height 14
click at [830, 293] on textarea "250908000347.95 MSRP - $999" at bounding box center [879, 323] width 277 height 62
click at [774, 296] on textarea "250908000347.95 MSRP - $999" at bounding box center [879, 323] width 277 height 62
drag, startPoint x: 824, startPoint y: 300, endPoint x: 788, endPoint y: 300, distance: 36.0
click at [788, 300] on textarea "250924000347.95 MSRP - $999" at bounding box center [879, 323] width 277 height 62
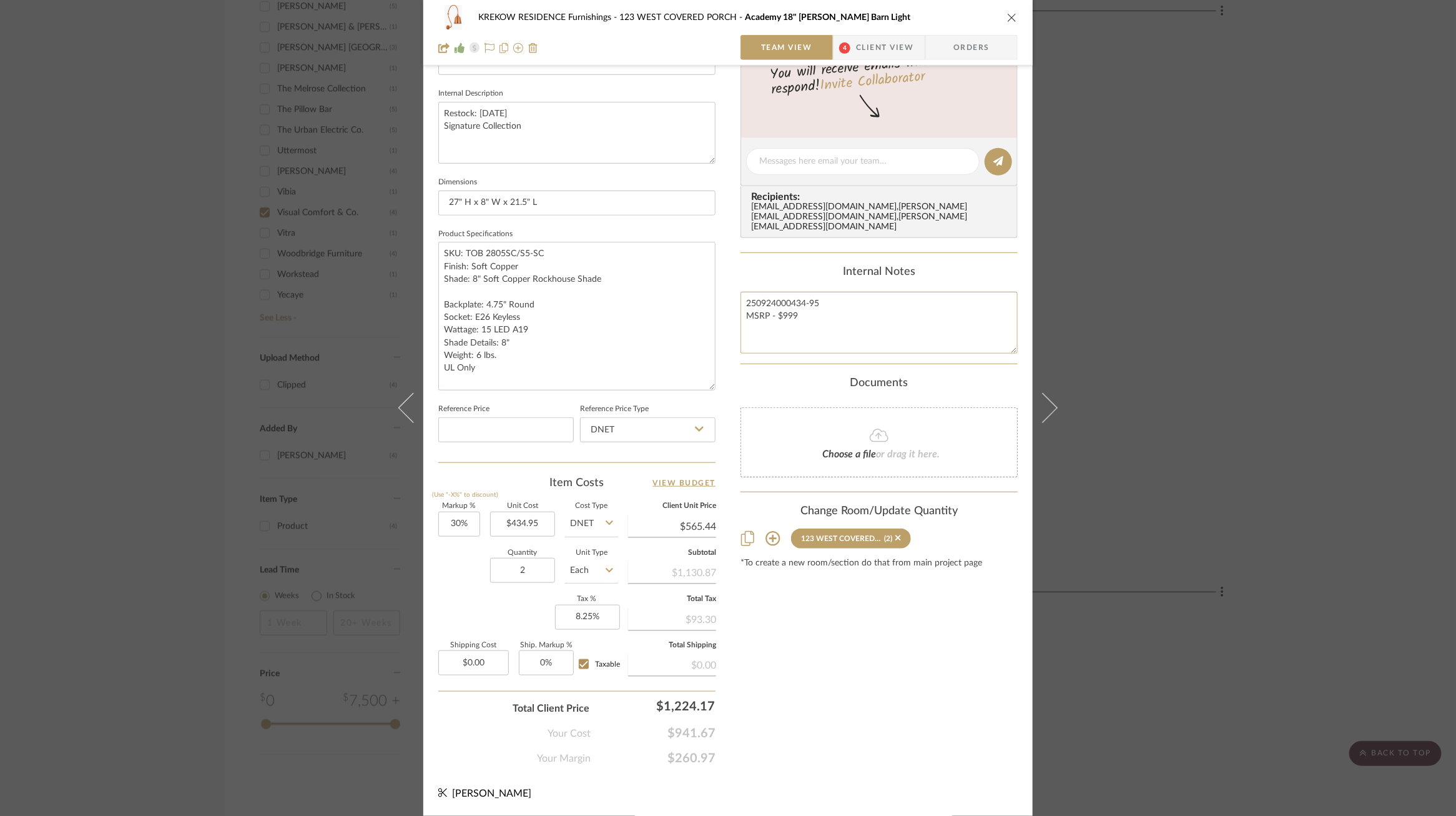
type textarea "250924000434-95 MSRP - $999"
click at [731, 381] on div "KREKOW RESIDENCE Furnishings 123 WEST COVERED PORCH Academy 18" Larrabee Barn L…" at bounding box center [728, 196] width 610 height 1240
click at [491, 428] on input at bounding box center [506, 430] width 136 height 25
type input "8"
type input "$799.20"
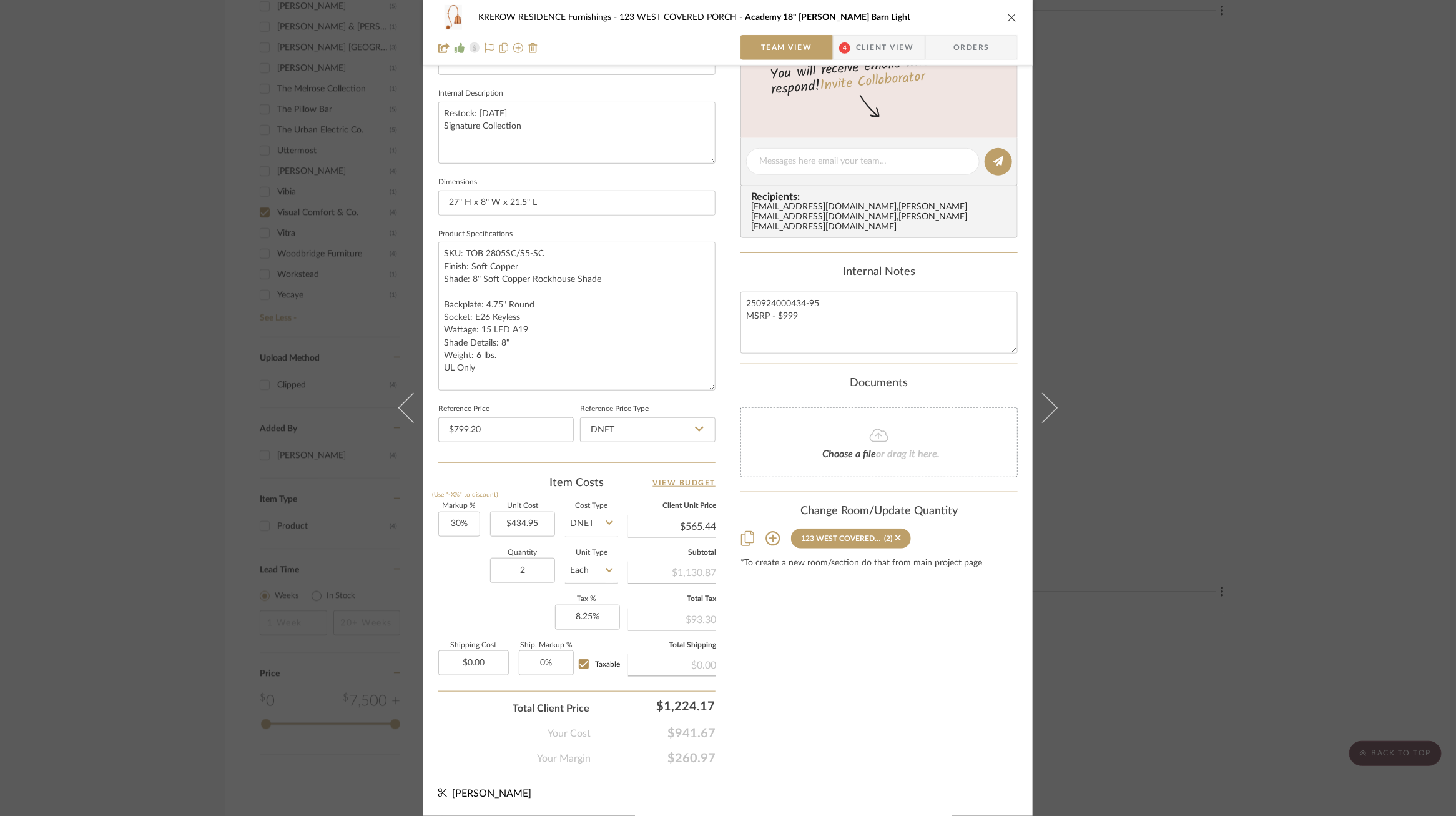
click at [505, 463] on div "1 / 3 Team-Facing Details Item Name Academy 18" Larrabee Barn Light Brand Visua…" at bounding box center [577, 208] width 277 height 1115
click at [450, 525] on input "30" at bounding box center [459, 524] width 42 height 25
type input "84%"
click at [460, 577] on div "Quantity 2 Unit Type Each" at bounding box center [528, 572] width 180 height 44
type input "$800.31"
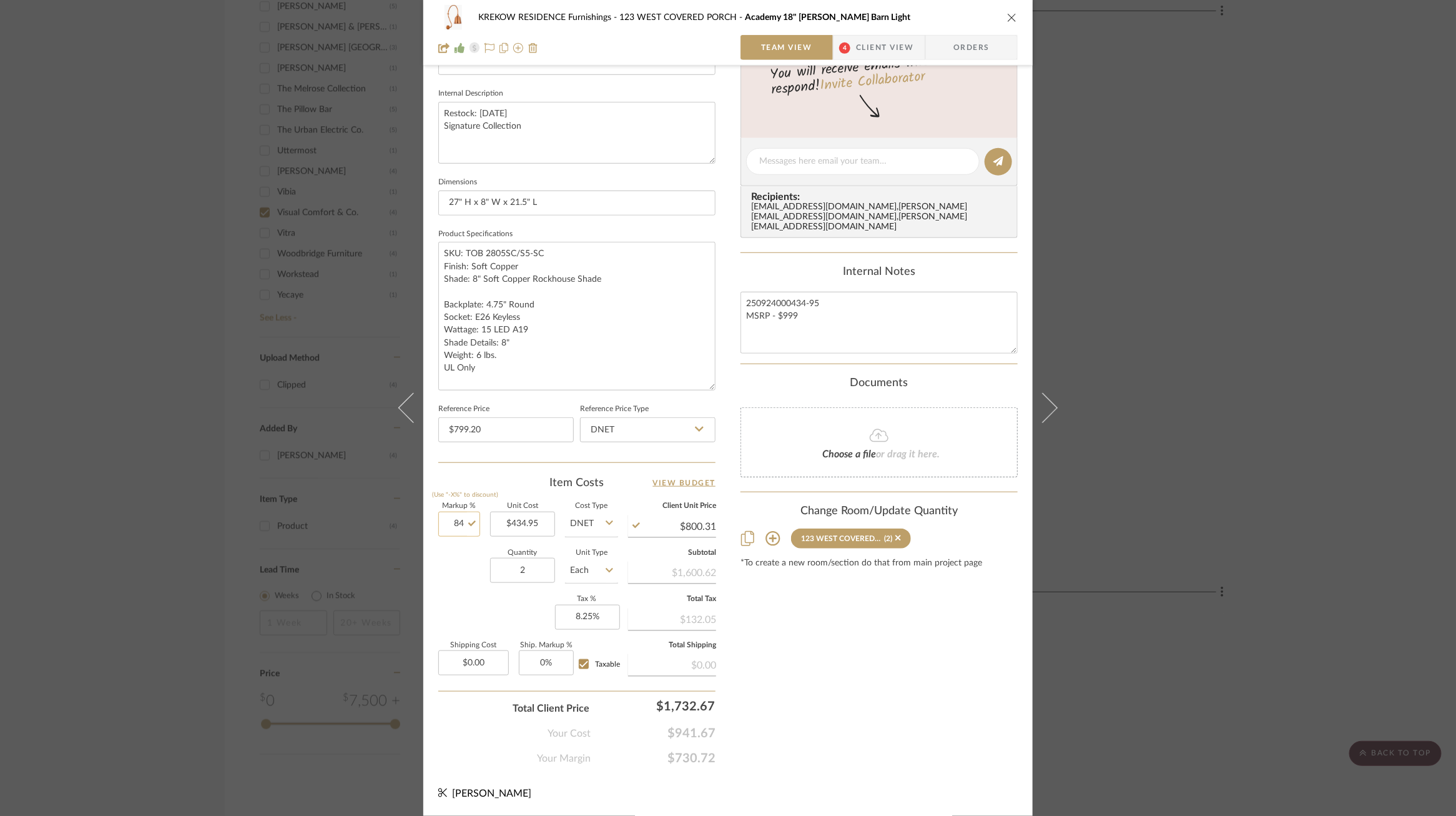
click at [456, 523] on input "84" at bounding box center [459, 524] width 42 height 25
click at [460, 520] on input "84" at bounding box center [459, 524] width 42 height 25
type input "83%"
click at [454, 563] on div "Quantity 2 Unit Type Each" at bounding box center [528, 572] width 180 height 44
type input "$795.96"
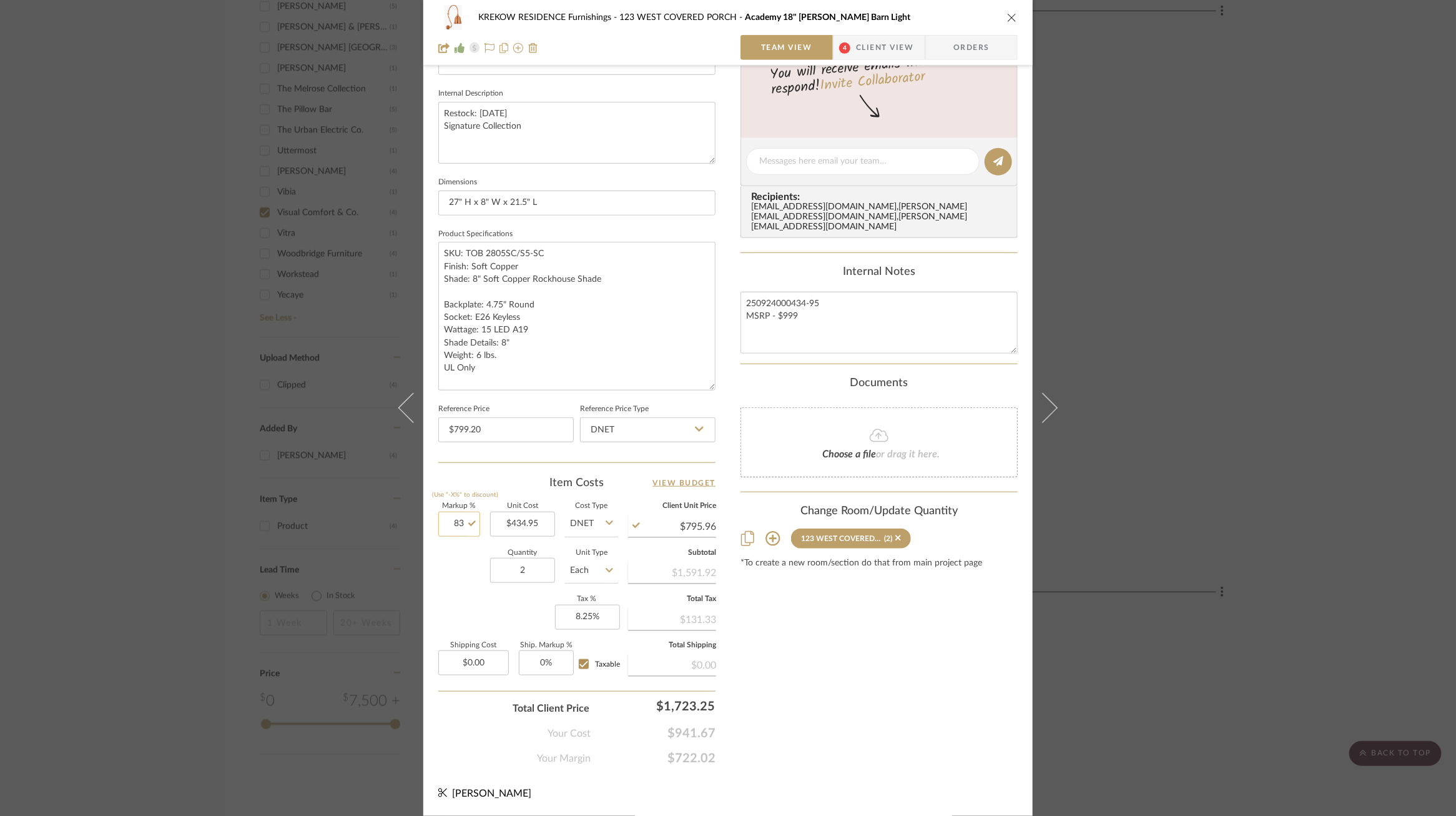
click at [460, 525] on input "83" at bounding box center [459, 524] width 42 height 25
click at [458, 524] on input "83" at bounding box center [459, 524] width 42 height 25
type input "83.5%"
click at [457, 606] on div "Markup % (Use "-X%" to discount) 83.5% Unit Cost $434.95 Cost Type DNET Client …" at bounding box center [577, 594] width 277 height 183
type input "$798.13"
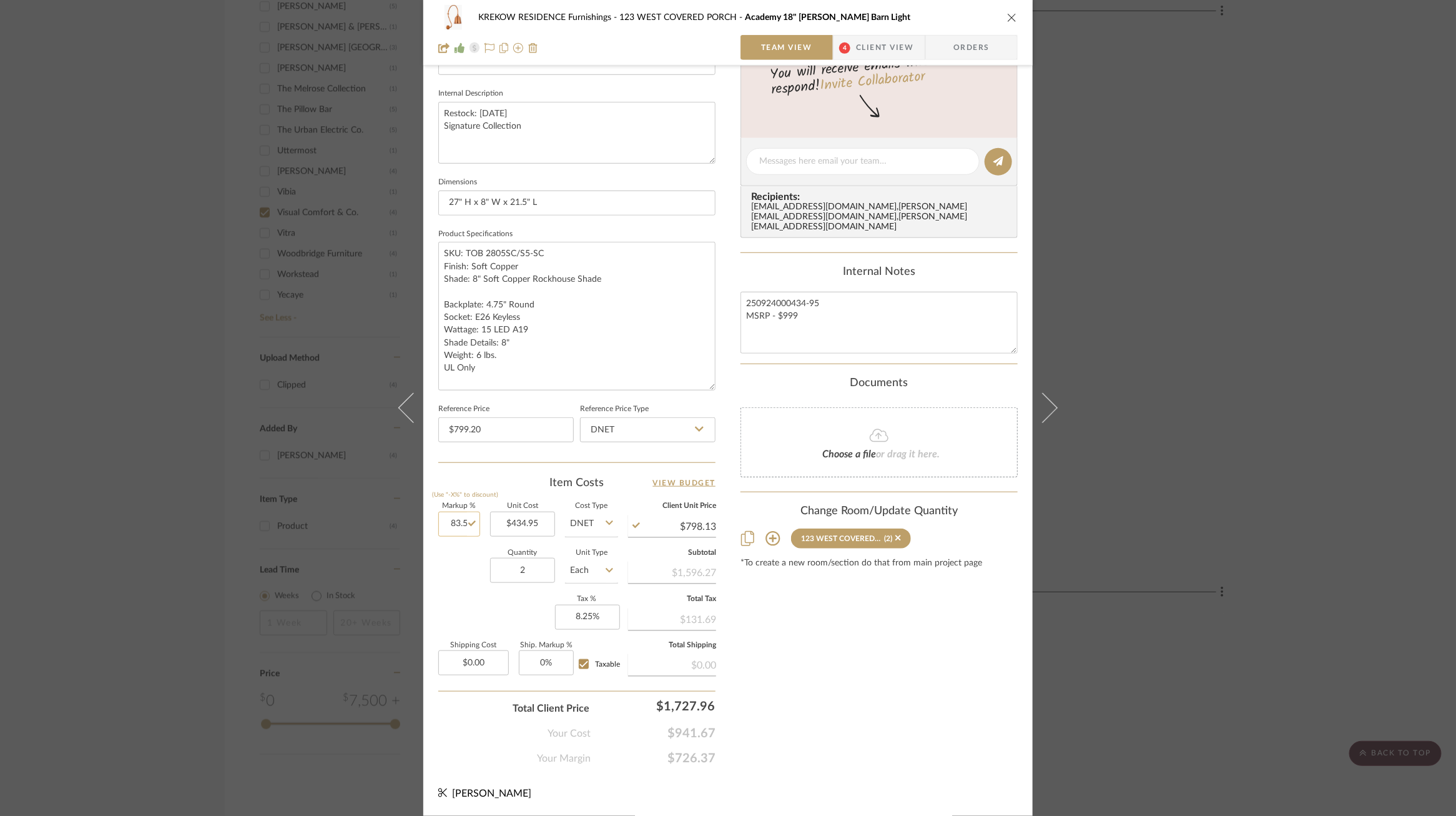
click at [460, 522] on input "83.5" at bounding box center [459, 524] width 42 height 25
click at [461, 522] on input "83.5" at bounding box center [459, 524] width 42 height 25
type input "83.6%"
click at [464, 559] on div "Quantity 2 Unit Type Each" at bounding box center [528, 572] width 180 height 44
type input "$798.57"
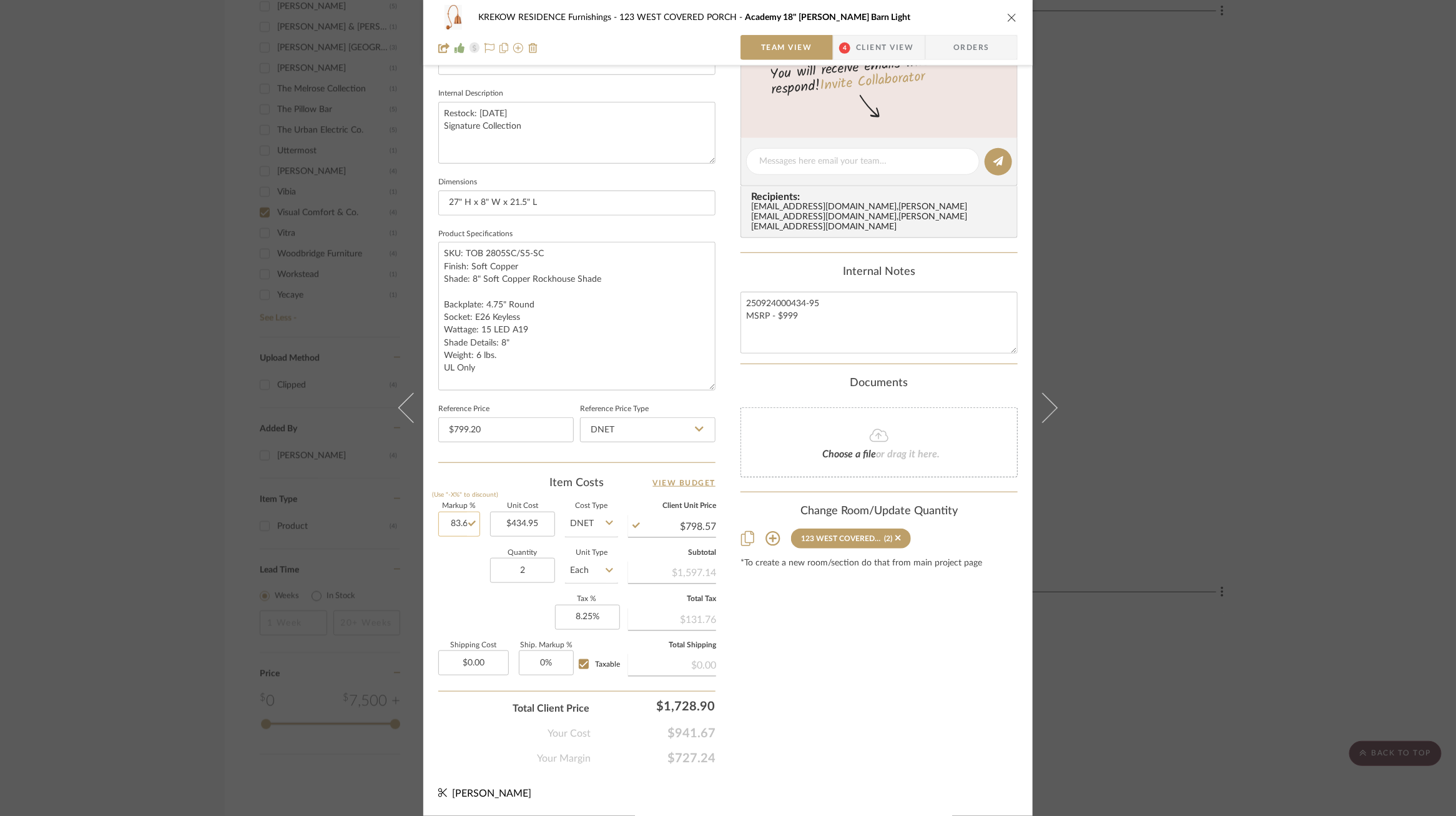
click at [461, 524] on input "83.6" at bounding box center [459, 524] width 42 height 25
click at [461, 520] on input "83.6" at bounding box center [459, 524] width 42 height 25
type input "83.7%"
click at [460, 589] on div "Quantity 2 Unit Type Each" at bounding box center [528, 572] width 180 height 44
type input "$799.00"
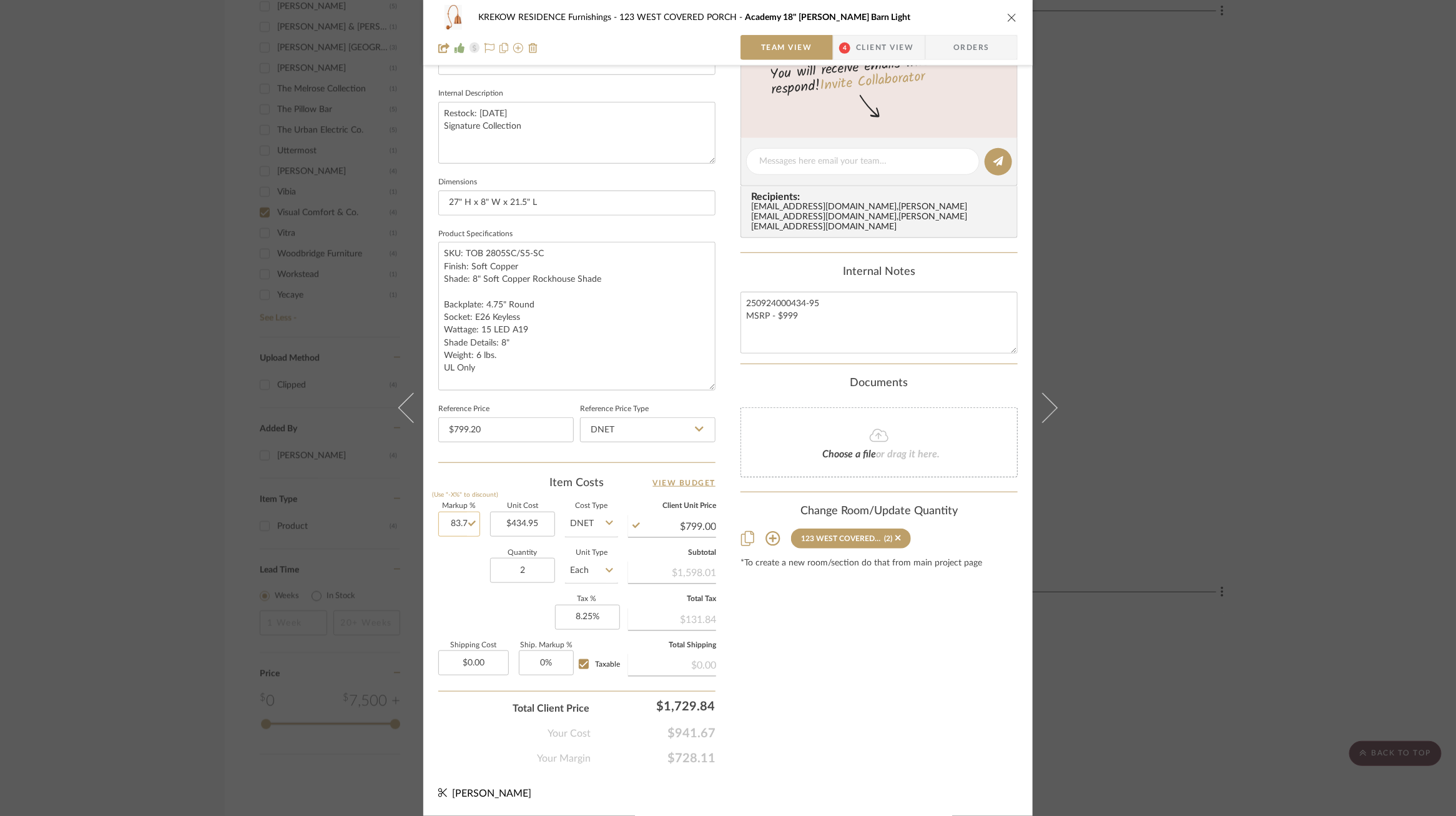
click at [459, 525] on input "83.7" at bounding box center [459, 524] width 42 height 25
click at [461, 523] on input "83.7" at bounding box center [459, 524] width 42 height 25
type input "83.8%"
click at [461, 544] on sr-form-field "Markup % (Use "-X%" to discount) 83.8%" at bounding box center [459, 525] width 42 height 44
type input "$799.44"
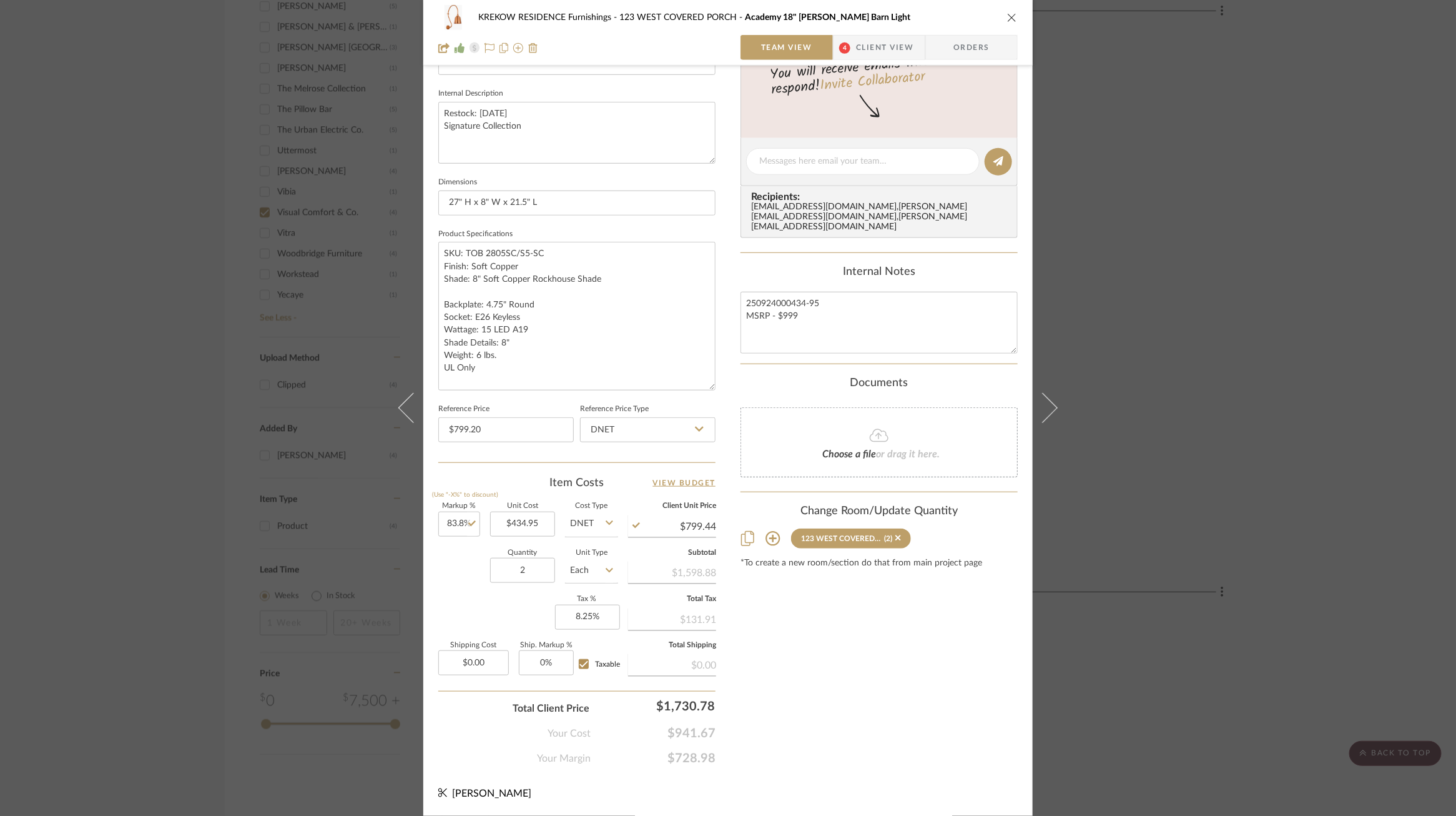
click at [322, 478] on div "KREKOW RESIDENCE Furnishings 123 WEST COVERED PORCH Academy 18" Larrabee Barn L…" at bounding box center [728, 408] width 1456 height 816
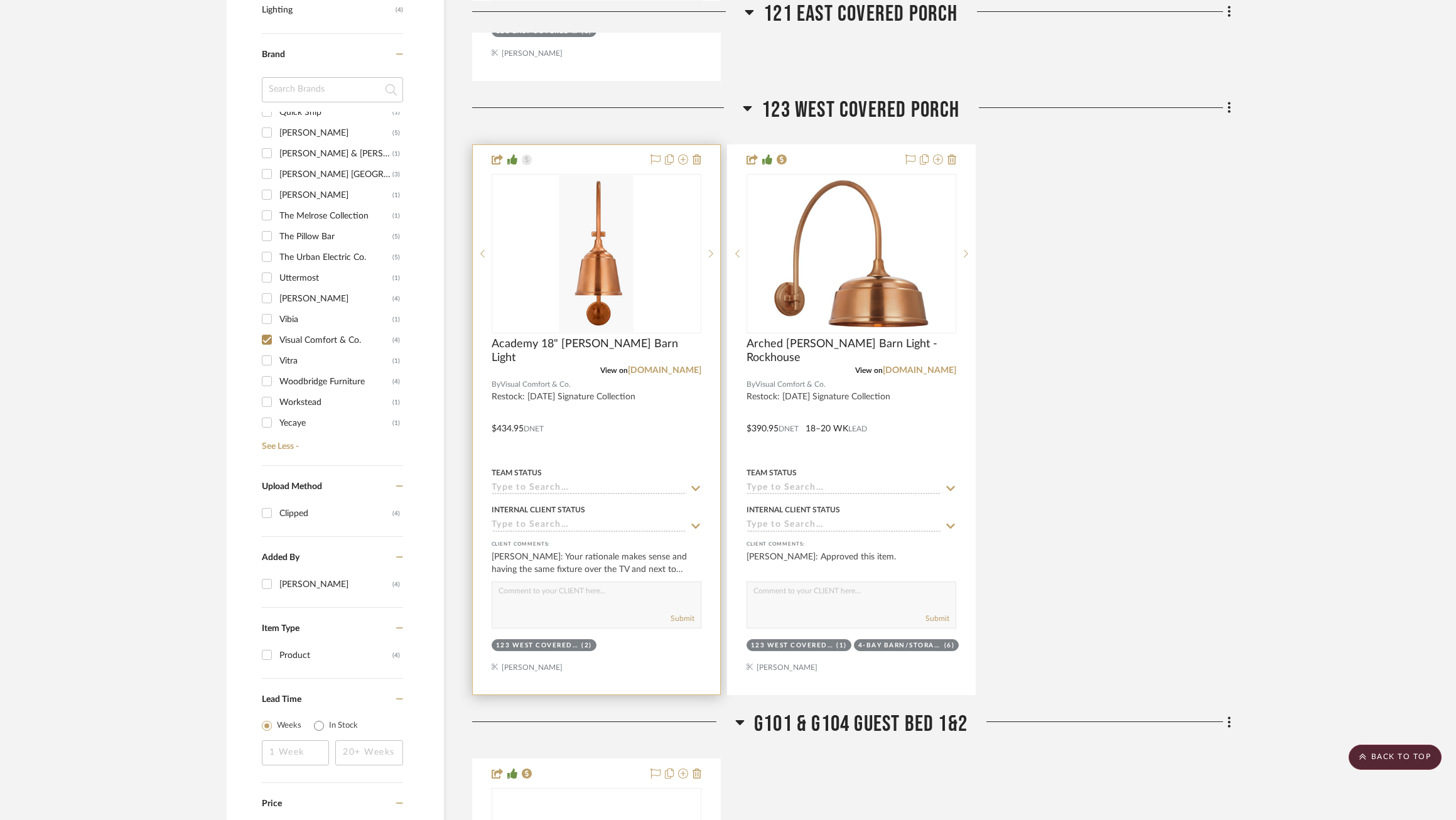
scroll to position [865, 0]
click at [713, 256] on sr-next-btn at bounding box center [711, 256] width 19 height 9
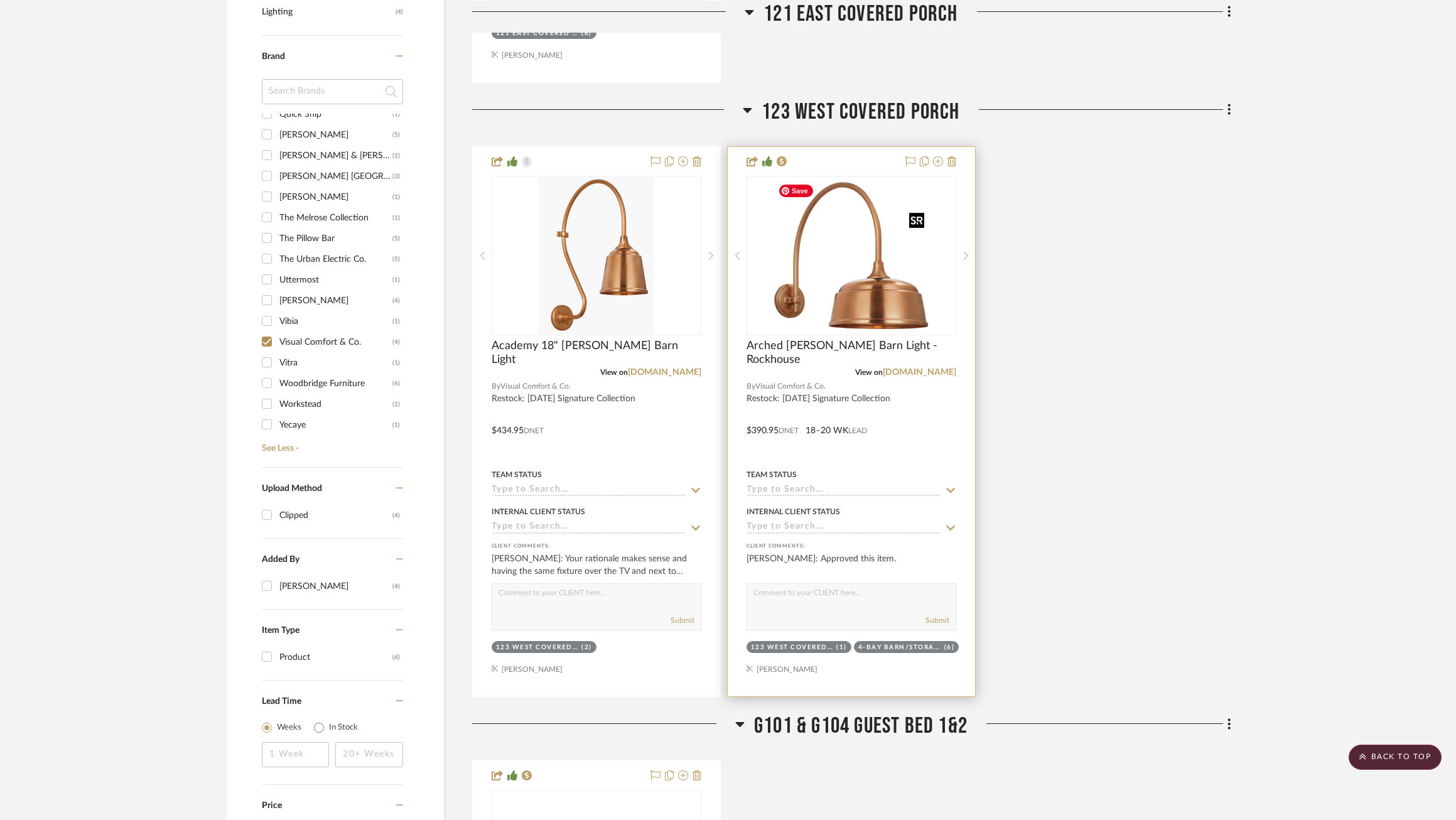
click at [842, 251] on img "0" at bounding box center [851, 255] width 157 height 157
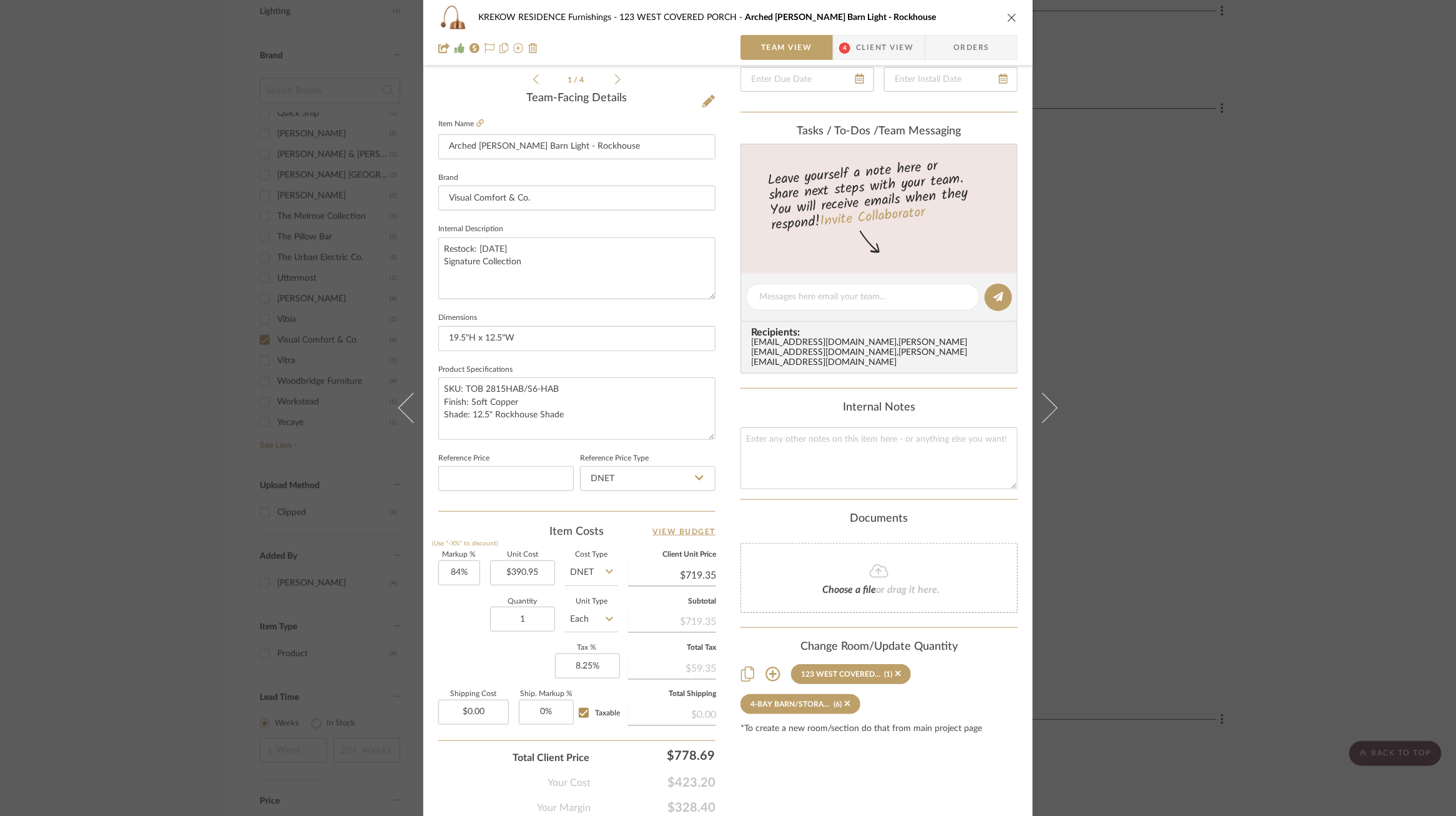
scroll to position [305, 0]
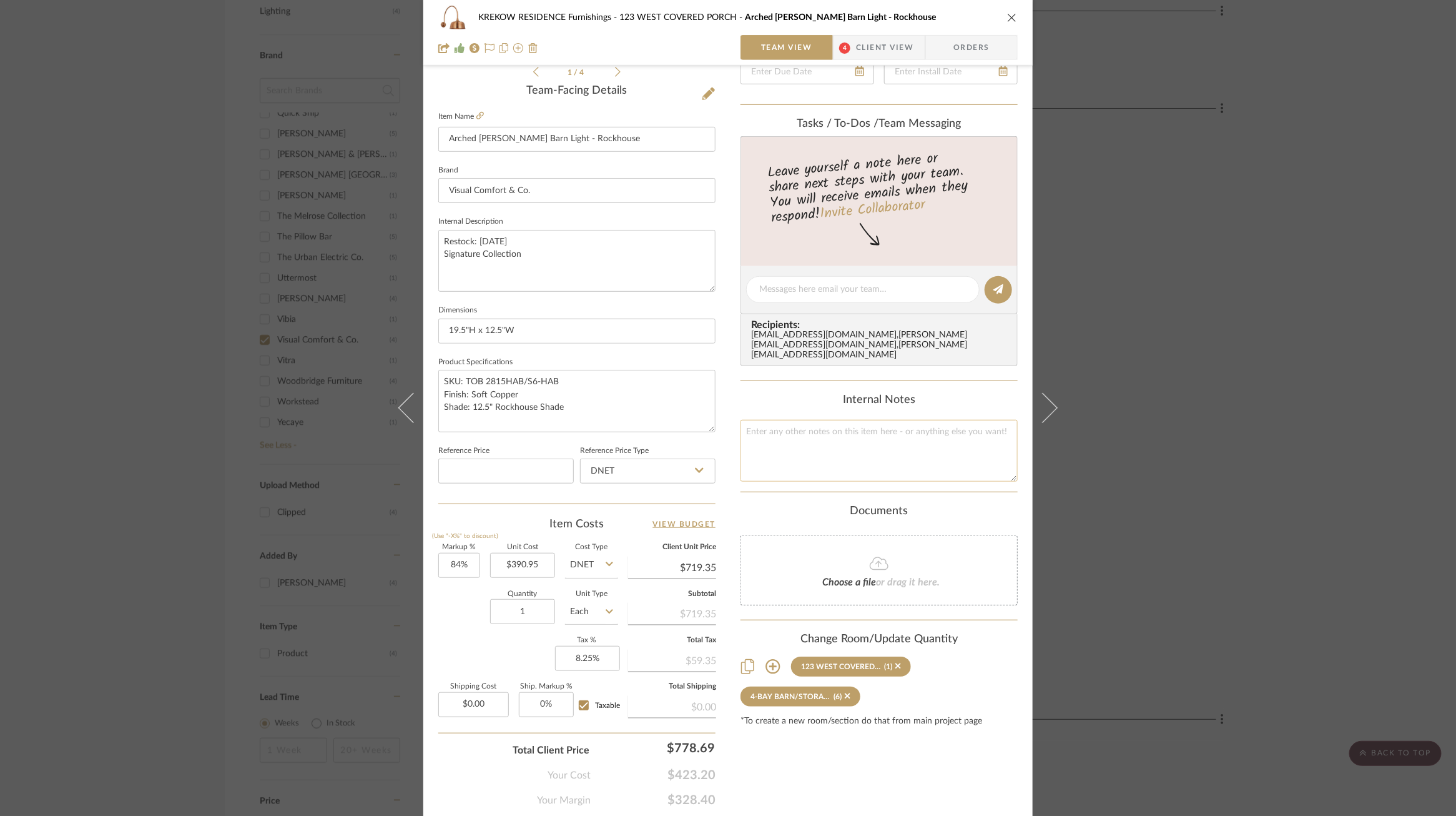
click at [794, 424] on textarea at bounding box center [879, 451] width 277 height 62
click at [463, 481] on input at bounding box center [506, 471] width 136 height 25
type input "$719.20"
click at [467, 503] on div "Team-Facing Details Item Name Arched Mack Barn Light - Rockhouse Brand Visual C…" at bounding box center [577, 294] width 277 height 419
click at [659, 478] on input "DNET" at bounding box center [648, 471] width 136 height 25
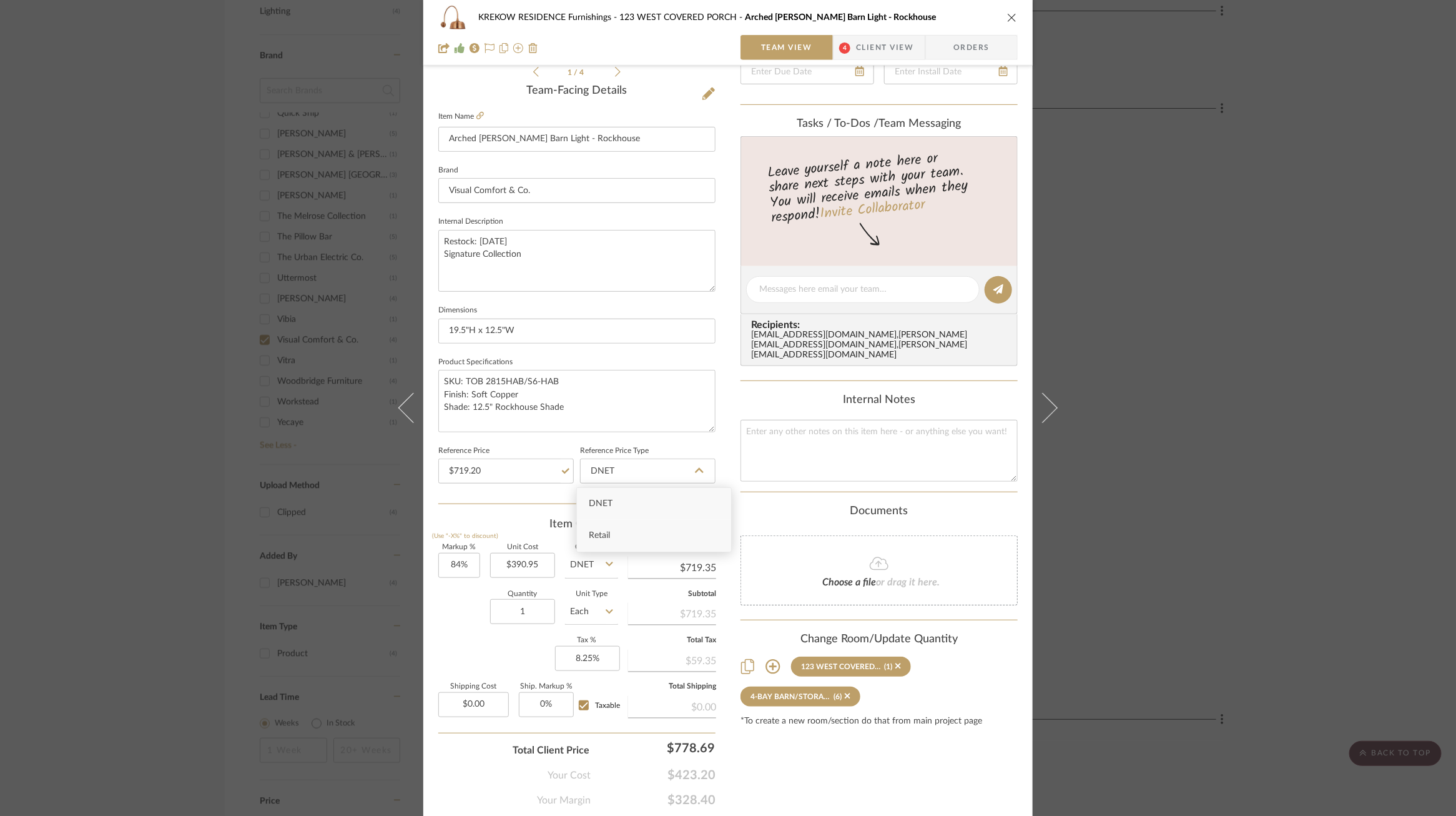
click at [637, 542] on div "Retail" at bounding box center [654, 535] width 154 height 32
type input "Retail"
click at [717, 502] on div "KREKOW RESIDENCE Furnishings 123 WEST COVERED PORCH Arched Mack Barn Light - Ro…" at bounding box center [728, 280] width 610 height 1154
click at [284, 444] on div "KREKOW RESIDENCE Furnishings 123 WEST COVERED PORCH Arched Mack Barn Light - Ro…" at bounding box center [728, 408] width 1456 height 816
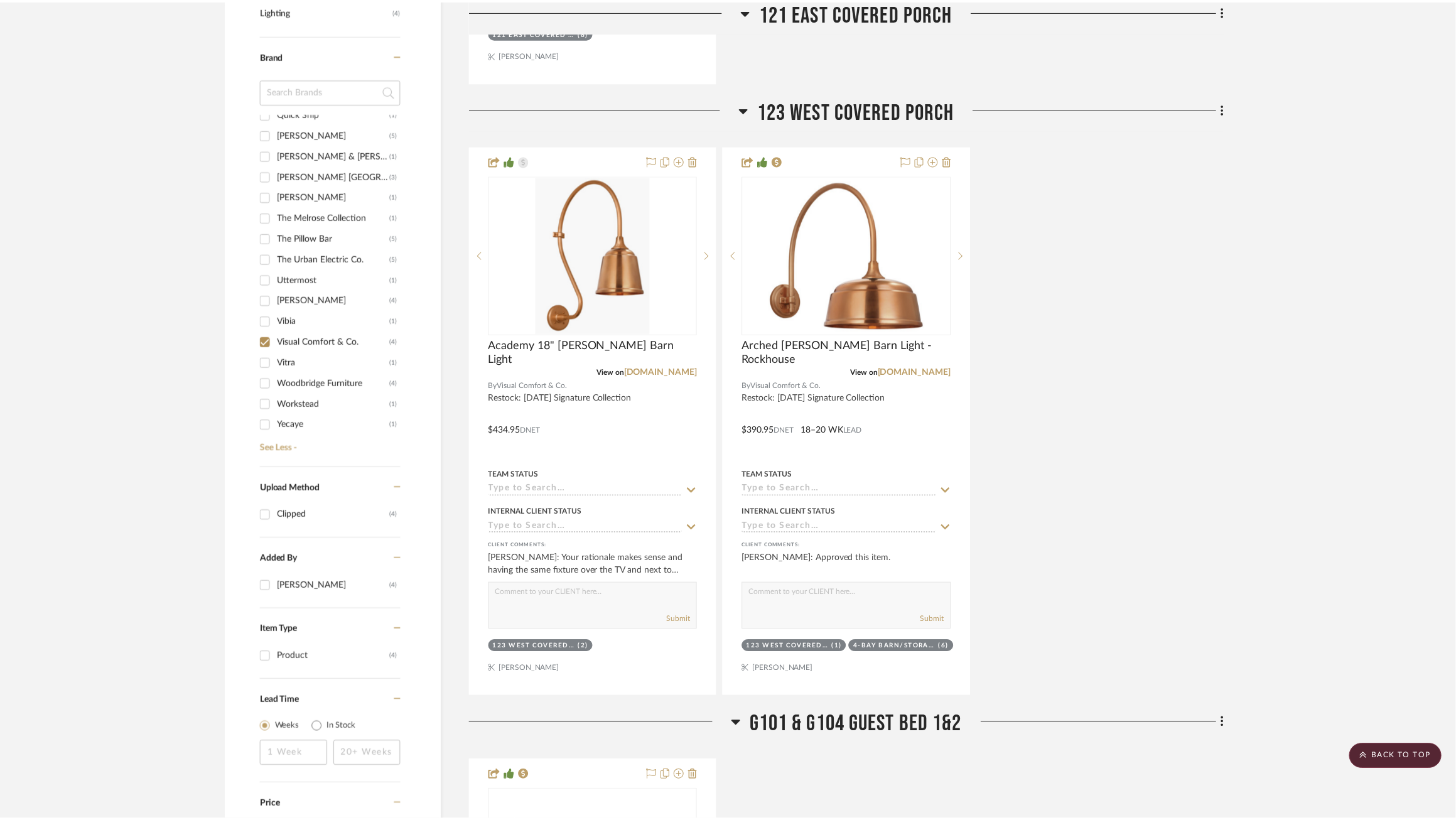
scroll to position [865, 0]
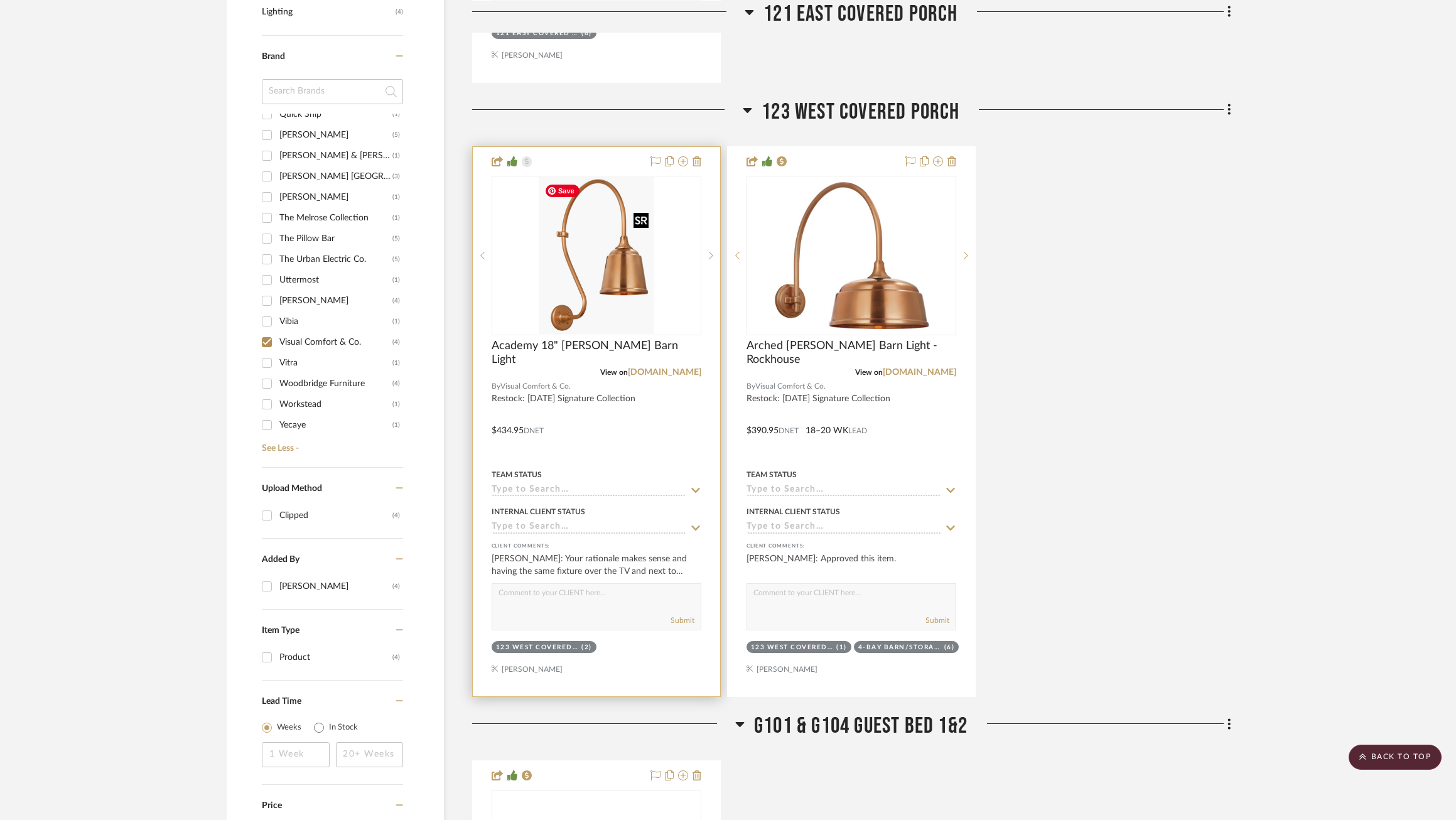
click at [627, 251] on img "1" at bounding box center [596, 255] width 115 height 157
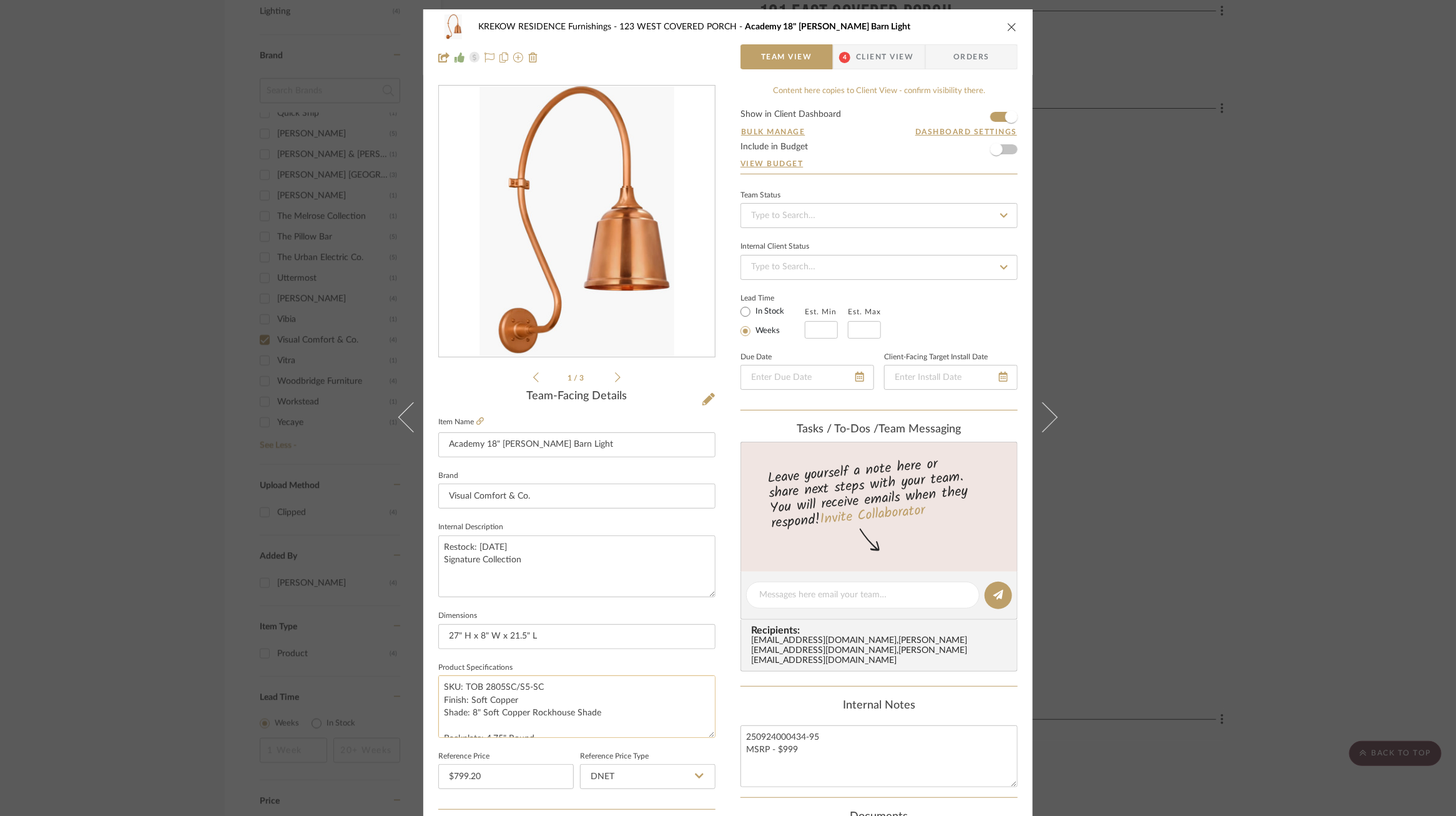
scroll to position [76, 0]
click at [630, 781] on input "DNET" at bounding box center [648, 776] width 136 height 25
click at [626, 755] on div "Retail" at bounding box center [654, 746] width 154 height 32
type input "Retail"
click at [291, 525] on div "KREKOW RESIDENCE Furnishings 123 WEST COVERED PORCH Academy 18" Larrabee Barn L…" at bounding box center [728, 408] width 1456 height 816
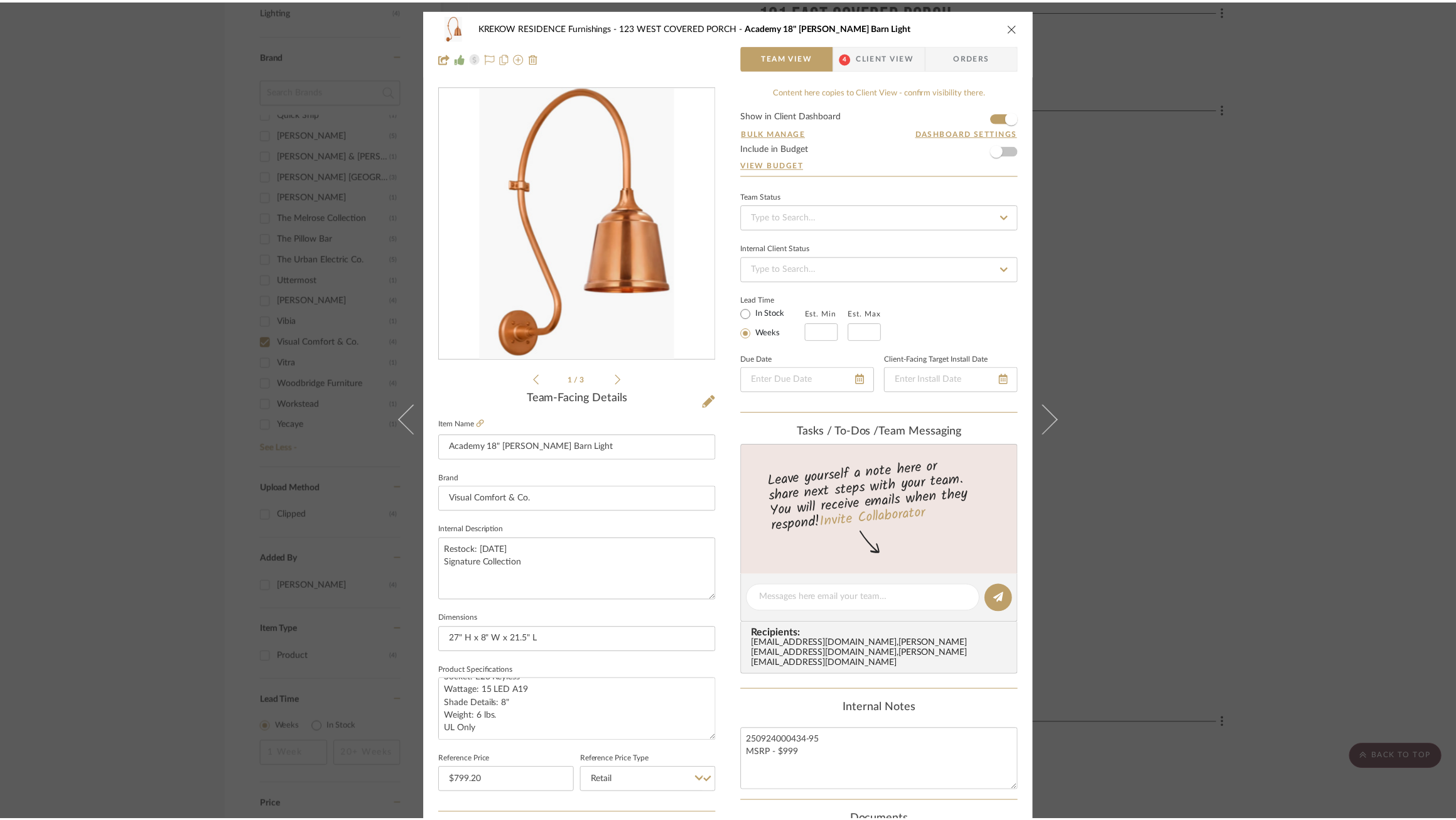
scroll to position [865, 0]
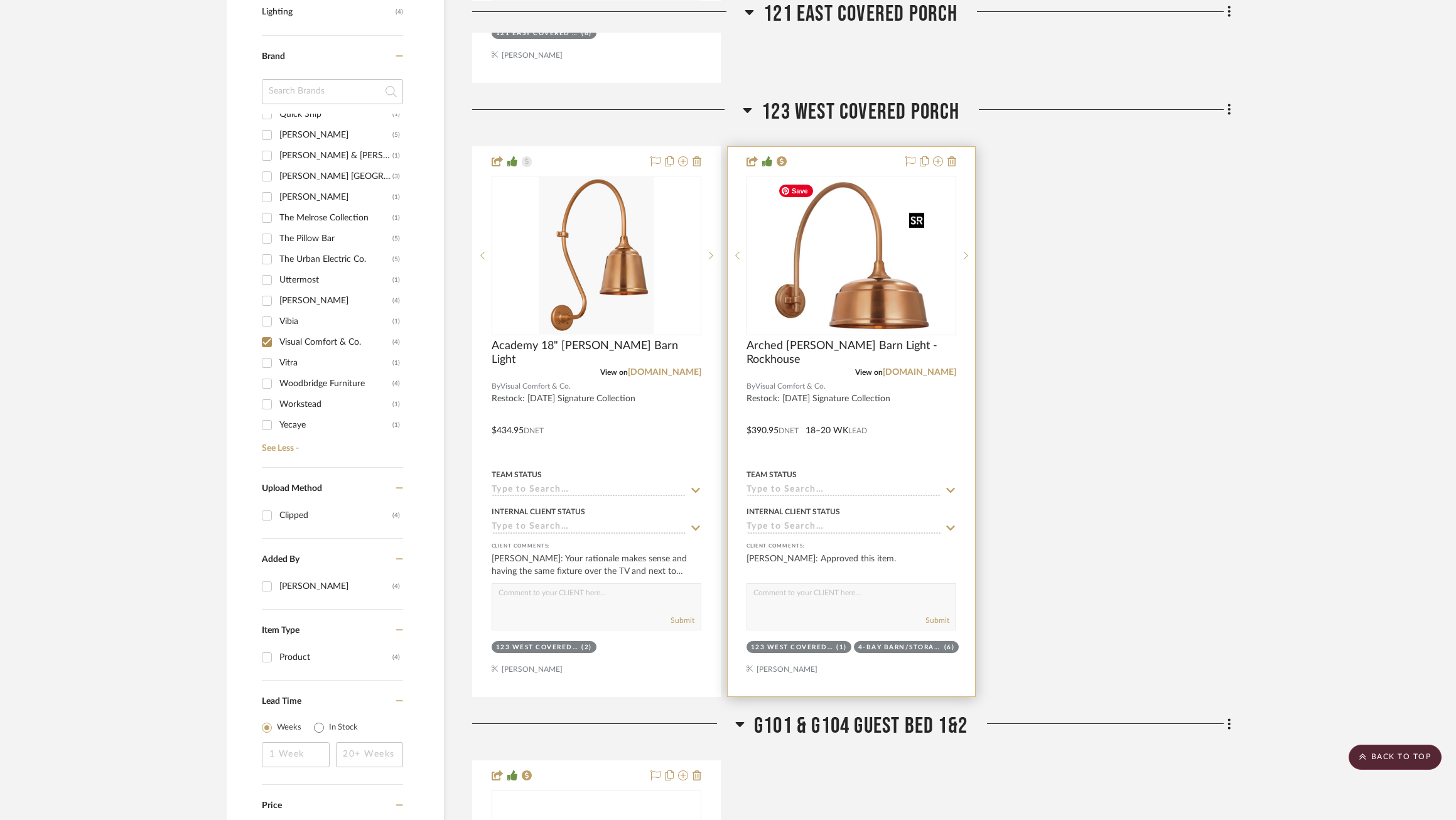
click at [811, 292] on img "0" at bounding box center [851, 255] width 157 height 157
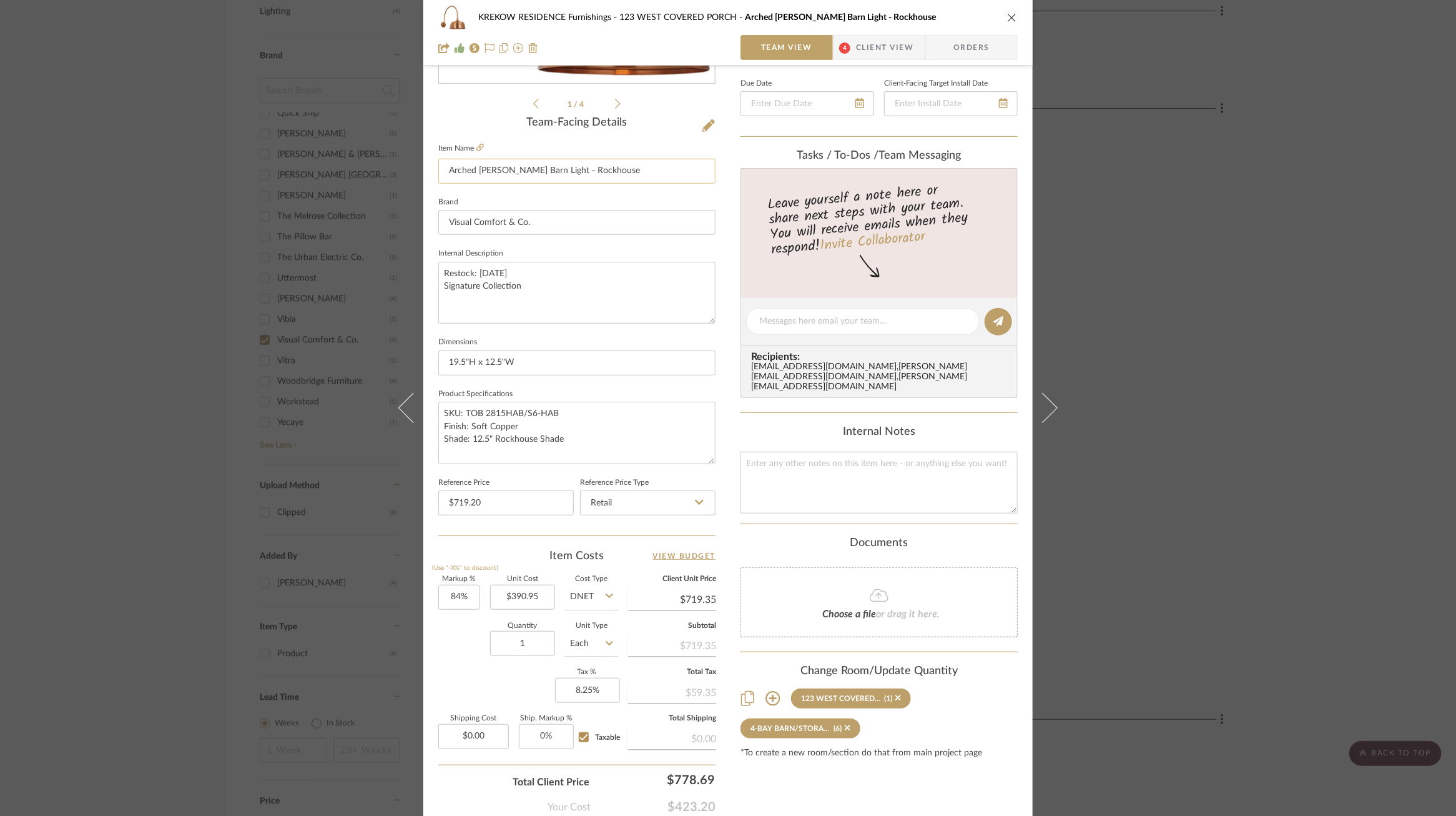
scroll to position [288, 0]
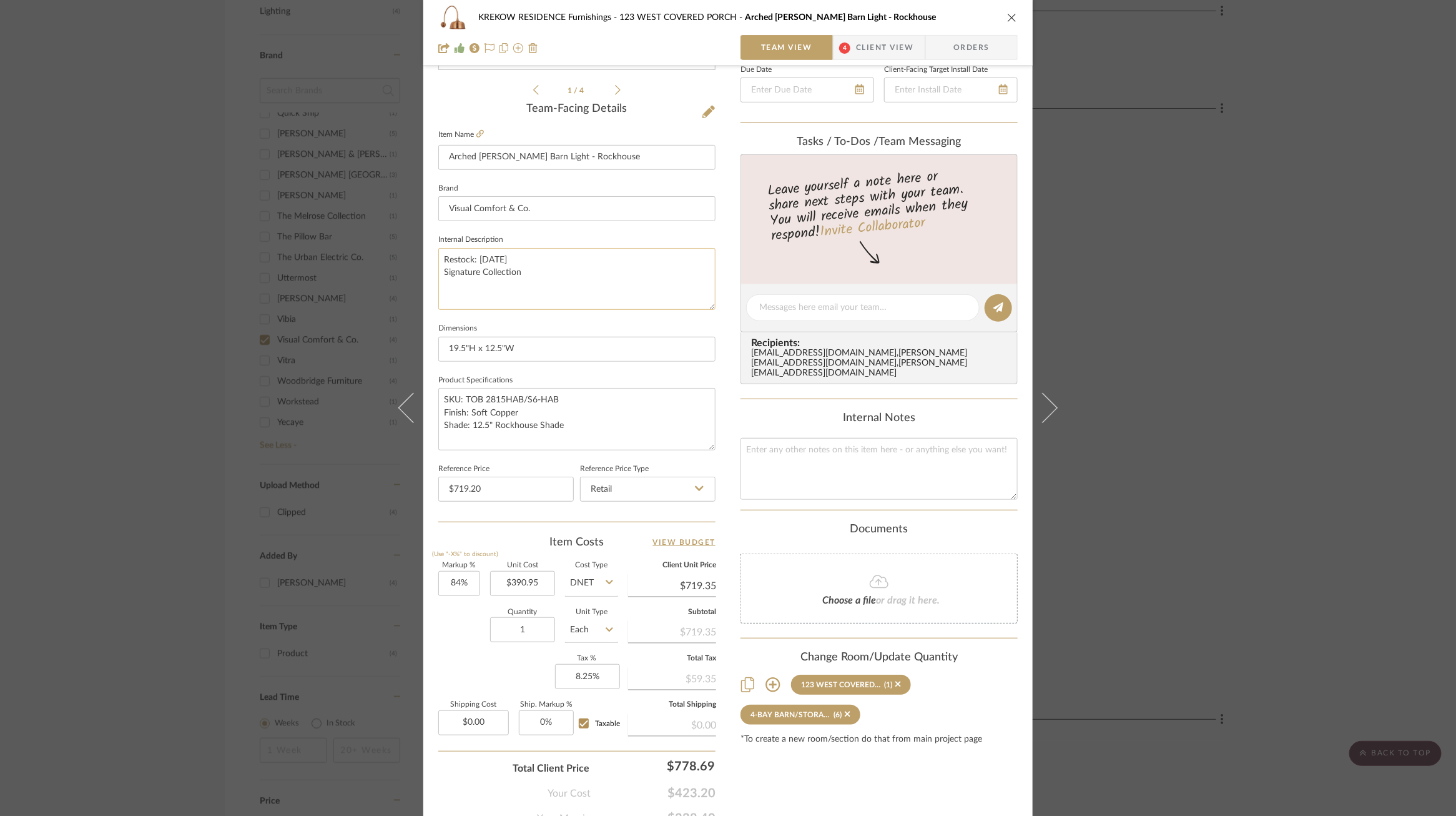
click at [495, 258] on textarea "Restock: 11/16/25 Signature Collection" at bounding box center [577, 279] width 277 height 62
click at [497, 260] on textarea "Restock: 11/16/25 Signature Collection" at bounding box center [577, 279] width 277 height 62
type textarea "Restock: 11/22/25 Signature Collection"
click at [523, 313] on sr-form-field "Internal Description Restock: 11/22/25 Signature Collection" at bounding box center [577, 275] width 277 height 89
click at [456, 579] on input "84" at bounding box center [459, 583] width 42 height 25
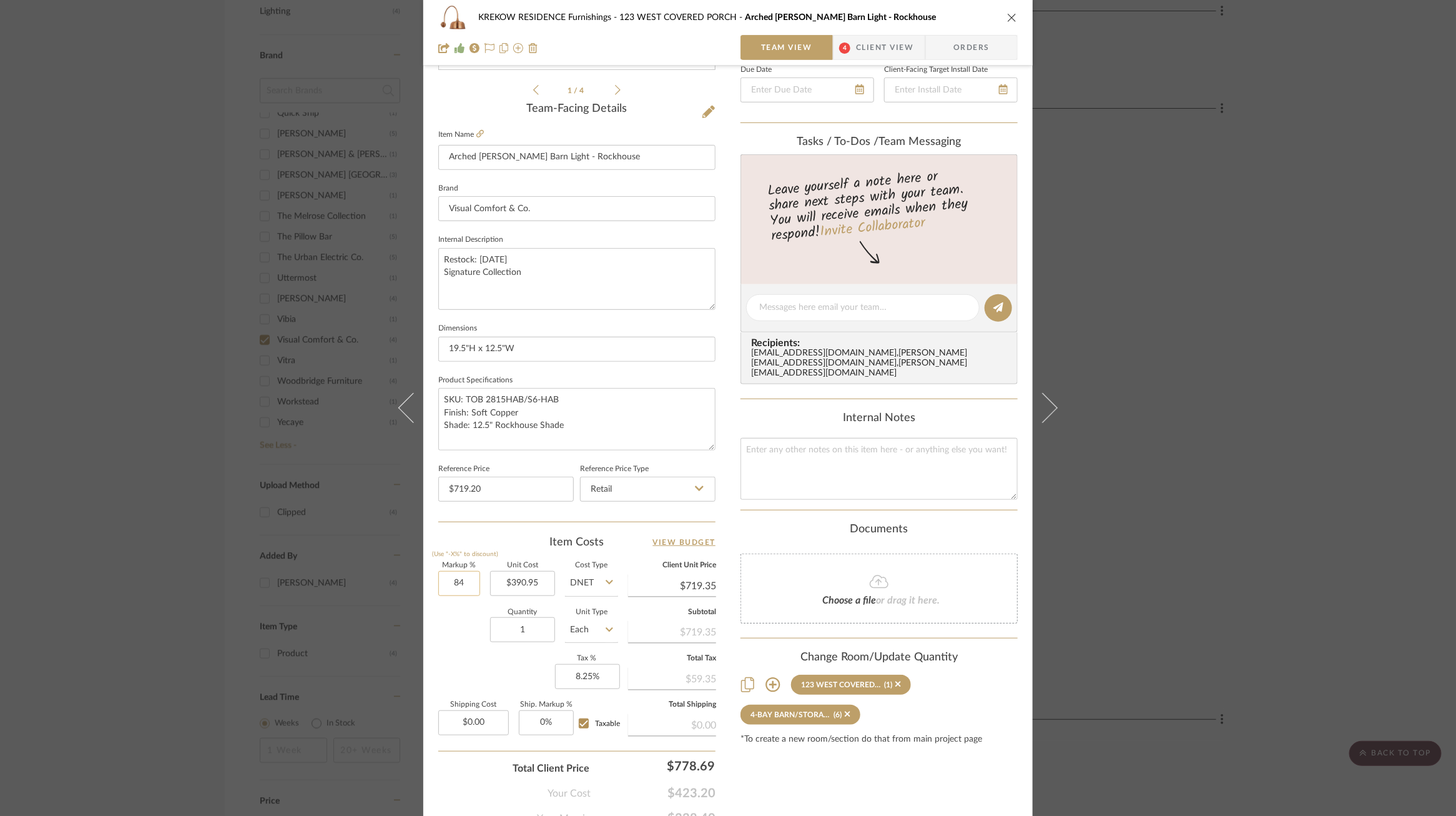
click at [460, 584] on input "84" at bounding box center [459, 583] width 42 height 25
type input "83.8%"
click at [460, 637] on div "Quantity 1 Unit Type Each" at bounding box center [528, 631] width 180 height 44
type input "$718.57"
click at [460, 586] on input "83.8" at bounding box center [459, 583] width 42 height 25
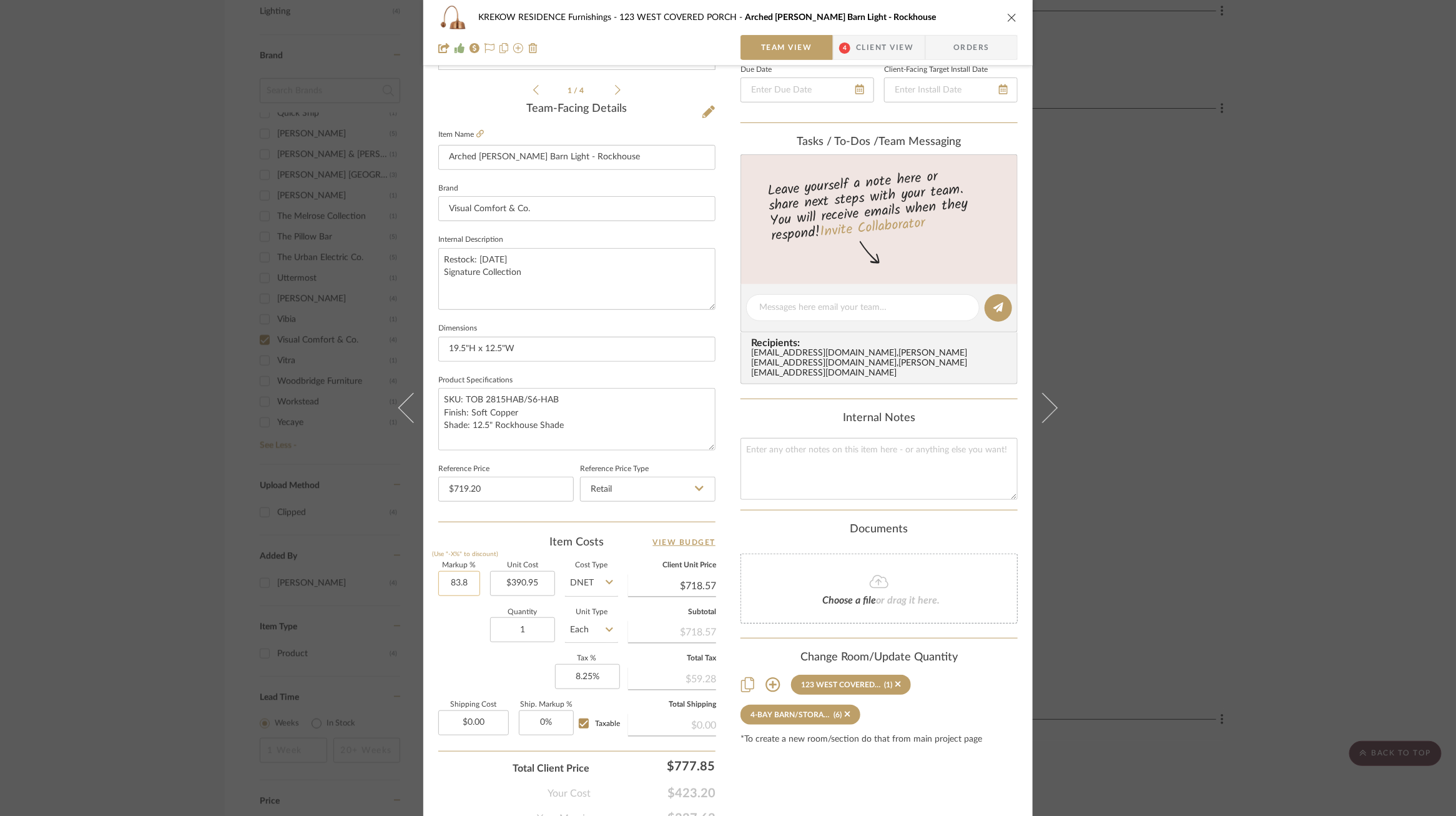
click at [459, 586] on input "83.8" at bounding box center [459, 583] width 42 height 25
type input "83.9%"
click at [458, 609] on div "Quantity 1 Unit Type Each" at bounding box center [528, 631] width 180 height 44
type input "$718.96"
click at [462, 586] on input "83.9" at bounding box center [459, 583] width 42 height 25
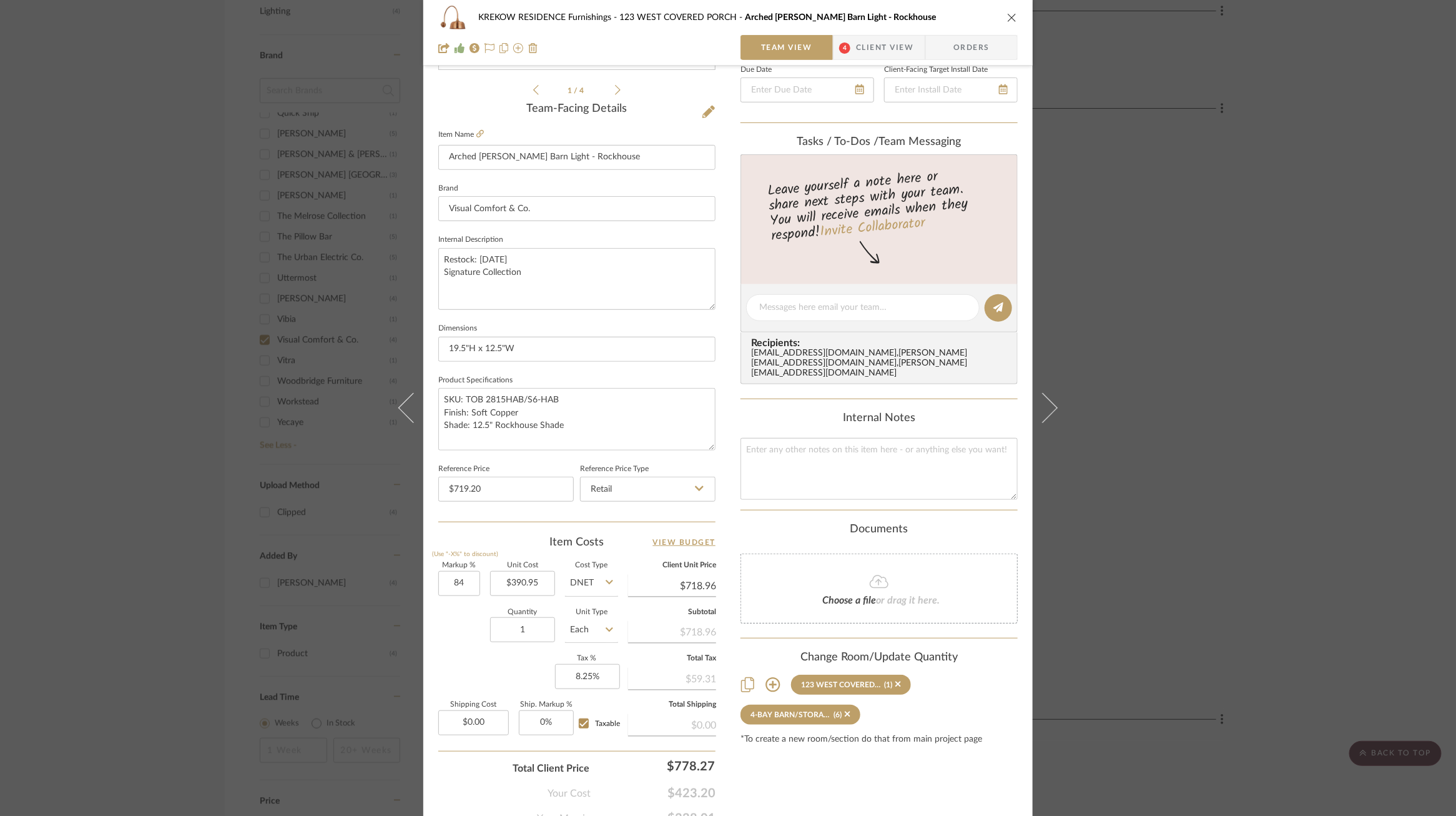
type input "84%"
click at [466, 623] on div "Quantity 1 Unit Type Each" at bounding box center [528, 631] width 180 height 44
type input "$719.35"
click at [295, 526] on div "KREKOW RESIDENCE Furnishings 123 WEST COVERED PORCH Arched Mack Barn Light - Ro…" at bounding box center [728, 408] width 1456 height 816
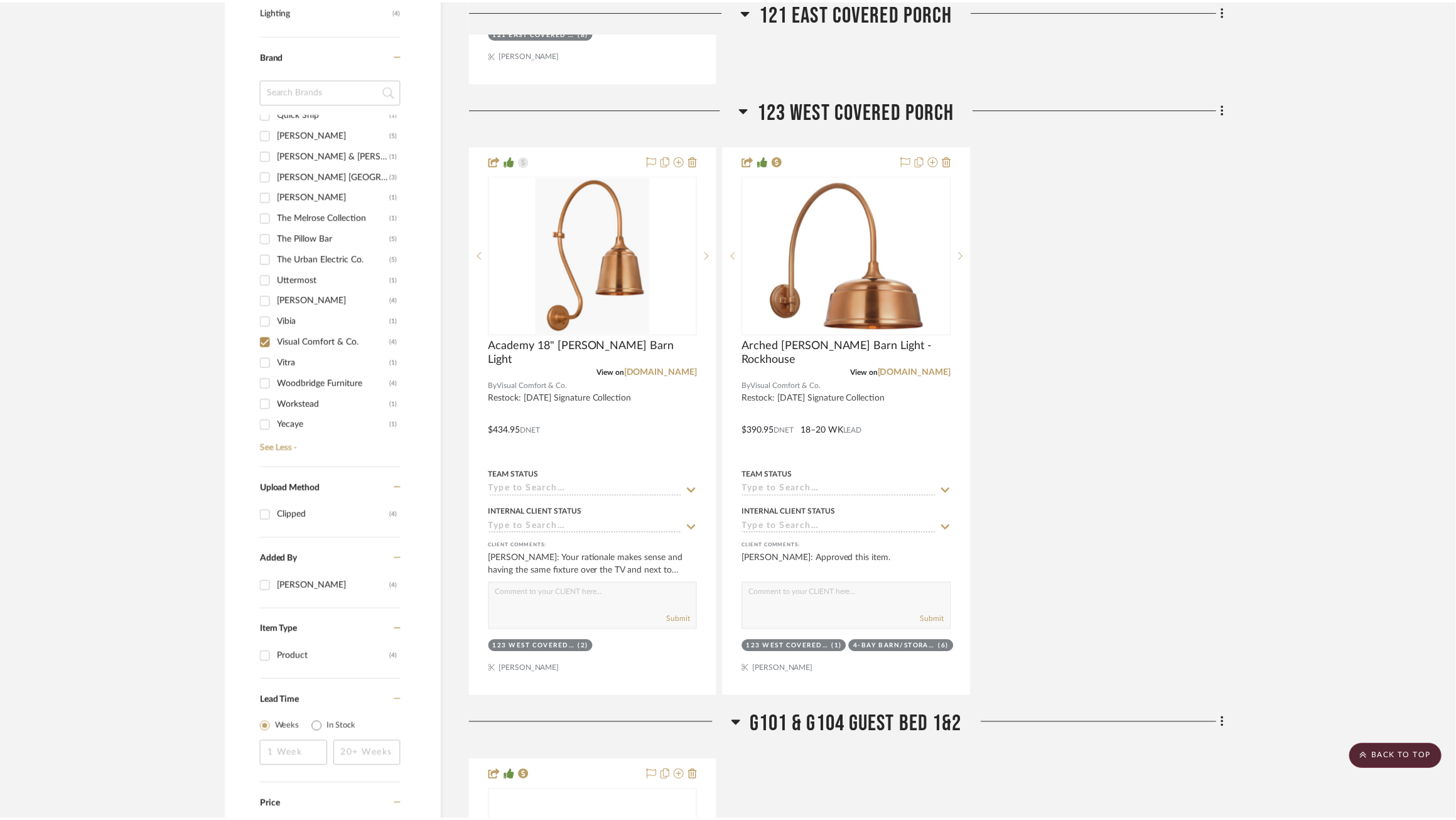
scroll to position [865, 0]
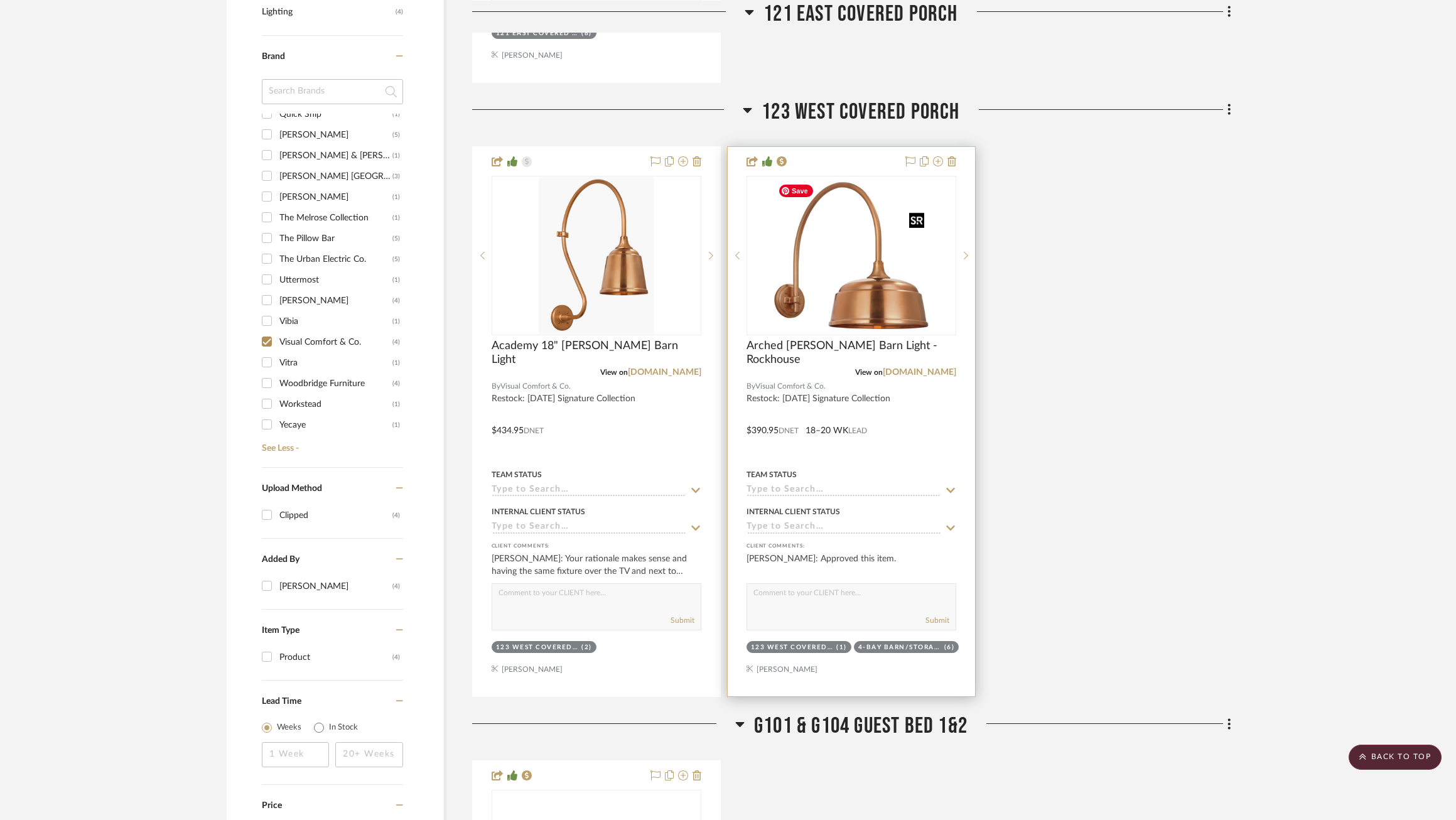
click at [866, 293] on img "0" at bounding box center [851, 255] width 157 height 157
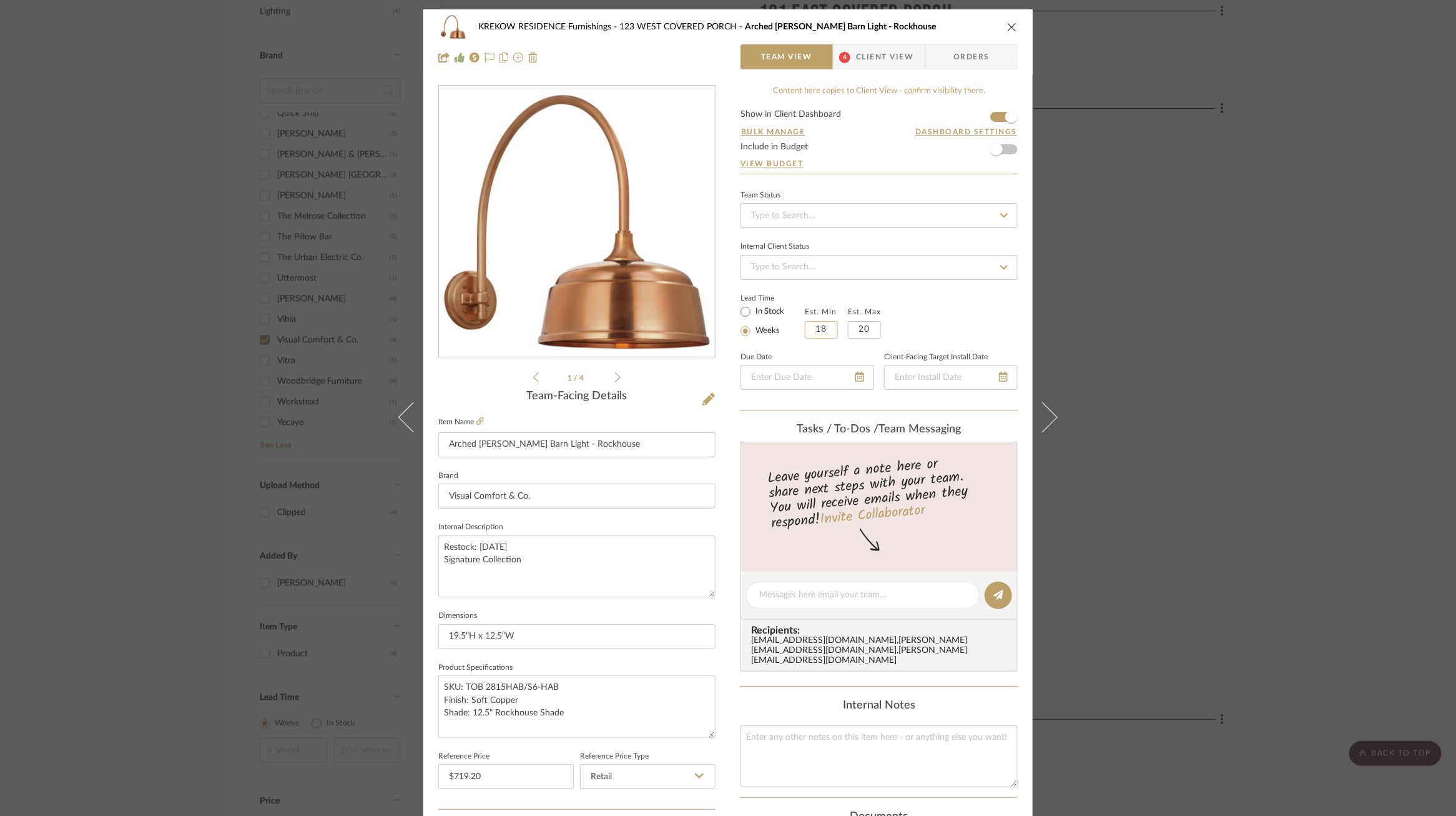
click at [817, 332] on input "18" at bounding box center [821, 330] width 33 height 18
type input "8"
click at [866, 332] on input "20" at bounding box center [864, 330] width 33 height 18
type input "10"
click at [937, 321] on div "Lead Time In Stock Weeks Est. Min 8 Est. Max 10" at bounding box center [879, 314] width 277 height 48
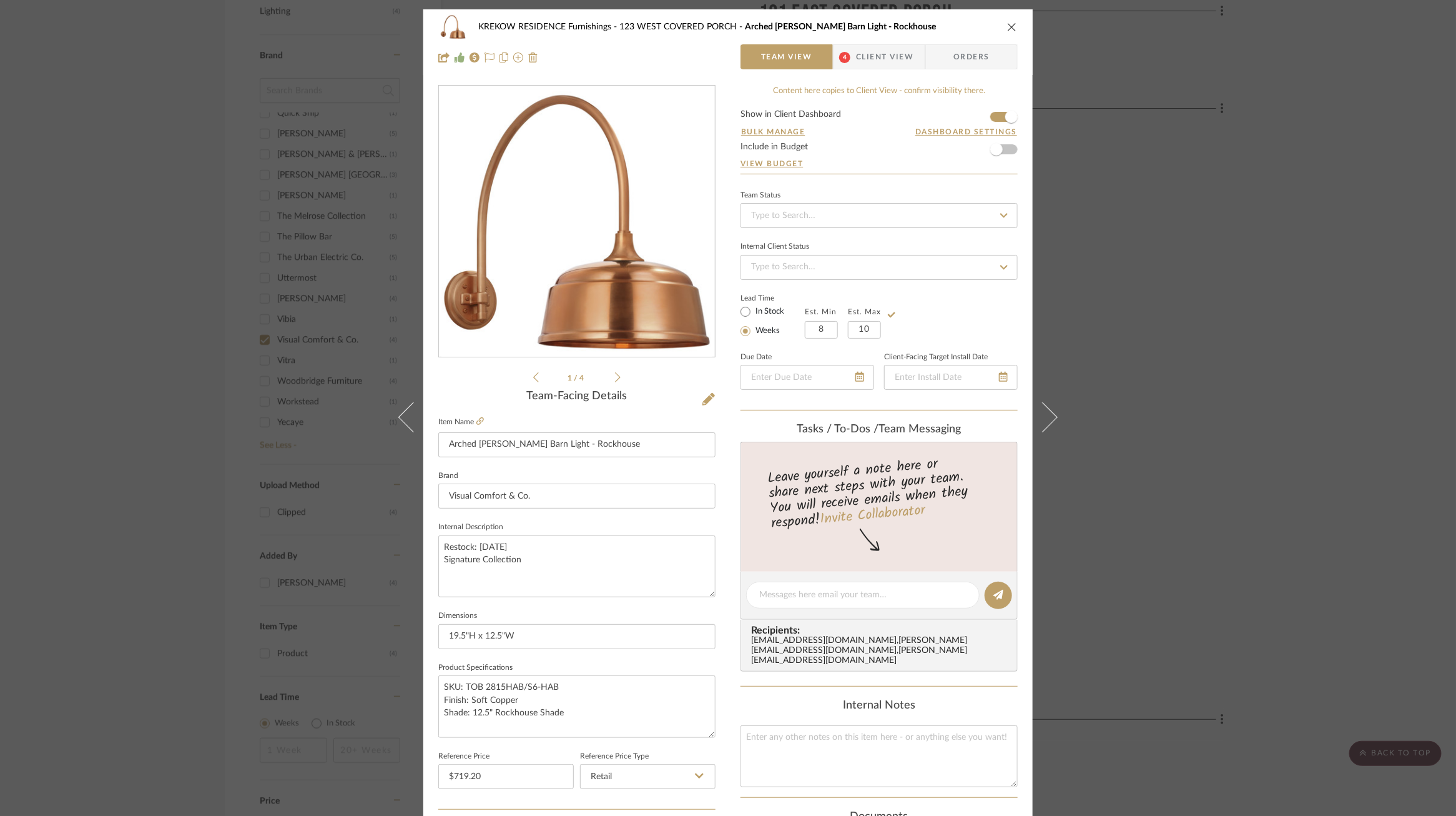
click at [1163, 280] on div "KREKOW RESIDENCE Furnishings 123 WEST COVERED PORCH Arched Mack Barn Light - Ro…" at bounding box center [728, 408] width 1456 height 816
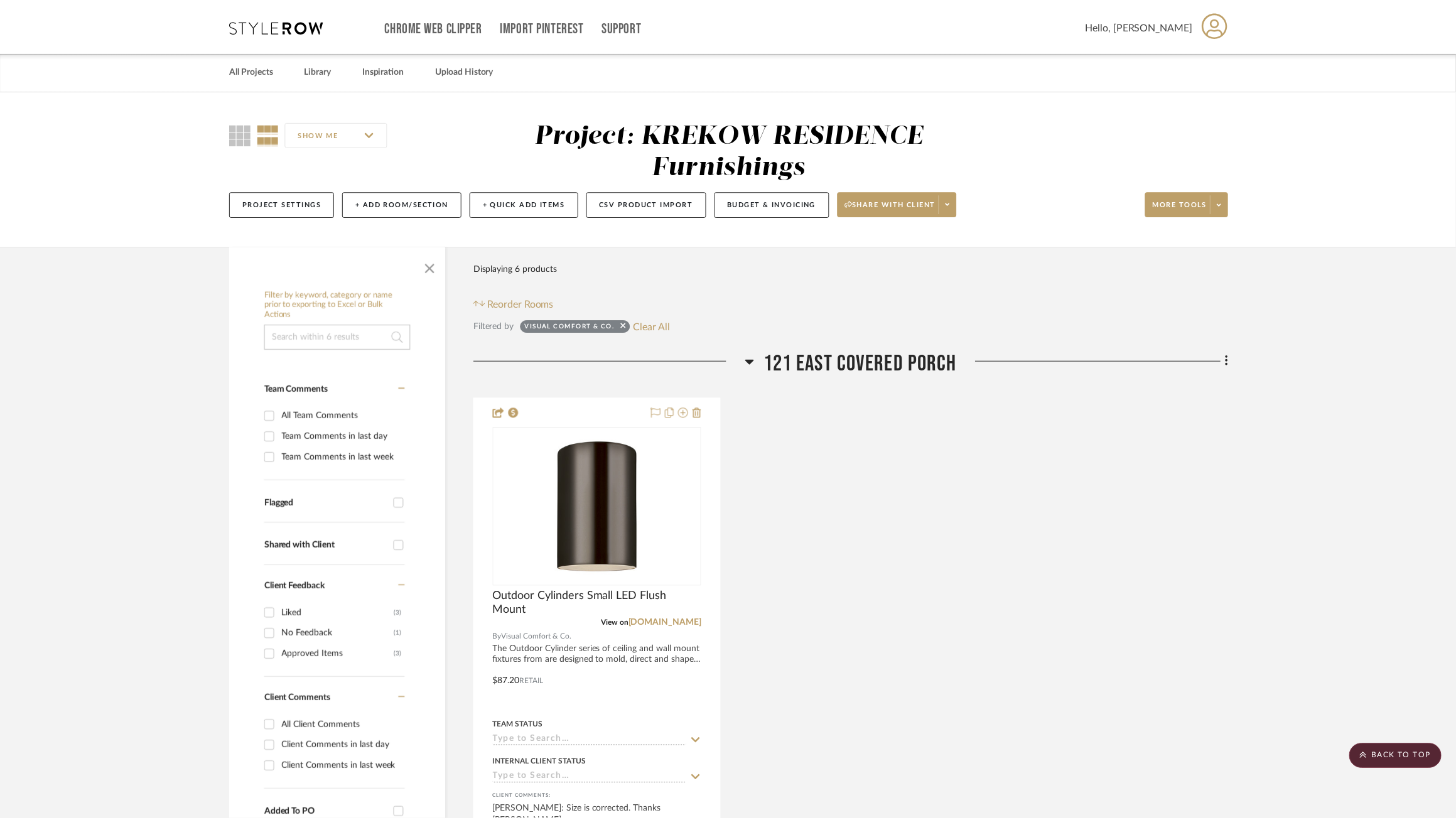
scroll to position [865, 0]
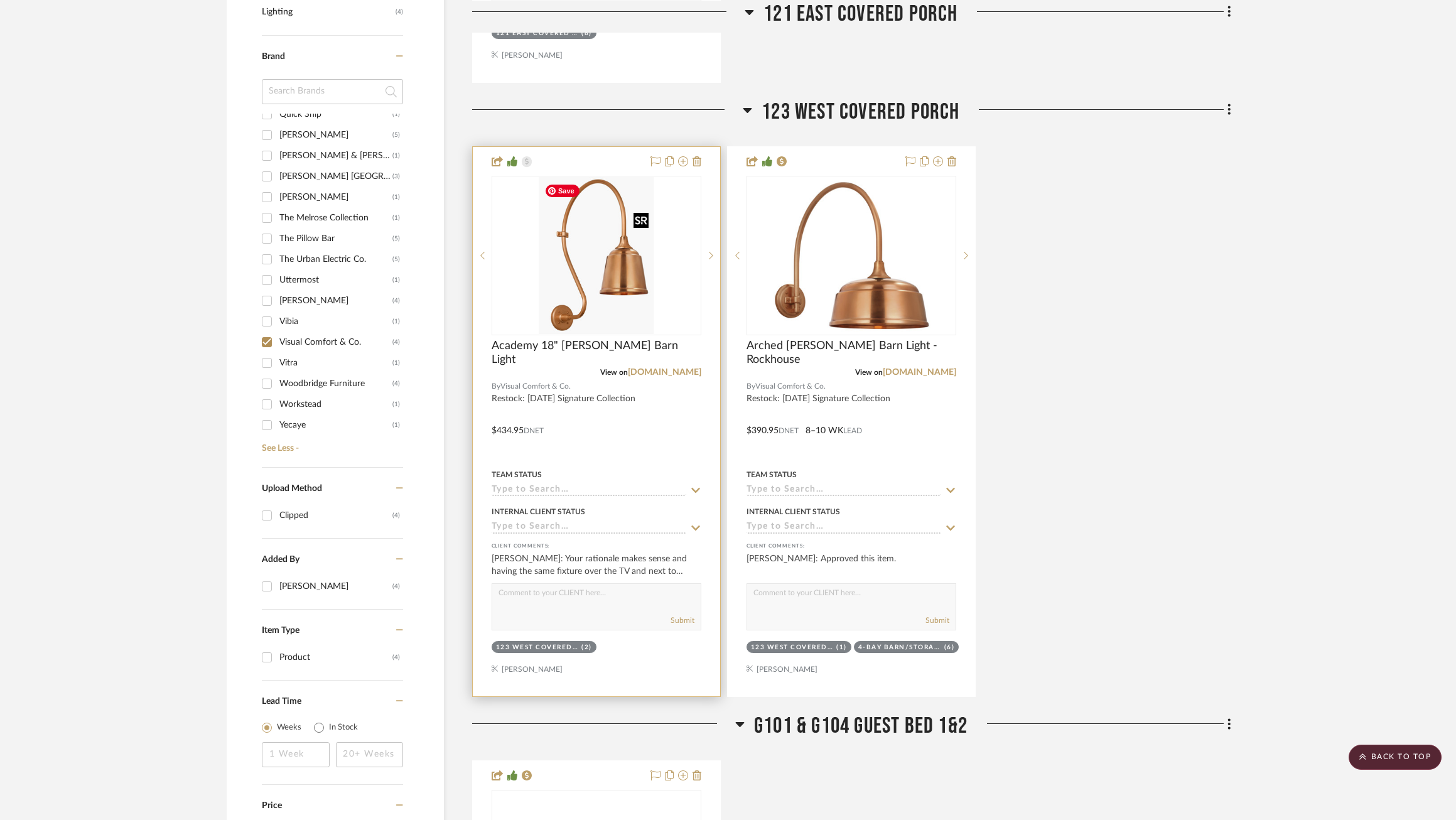
click at [640, 289] on img "1" at bounding box center [596, 255] width 115 height 157
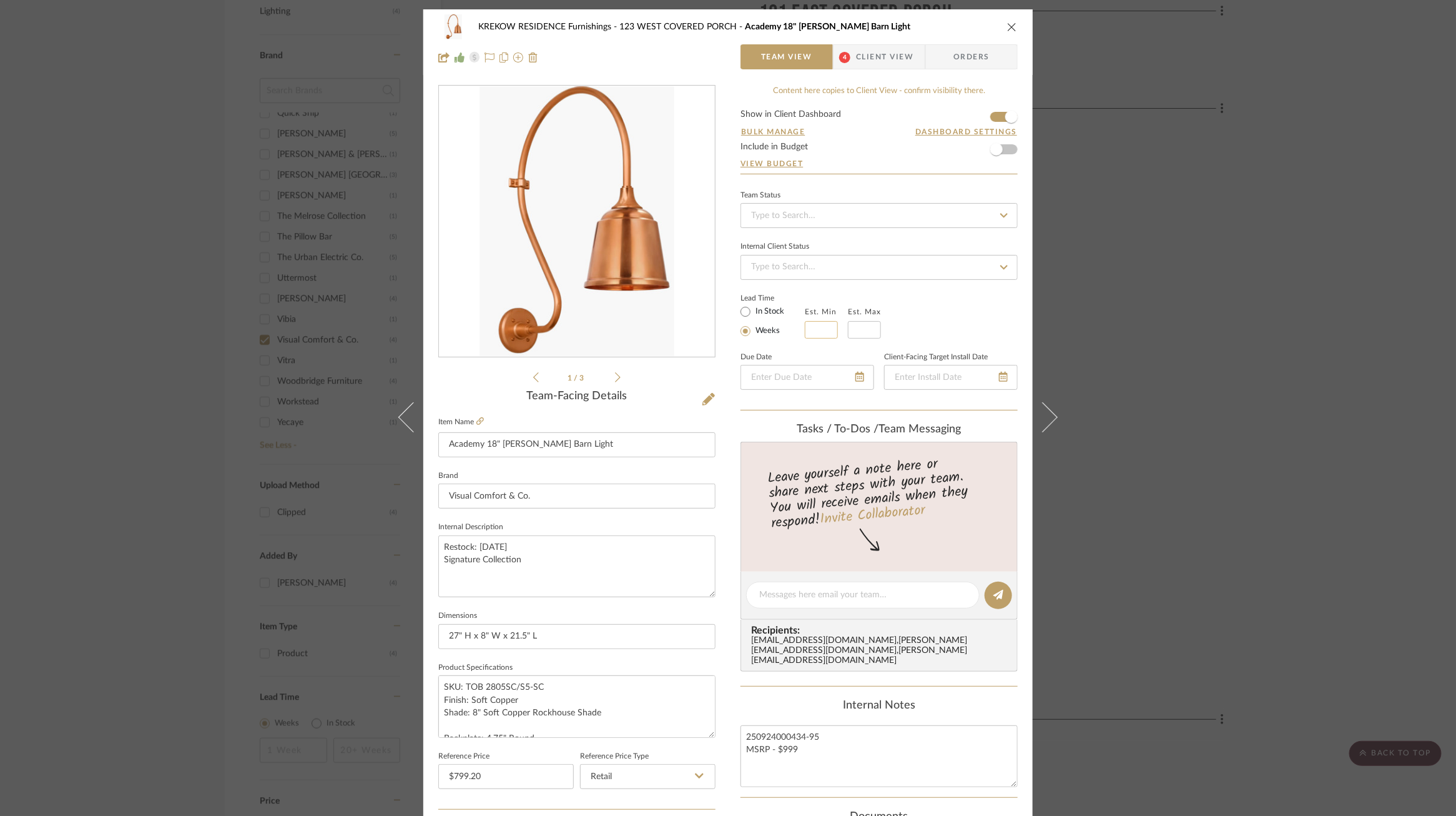
click at [821, 329] on input "text" at bounding box center [821, 330] width 33 height 18
type input "8"
click at [868, 329] on input "text" at bounding box center [864, 330] width 33 height 18
type input "10"
click at [1016, 288] on div "KREKOW RESIDENCE Furnishings 123 WEST COVERED PORCH Academy 18" Larrabee Barn L…" at bounding box center [728, 586] width 610 height 1154
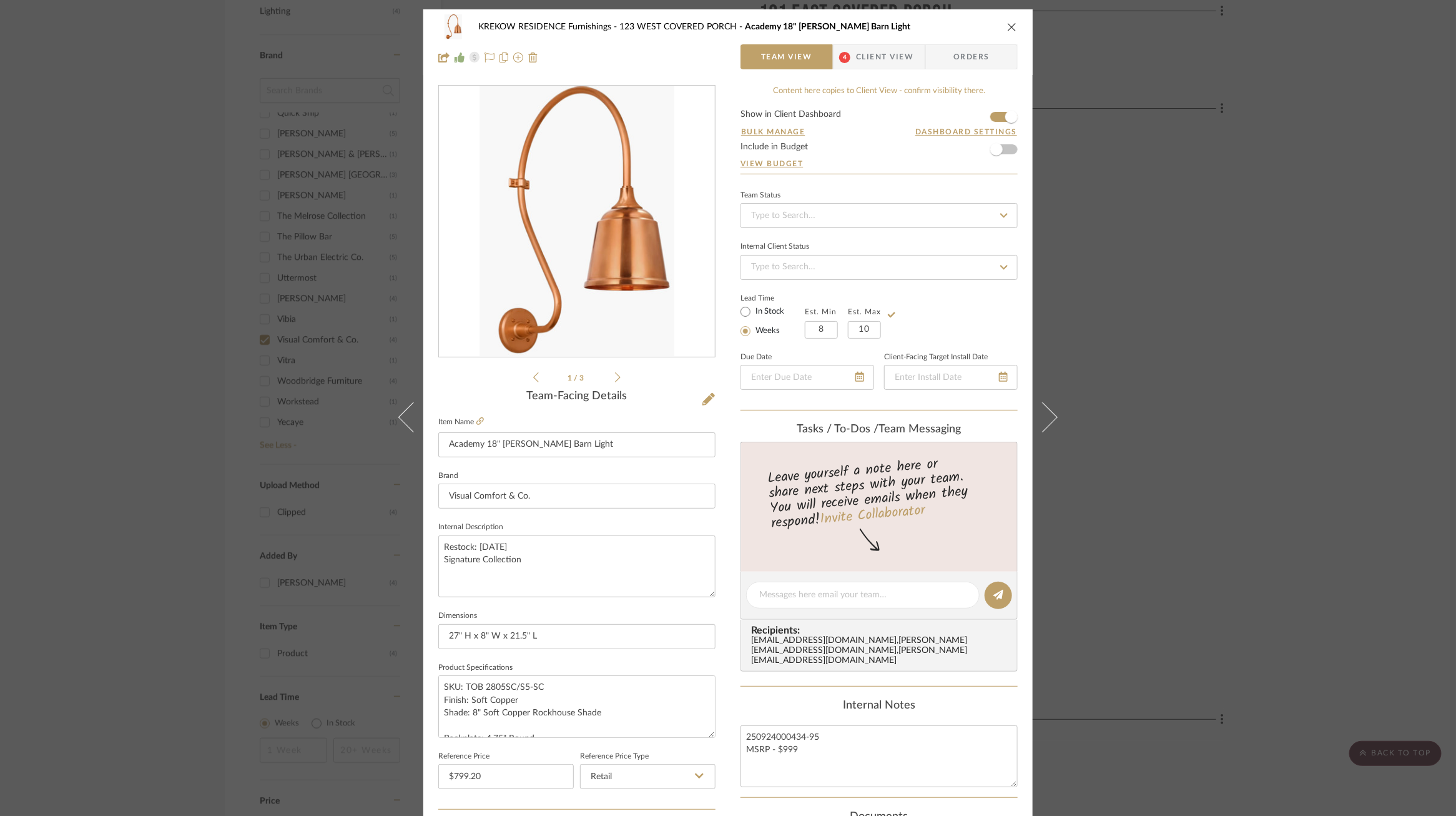
click at [1170, 280] on div "KREKOW RESIDENCE Furnishings 123 WEST COVERED PORCH Academy 18" Larrabee Barn L…" at bounding box center [728, 408] width 1456 height 816
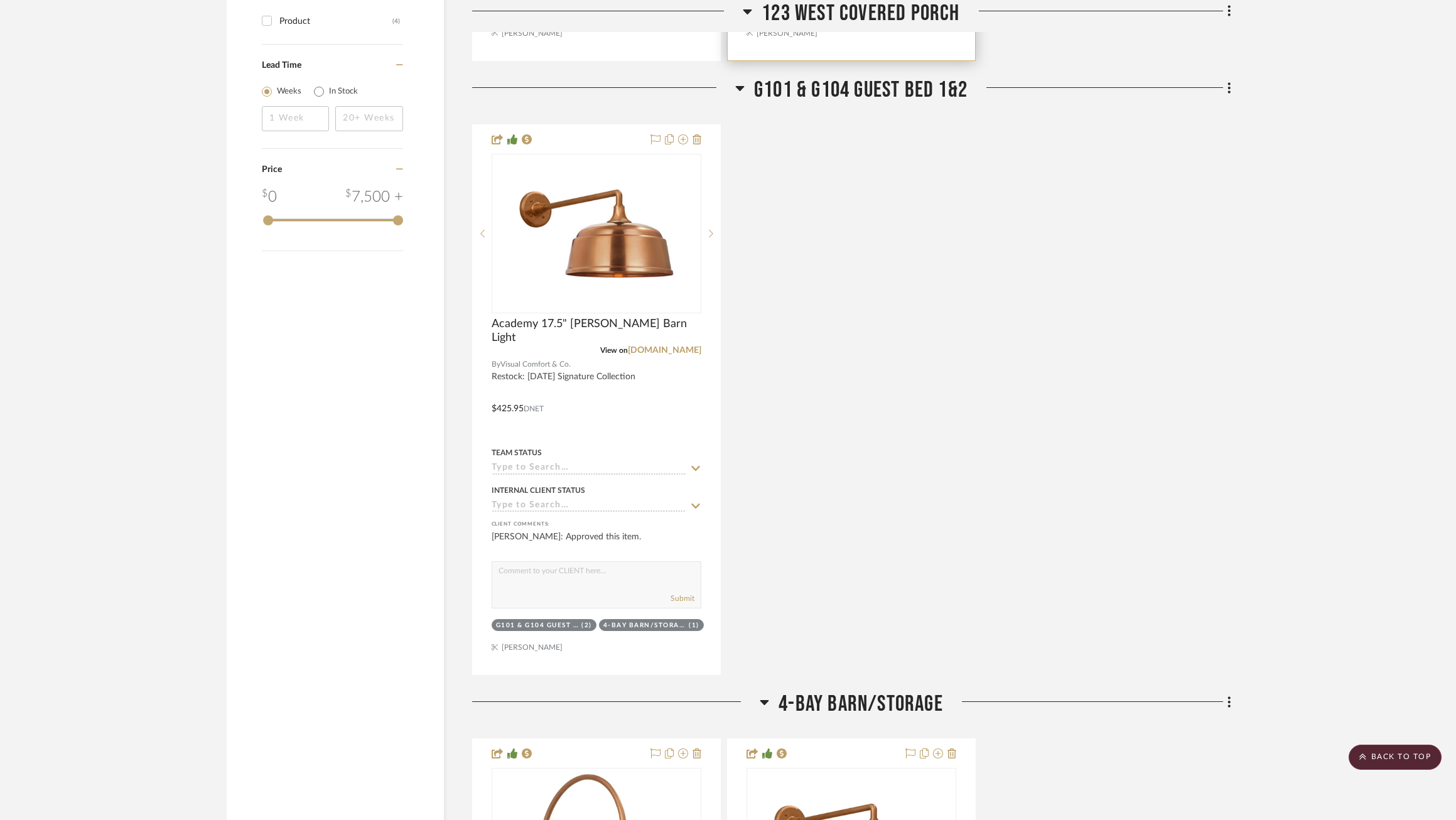
scroll to position [1500, 0]
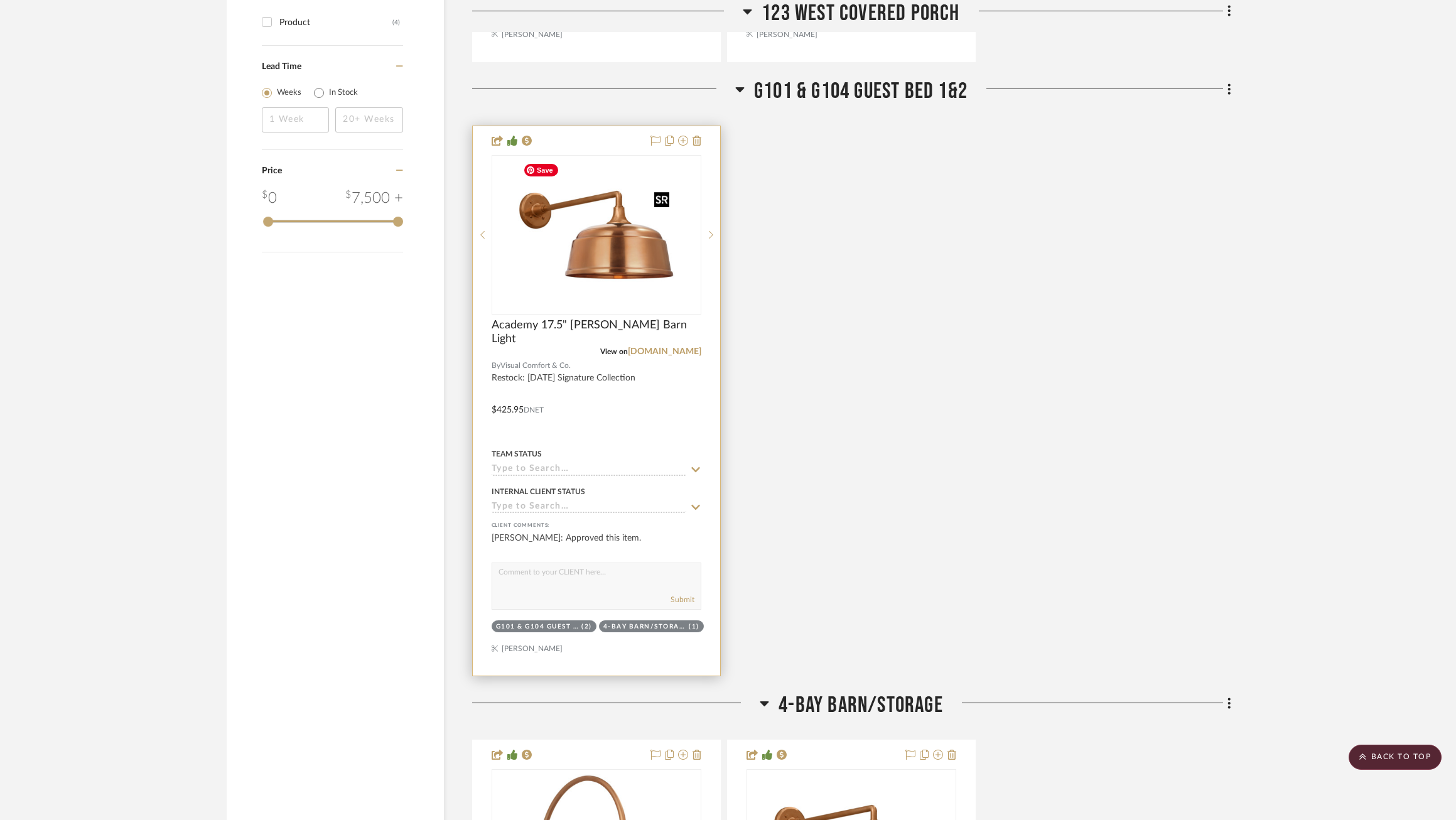
click at [596, 243] on img "0" at bounding box center [596, 234] width 157 height 157
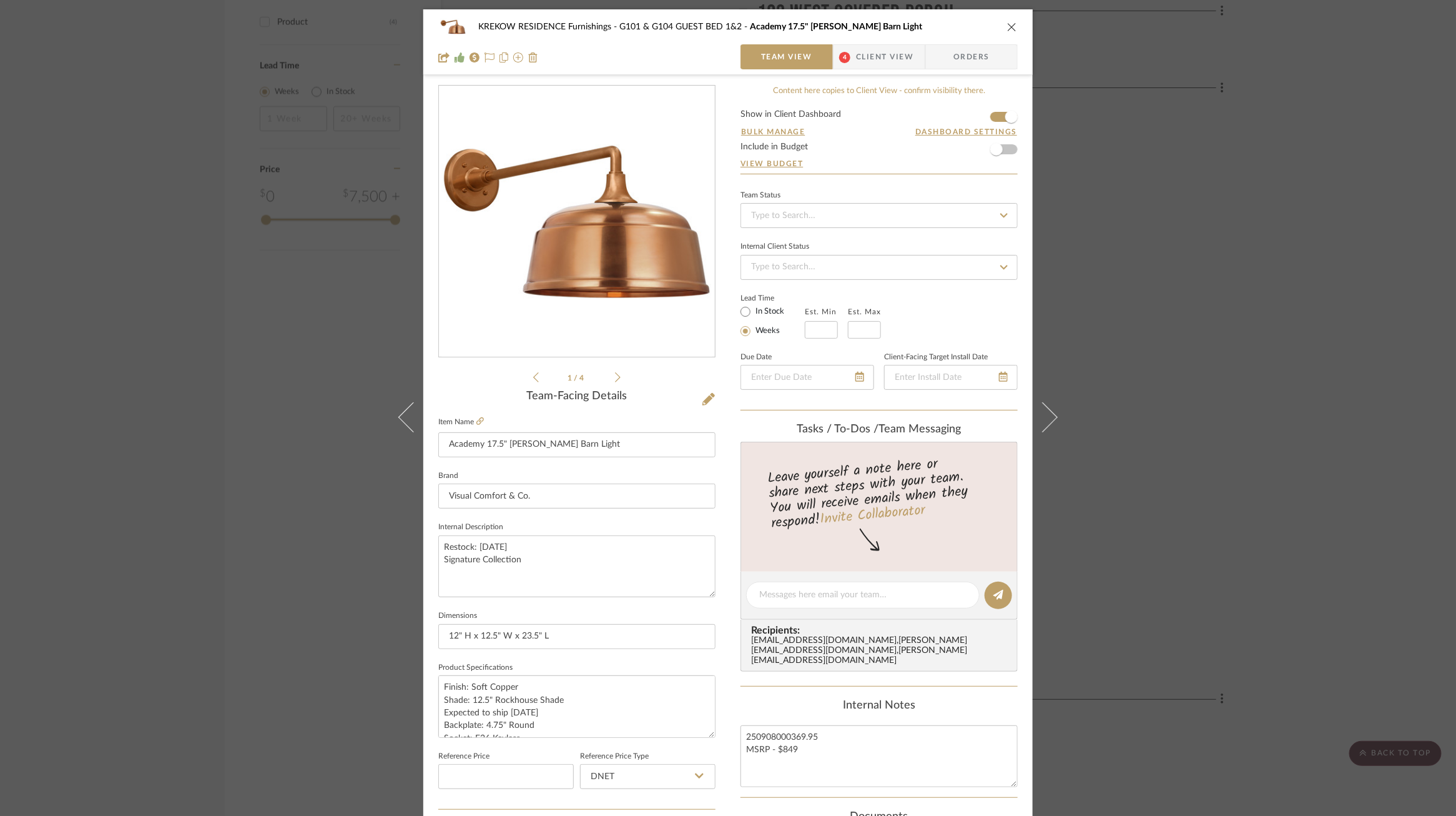
scroll to position [349, 0]
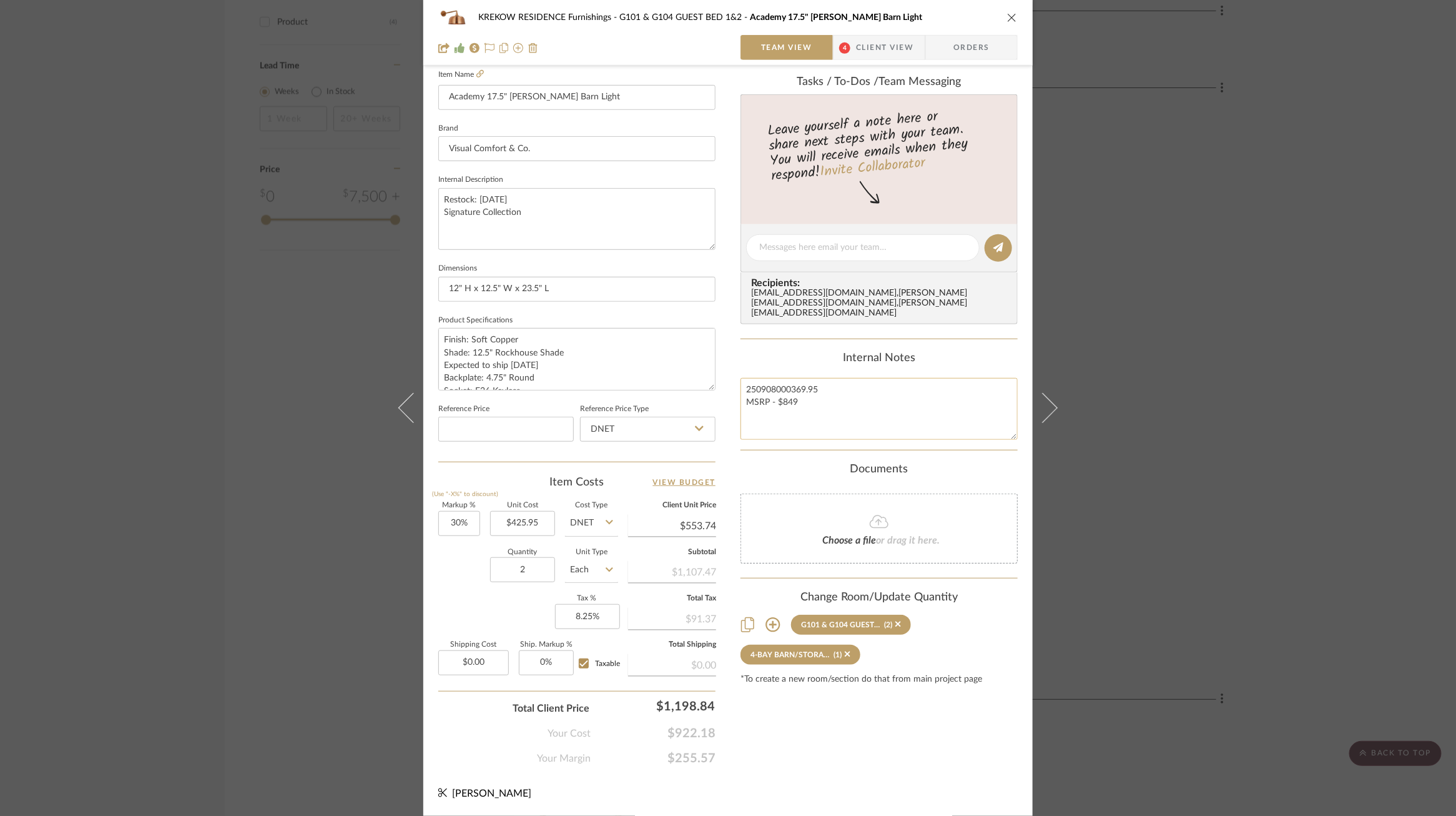
drag, startPoint x: 796, startPoint y: 395, endPoint x: 778, endPoint y: 397, distance: 18.1
click at [778, 397] on textarea "250908000369.95 MSRP - $849" at bounding box center [879, 409] width 277 height 62
type textarea "250908000369.95 MSRP - $979"
click at [762, 464] on div "Documents" at bounding box center [879, 470] width 277 height 14
drag, startPoint x: 831, startPoint y: 382, endPoint x: 677, endPoint y: 380, distance: 154.0
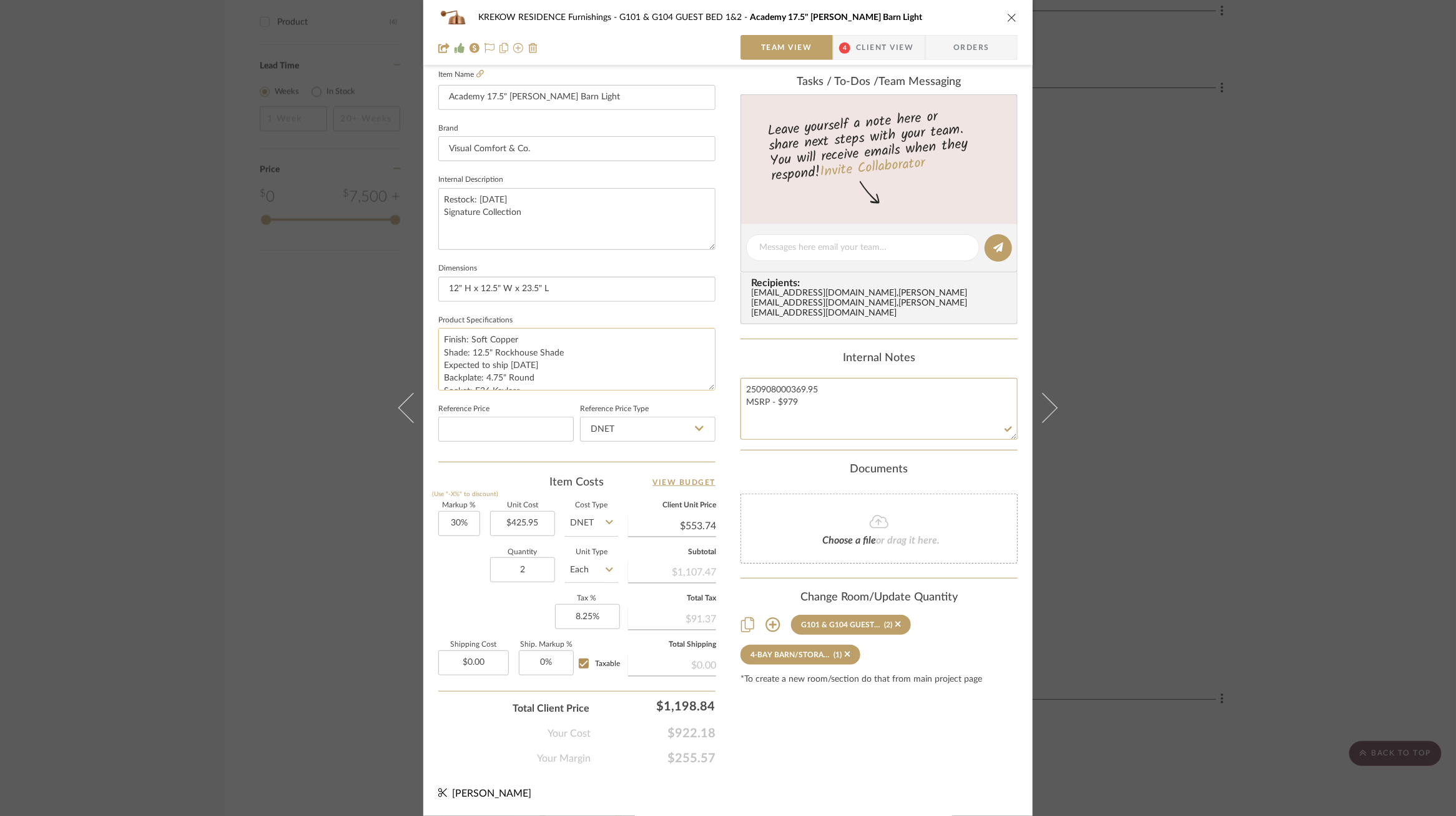
click at [677, 380] on div "KREKOW RESIDENCE Furnishings G101 & G104 GUEST BED 1&2 Academy 17.5" Mack Barn …" at bounding box center [728, 238] width 610 height 1154
click at [771, 382] on textarea "250908000369.95 MSRP - $979" at bounding box center [879, 409] width 277 height 62
drag, startPoint x: 813, startPoint y: 379, endPoint x: 795, endPoint y: 379, distance: 18.0
click at [795, 379] on textarea "250924000369.95 MSRP - $979" at bounding box center [879, 409] width 277 height 62
type textarea "250924000425-95 MSRP - $979"
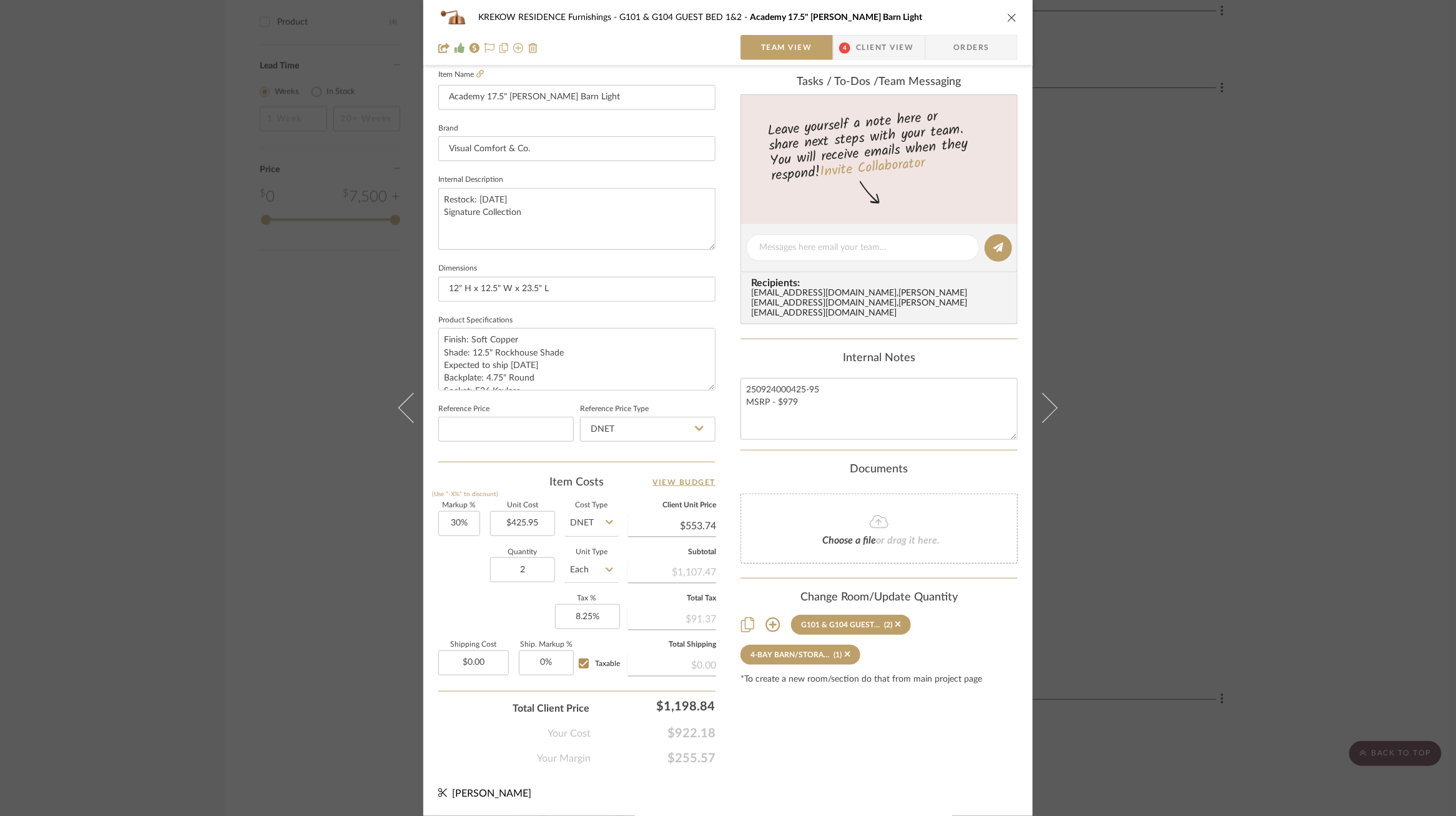
click at [756, 443] on div "Content here copies to Client View - confirm visibility there. Show in Client D…" at bounding box center [879, 251] width 277 height 1028
click at [483, 431] on input at bounding box center [506, 429] width 136 height 25
type input "$783.20"
click at [594, 445] on sr-form-field "Reference Price Type DNET" at bounding box center [648, 426] width 136 height 52
click at [599, 428] on input "DNET" at bounding box center [648, 429] width 136 height 25
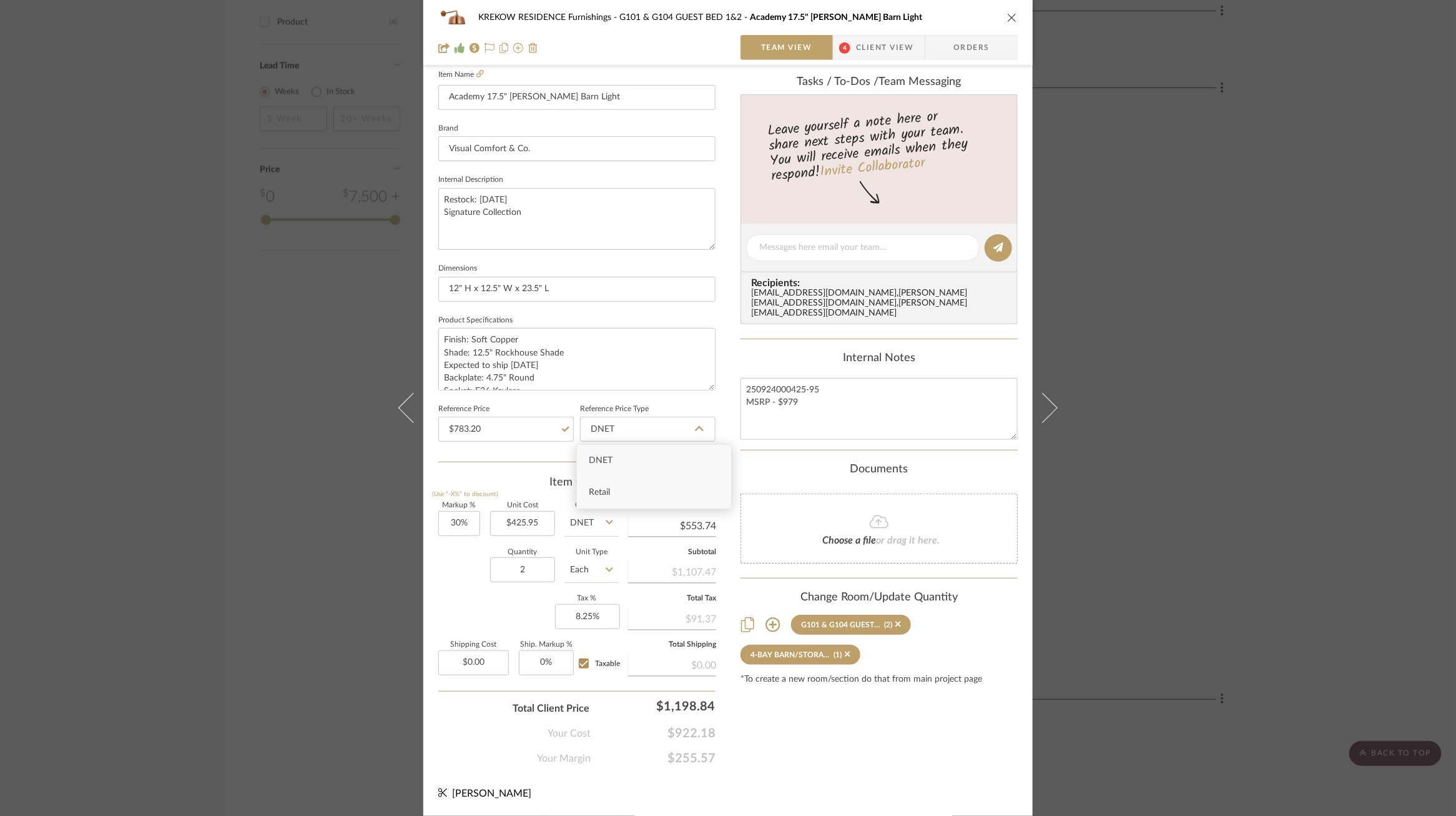
click at [615, 494] on div "Retail" at bounding box center [654, 492] width 154 height 32
type input "Retail"
click at [449, 526] on input "30" at bounding box center [459, 523] width 42 height 25
type input "84%"
click at [448, 550] on div "Quantity 2 Unit Type Each" at bounding box center [528, 571] width 180 height 44
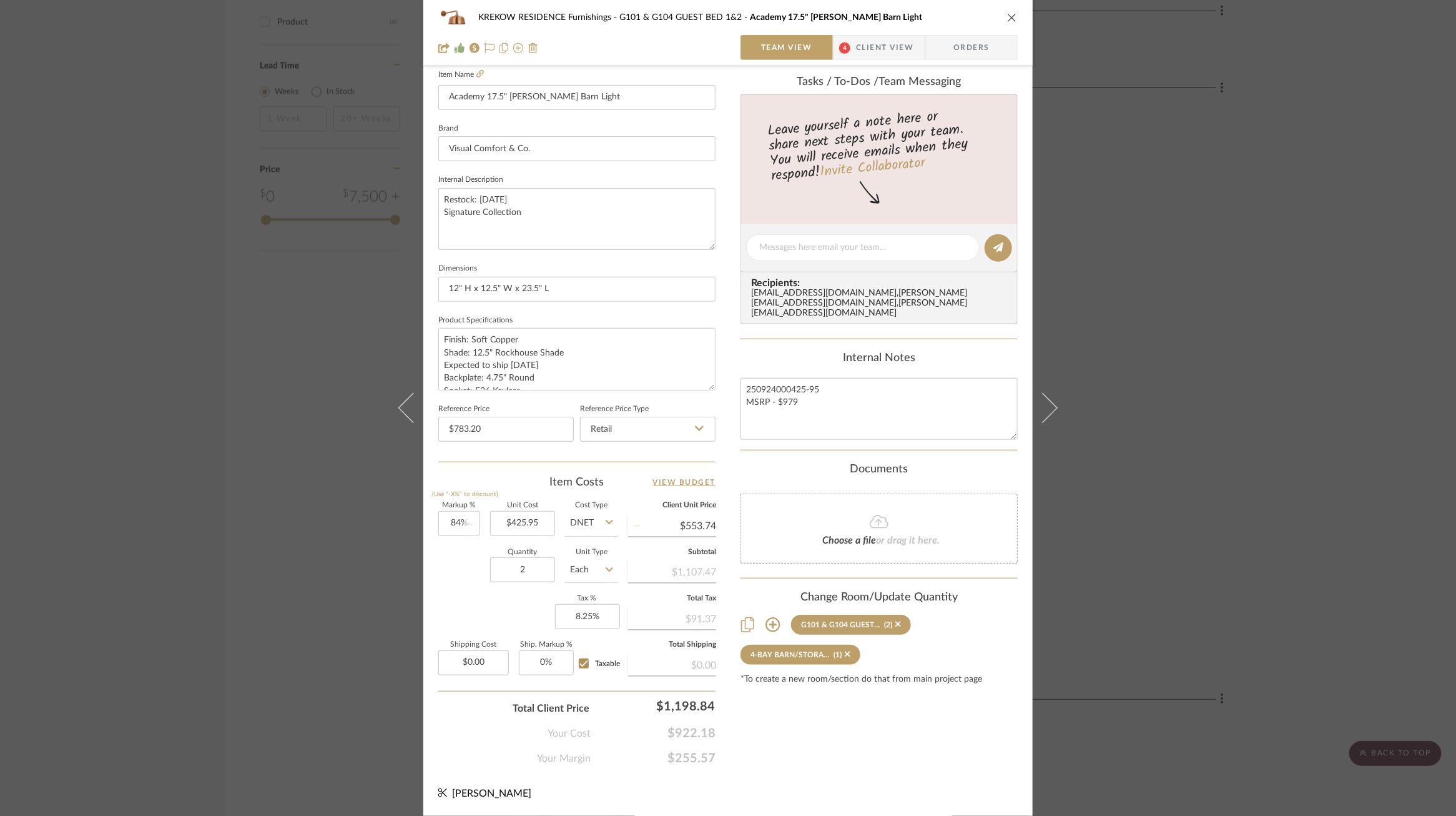
type input "$783.75"
click at [293, 513] on div "KREKOW RESIDENCE Furnishings G101 & G104 GUEST BED 1&2 Academy 17.5" Mack Barn …" at bounding box center [728, 408] width 1456 height 816
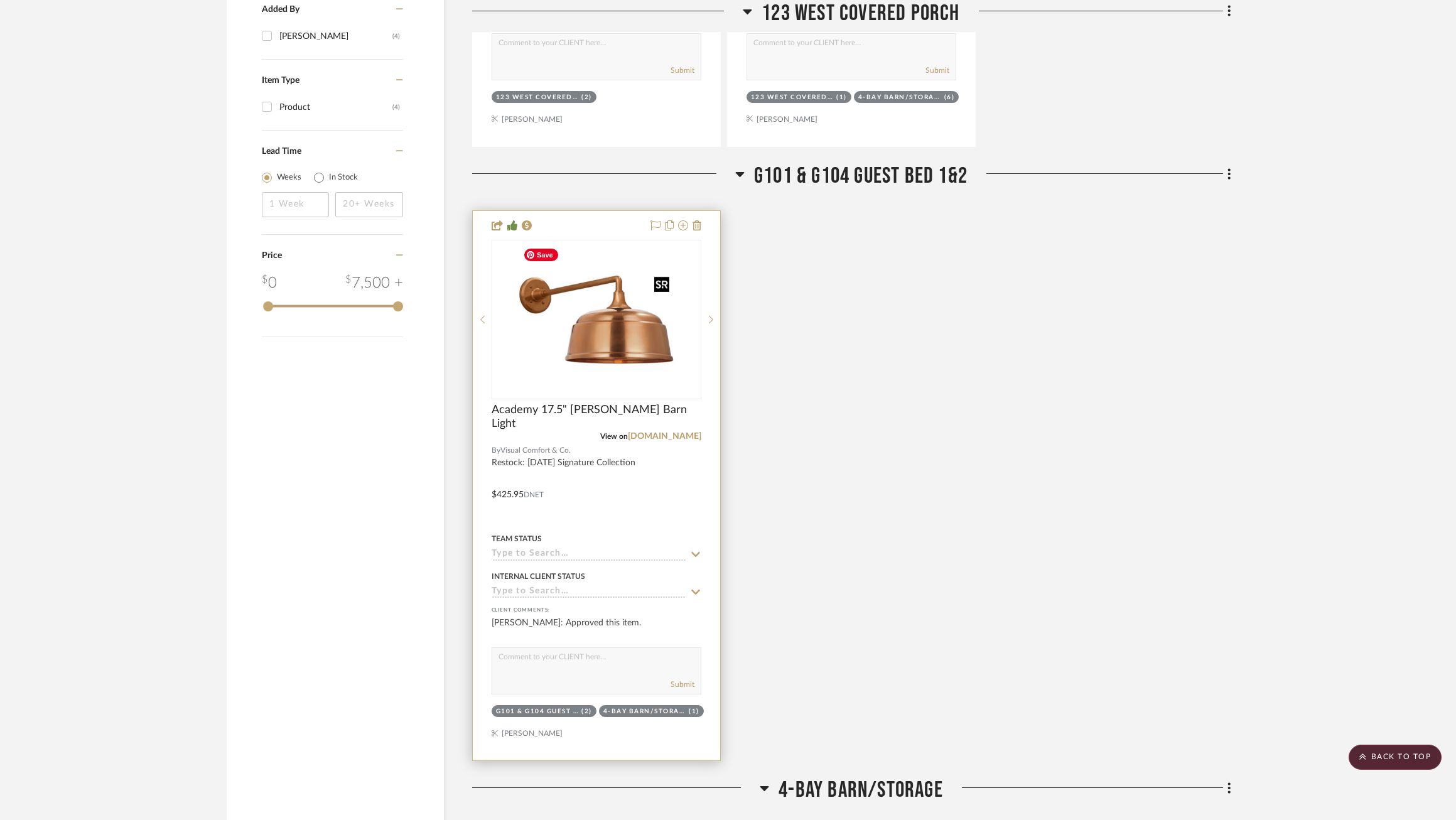
scroll to position [1505, 0]
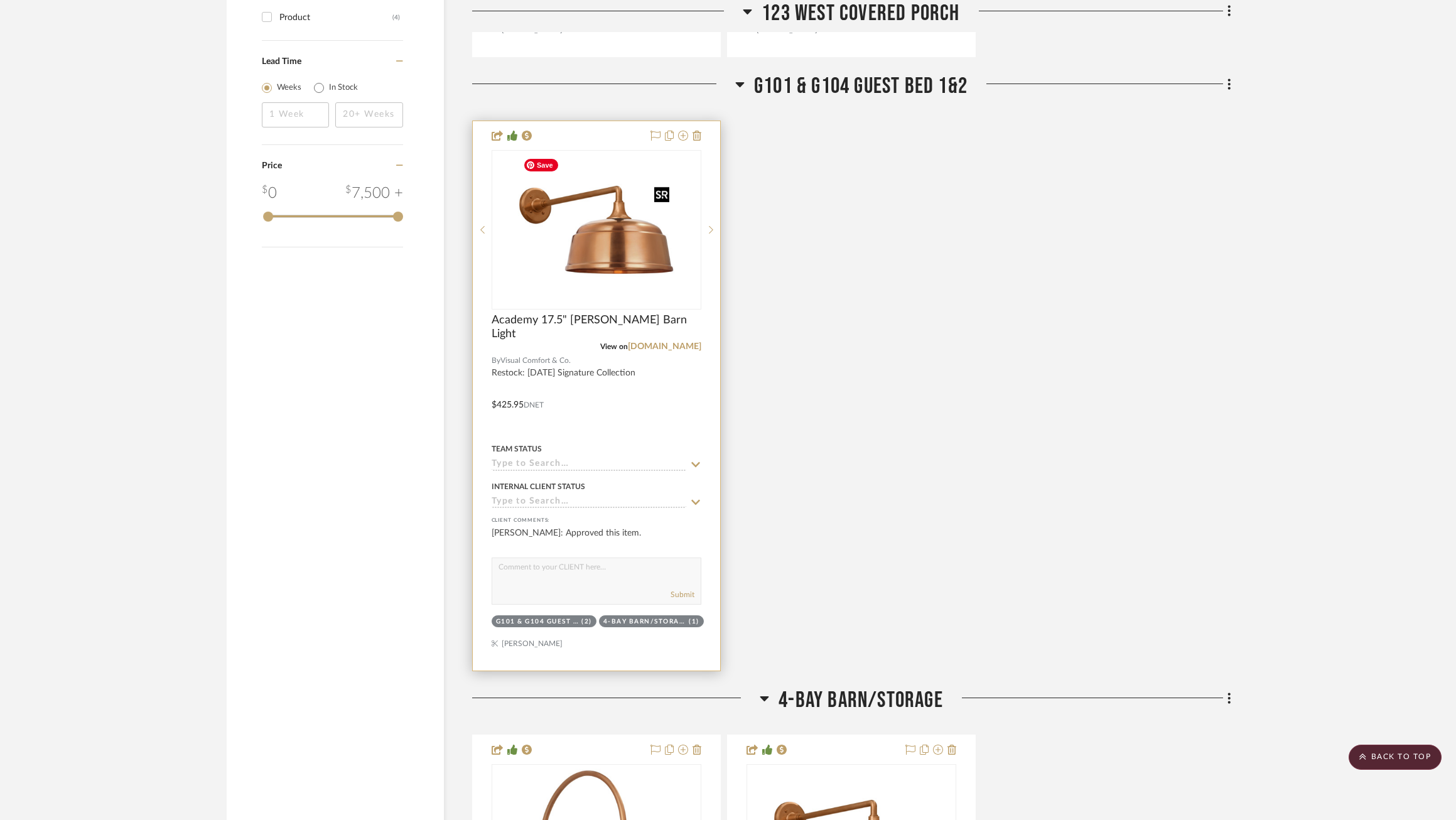
click at [590, 224] on img "0" at bounding box center [596, 229] width 157 height 157
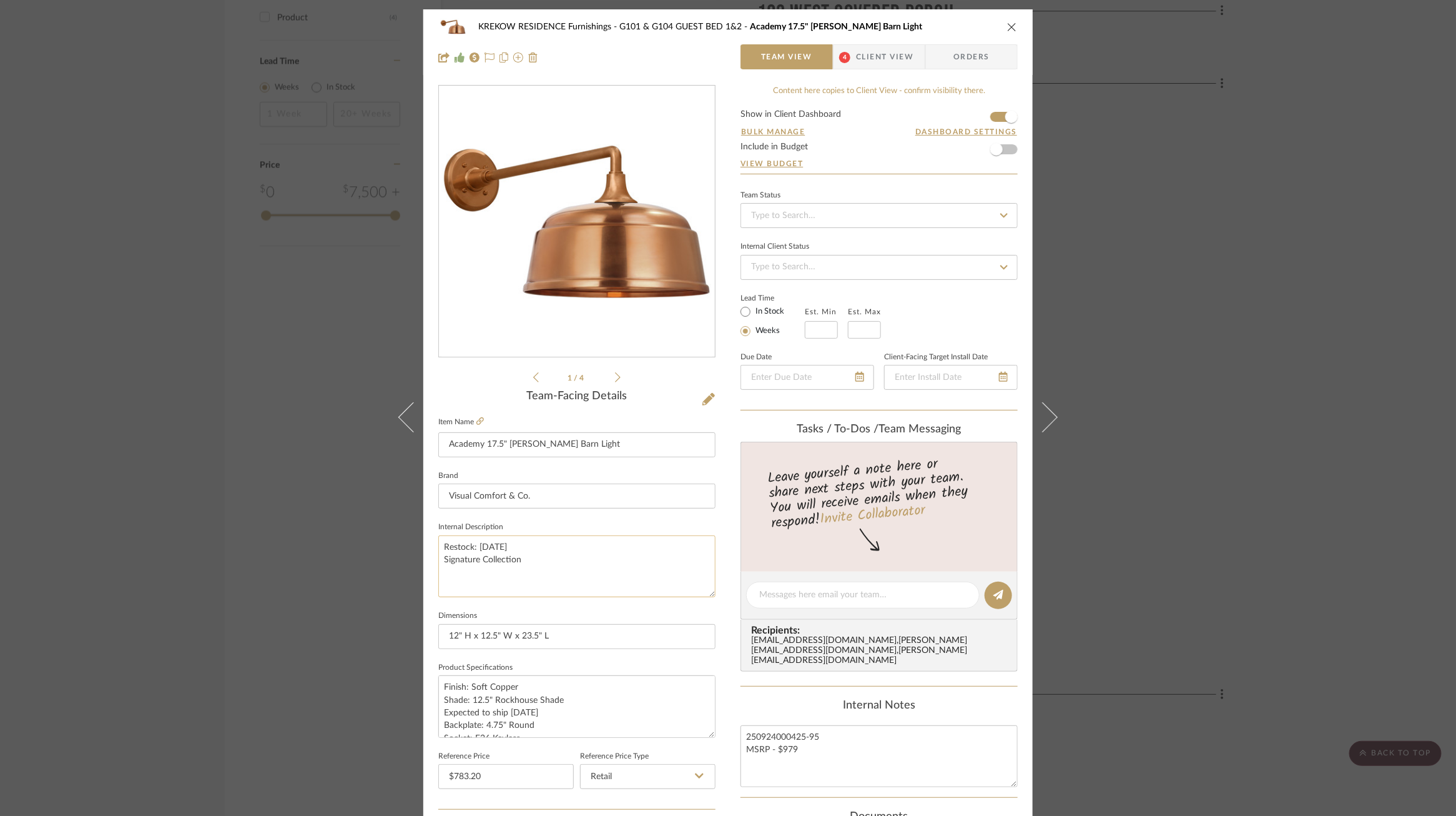
click at [491, 547] on textarea "Restock: 11/9/25 Signature Collection" at bounding box center [577, 567] width 277 height 62
type textarea "Restock: 11/22/25 Signature Collection"
click at [493, 611] on fieldset "Dimensions 12" H x 12.5" W x 23.5" L" at bounding box center [577, 627] width 277 height 42
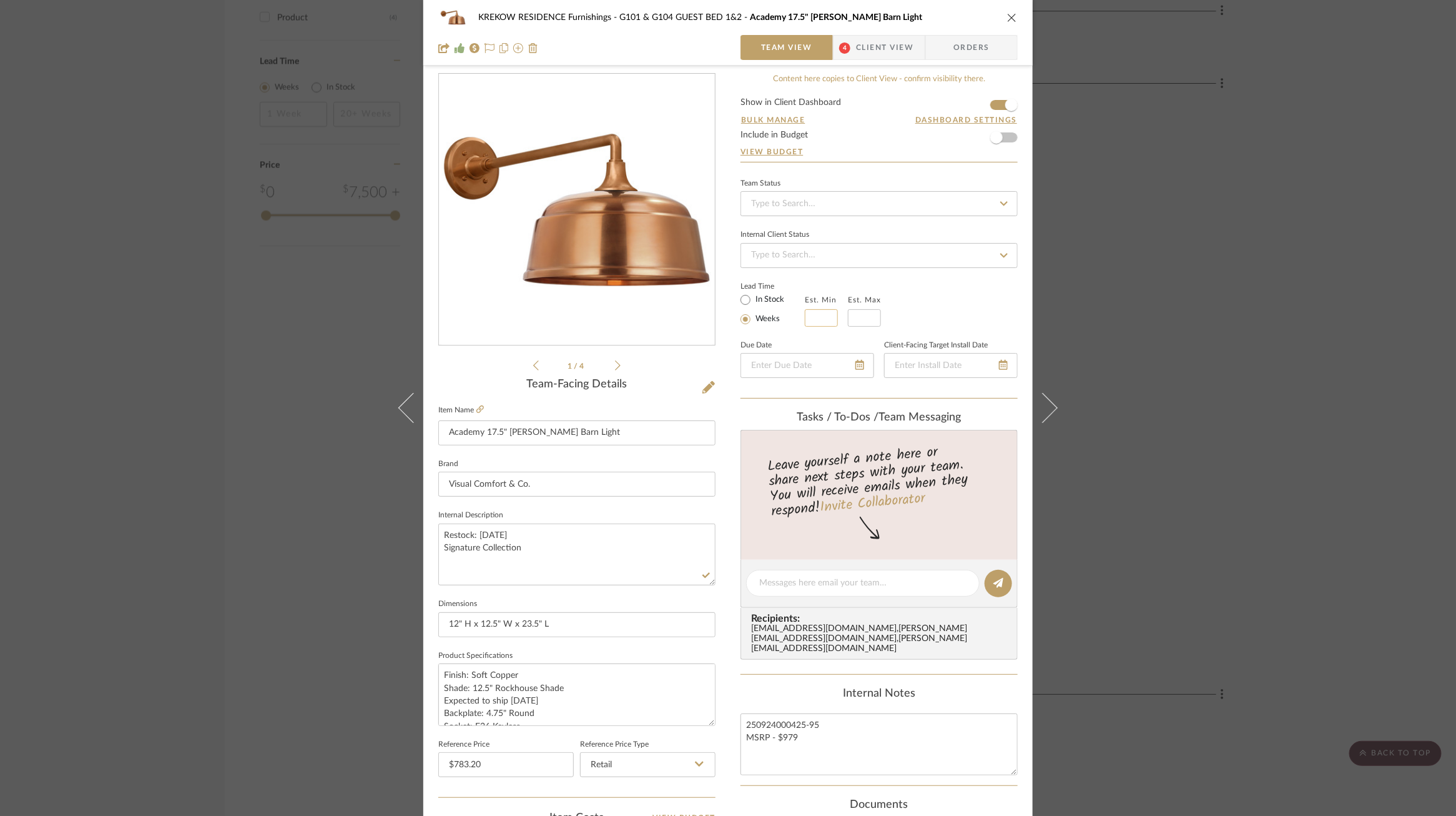
click at [826, 320] on input "text" at bounding box center [821, 318] width 33 height 18
type input "8"
click at [860, 323] on input "text" at bounding box center [864, 318] width 33 height 18
type input "10"
click at [956, 321] on div "Lead Time In Stock Weeks Est. Min 8 Est. Max 10" at bounding box center [879, 302] width 277 height 48
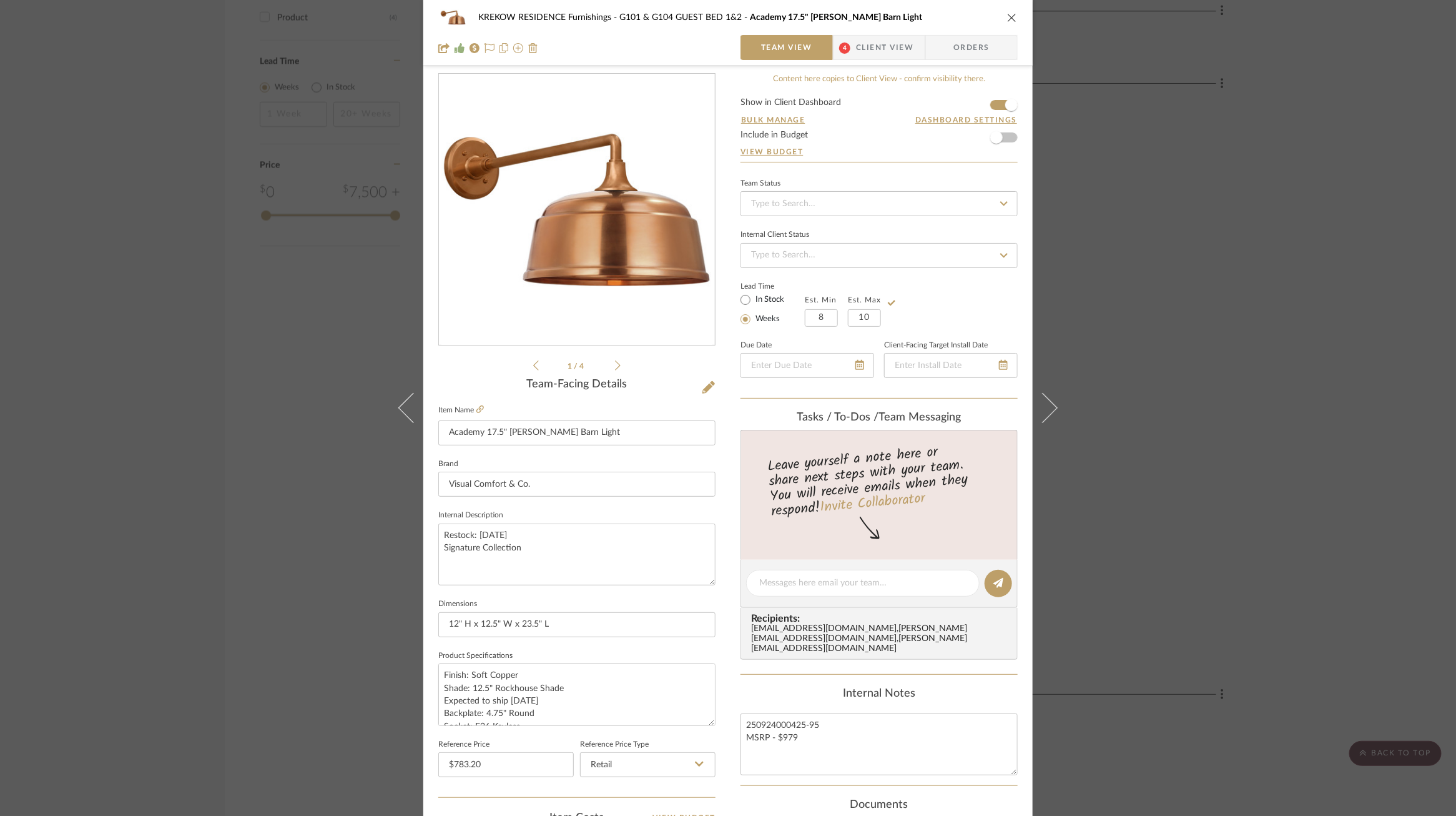
click at [1291, 244] on div "KREKOW RESIDENCE Furnishings G101 & G104 GUEST BED 1&2 Academy 17.5" Mack Barn …" at bounding box center [728, 408] width 1456 height 816
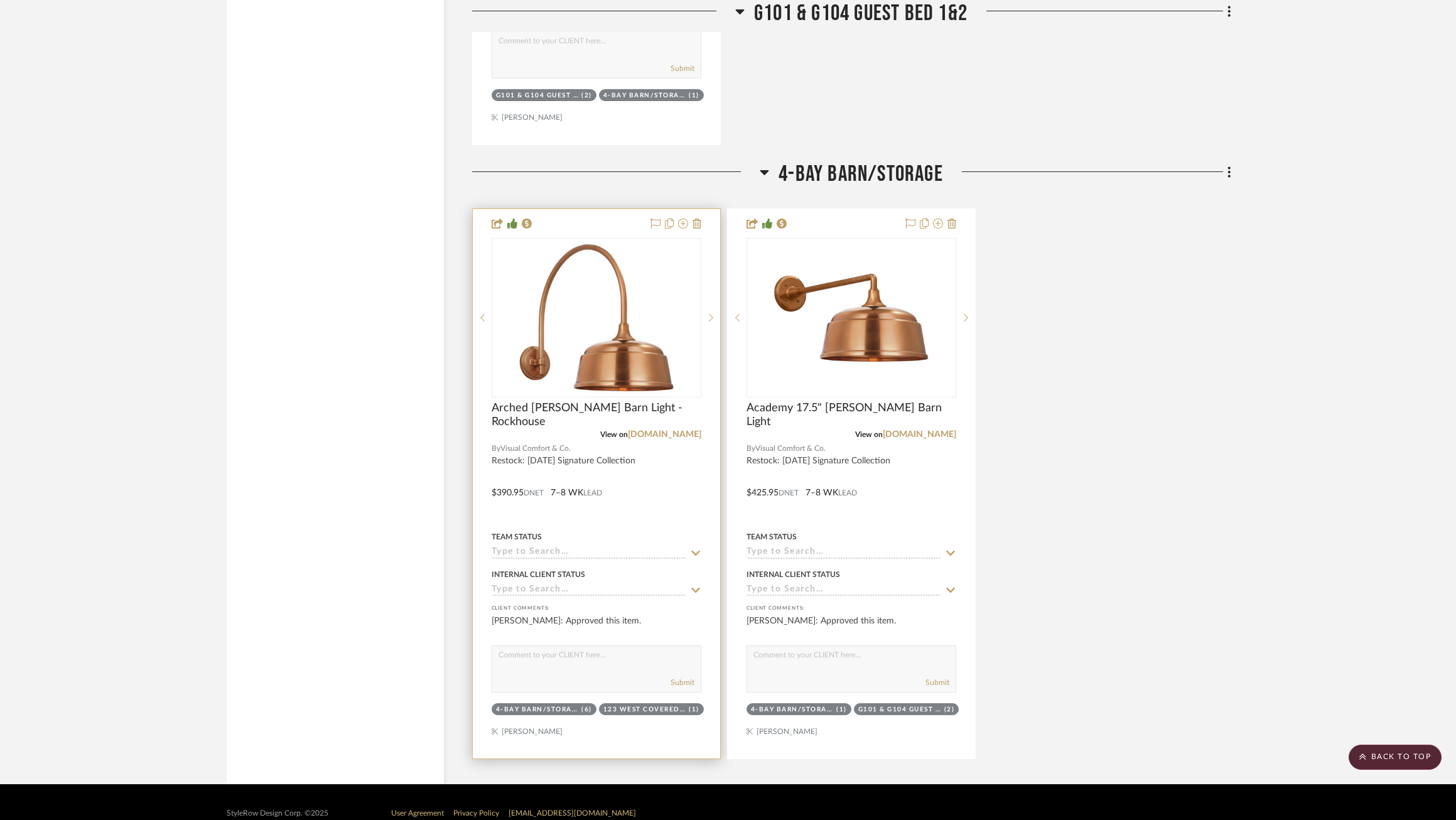
scroll to position [2053, 0]
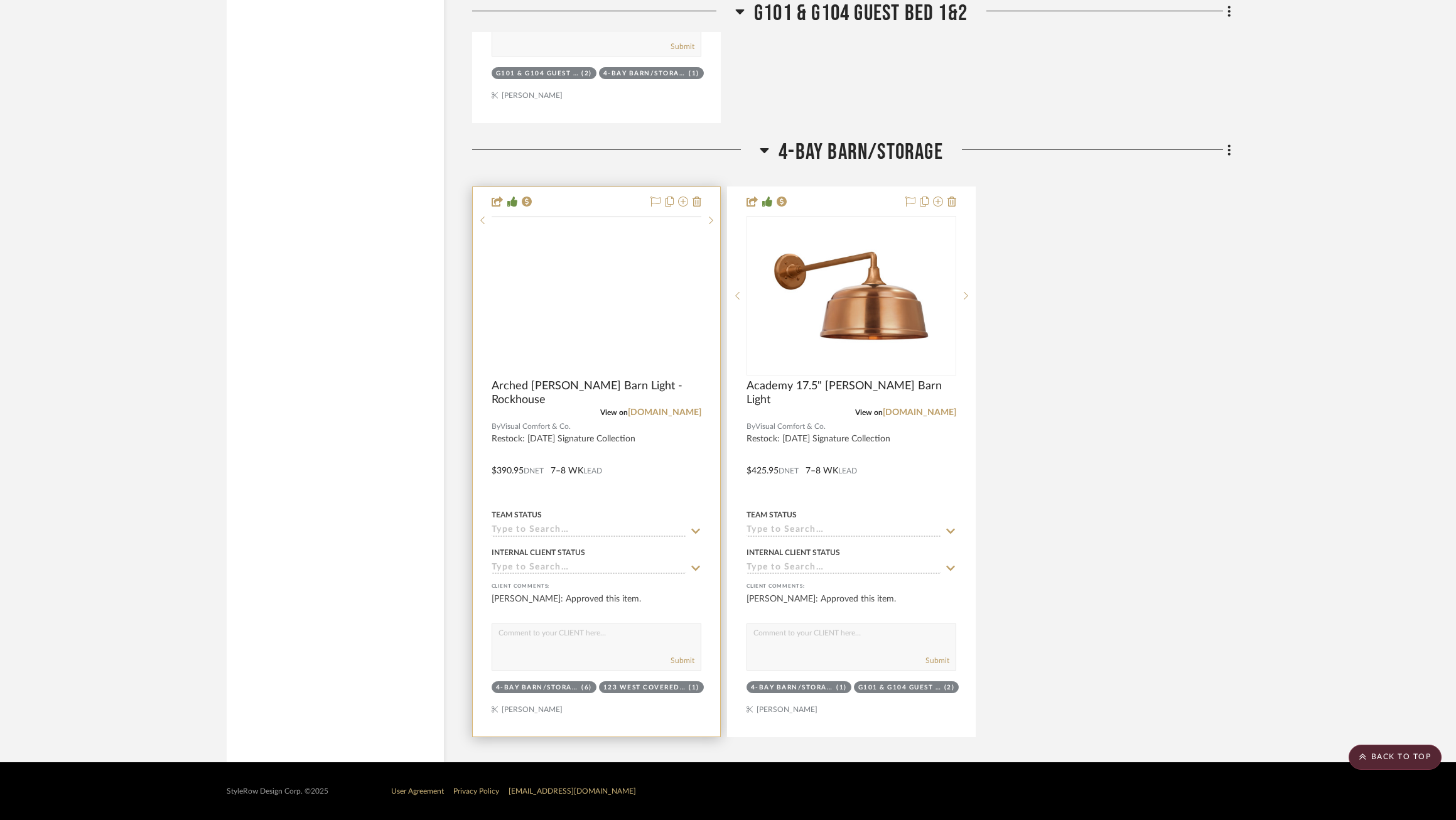
click at [0, 0] on img at bounding box center [0, 0] width 0 height 0
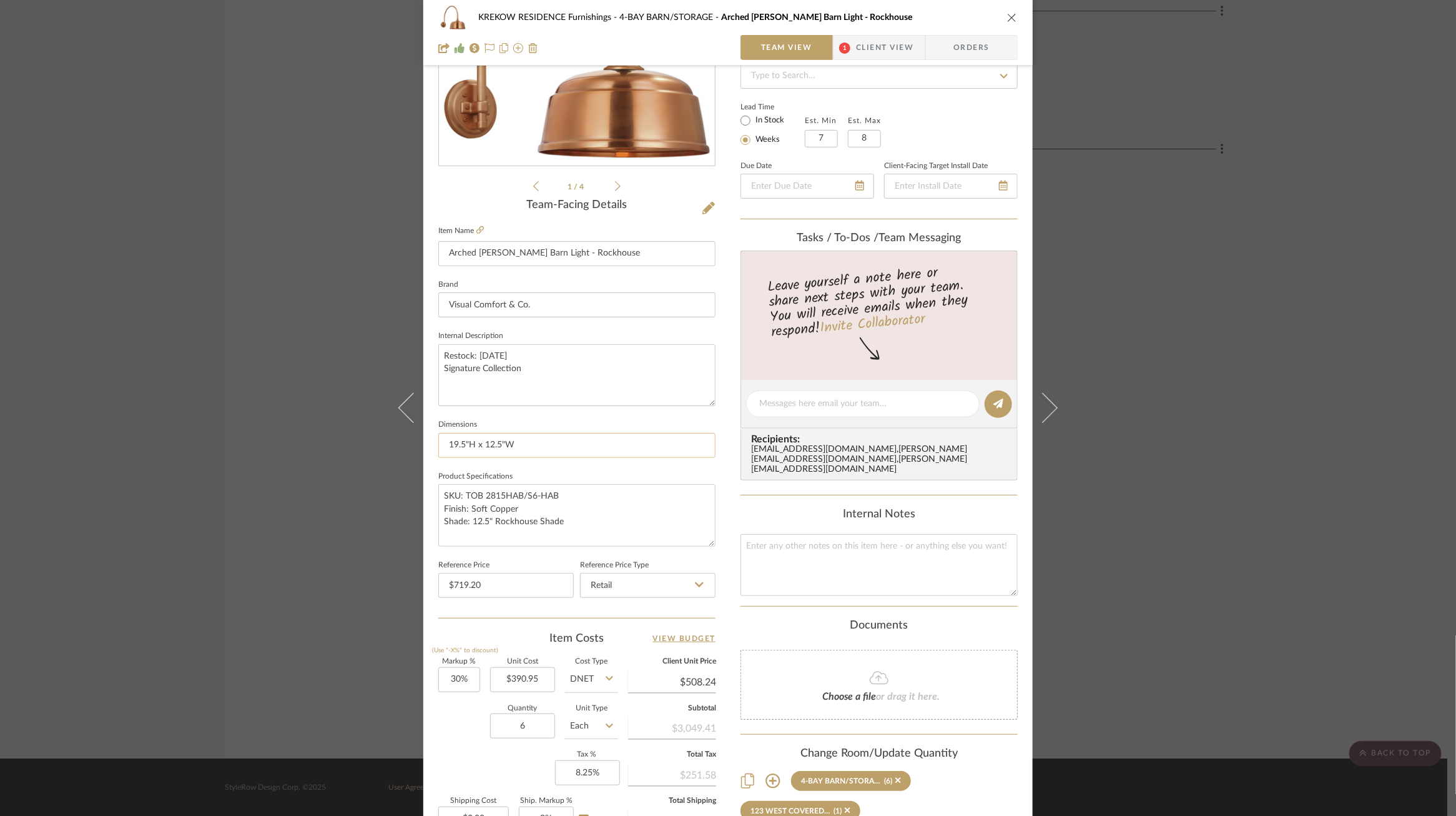
scroll to position [0, 0]
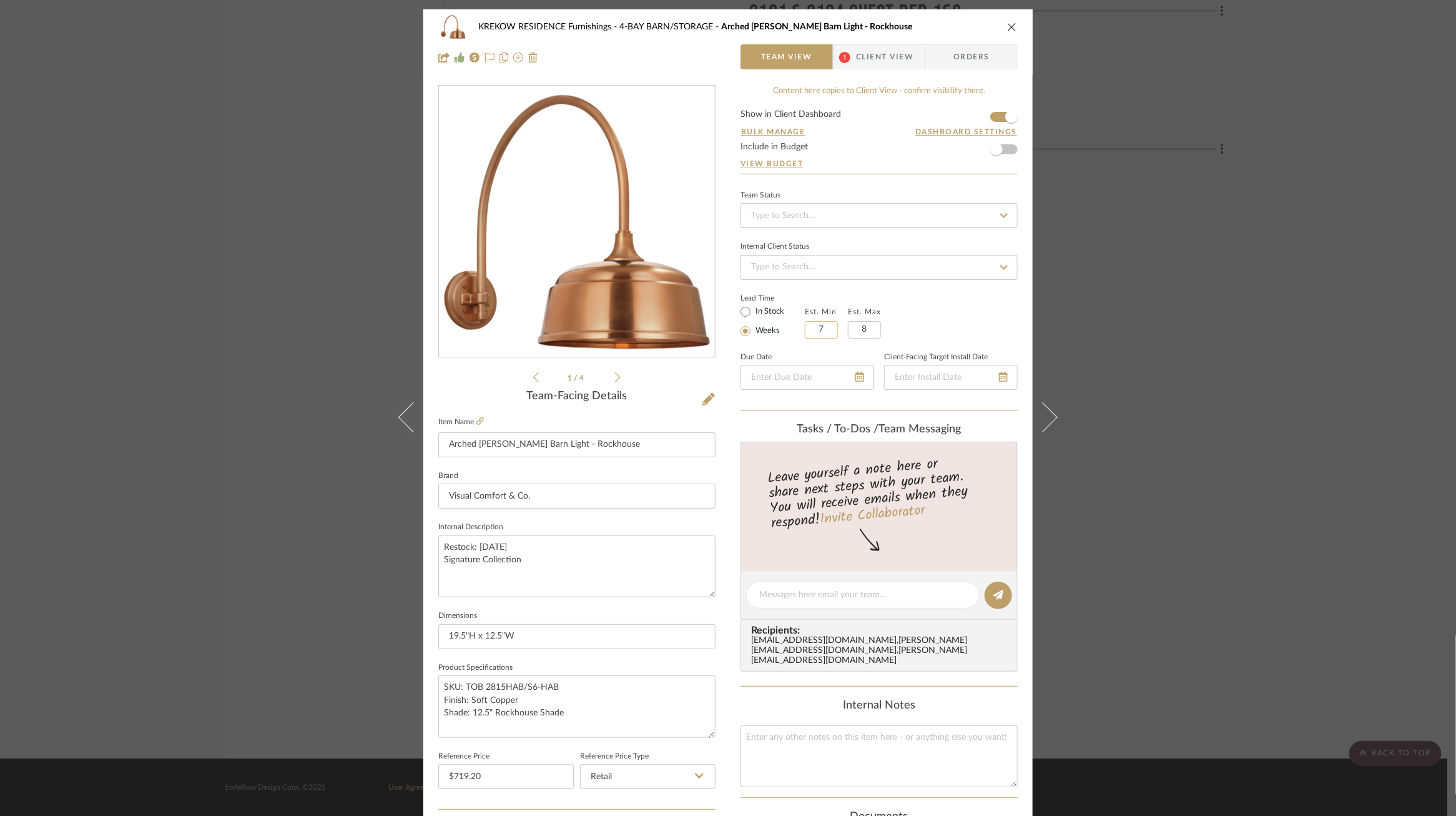
click at [818, 326] on input "7" at bounding box center [821, 330] width 33 height 18
type input "8"
click at [848, 327] on input "8" at bounding box center [864, 330] width 33 height 18
type input "10"
click at [964, 318] on div "Lead Time In Stock Weeks Est. Min 8 Est. Max 10" at bounding box center [879, 314] width 277 height 48
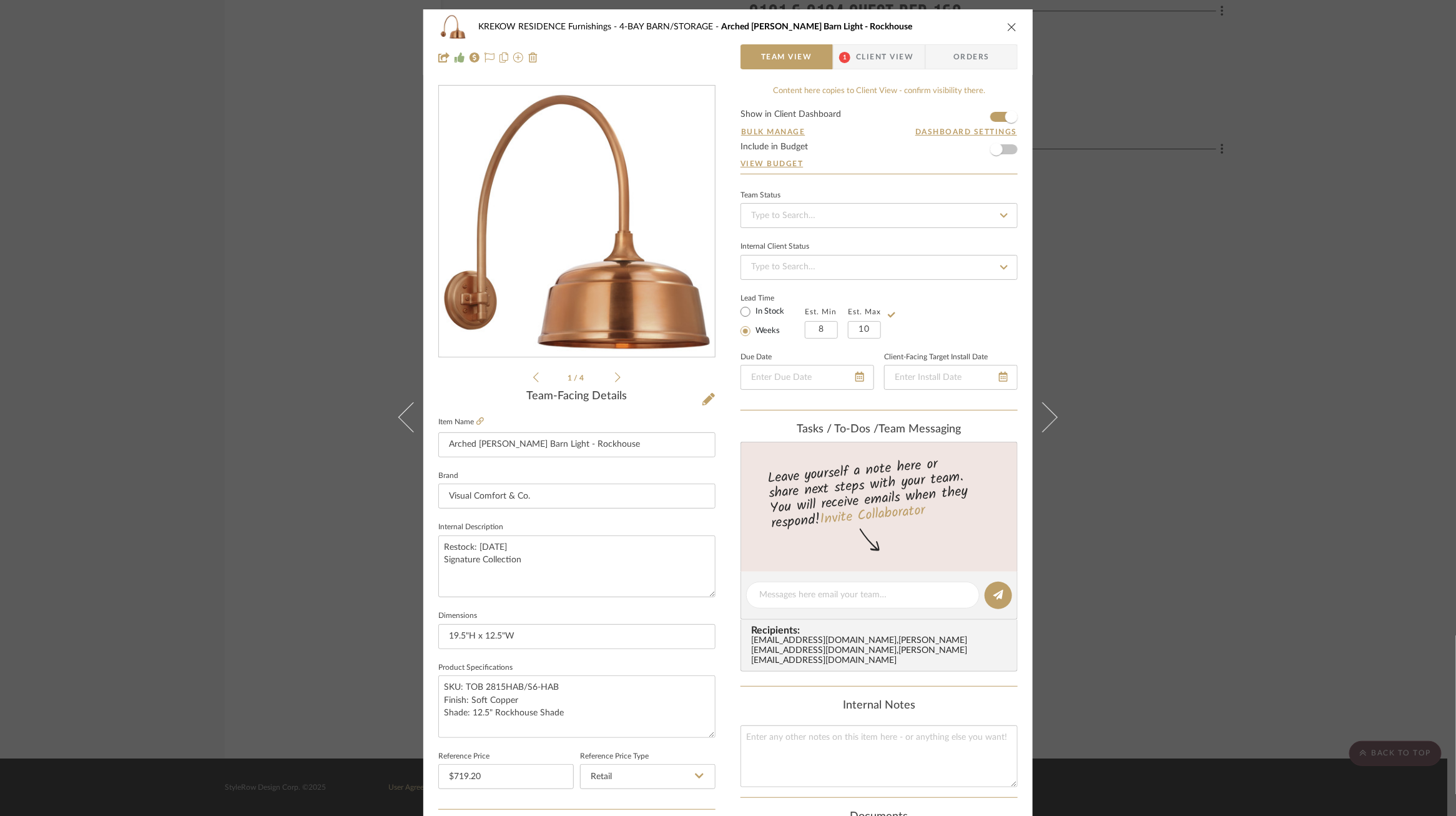
click at [1215, 269] on div "KREKOW RESIDENCE Furnishings 4-BAY BARN/STORAGE Arched Mack Barn Light - Rockho…" at bounding box center [728, 408] width 1456 height 816
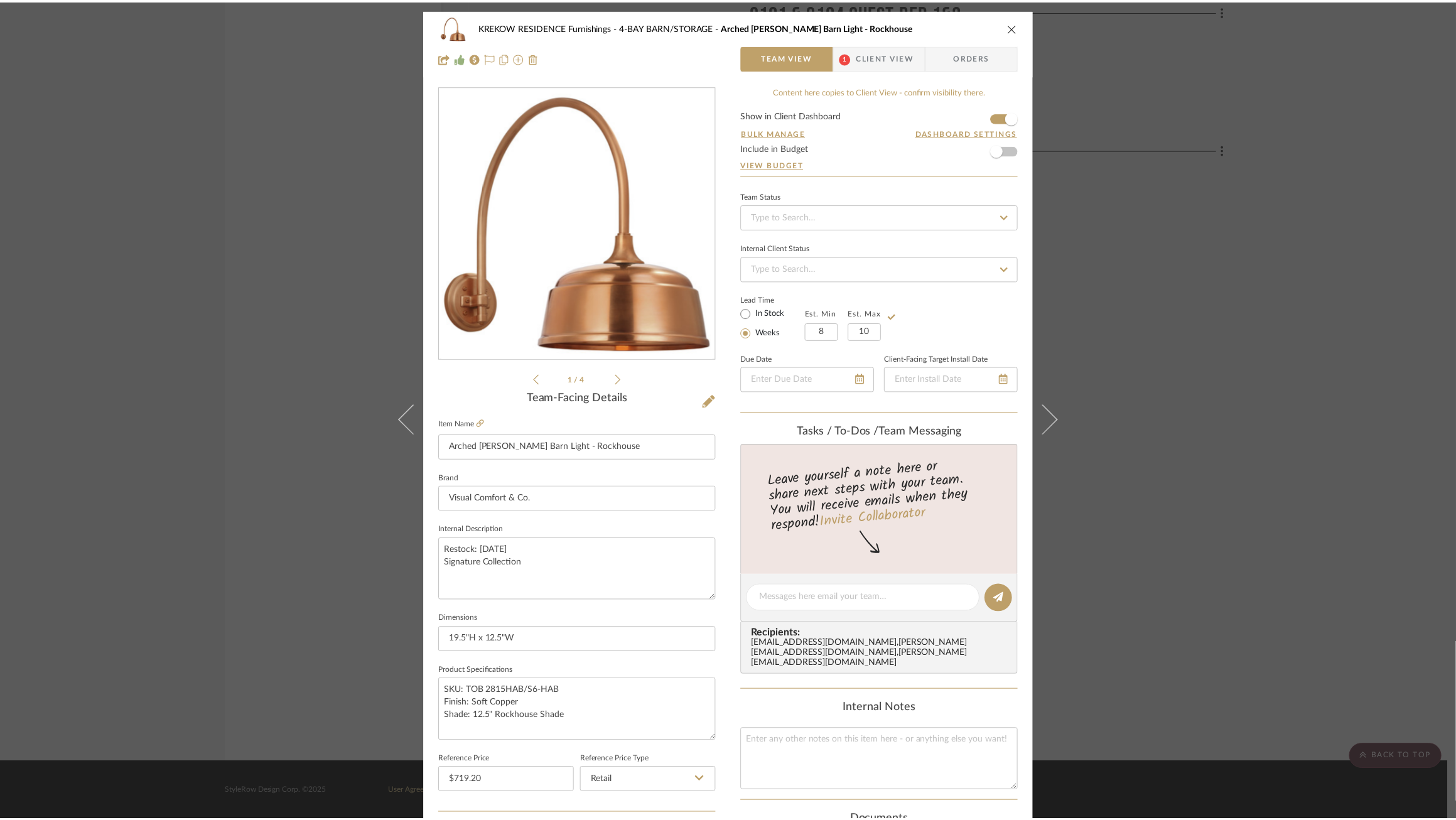
scroll to position [2053, 0]
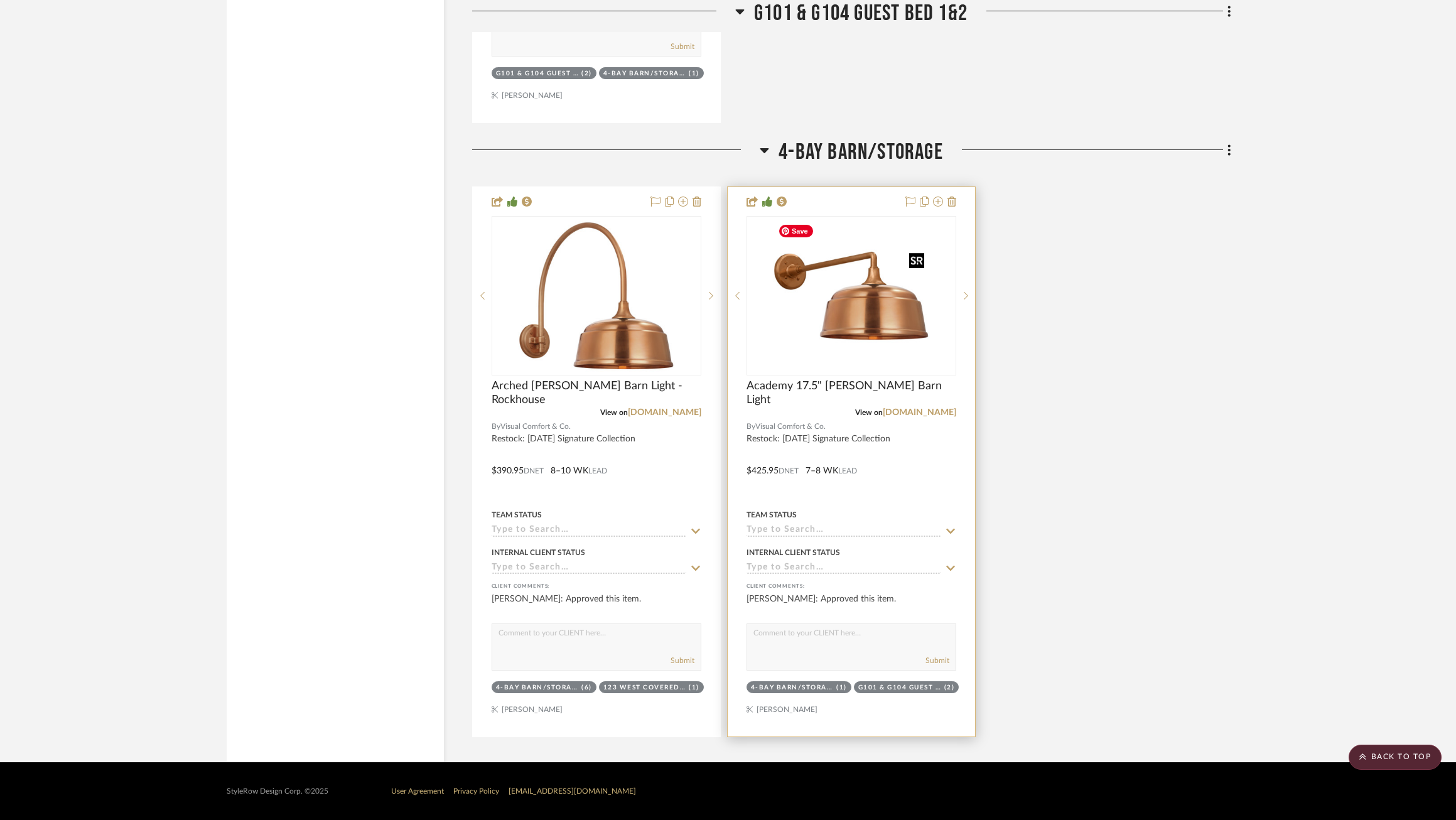
click at [859, 293] on img "0" at bounding box center [851, 296] width 157 height 157
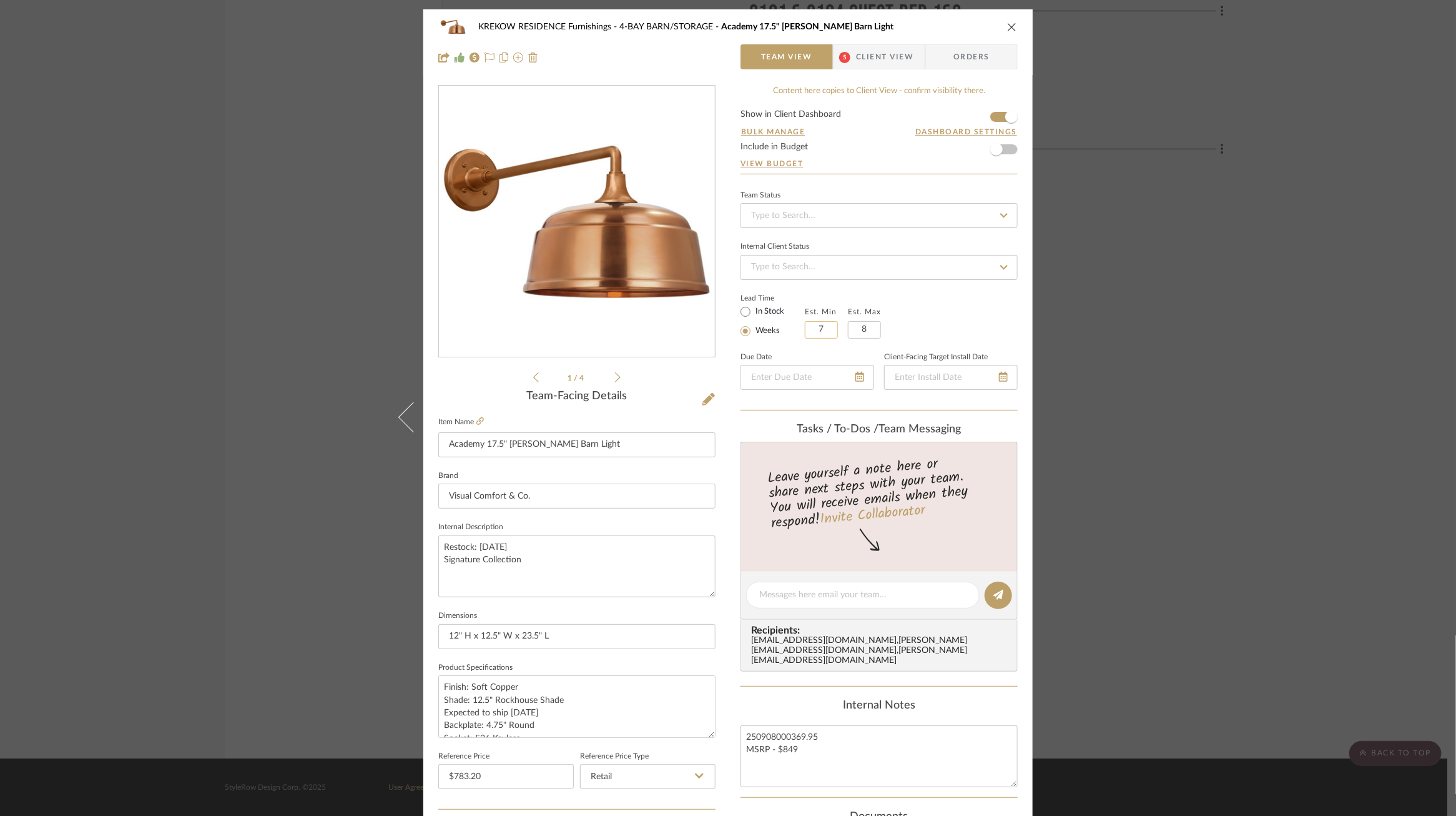
click at [832, 338] on input "7" at bounding box center [821, 330] width 33 height 18
type input "8"
click at [873, 331] on input "8" at bounding box center [864, 330] width 33 height 18
type input "10"
click at [954, 292] on div "Lead Time In Stock Weeks Est. Min 8 Est. Max 10" at bounding box center [879, 314] width 277 height 48
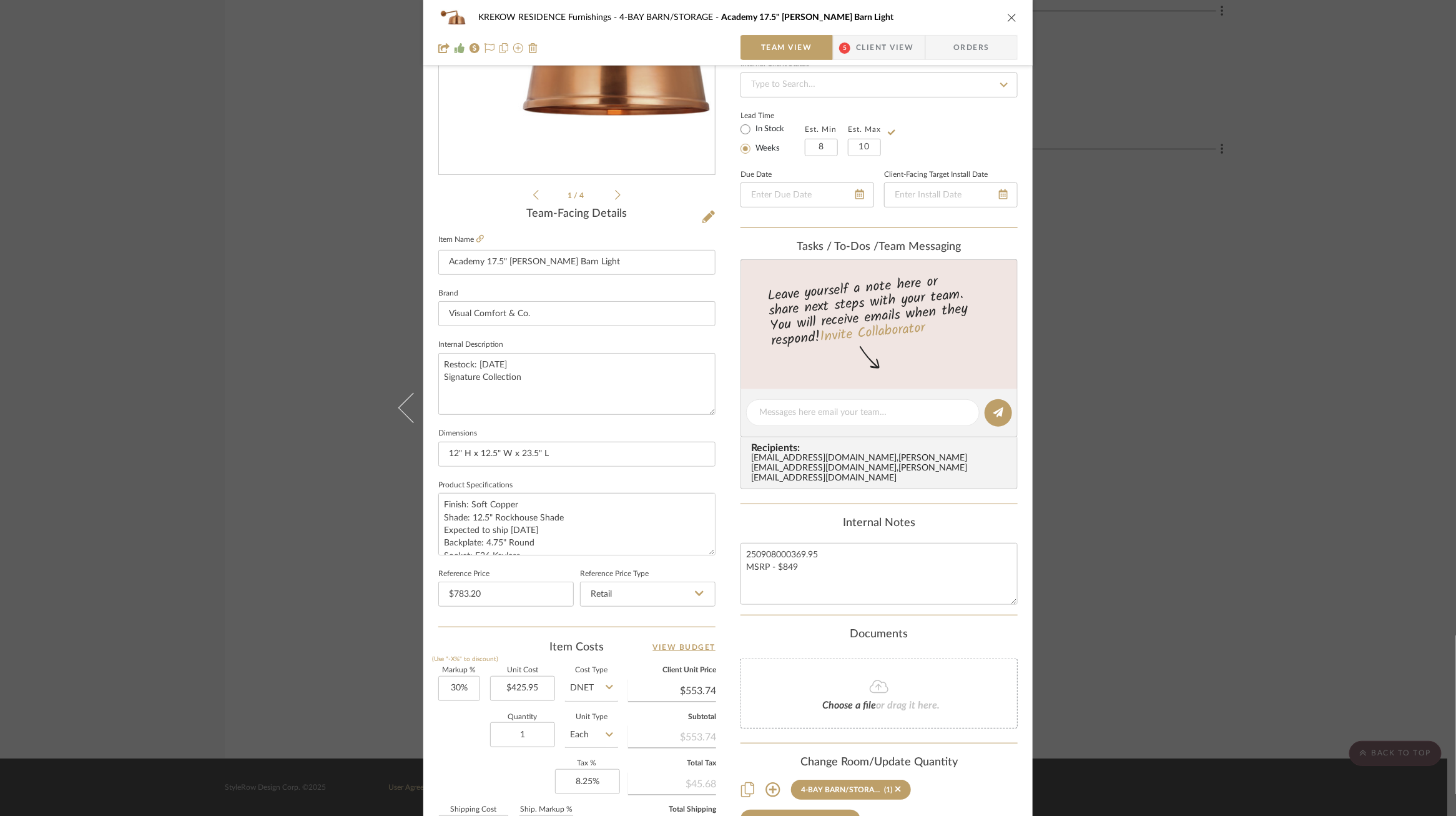
scroll to position [183, 0]
drag, startPoint x: 823, startPoint y: 549, endPoint x: 762, endPoint y: 550, distance: 61.0
click at [763, 550] on textarea "250908000369.95 MSRP - $849" at bounding box center [879, 572] width 277 height 62
type textarea "250924000425-95 MSRP - $849"
click at [741, 627] on div "Documents" at bounding box center [879, 633] width 277 height 14
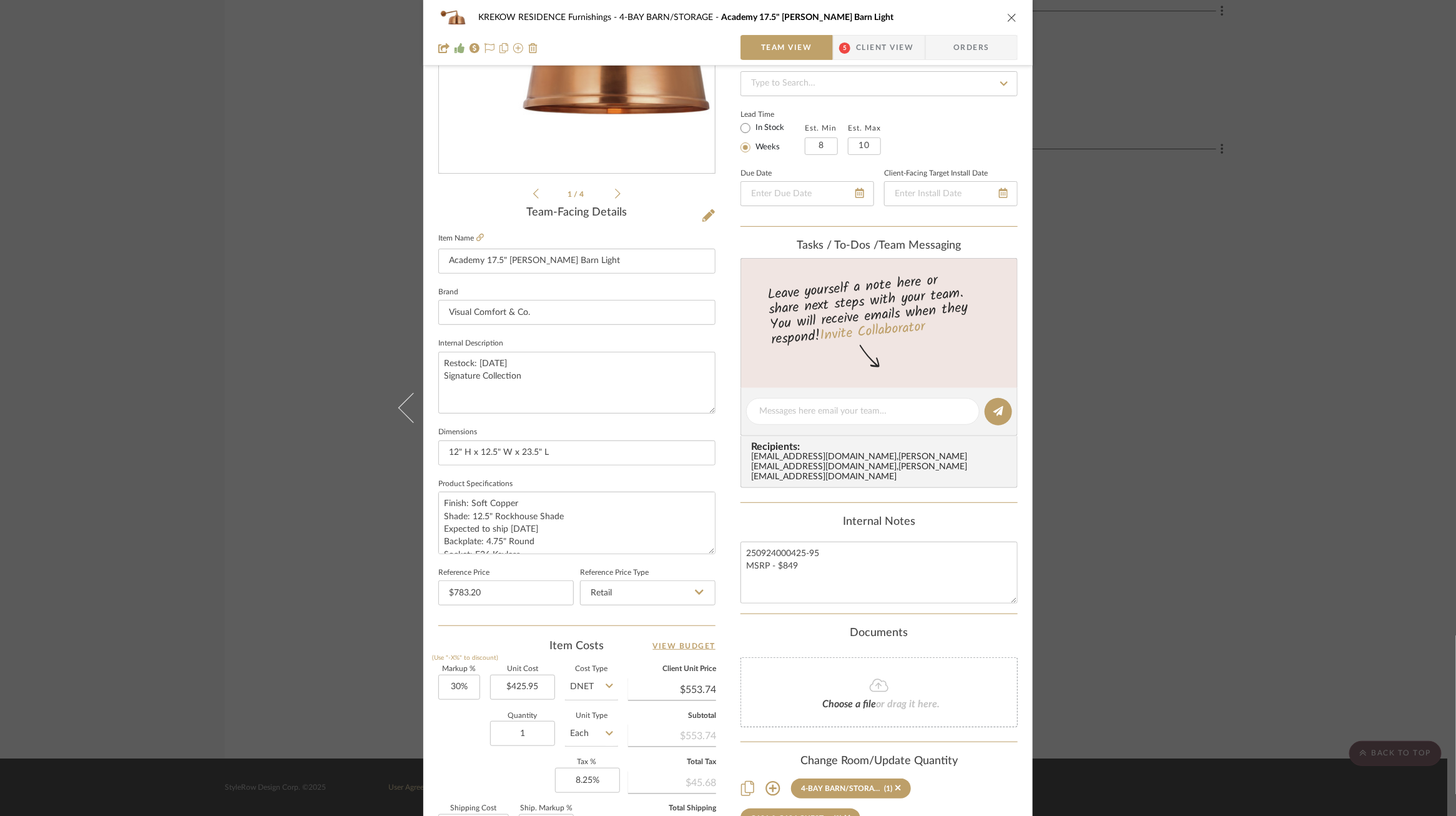
click at [1153, 365] on div "KREKOW RESIDENCE Furnishings 4-BAY BARN/STORAGE Academy 17.5" Mack Barn Light T…" at bounding box center [728, 408] width 1456 height 816
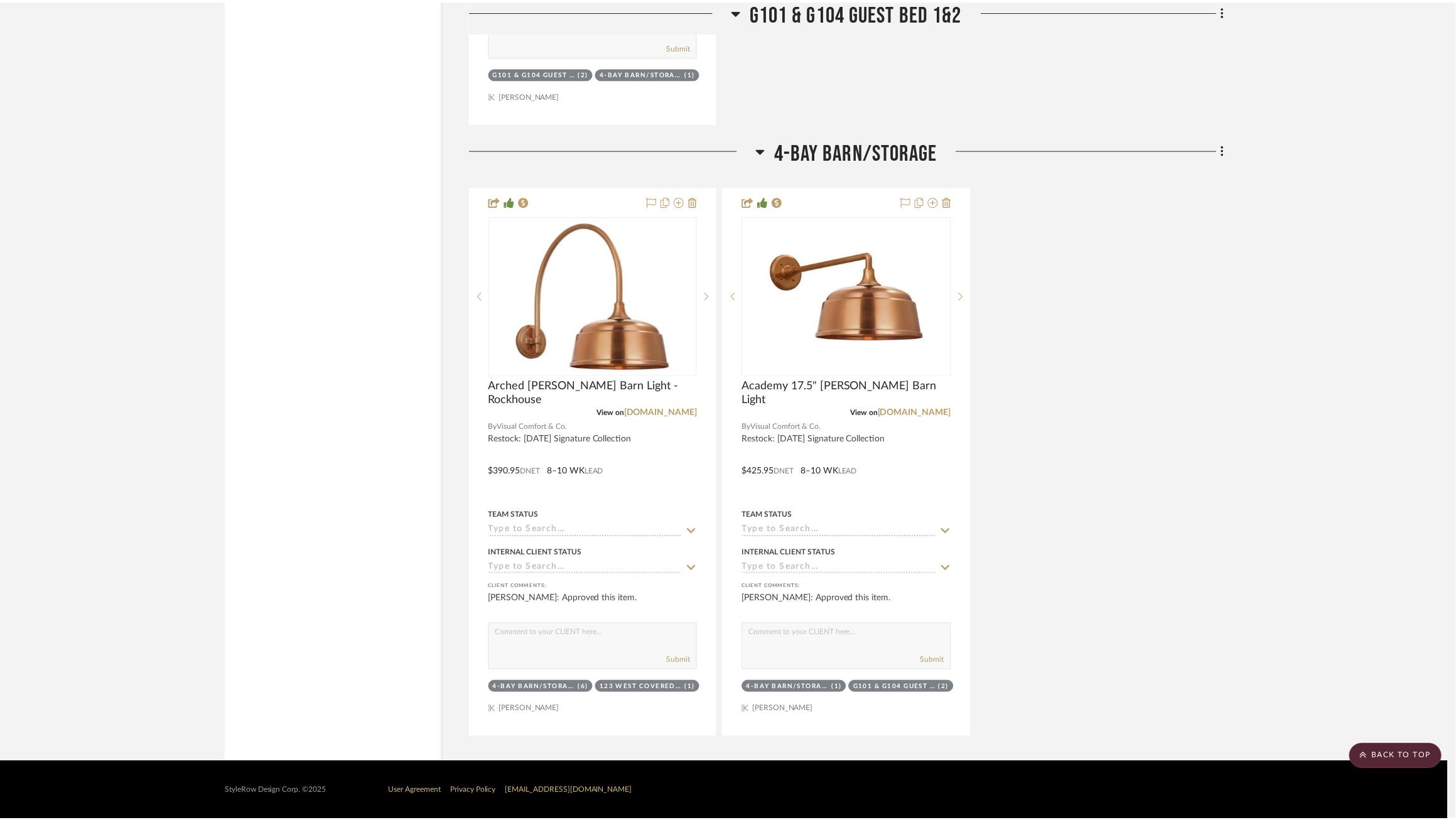
scroll to position [2053, 0]
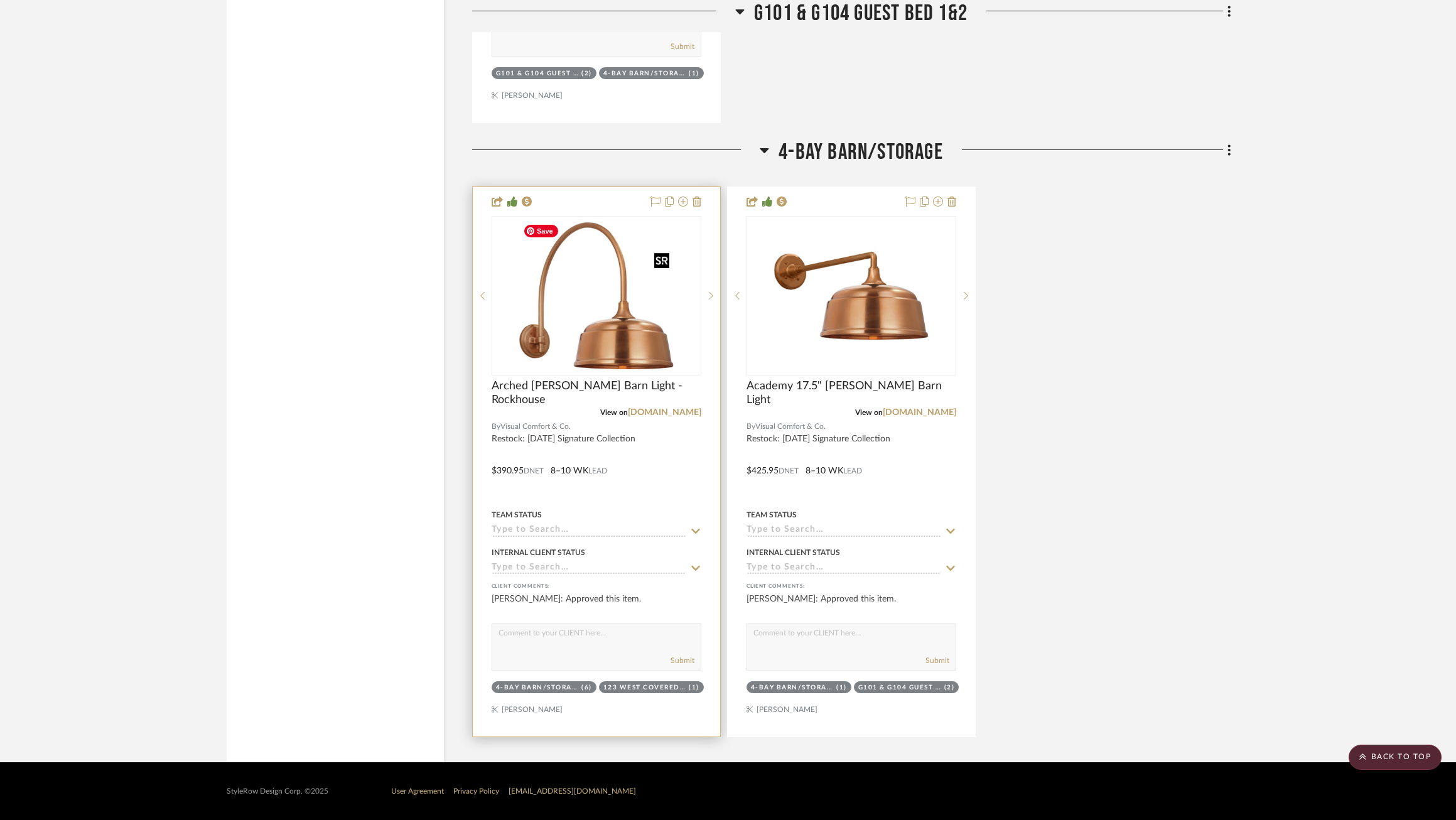
click at [599, 318] on img "0" at bounding box center [596, 296] width 157 height 157
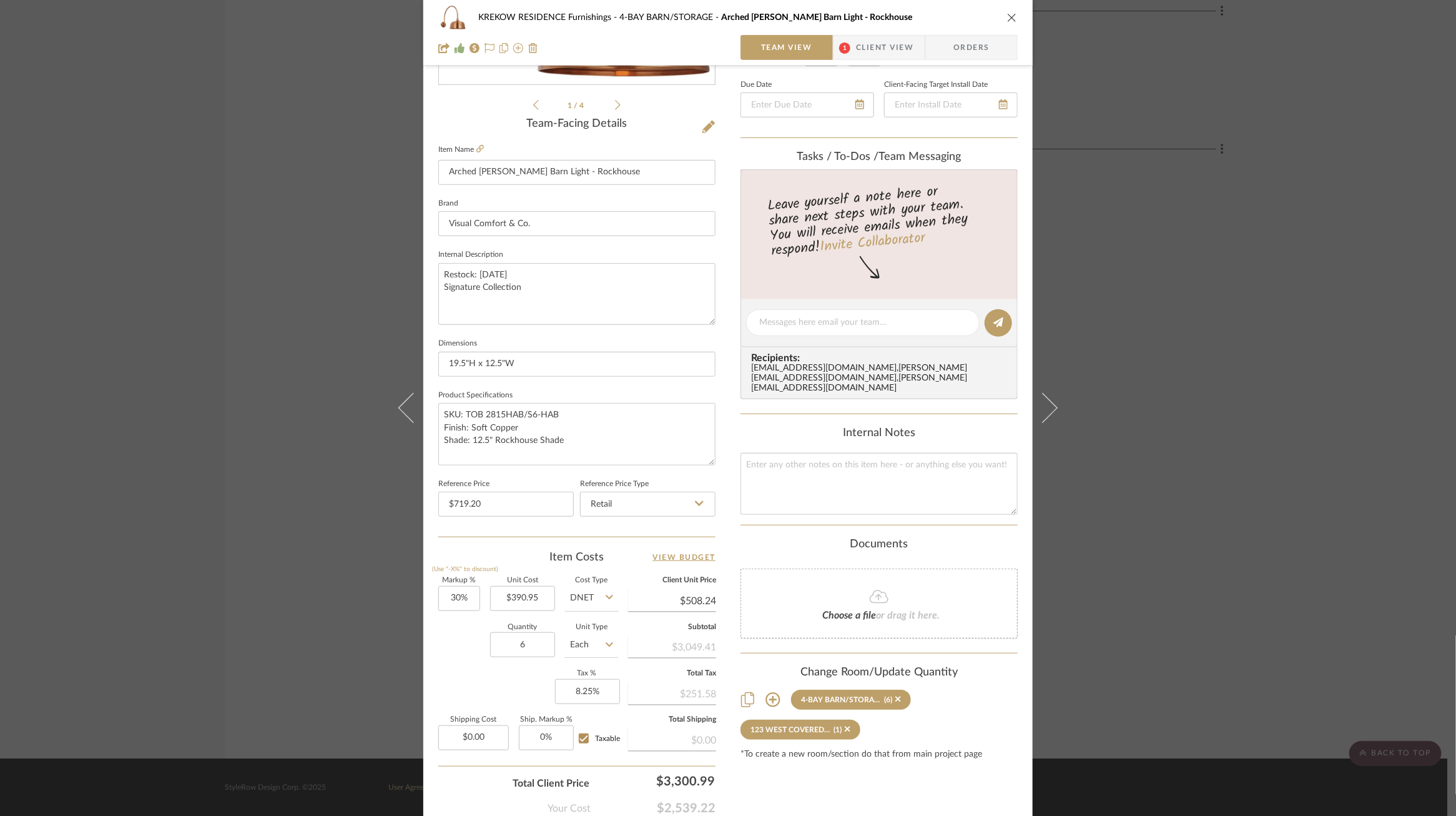
scroll to position [349, 0]
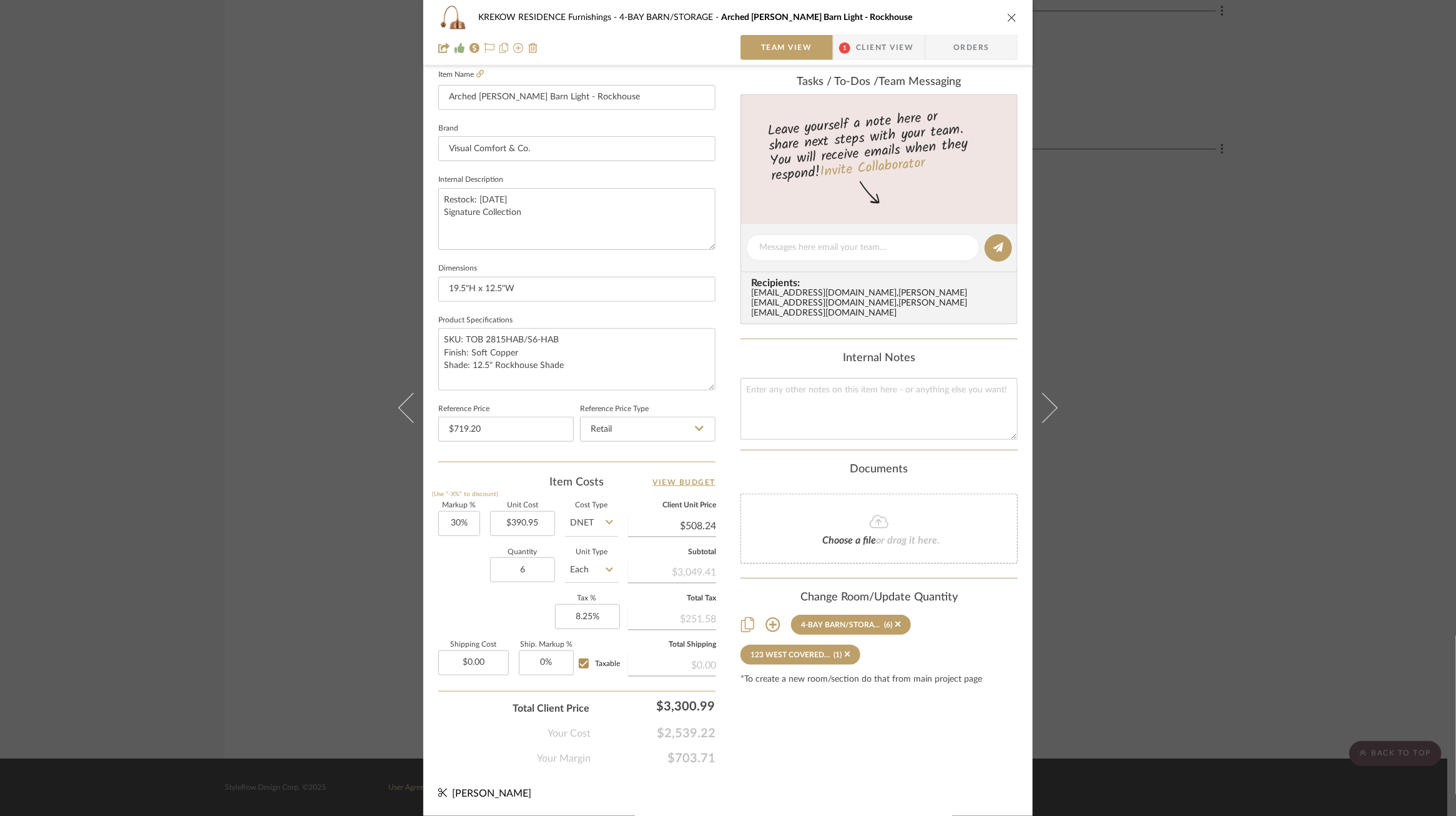
click at [1086, 431] on div "KREKOW RESIDENCE Furnishings 4-BAY BARN/STORAGE Arched Mack Barn Light - Rockho…" at bounding box center [728, 408] width 1456 height 816
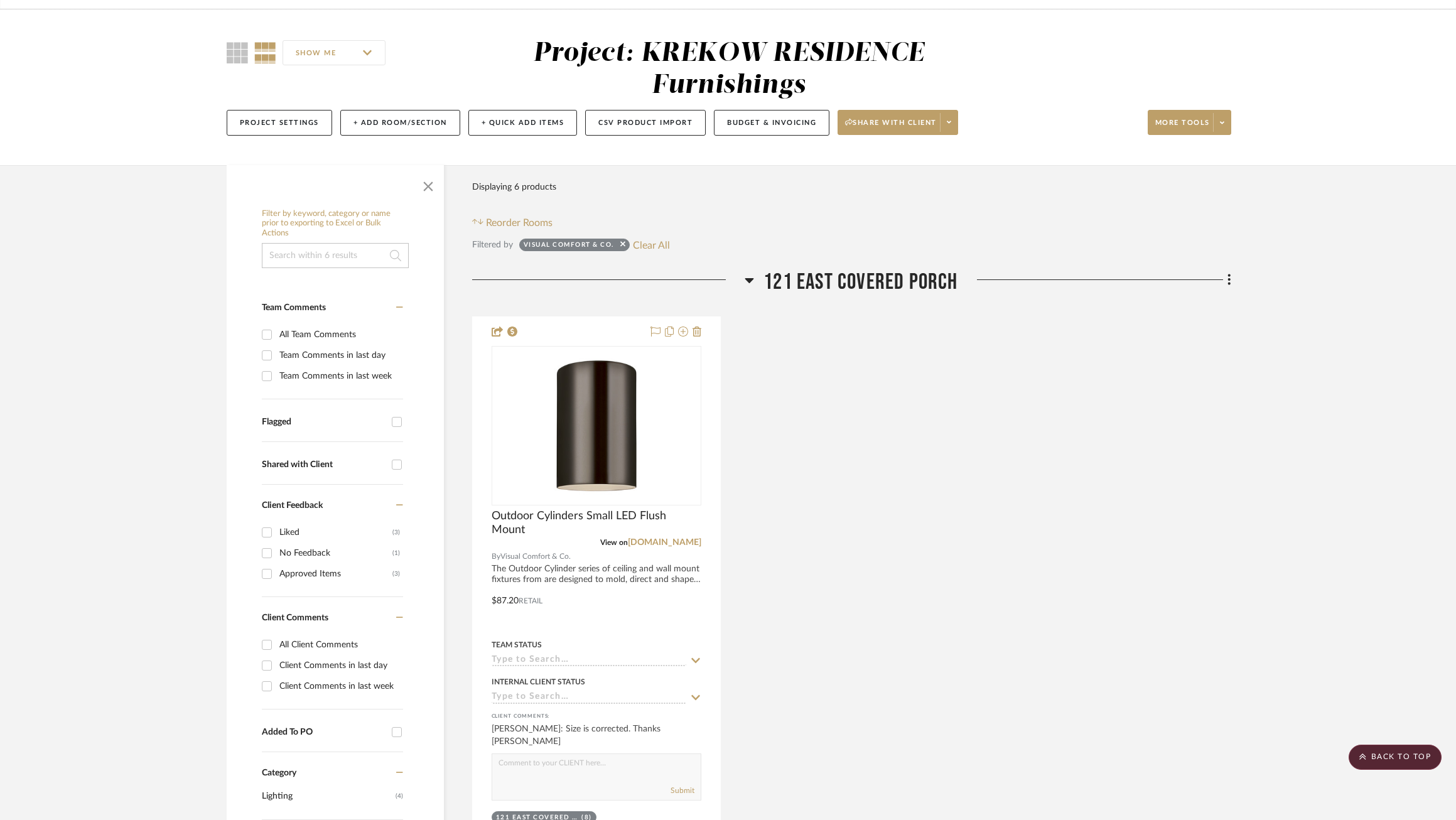
scroll to position [0, 0]
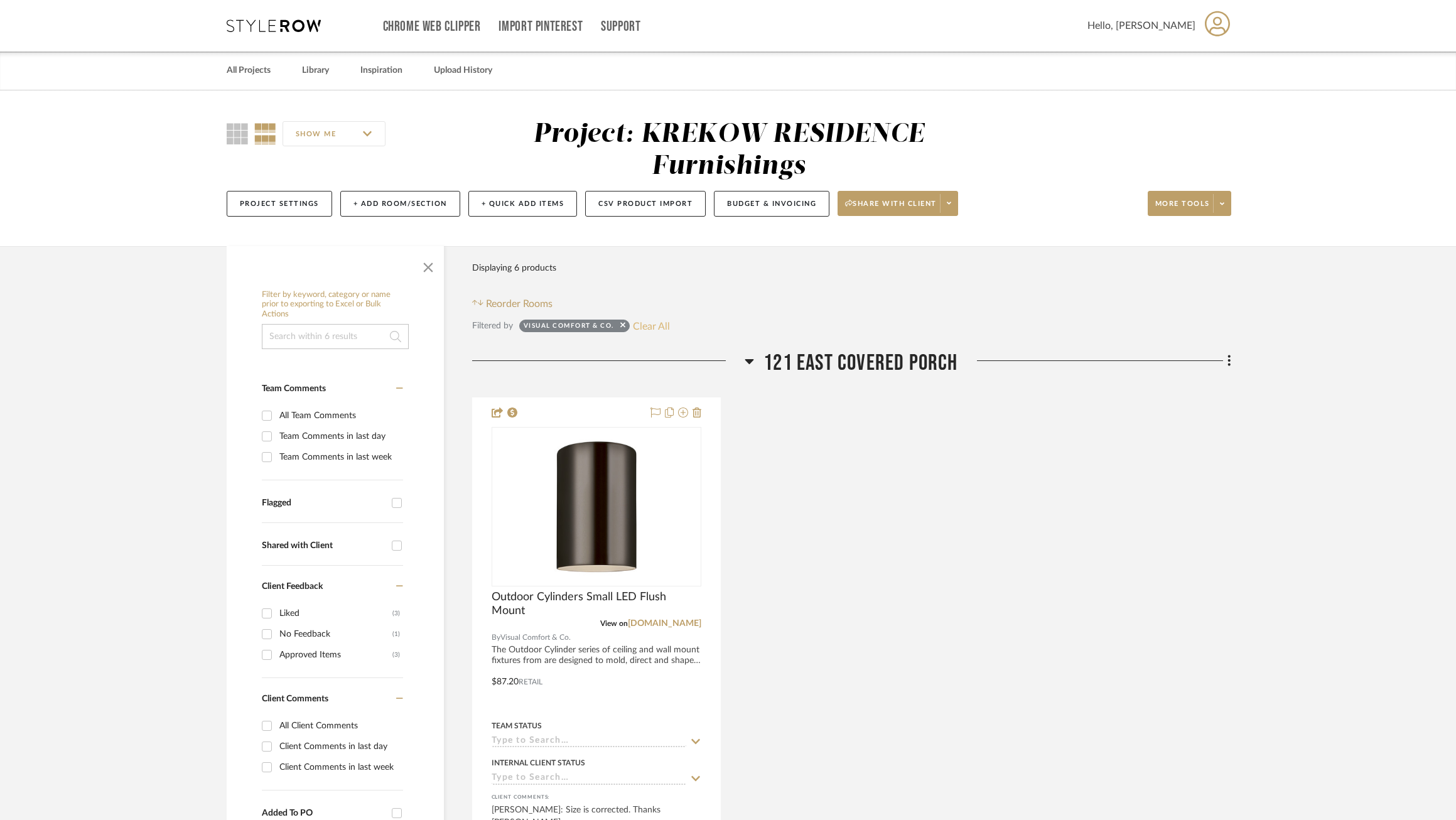
click at [653, 330] on button "Clear All" at bounding box center [651, 326] width 37 height 16
checkbox input "false"
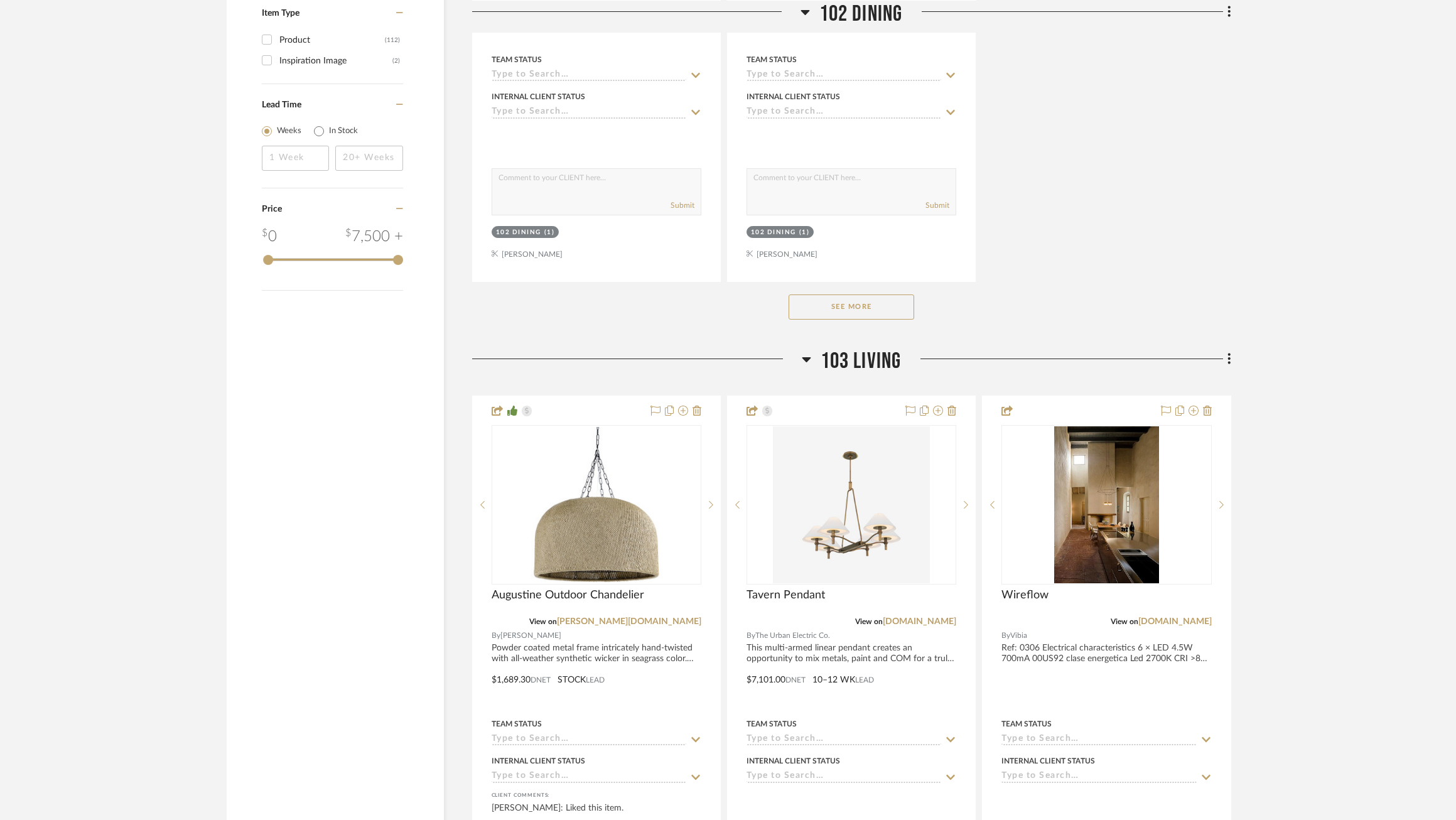
scroll to position [974, 0]
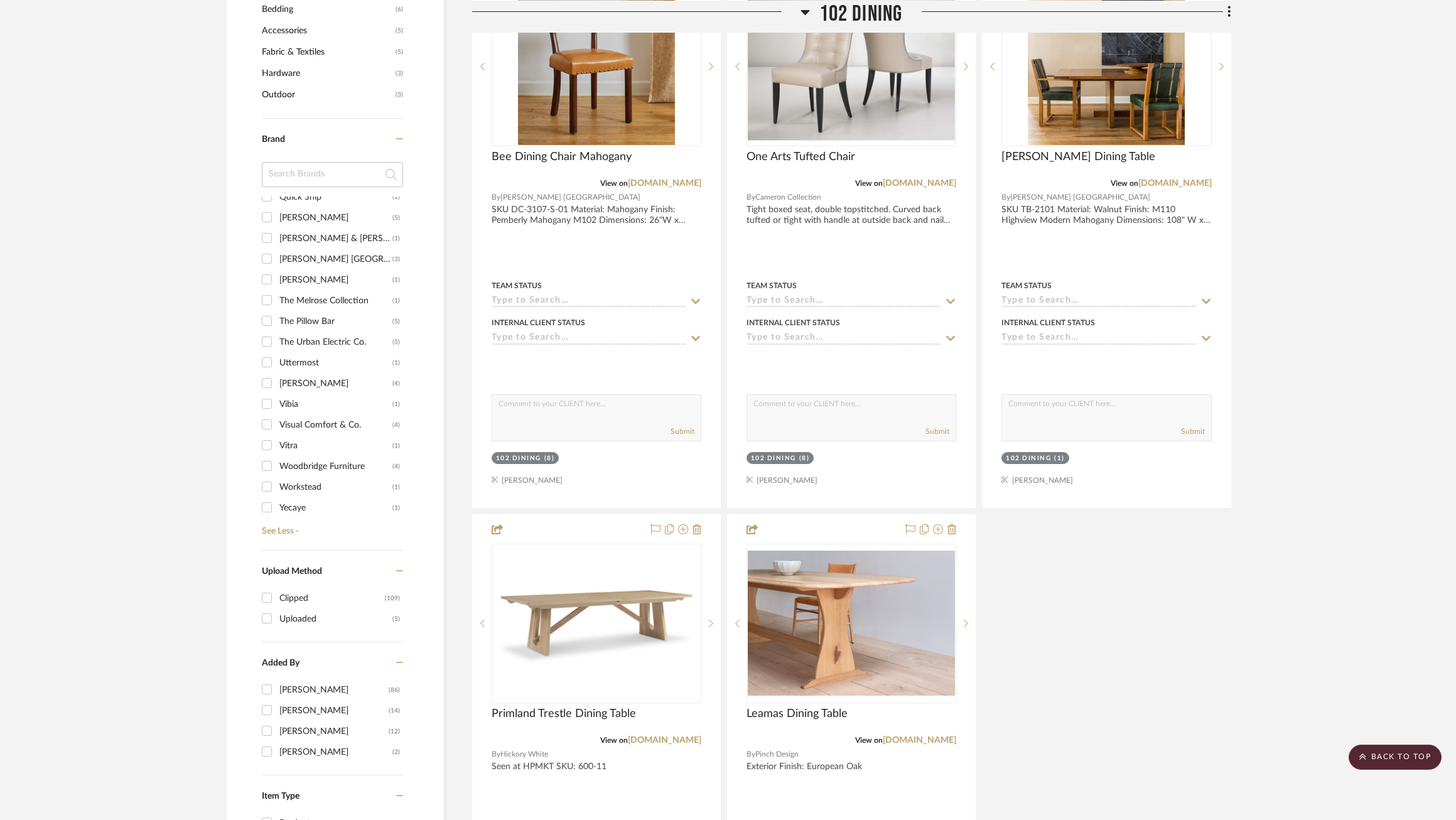
click at [290, 374] on div "[PERSON_NAME]" at bounding box center [336, 383] width 113 height 20
click at [277, 373] on input "Verellen (4)" at bounding box center [266, 383] width 20 height 20
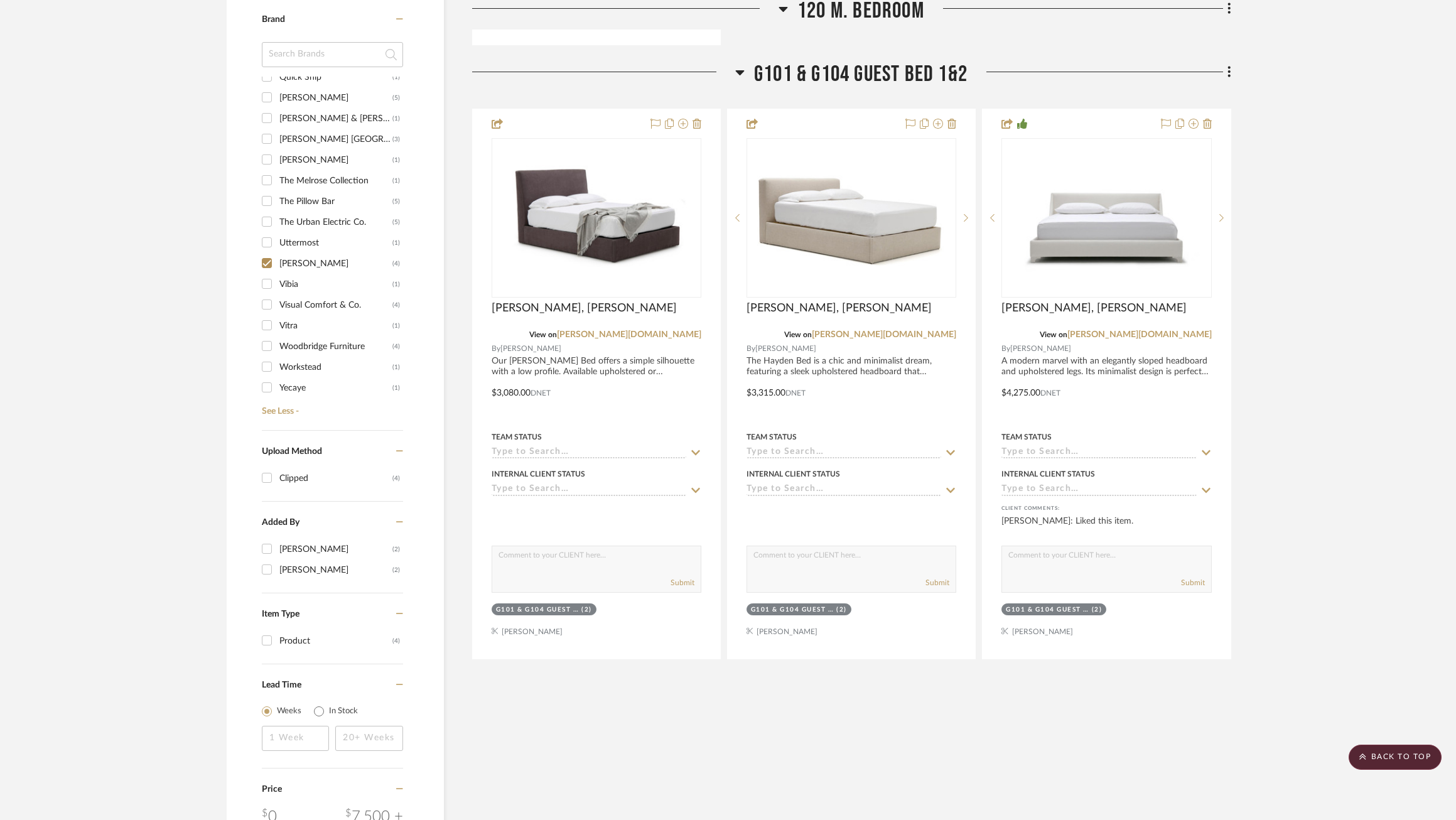
scroll to position [910, 0]
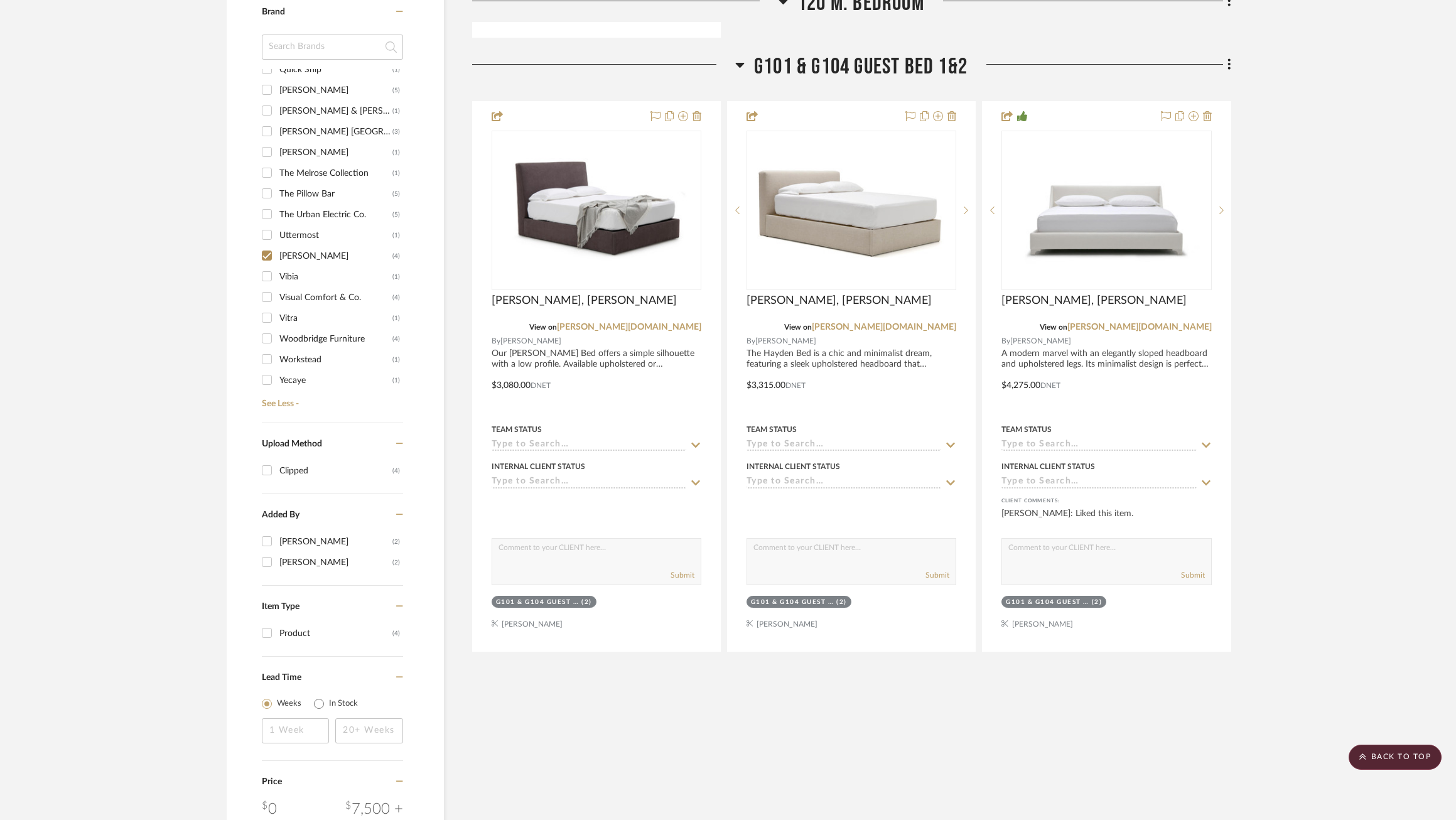
click at [269, 249] on input "Verellen (4)" at bounding box center [266, 255] width 20 height 20
checkbox input "false"
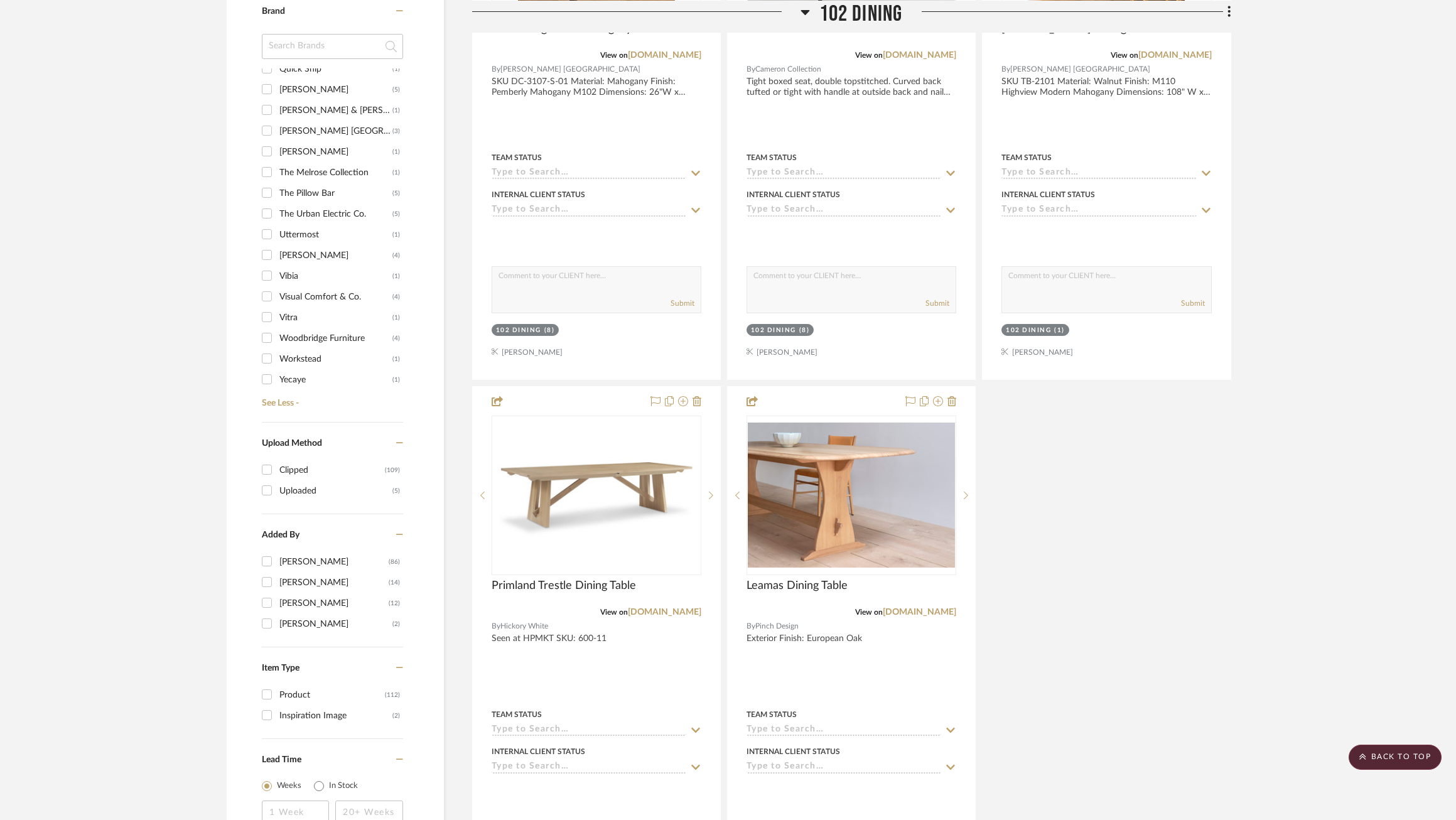
click at [291, 204] on div "The Urban Electric Co." at bounding box center [336, 214] width 113 height 20
click at [277, 204] on input "The Urban Electric Co. (5)" at bounding box center [266, 213] width 20 height 20
checkbox input "true"
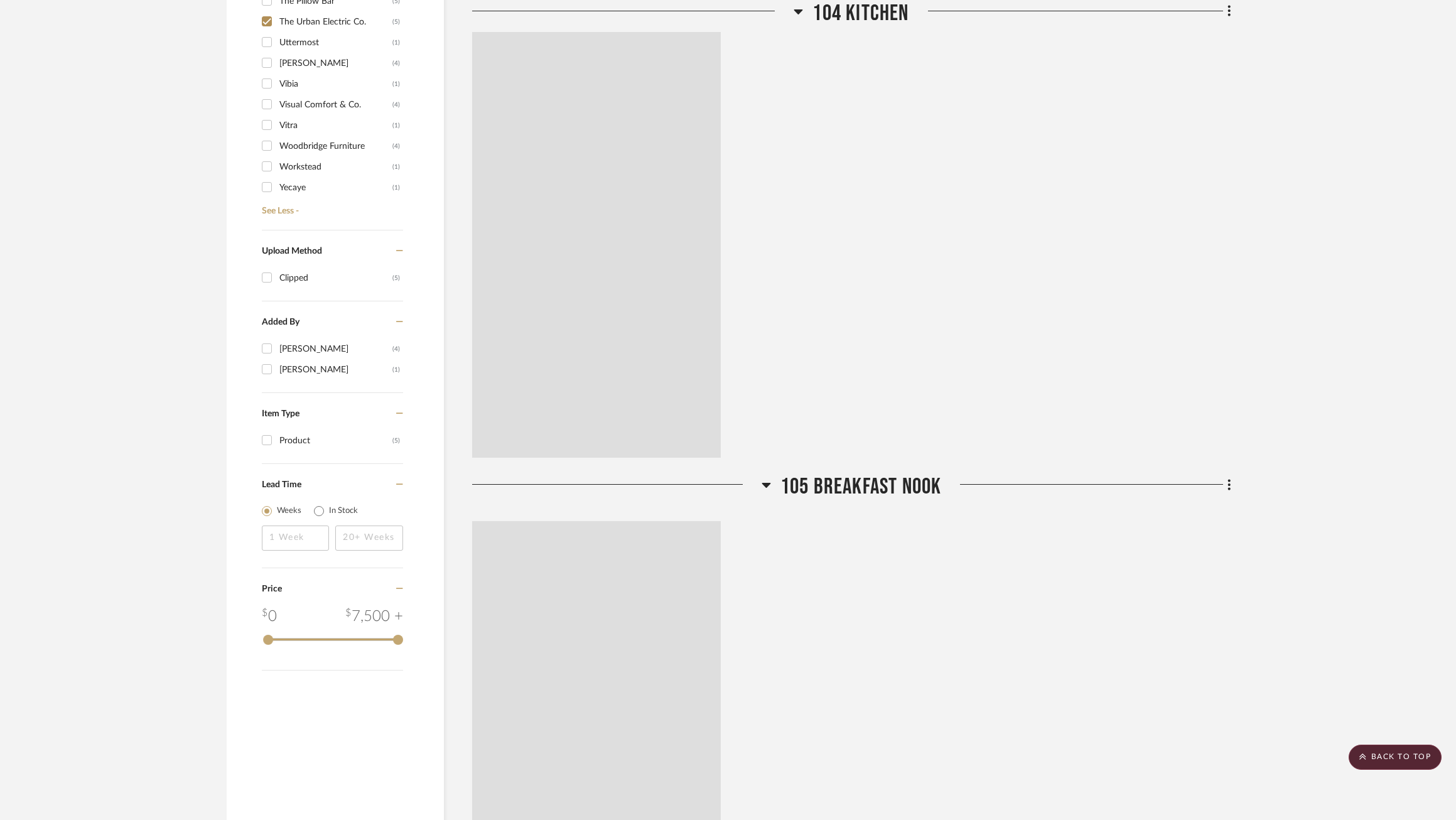
scroll to position [910, 0]
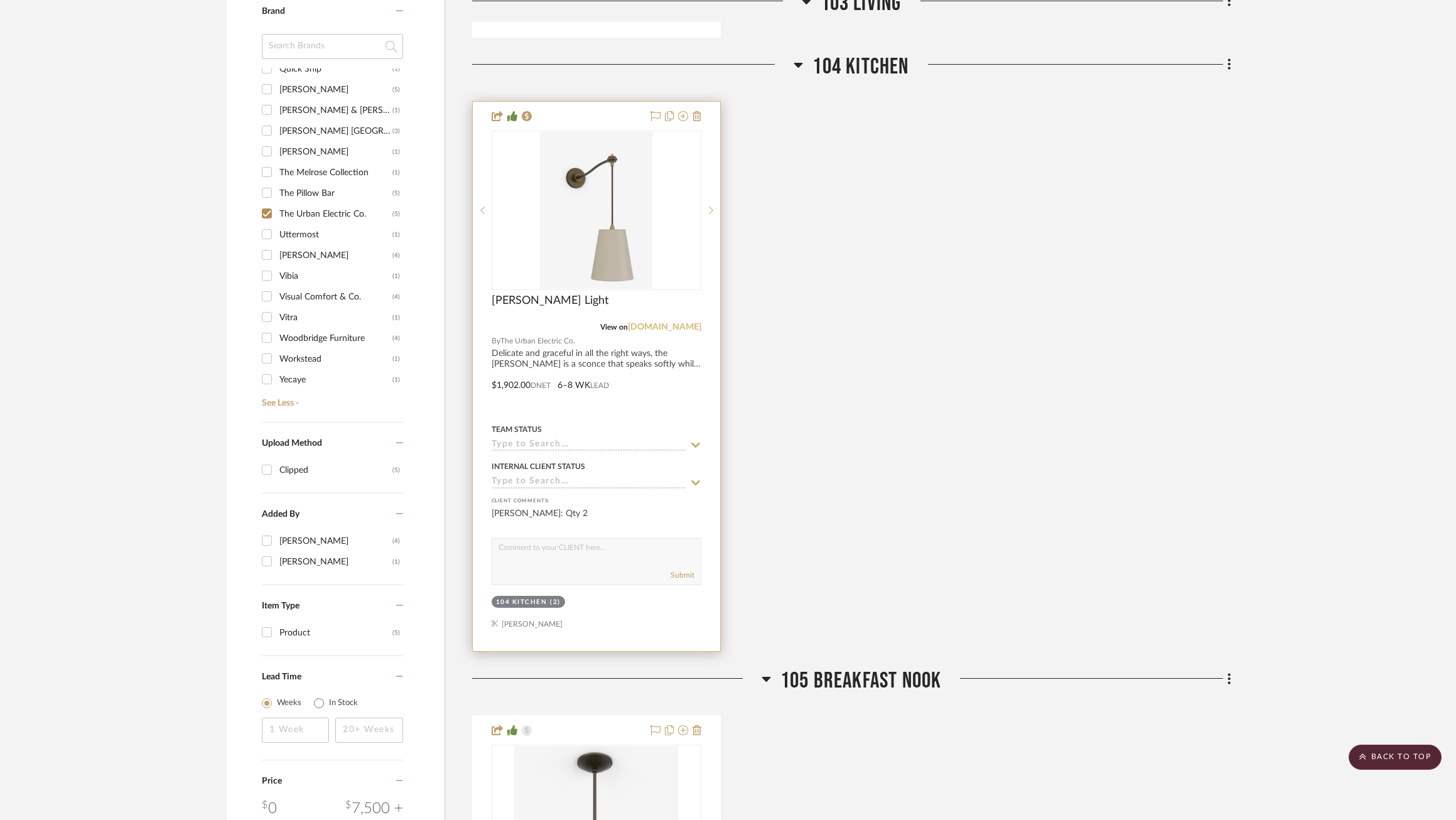
click at [658, 324] on link "[DOMAIN_NAME]" at bounding box center [665, 327] width 74 height 9
click at [596, 226] on img "0" at bounding box center [596, 210] width 112 height 157
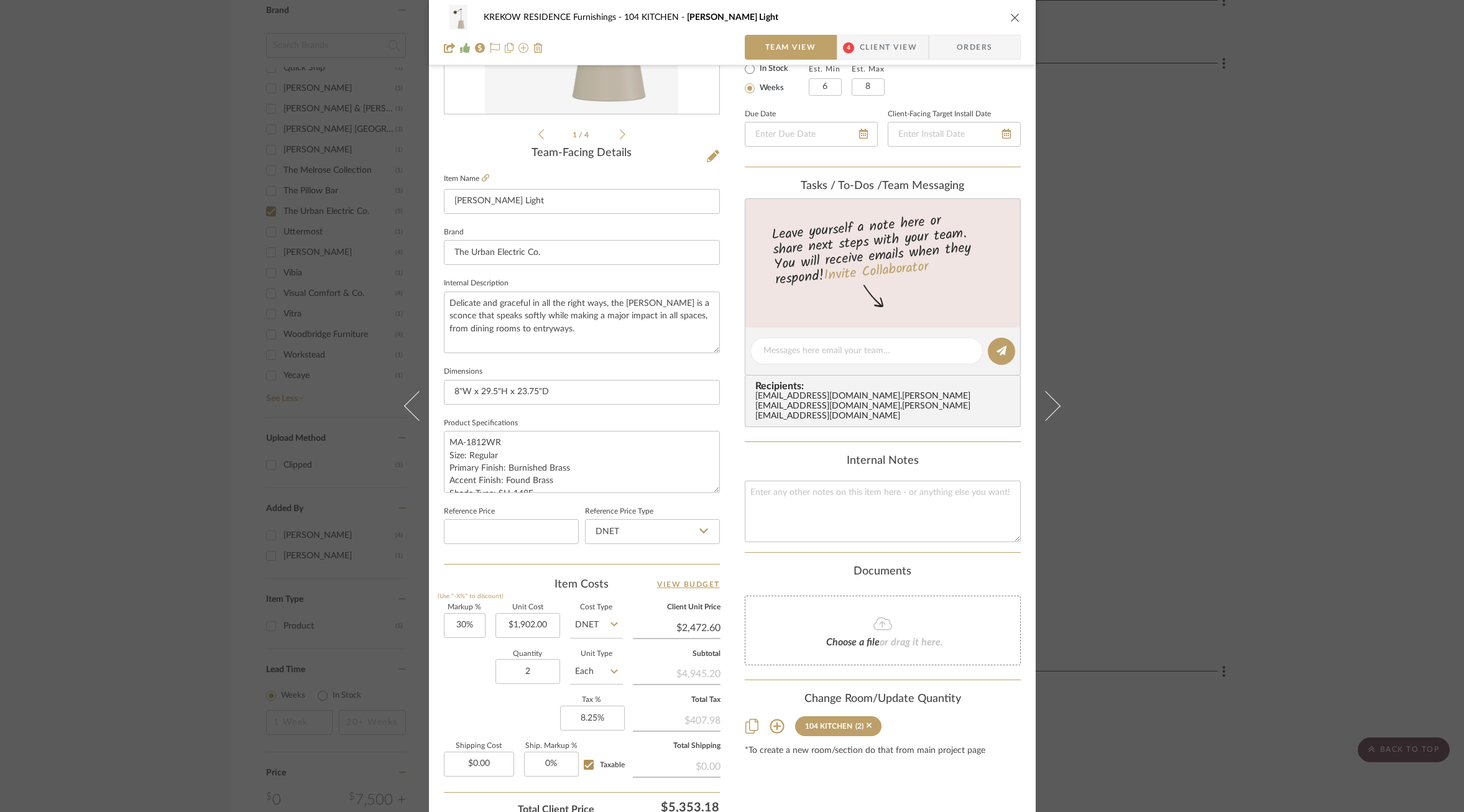
scroll to position [267, 0]
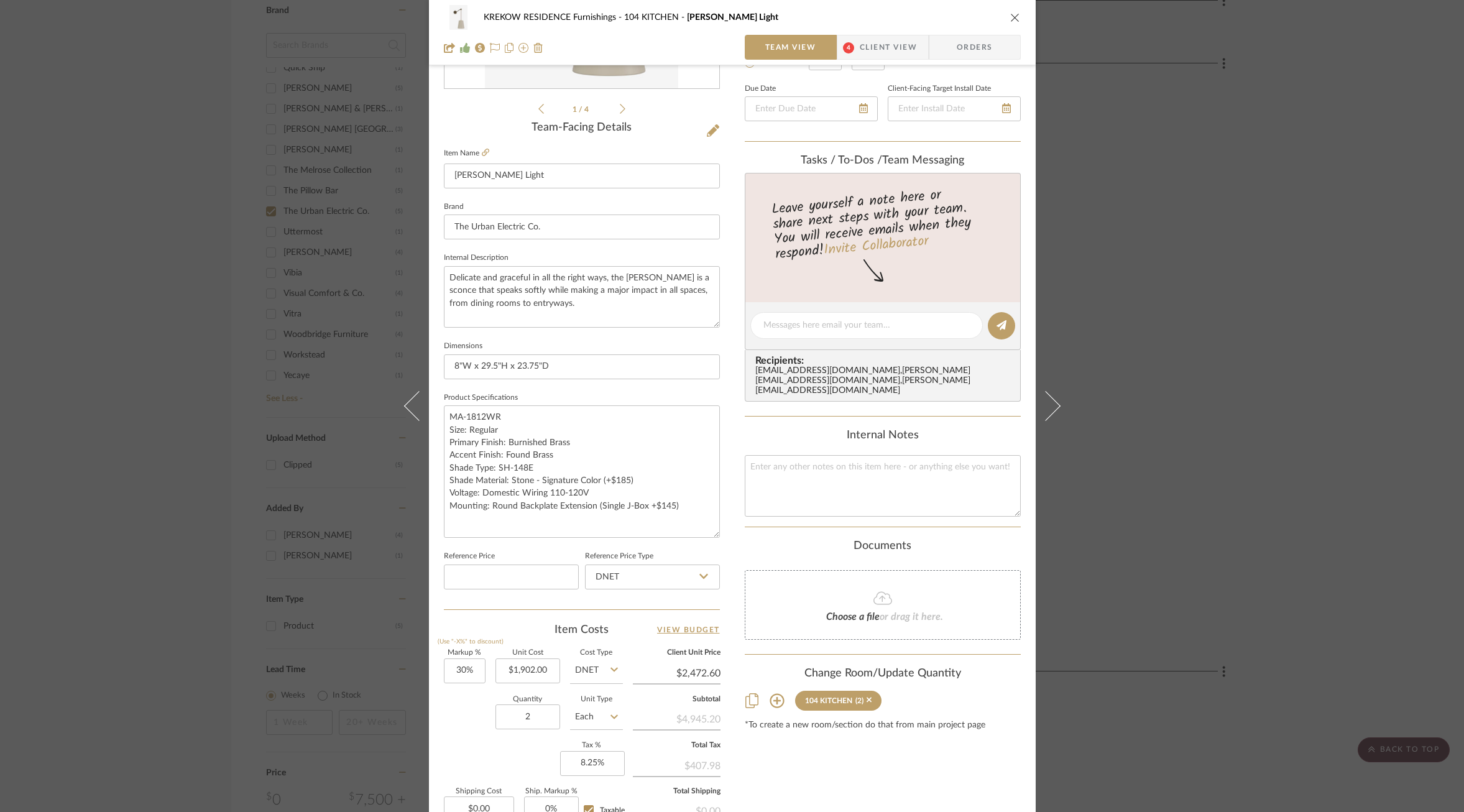
drag, startPoint x: 710, startPoint y: 459, endPoint x: 717, endPoint y: 530, distance: 71.3
click at [717, 530] on div "KREKOW RESIDENCE Furnishings 104 KITCHEN Lou Lou Wall Light Team View 4 Client …" at bounding box center [732, 352] width 607 height 1219
click at [485, 154] on fieldset "Item Name Lou Lou Wall Light" at bounding box center [582, 166] width 276 height 44
click at [482, 150] on icon at bounding box center [486, 152] width 7 height 7
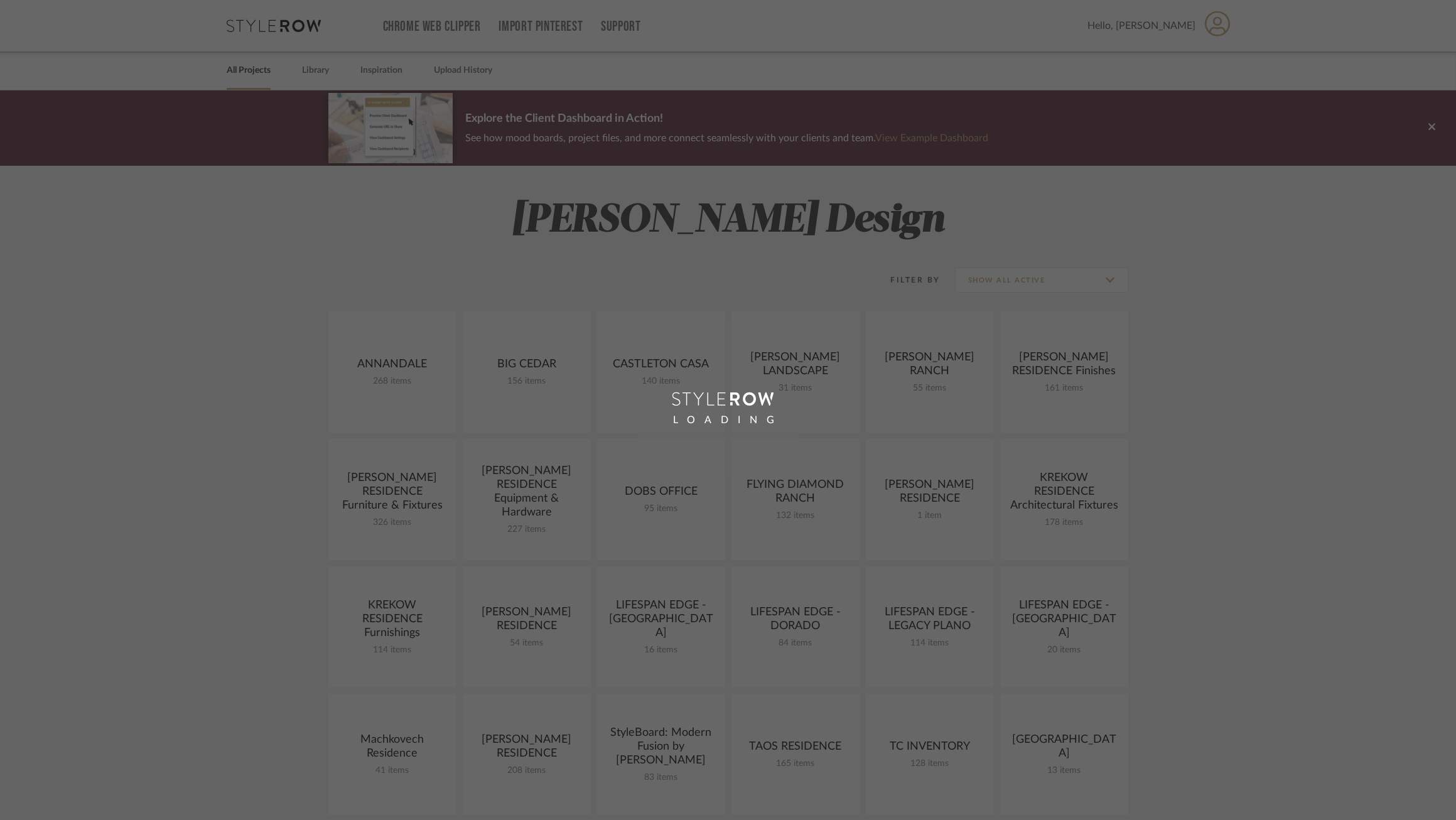
click at [519, 346] on div "LOADING" at bounding box center [728, 410] width 1456 height 820
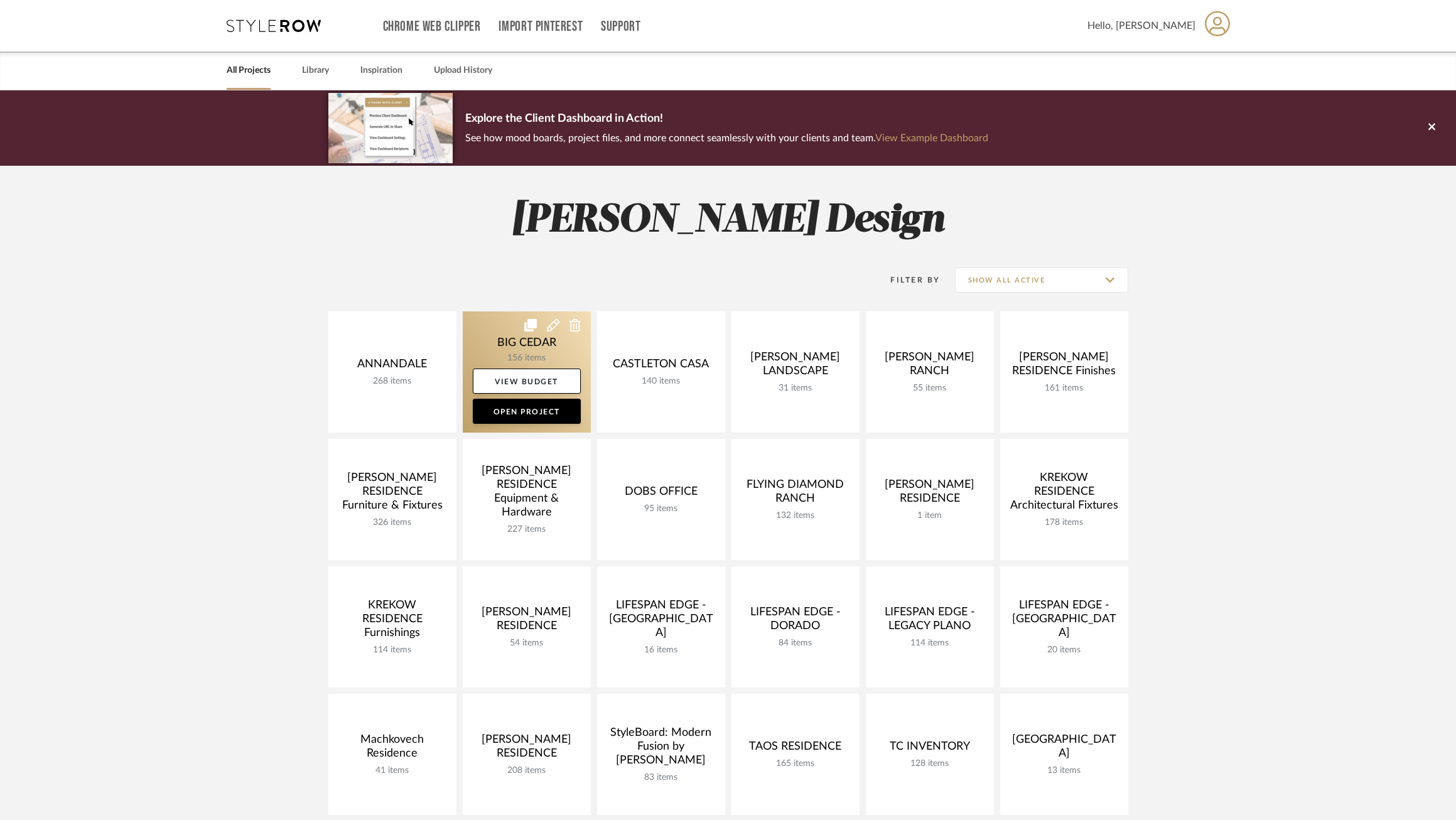
click at [490, 347] on link at bounding box center [527, 372] width 128 height 121
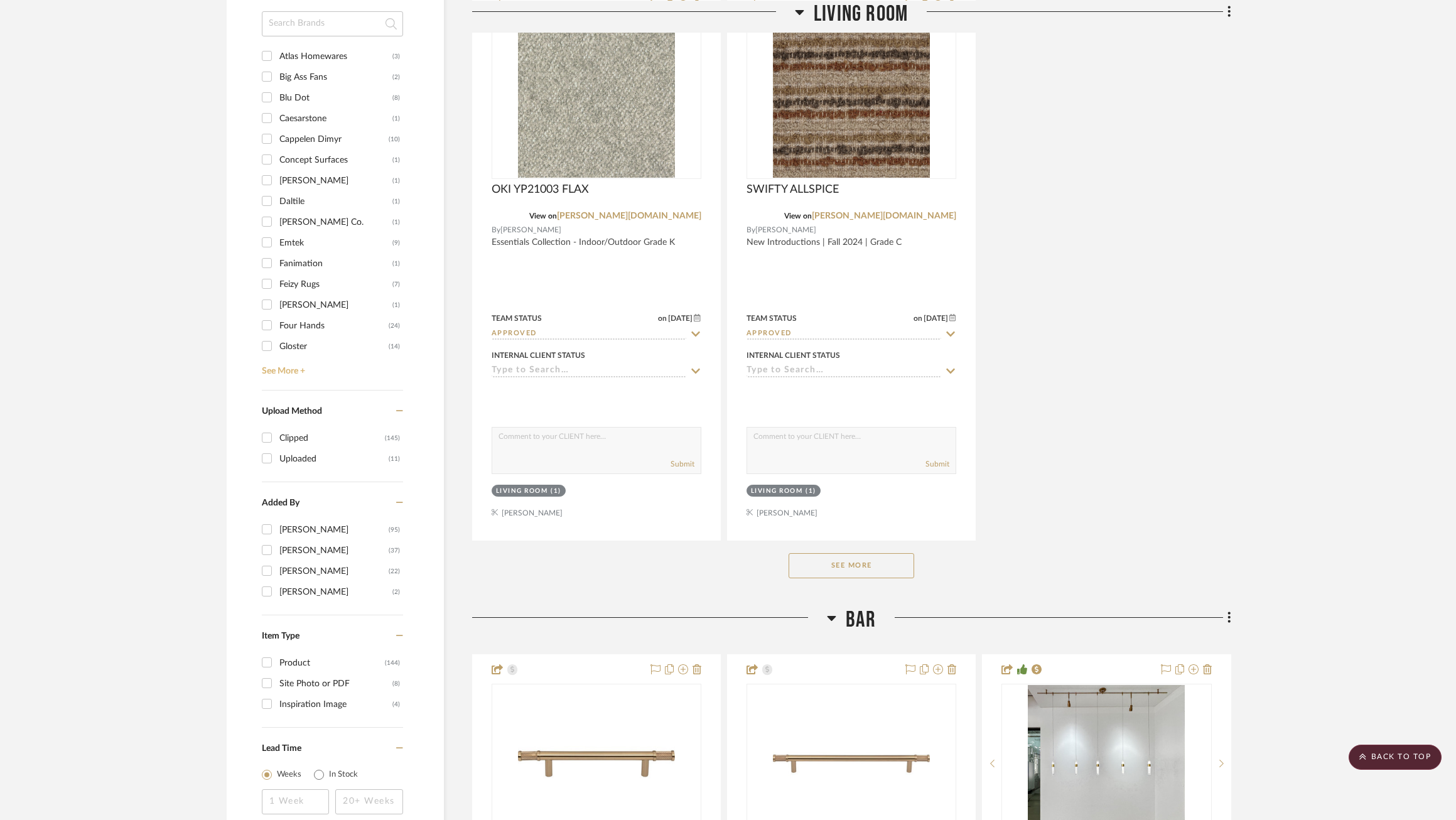
scroll to position [1471, 0]
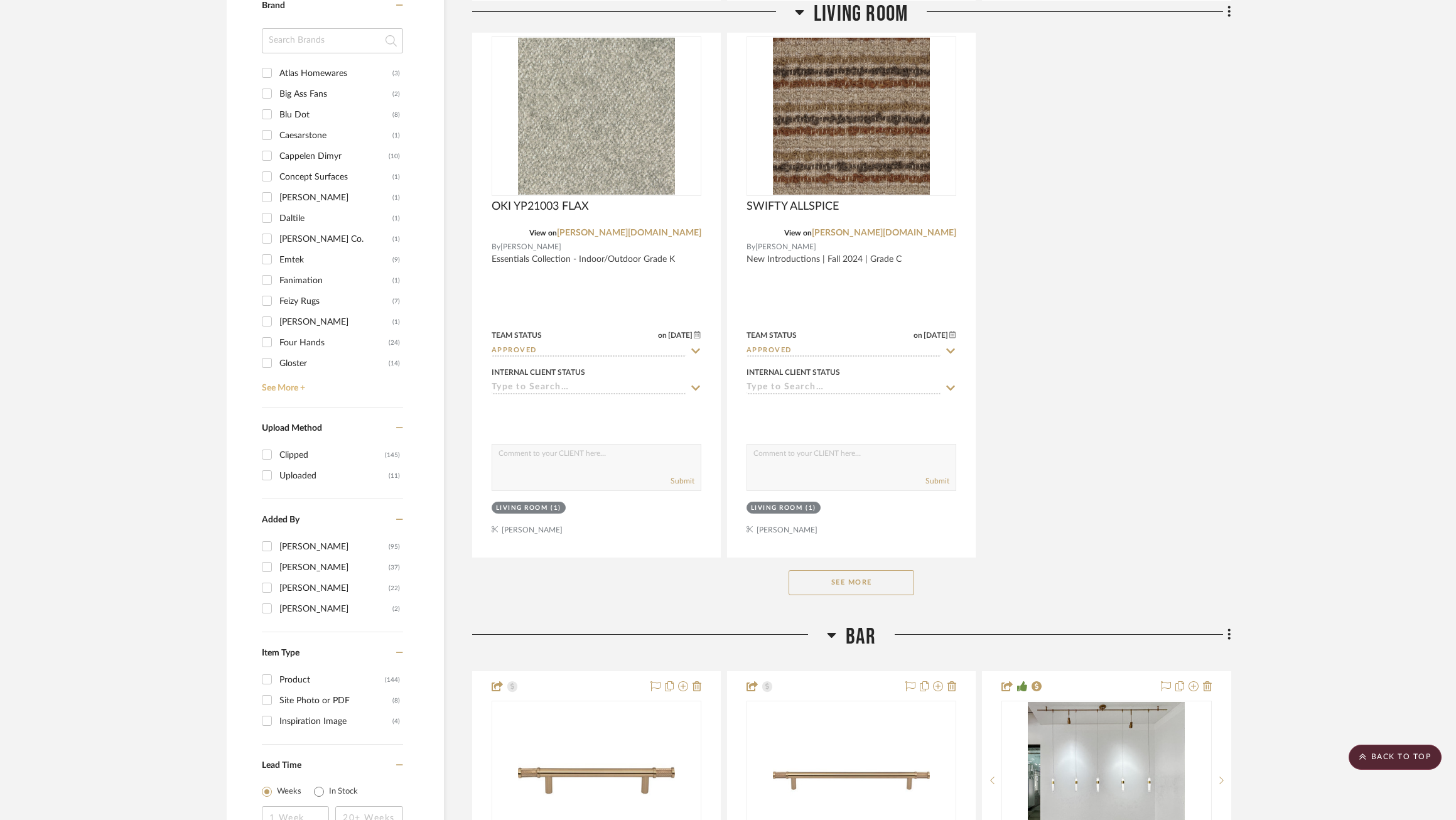
click at [285, 381] on link "See More +" at bounding box center [331, 383] width 145 height 20
click at [289, 322] on div "[PERSON_NAME]" at bounding box center [334, 331] width 109 height 20
click at [277, 321] on input "[PERSON_NAME] (20)" at bounding box center [266, 330] width 20 height 20
checkbox input "true"
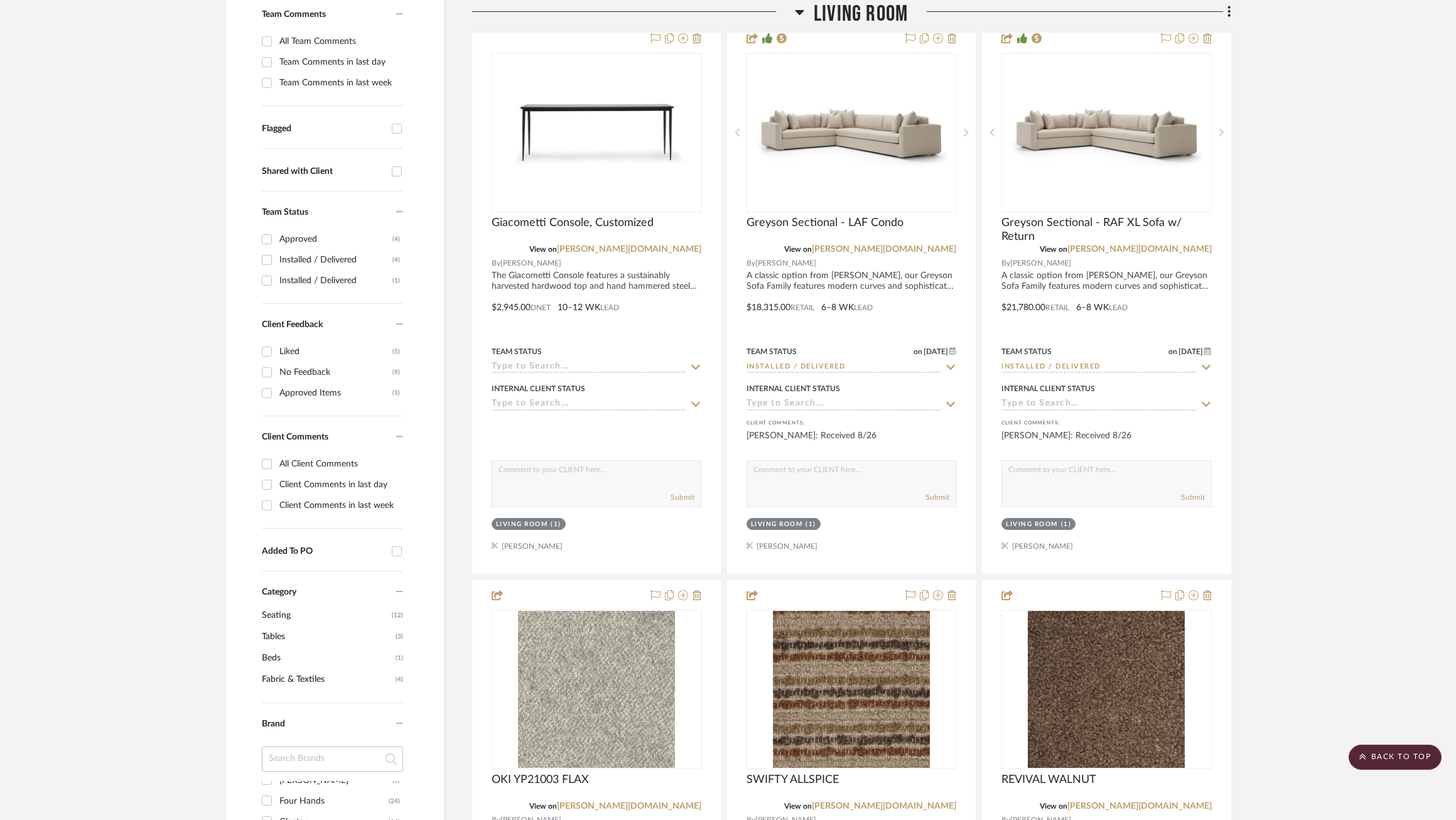
scroll to position [331, 0]
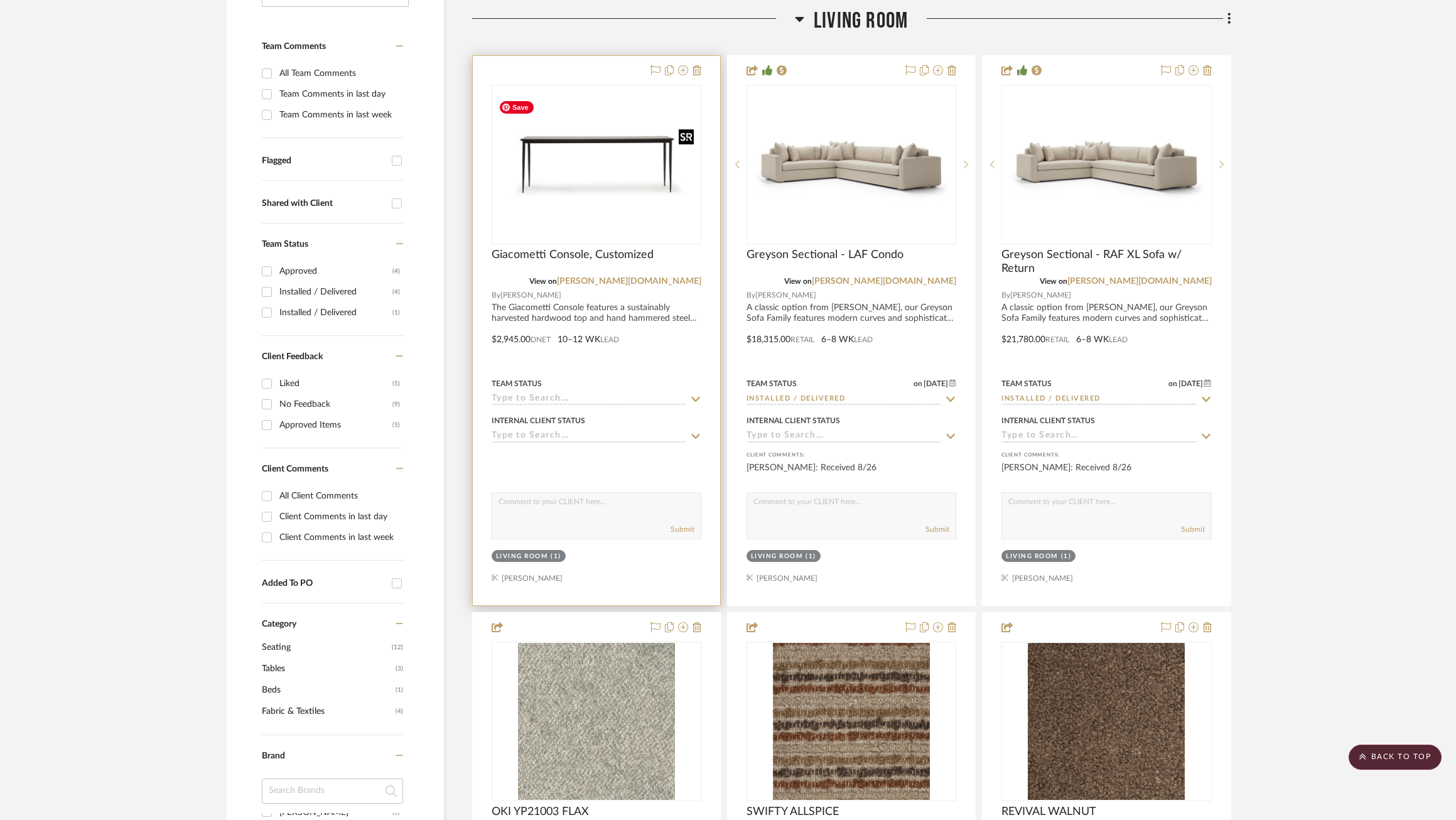
click at [0, 0] on img at bounding box center [0, 0] width 0 height 0
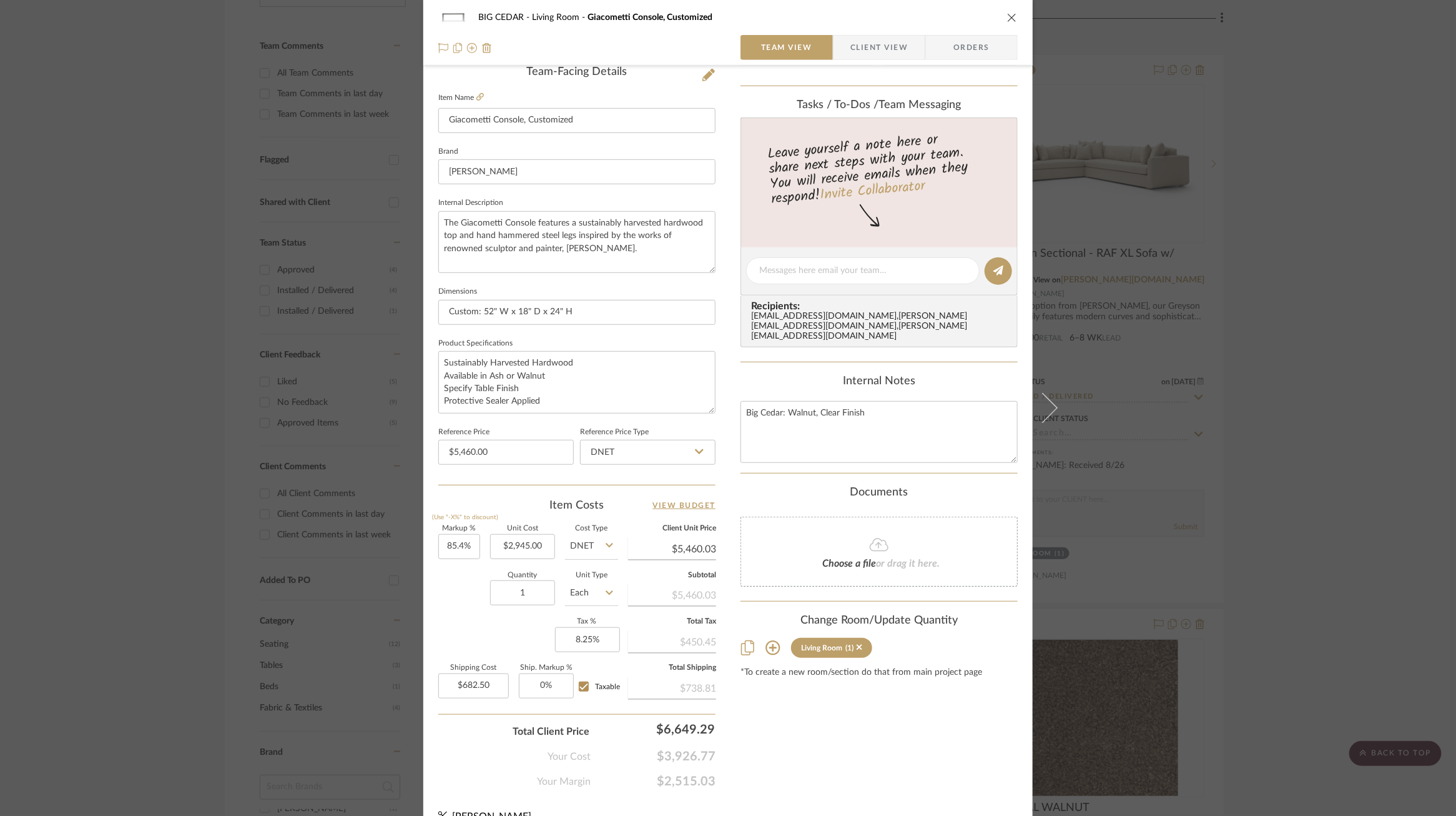
scroll to position [326, 0]
click at [477, 97] on icon at bounding box center [480, 95] width 7 height 7
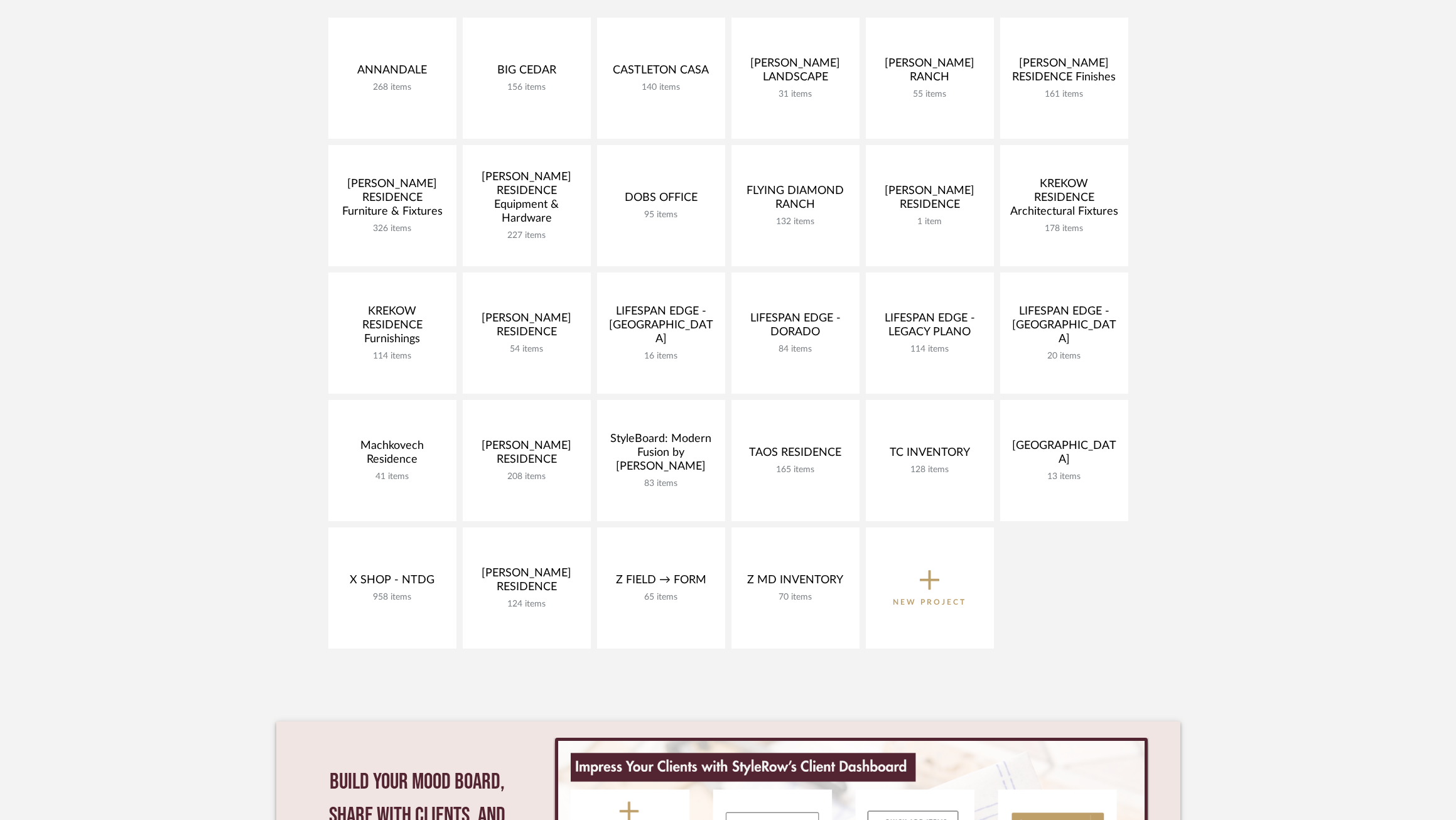
scroll to position [252, 0]
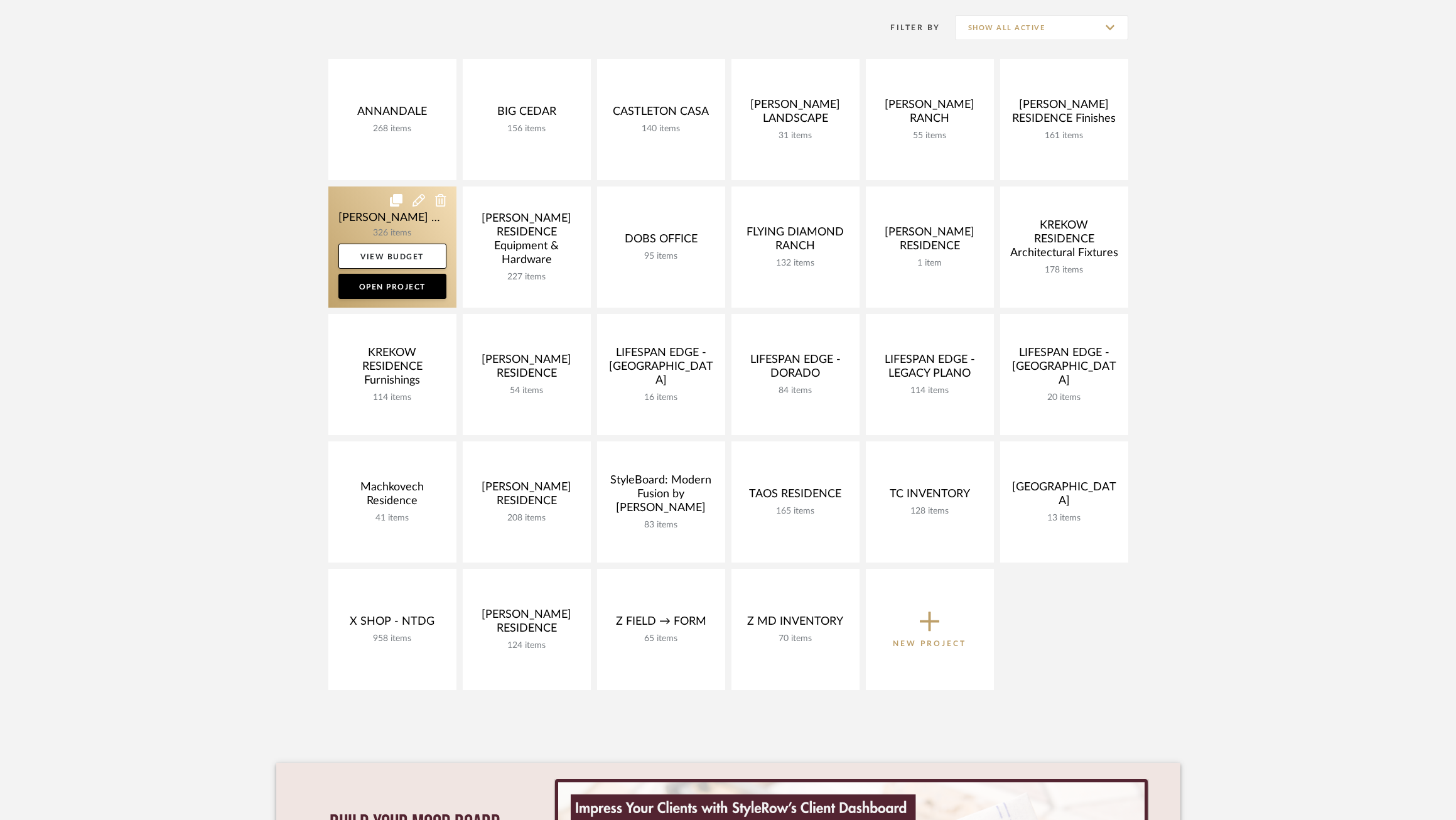
click at [367, 221] on link at bounding box center [392, 247] width 128 height 121
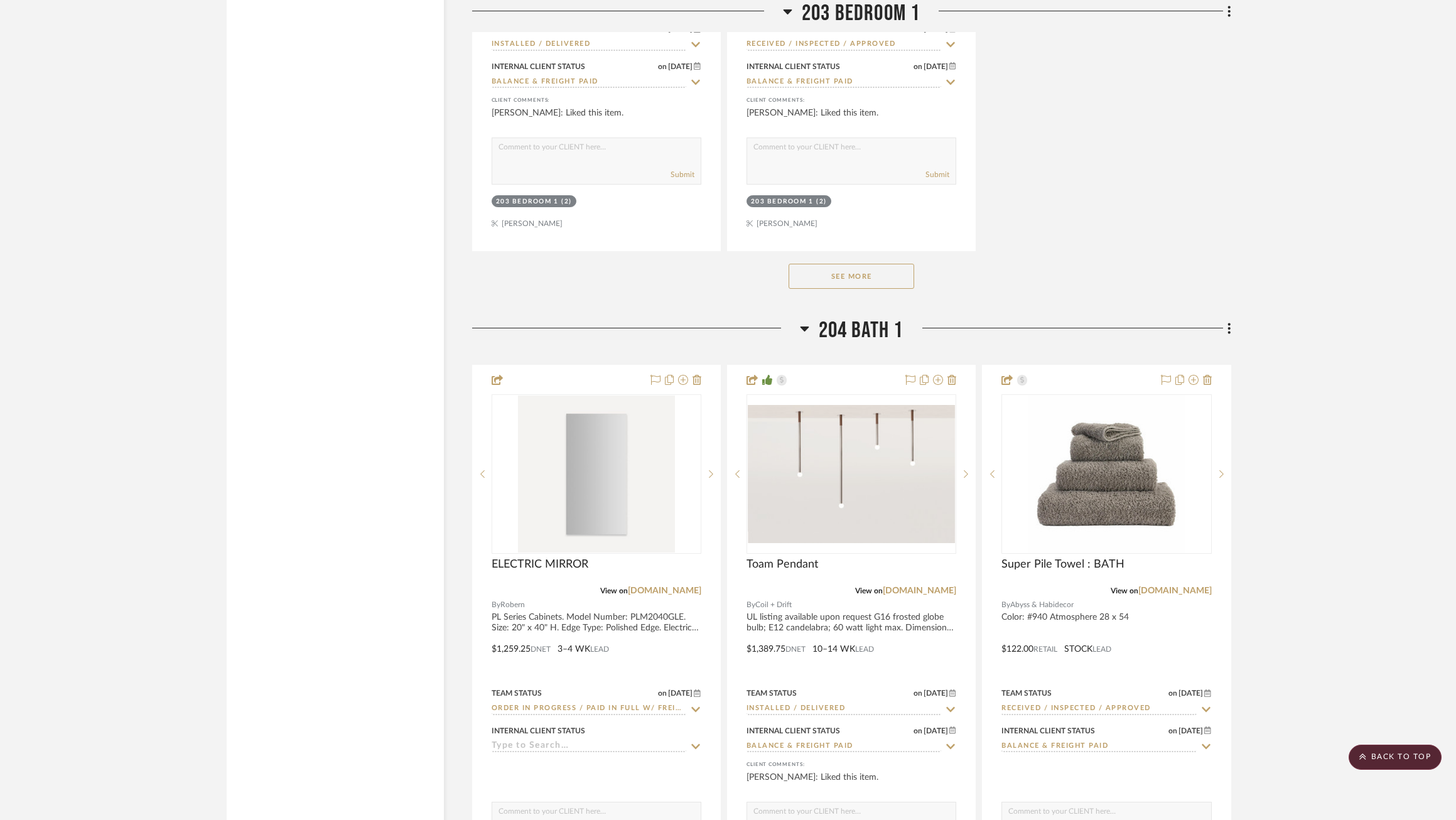
scroll to position [25521, 0]
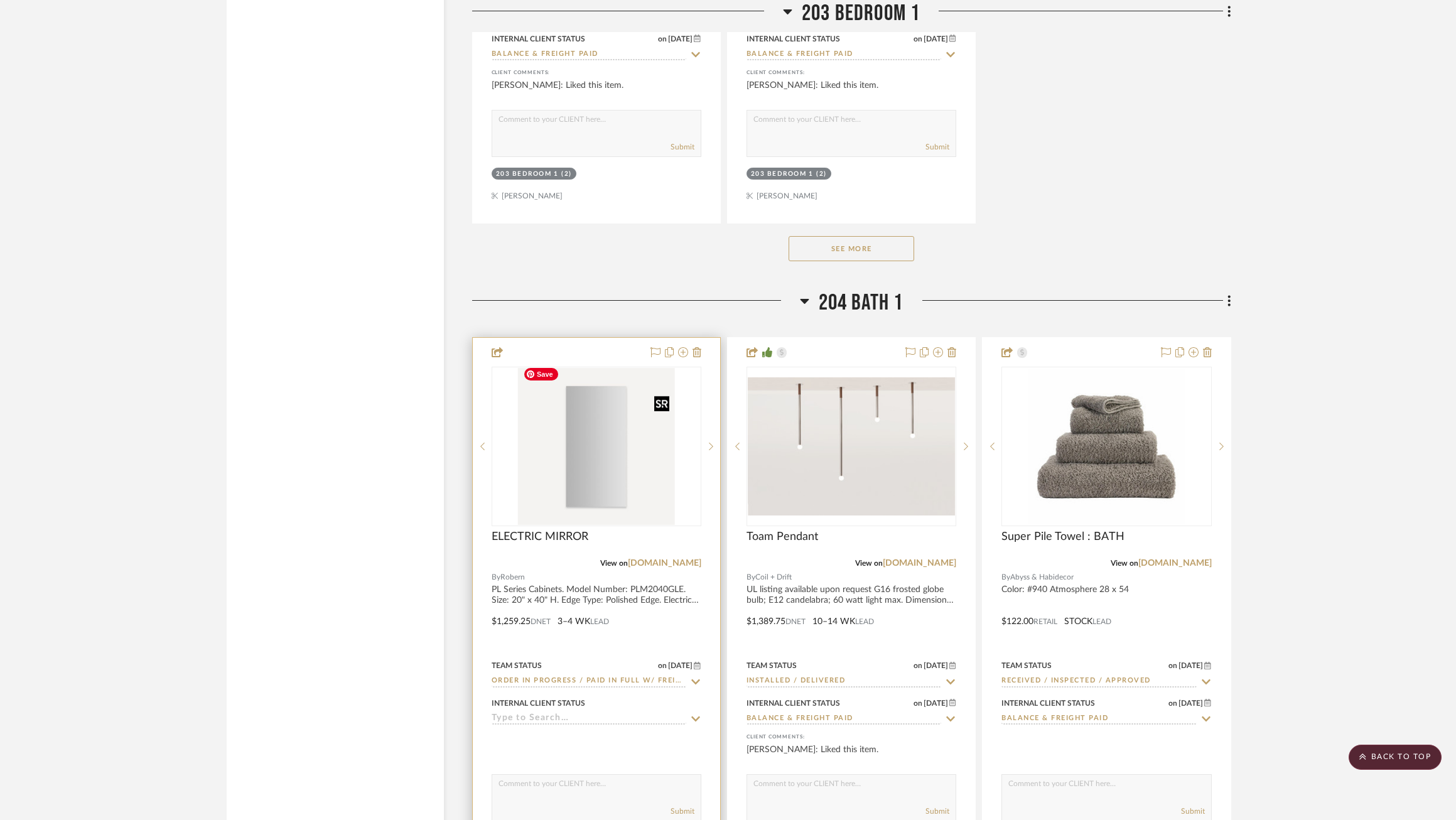
click at [611, 462] on img "0" at bounding box center [596, 446] width 157 height 157
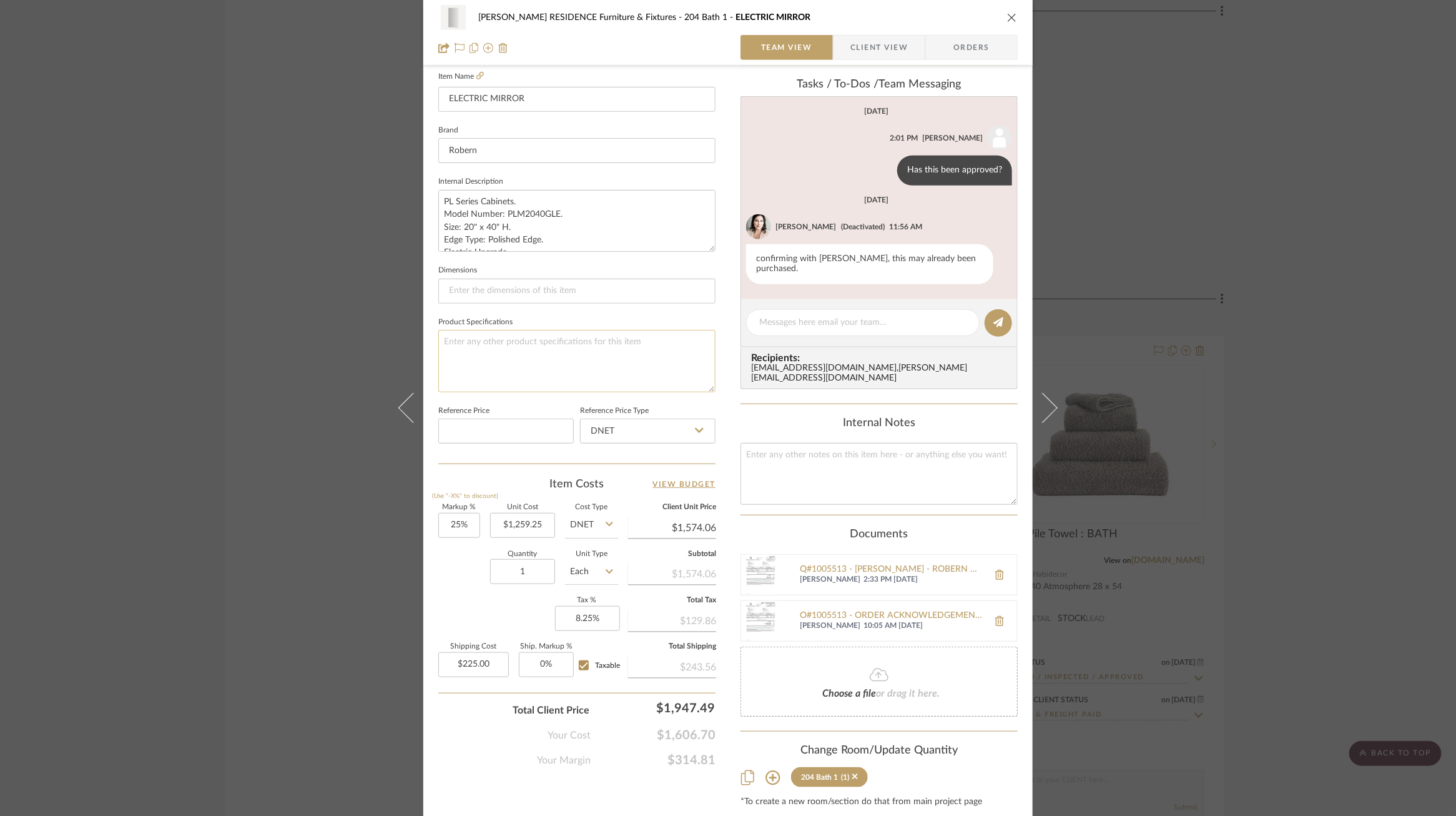
scroll to position [0, 0]
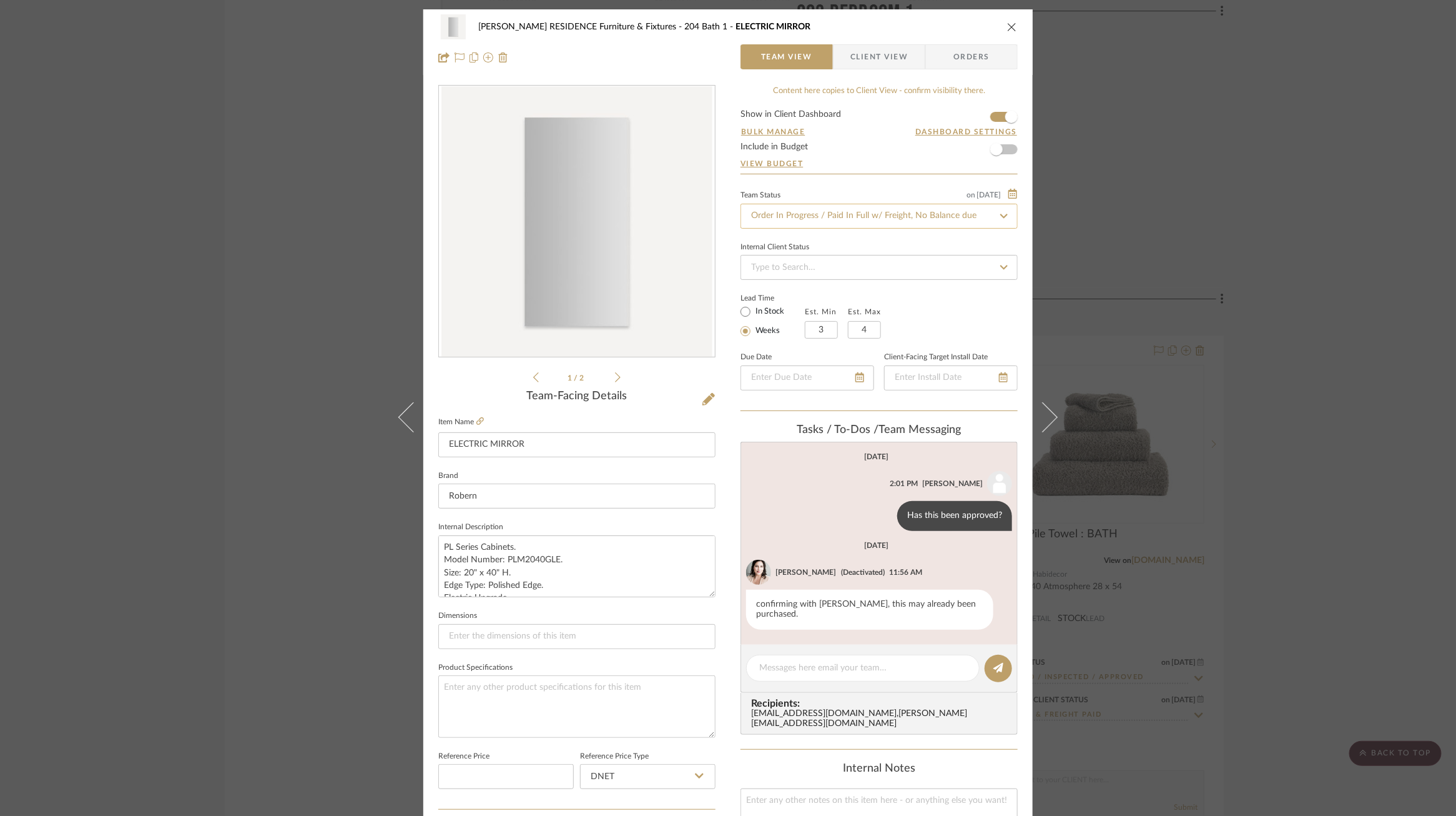
click at [901, 224] on input "Order In Progress / Paid In Full w/ Freight, No Balance due" at bounding box center [879, 216] width 277 height 25
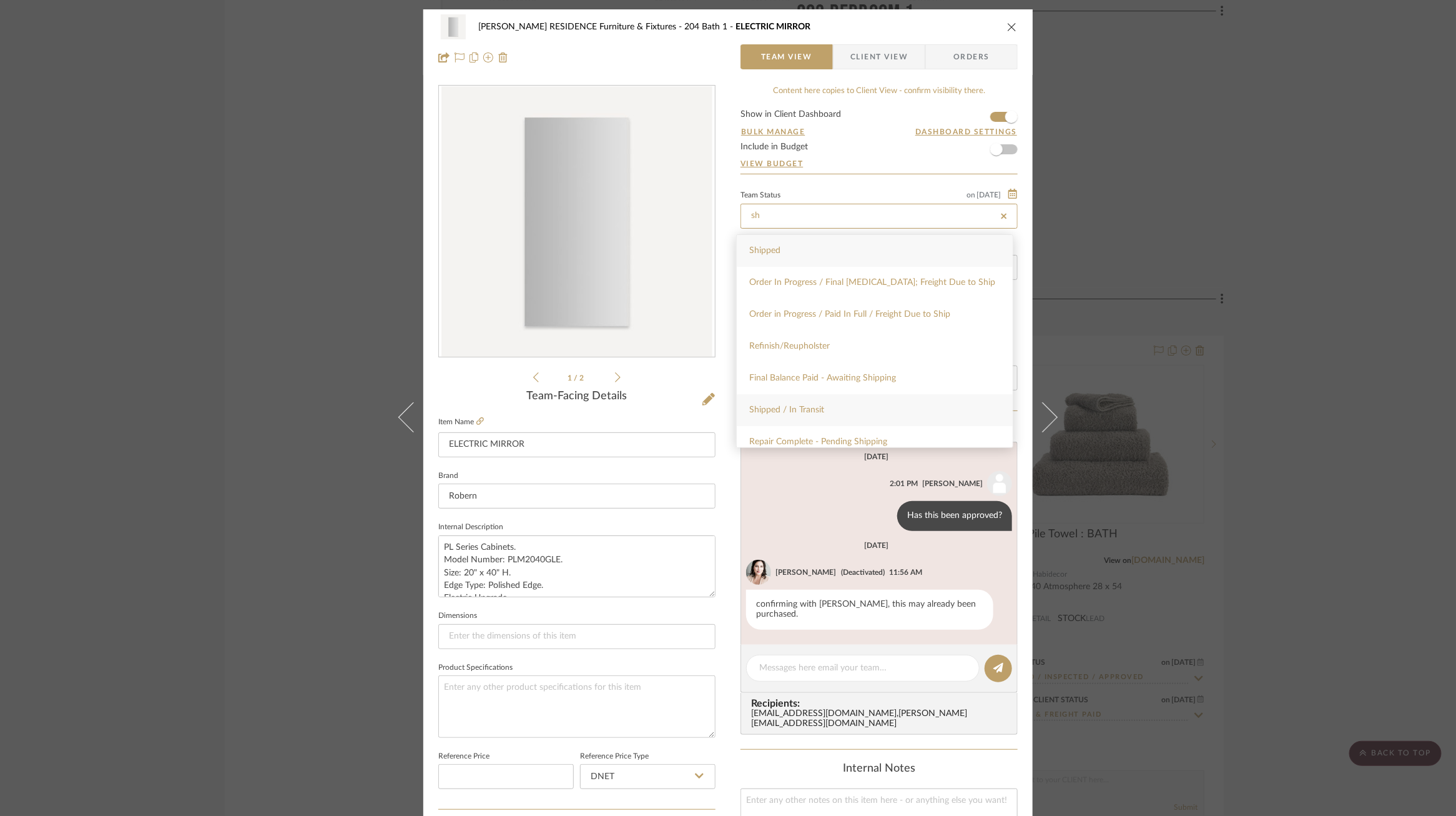
type input "sh"
click at [807, 415] on div "Shipped / In Transit" at bounding box center [875, 409] width 276 height 32
type input "[DATE]"
type input "Shipped / In Transit"
type input "[DATE]"
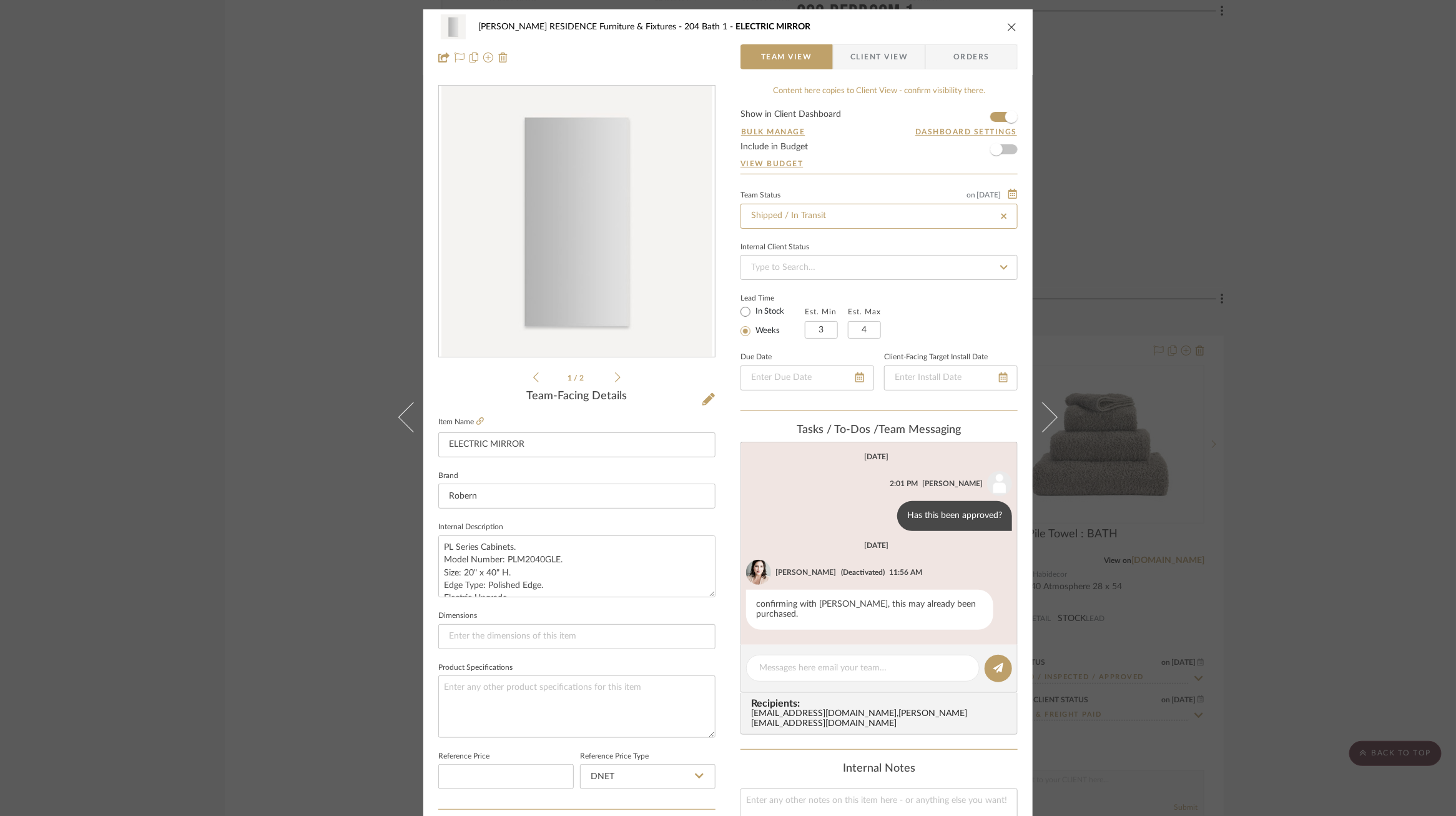
type input "Shipped / In Transit"
click at [1229, 184] on div "[PERSON_NAME] RESIDENCE Furniture & Fixtures 204 Bath 1 ELECTRIC MIRROR Team Vi…" at bounding box center [728, 408] width 1456 height 816
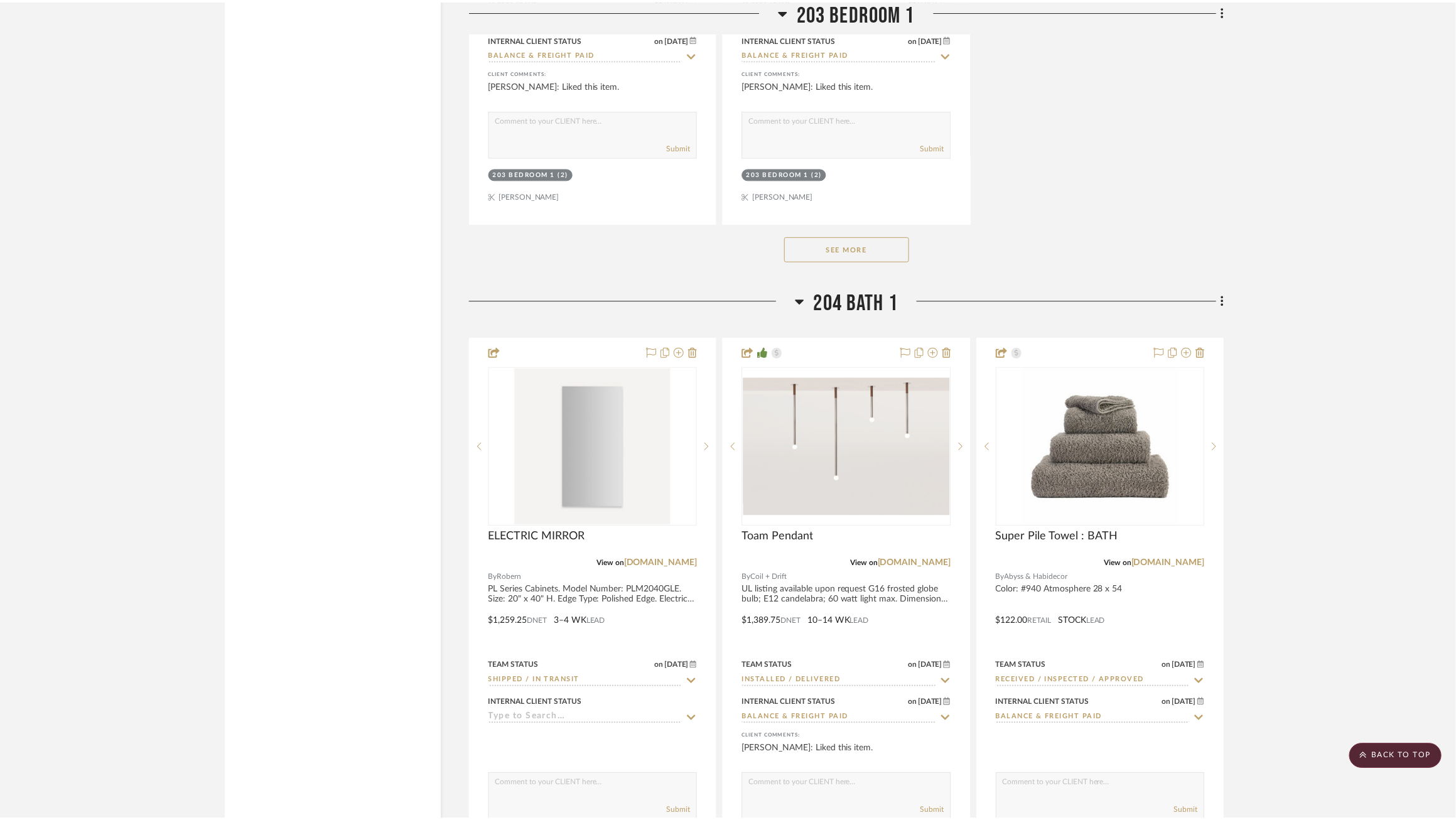
scroll to position [25521, 0]
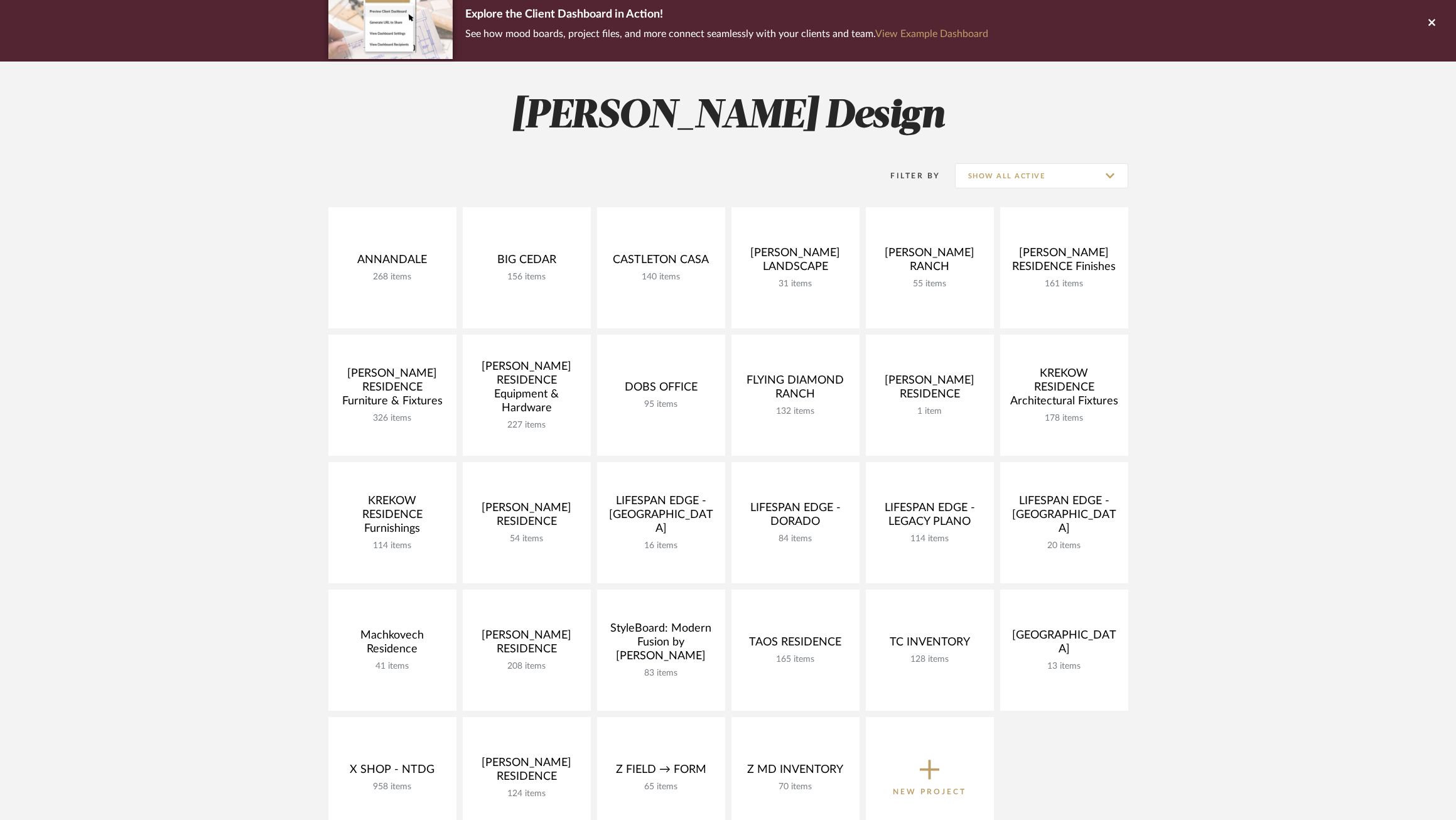
scroll to position [100, 0]
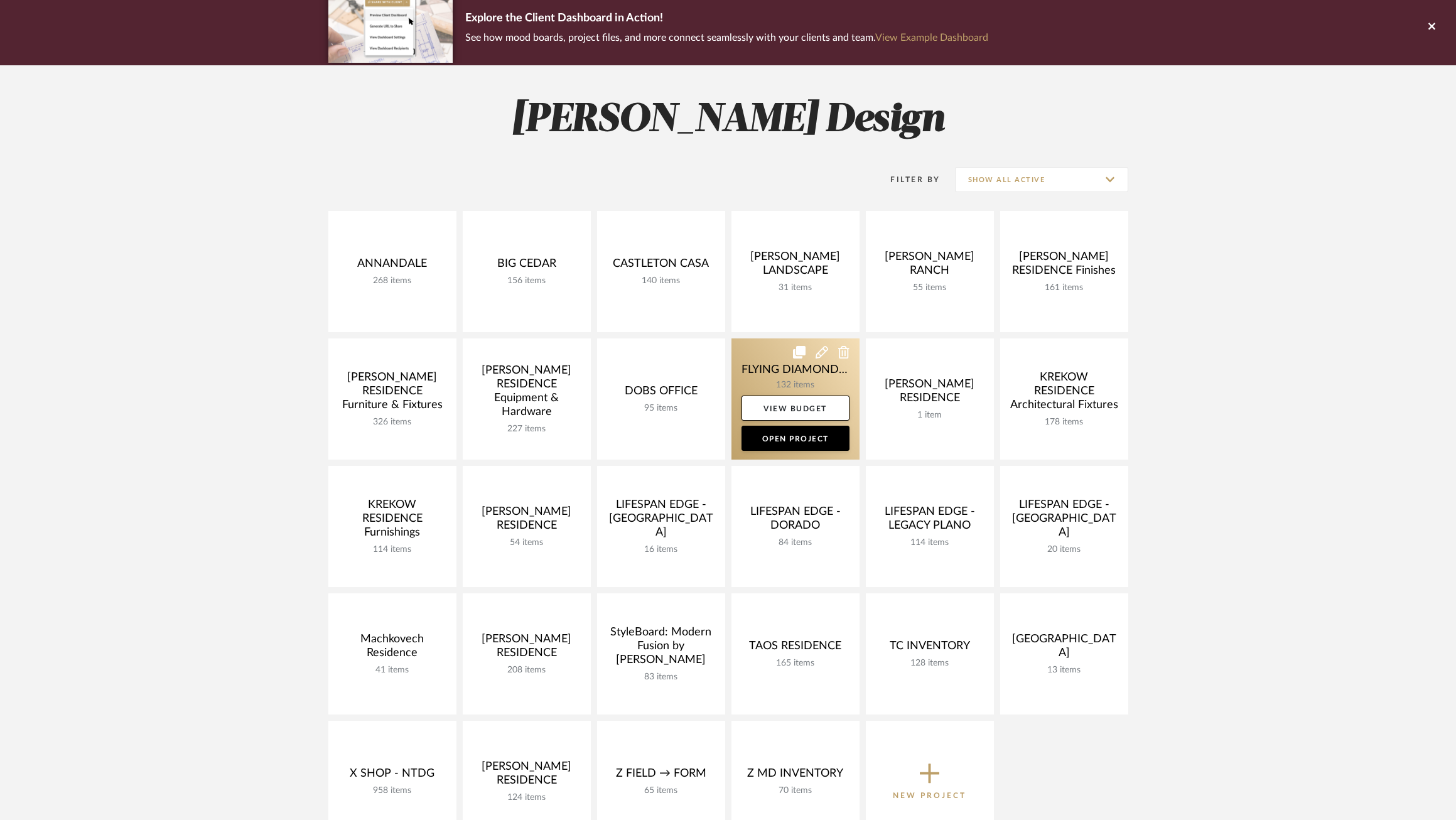
click at [776, 374] on link at bounding box center [796, 399] width 128 height 121
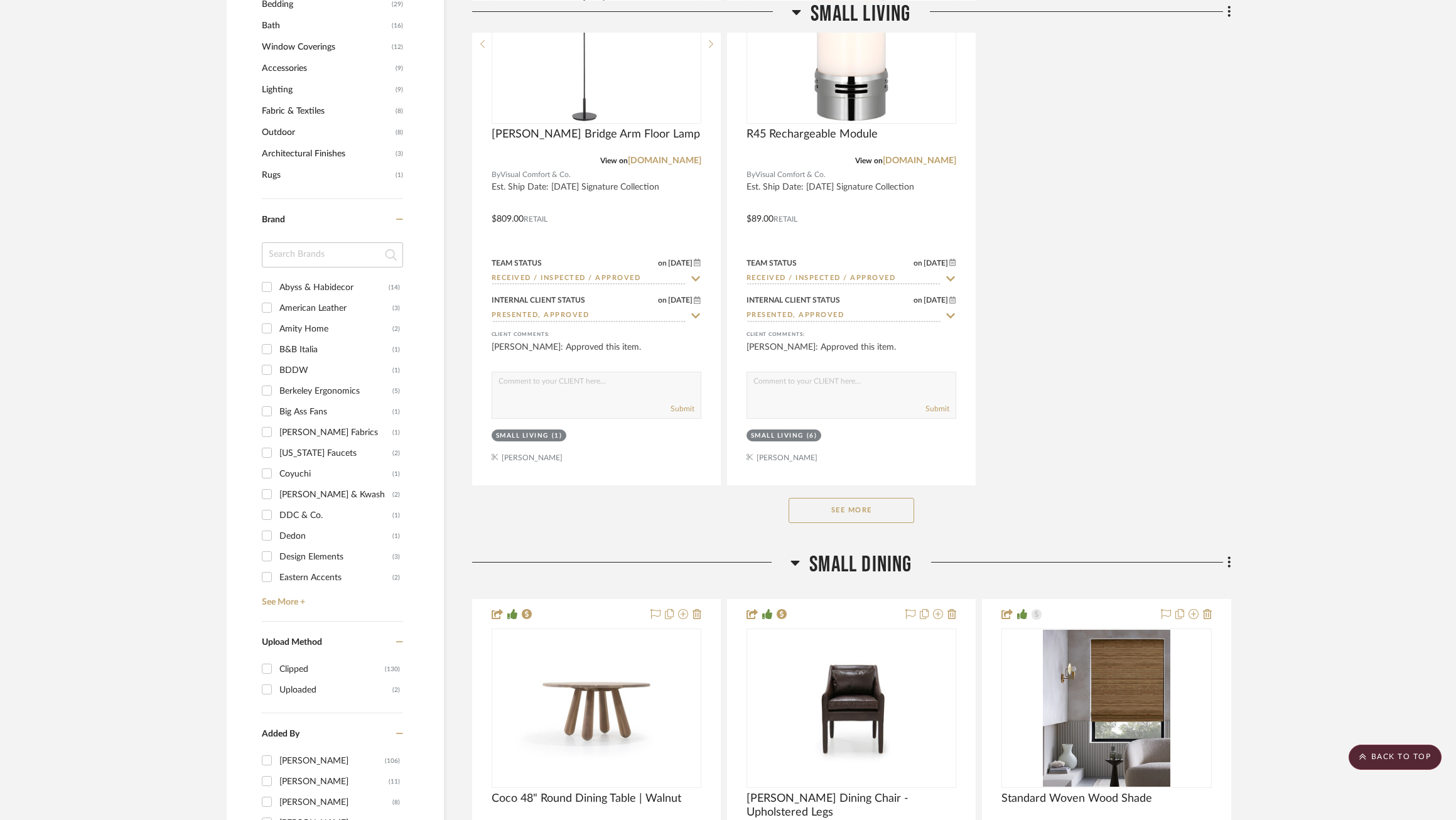
scroll to position [1522, 0]
click at [291, 593] on link "See More +" at bounding box center [331, 597] width 145 height 20
click at [311, 482] on div "The Rugman of Santa Fe" at bounding box center [336, 482] width 113 height 20
click at [277, 482] on input "The Rugman of Santa Fe (1)" at bounding box center [266, 482] width 20 height 20
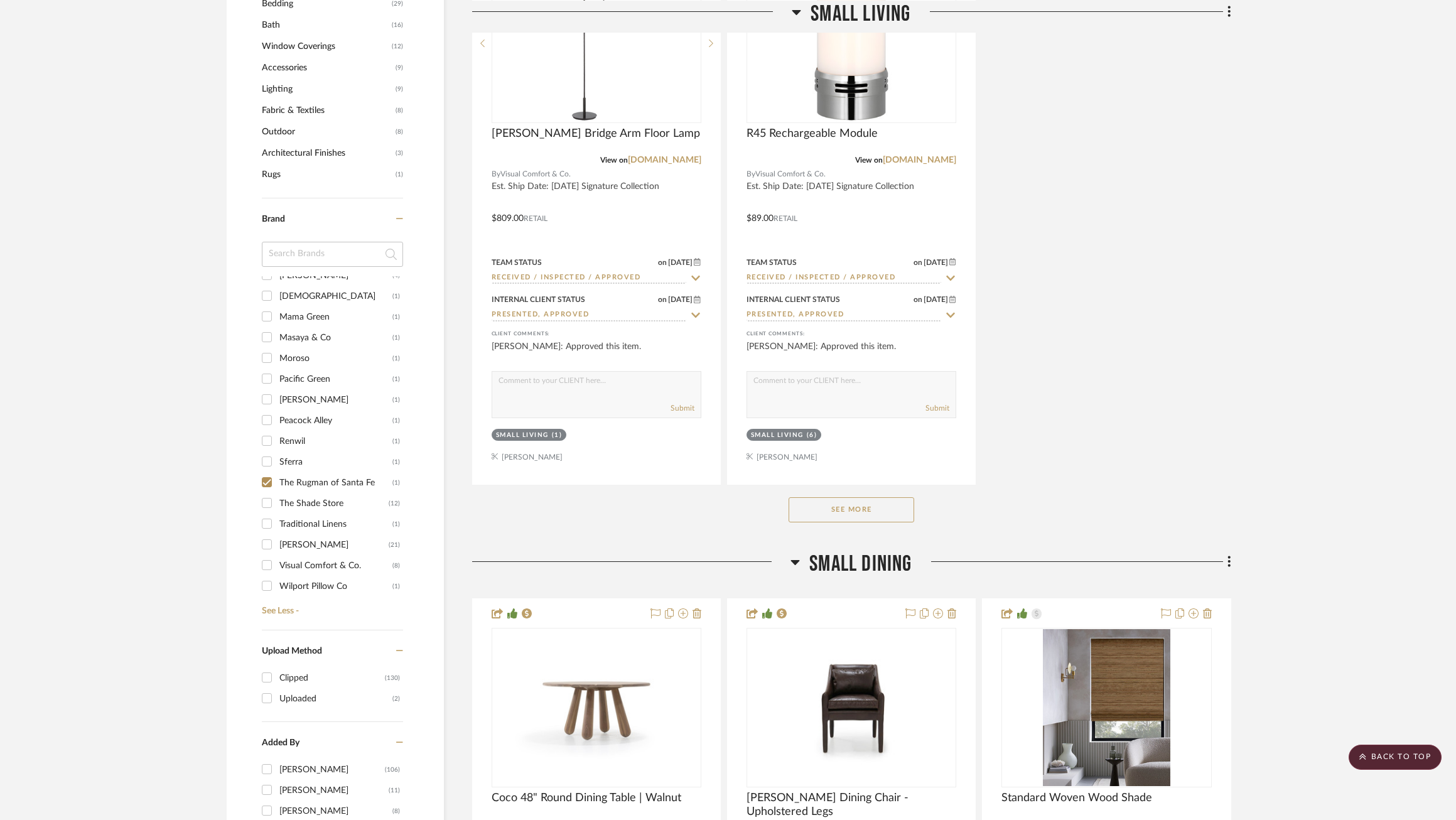
checkbox input "true"
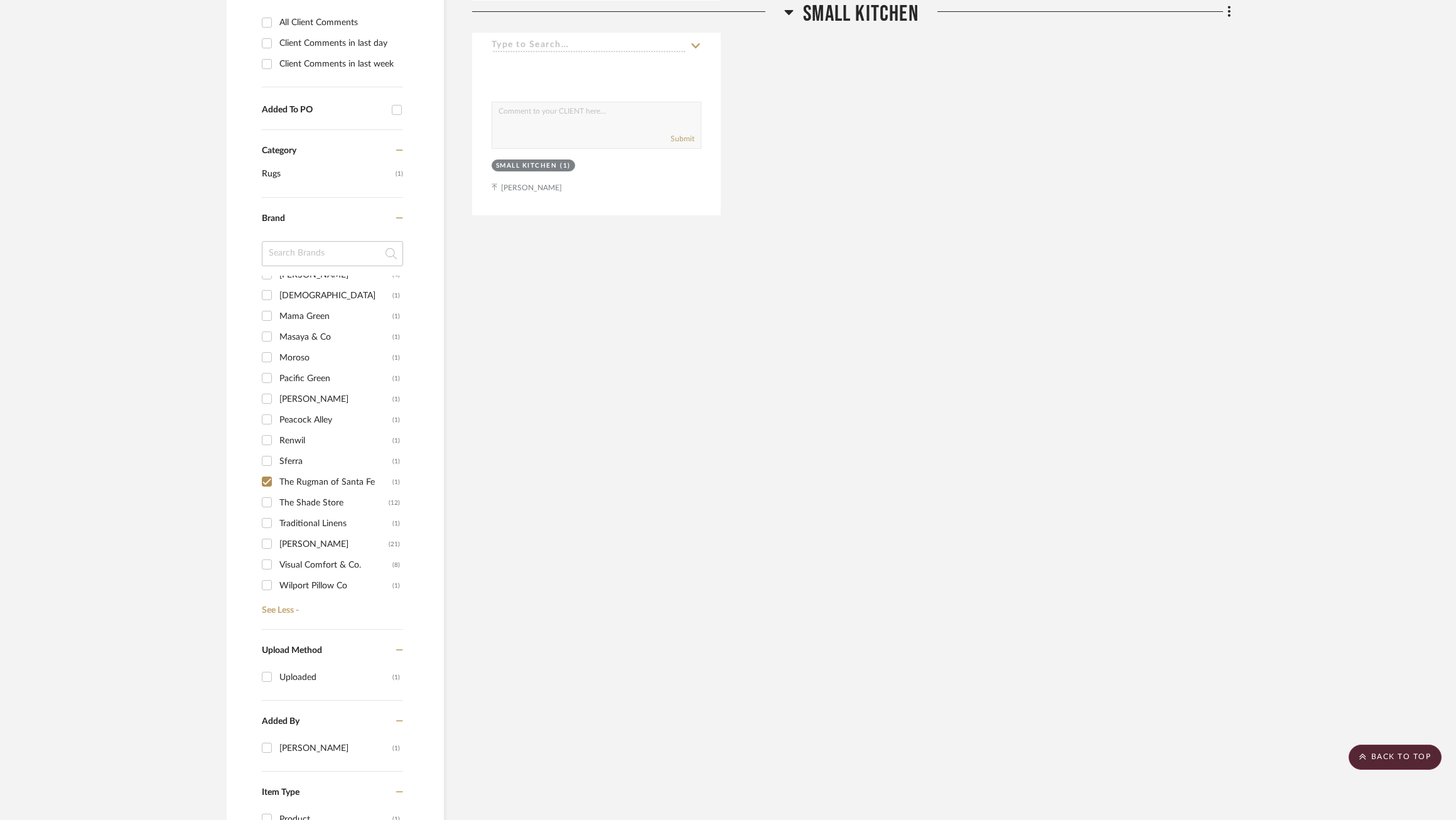
click at [302, 500] on div "The Shade Store" at bounding box center [334, 502] width 109 height 20
click at [277, 500] on input "The Shade Store (12)" at bounding box center [266, 501] width 20 height 20
checkbox input "true"
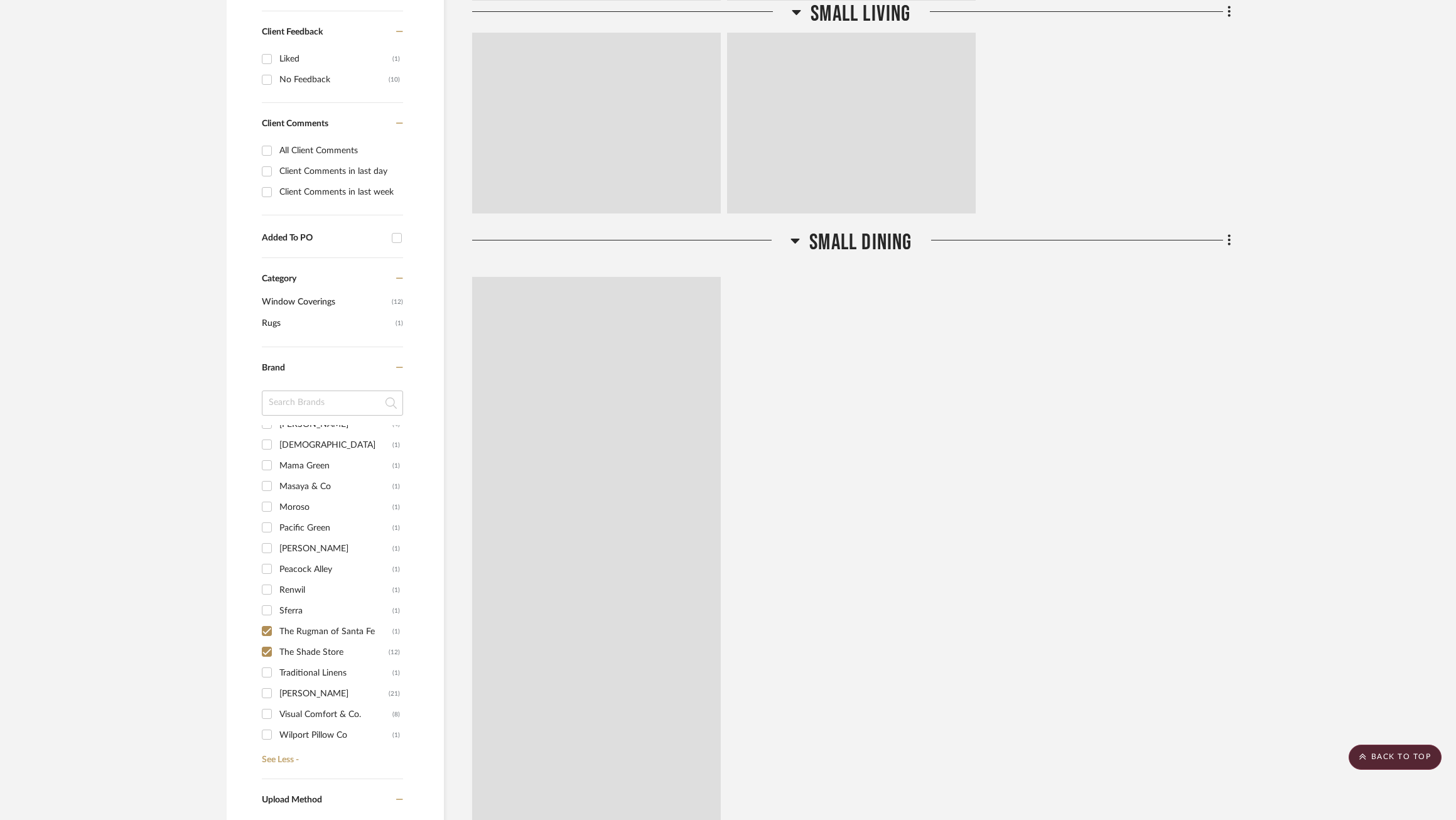
scroll to position [849, 0]
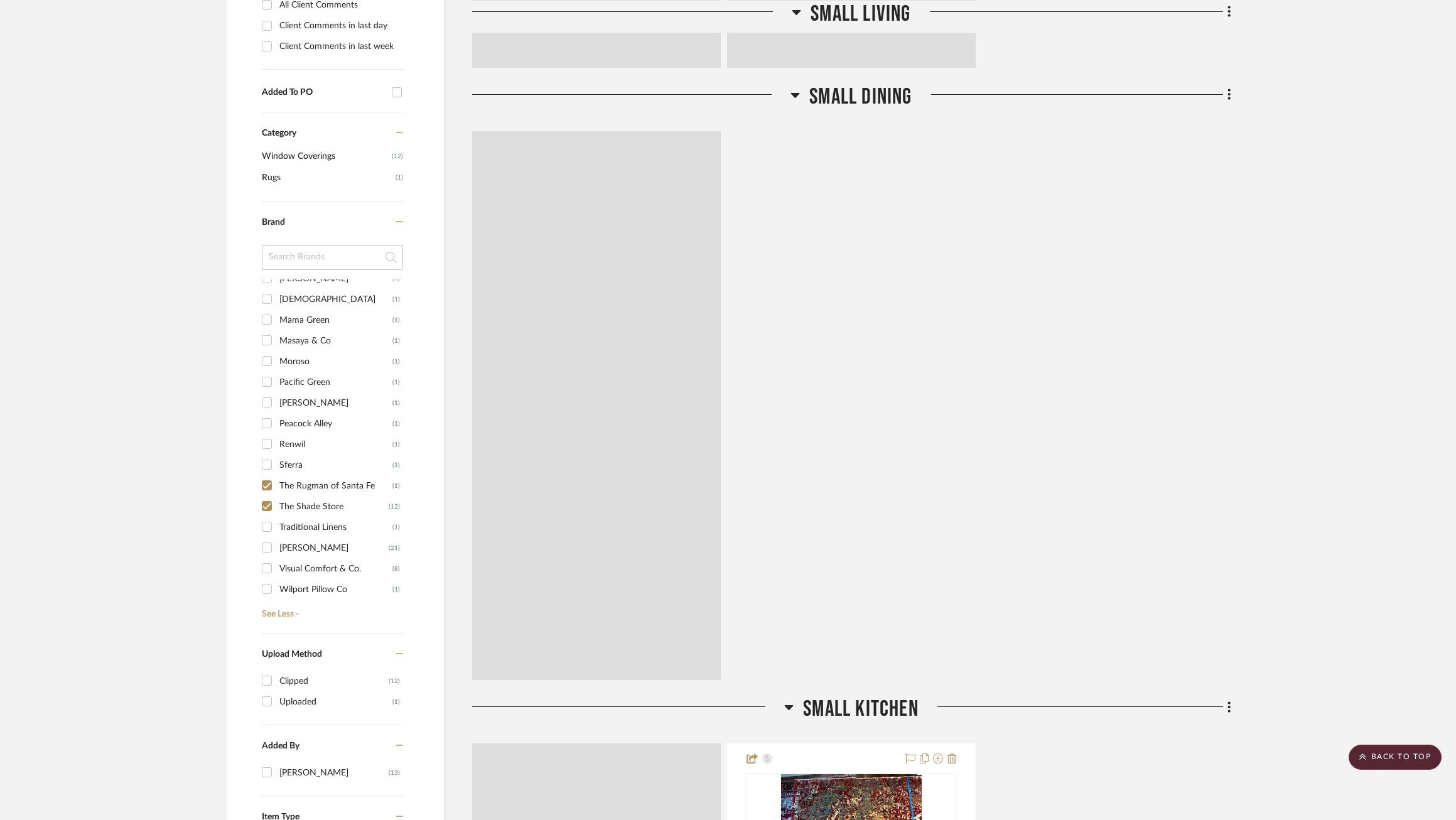
click at [302, 475] on div "Sferra" at bounding box center [336, 465] width 113 height 20
click at [277, 475] on input "Sferra (1)" at bounding box center [266, 464] width 20 height 20
checkbox input "true"
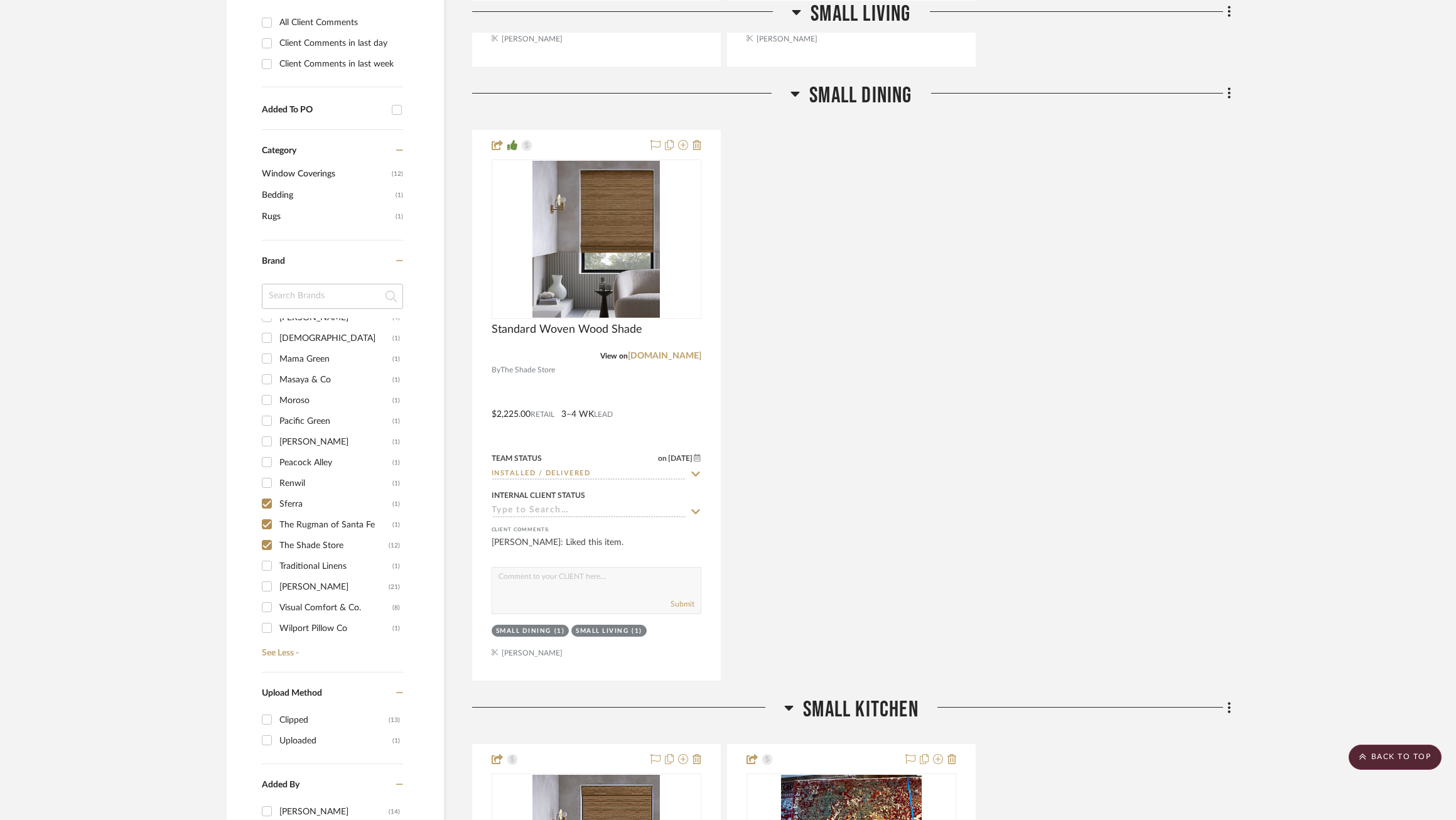
click at [288, 518] on div "The Rugman of Santa Fe" at bounding box center [336, 524] width 113 height 20
click at [277, 518] on input "The Rugman of Santa Fe (1)" at bounding box center [266, 524] width 20 height 20
checkbox input "false"
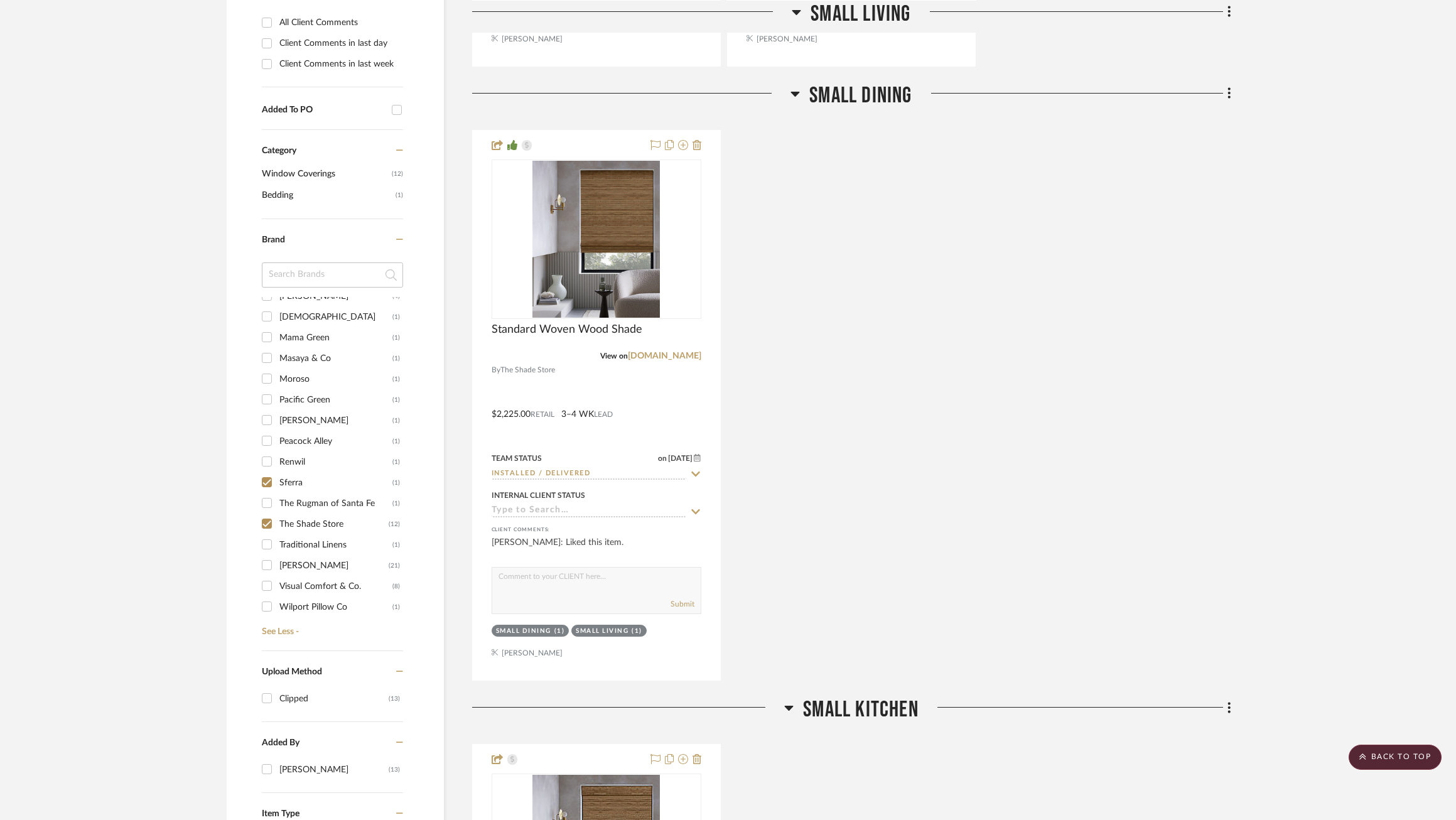
click at [289, 475] on div "Sferra" at bounding box center [336, 482] width 113 height 20
click at [277, 475] on input "Sferra (1)" at bounding box center [266, 482] width 20 height 20
checkbox input "false"
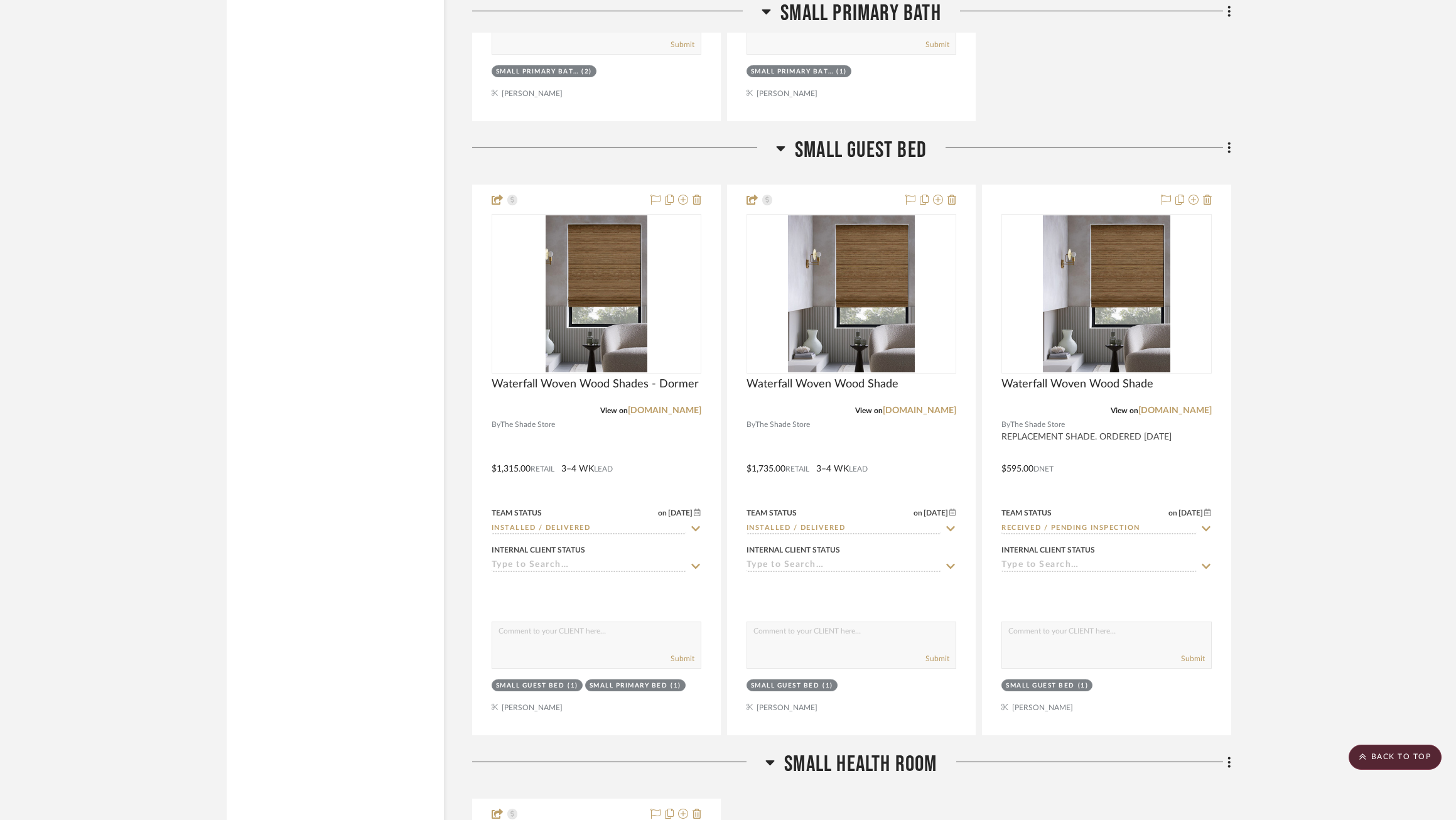
scroll to position [3867, 0]
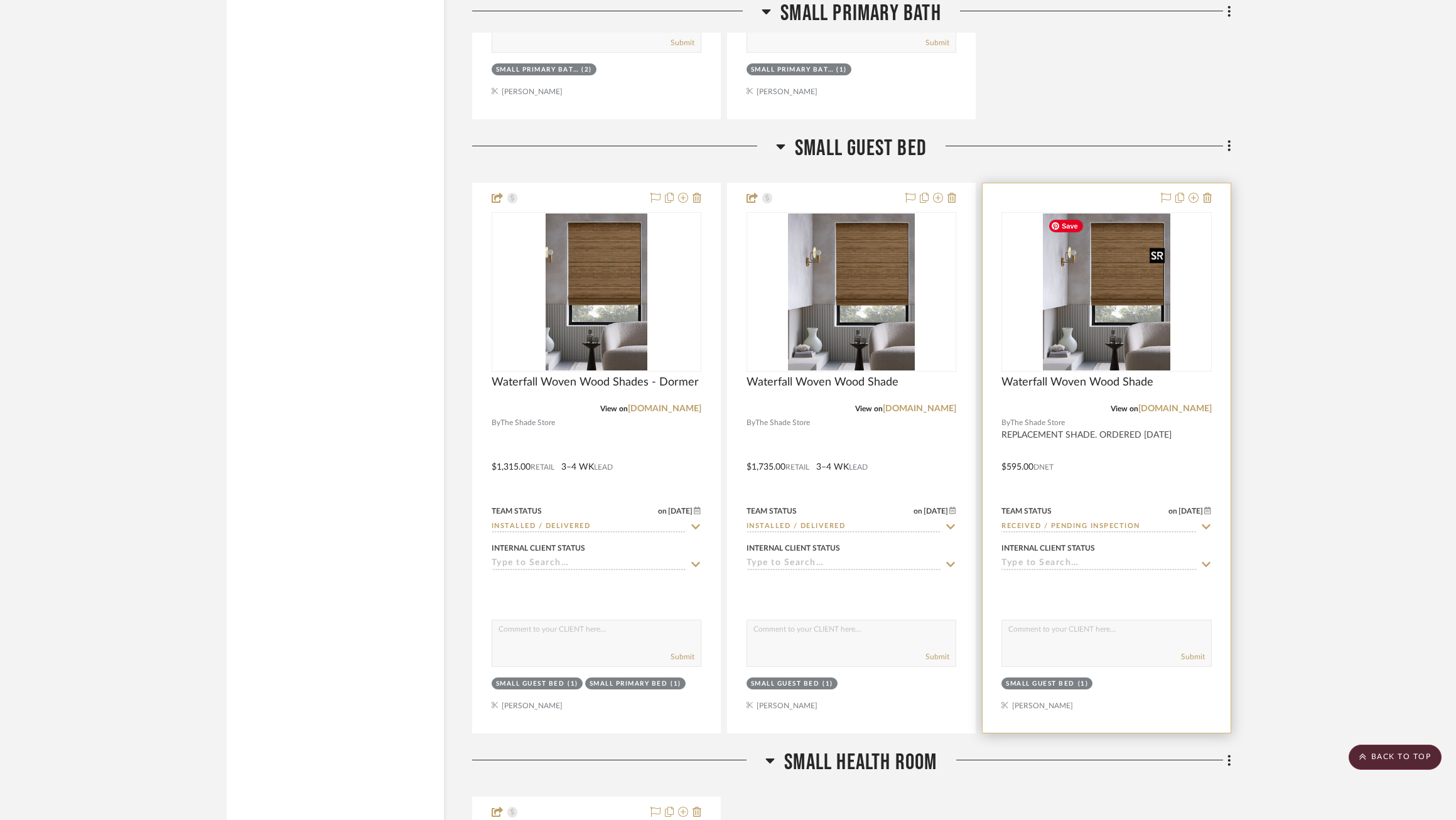
click at [0, 0] on img at bounding box center [0, 0] width 0 height 0
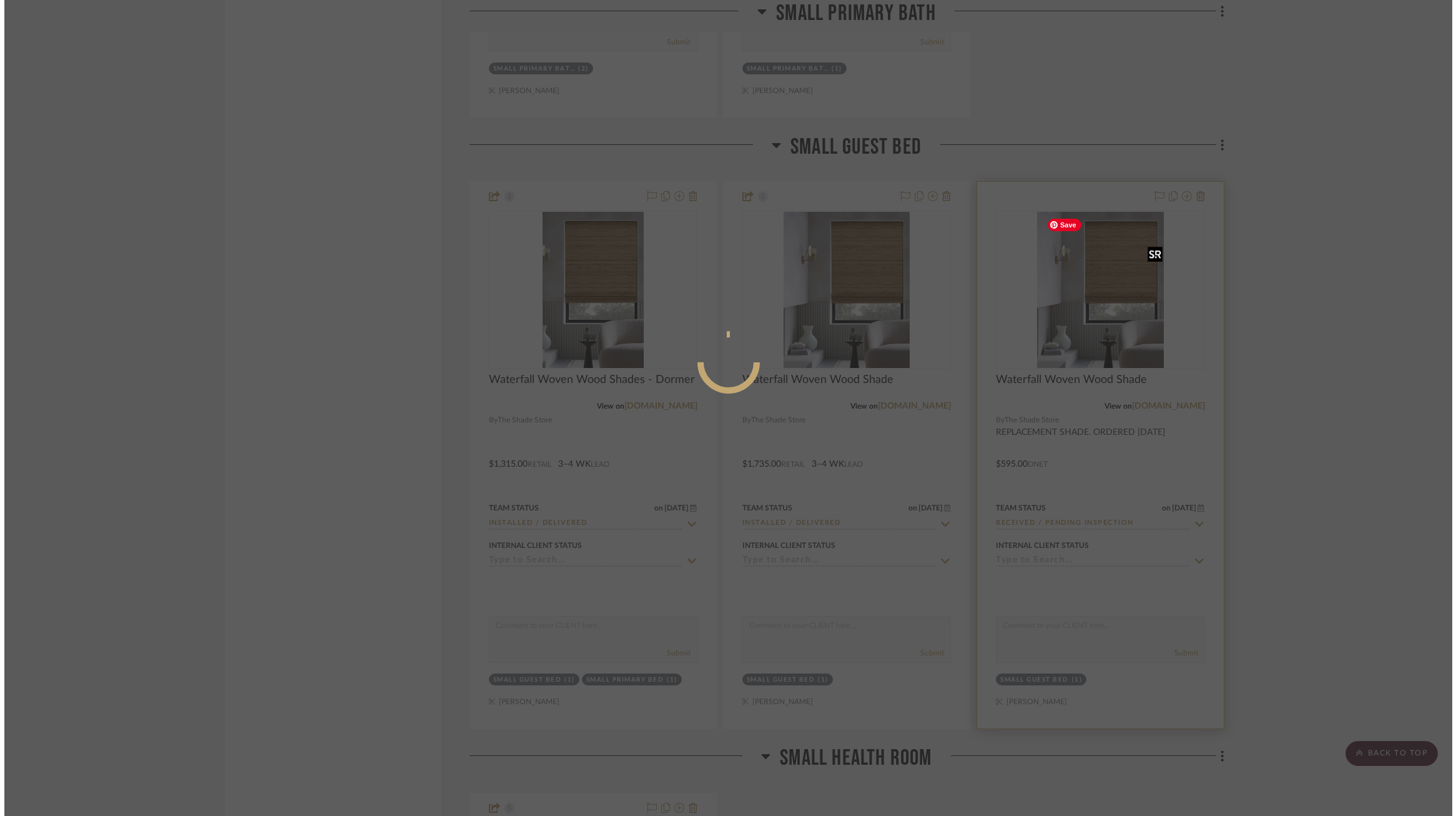
scroll to position [0, 0]
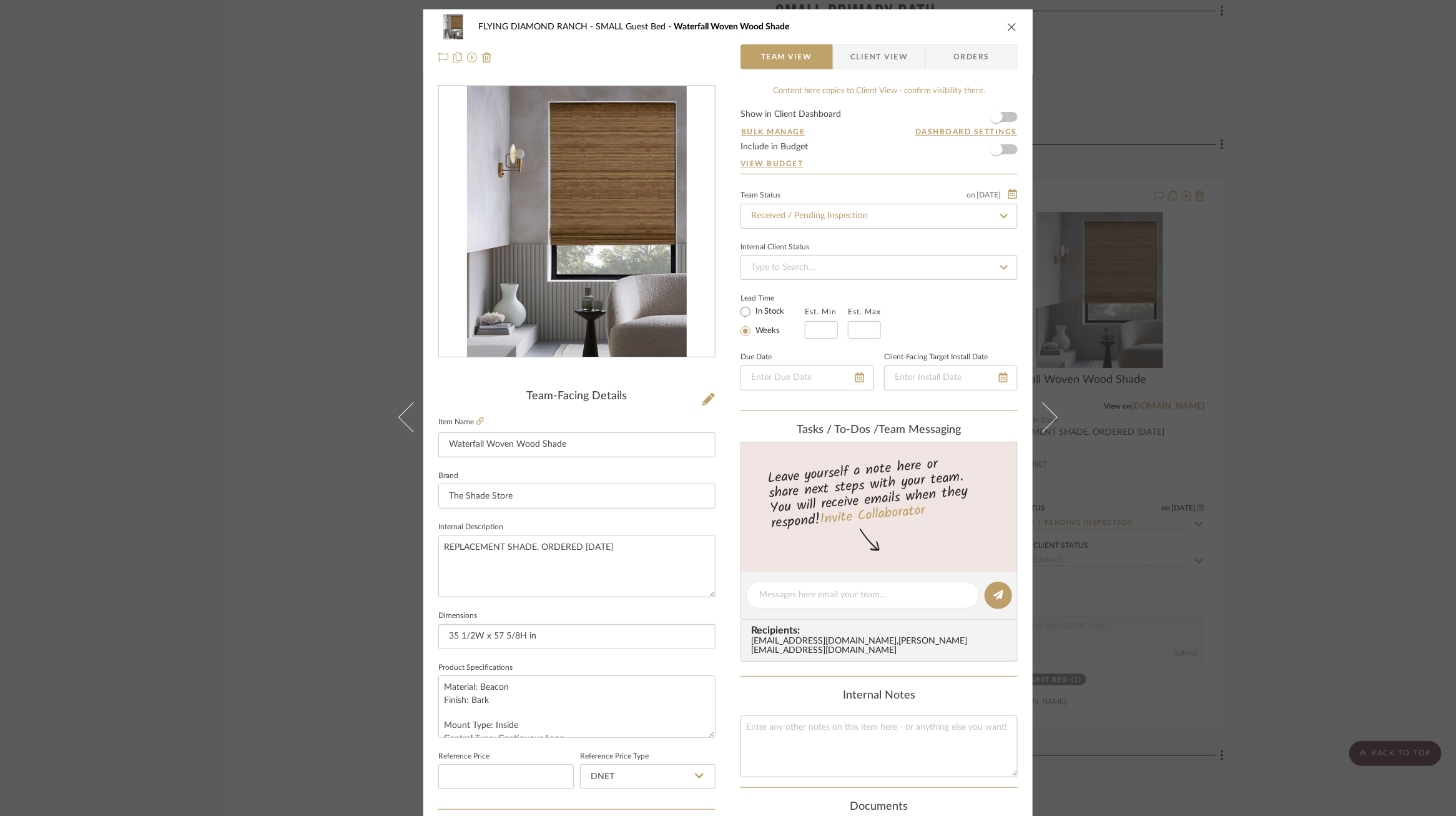
click at [1381, 275] on div "FLYING DIAMOND RANCH SMALL Guest Bed Waterfall Woven Wood Shade Team View Clien…" at bounding box center [728, 408] width 1456 height 816
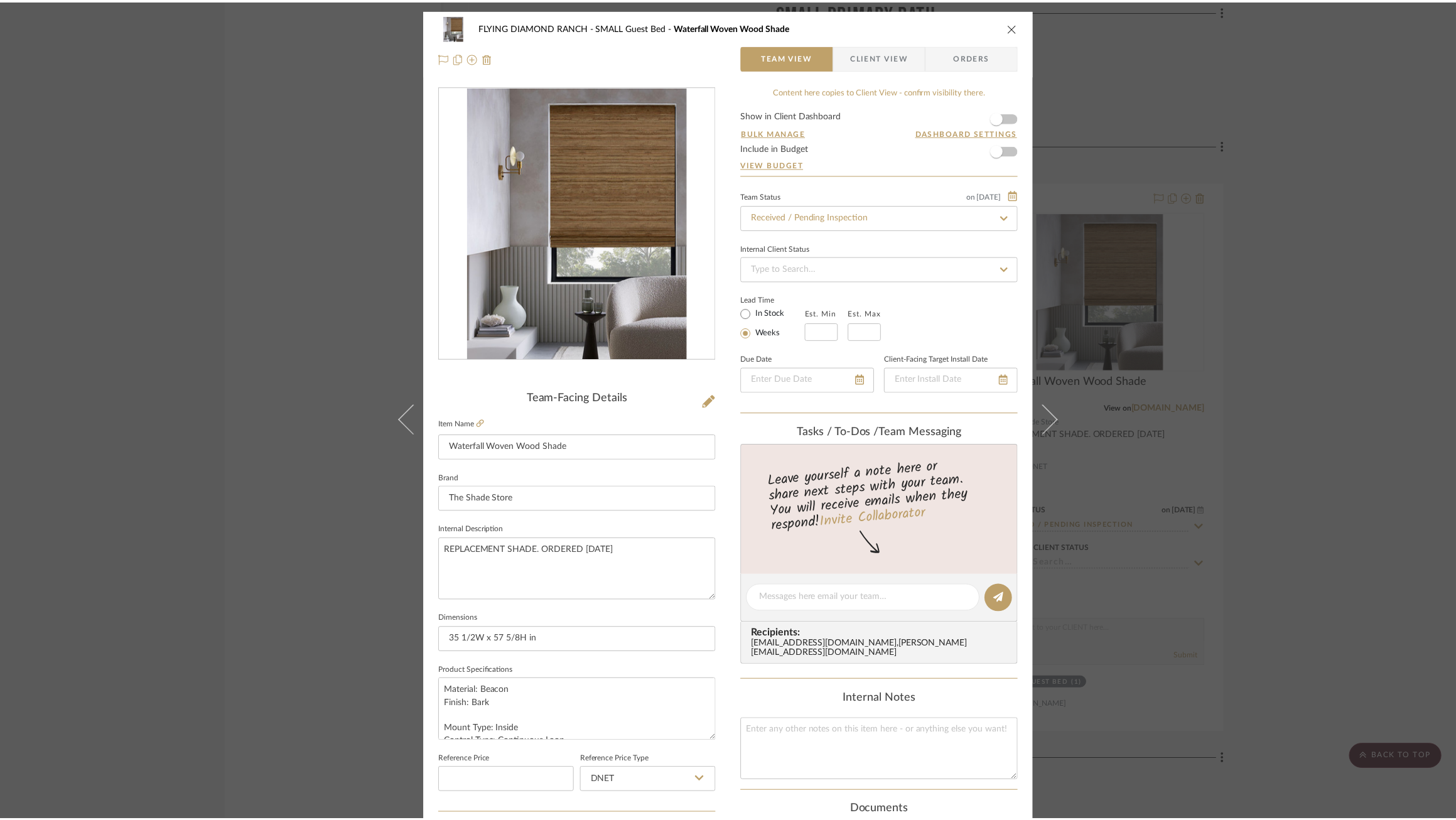
scroll to position [3867, 0]
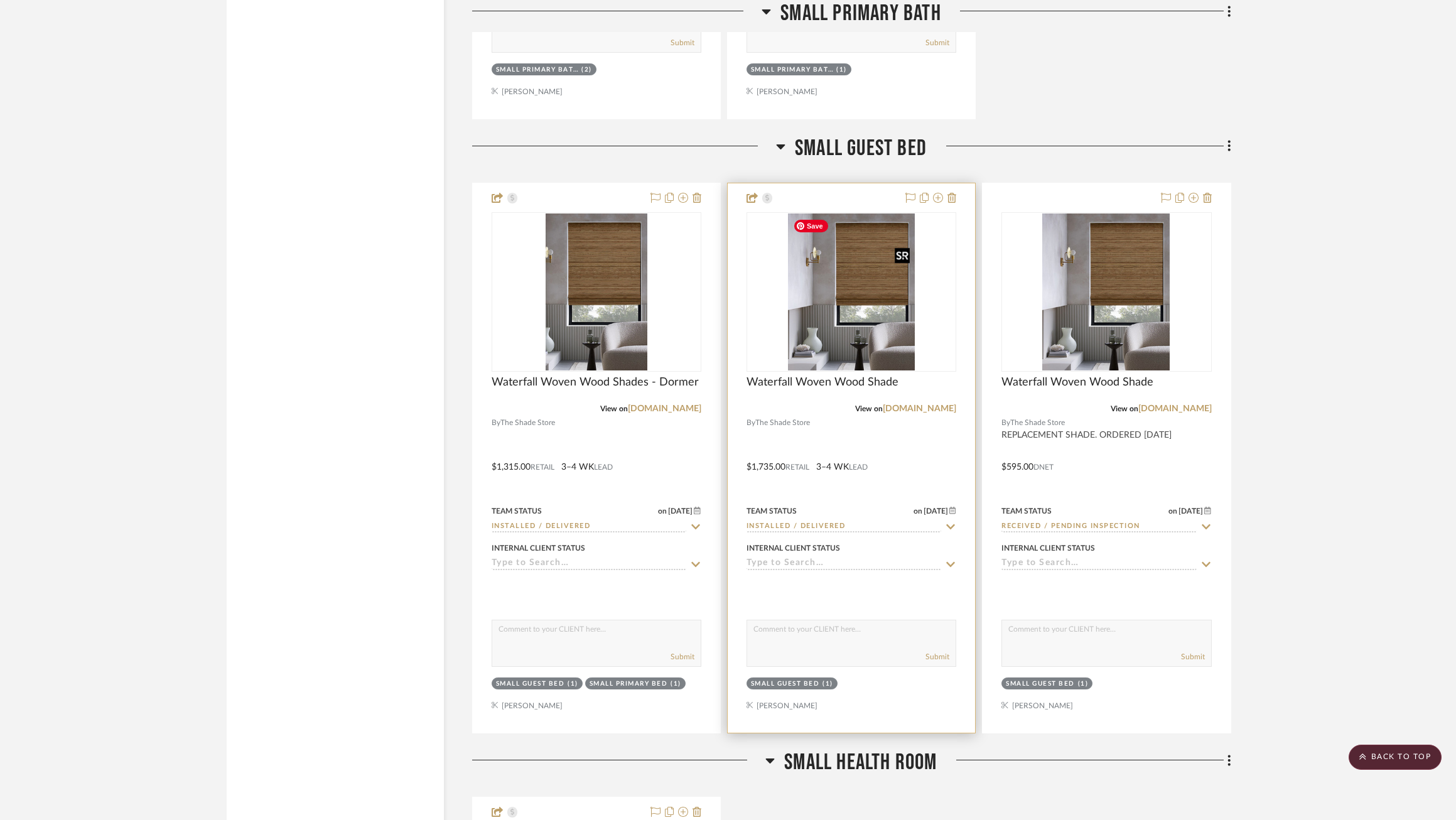
click at [911, 277] on img "0" at bounding box center [851, 291] width 128 height 157
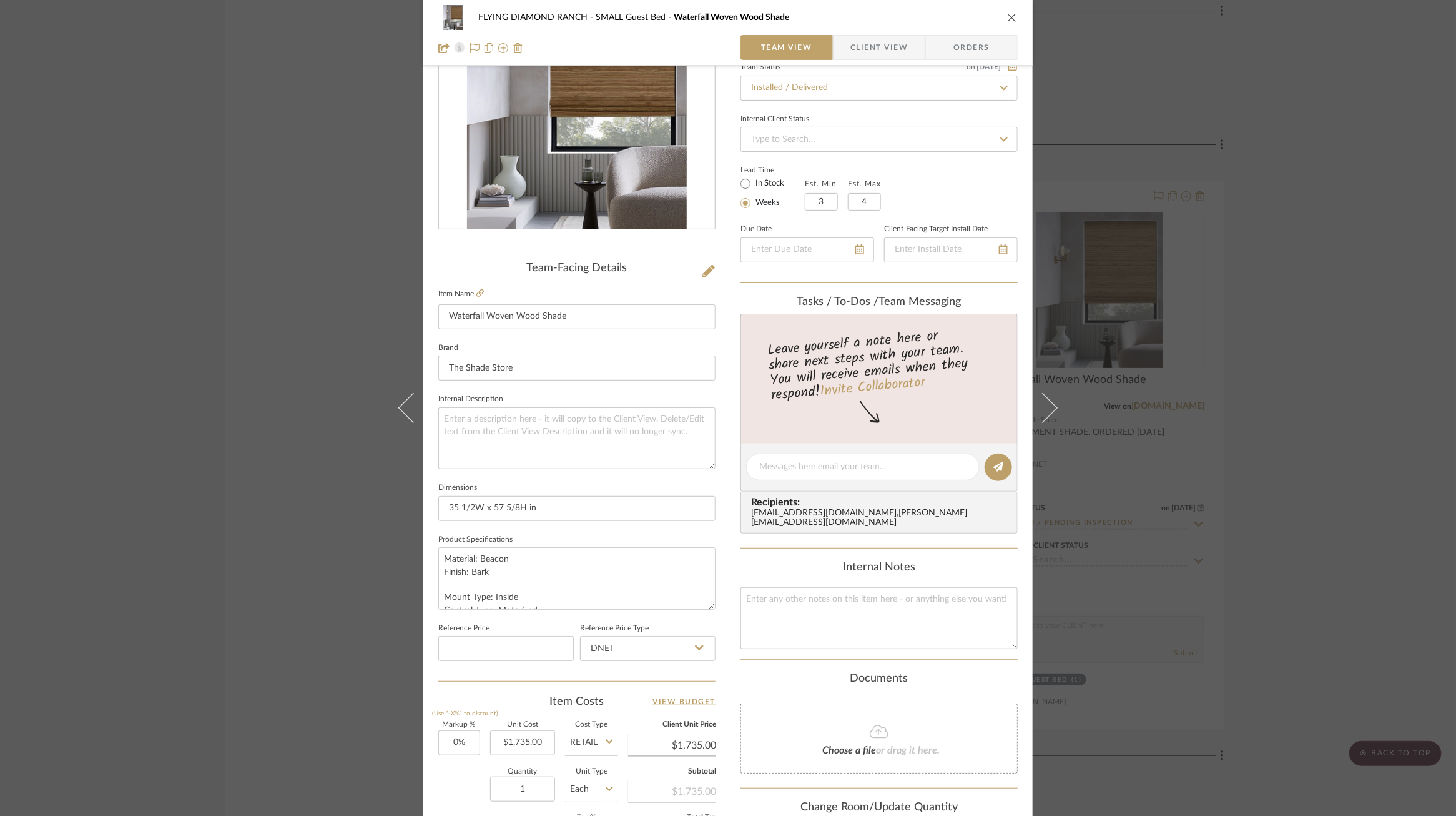
scroll to position [0, 0]
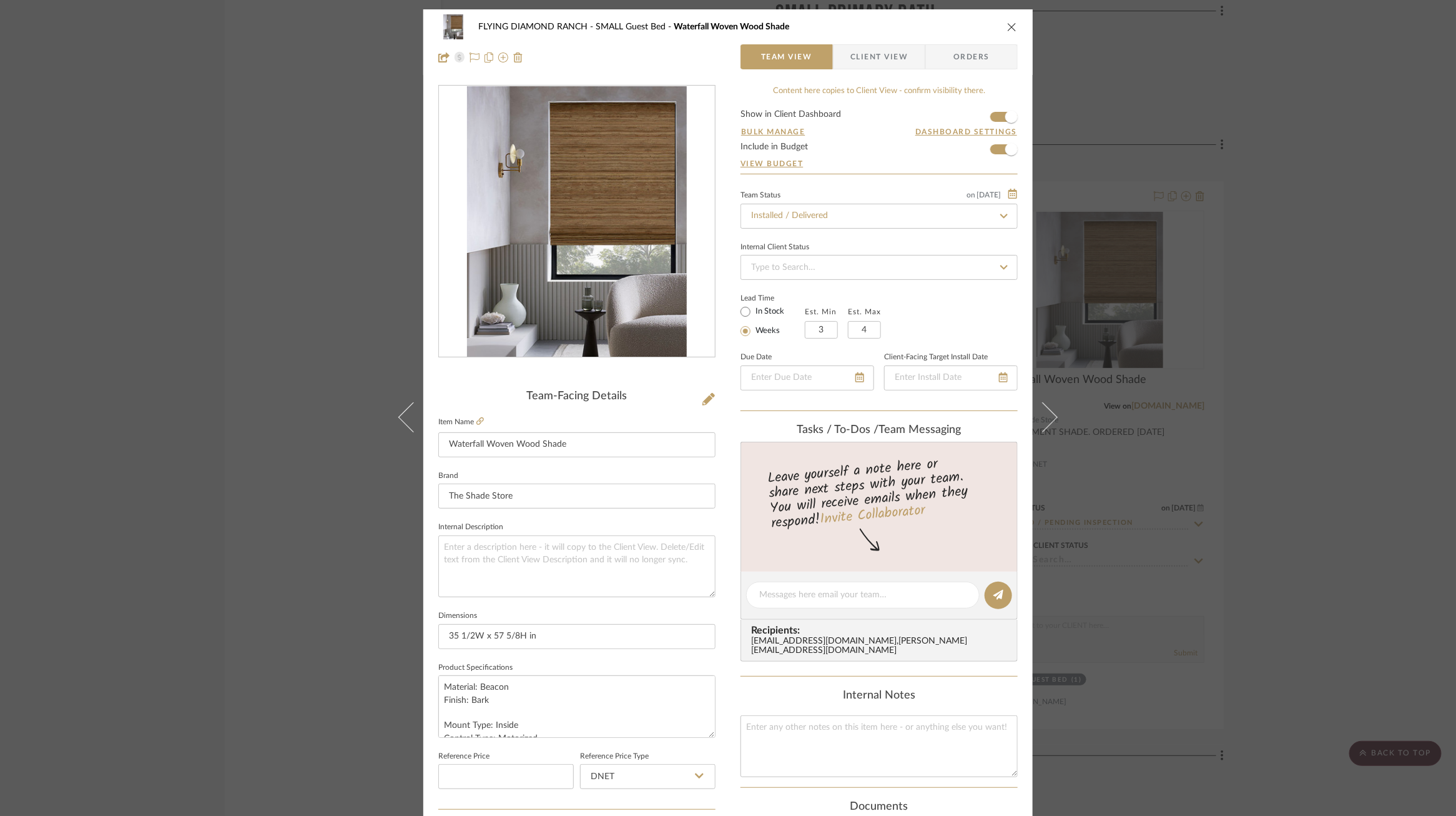
click at [1303, 294] on div "FLYING DIAMOND RANCH SMALL Guest Bed Waterfall Woven Wood Shade Team View Clien…" at bounding box center [728, 408] width 1456 height 816
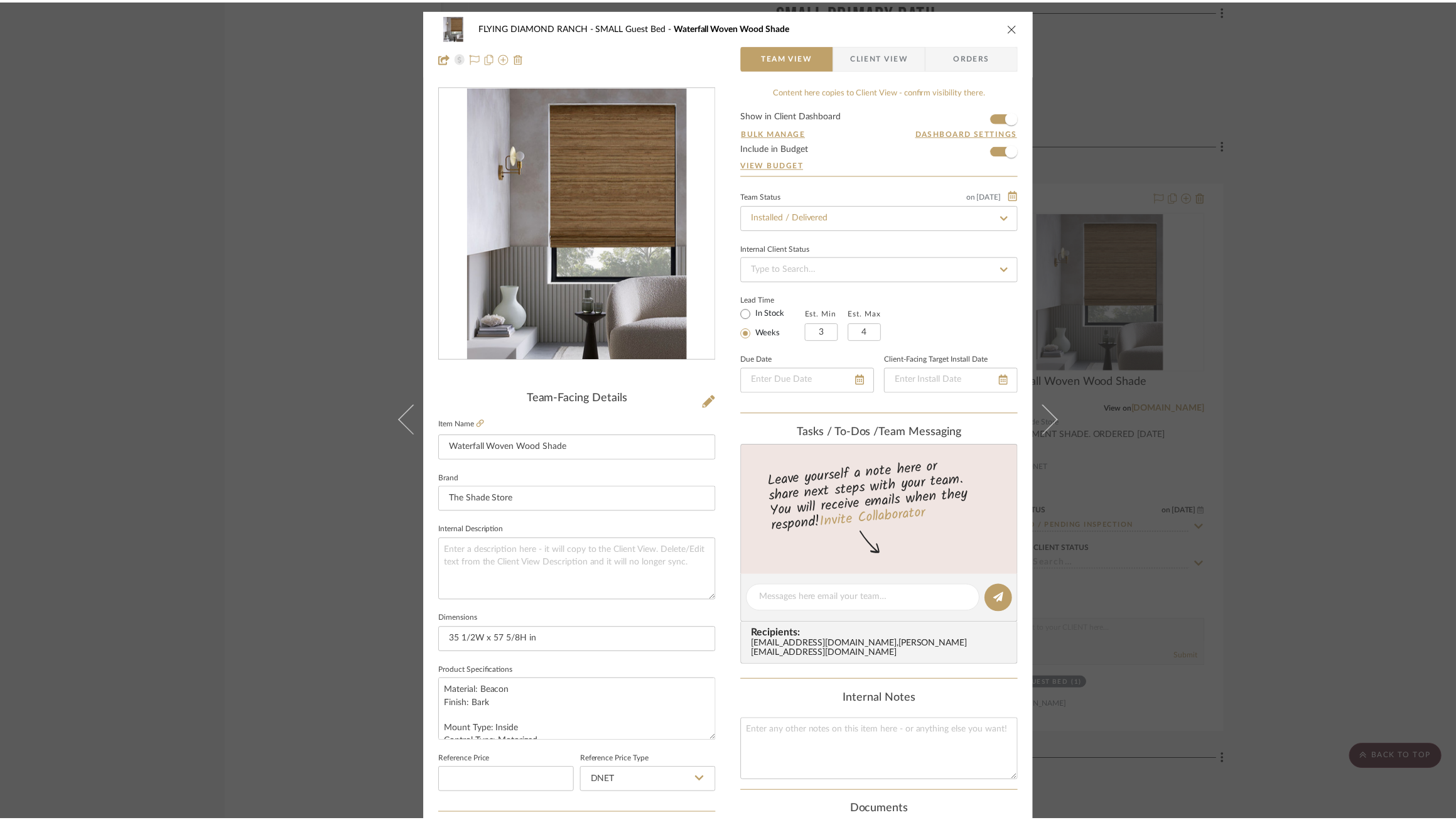
scroll to position [3867, 0]
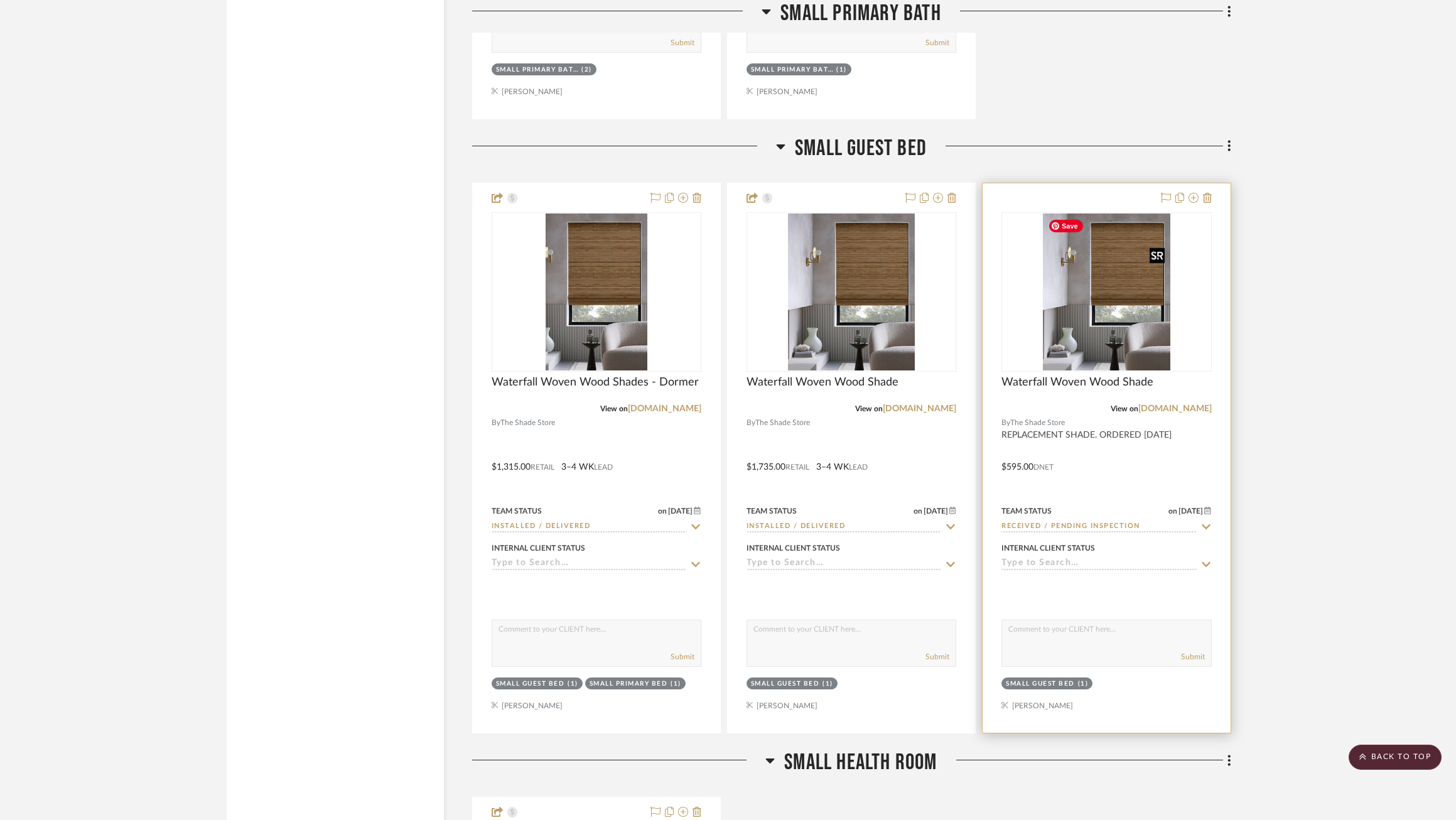
click at [1116, 324] on img "0" at bounding box center [1106, 291] width 128 height 157
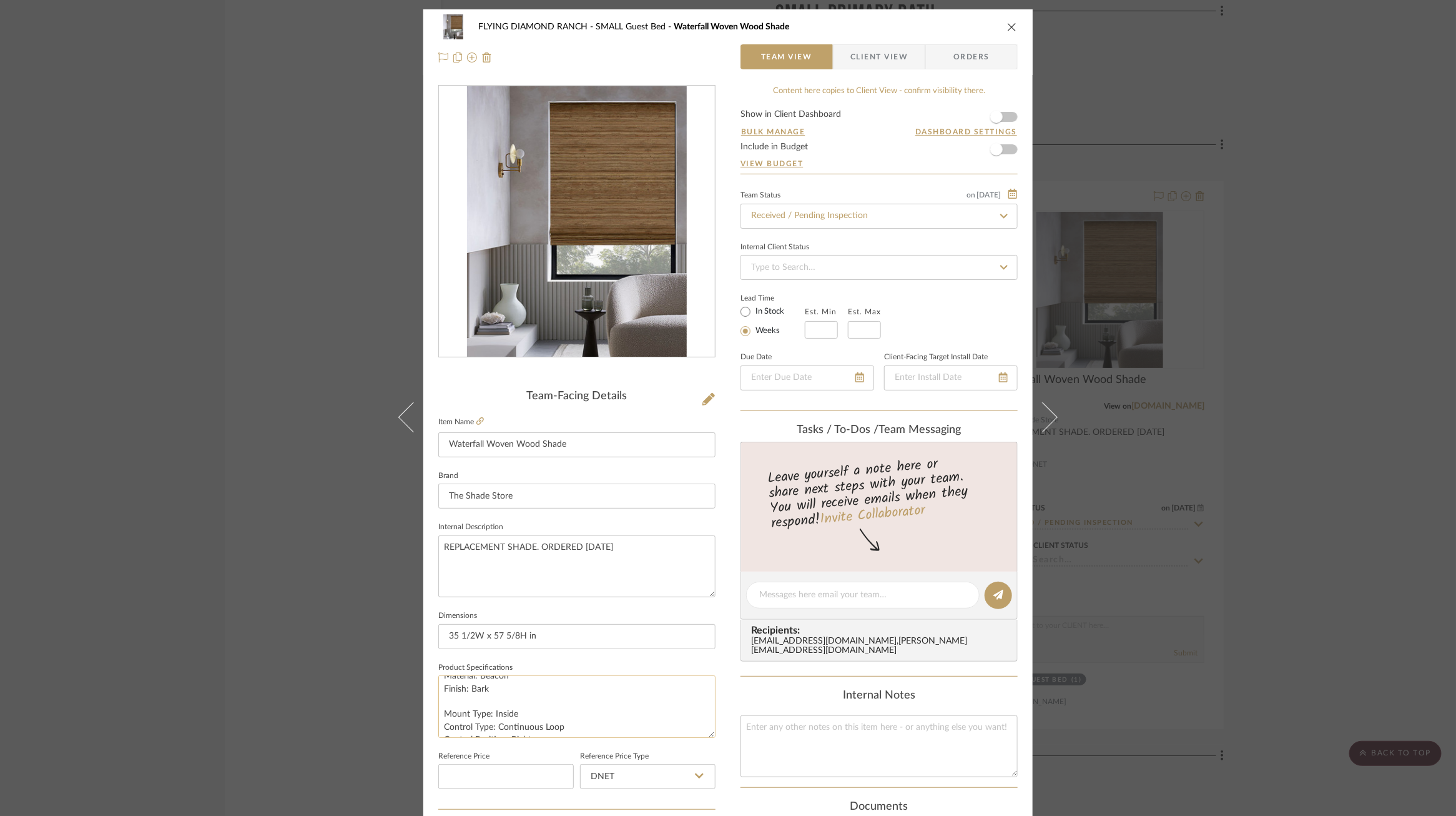
scroll to position [0, 0]
click at [1253, 352] on div "FLYING DIAMOND RANCH SMALL Guest Bed Waterfall Woven Wood Shade Team View Clien…" at bounding box center [728, 408] width 1456 height 816
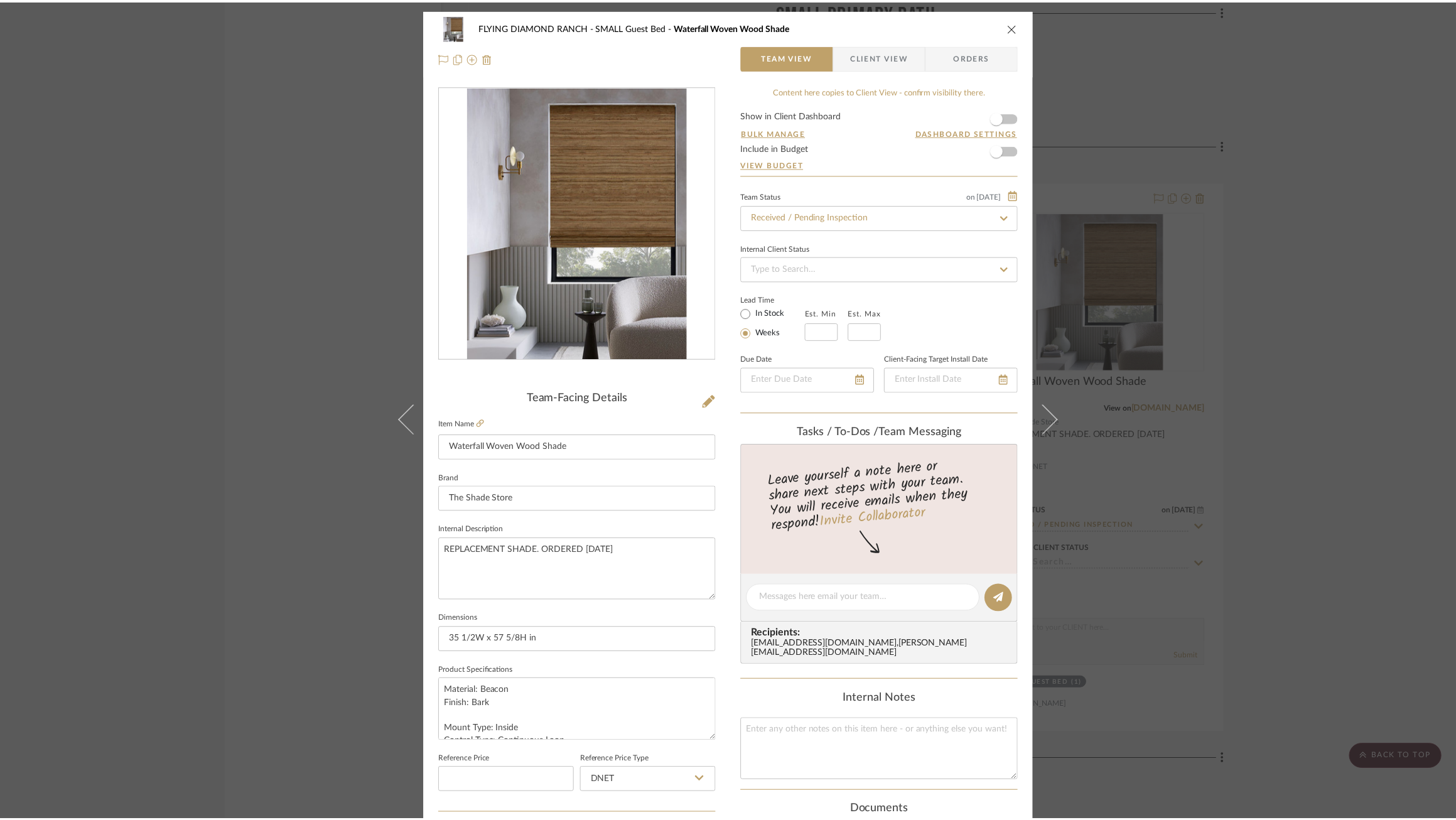
scroll to position [3867, 0]
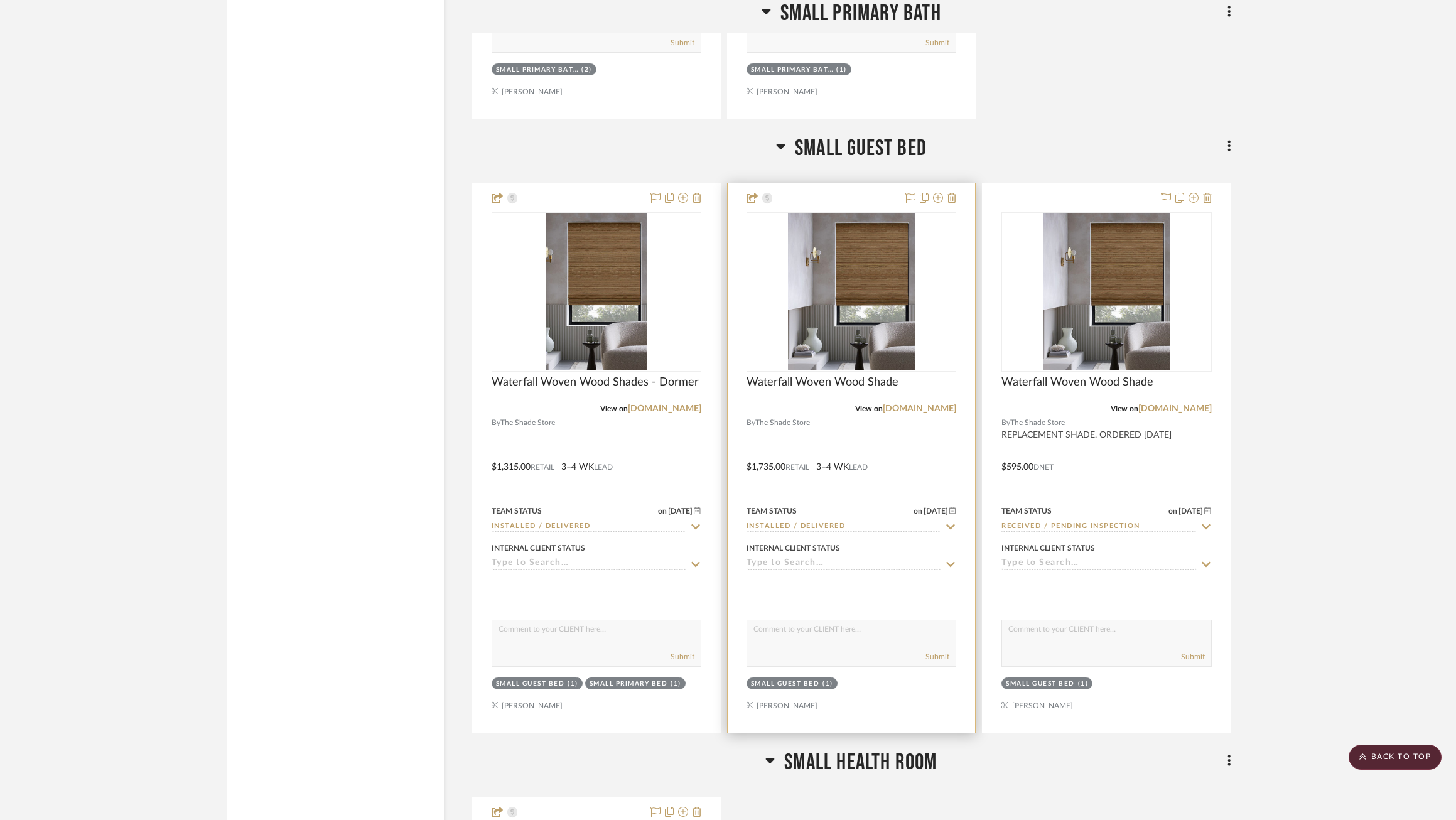
click at [850, 306] on img "0" at bounding box center [851, 291] width 128 height 157
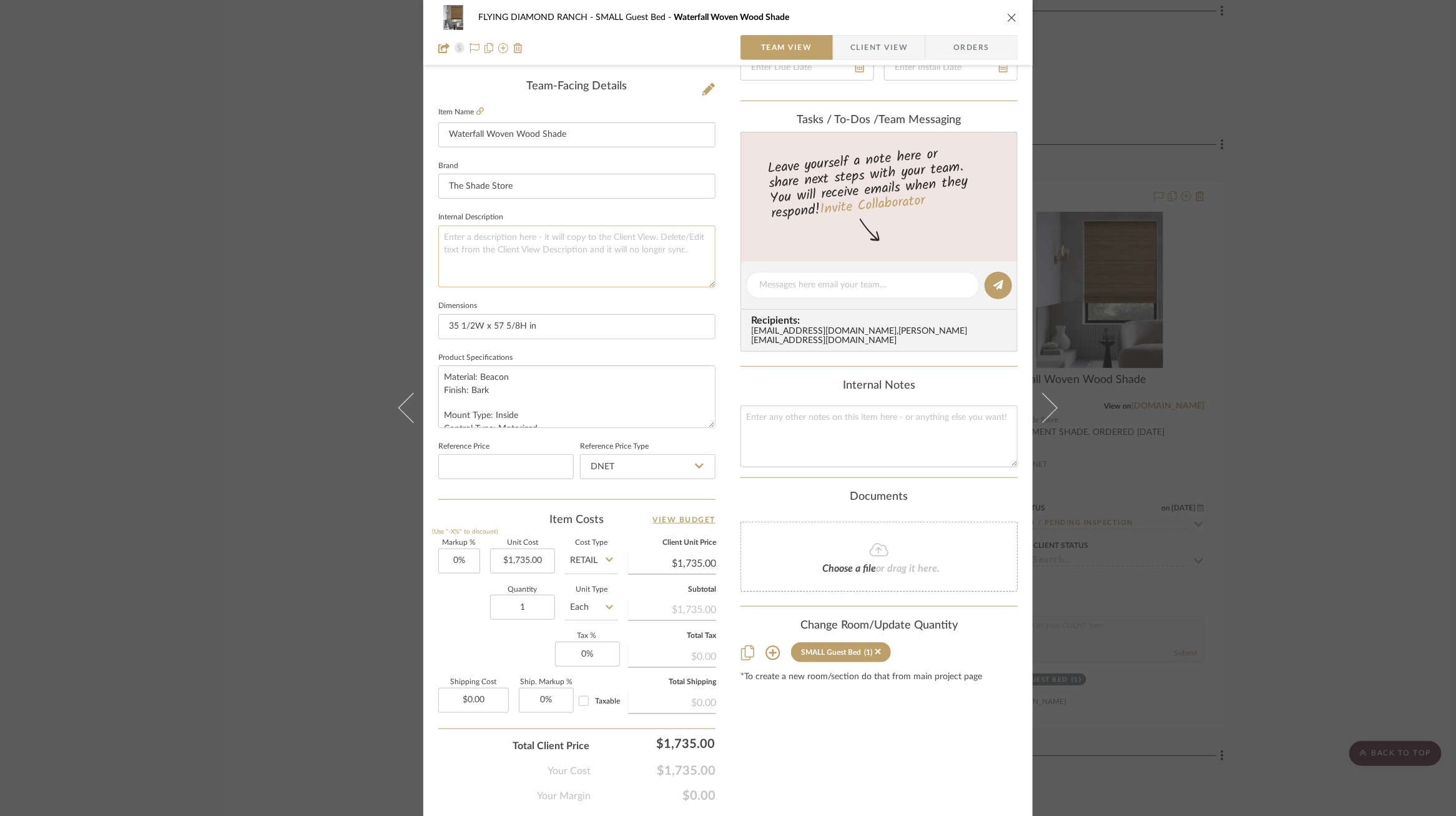
scroll to position [313, 0]
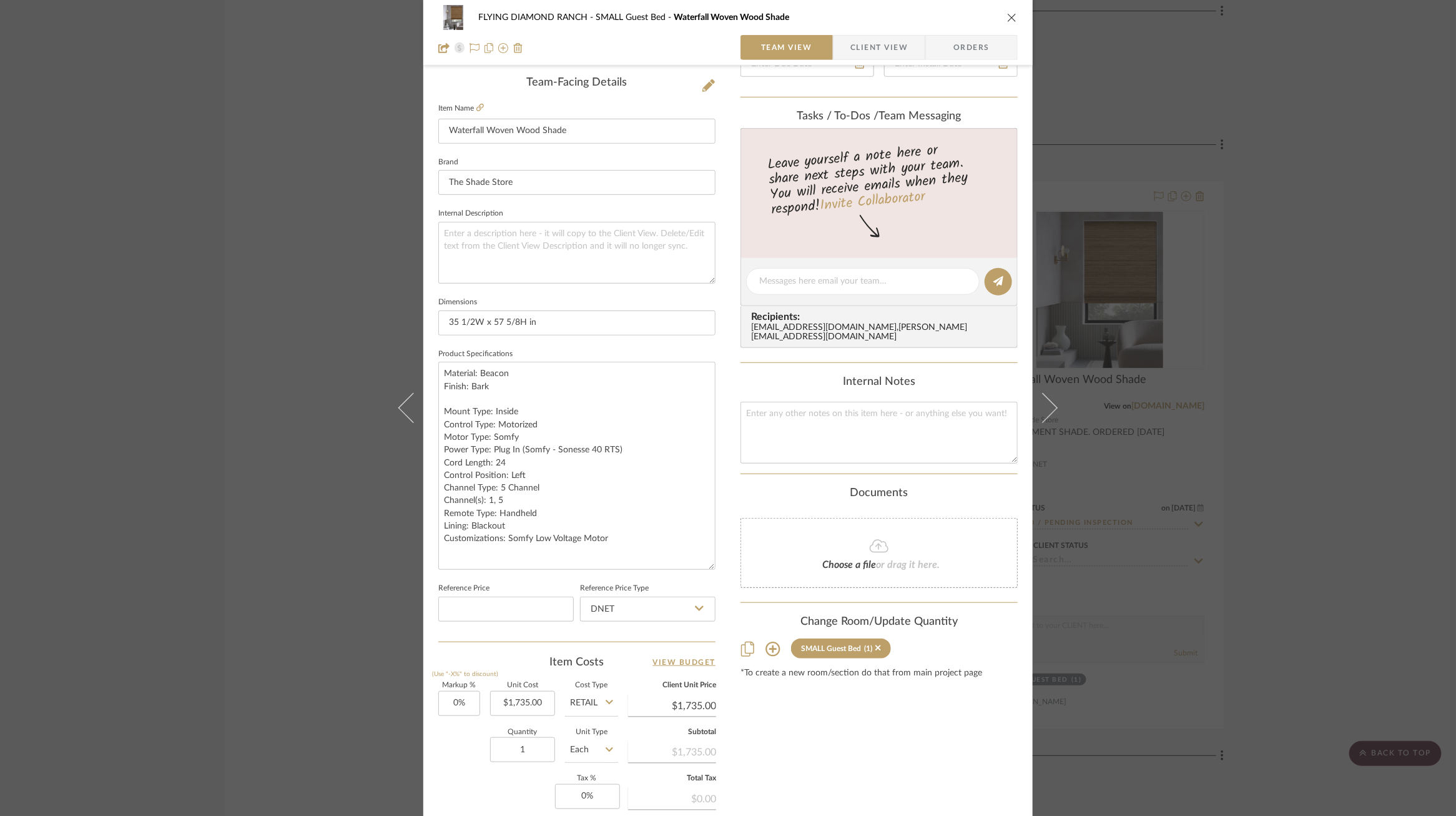
drag, startPoint x: 707, startPoint y: 421, endPoint x: 718, endPoint y: 572, distance: 151.4
click at [718, 572] on div "FLYING DIAMOND RANCH SMALL Guest Bed Waterfall Woven Wood Shade Team View Clien…" at bounding box center [728, 345] width 610 height 1300
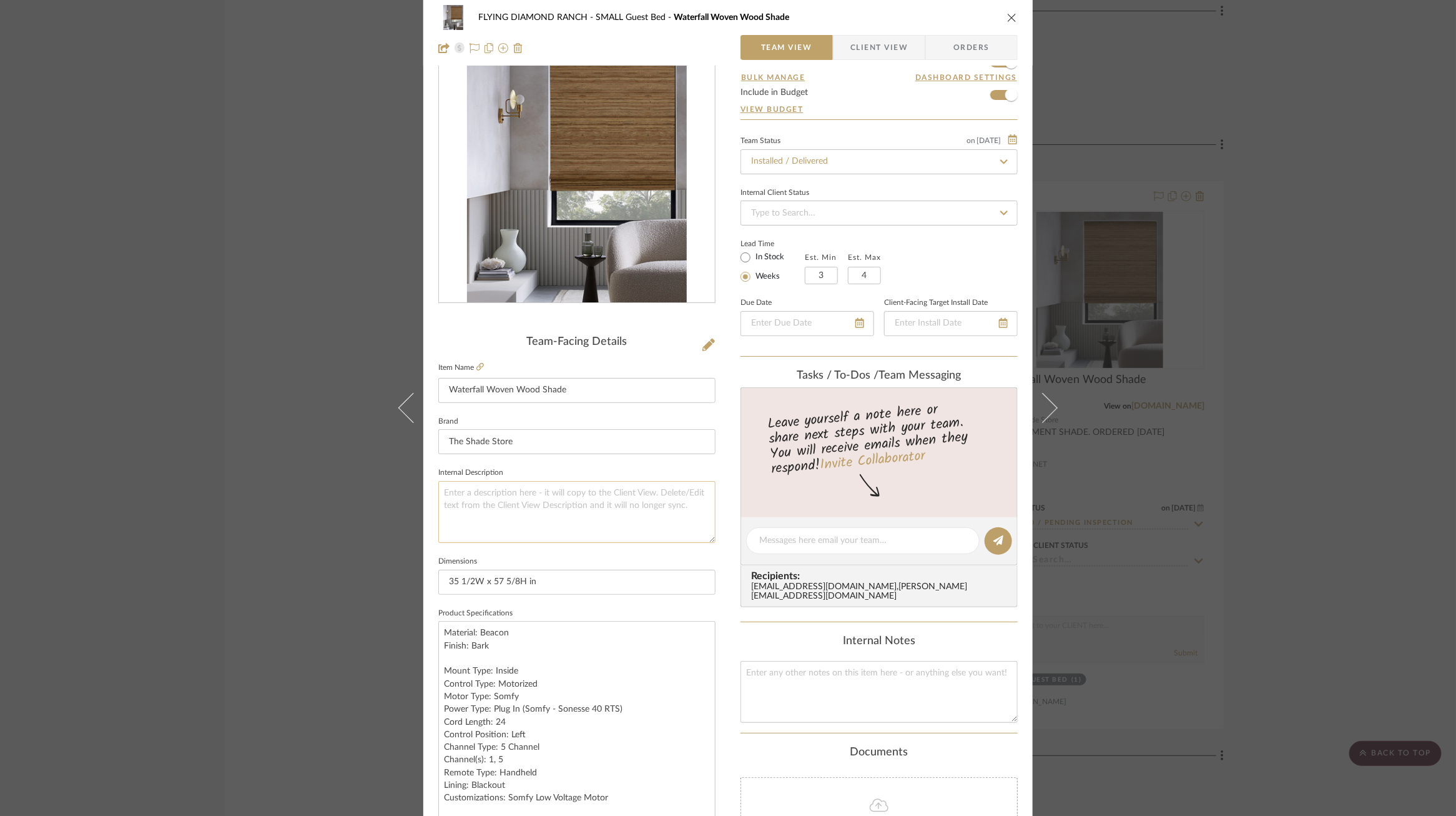
scroll to position [0, 0]
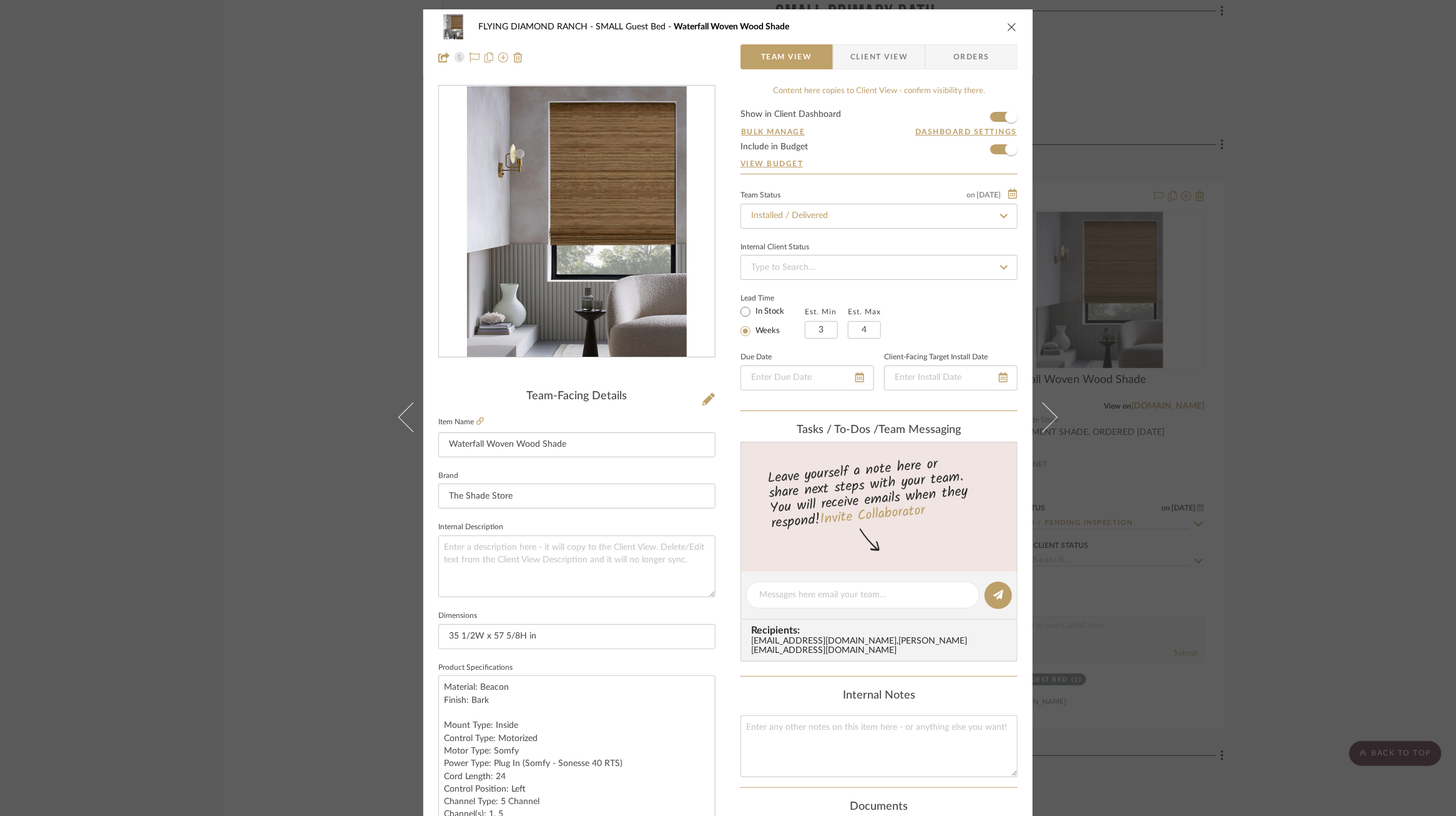
click at [293, 244] on div "FLYING DIAMOND RANCH SMALL Guest Bed Waterfall Woven Wood Shade Team View Clien…" at bounding box center [728, 408] width 1456 height 816
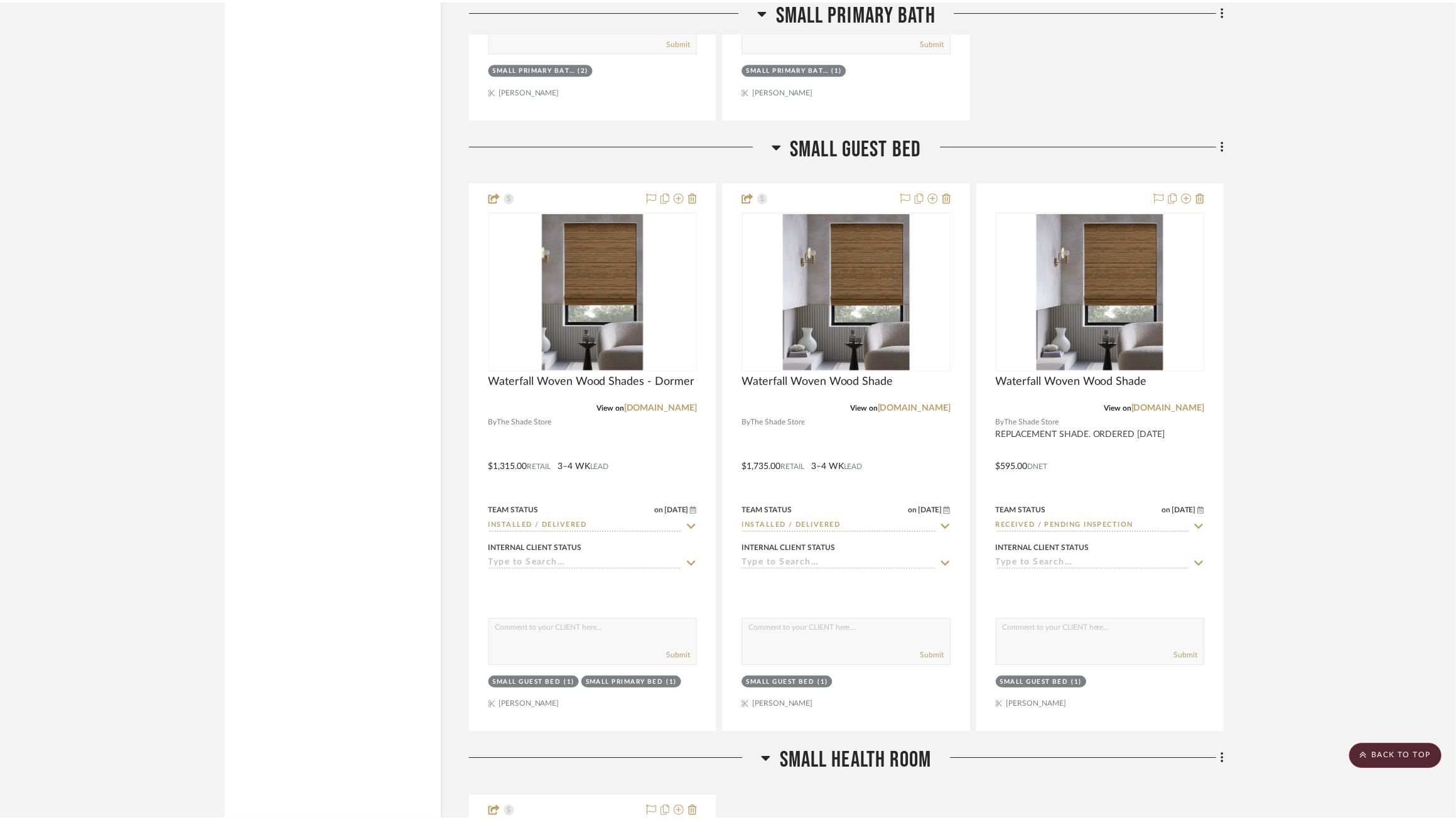
scroll to position [3867, 0]
